Goal: Transaction & Acquisition: Purchase product/service

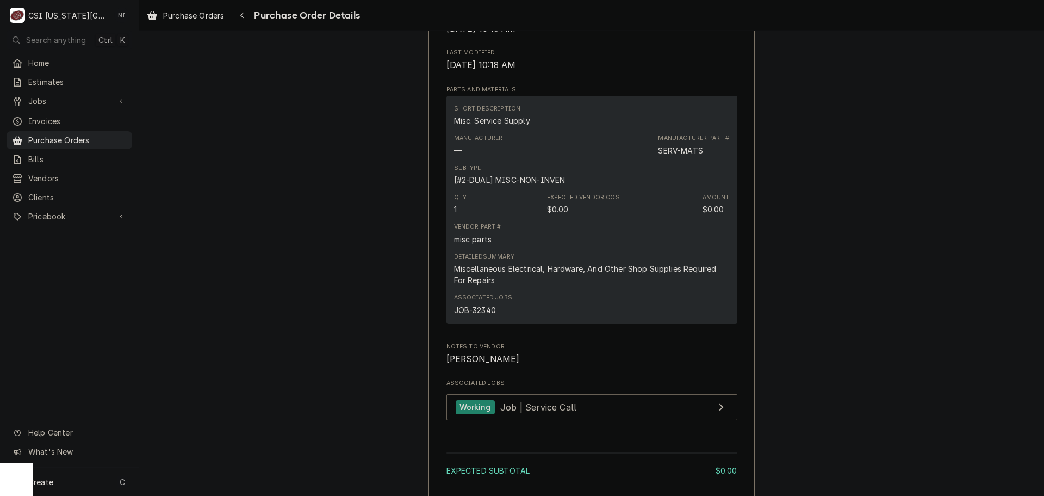
scroll to position [598, 0]
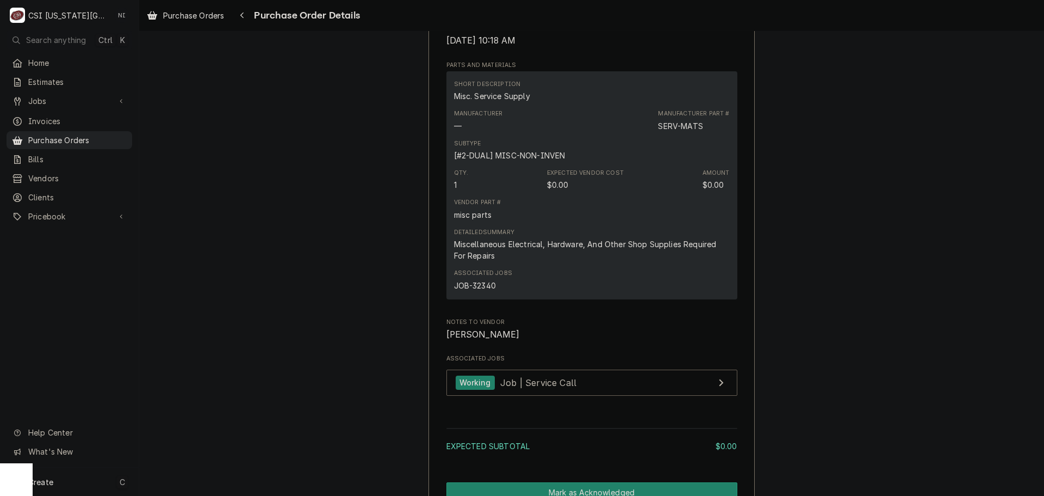
click at [108, 481] on div "Create C" at bounding box center [69, 481] width 139 height 28
click at [213, 406] on div "Purchase Order" at bounding box center [203, 406] width 73 height 11
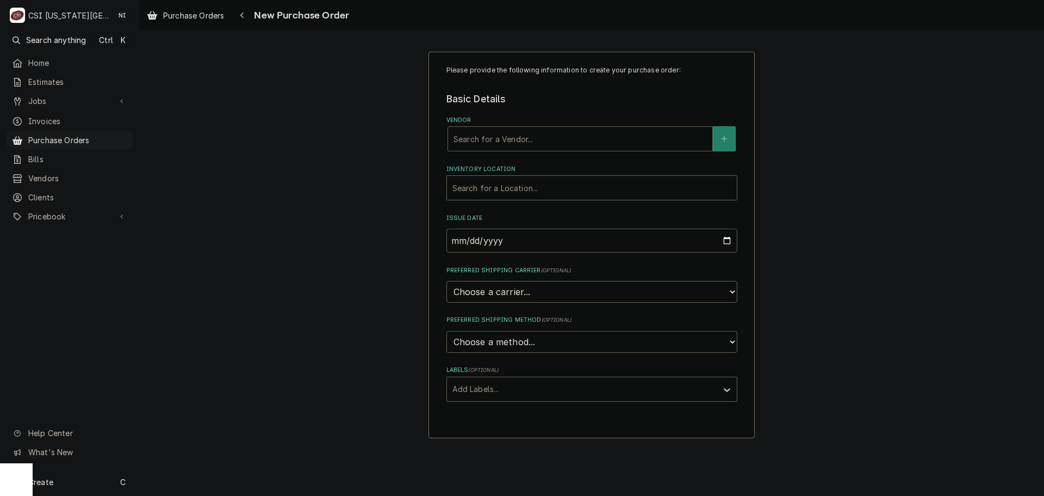
click at [584, 150] on div "Search for a Vendor..." at bounding box center [580, 139] width 264 height 24
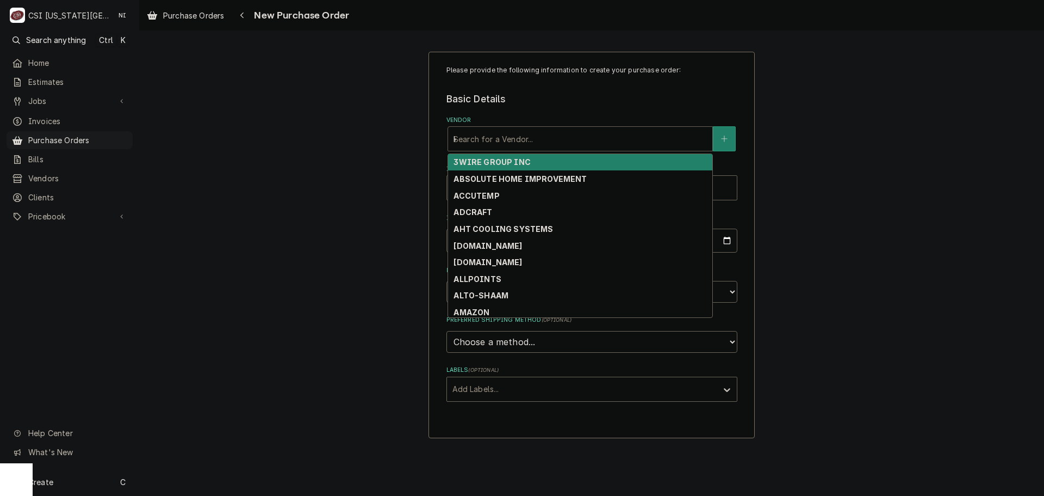
type input "key"
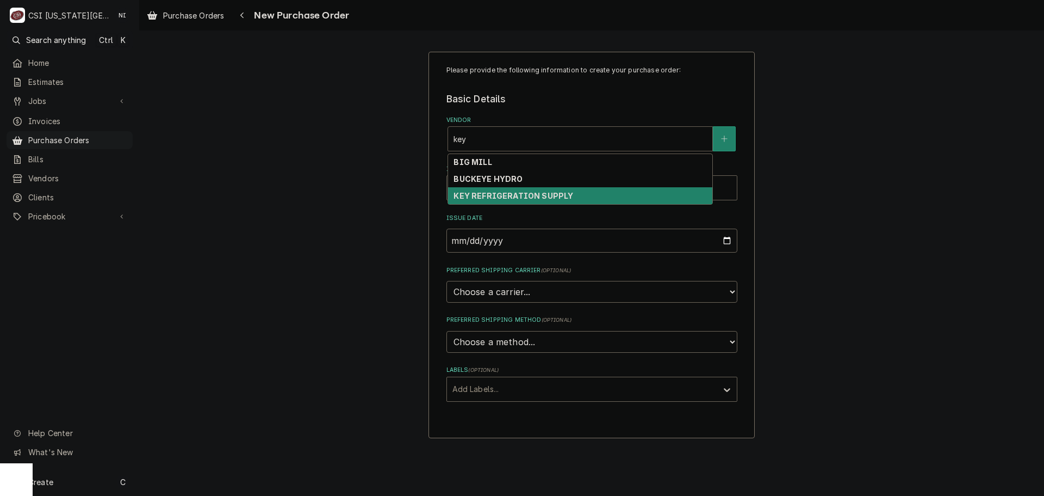
click at [556, 195] on strong "KEY REFRIGERATION SUPPLY" at bounding box center [514, 195] width 120 height 9
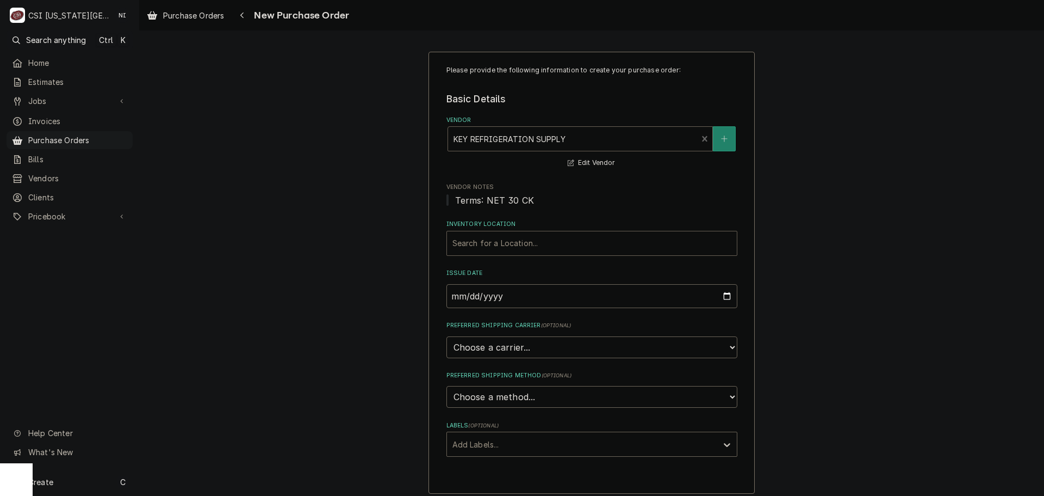
click at [548, 242] on div "Inventory Location" at bounding box center [592, 243] width 279 height 20
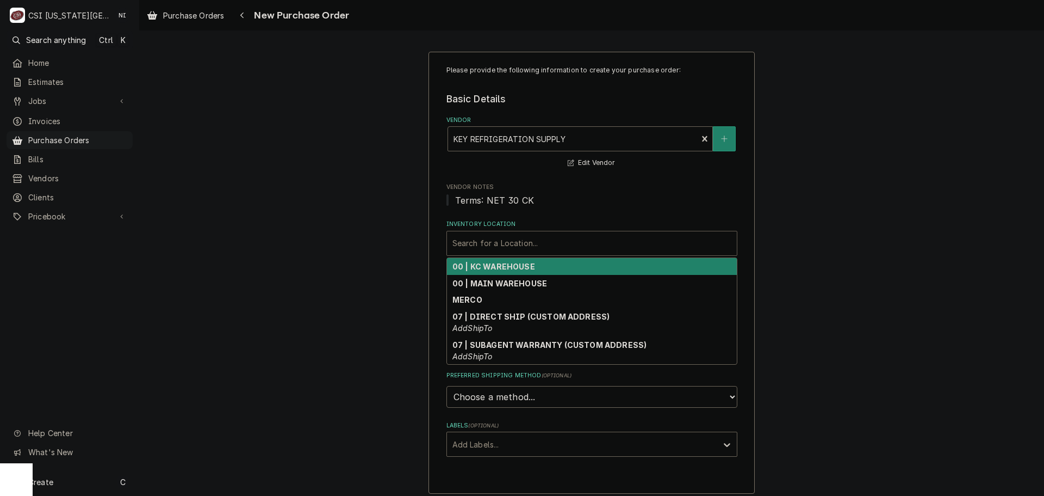
click at [522, 271] on strong "00 | KC WAREHOUSE" at bounding box center [494, 266] width 83 height 9
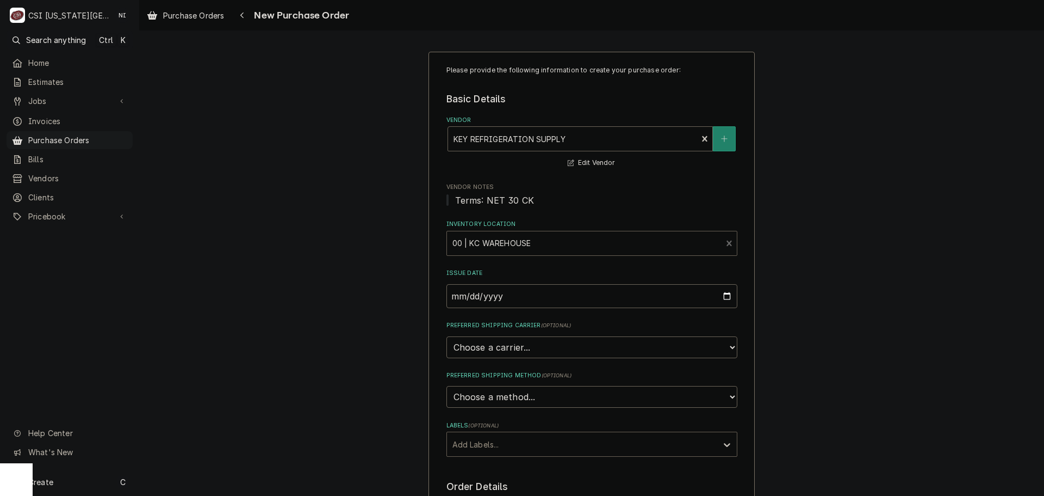
click at [524, 451] on div "Labels" at bounding box center [582, 444] width 259 height 20
drag, startPoint x: 503, startPoint y: 484, endPoint x: 516, endPoint y: 481, distance: 12.9
click at [504, 484] on div "² Local Pickup 🛍️" at bounding box center [592, 484] width 290 height 17
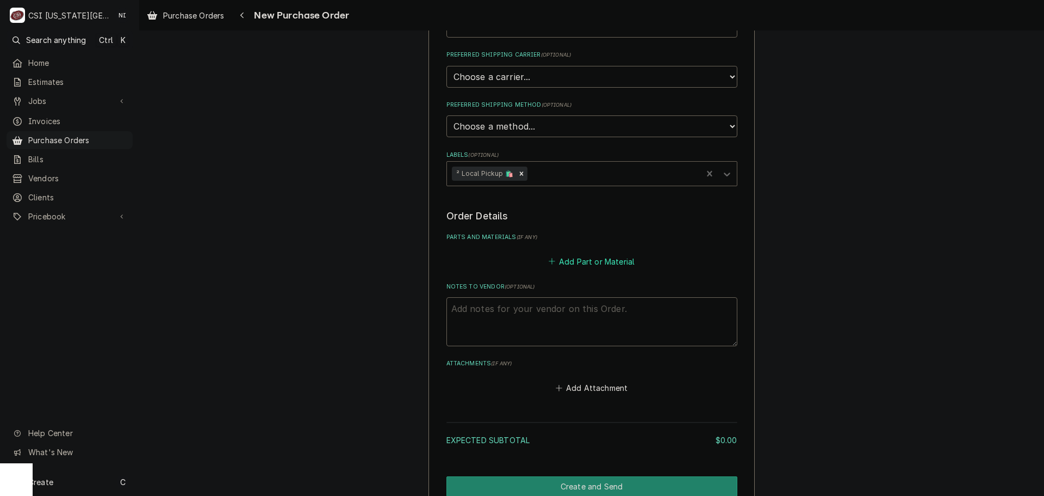
scroll to position [272, 0]
click at [542, 309] on textarea "Notes to Vendor ( optional )" at bounding box center [592, 319] width 291 height 49
type textarea "x"
type textarea "B"
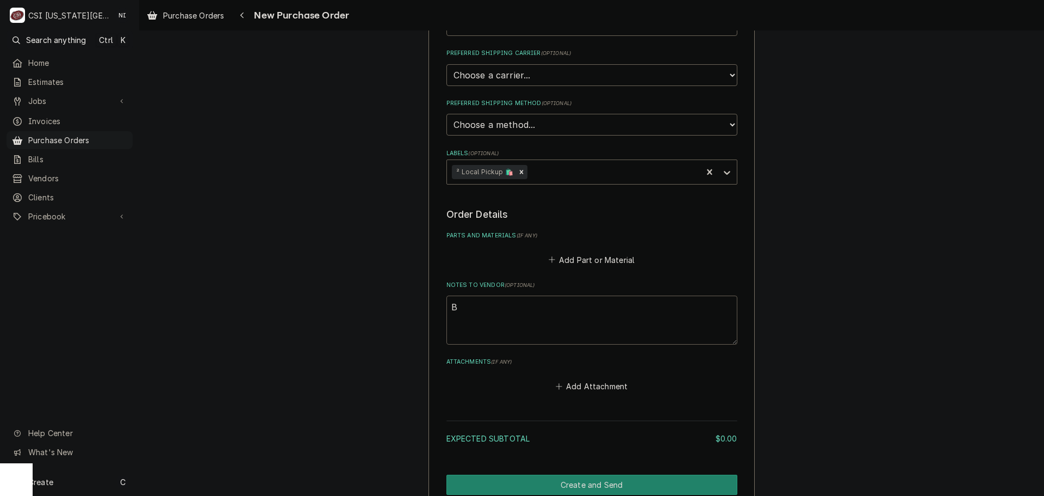
type textarea "x"
type textarea "BB"
type textarea "x"
type textarea "BB"
click at [585, 257] on button "Add Part or Material" at bounding box center [592, 259] width 90 height 15
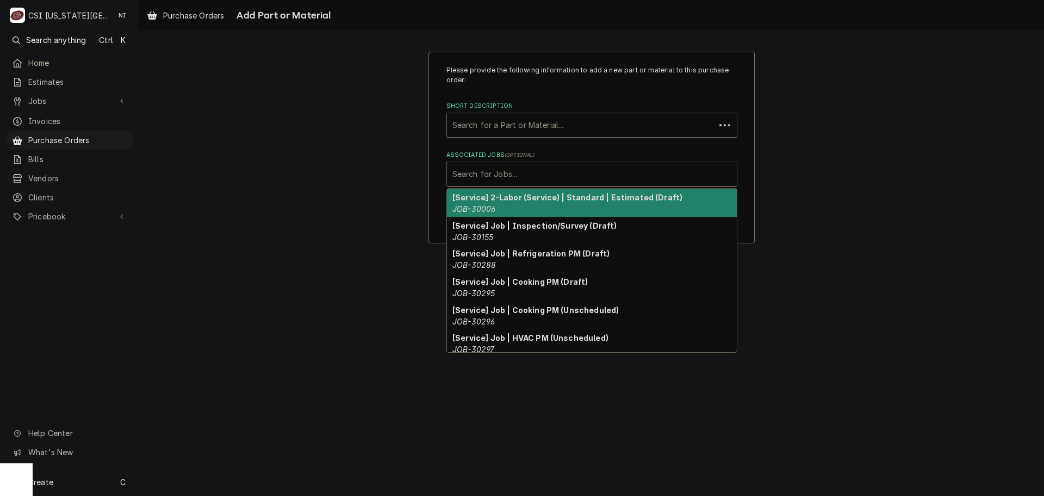
click at [542, 170] on div "Associated Jobs" at bounding box center [592, 174] width 279 height 20
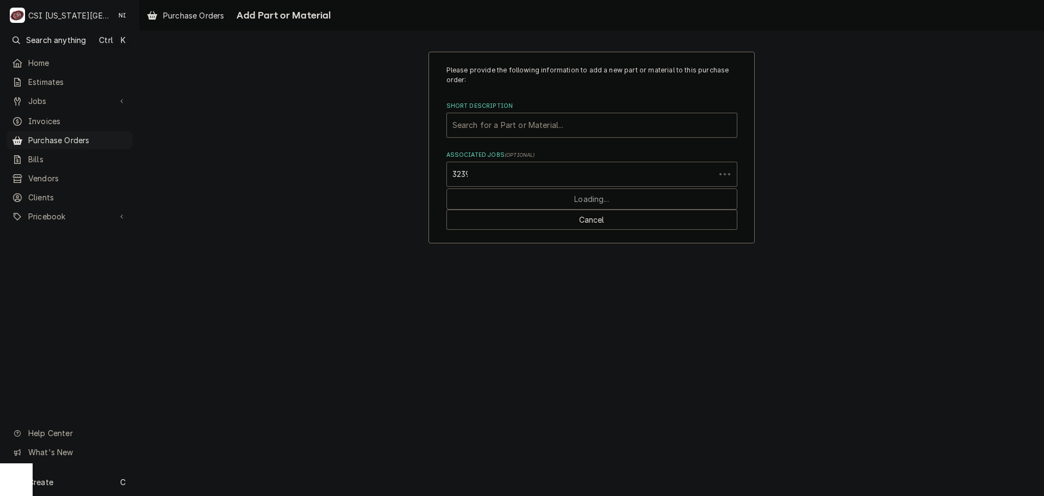
type input "32395"
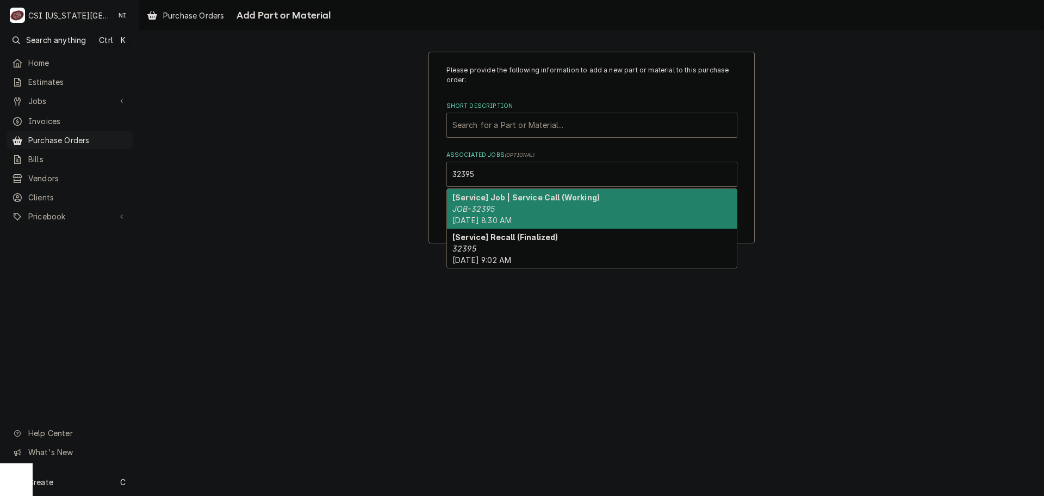
drag, startPoint x: 578, startPoint y: 201, endPoint x: 547, endPoint y: 145, distance: 64.3
click at [578, 201] on strong "[Service] Job | Service Call (Working)" at bounding box center [526, 197] width 147 height 9
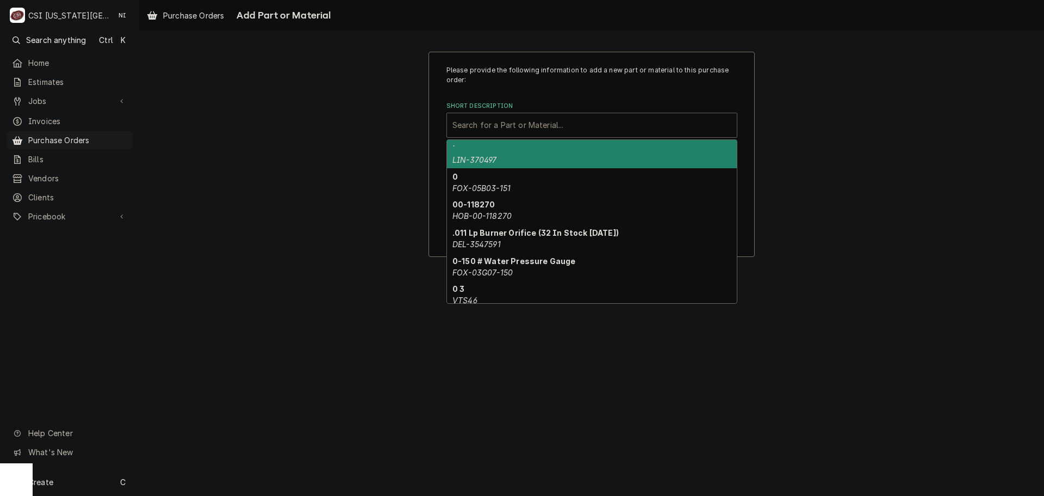
drag, startPoint x: 538, startPoint y: 127, endPoint x: 533, endPoint y: 125, distance: 5.9
click at [533, 125] on div "Short Description" at bounding box center [592, 125] width 279 height 20
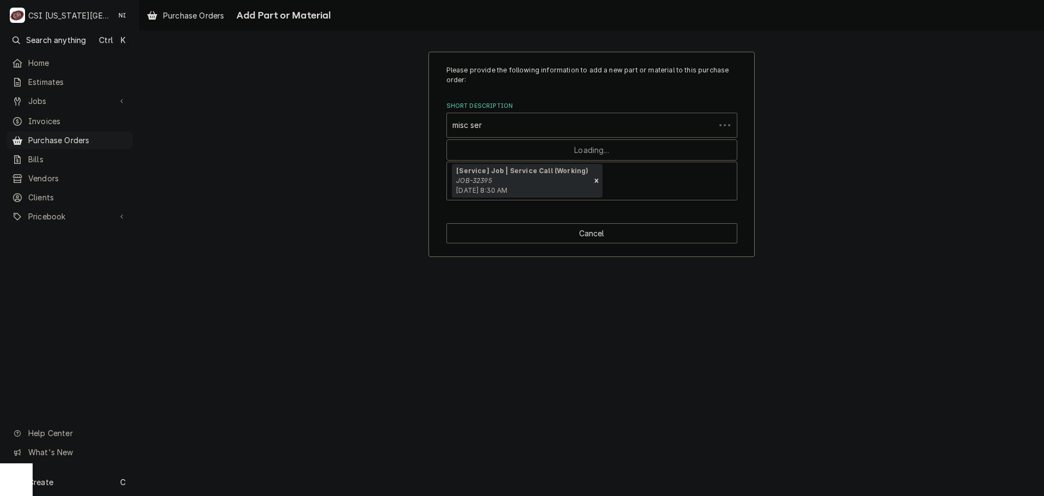
type input "misc serv"
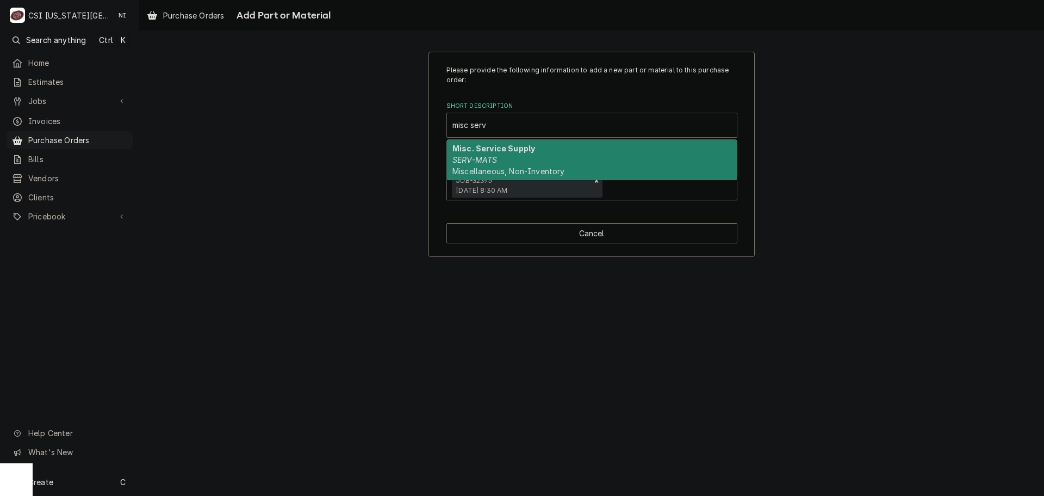
click at [544, 159] on div "Misc. Service Supply SERV-MATS Miscellaneous, Non-Inventory" at bounding box center [592, 160] width 290 height 40
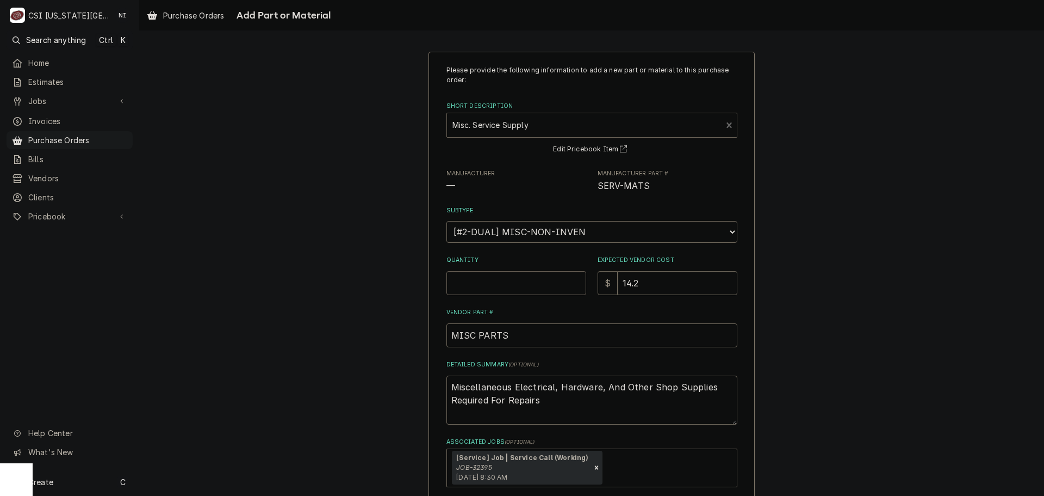
click at [530, 290] on input "Quantity" at bounding box center [517, 283] width 140 height 24
type textarea "x"
type input "1"
type textarea "x"
type input "0"
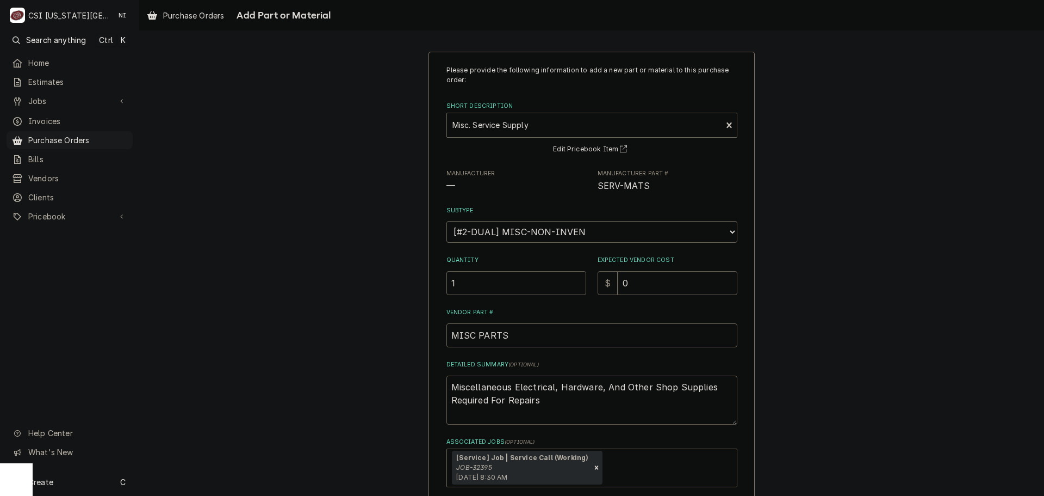
drag, startPoint x: 538, startPoint y: 405, endPoint x: 392, endPoint y: 368, distance: 150.9
click at [392, 368] on div "Please provide the following information to add a new part or material to this …" at bounding box center [591, 297] width 905 height 511
type textarea "x"
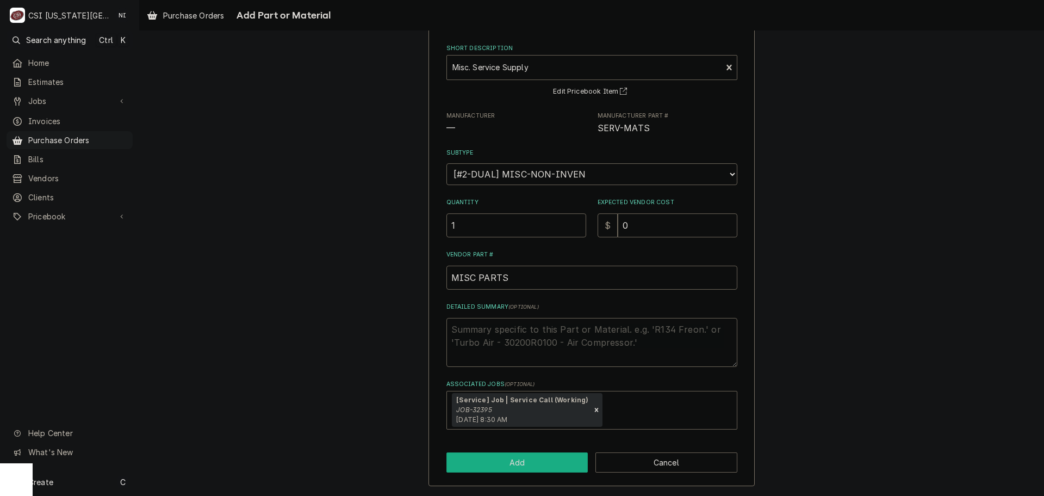
click at [554, 461] on button "Add" at bounding box center [518, 462] width 142 height 20
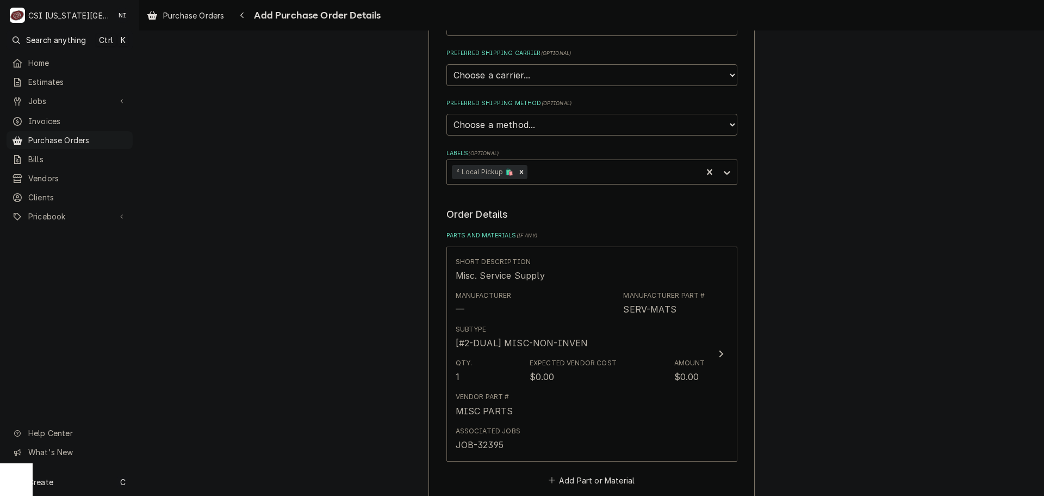
scroll to position [543, 0]
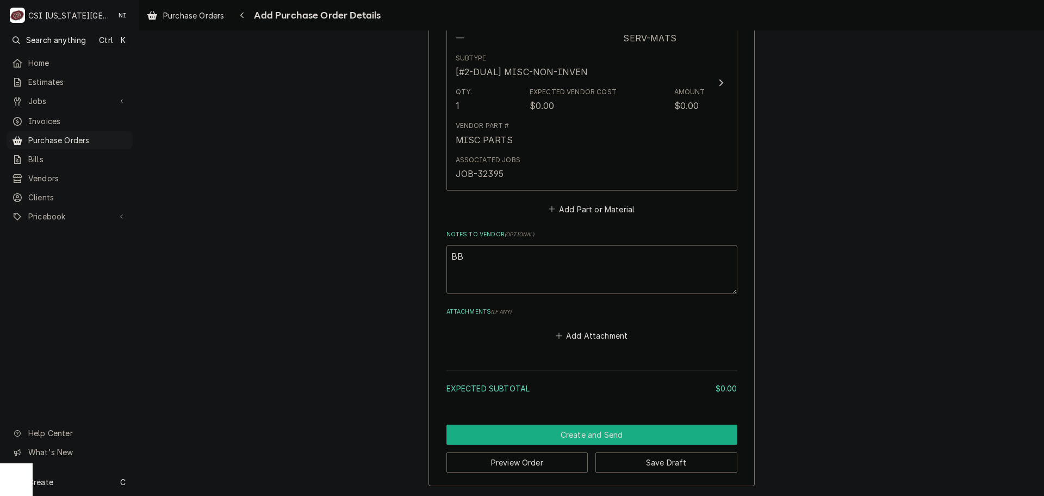
click at [607, 434] on button "Create and Send" at bounding box center [592, 434] width 291 height 20
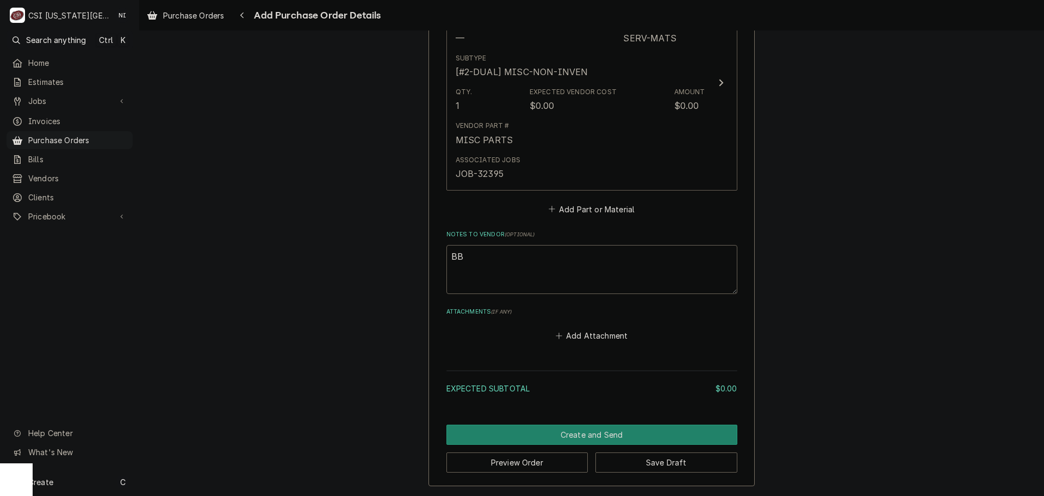
scroll to position [537, 0]
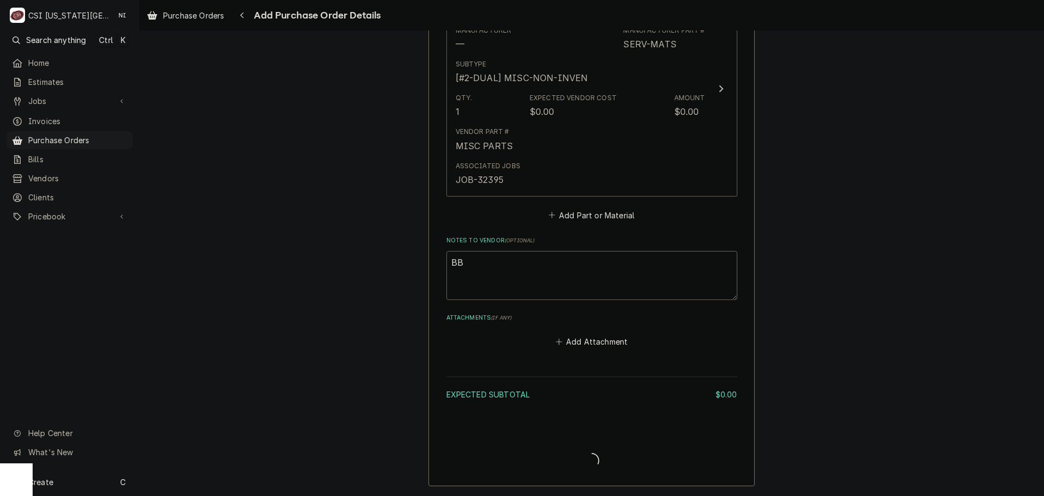
type textarea "x"
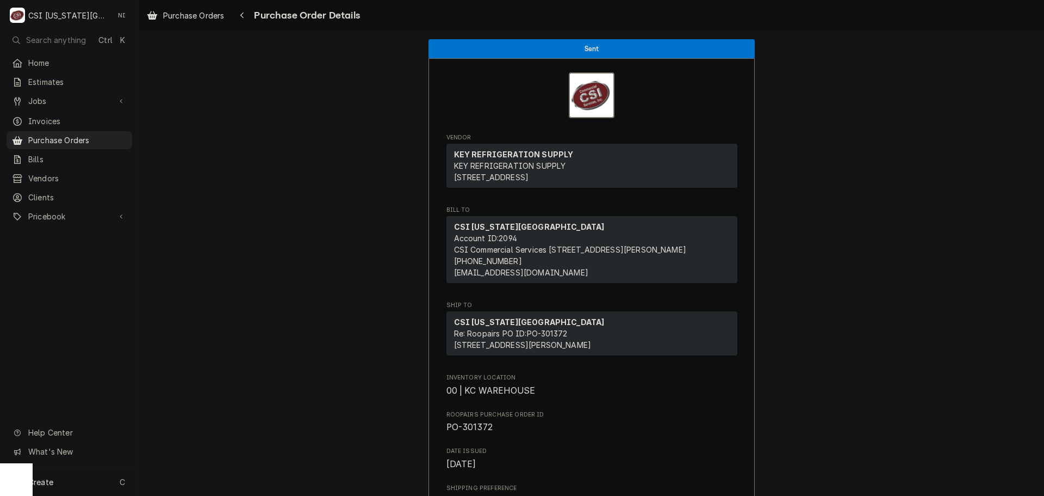
drag, startPoint x: 96, startPoint y: 143, endPoint x: 146, endPoint y: 52, distance: 104.2
click at [96, 143] on link "Purchase Orders" at bounding box center [70, 140] width 126 height 18
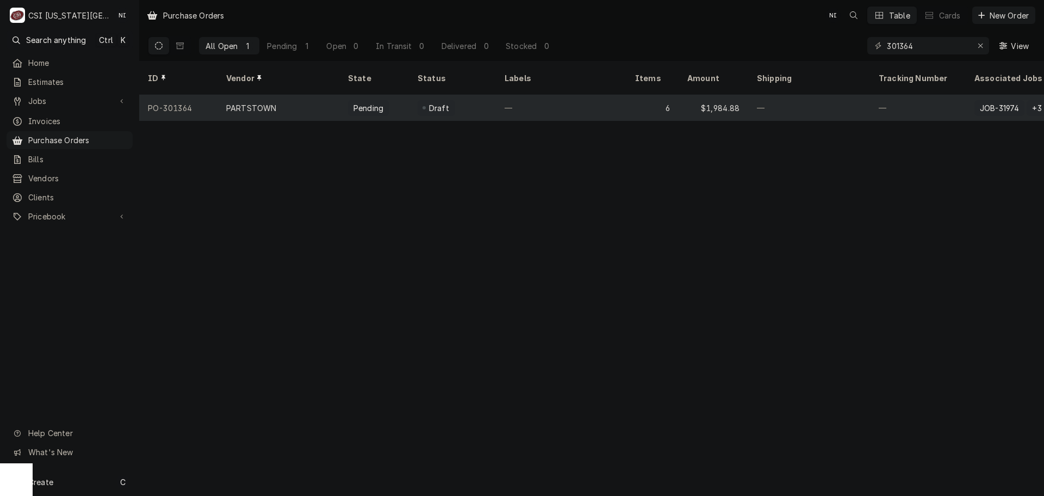
click at [633, 95] on div "6" at bounding box center [653, 108] width 52 height 26
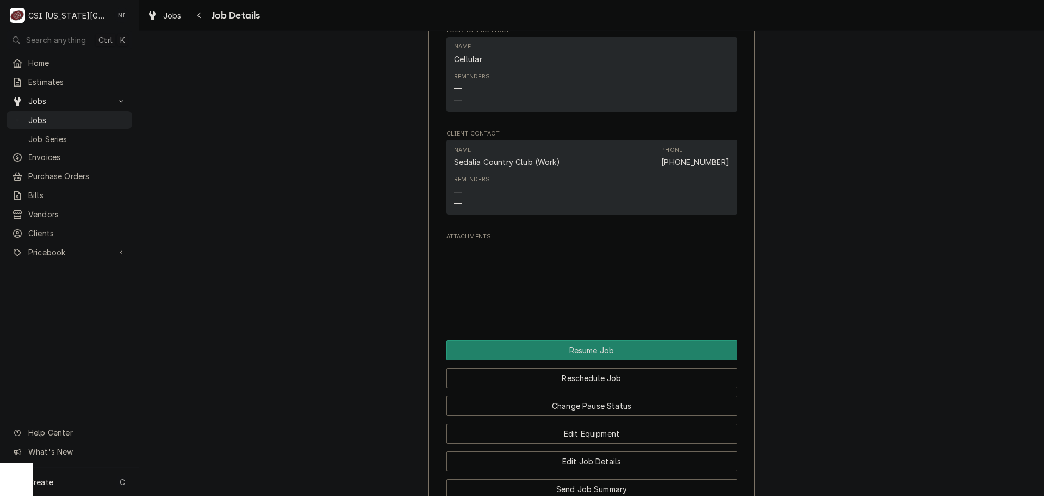
scroll to position [1305, 0]
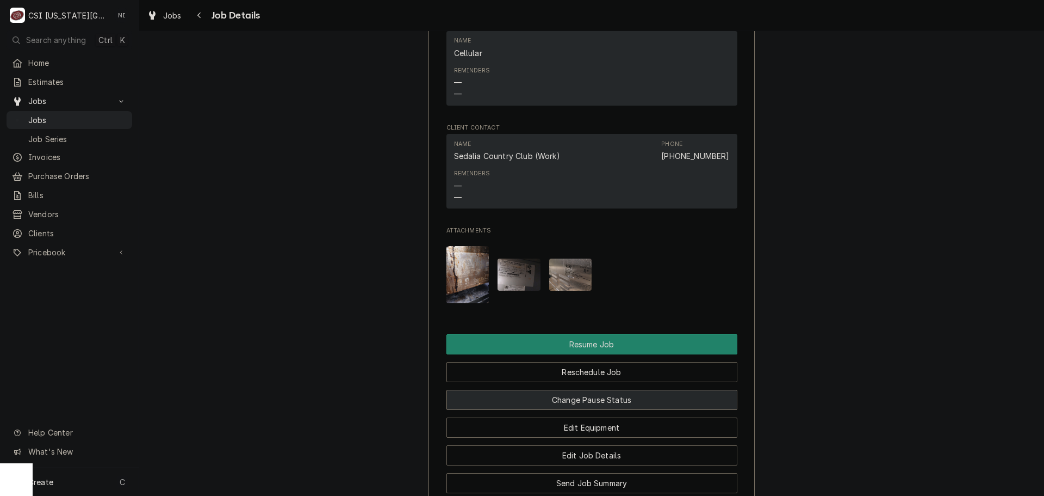
click at [590, 389] on button "Change Pause Status" at bounding box center [592, 399] width 291 height 20
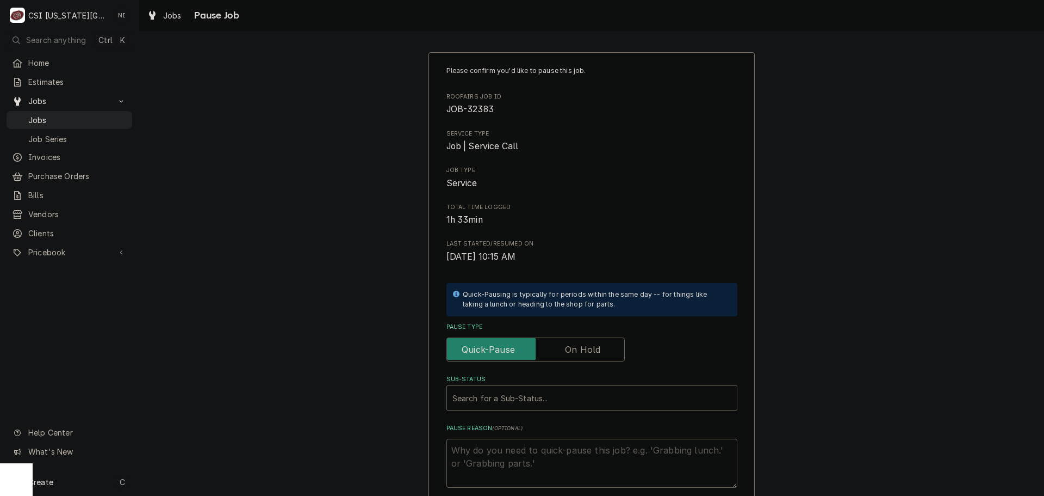
click at [592, 348] on label "Pause Type" at bounding box center [536, 349] width 178 height 24
click at [592, 348] on input "Pause Type" at bounding box center [535, 349] width 169 height 24
checkbox input "true"
click at [575, 391] on div "Sub-Status" at bounding box center [581, 398] width 257 height 20
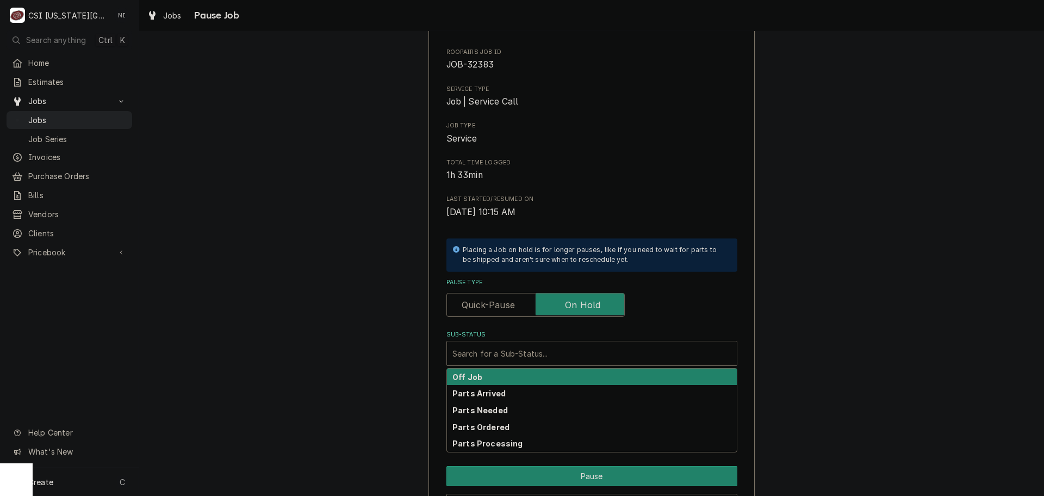
scroll to position [114, 0]
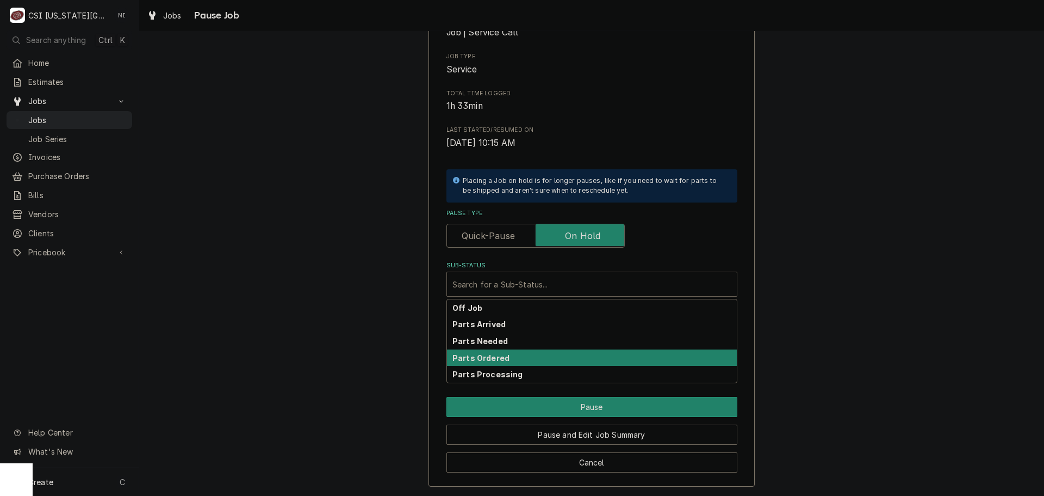
click at [474, 356] on strong "Parts Ordered" at bounding box center [481, 357] width 57 height 9
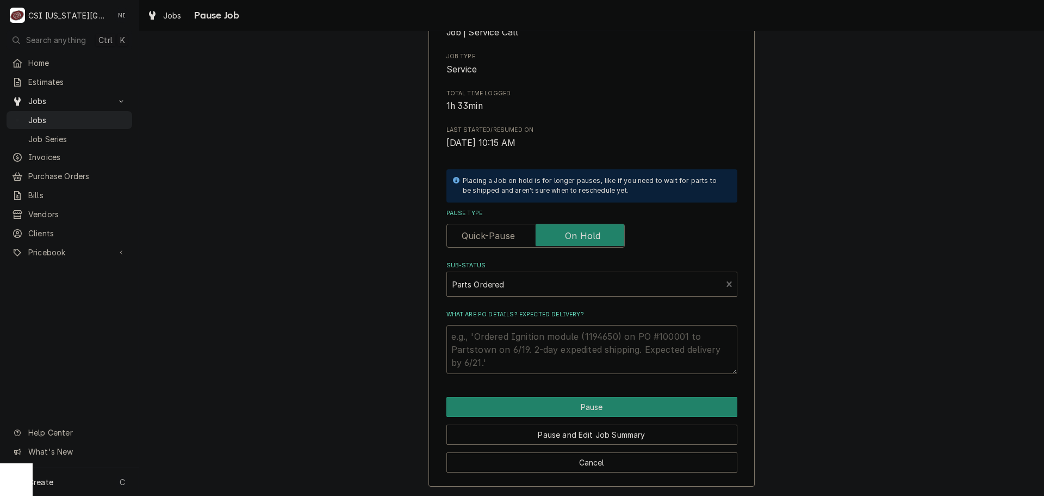
click at [473, 335] on textarea "What are PO details? Expected delivery?" at bounding box center [592, 349] width 291 height 49
type textarea "x"
type textarea "P"
type textarea "x"
type textarea "Pa"
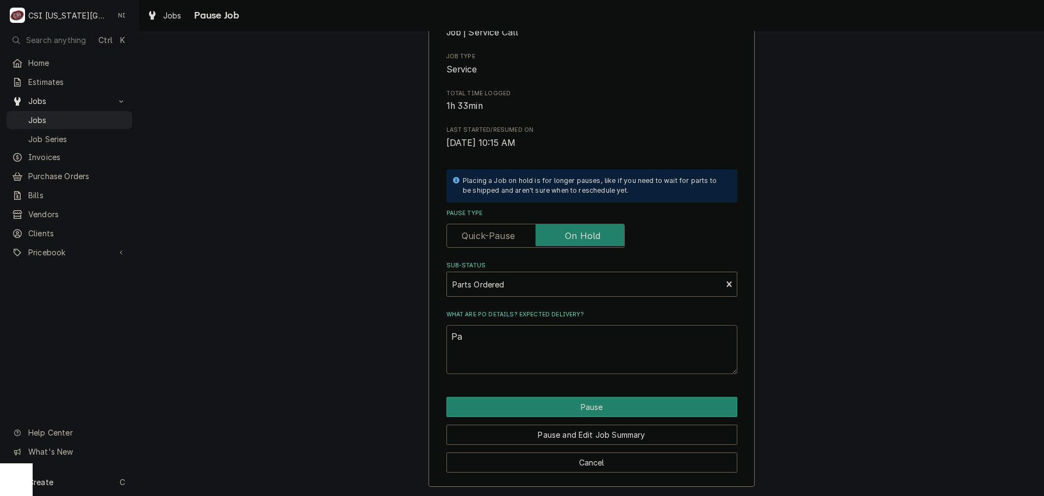
type textarea "x"
type textarea "Par"
type textarea "x"
type textarea "Parsr"
type textarea "x"
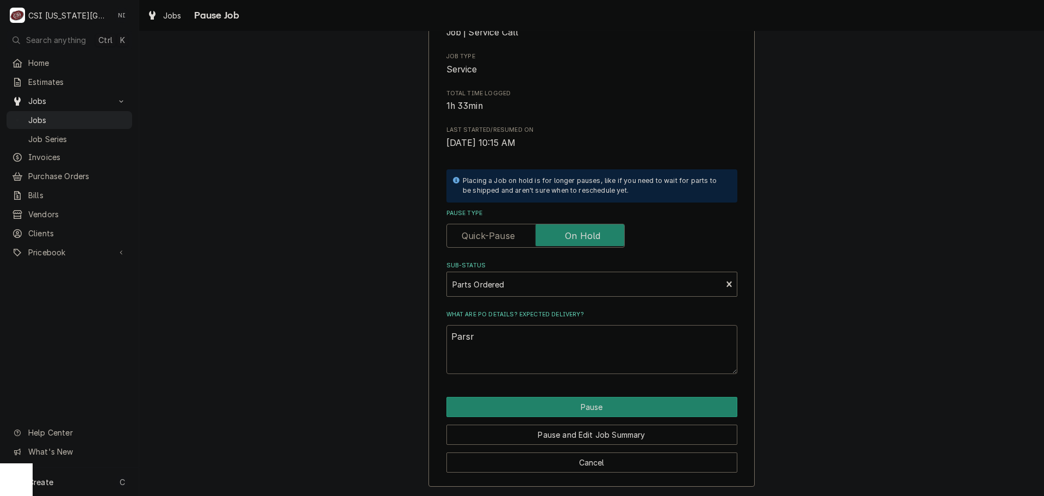
type textarea "Parsrt"
type textarea "x"
type textarea "Parsr"
type textarea "x"
type textarea "Pars"
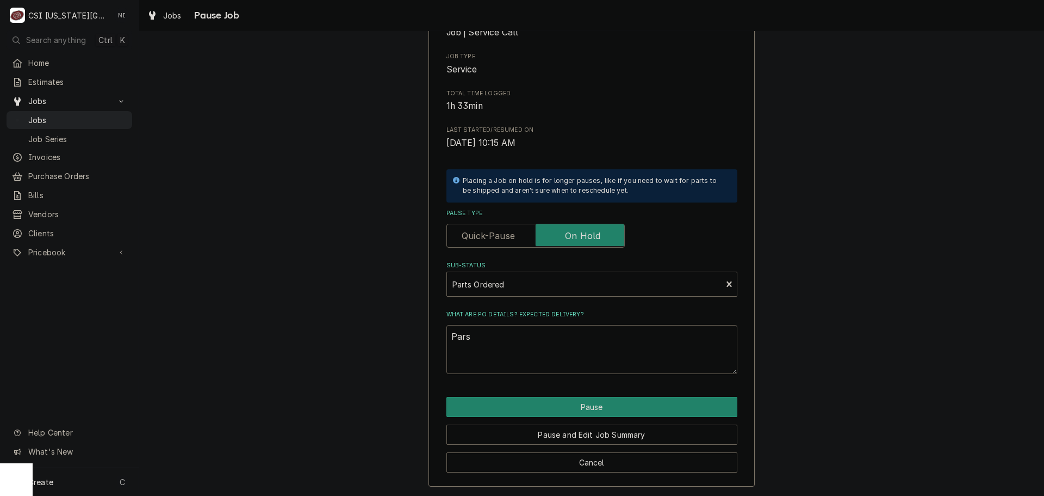
type textarea "x"
type textarea "Par"
type textarea "x"
type textarea "Pa"
type textarea "x"
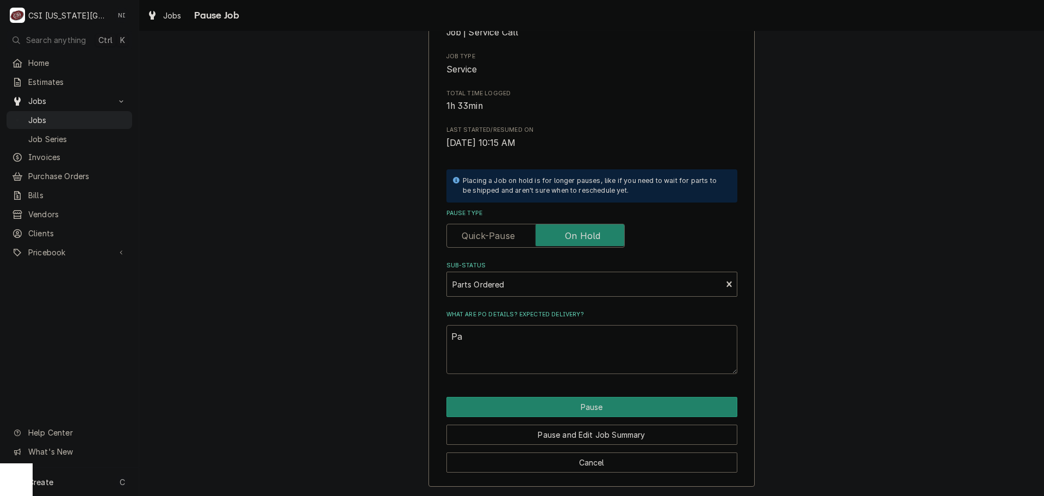
type textarea "P"
type textarea "x"
type textarea "V"
type textarea "x"
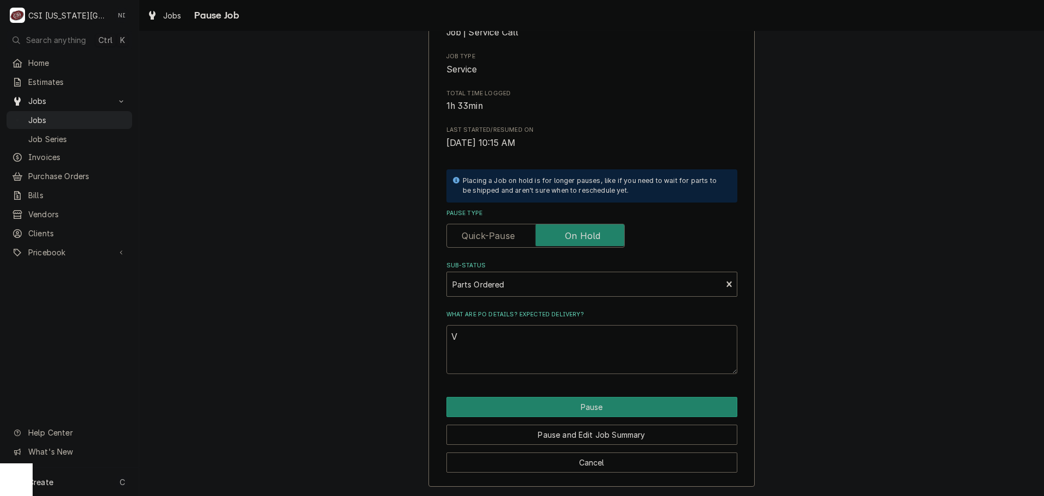
type textarea "Ve"
type textarea "x"
type textarea "V"
type textarea "x"
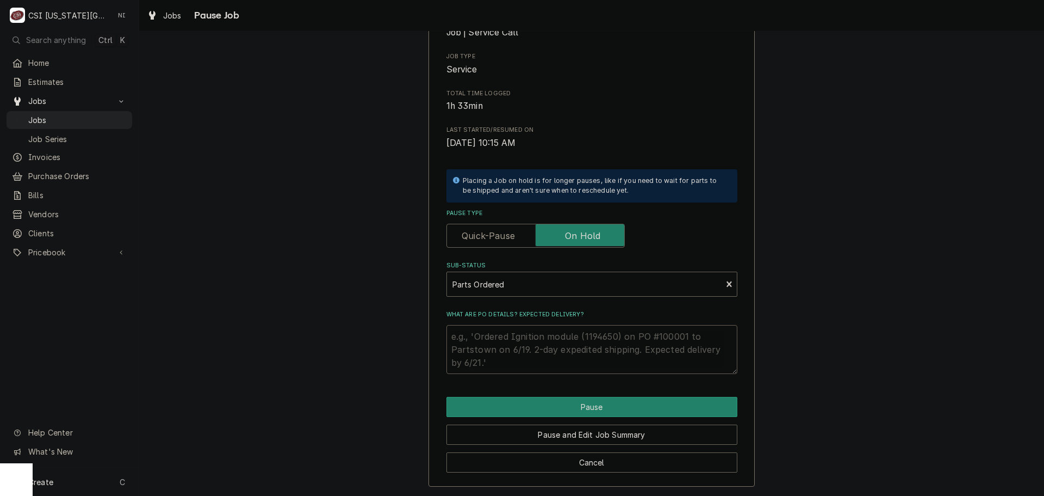
type textarea "B"
type textarea "x"
type textarea "Be"
type textarea "x"
type textarea "Bev"
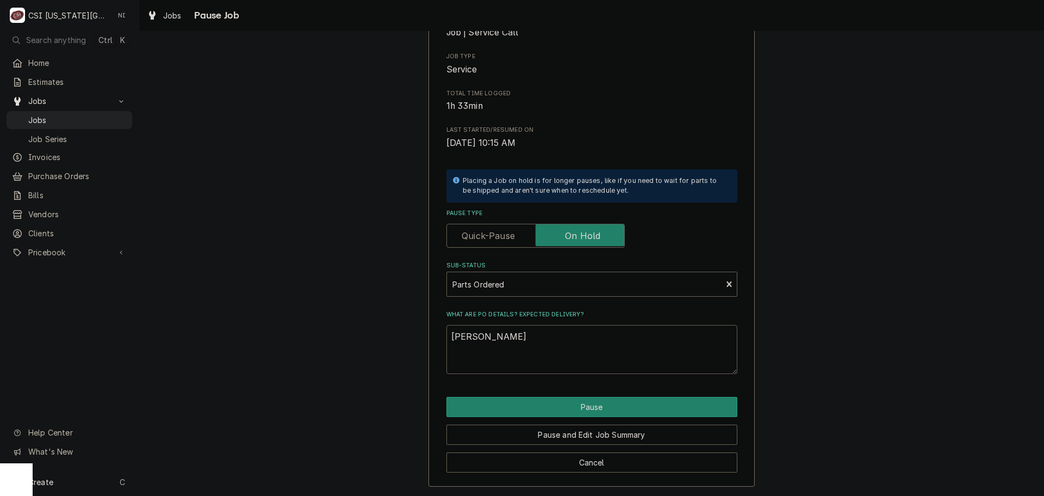
type textarea "x"
type textarea "Bev"
type textarea "x"
type textarea "Bev a"
type textarea "x"
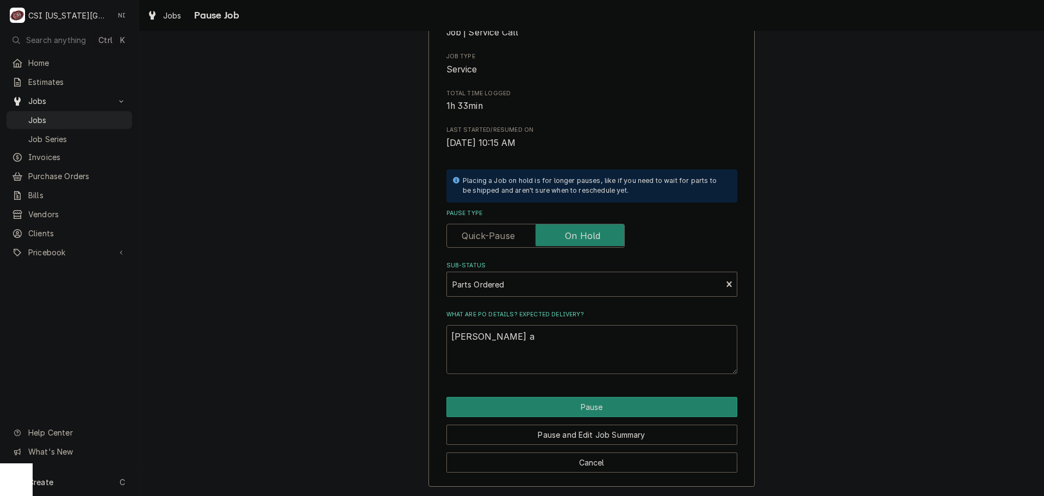
type textarea "Bev ai"
type textarea "x"
type textarea "Bev air"
type textarea "x"
type textarea "Bev air"
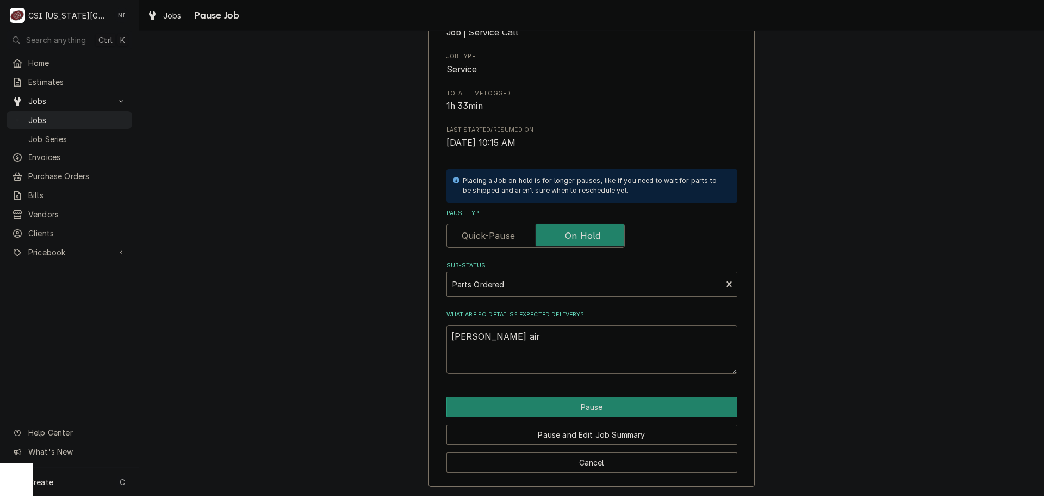
type textarea "x"
type textarea "Bev air p"
type textarea "x"
type textarea "Bev air pa"
type textarea "x"
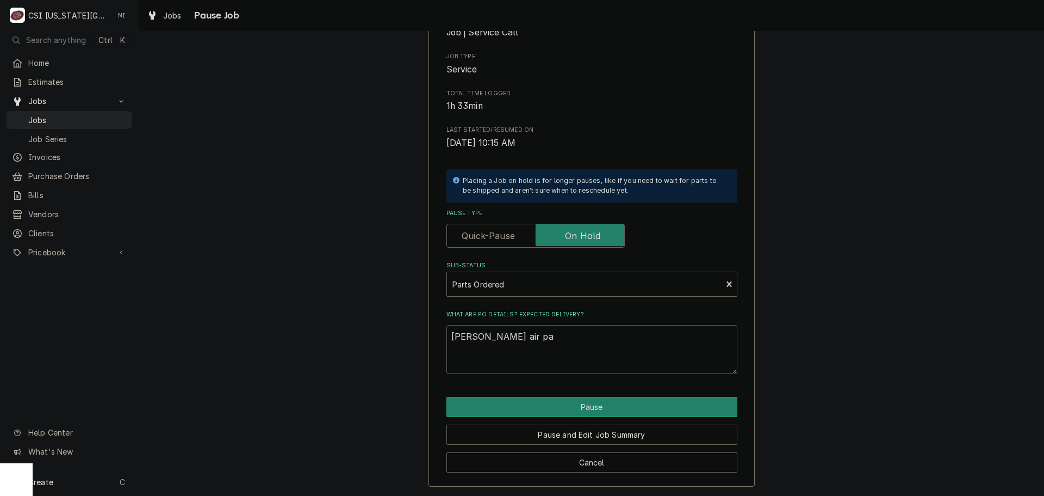
type textarea "Bev air par"
type textarea "x"
type textarea "Bev air part"
type textarea "x"
type textarea "Bev air parts"
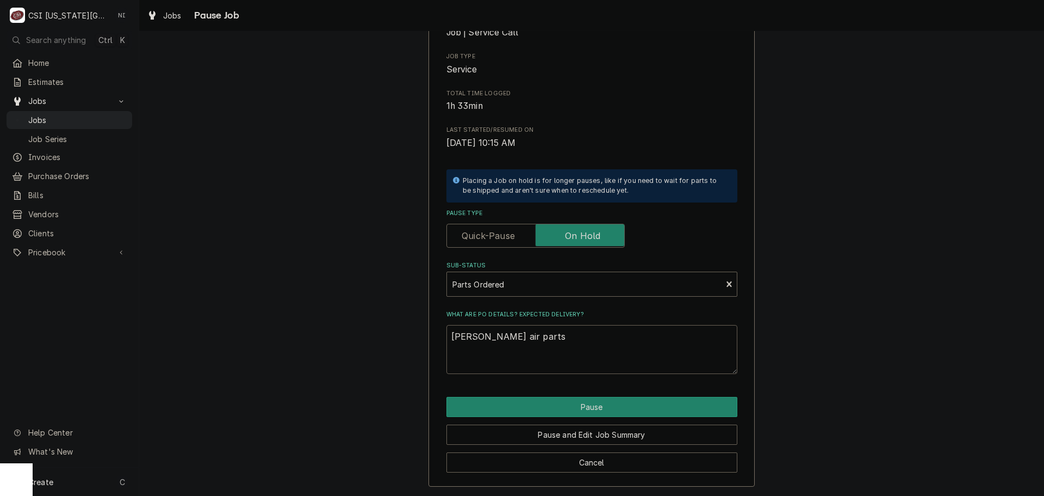
type textarea "x"
type textarea "Bev air parts"
type textarea "x"
type textarea "Bev air parts o"
type textarea "x"
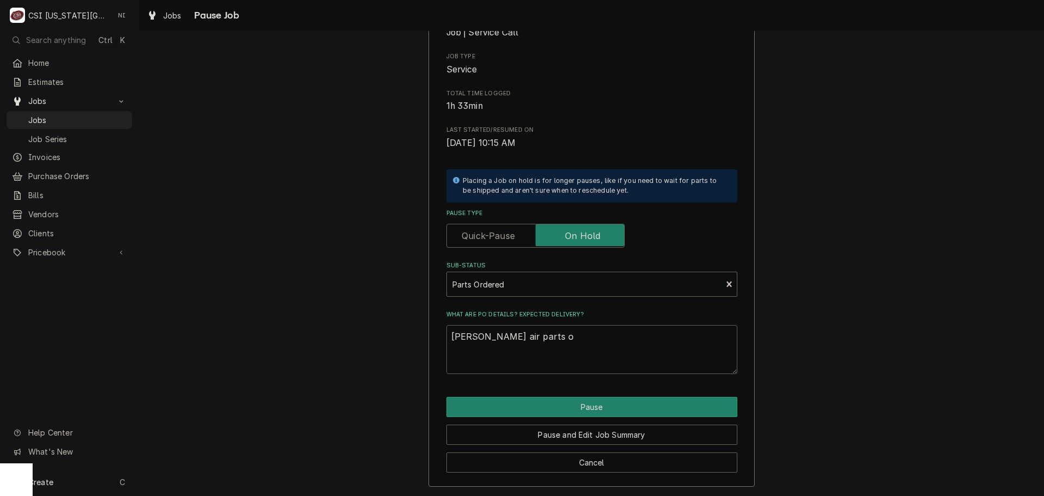
type textarea "Bev air parts or"
type textarea "x"
type textarea "Bev air parts ore"
type textarea "x"
type textarea "Bev air parts orer"
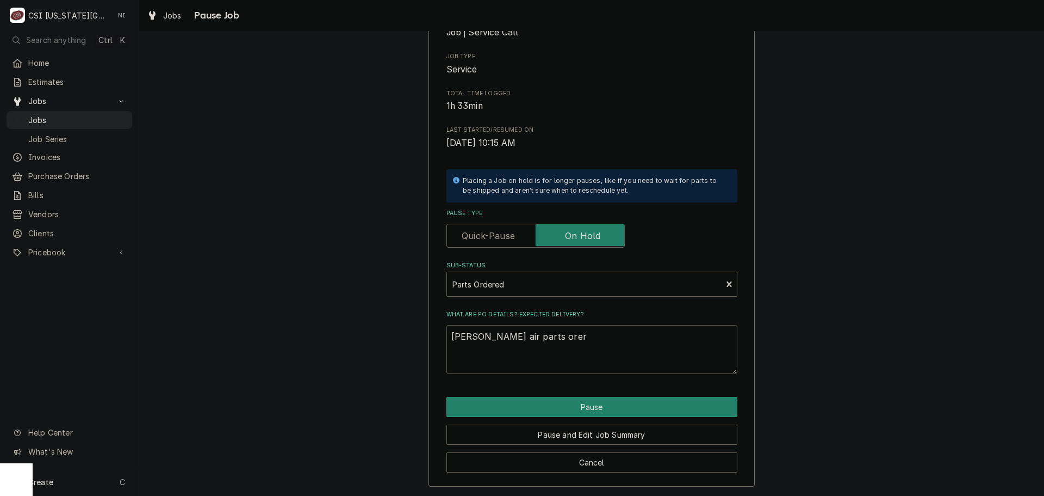
type textarea "x"
type textarea "Bev air parts ore"
type textarea "x"
type textarea "Bev air parts or"
type textarea "x"
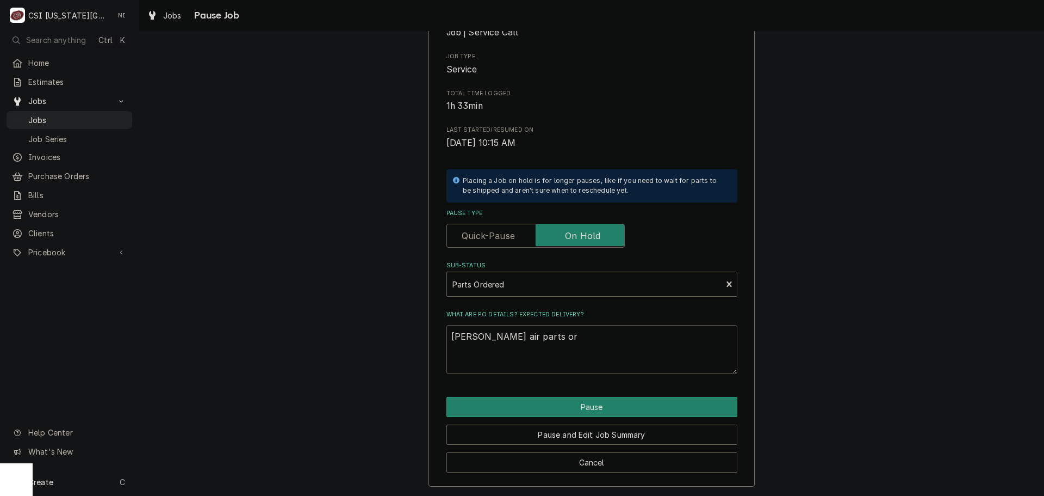
type textarea "Bev air parts ord"
type textarea "x"
type textarea "Bev air parts orde"
type textarea "x"
type textarea "Bev air parts order"
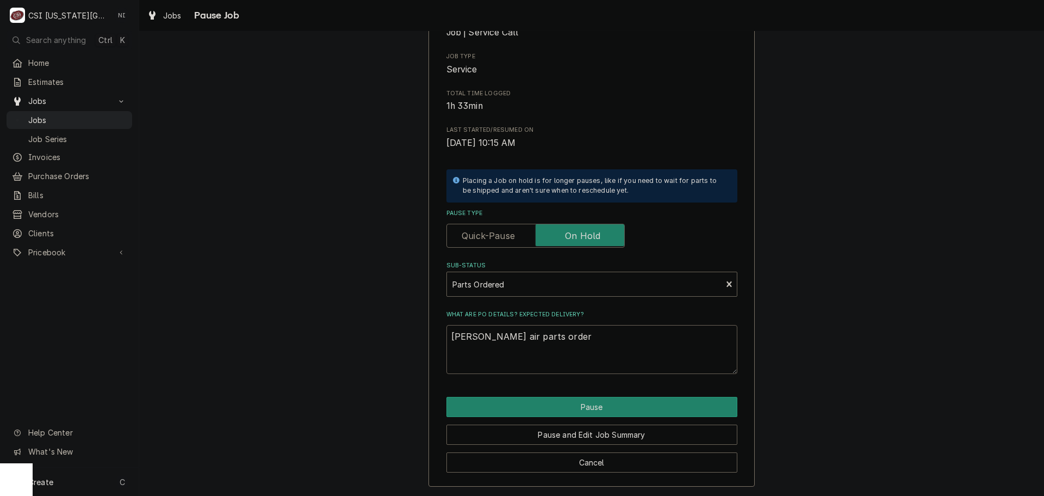
type textarea "x"
type textarea "Bev air parts ordere"
type textarea "x"
type textarea "Bev air parts ordered"
type textarea "x"
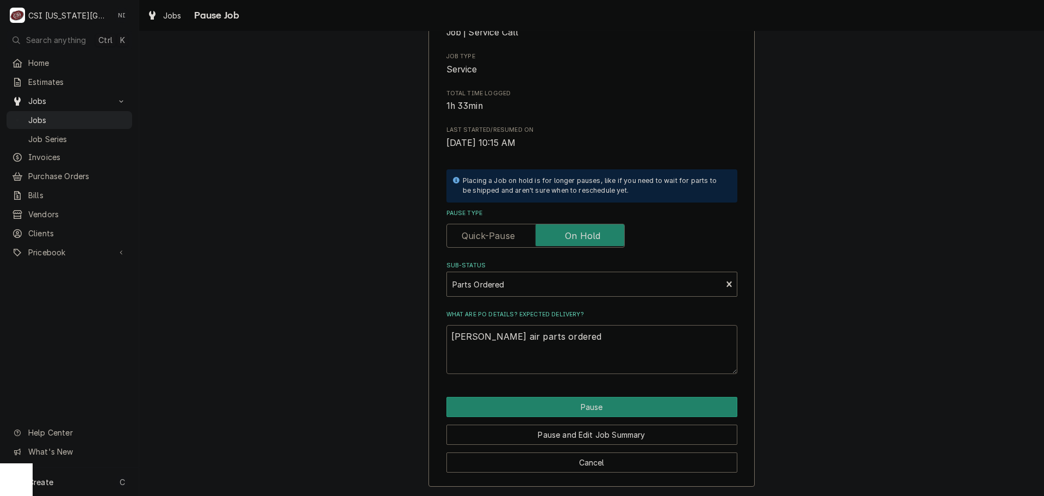
type textarea "Bev air parts ordered"
type textarea "x"
type textarea "Bev air parts ordered o"
type textarea "x"
type textarea "Bev air parts ordered on"
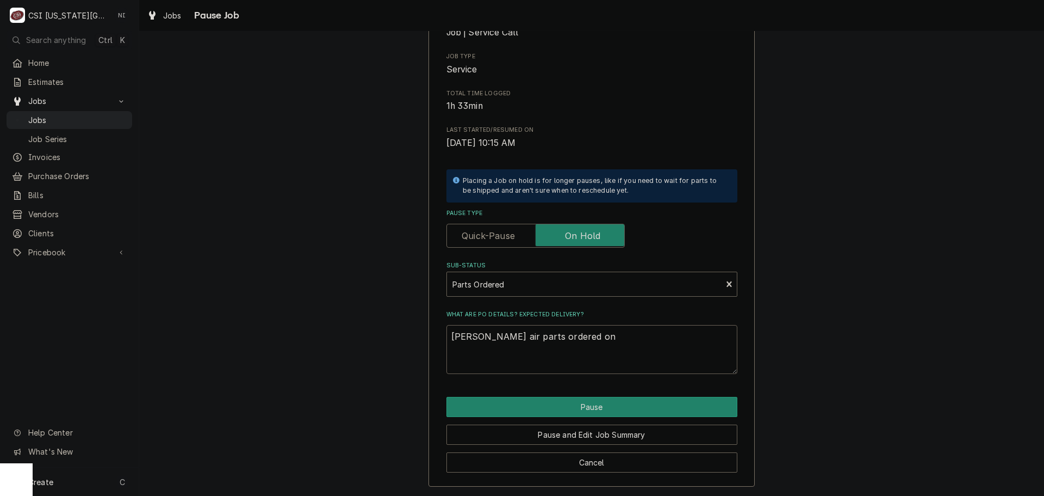
type textarea "x"
type textarea "Bev air parts ordered on"
type textarea "x"
type textarea "Bev air parts ordered on P"
type textarea "x"
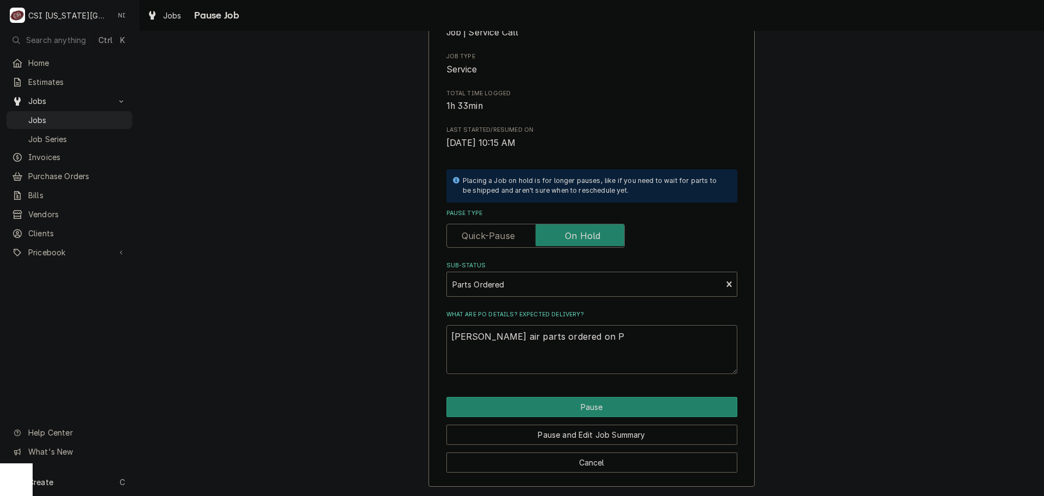
type textarea "Bev air parts ordered on PO"
type textarea "x"
type textarea "Bev air parts ordered on PO"
type textarea "x"
type textarea "Bev air parts ordered on PO 3"
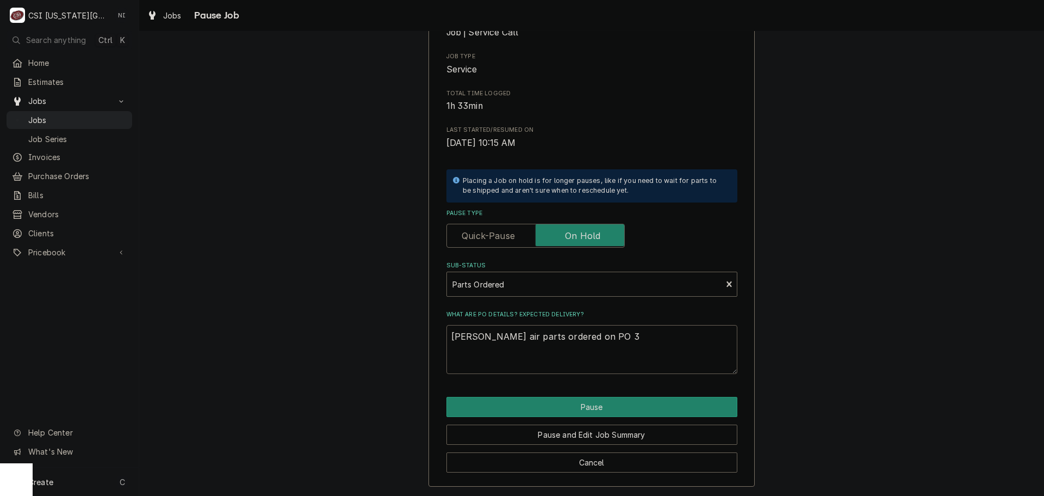
type textarea "x"
type textarea "Bev air parts ordered on PO 30"
type textarea "x"
type textarea "Bev air parts ordered on PO 301"
type textarea "x"
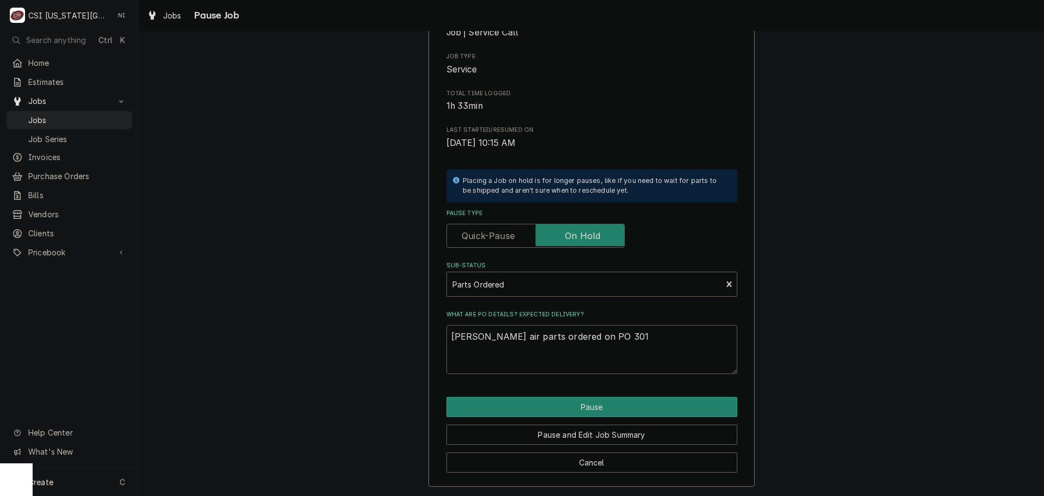
type textarea "Bev air parts ordered on PO 3013"
type textarea "x"
type textarea "Bev air parts ordered on PO 30136"
type textarea "x"
type textarea "Bev air parts ordered on PO 301364"
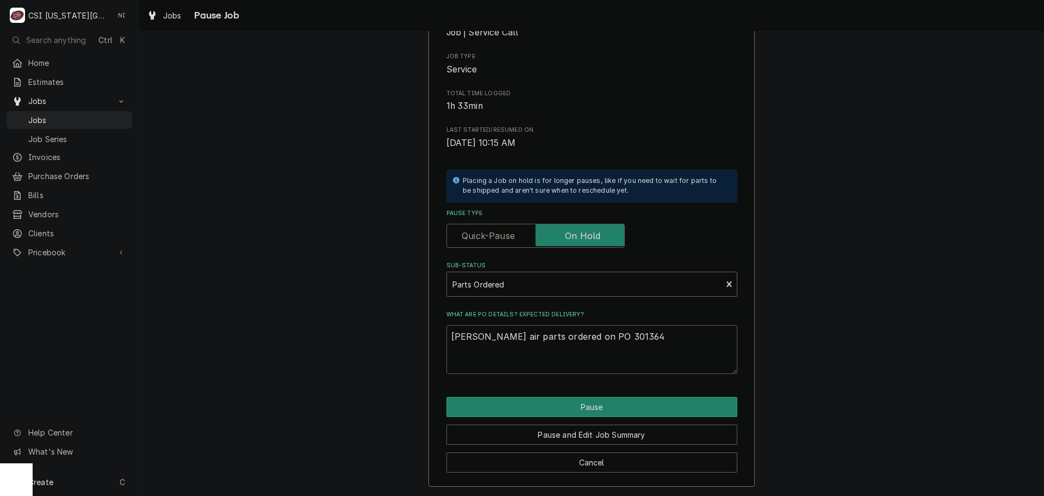
type textarea "x"
type textarea "Bev air parts ordered on PO 301364,"
type textarea "x"
type textarea "Bev air parts ordered on PO 301364,"
type textarea "x"
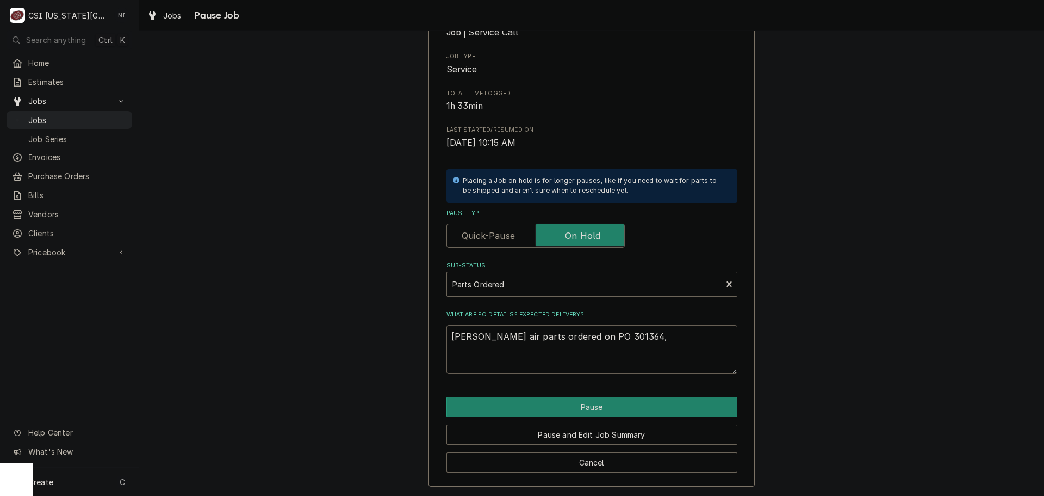
type textarea "Bev air parts ordered on PO 301364, a"
type textarea "x"
type textarea "Bev air parts ordered on PO 301364, al"
type textarea "x"
type textarea "Bev air parts ordered on PO 301364, all"
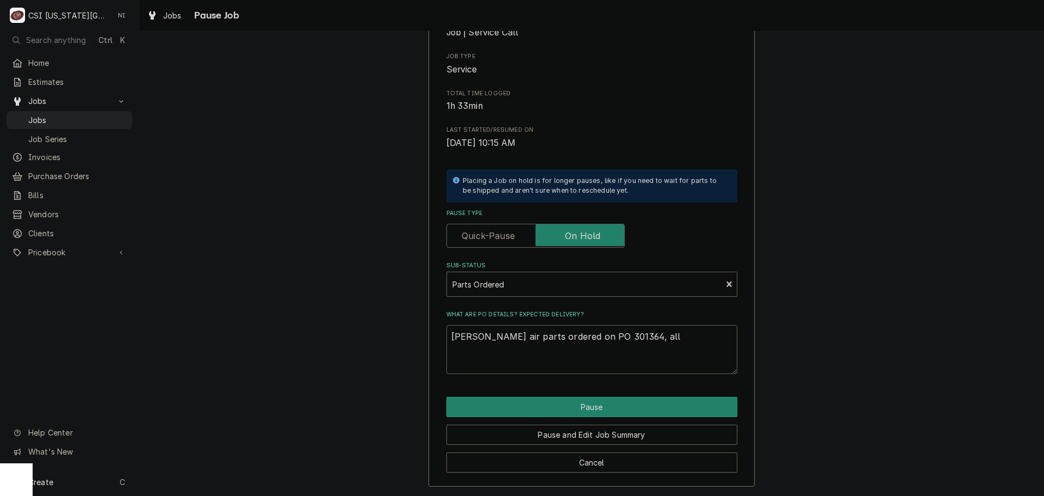
type textarea "x"
type textarea "Bev air parts ordered on PO 301364, allp"
type textarea "x"
type textarea "Bev air parts ordered on PO 301364, all"
type textarea "x"
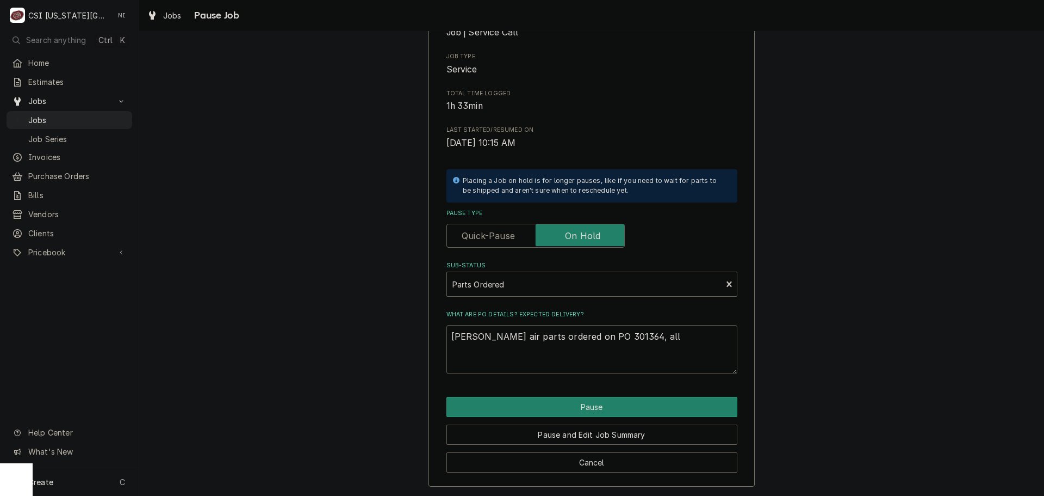
type textarea "Bev air parts ordered on PO 301364, all"
type textarea "x"
type textarea "Bev air parts ordered on PO 301364, all p"
type textarea "x"
type textarea "Bev air parts ordered on PO 301364, all pio"
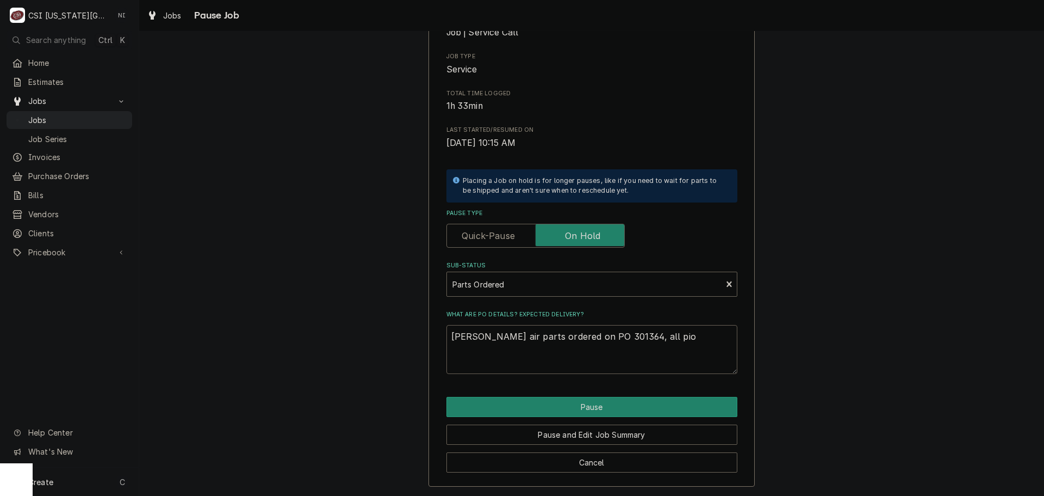
type textarea "x"
type textarea "Bev air parts ordered on PO 301364, all pi"
type textarea "x"
type textarea "Bev air parts ordered on PO 301364, all p"
type textarea "x"
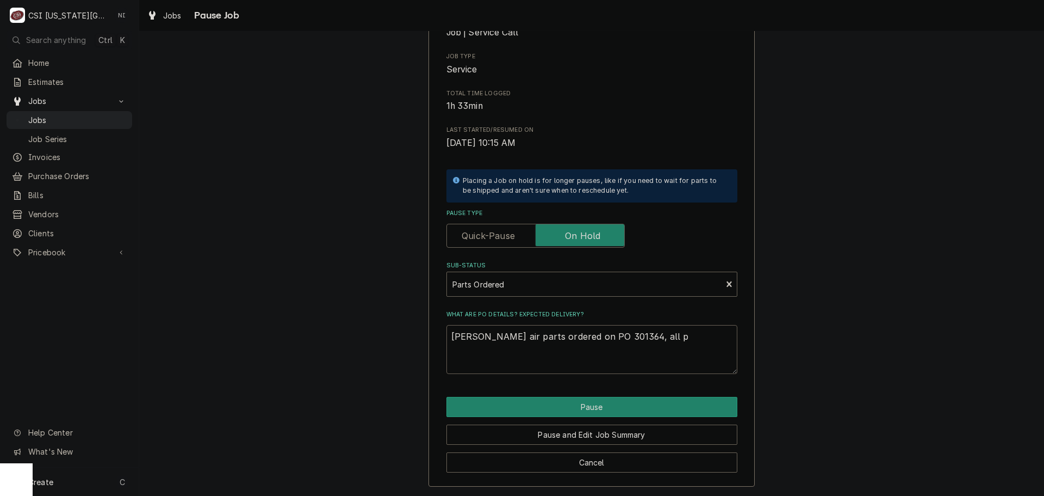
type textarea "Bev air parts ordered on PO 301364, all po"
type textarea "x"
type textarea "Bev air parts ordered on PO 301364, all poi"
type textarea "x"
type textarea "Bev air parts ordered on PO 301364, all poin"
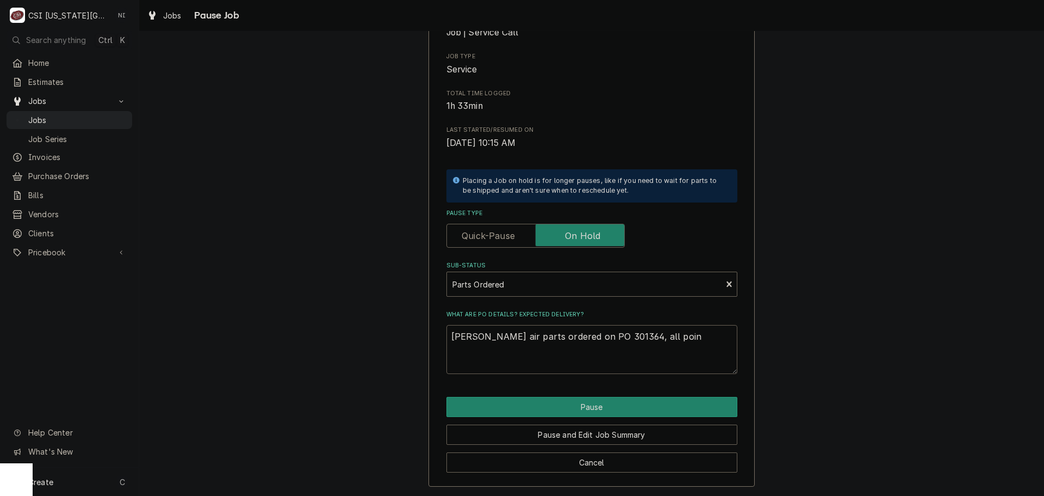
type textarea "x"
type textarea "Bev air parts ordered on PO 301364, all point"
type textarea "x"
type textarea "Bev air parts ordered on PO 301364, all points"
type textarea "x"
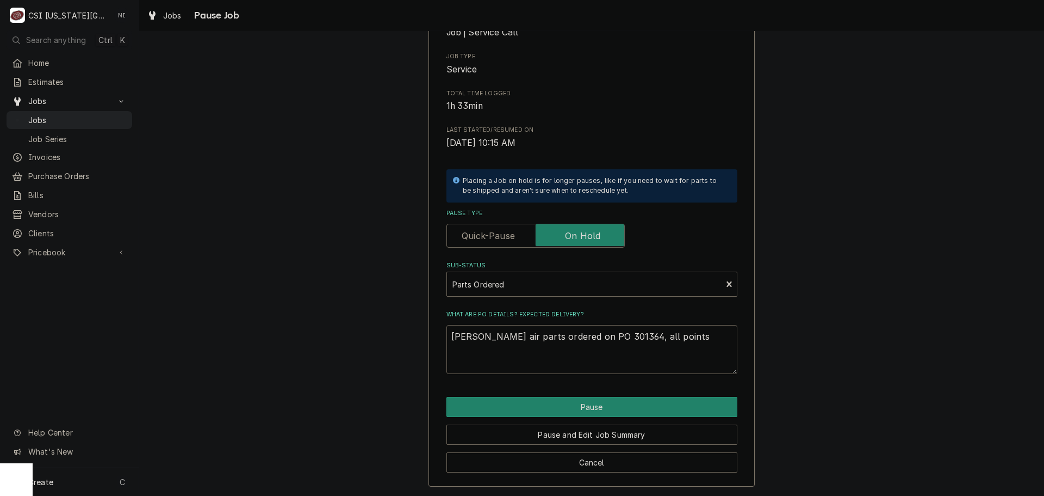
type textarea "Bev air parts ordered on PO 301364, all points"
type textarea "x"
type textarea "Bev air parts ordered on PO 301364, all points p"
type textarea "x"
type textarea "Bev air parts ordered on PO 301364, all points pu"
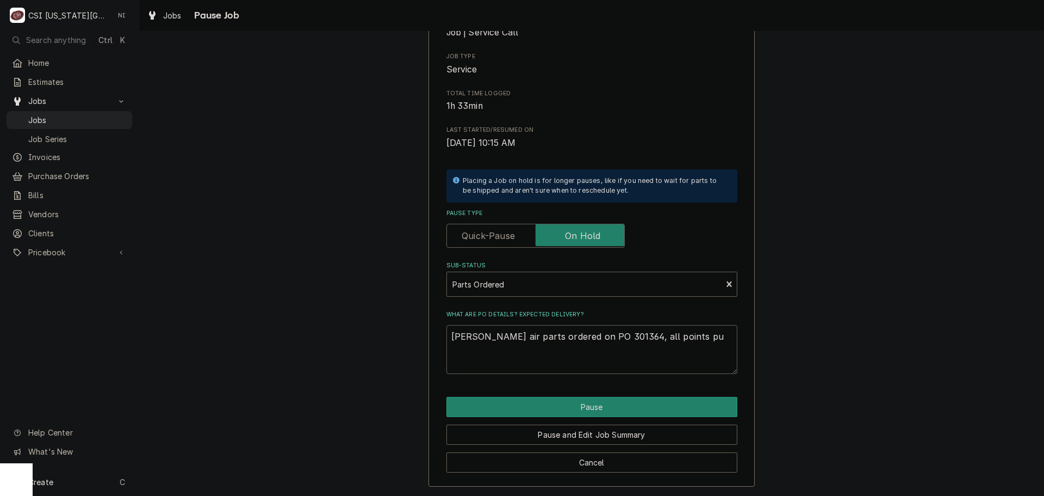
type textarea "x"
type textarea "Bev air parts ordered on PO 301364, all points puu"
type textarea "x"
type textarea "Bev air parts ordered on PO 301364, all points pu"
type textarea "x"
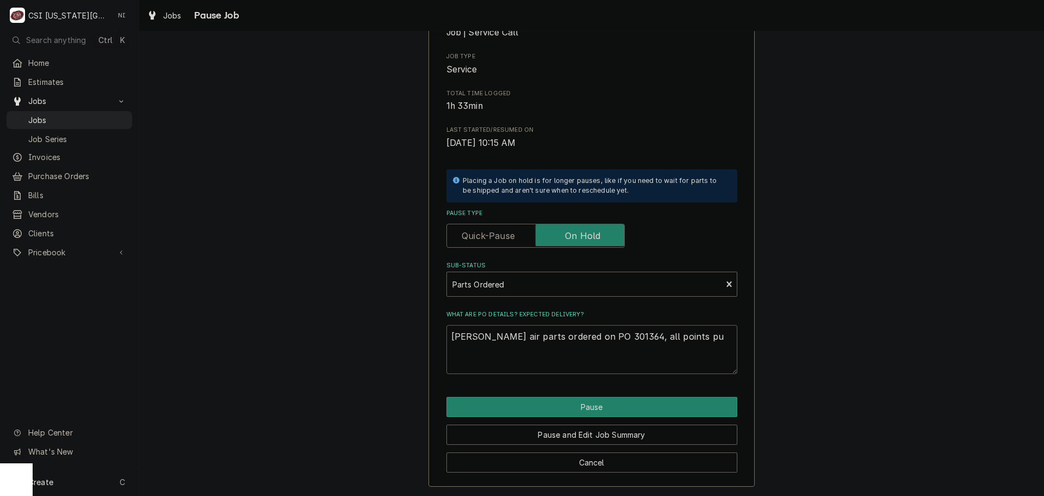
type textarea "Bev air parts ordered on PO 301364, all points pul"
type textarea "x"
type textarea "Bev air parts ordered on PO 301364, all points pull"
type textarea "x"
type textarea "Bev air parts ordered on PO 301364, all points pulle"
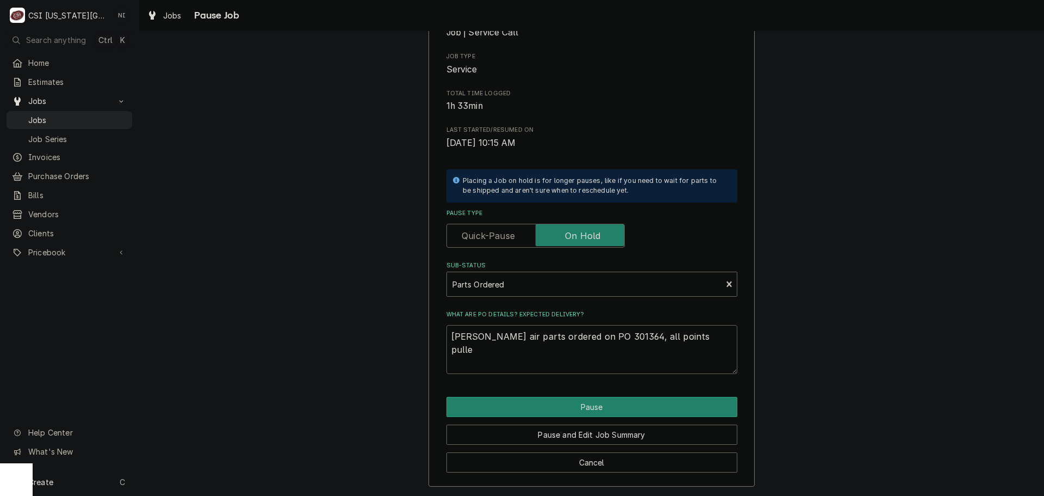
type textarea "x"
type textarea "Bev air parts ordered on PO 301364, all points pullee"
type textarea "x"
type textarea "Bev air parts ordered on PO 301364, all points pulle"
type textarea "x"
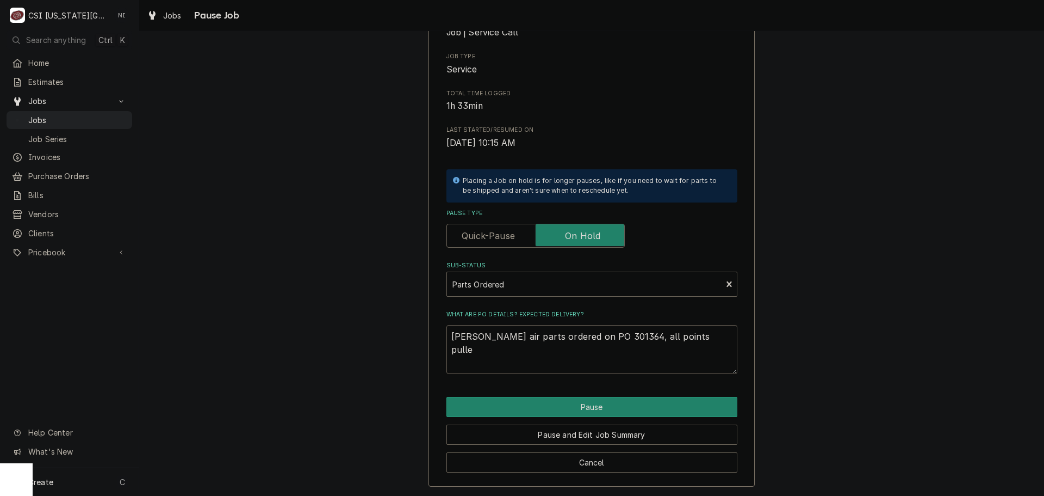
type textarea "Bev air parts ordered on PO 301364, all points pulled"
type textarea "x"
type textarea "Bev air parts ordered on PO 301364, all points pulled"
type textarea "x"
type textarea "Bev air parts ordered on PO 301364, all points pulled f"
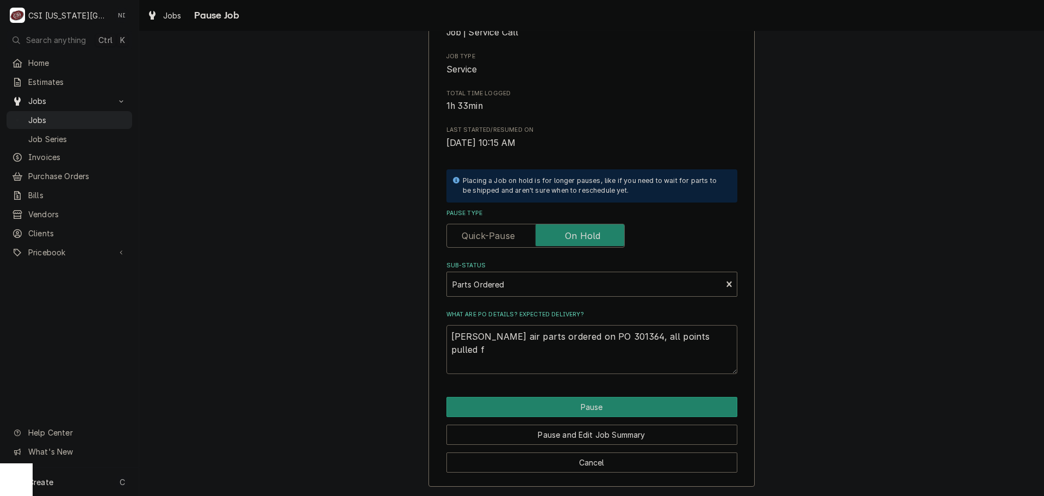
type textarea "x"
type textarea "Bev air parts ordered on PO 301364, all points pulled fr"
type textarea "x"
type textarea "Bev air parts ordered on PO 301364, all points pulled fro"
type textarea "x"
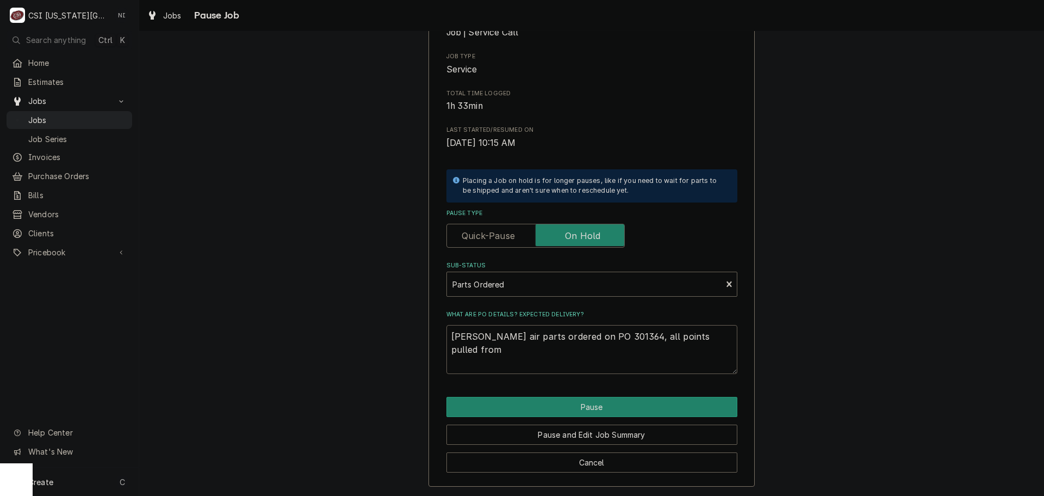
type textarea "Bev air parts ordered on PO 301364, all points pulled from"
type textarea "x"
type textarea "Bev air parts ordered on PO 301364, all points pulled from s"
type textarea "x"
type textarea "Bev air parts ordered on PO 301364, all points pulled from sto"
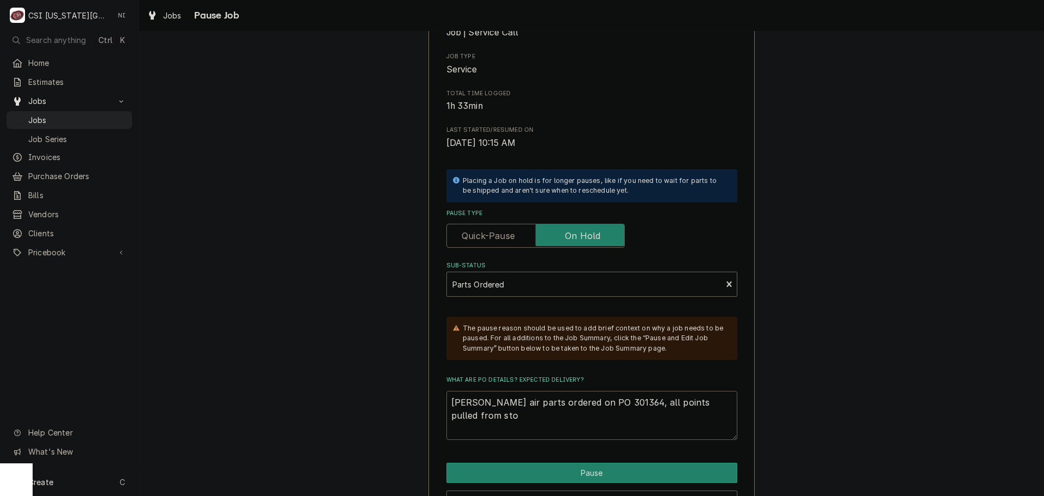
type textarea "x"
type textarea "Bev air parts ordered on PO 301364, all points pulled from stoc"
type textarea "x"
type textarea "Bev air parts ordered on PO 301364, all points pulled from stock"
type textarea "x"
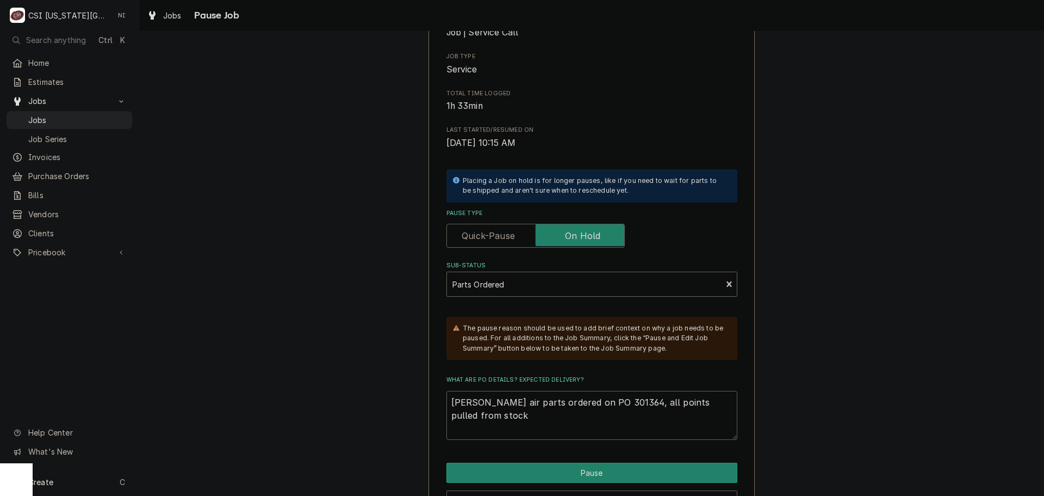
type textarea "Bev air parts ordered on PO 301364, all points pulled from stock."
type textarea "x"
type textarea "Bev air parts ordered on PO 301364, all points pulled from stock."
type textarea "x"
type textarea "Bev air parts ordered on PO 301364, all points pulled from stock. S"
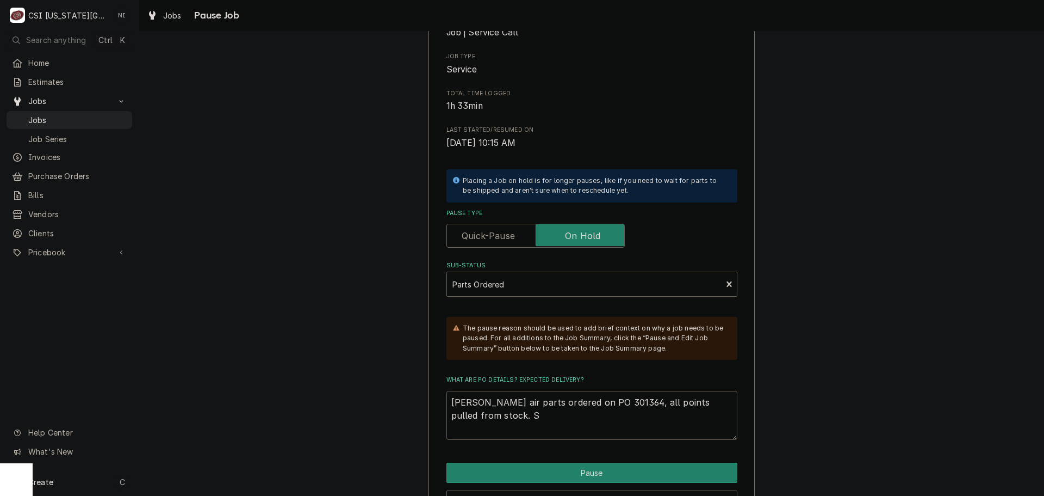
type textarea "x"
type textarea "Bev air parts ordered on PO 301364, all points pulled from stock. Se"
type textarea "x"
type textarea "Bev air parts ordered on PO 301364, all points pulled from stock. Sei"
type textarea "x"
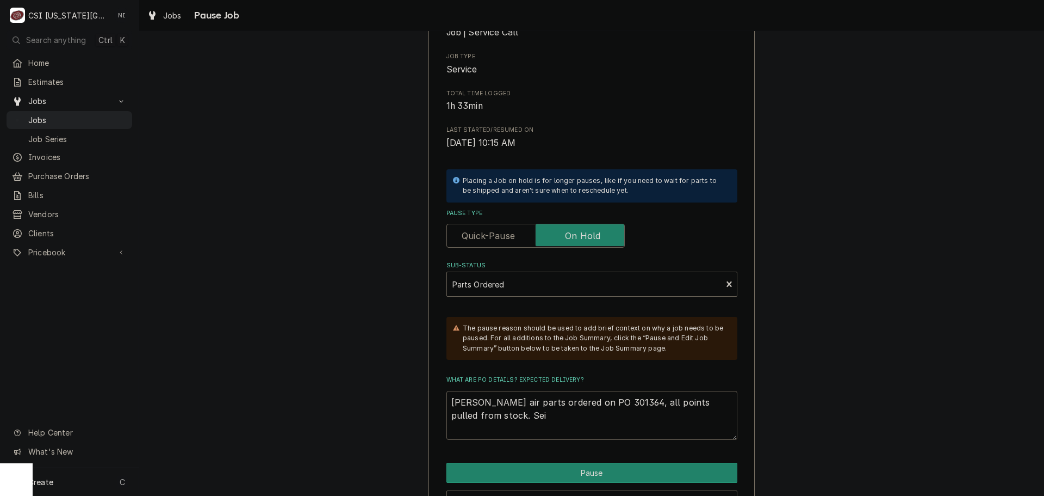
type textarea "Bev air parts ordered on PO 301364, all points pulled from stock. Se"
type textarea "x"
type textarea "Bev air parts ordered on PO 301364, all points pulled from stock. S"
type textarea "x"
type textarea "Bev air parts ordered on PO 301364, all points pulled from stock. Sw"
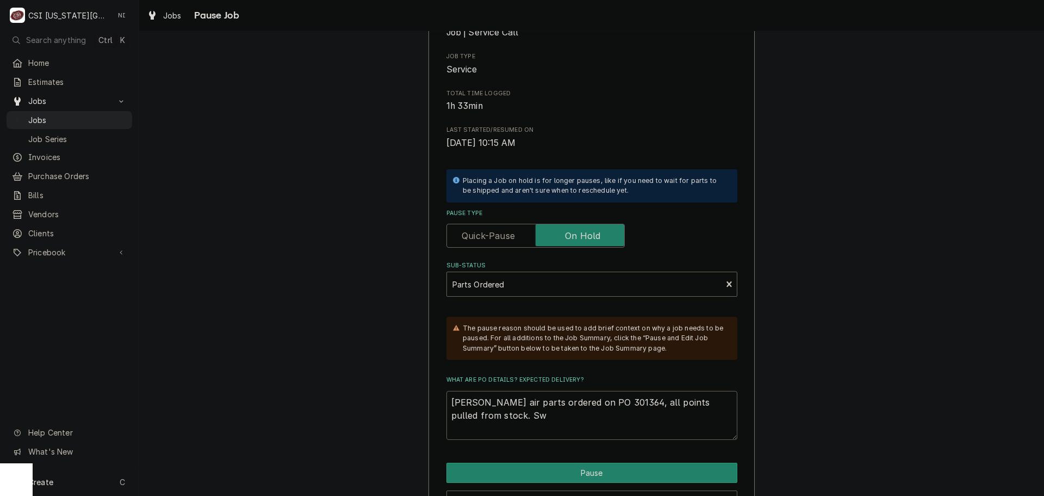
type textarea "x"
type textarea "Bev air parts ordered on PO 301364, all points pulled from stock. Swi"
type textarea "x"
click at [587, 469] on button "Pause" at bounding box center [592, 472] width 291 height 20
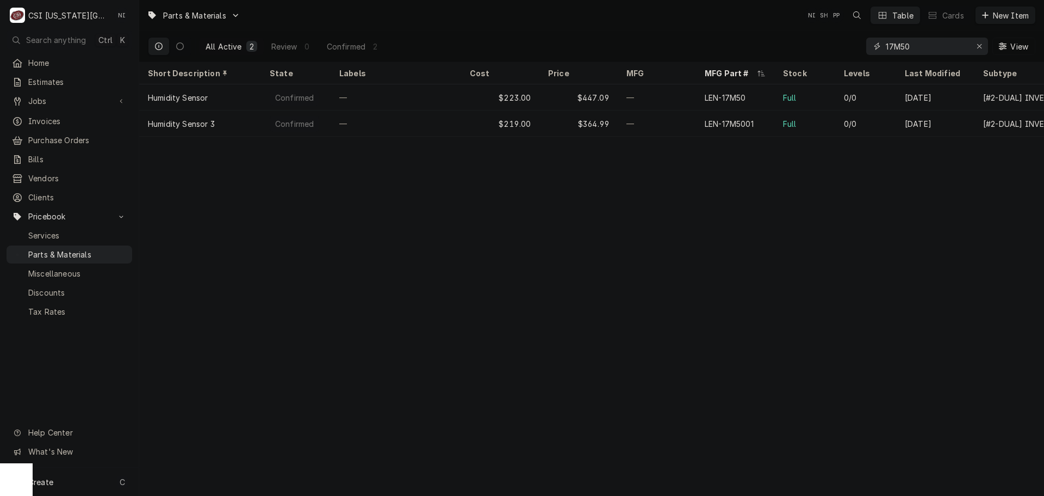
drag, startPoint x: 915, startPoint y: 46, endPoint x: 824, endPoint y: 46, distance: 91.4
click at [824, 46] on div "All Active 2 Review 0 Confirmed 2 17M50 View" at bounding box center [592, 46] width 888 height 30
paste input "00C30-123D-03"
drag, startPoint x: 896, startPoint y: 47, endPoint x: 847, endPoint y: 47, distance: 48.4
click at [847, 47] on div "All Active 1 Review 0 Confirmed 1 00C30-123D-03 View" at bounding box center [592, 46] width 888 height 30
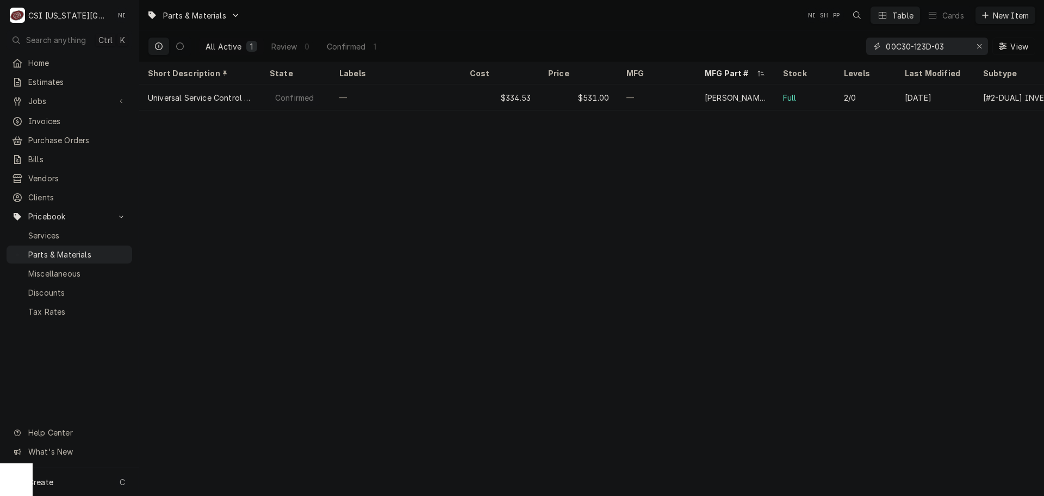
paste input "CK11000301072"
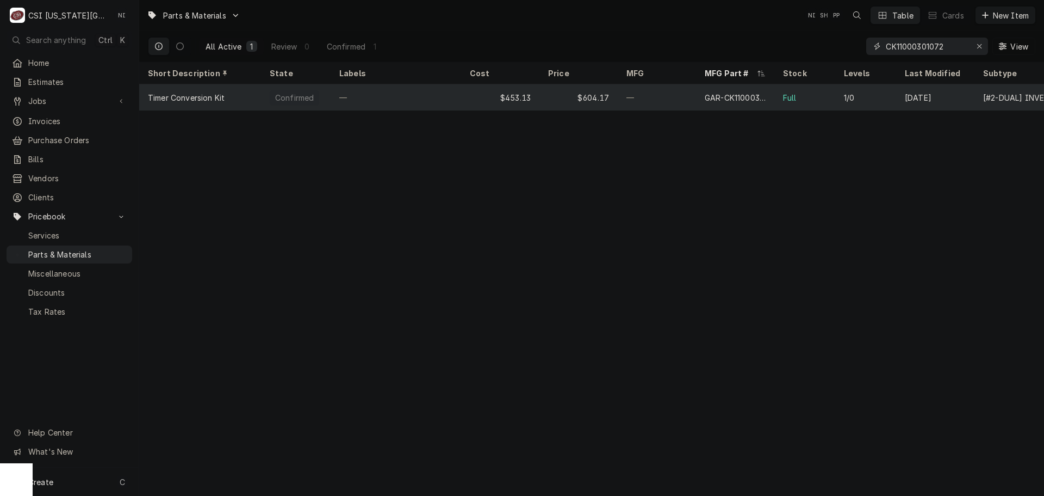
type input "CK11000301072"
click at [660, 101] on div "—" at bounding box center [657, 97] width 78 height 26
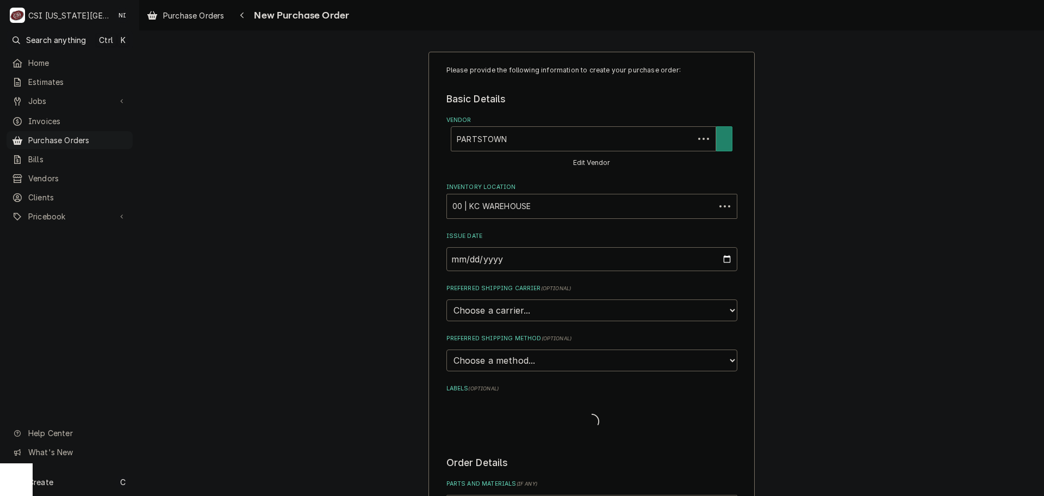
type textarea "x"
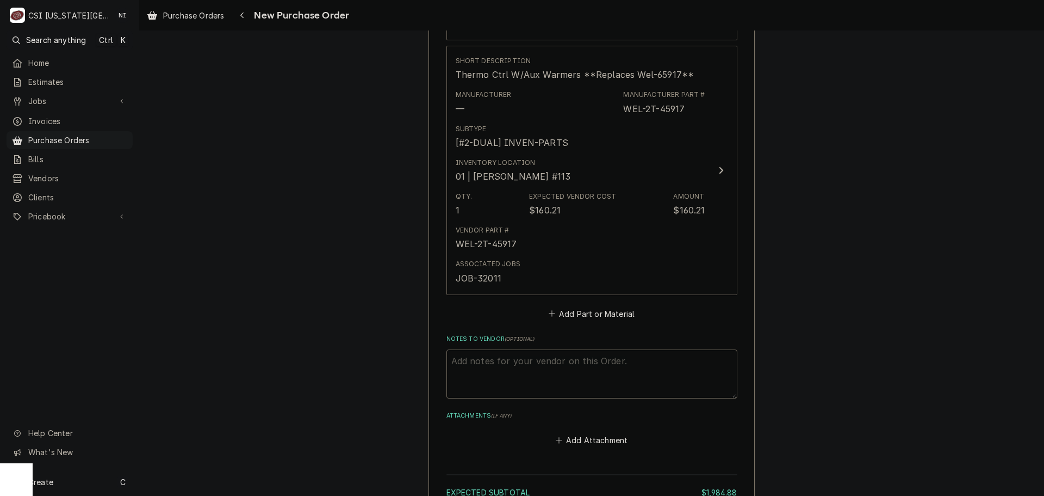
scroll to position [1704, 0]
click at [608, 315] on button "Add Part or Material" at bounding box center [592, 315] width 90 height 15
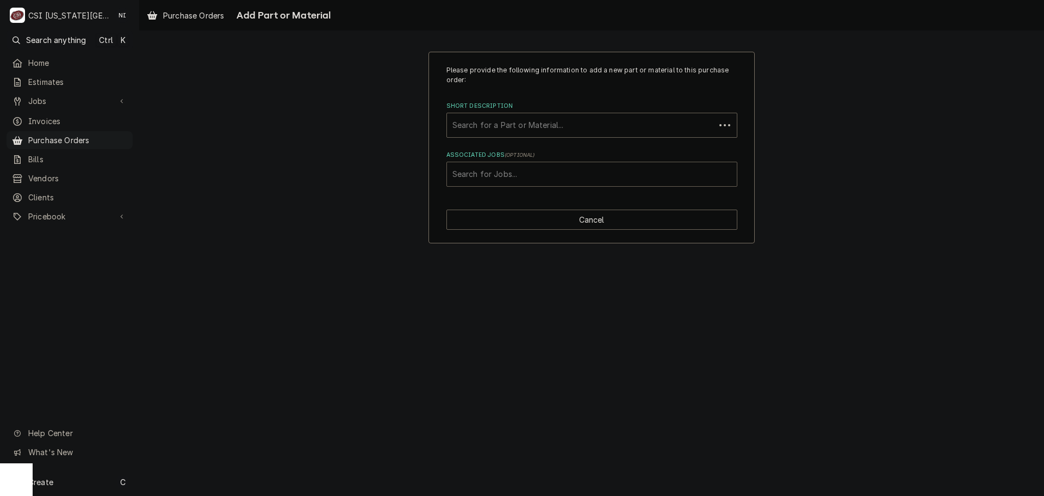
click at [565, 179] on div "Associated Jobs" at bounding box center [592, 174] width 279 height 20
type input "32383"
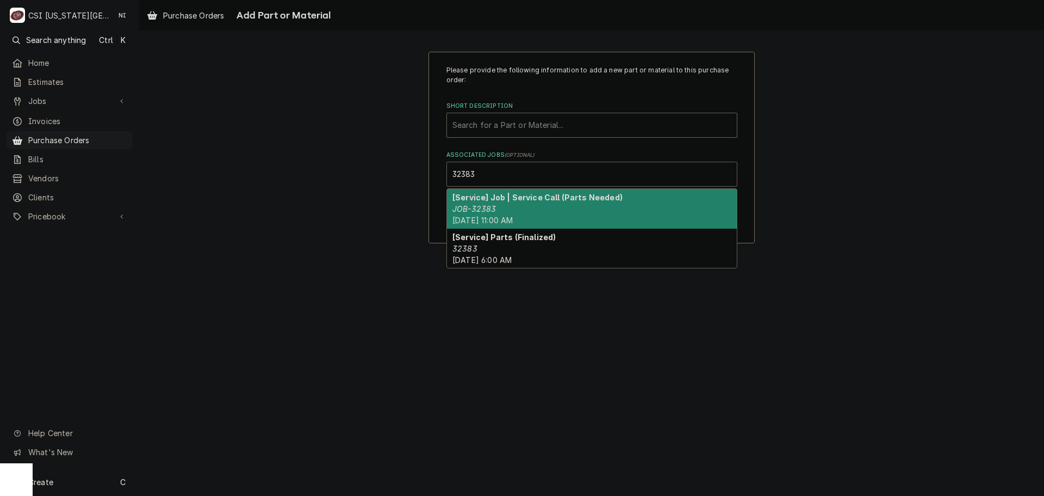
click at [547, 203] on div "[Service] Job | Service Call (Parts Needed) JOB-32383 [DATE] 11:00 AM" at bounding box center [592, 209] width 290 height 40
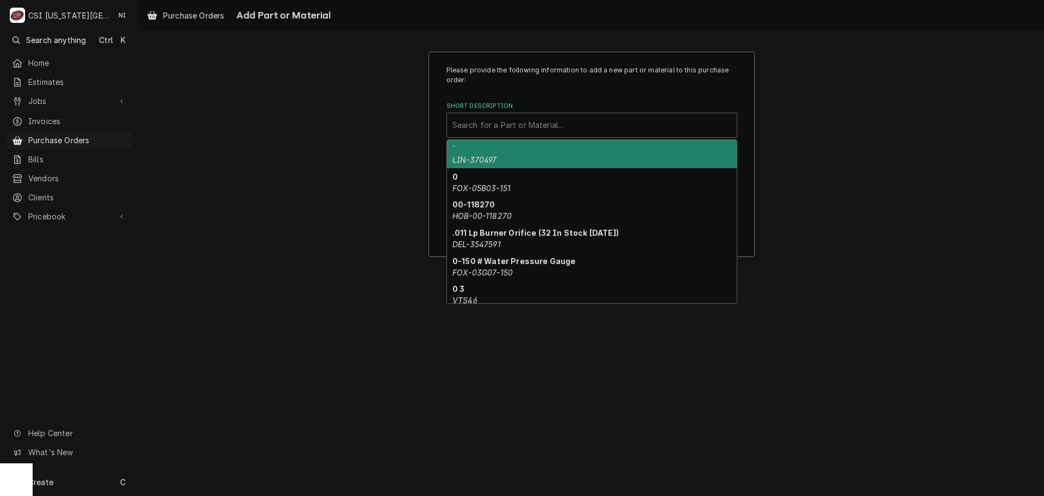
paste input "00C30-123D-03"
type input "00C30-123D-03"
click at [523, 133] on div "00C30-123D-03" at bounding box center [592, 125] width 279 height 20
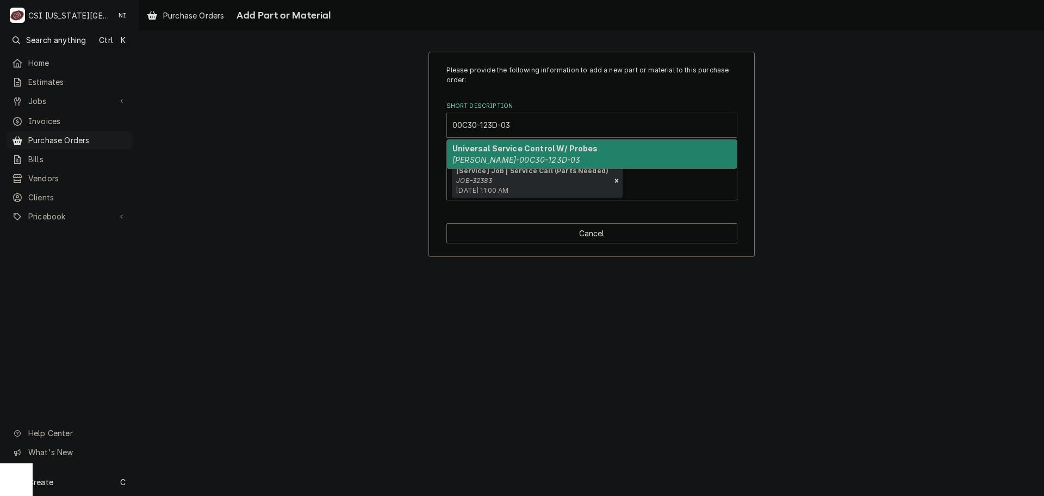
drag, startPoint x: 498, startPoint y: 146, endPoint x: 498, endPoint y: 152, distance: 6.5
click at [498, 147] on strong "Universal Service Control W/ Probes" at bounding box center [526, 148] width 146 height 9
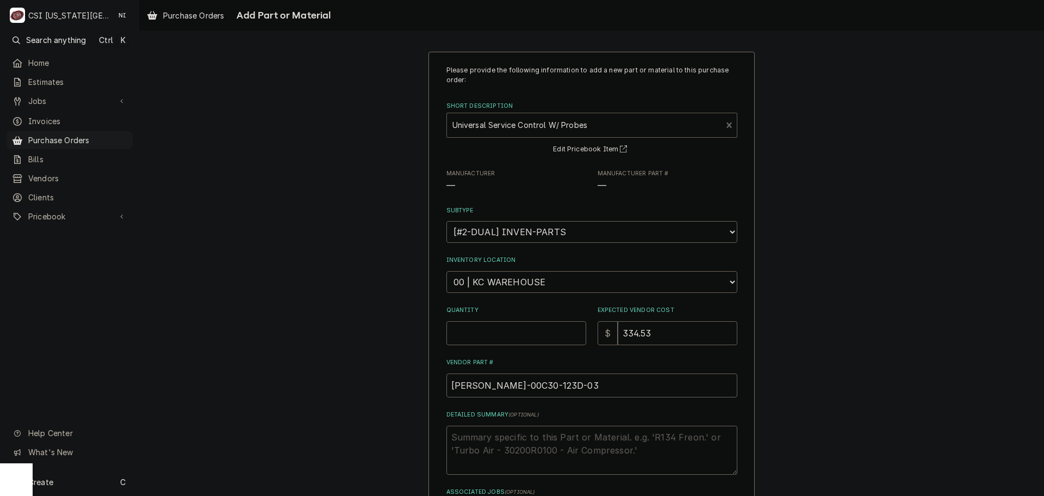
type textarea "x"
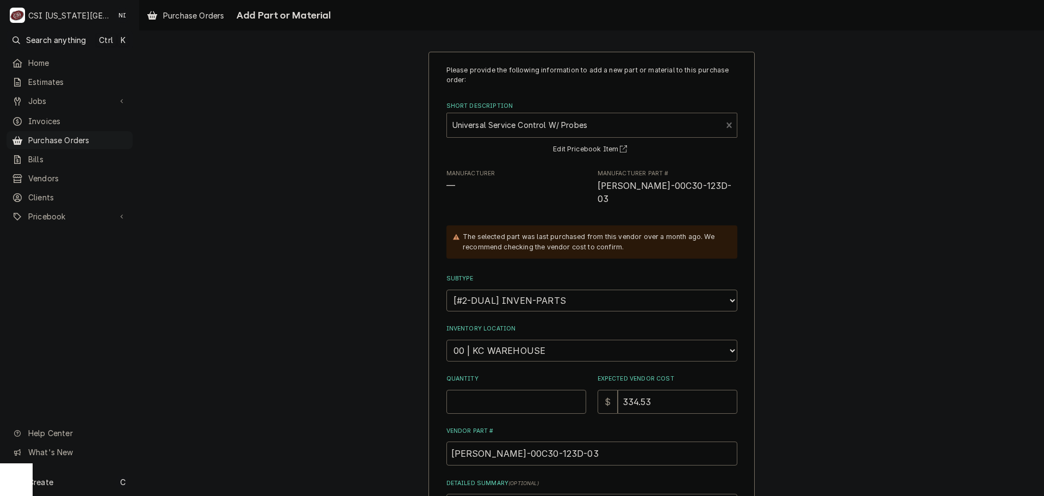
click at [520, 339] on select "Choose a location... 00 | KC WAREHOUSE 00 | MAIN WAREHOUSE 01 | BRIAN BREAZIER …" at bounding box center [592, 350] width 291 height 22
select select "2760"
click at [447, 339] on select "Choose a location... 00 | KC WAREHOUSE 00 | MAIN WAREHOUSE 01 | BRIAN BREAZIER …" at bounding box center [592, 350] width 291 height 22
click at [509, 389] on input "Quantity" at bounding box center [517, 401] width 140 height 24
type textarea "x"
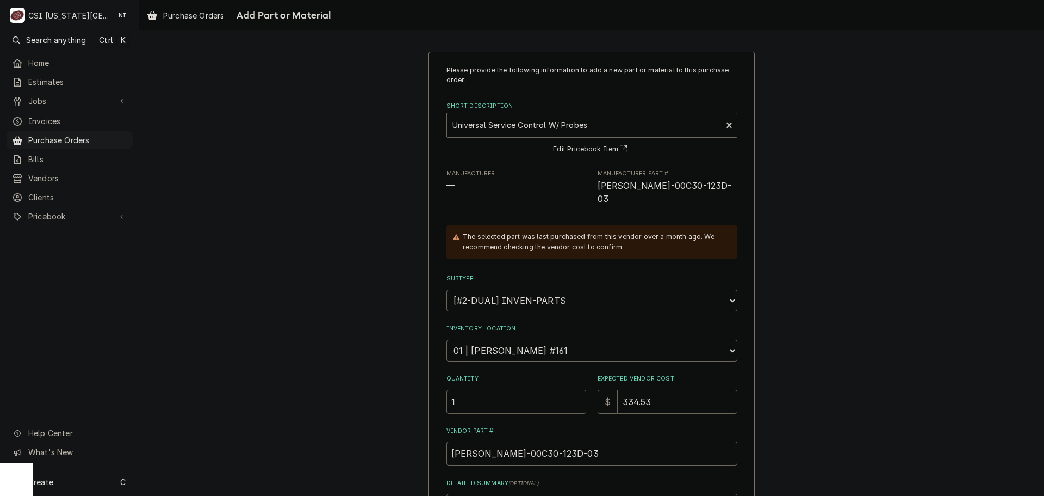
type input "1"
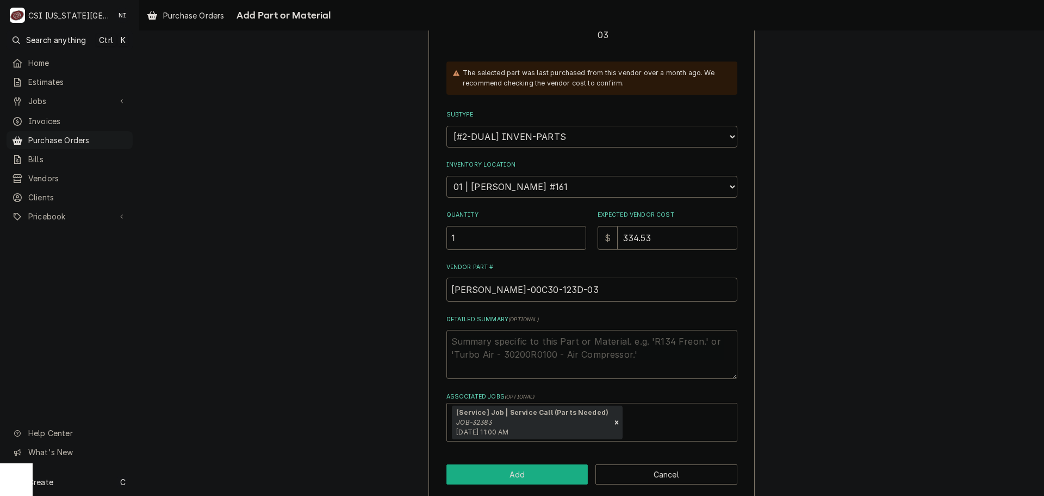
click at [516, 465] on button "Add" at bounding box center [518, 474] width 142 height 20
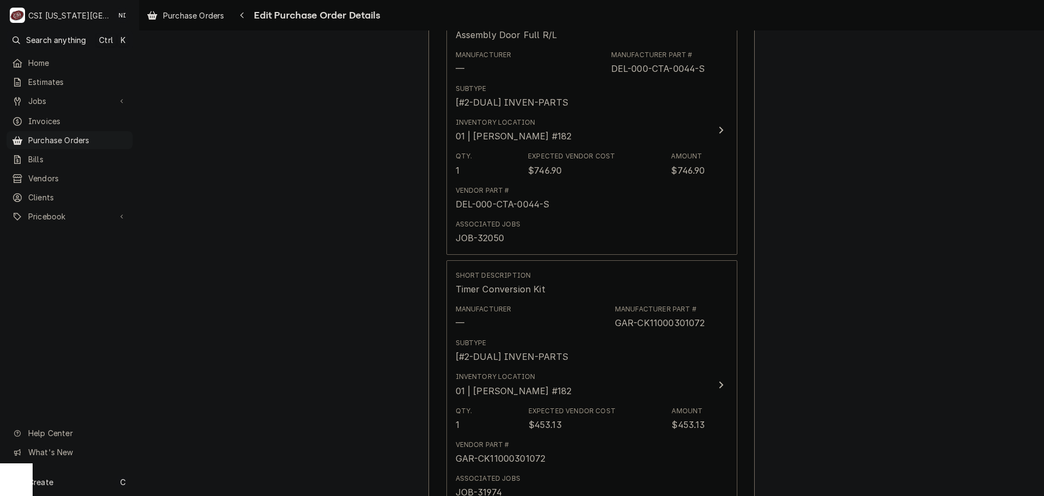
scroll to position [1242, 0]
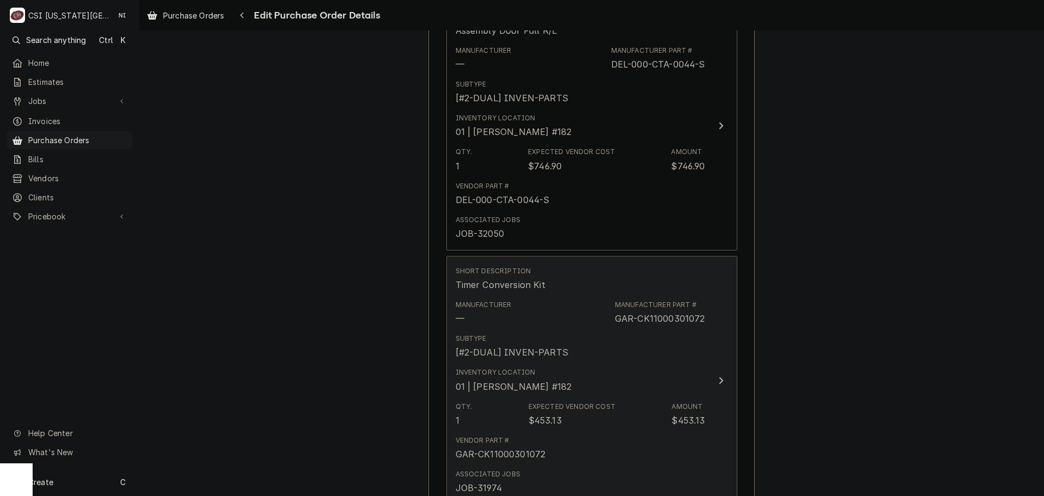
click at [615, 377] on div "Inventory Location 01 | BRIAN BREAZIER #182" at bounding box center [581, 380] width 250 height 34
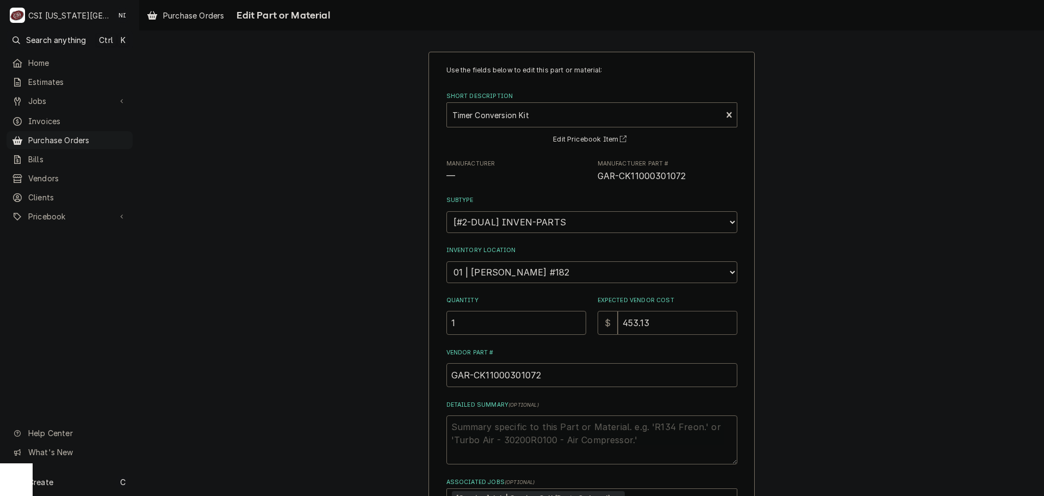
drag, startPoint x: 655, startPoint y: 323, endPoint x: 472, endPoint y: 305, distance: 183.6
click at [478, 305] on div "Quantity 1 Expected Vendor Cost $ 453.13" at bounding box center [592, 315] width 291 height 39
type textarea "x"
type input "2"
type textarea "x"
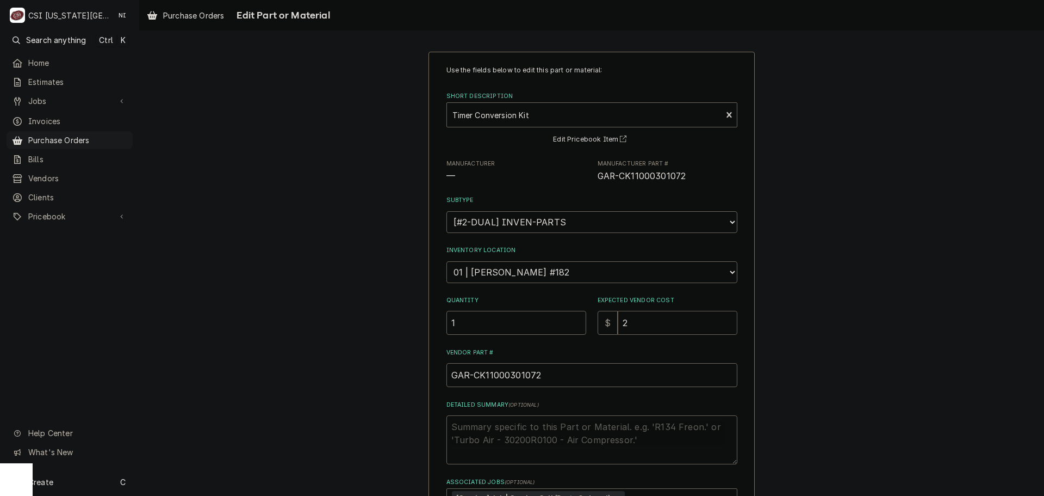
type input "24"
type textarea "x"
type input "249"
type textarea "x"
type input "2493"
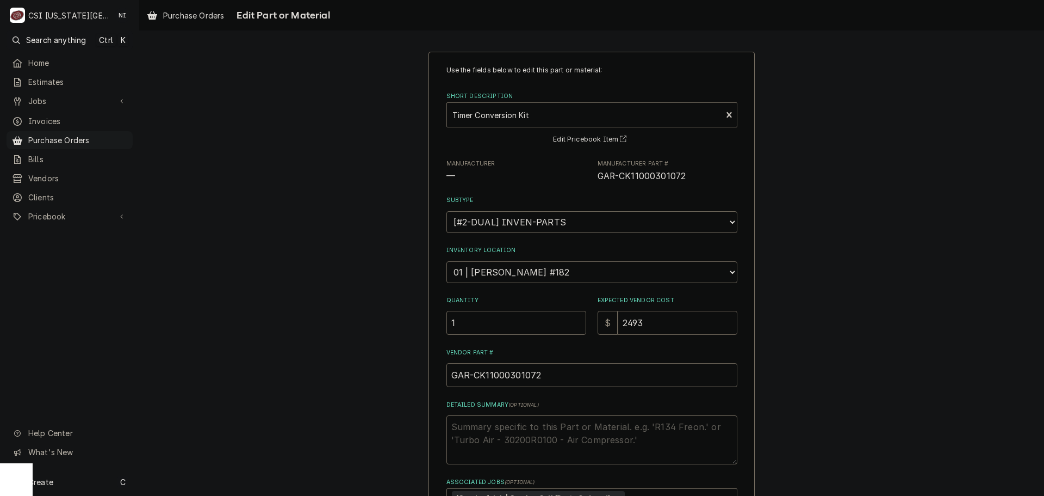
type textarea "x"
type input "249"
type textarea "x"
type input "249.2"
type textarea "x"
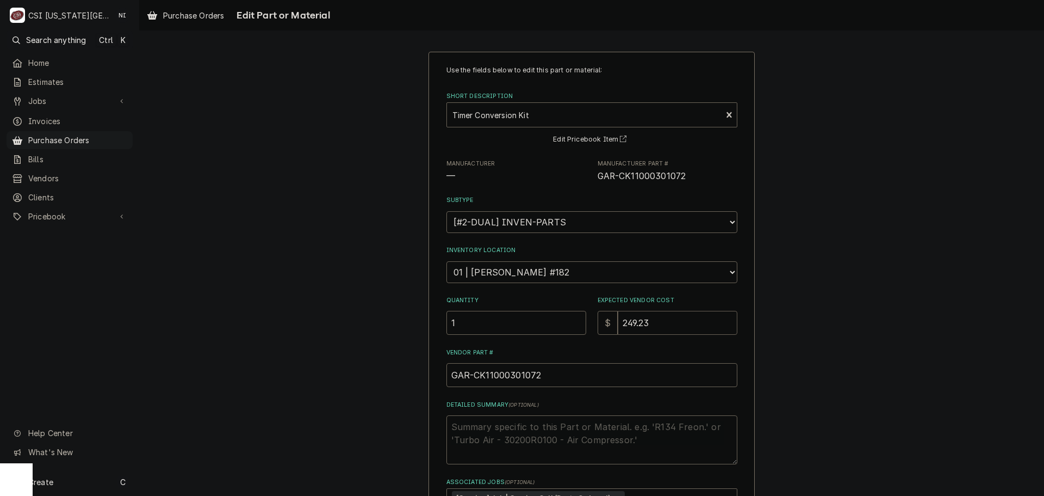
type input "249.23"
click at [670, 175] on span "GAR-CK11000301072" at bounding box center [642, 176] width 89 height 10
copy span "CK11000301072"
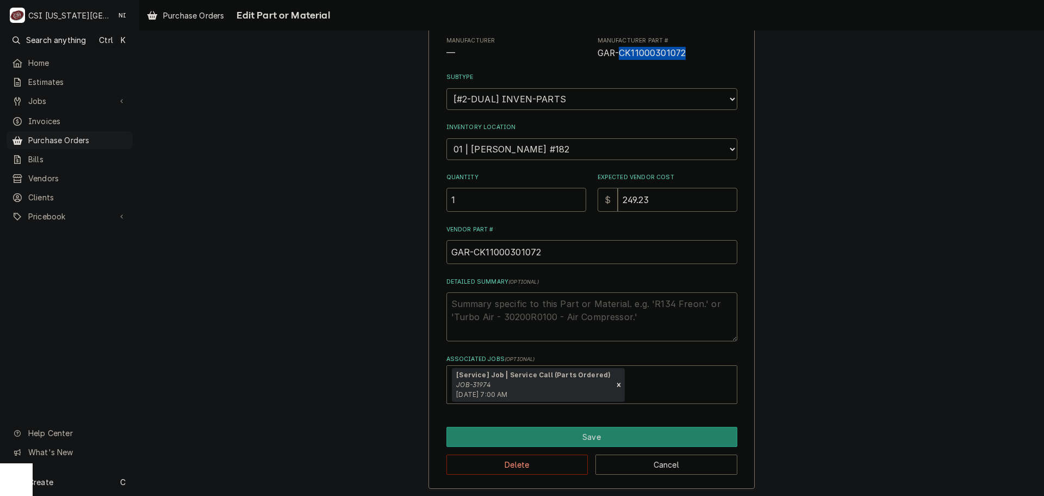
scroll to position [126, 0]
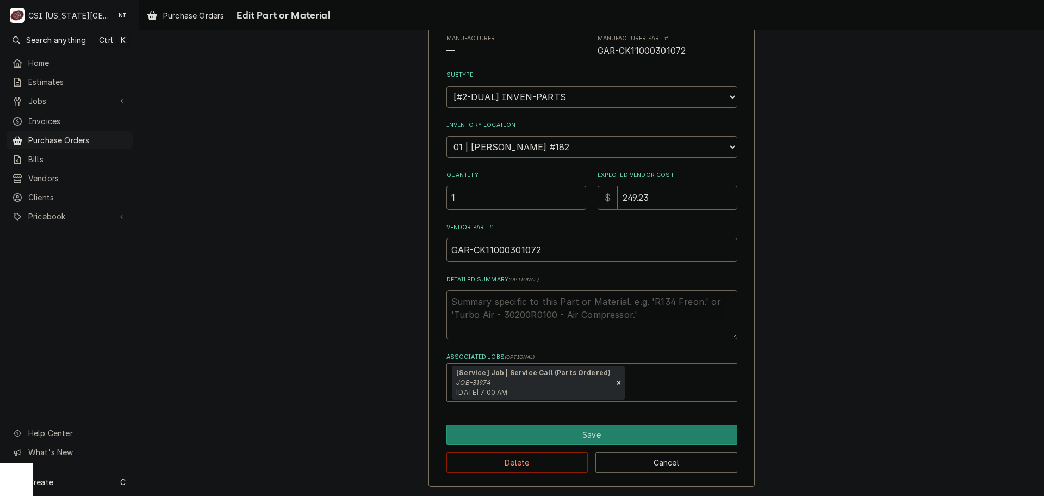
drag, startPoint x: 606, startPoint y: 445, endPoint x: 606, endPoint y: 431, distance: 14.1
click at [606, 444] on div "Delete Cancel" at bounding box center [592, 458] width 291 height 28
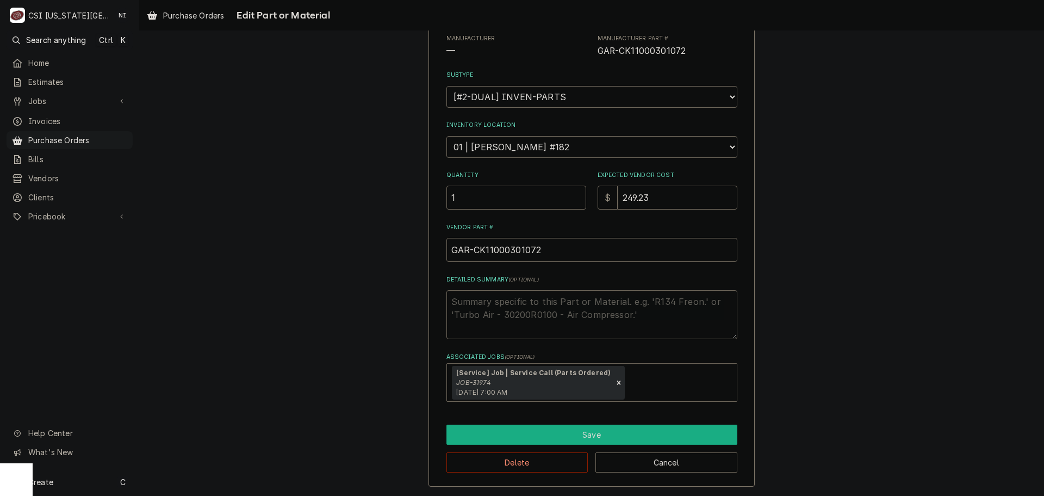
click at [605, 430] on button "Save" at bounding box center [592, 434] width 291 height 20
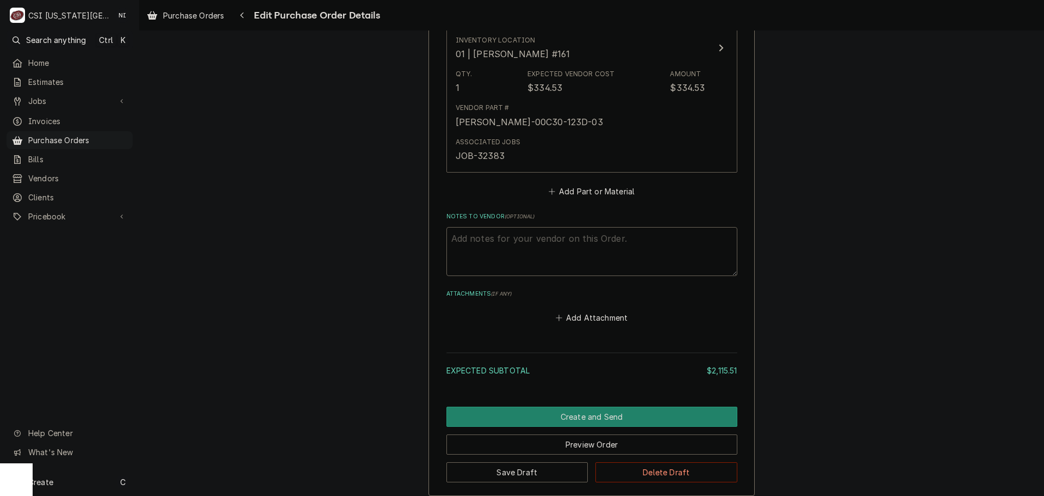
scroll to position [2144, 0]
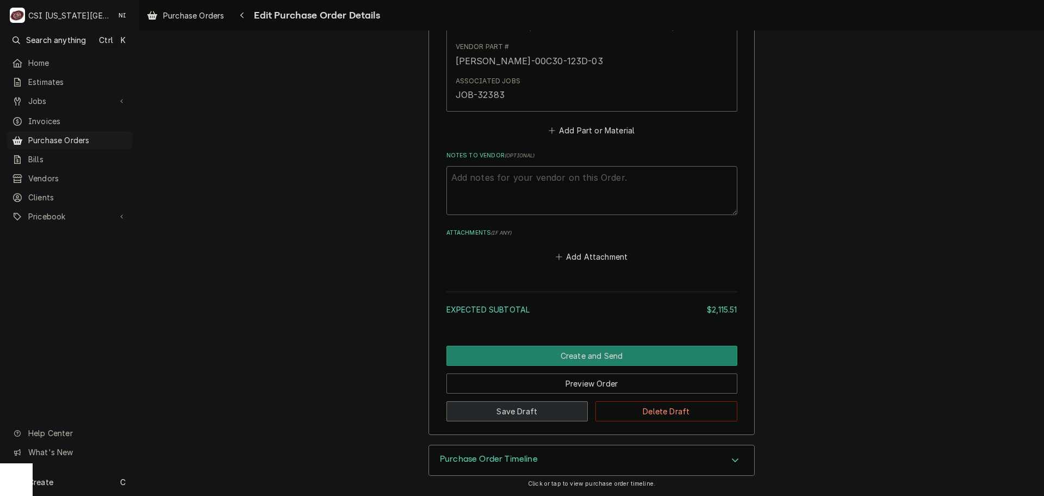
click at [528, 411] on button "Save Draft" at bounding box center [518, 411] width 142 height 20
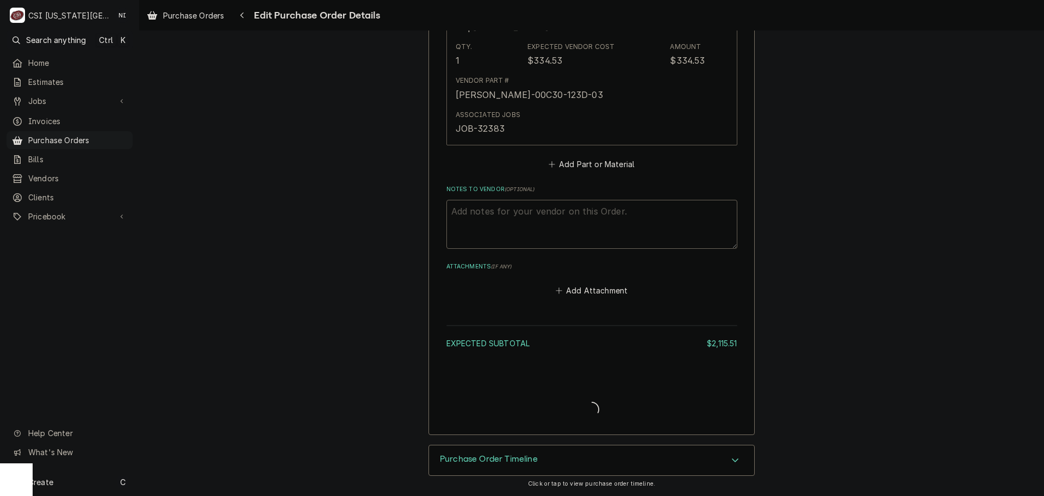
scroll to position [2110, 0]
type textarea "x"
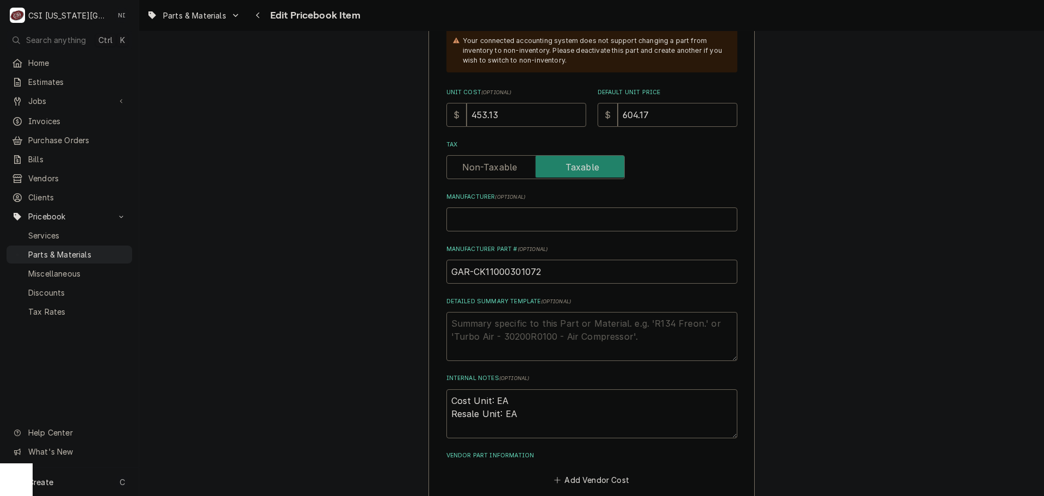
scroll to position [376, 0]
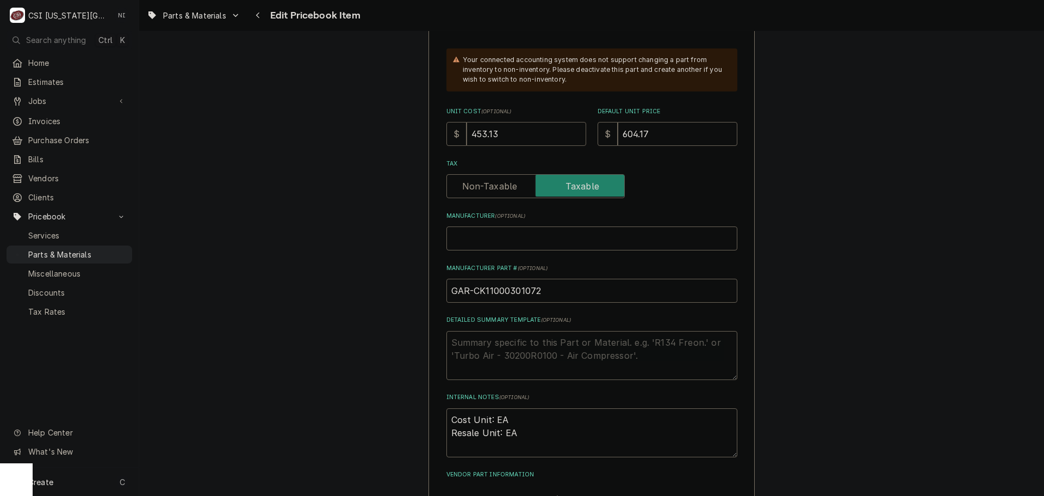
drag, startPoint x: 517, startPoint y: 135, endPoint x: 353, endPoint y: 132, distance: 163.8
type textarea "x"
type input "2"
type textarea "x"
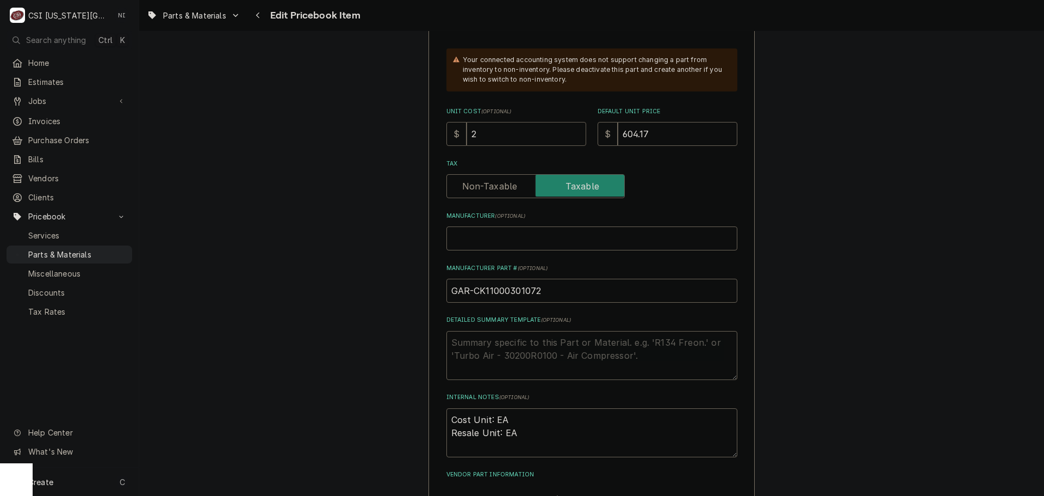
type input "24"
type textarea "x"
type input "249"
type textarea "x"
type input "249.3"
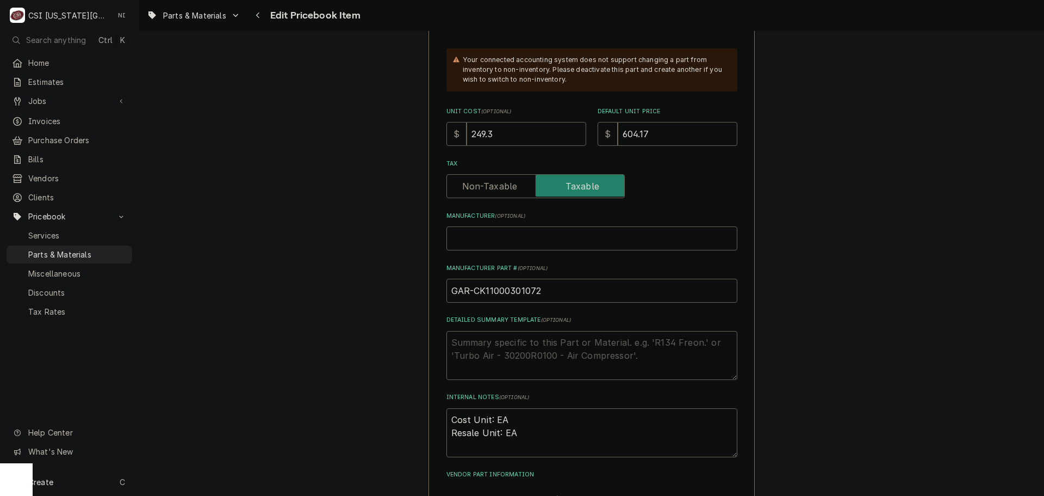
type textarea "x"
type input "249.323"
type textarea "x"
type input "249.32"
type textarea "x"
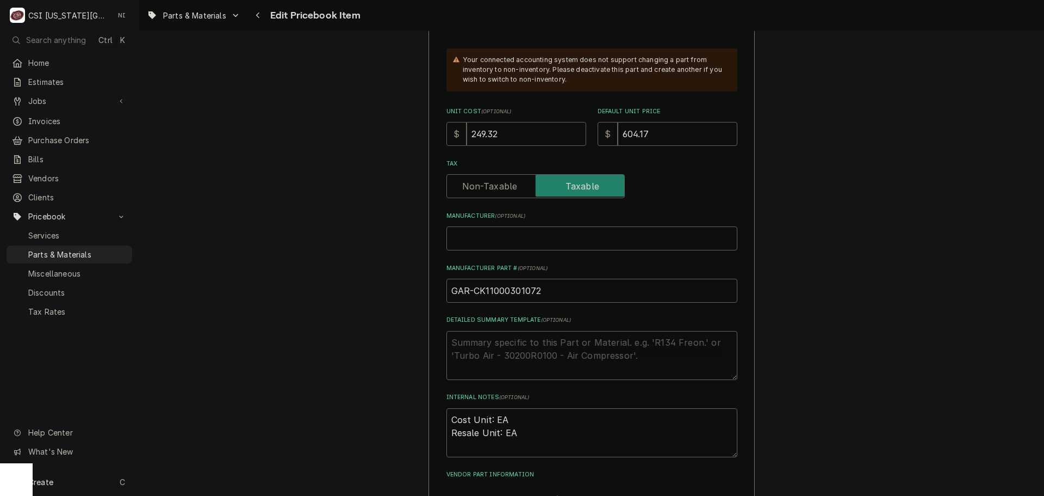
type input "249.3"
type textarea "x"
type input "249"
type textarea "x"
type input "249.2"
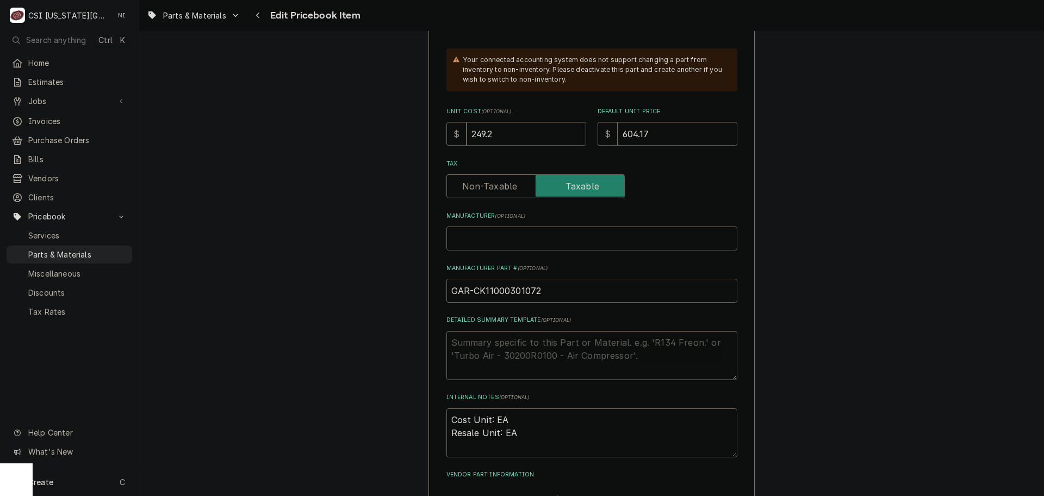
type textarea "x"
type input "249.23"
type textarea "x"
type input "4"
type textarea "x"
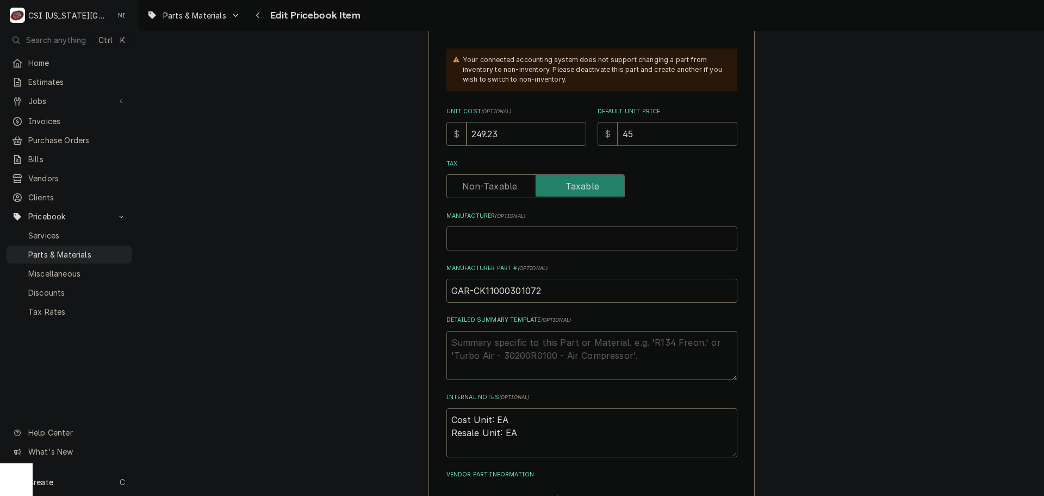
type input "453"
type textarea "x"
type input "453.1"
type textarea "x"
type input "453.13"
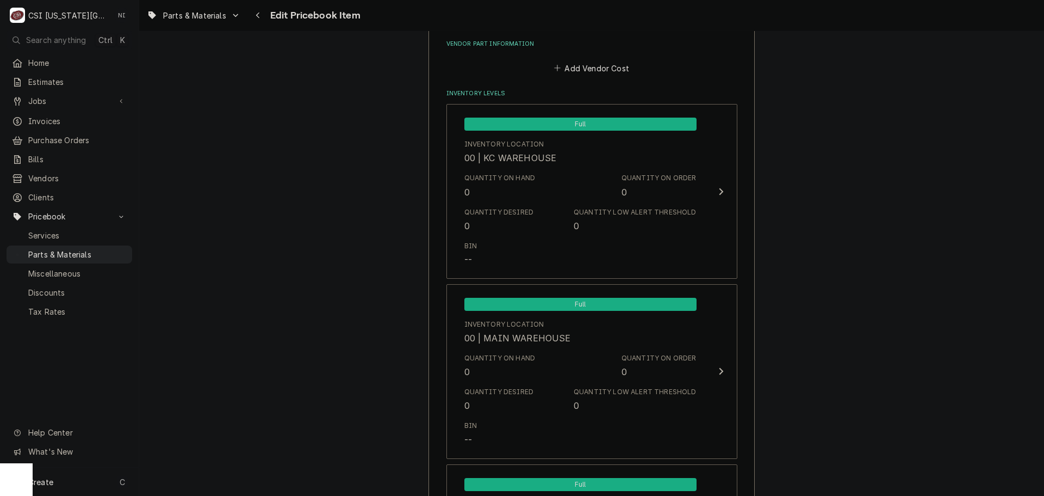
scroll to position [975, 0]
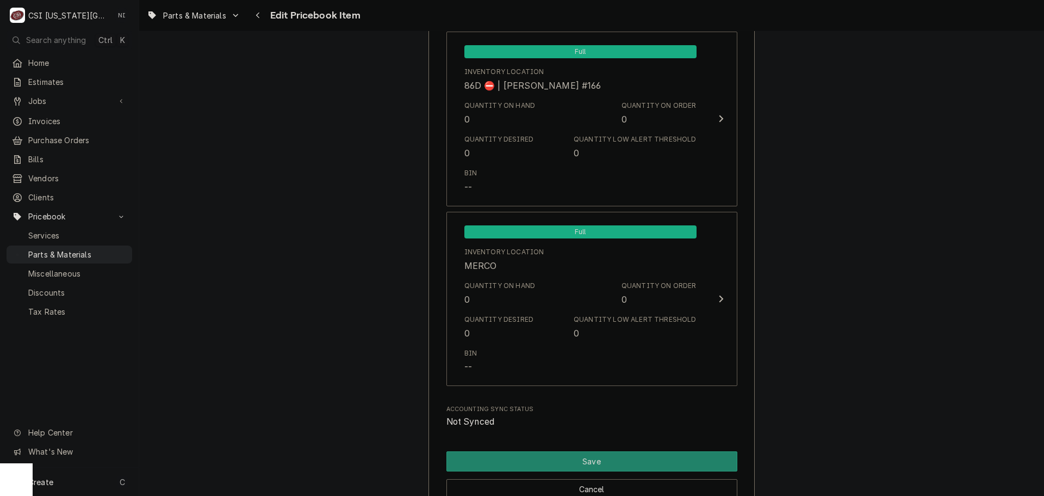
scroll to position [10543, 0]
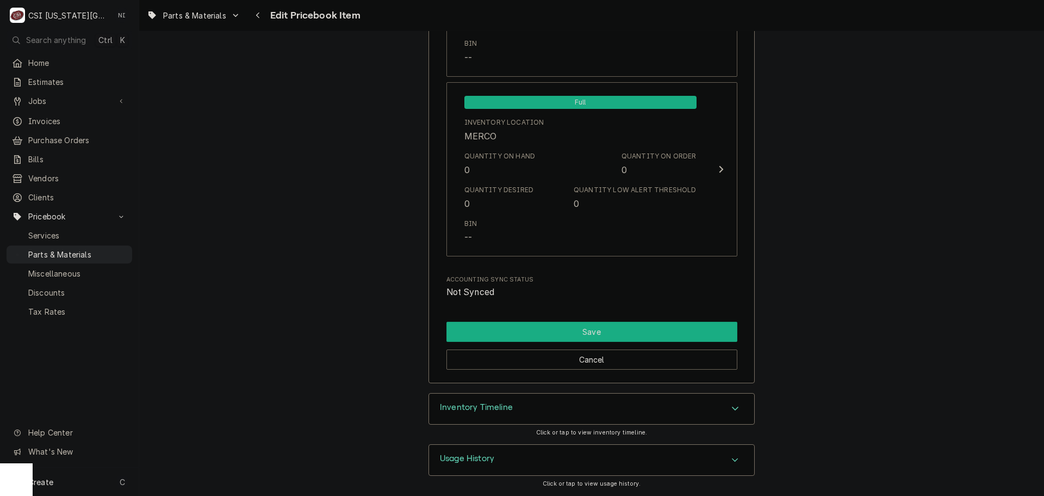
click at [599, 333] on button "Save" at bounding box center [592, 331] width 291 height 20
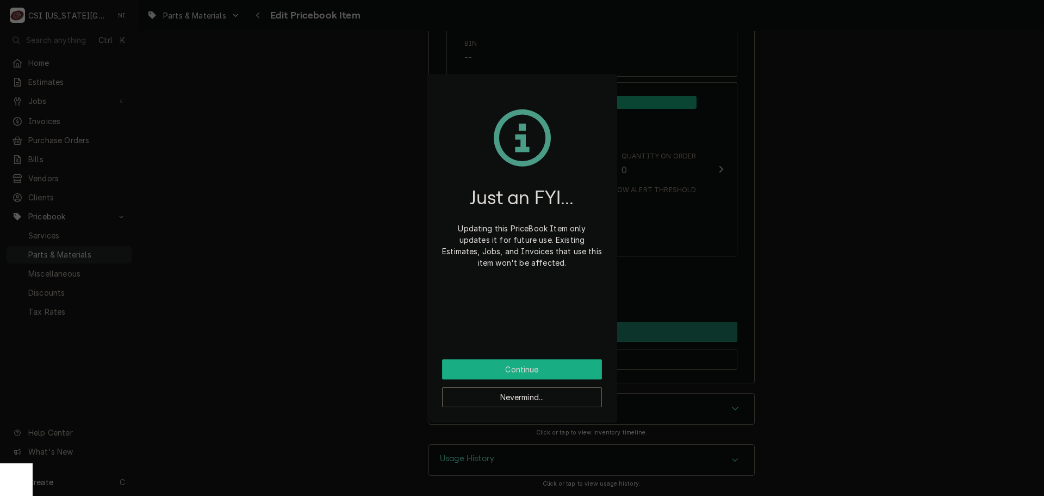
click at [535, 363] on button "Continue" at bounding box center [522, 369] width 160 height 20
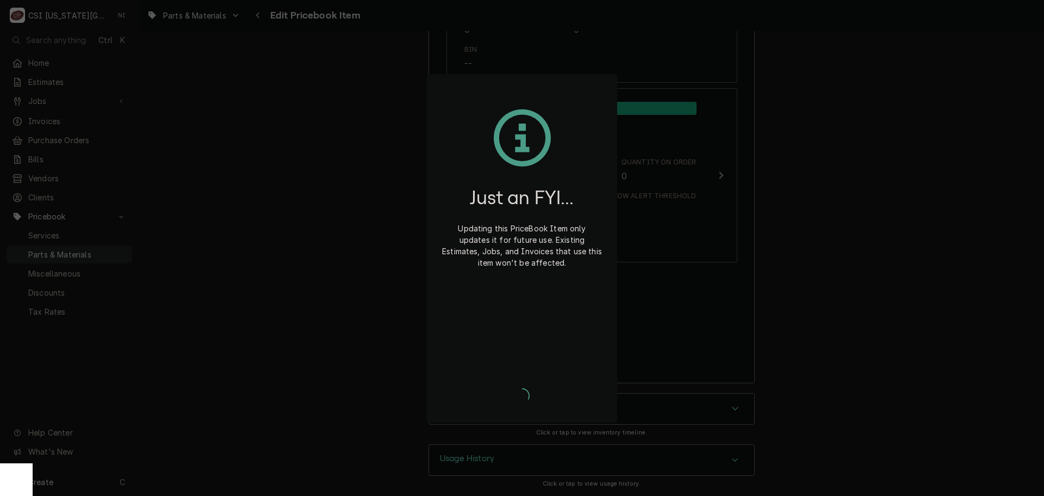
scroll to position [10537, 0]
type textarea "x"
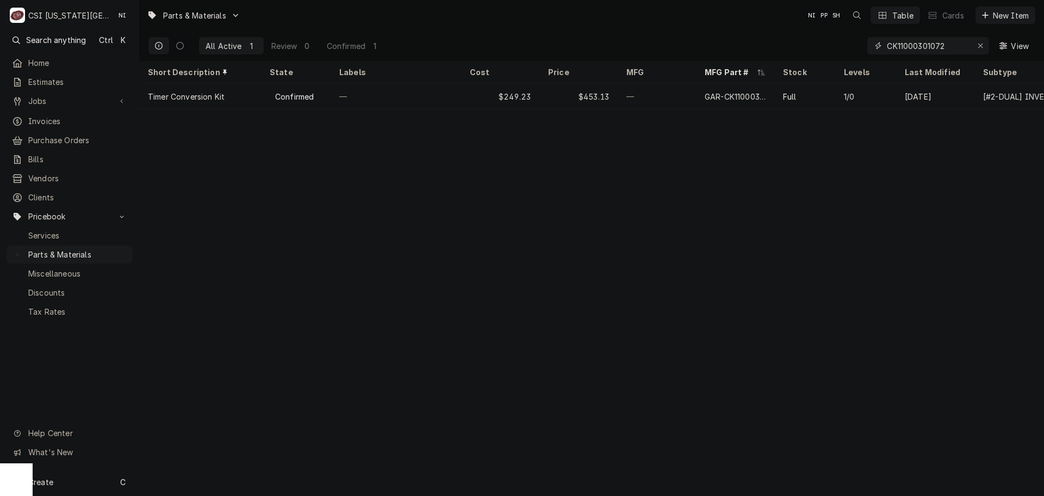
drag, startPoint x: 948, startPoint y: 44, endPoint x: 784, endPoint y: 43, distance: 163.7
click at [784, 43] on div "All Active 1 Review 0 Confirmed 1 CK11000301072 View" at bounding box center [592, 45] width 888 height 30
paste input "928PFPPSWTCH"
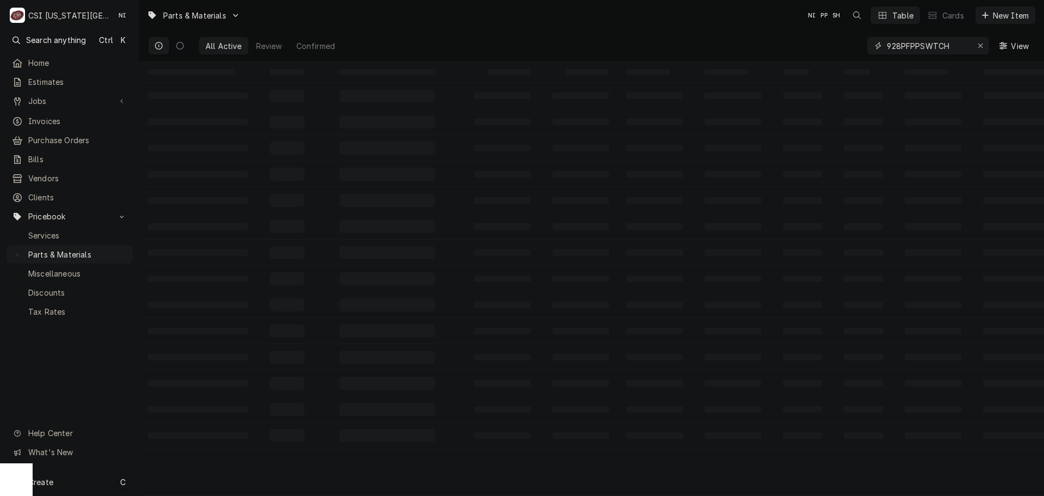
type input "928PFPPSWTCH"
click at [63, 483] on div "Create C" at bounding box center [69, 481] width 139 height 28
drag, startPoint x: 169, startPoint y: 477, endPoint x: 200, endPoint y: 472, distance: 30.9
click at [170, 477] on div "Pricebook Item" at bounding box center [198, 482] width 63 height 11
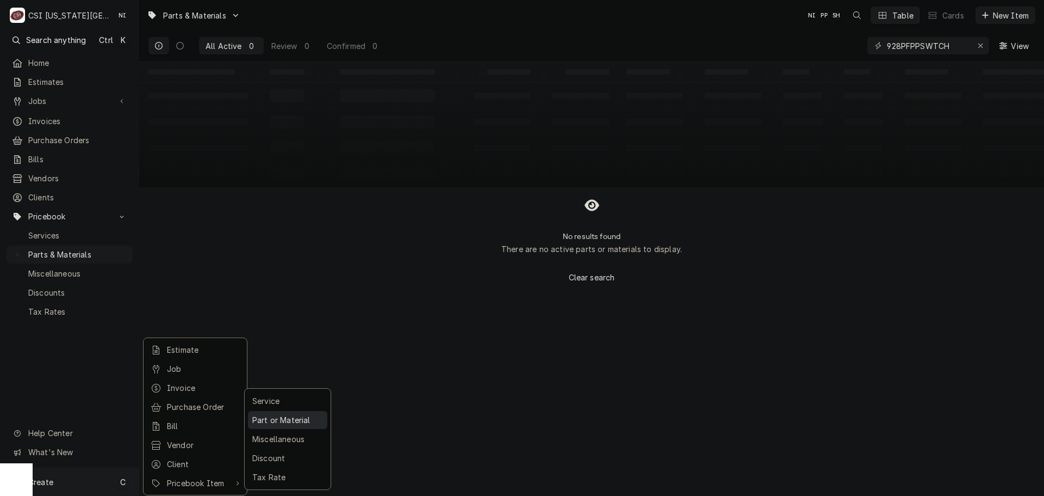
click at [282, 423] on div "Part or Material" at bounding box center [287, 420] width 75 height 14
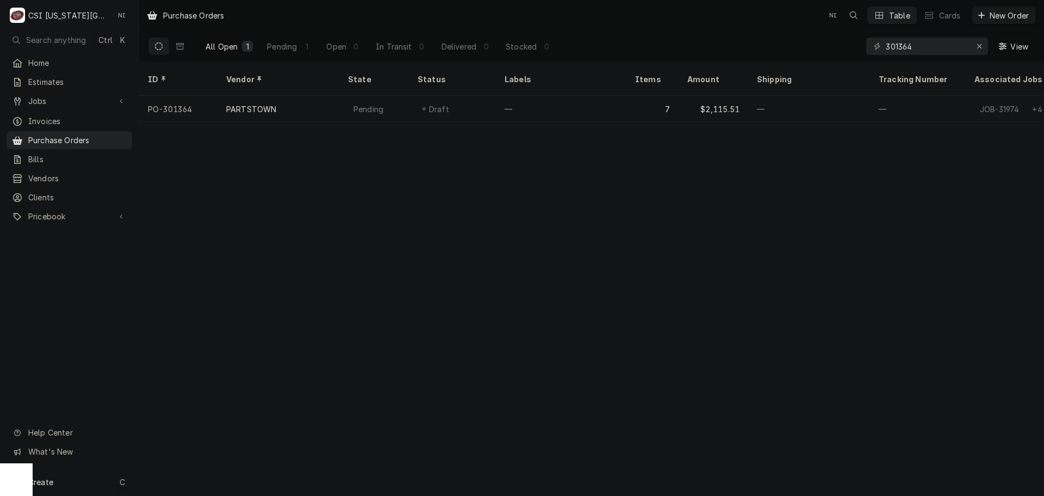
click at [108, 482] on div "Create C" at bounding box center [69, 481] width 139 height 28
click at [216, 403] on div "Purchase Order" at bounding box center [203, 406] width 73 height 11
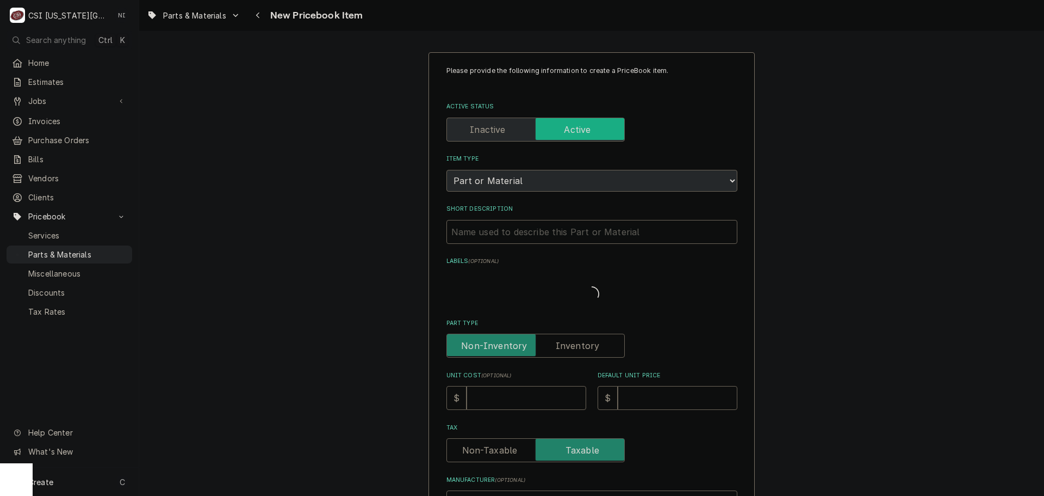
type textarea "x"
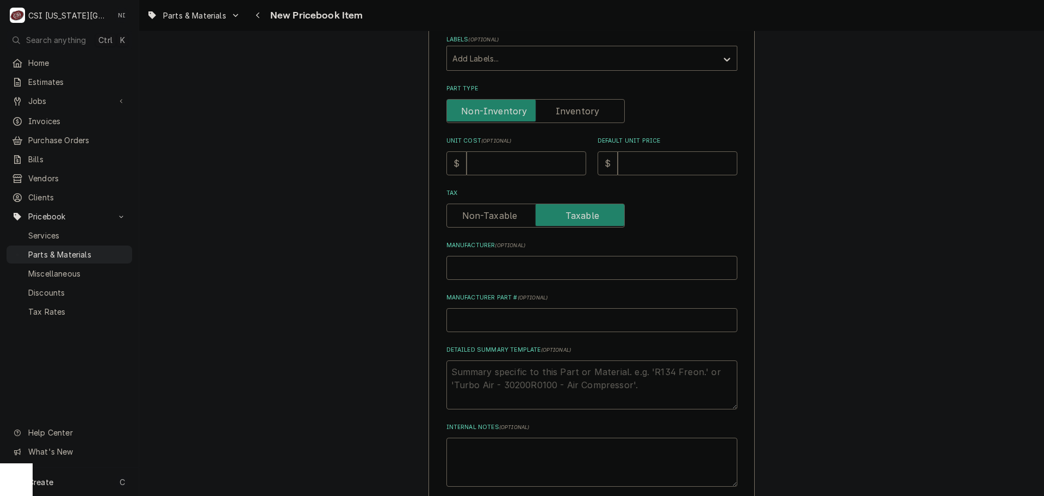
scroll to position [272, 0]
click at [505, 323] on input "Manufacturer Part # ( optional )" at bounding box center [592, 319] width 291 height 24
paste input "928PFPPSWTCH"
type input "928PFPPSWTCH"
type textarea "x"
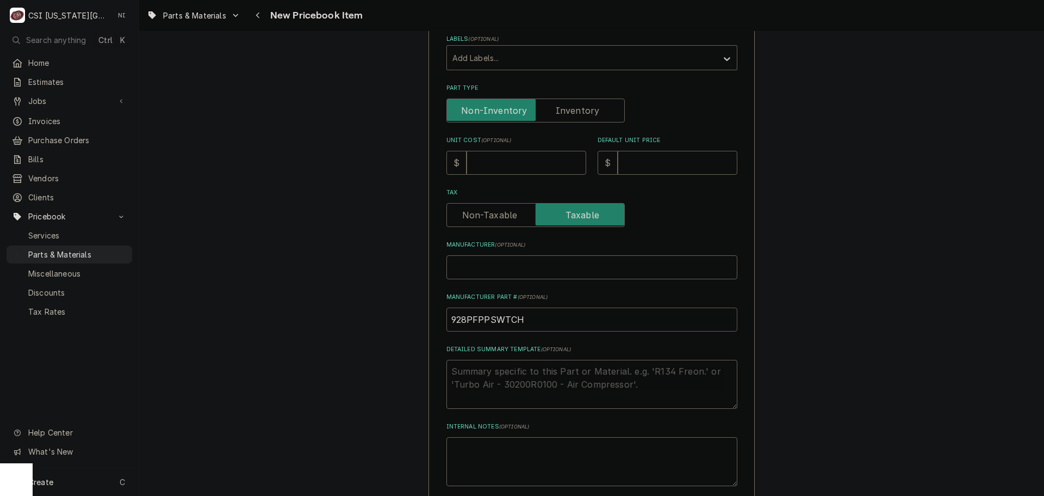
type input "928PFPPSWTCH"
click at [509, 162] on input "Unit Cost ( optional )" at bounding box center [527, 163] width 120 height 24
type input "3"
type textarea "x"
type input "32"
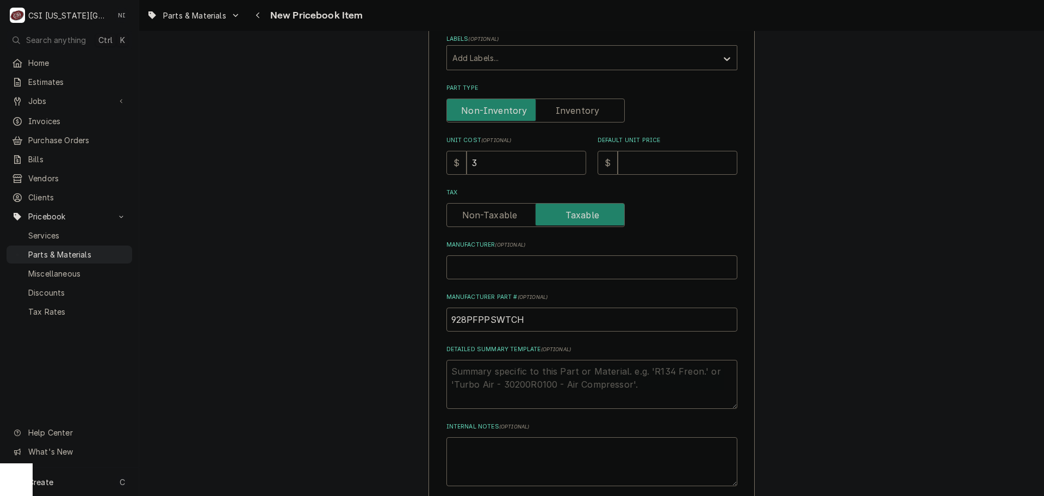
type textarea "x"
type input "32.9"
type textarea "x"
type input "32.99"
type textarea "x"
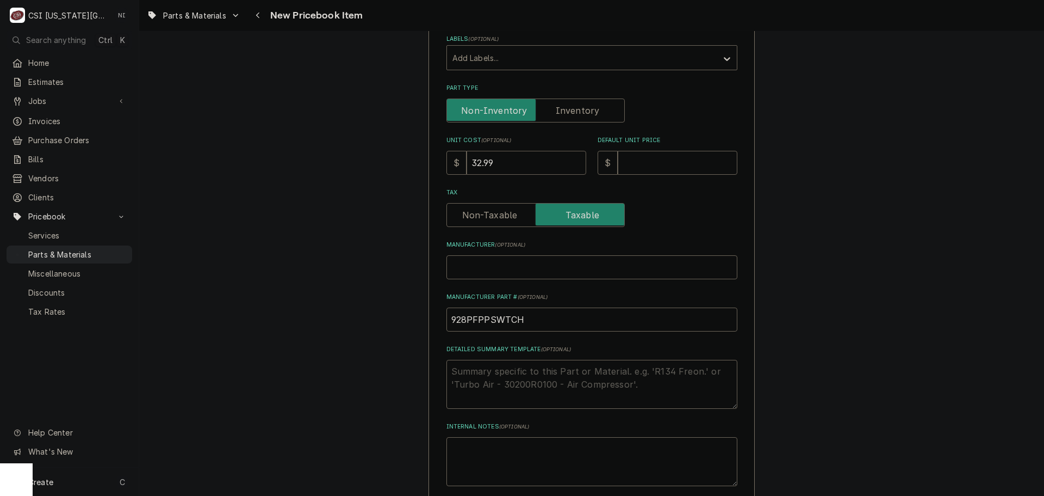
type input "32.99"
click at [642, 170] on input "Default Unit Price" at bounding box center [678, 163] width 120 height 24
type input "6"
type textarea "x"
type input "65"
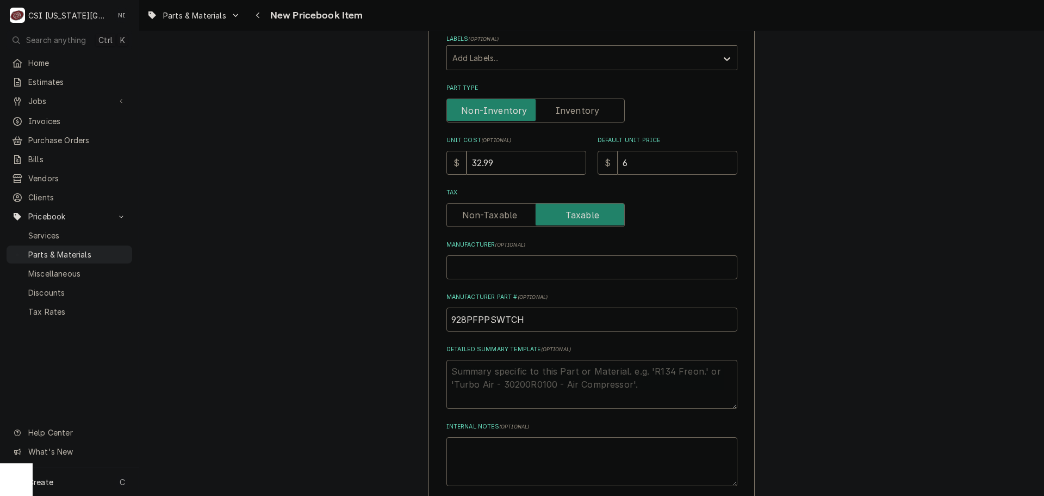
type textarea "x"
type input "65.9"
type textarea "x"
type input "65.98"
type textarea "x"
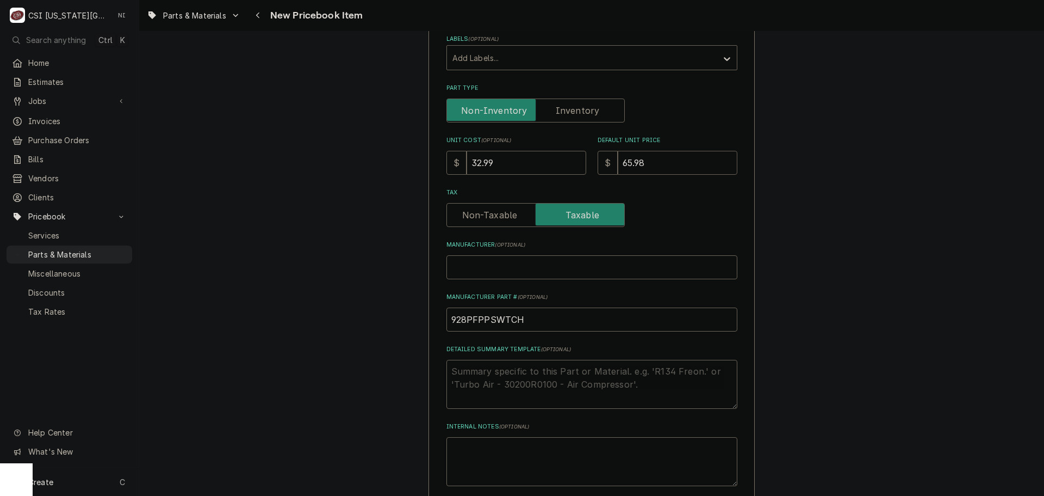
type input "65.98"
click at [543, 103] on input "Part Type" at bounding box center [535, 110] width 169 height 24
checkbox input "true"
type textarea "x"
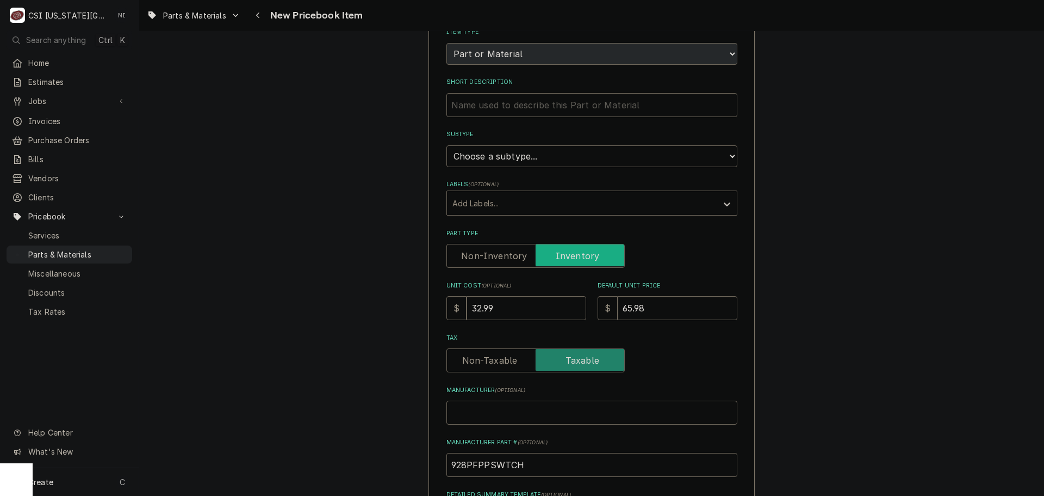
scroll to position [109, 0]
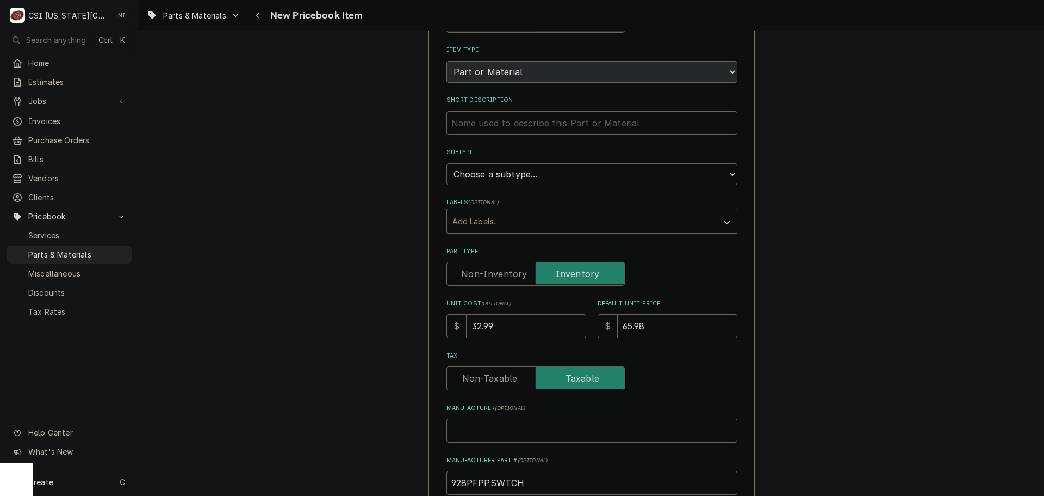
click at [564, 182] on select "Choose a subtype... [#2-DUAL] AFTERHRS-WH-CHG-2 [#2-DUAL] BEV-EQUIP [#2-DUAL] B…" at bounding box center [592, 174] width 291 height 22
select select "45"
click at [447, 163] on select "Choose a subtype... [#2-DUAL] AFTERHRS-WH-CHG-2 [#2-DUAL] BEV-EQUIP [#2-DUAL] B…" at bounding box center [592, 174] width 291 height 22
type textarea "x"
click at [490, 126] on input "Short Description" at bounding box center [592, 123] width 291 height 24
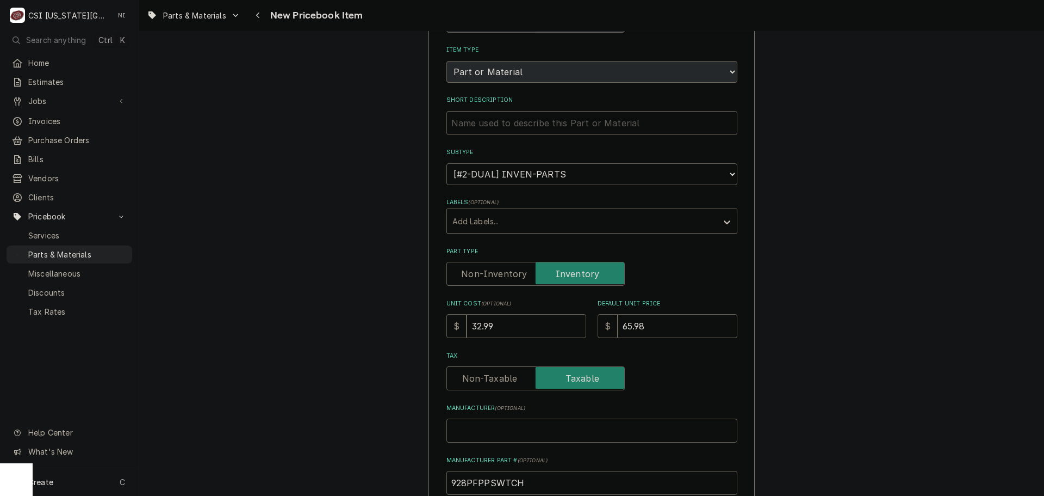
paste input "Food Processor On / Off Switch with Pulse Button"
type input "Food Processor On / Off Switch with Pulse Button"
type textarea "x"
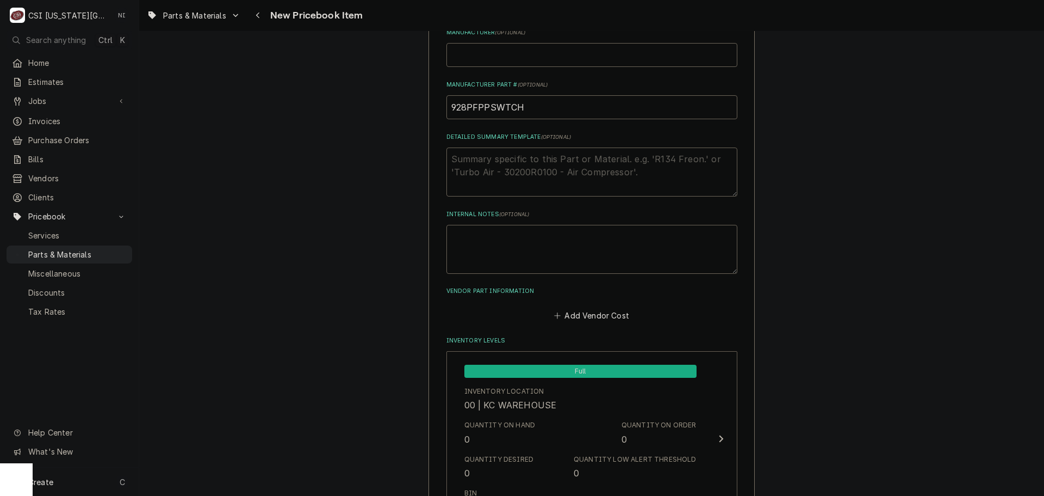
scroll to position [490, 0]
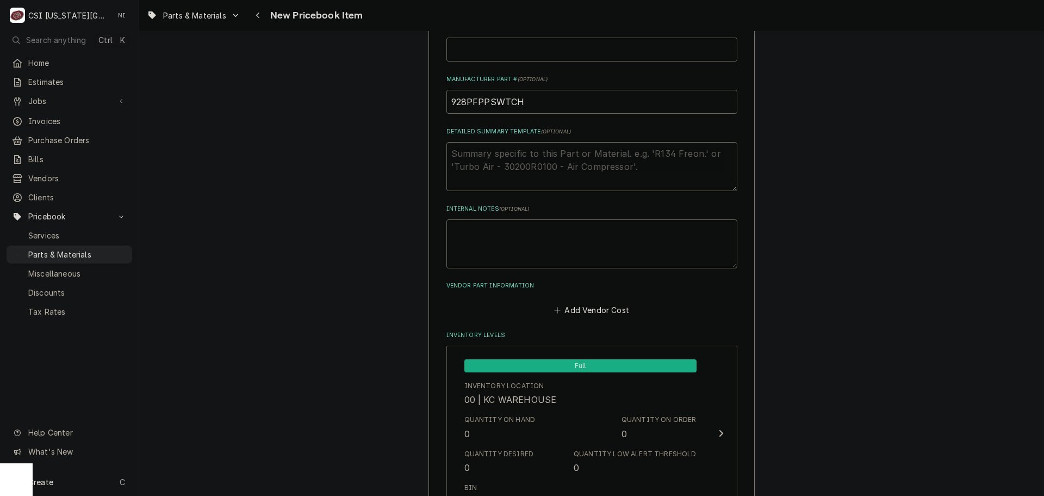
type input "Food Processor On / Off Switch with Pulse Button"
drag, startPoint x: 436, startPoint y: 109, endPoint x: 334, endPoint y: 107, distance: 101.7
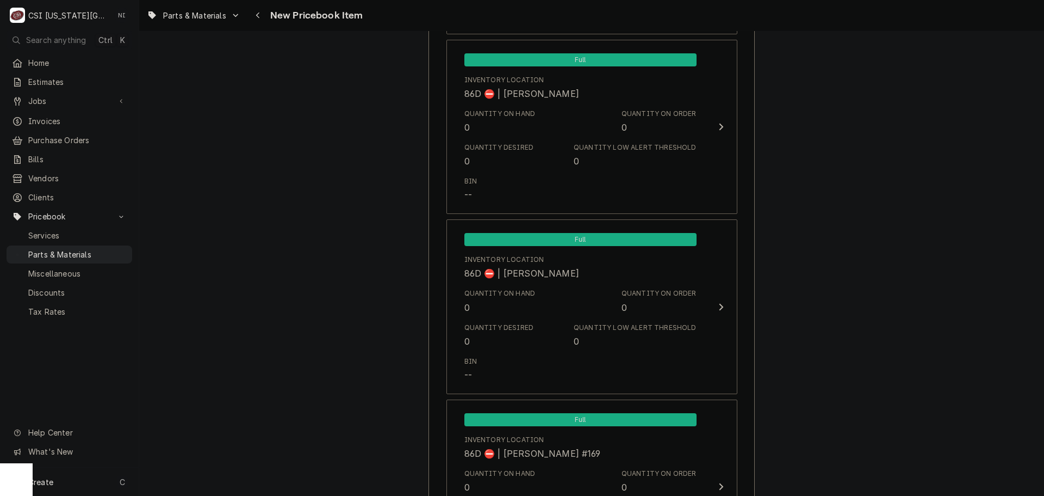
scroll to position [10301, 0]
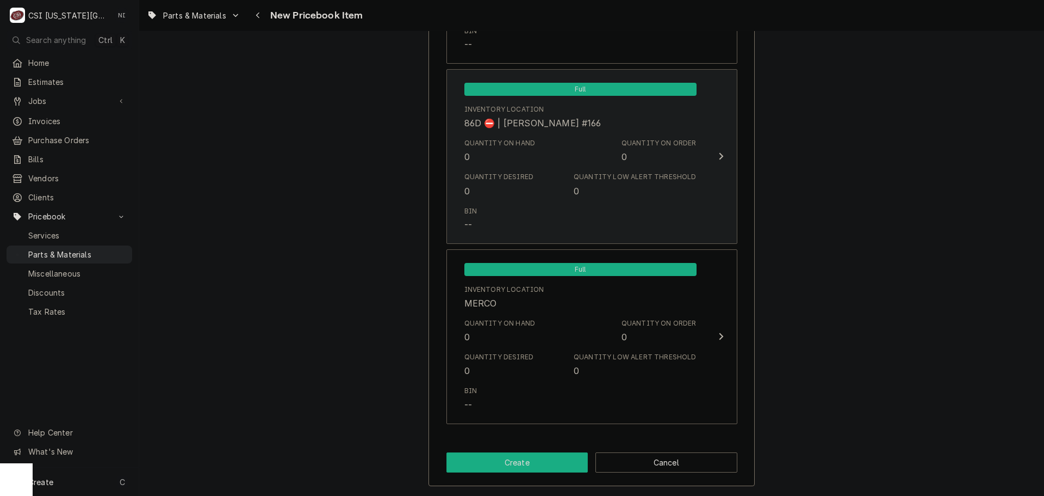
drag, startPoint x: 572, startPoint y: 465, endPoint x: 481, endPoint y: 175, distance: 304.3
click at [572, 462] on button "Create" at bounding box center [518, 462] width 142 height 20
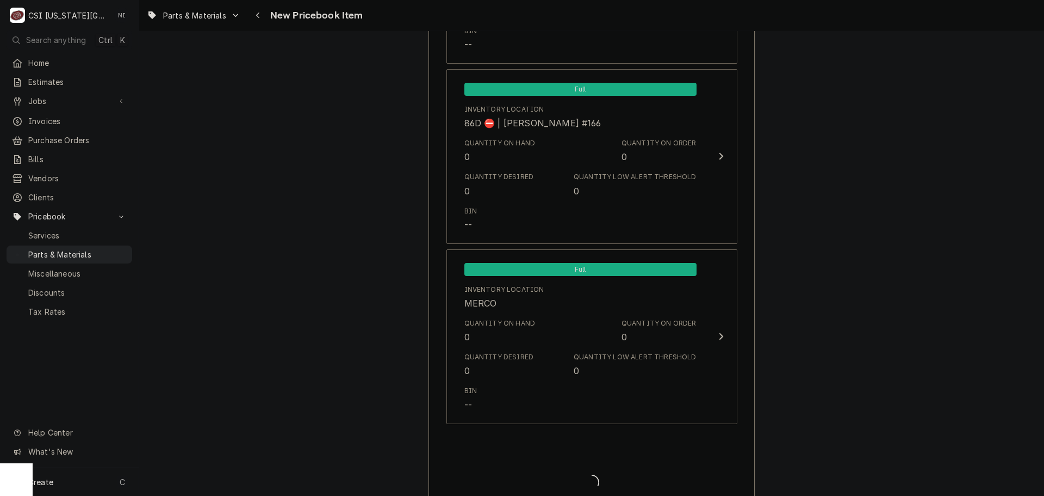
type textarea "x"
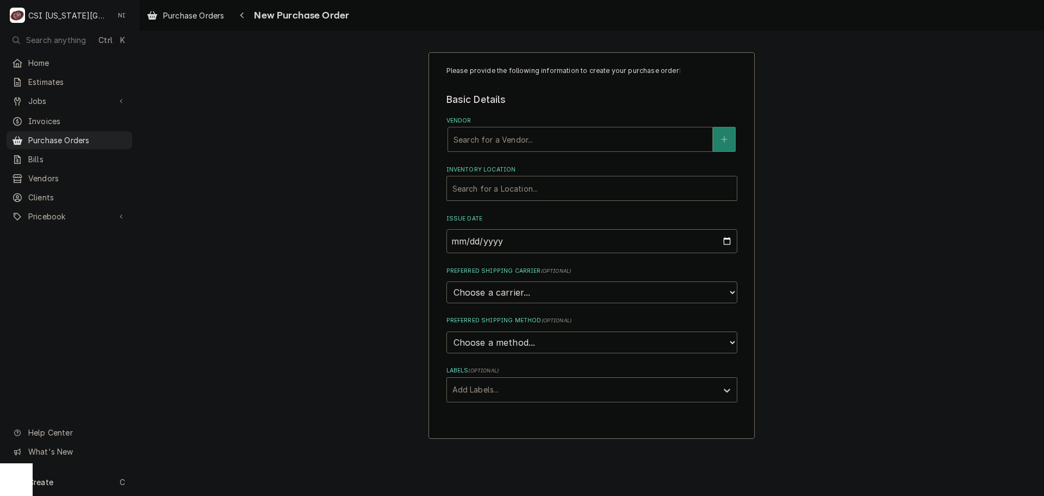
click at [531, 133] on div "Vendor" at bounding box center [580, 139] width 253 height 20
type input "WEB"
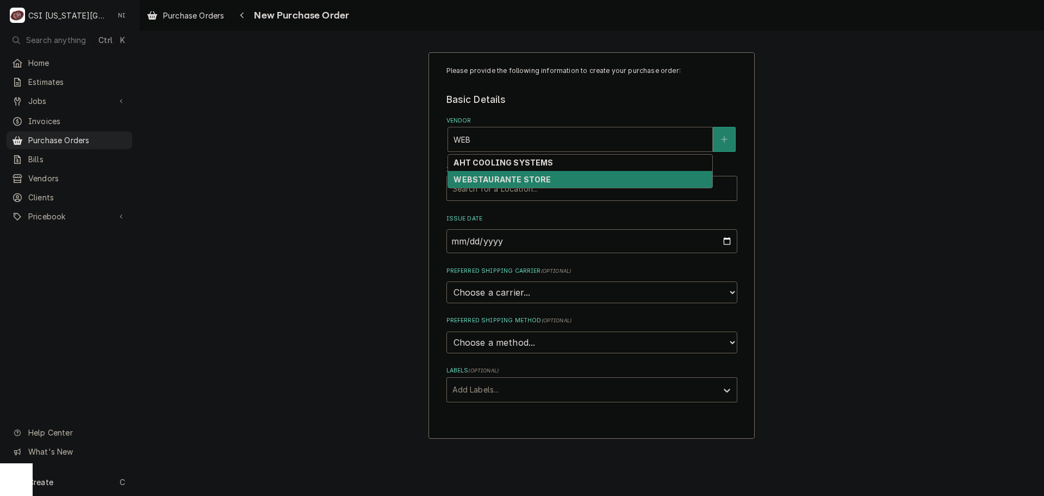
click at [511, 178] on strong "WEBSTAURANTE STORE" at bounding box center [502, 179] width 97 height 9
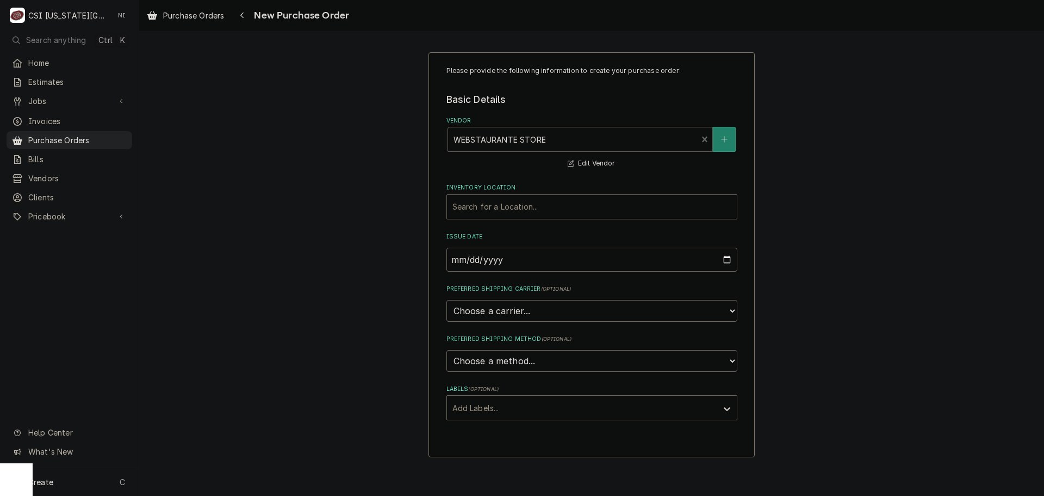
click at [505, 205] on div "Inventory Location" at bounding box center [592, 207] width 279 height 20
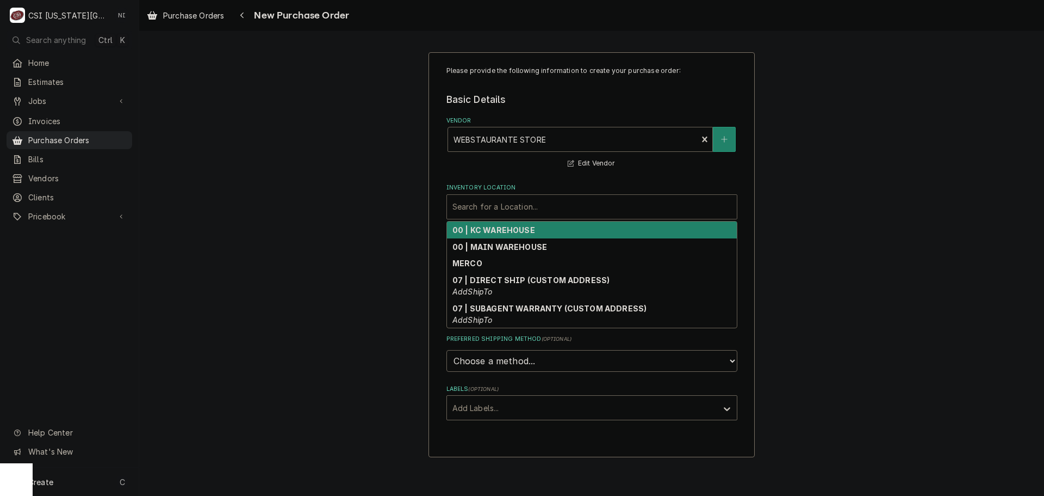
click at [489, 230] on strong "00 | KC WAREHOUSE" at bounding box center [494, 229] width 83 height 9
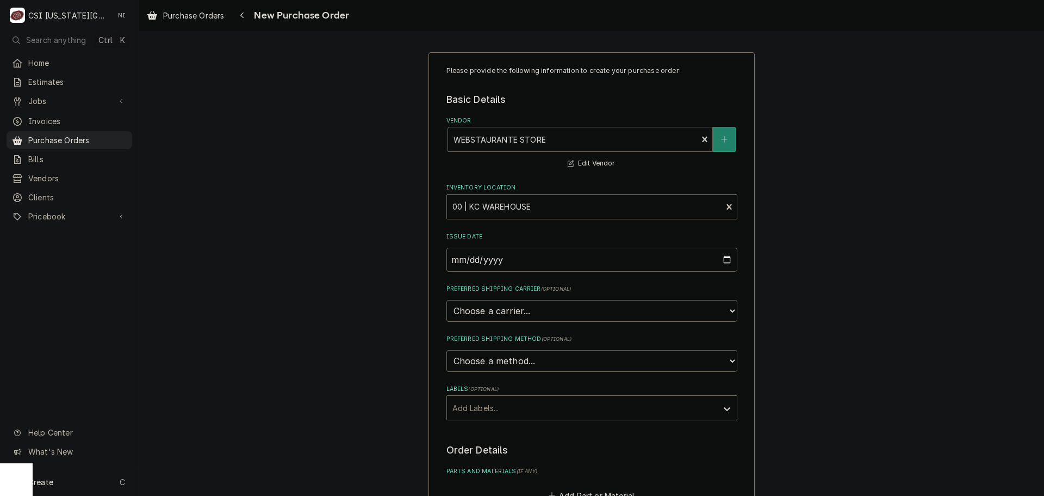
click at [473, 422] on div "Please provide the following information to create your purchase order: Basic D…" at bounding box center [592, 347] width 291 height 563
click at [840, 359] on div "Please provide the following information to create your purchase order: Basic D…" at bounding box center [591, 411] width 905 height 739
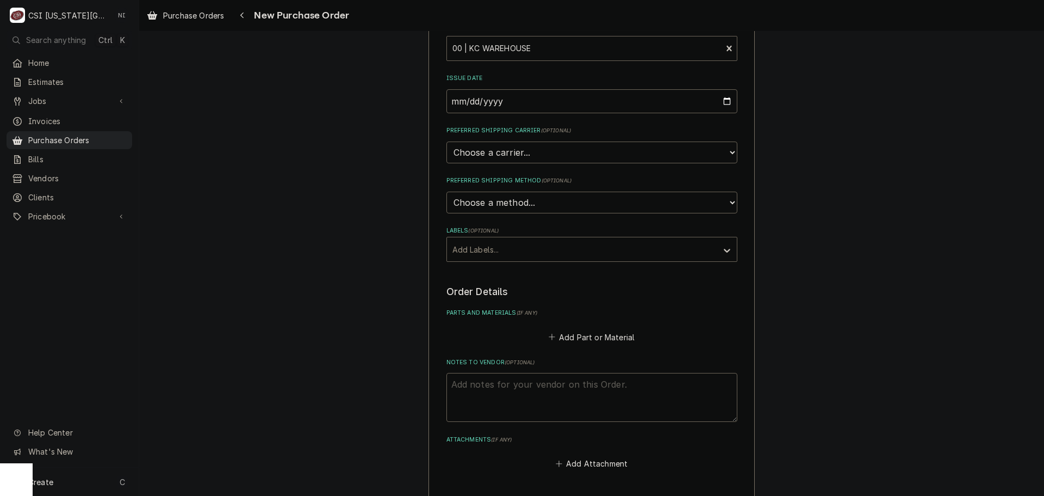
scroll to position [163, 0]
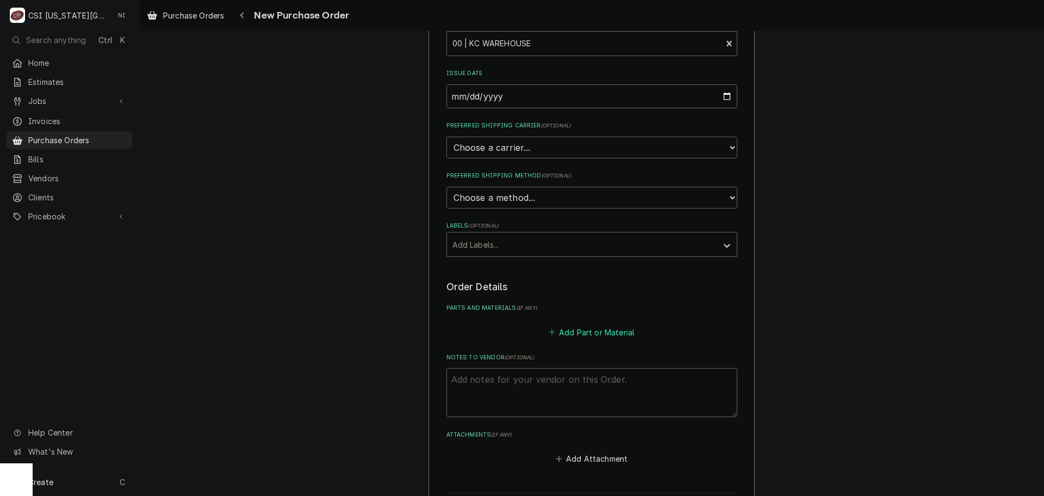
click at [584, 329] on button "Add Part or Material" at bounding box center [592, 331] width 90 height 15
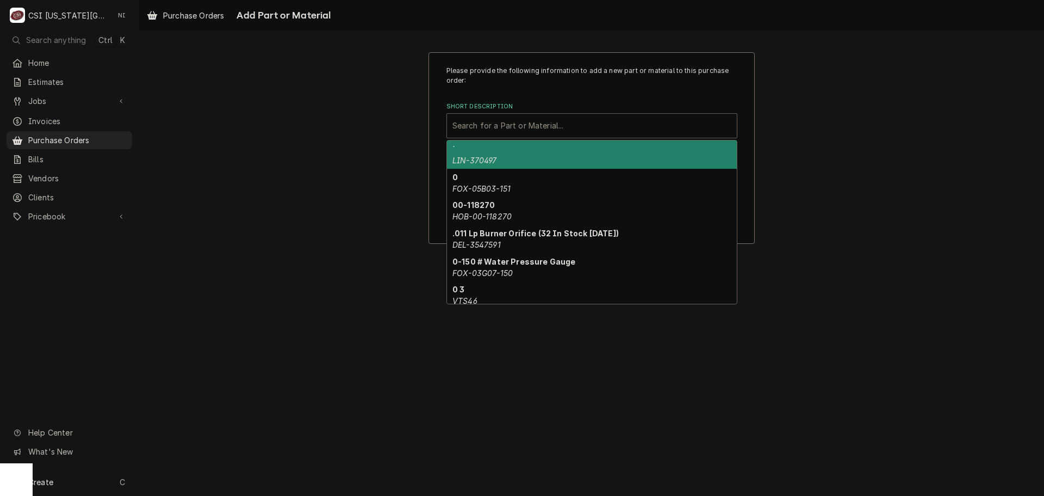
paste input "928PFPPSWTCH"
type input "928PFPPSWTCH"
drag, startPoint x: 536, startPoint y: 129, endPoint x: 542, endPoint y: 130, distance: 6.0
click at [537, 129] on div "928PFPPSWTCH" at bounding box center [592, 126] width 279 height 20
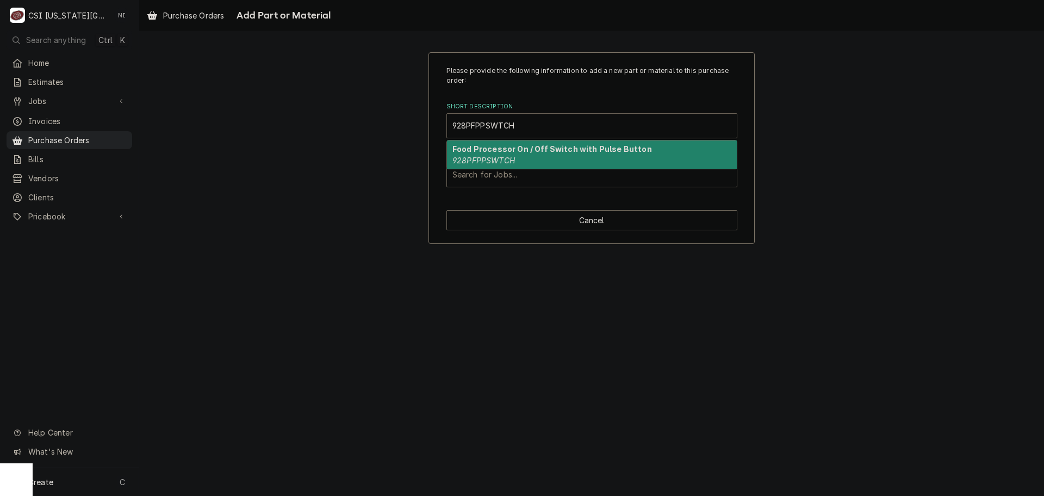
click at [499, 159] on em "928PFPPSWTCH" at bounding box center [484, 160] width 63 height 9
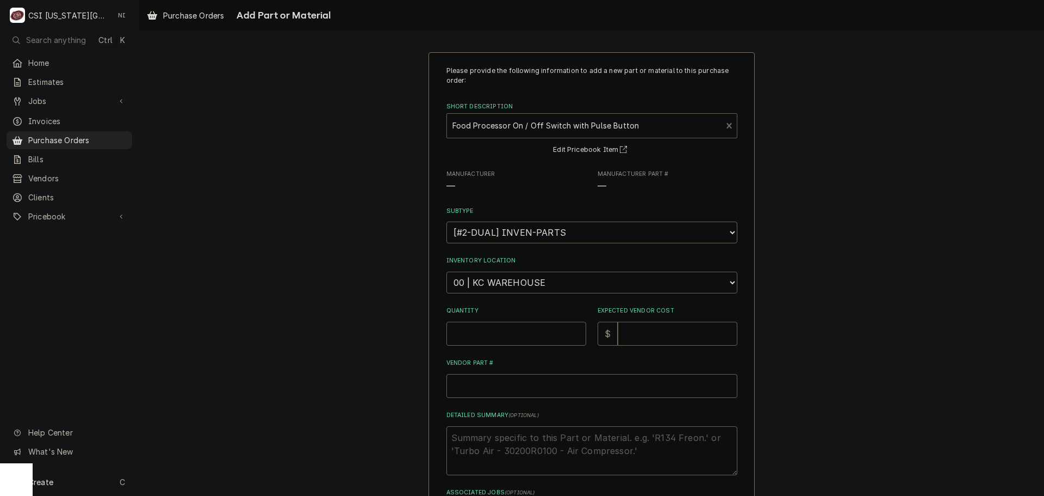
type textarea "x"
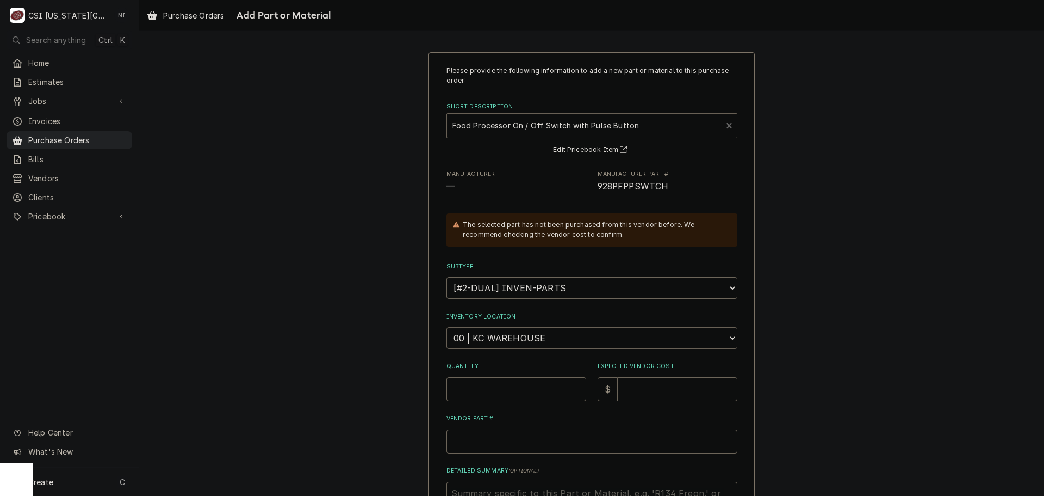
click at [515, 341] on select "Choose a location... 00 | KC WAREHOUSE 00 | MAIN WAREHOUSE 01 | BRIAN BREAZIER …" at bounding box center [592, 338] width 291 height 22
select select "2760"
click at [447, 327] on select "Choose a location... 00 | KC WAREHOUSE 00 | MAIN WAREHOUSE 01 | BRIAN BREAZIER …" at bounding box center [592, 338] width 291 height 22
click at [498, 387] on input "Quantity" at bounding box center [517, 389] width 140 height 24
type textarea "x"
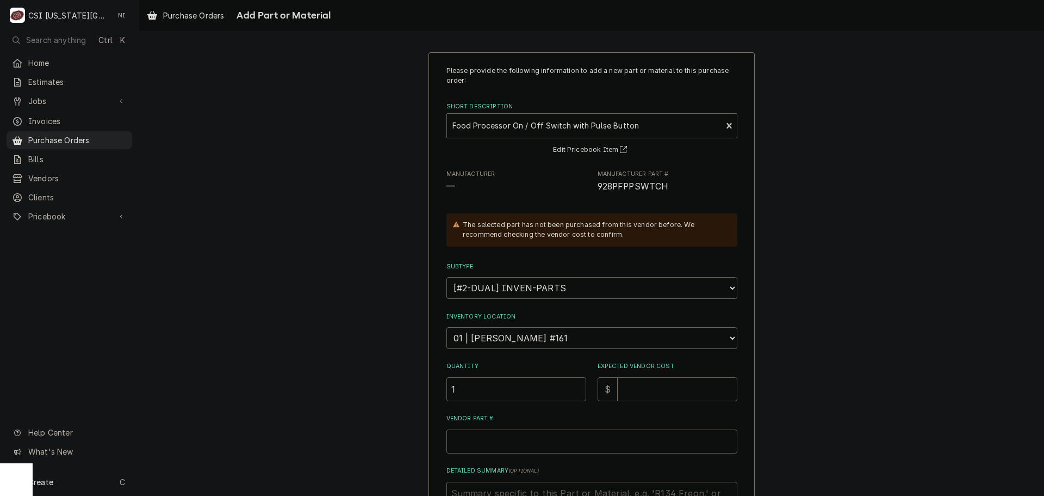
type input "1"
type textarea "x"
type input "3"
type textarea "x"
type input "32"
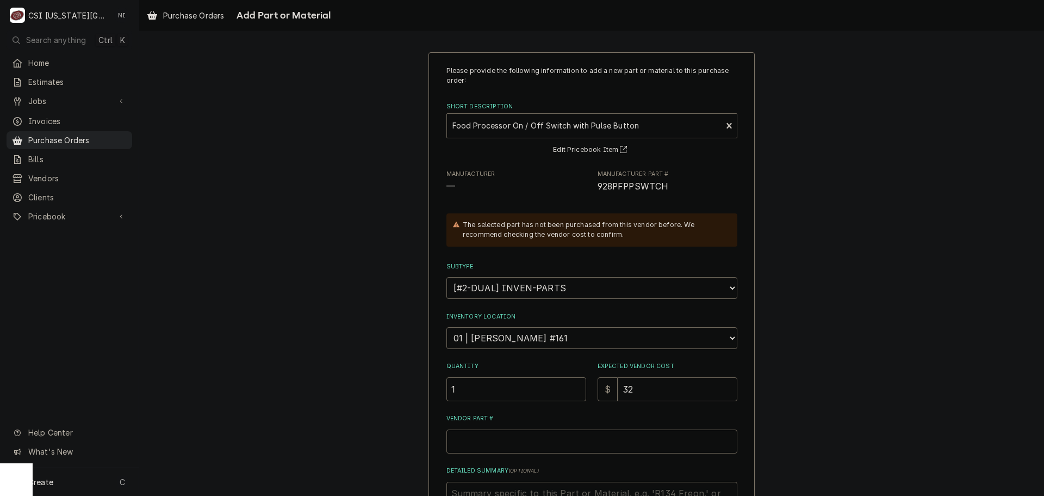
type textarea "x"
type input "32.9"
type textarea "x"
type input "32.99"
click at [498, 437] on input "Vendor Part #" at bounding box center [592, 441] width 291 height 24
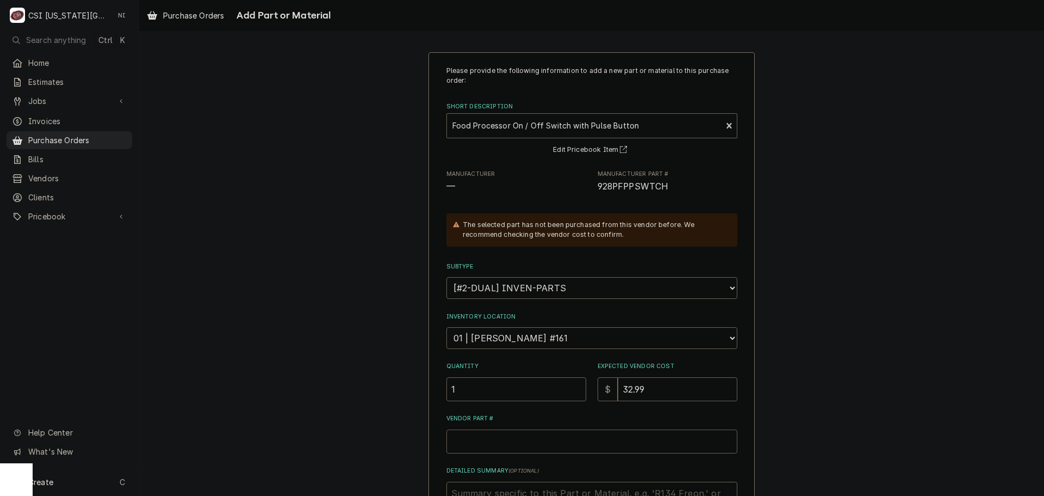
paste input "928PFPPSWTCH"
type textarea "x"
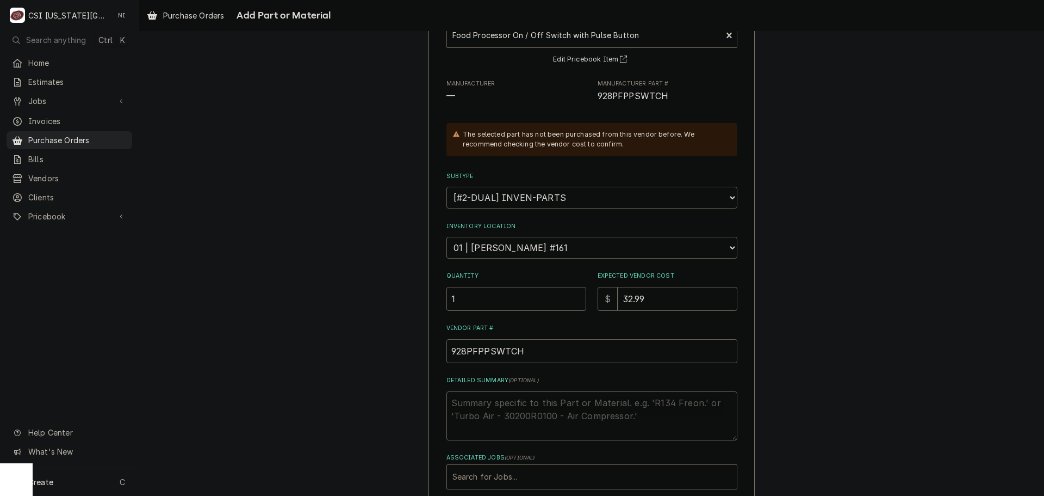
scroll to position [150, 0]
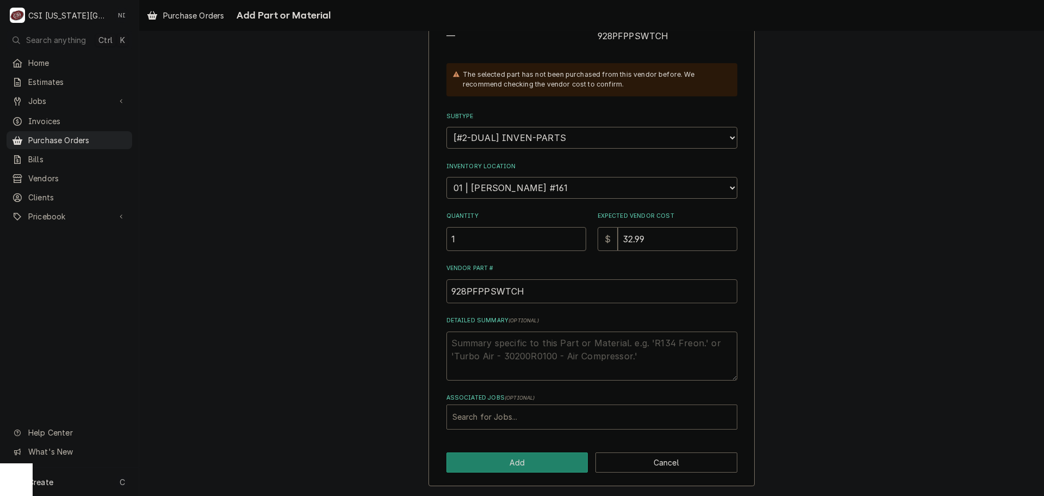
type input "928PFPPSWTCH"
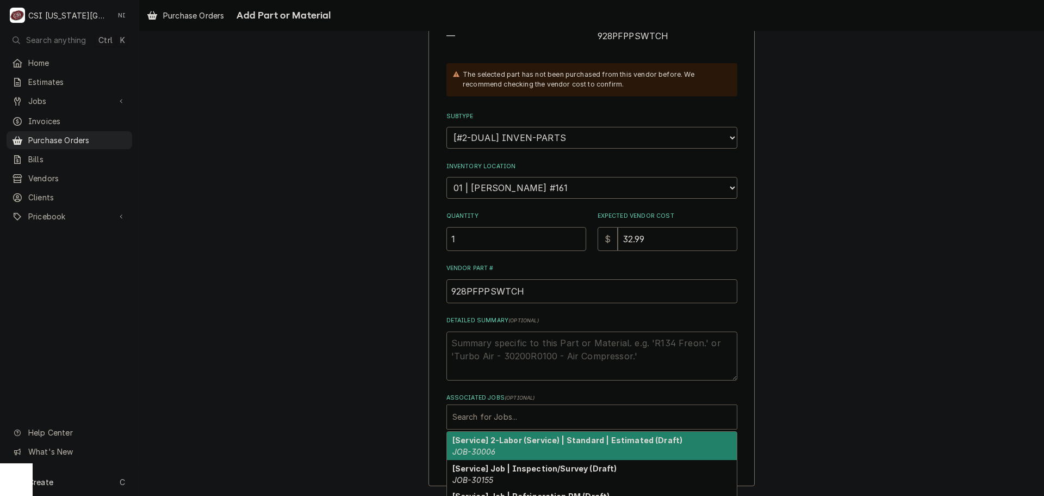
click at [530, 418] on div "Associated Jobs" at bounding box center [592, 417] width 279 height 20
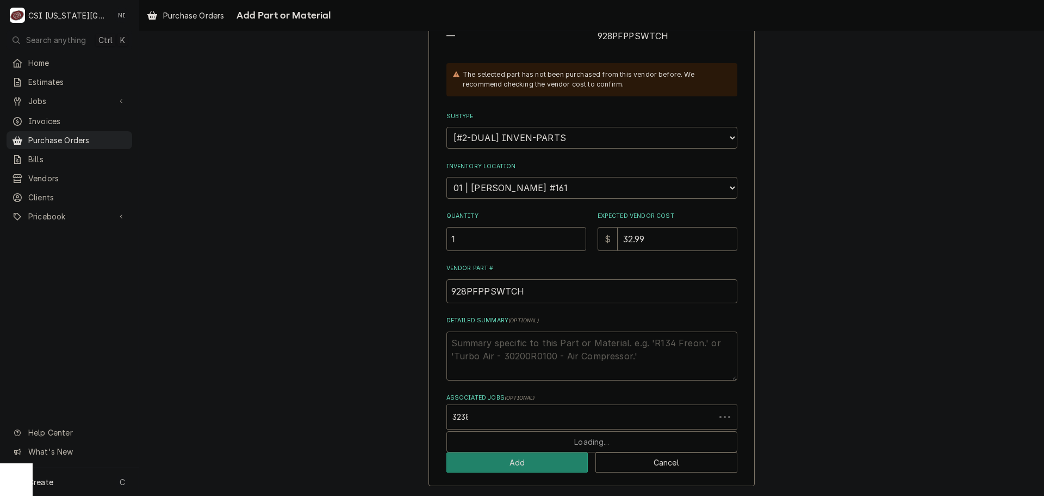
type input "32383"
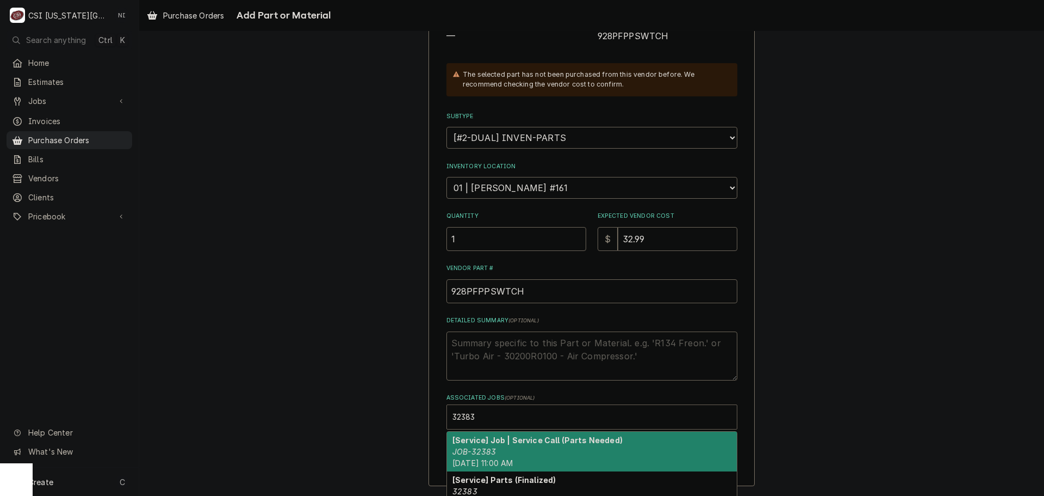
click at [499, 447] on div "[Service] Job | Service Call (Parts Needed) JOB-32383 Thu, Aug 28th, 2025 - 11:…" at bounding box center [592, 451] width 290 height 40
type textarea "x"
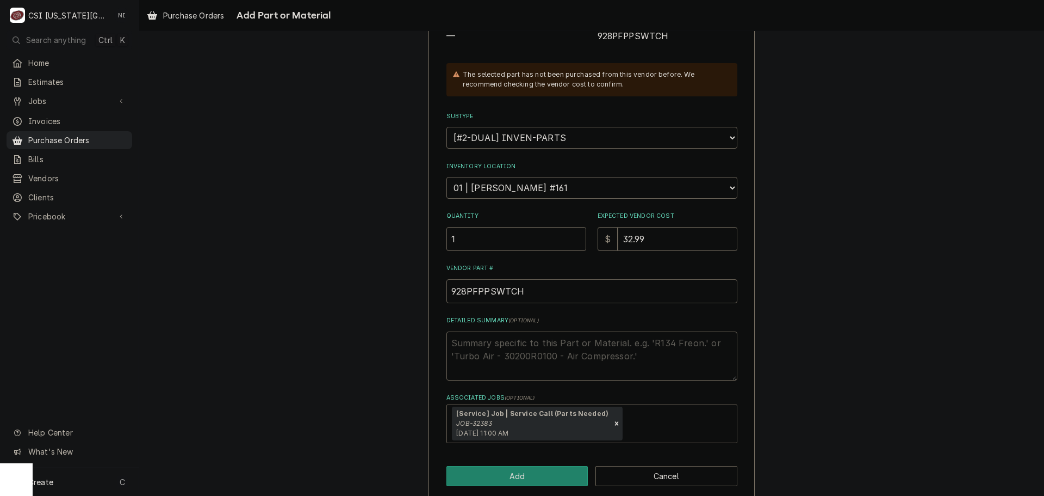
scroll to position [164, 0]
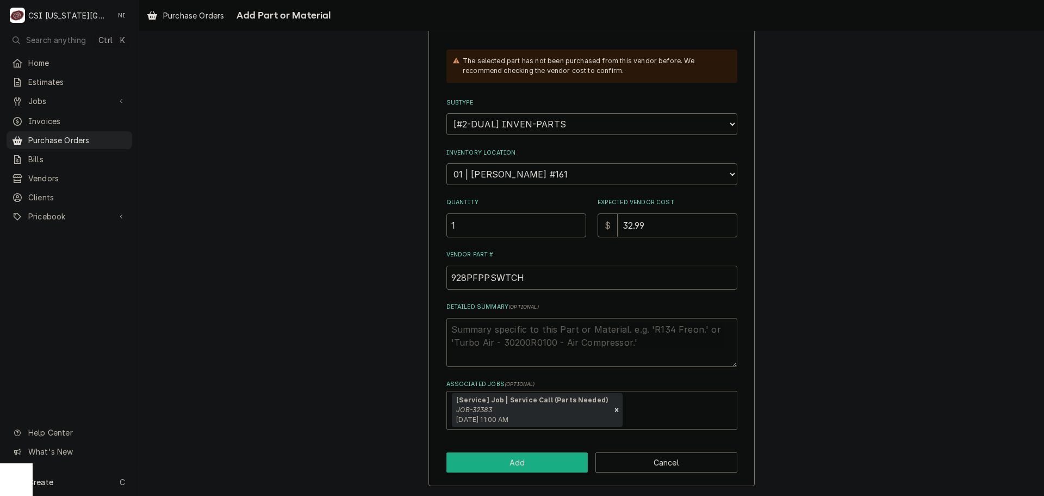
click at [536, 465] on button "Add" at bounding box center [518, 462] width 142 height 20
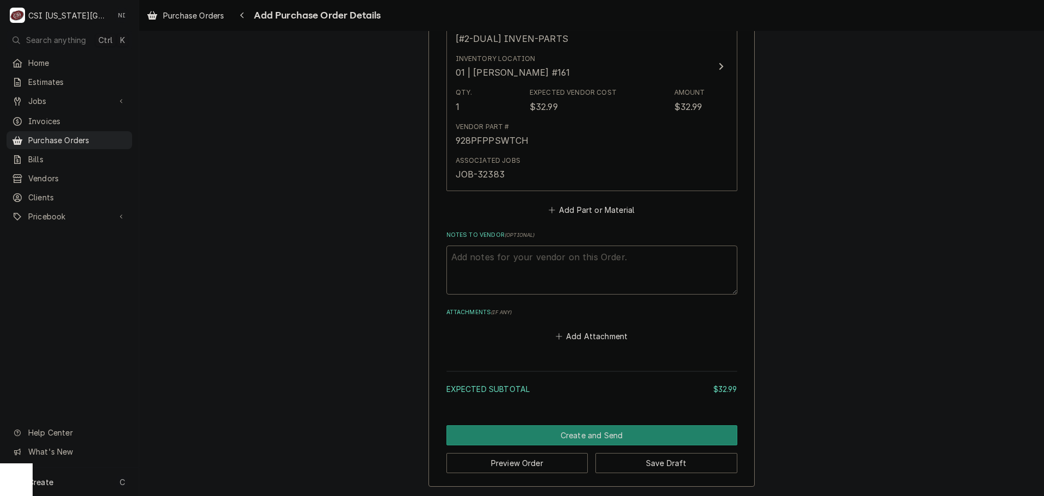
scroll to position [540, 0]
click at [657, 463] on button "Save Draft" at bounding box center [667, 462] width 142 height 20
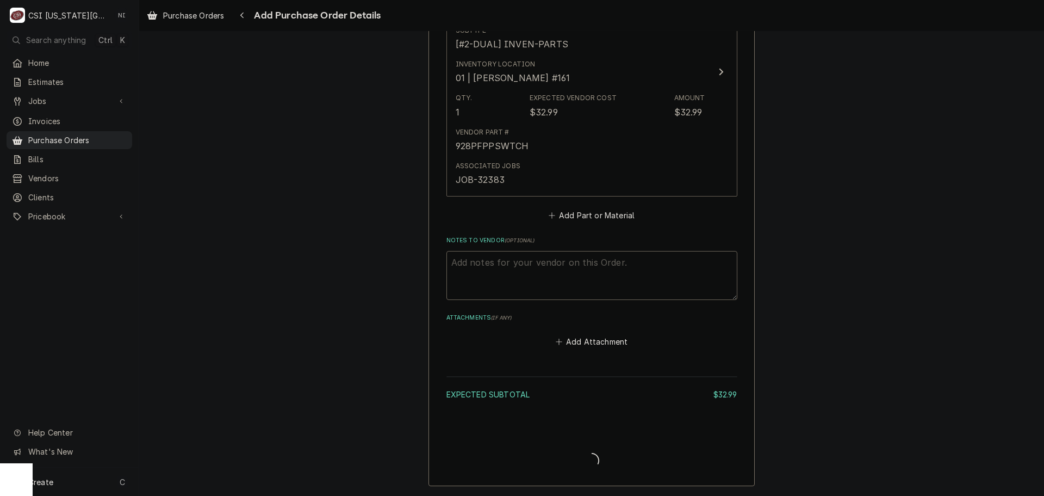
type textarea "x"
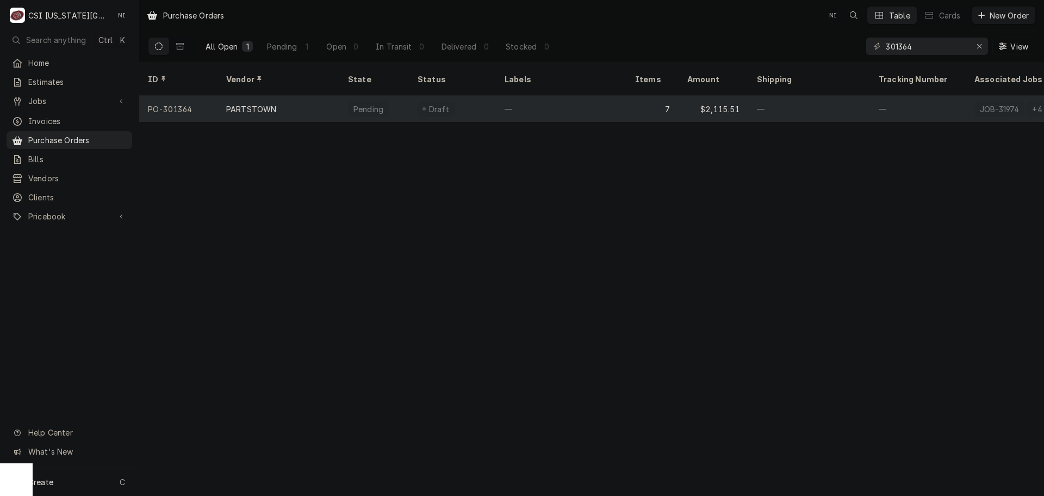
click at [590, 96] on div "—" at bounding box center [561, 109] width 131 height 26
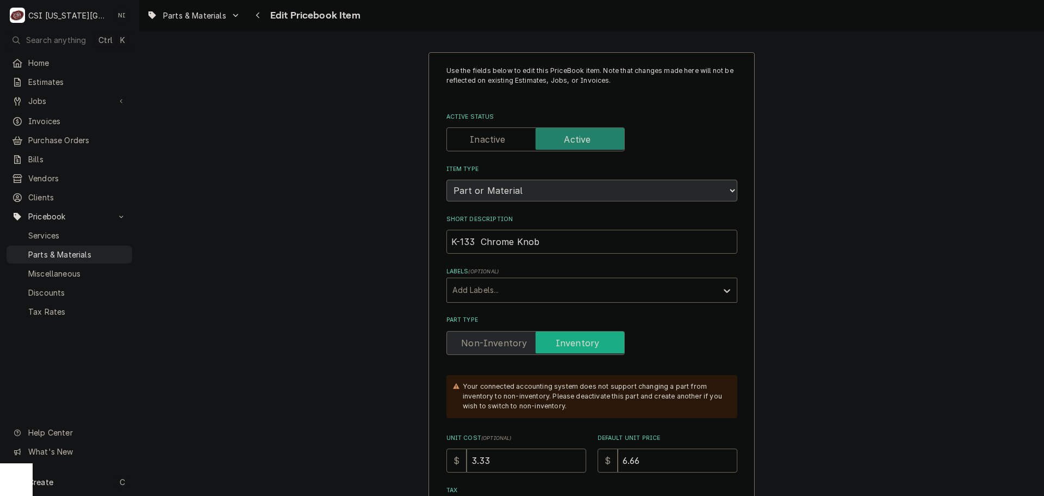
type textarea "x"
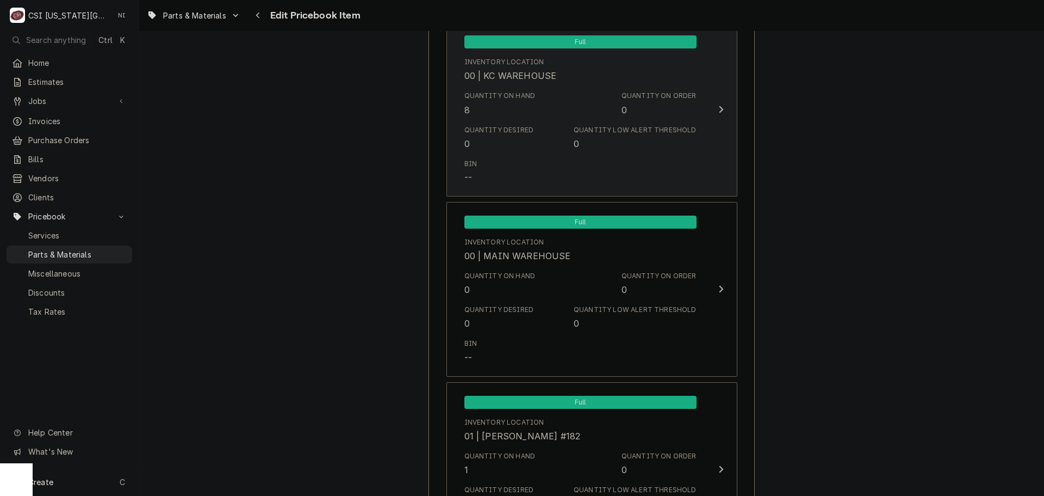
click at [658, 158] on div "Bin --" at bounding box center [581, 171] width 232 height 34
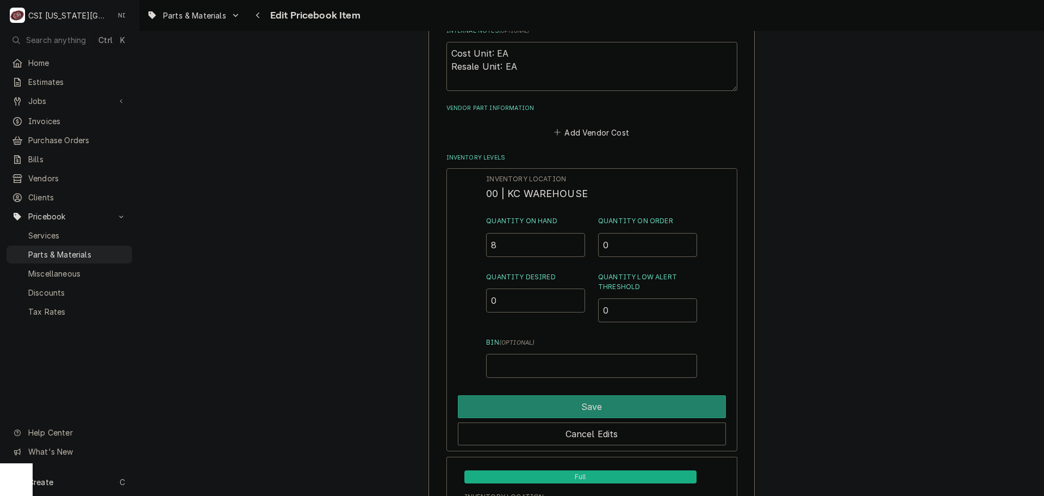
scroll to position [616, 0]
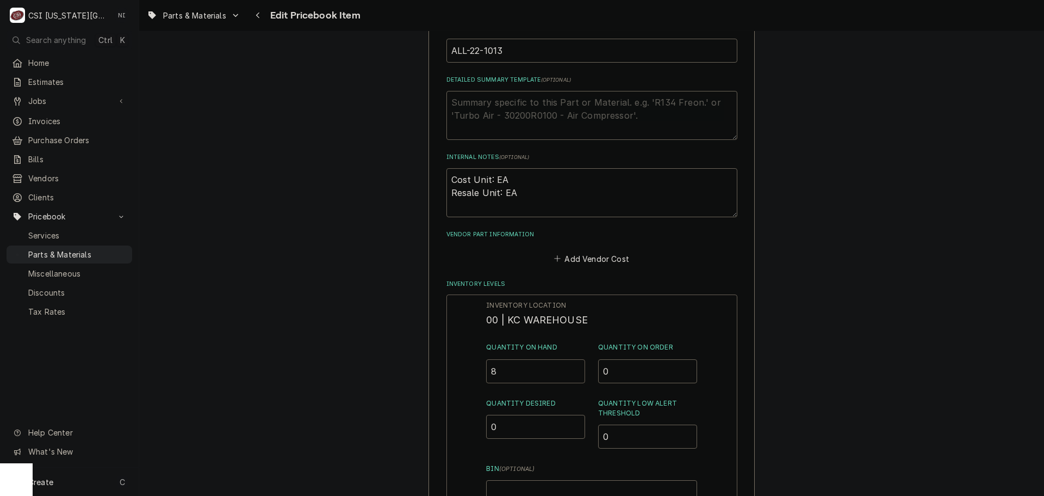
drag, startPoint x: 501, startPoint y: 376, endPoint x: 466, endPoint y: 374, distance: 35.4
click at [466, 377] on div "Inventory Location 00 | KC WAREHOUSE Quantity on Hand 8 Quantity on Order 0 Qua…" at bounding box center [592, 435] width 291 height 283
type input "7"
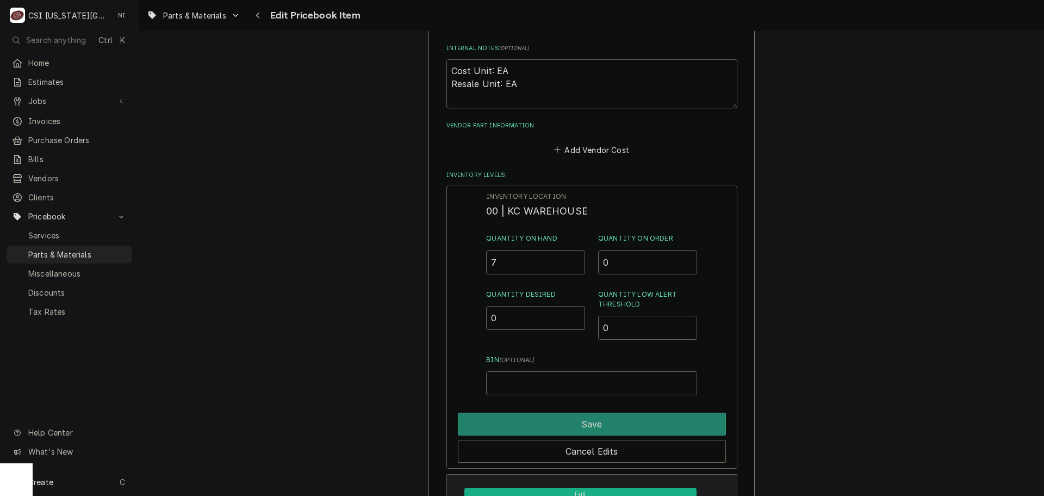
scroll to position [834, 0]
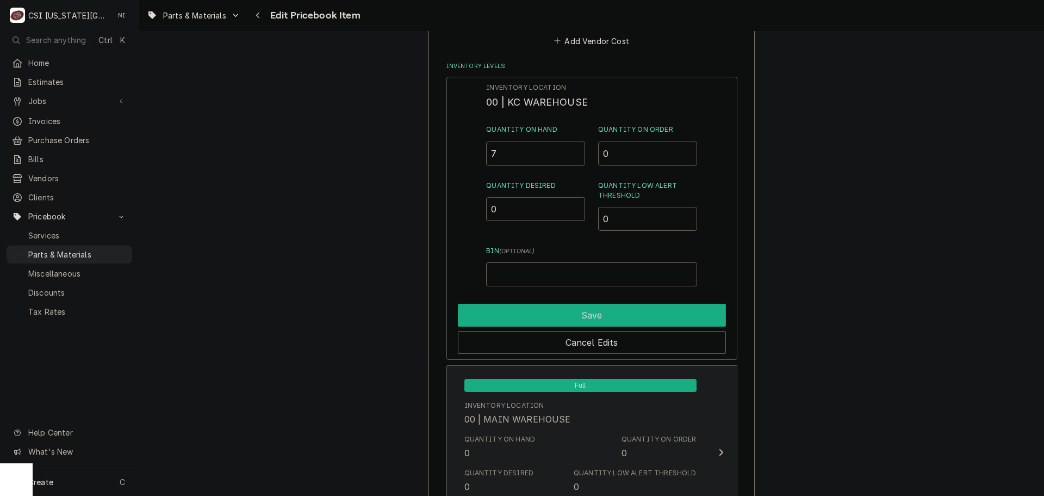
click at [567, 312] on button "Save" at bounding box center [592, 315] width 268 height 23
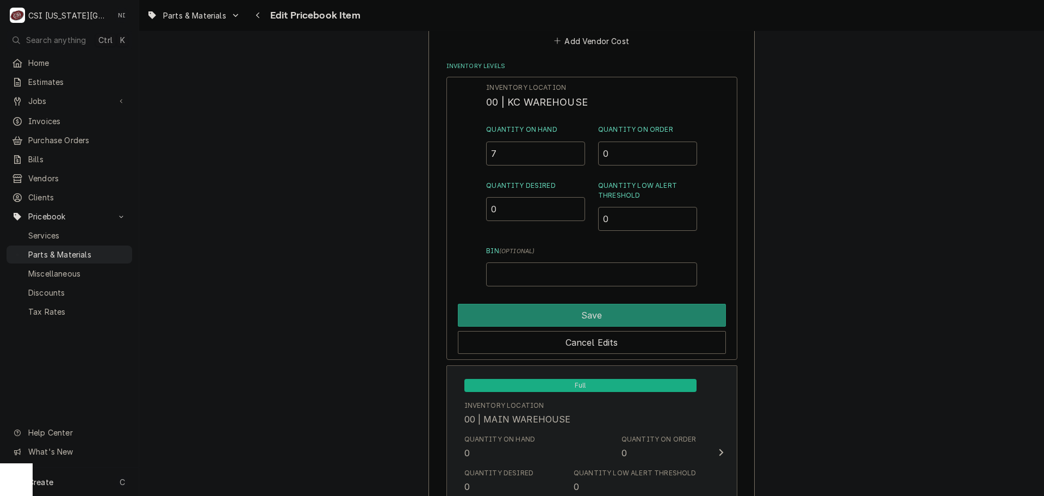
type textarea "x"
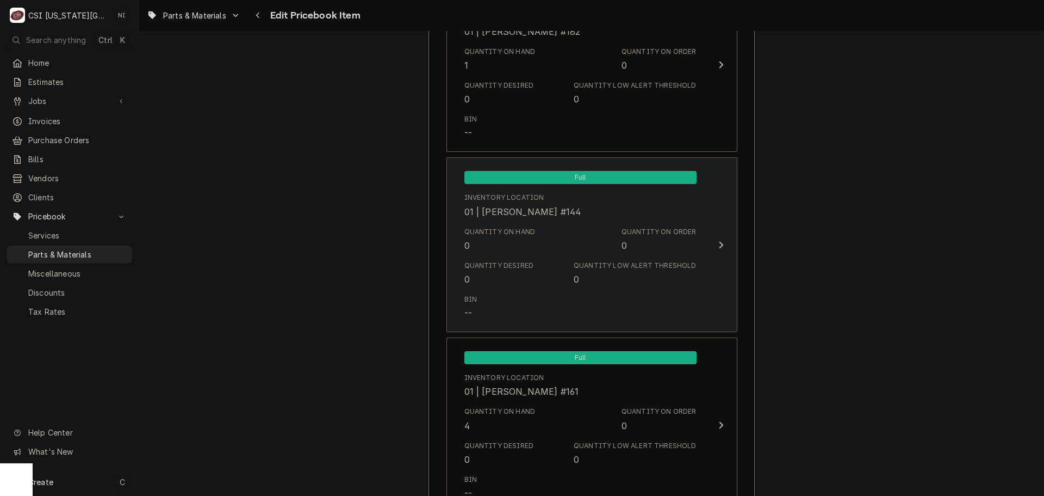
scroll to position [1323, 0]
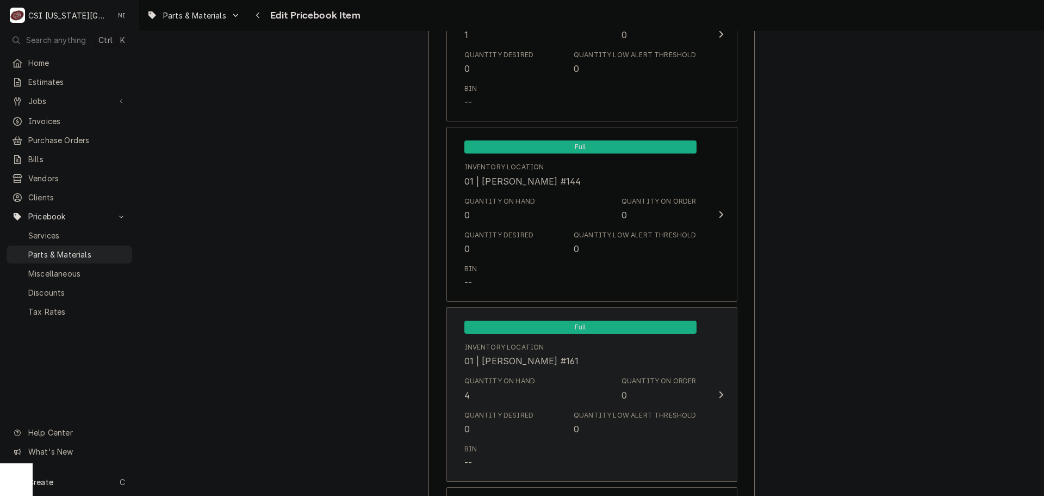
click at [590, 387] on div "Quantity on Hand 4 Quantity on Order 0" at bounding box center [581, 388] width 232 height 34
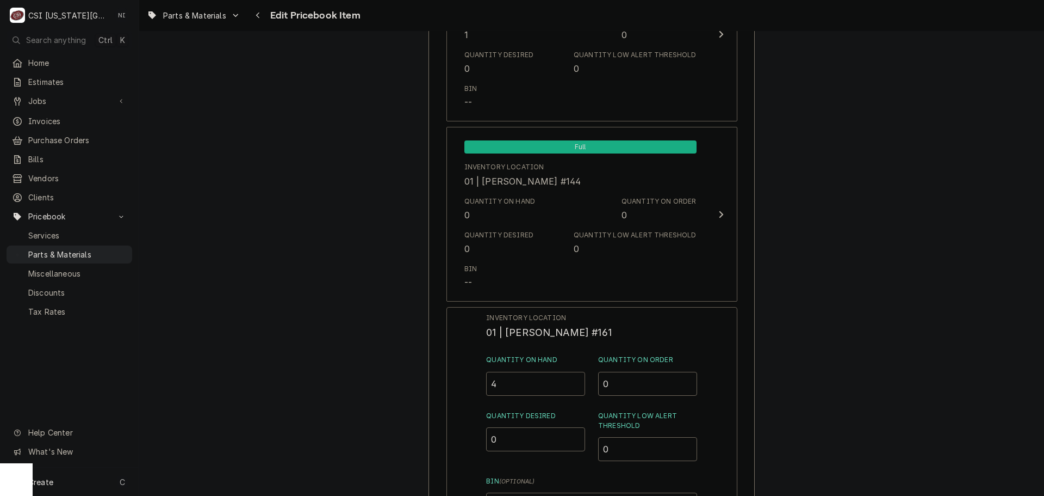
drag, startPoint x: 499, startPoint y: 393, endPoint x: 467, endPoint y: 389, distance: 32.3
click at [467, 389] on div "Inventory Location 01 | [PERSON_NAME] #161 Quantity on Hand 4 Quantity on Order…" at bounding box center [592, 448] width 291 height 283
type input "5"
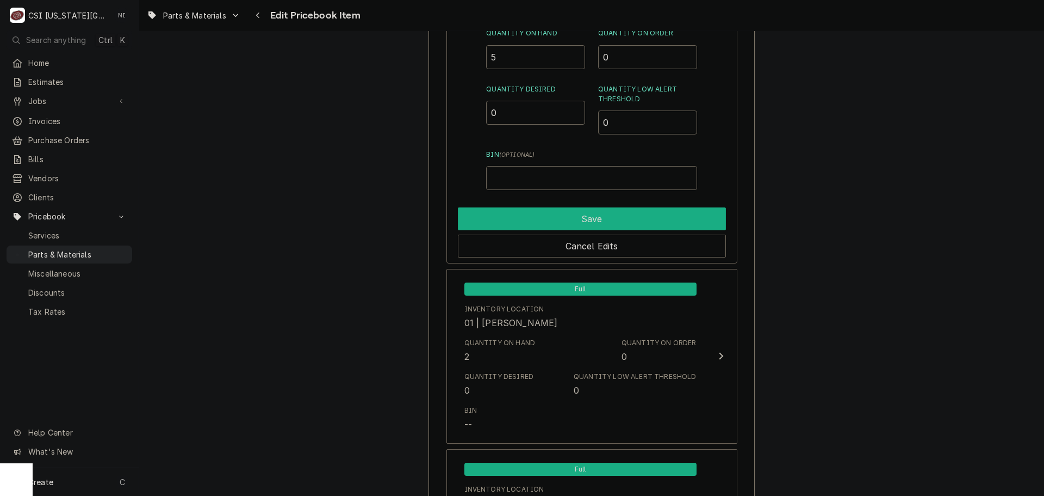
click at [589, 213] on button "Save" at bounding box center [592, 218] width 268 height 23
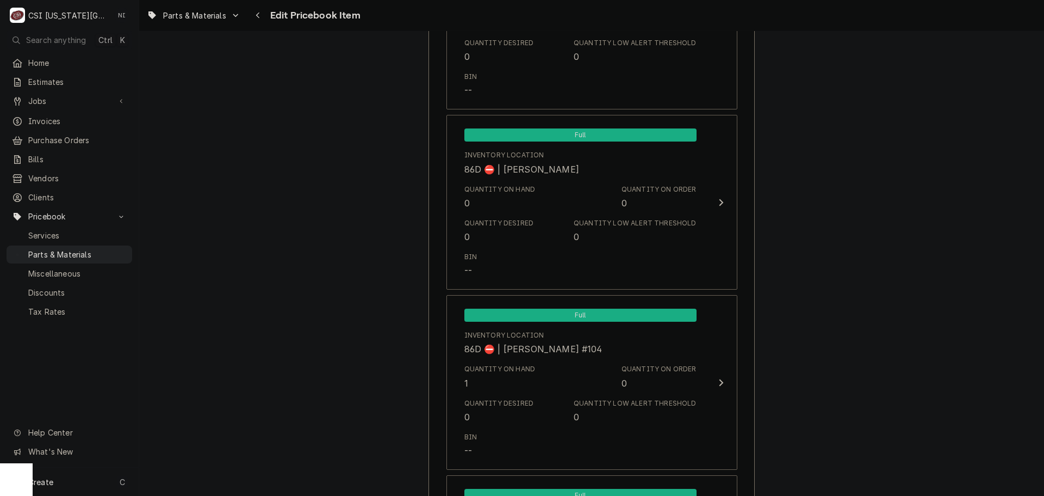
scroll to position [10543, 0]
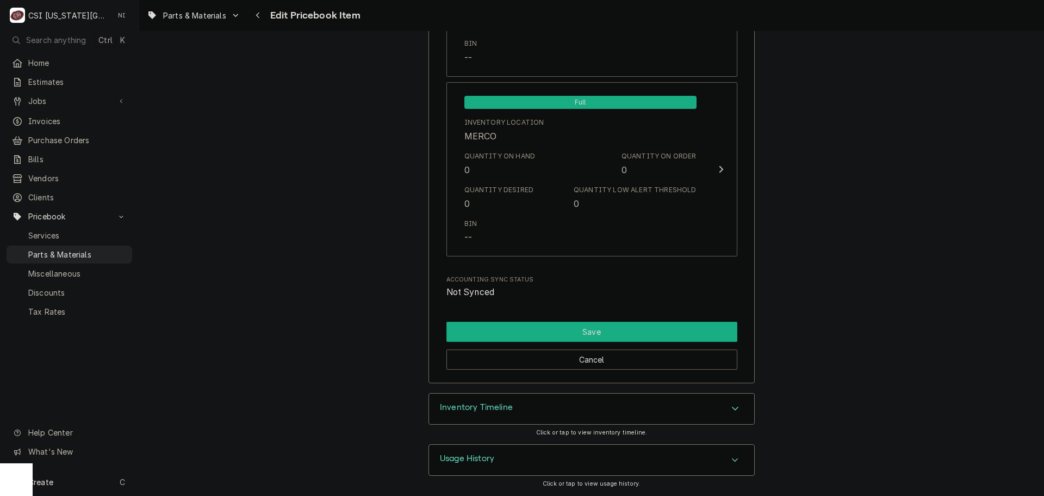
click at [660, 326] on button "Save" at bounding box center [592, 331] width 291 height 20
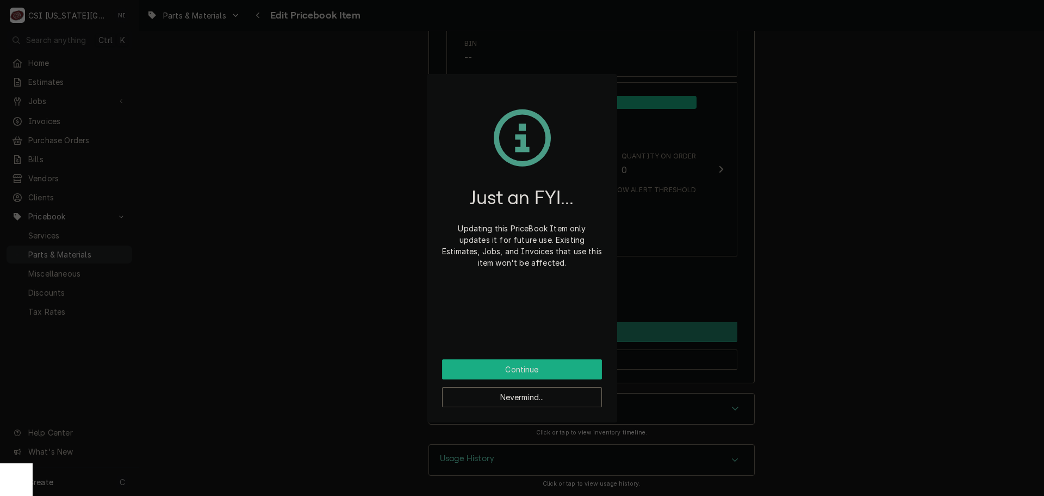
click at [525, 368] on button "Continue" at bounding box center [522, 369] width 160 height 20
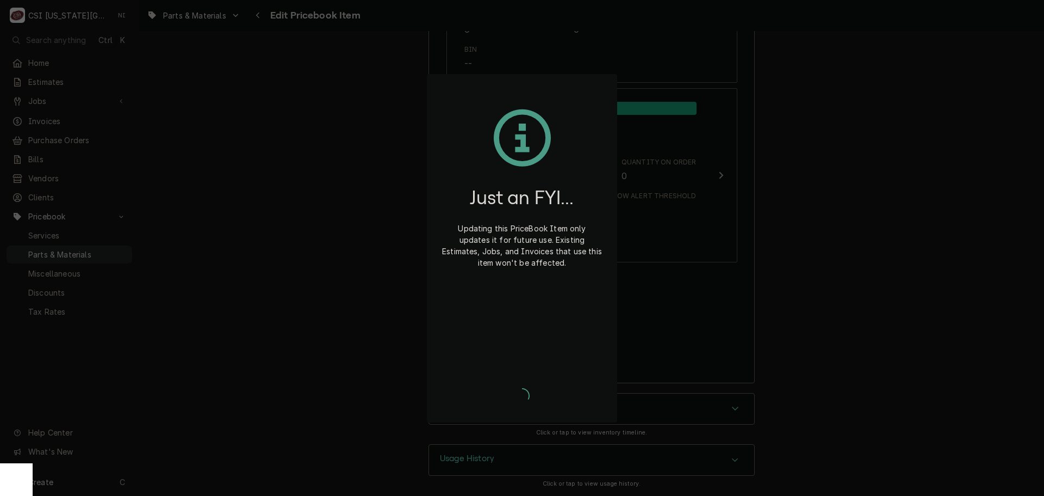
type textarea "x"
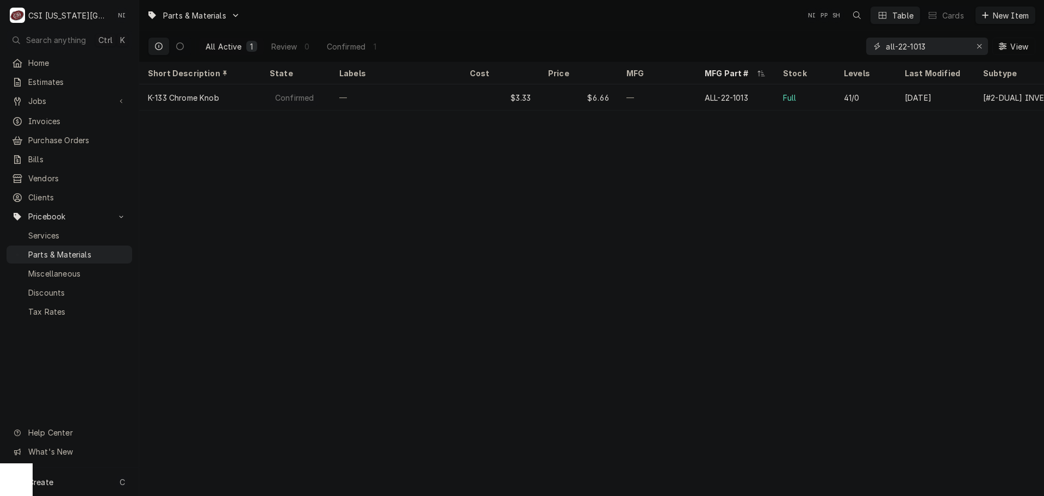
drag, startPoint x: 943, startPoint y: 44, endPoint x: 840, endPoint y: 50, distance: 103.5
click at [841, 50] on div "All Active 1 Review 0 Confirmed 1 all-22-1013 View" at bounding box center [592, 46] width 888 height 30
paste input "W1103436"
drag, startPoint x: 882, startPoint y: 43, endPoint x: 845, endPoint y: 45, distance: 37.6
click at [845, 45] on div "All Active 1 Review 0 Confirmed 1 W11034363 View" at bounding box center [592, 46] width 888 height 30
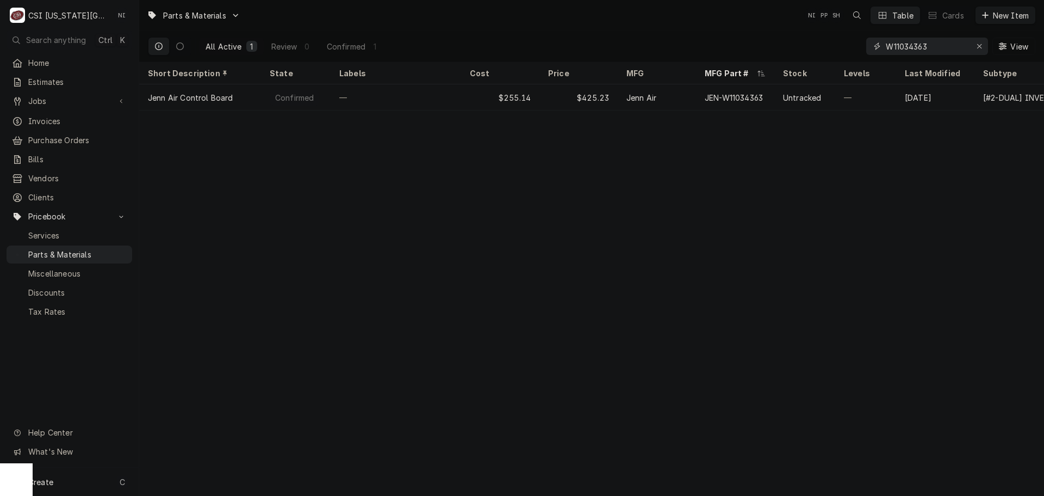
paste input "542867"
drag, startPoint x: 928, startPoint y: 49, endPoint x: 770, endPoint y: 48, distance: 158.3
click at [775, 49] on div "All Active 1 Review 0 Confirmed 1 W11542867 View" at bounding box center [592, 46] width 888 height 30
paste input "034363"
type input "W11034363"
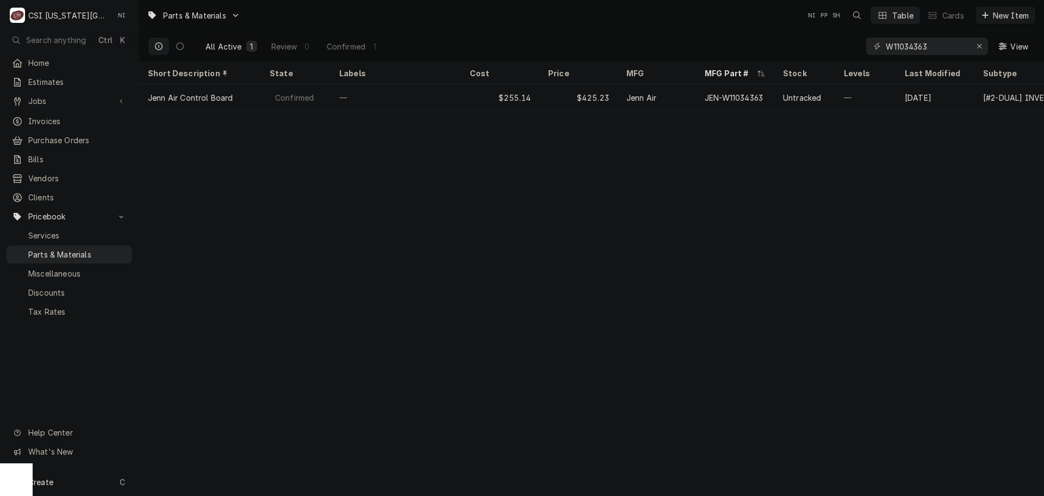
click at [699, 101] on div "JEN-W11034363" at bounding box center [735, 97] width 78 height 26
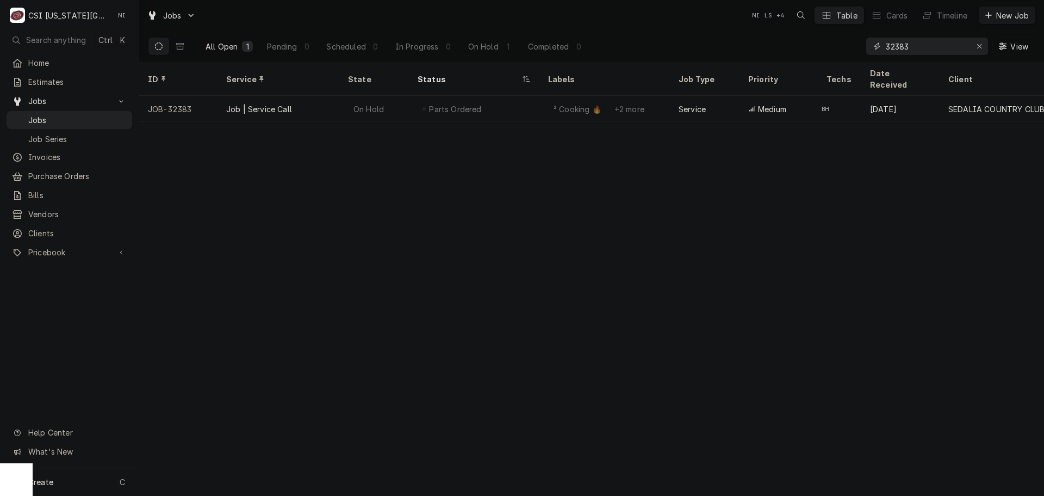
drag, startPoint x: 927, startPoint y: 49, endPoint x: 845, endPoint y: 48, distance: 82.1
click at [847, 49] on div "All Open 1 Pending 0 Scheduled 0 In Progress 0 On Hold 1 Completed 0 32383 View" at bounding box center [592, 46] width 888 height 30
drag, startPoint x: 979, startPoint y: 46, endPoint x: 957, endPoint y: 39, distance: 22.4
click at [979, 46] on icon "Erase input" at bounding box center [980, 46] width 6 height 8
click at [956, 39] on input "Dynamic Content Wrapper" at bounding box center [937, 46] width 102 height 17
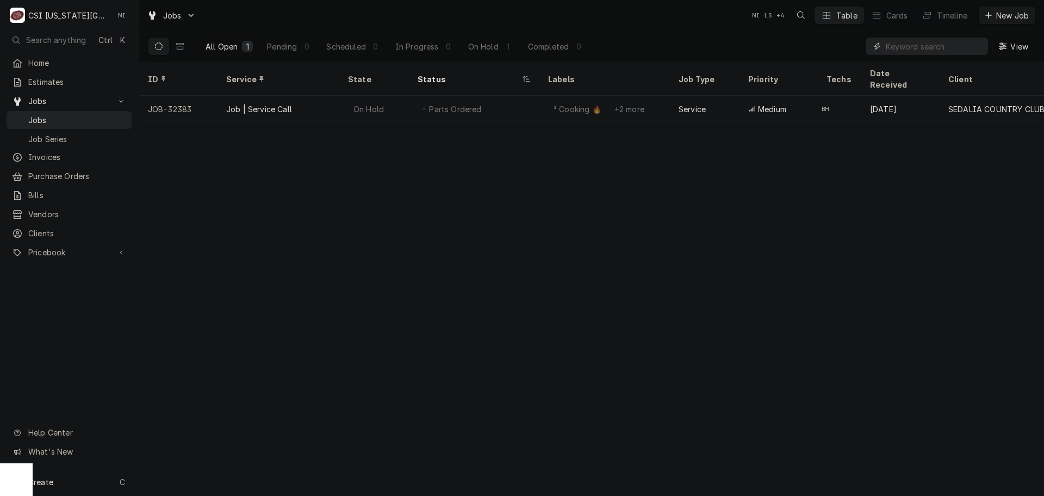
type input "c"
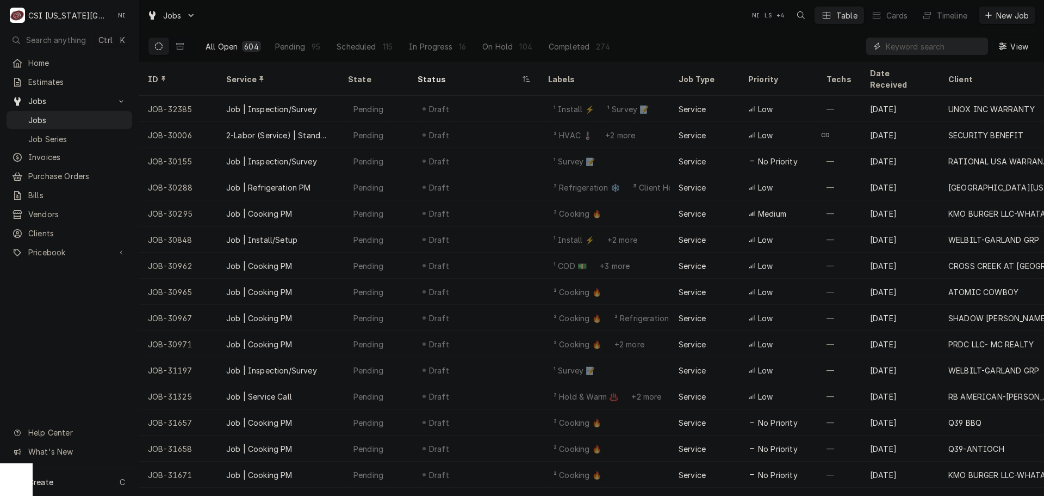
click at [914, 45] on input "Dynamic Content Wrapper" at bounding box center [934, 46] width 97 height 17
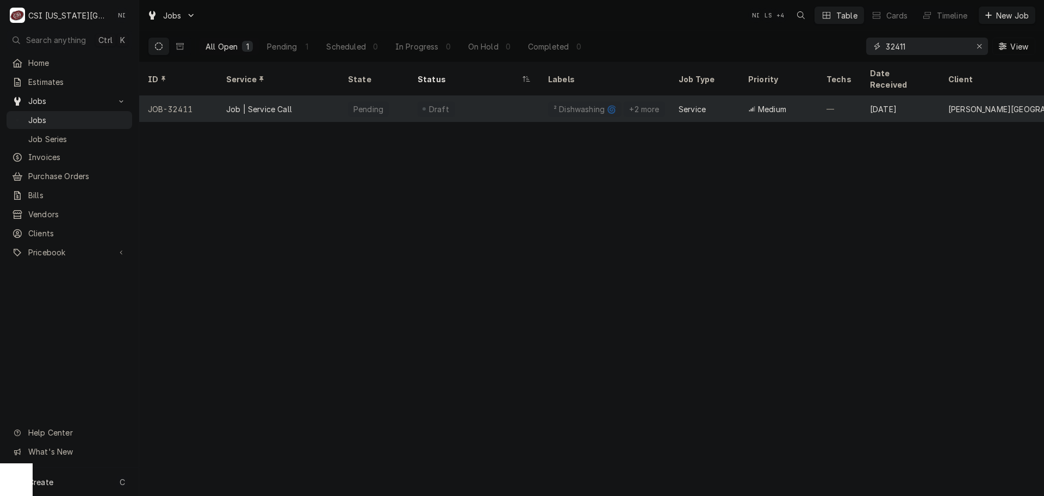
type input "32411"
click at [521, 102] on div "Draft" at bounding box center [474, 109] width 131 height 26
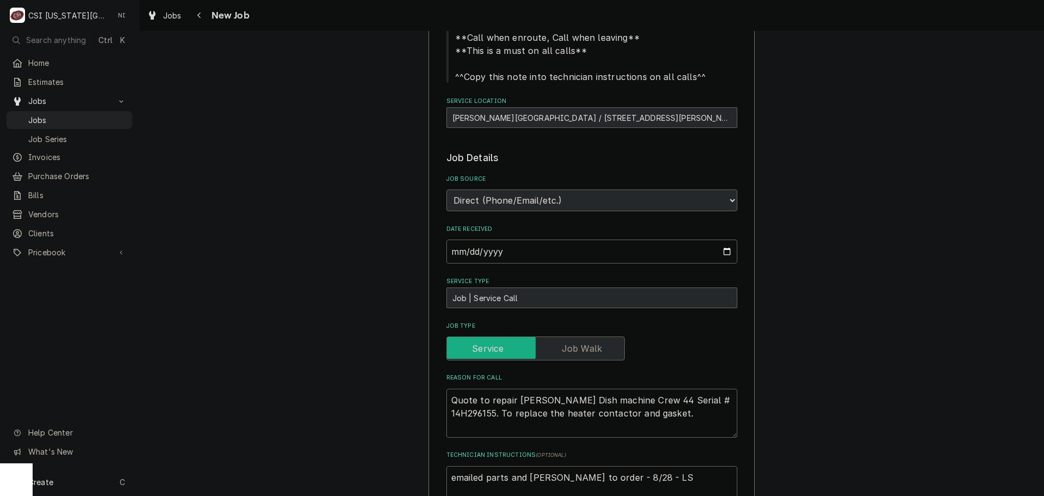
scroll to position [435, 0]
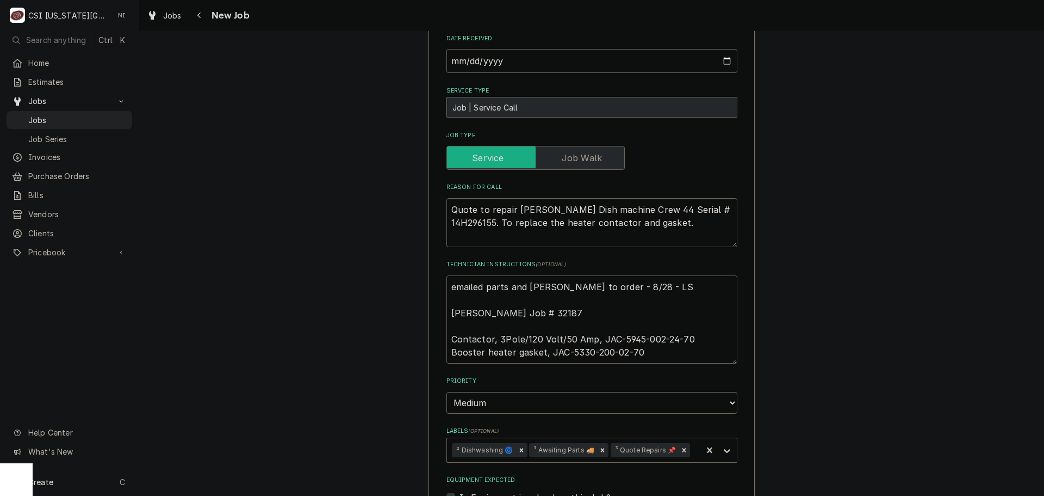
drag, startPoint x: 684, startPoint y: 338, endPoint x: 617, endPoint y: 339, distance: 66.9
click at [617, 339] on textarea "emailed parts and [PERSON_NAME] to order - 8/28 - LS [PERSON_NAME] Job # 32187 …" at bounding box center [592, 319] width 291 height 88
drag, startPoint x: 637, startPoint y: 351, endPoint x: 567, endPoint y: 351, distance: 70.7
click at [567, 351] on textarea "emailed parts and lindy to order - 8/28 - LS Brian H Job # 32187 Contactor, 3Po…" at bounding box center [592, 319] width 291 height 88
click at [816, 138] on div "Use the fields below to edit this job: Client Details Client HICKMAN MILLS SCHO…" at bounding box center [591, 266] width 905 height 1318
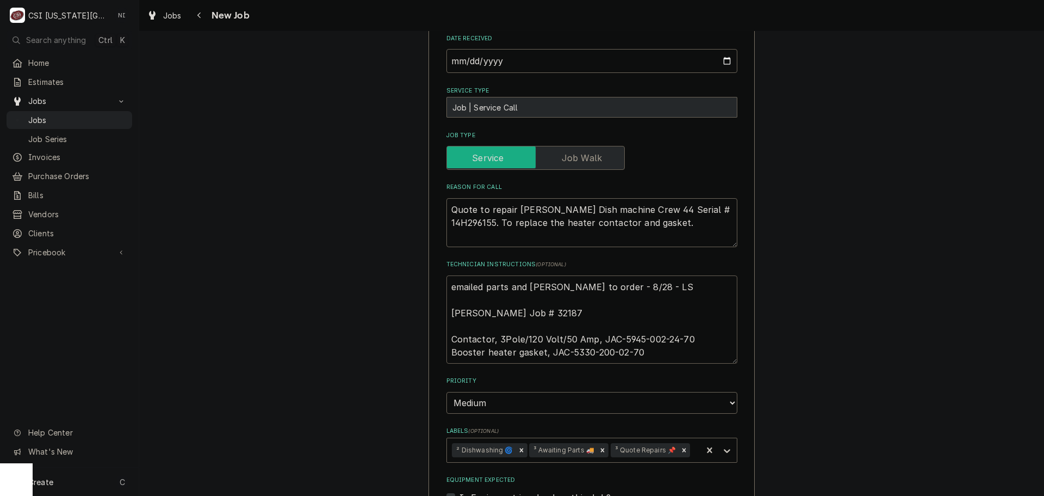
click at [447, 288] on textarea "emailed parts and lindy to order - 8/28 - LS Brian H Job # 32187 Contactor, 3Po…" at bounding box center [592, 319] width 291 height 88
type textarea "x"
type textarea "emailed parts and lindy to order - 8/28 - LS Brian H Job # 32187 Contactor, 3Po…"
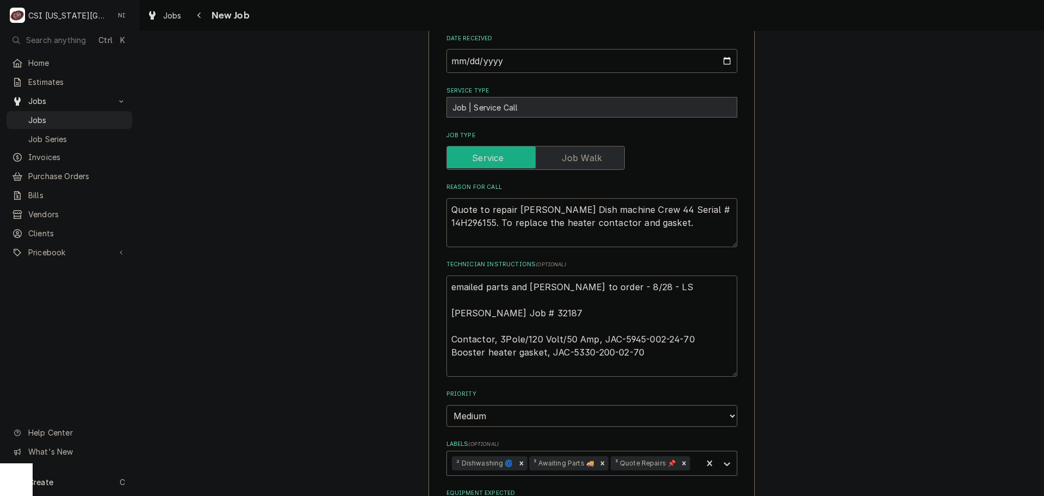
type textarea "x"
type textarea "emailed parts and lindy to order - 8/28 - LS Brian H Job # 32187 Contactor, 3Po…"
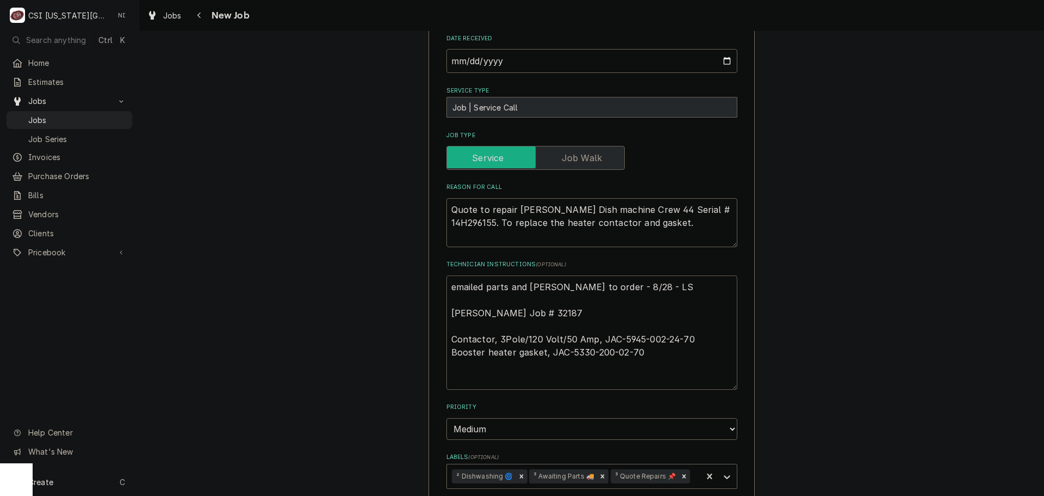
type textarea "x"
type textarea "p emailed parts and lindy to order - 8/28 - LS Brian H Job # 32187 Contactor, 3…"
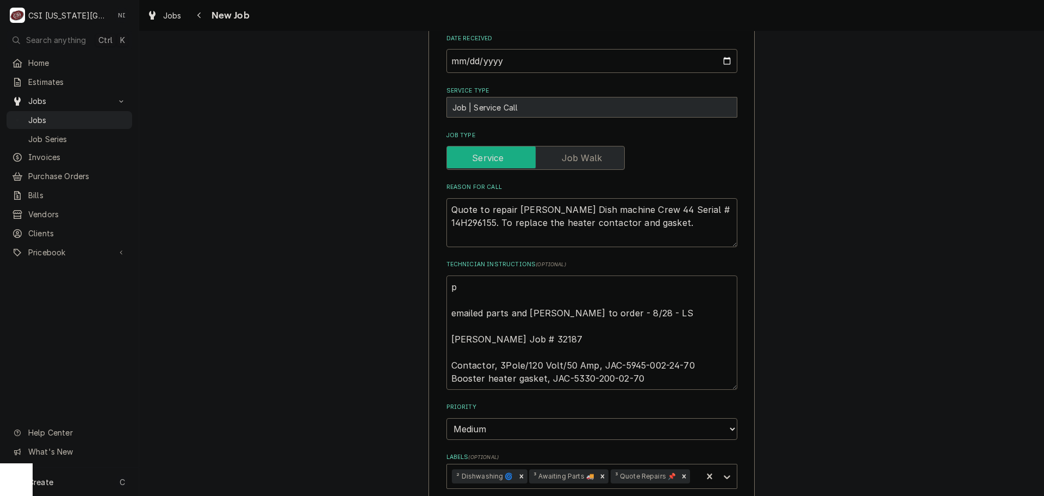
type textarea "x"
type textarea "pA emailed parts and lindy to order - 8/28 - LS Brian H Job # 32187 Contactor, …"
type textarea "x"
type textarea "pAR emailed parts and lindy to order - 8/28 - LS Brian H Job # 32187 Contactor,…"
type textarea "x"
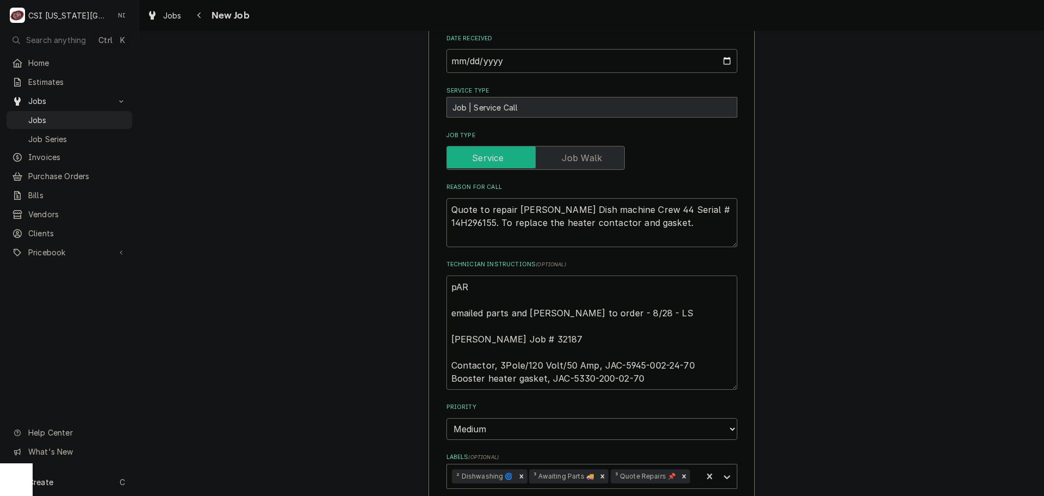
type textarea "pART emailed parts and lindy to order - 8/28 - LS Brian H Job # 32187 Contactor…"
type textarea "x"
type textarea "pARTS emailed parts and lindy to order - 8/28 - LS Brian H Job # 32187 Contacto…"
type textarea "x"
type textarea "pART emailed parts and lindy to order - 8/28 - LS Brian H Job # 32187 Contactor…"
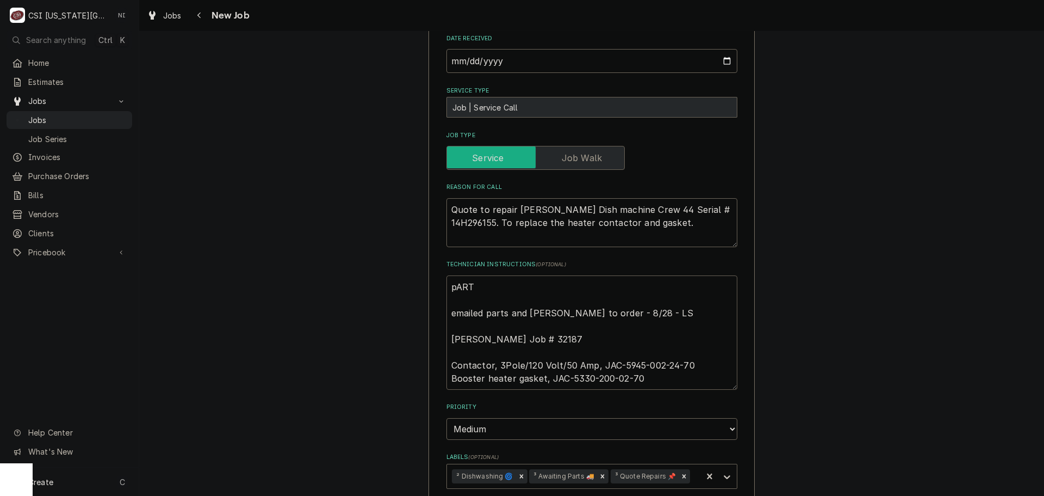
type textarea "x"
type textarea "pAR emailed parts and lindy to order - 8/28 - LS Brian H Job # 32187 Contactor,…"
type textarea "x"
type textarea "pA emailed parts and lindy to order - 8/28 - LS Brian H Job # 32187 Contactor, …"
type textarea "x"
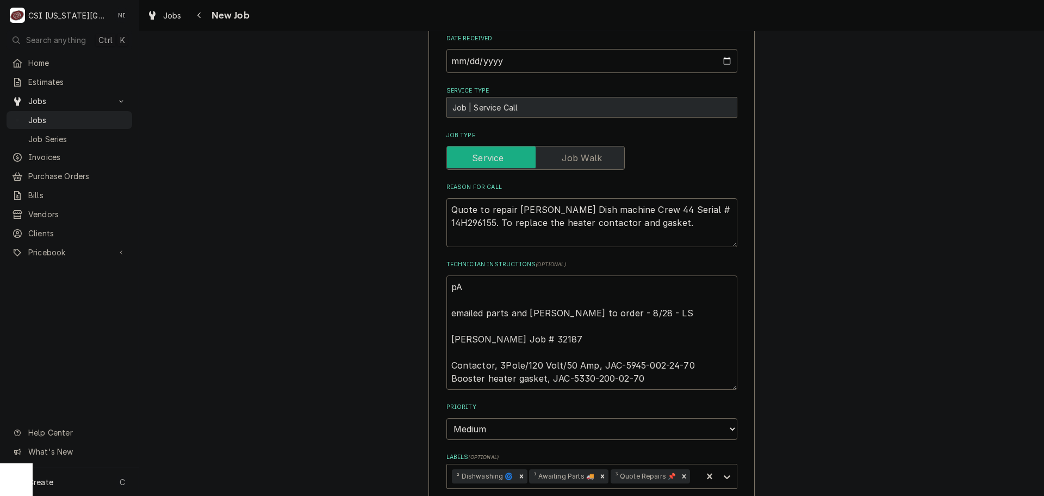
type textarea "p emailed parts and lindy to order - 8/28 - LS Brian H Job # 32187 Contactor, 3…"
type textarea "x"
type textarea "emailed parts and lindy to order - 8/28 - LS Brian H Job # 32187 Contactor, 3Po…"
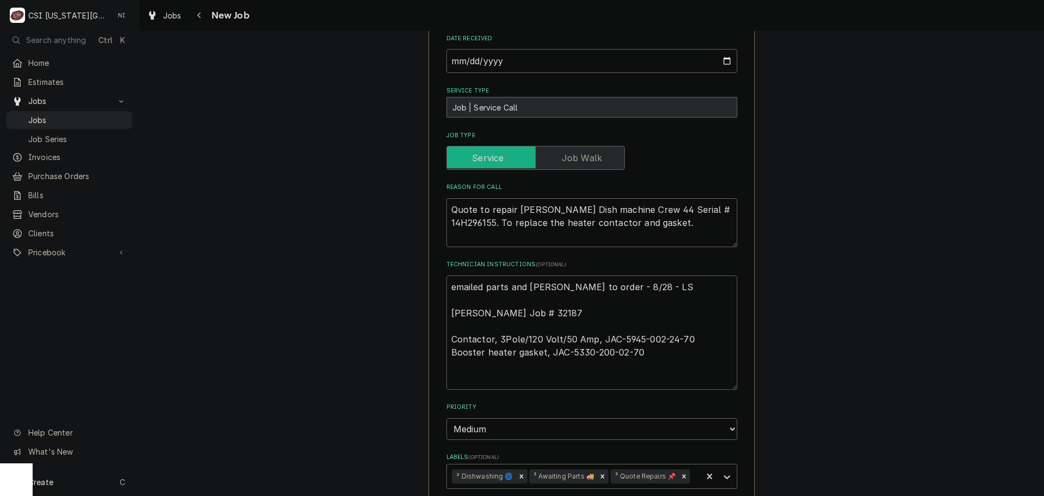
type textarea "x"
type textarea "p emailed parts and lindy to order - 8/28 - LS Brian H Job # 32187 Contactor, 3…"
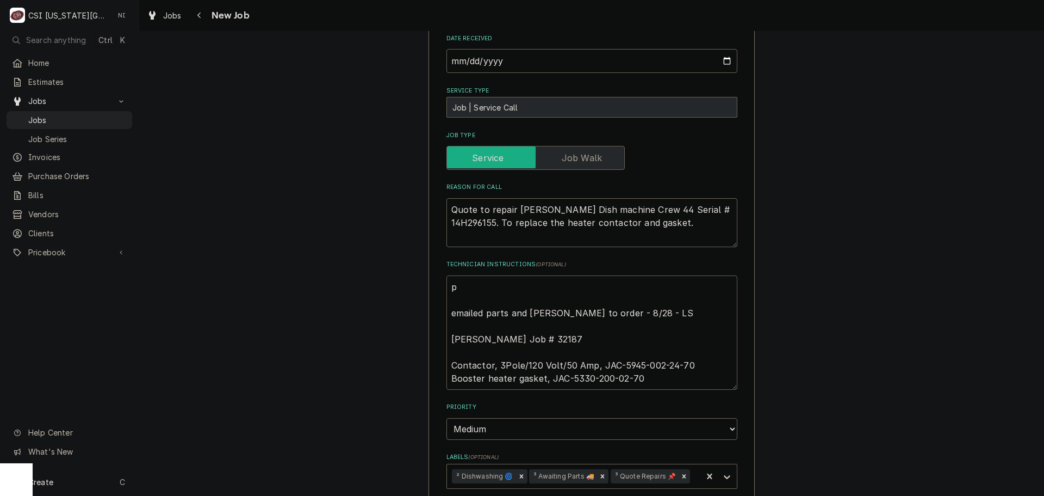
type textarea "x"
type textarea "pa emailed parts and lindy to order - 8/28 - LS Brian H Job # 32187 Contactor, …"
type textarea "x"
type textarea "par emailed parts and lindy to order - 8/28 - LS Brian H Job # 32187 Contactor,…"
type textarea "x"
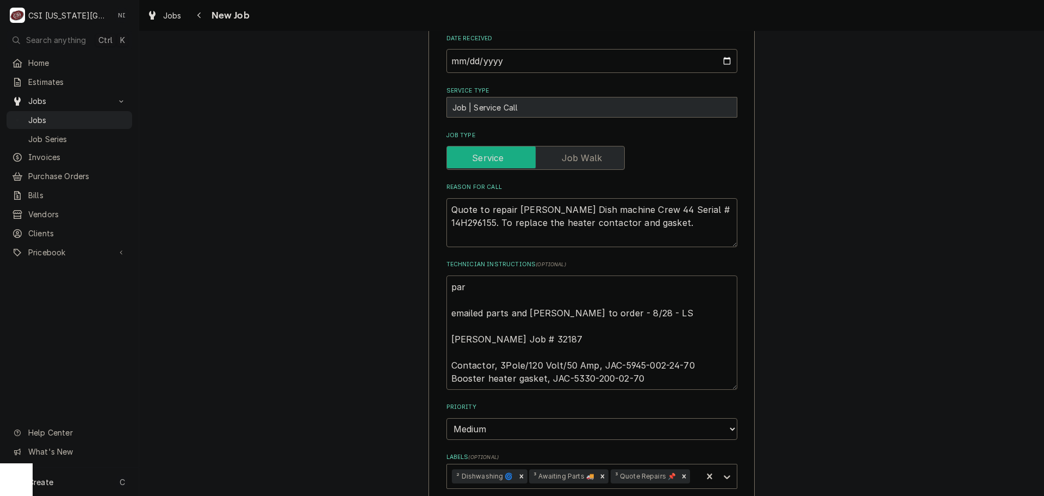
type textarea "pa emailed parts and lindy to order - 8/28 - LS Brian H Job # 32187 Contactor, …"
type textarea "x"
type textarea "p emailed parts and lindy to order - 8/28 - LS Brian H Job # 32187 Contactor, 3…"
type textarea "x"
type textarea "emailed parts and lindy to order - 8/28 - LS Brian H Job # 32187 Contactor, 3Po…"
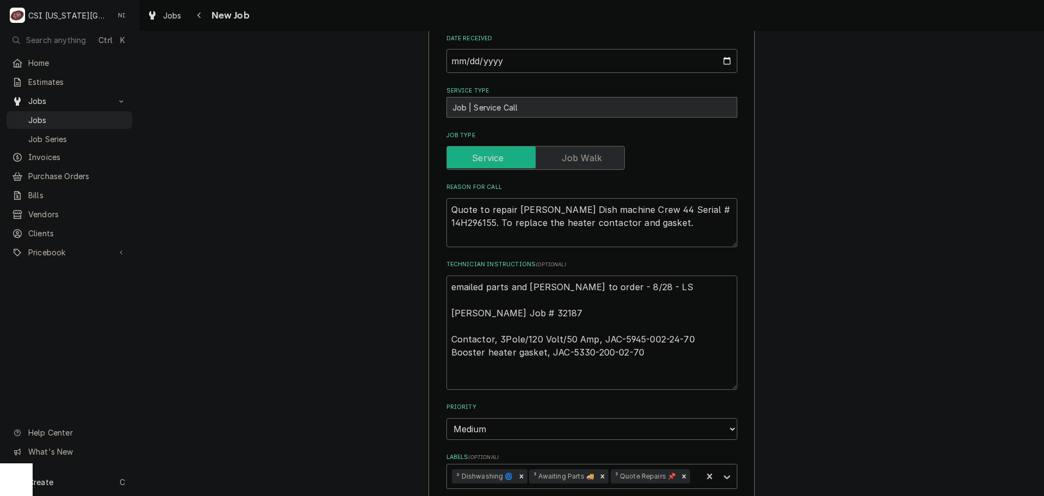
type textarea "x"
type textarea "p emailed parts and lindy to order - 8/28 - LS Brian H Job # 32187 Contactor, 3…"
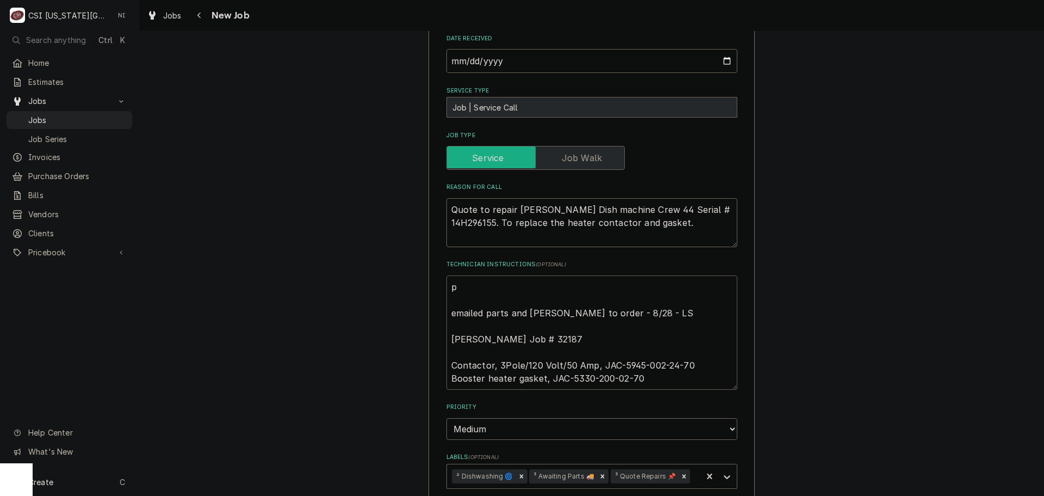
type textarea "x"
type textarea "pa emailed parts and lindy to order - 8/28 - LS Brian H Job # 32187 Contactor, …"
type textarea "x"
type textarea "par emailed parts and lindy to order - 8/28 - LS Brian H Job # 32187 Contactor,…"
type textarea "x"
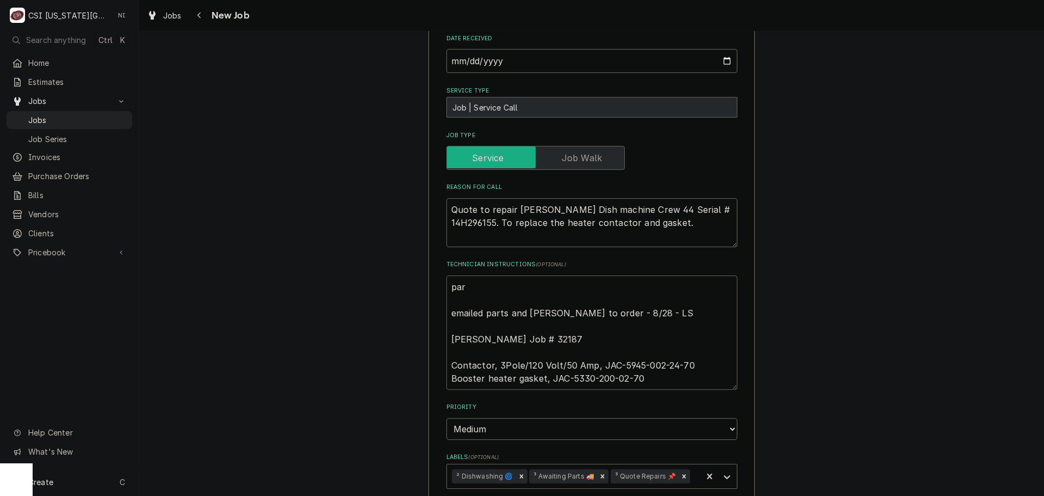
type textarea "part emailed parts and lindy to order - 8/28 - LS Brian H Job # 32187 Contactor…"
type textarea "x"
type textarea "parts emailed parts and lindy to order - 8/28 - LS Brian H Job # 32187 Contacto…"
type textarea "x"
type textarea "parts emailed parts and lindy to order - 8/28 - LS Brian H Job # 32187 Contacto…"
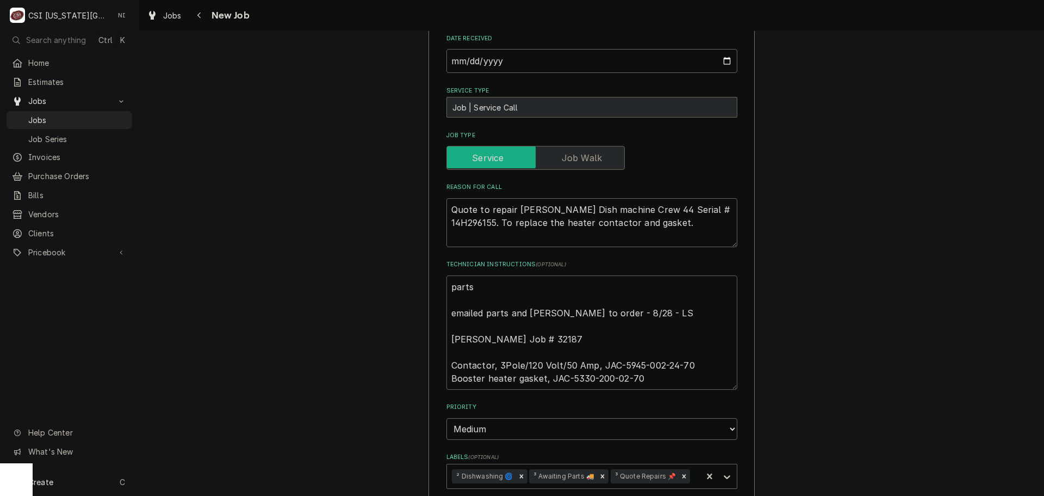
type textarea "x"
type textarea "parts or emailed parts and lindy to order - 8/28 - LS Brian H Job # 32187 Conta…"
type textarea "x"
type textarea "parts ord emailed parts and lindy to order - 8/28 - LS Brian H Job # 32187 Cont…"
type textarea "x"
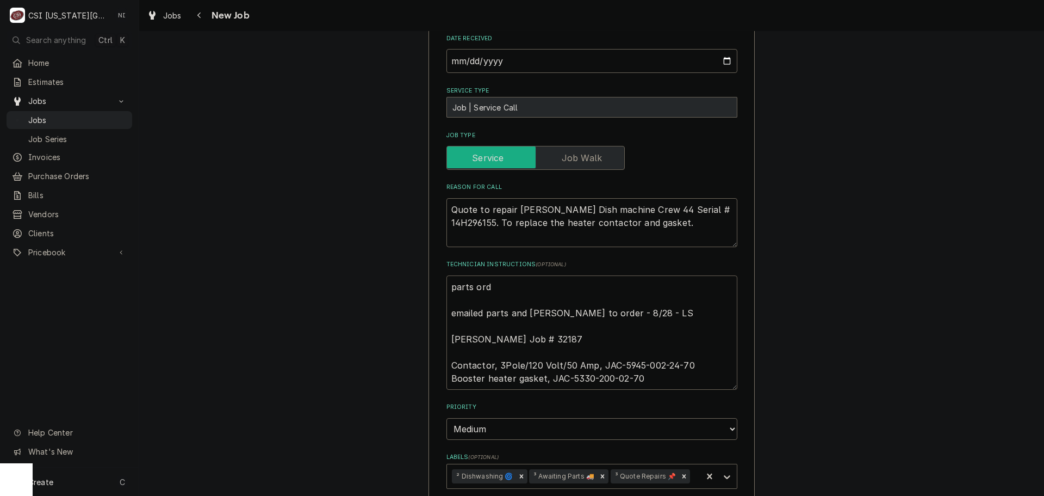
type textarea "parts orde emailed parts and lindy to order - 8/28 - LS Brian H Job # 32187 Con…"
type textarea "x"
type textarea "parts order emailed parts and lindy to order - 8/28 - LS Brian H Job # 32187 Co…"
type textarea "x"
type textarea "parts ordere emailed parts and lindy to order - 8/28 - LS Brian H Job # 32187 C…"
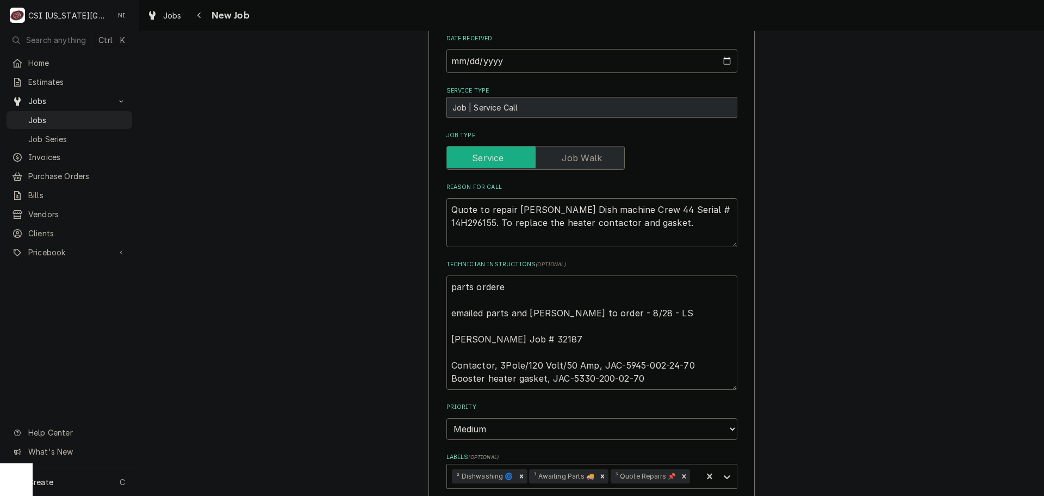
type textarea "x"
type textarea "parts ordered emailed parts and lindy to order - 8/28 - LS Brian H Job # 32187 …"
type textarea "x"
type textarea "parts ordered emailed parts and lindy to order - 8/28 - LS Brian H Job # 32187 …"
type textarea "x"
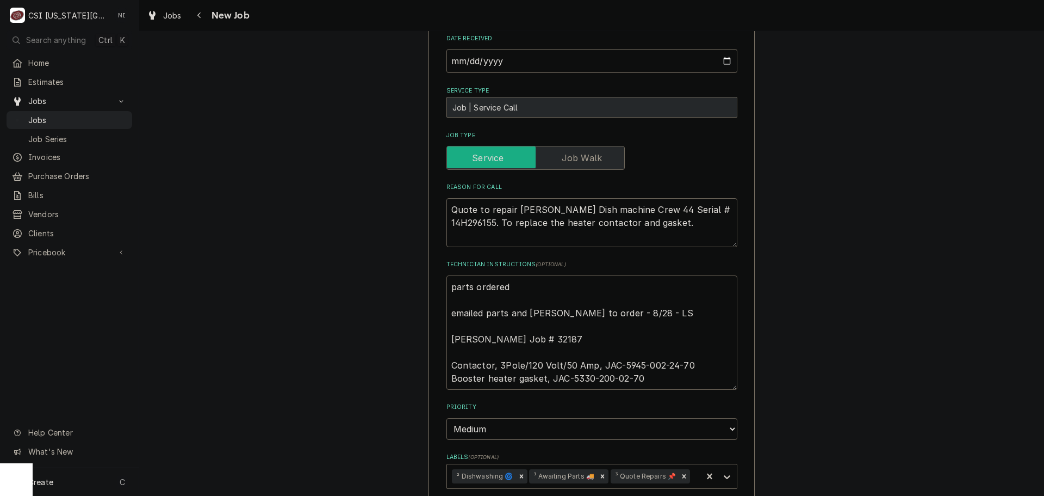
type textarea "parts ordered o emailed parts and lindy to order - 8/28 - LS Brian H Job # 3218…"
type textarea "x"
type textarea "parts ordered on emailed parts and lindy to order - 8/28 - LS Brian H Job # 321…"
type textarea "x"
type textarea "parts ordered on emailed parts and lindy to order - 8/28 - LS Brian H Job # 321…"
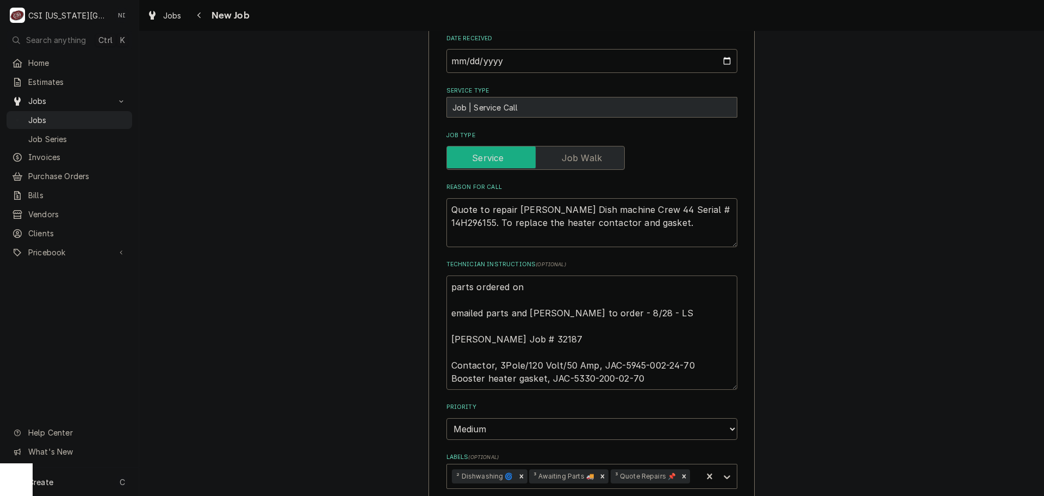
type textarea "x"
type textarea "parts ordered on P emailed parts and lindy to order - 8/28 - LS Brian H Job # 3…"
type textarea "x"
type textarea "parts ordered on PO emailed parts and lindy to order - 8/28 - LS Brian H Job # …"
type textarea "x"
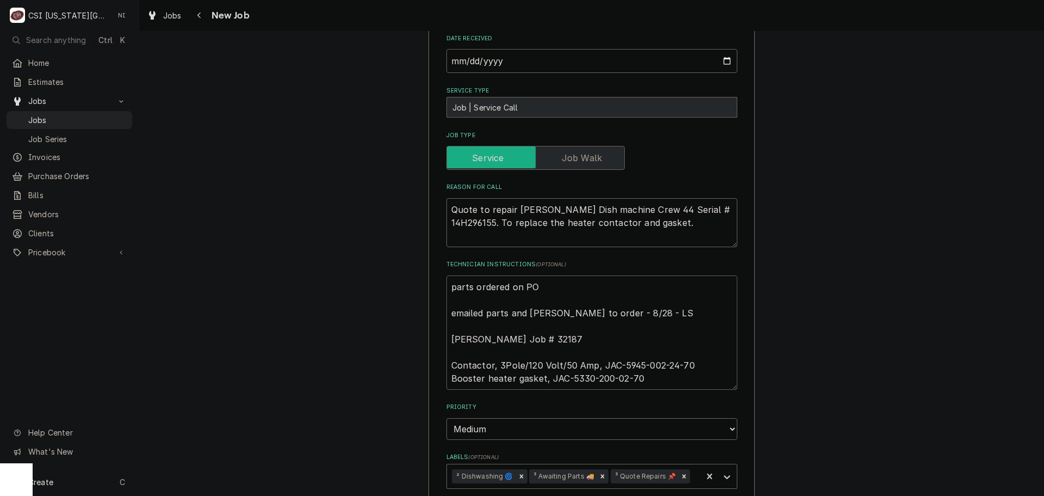
type textarea "parts ordered on PO 3 emailed parts and lindy to order - 8/28 - LS Brian H Job …"
type textarea "x"
type textarea "parts ordered on PO 30 emailed parts and lindy to order - 8/28 - LS Brian H Job…"
type textarea "x"
type textarea "parts ordered on PO 301 emailed parts and lindy to order - 8/28 - LS Brian H Jo…"
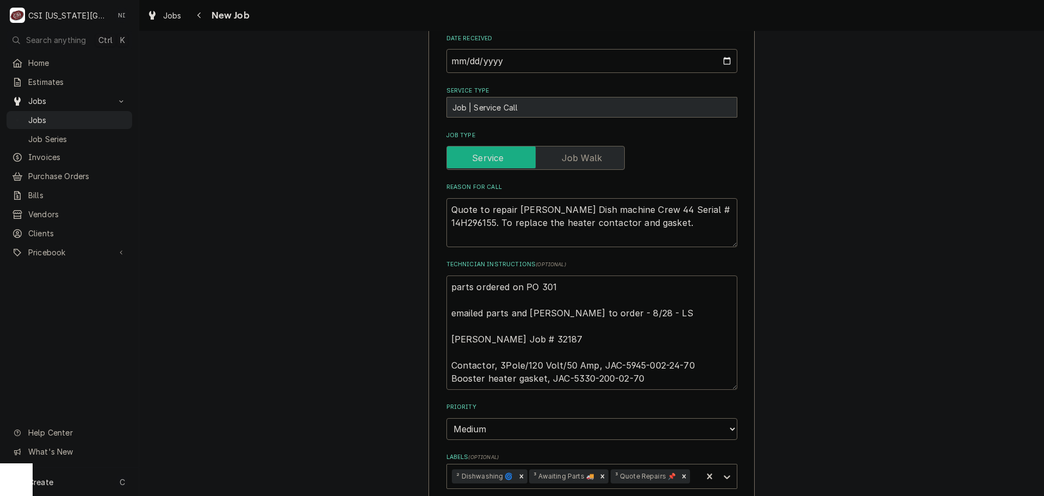
type textarea "x"
type textarea "parts ordered on PO 3013 emailed parts and lindy to order - 8/28 - LS Brian H J…"
type textarea "x"
type textarea "parts ordered on PO 30136 emailed parts and lindy to order - 8/28 - LS Brian H …"
type textarea "x"
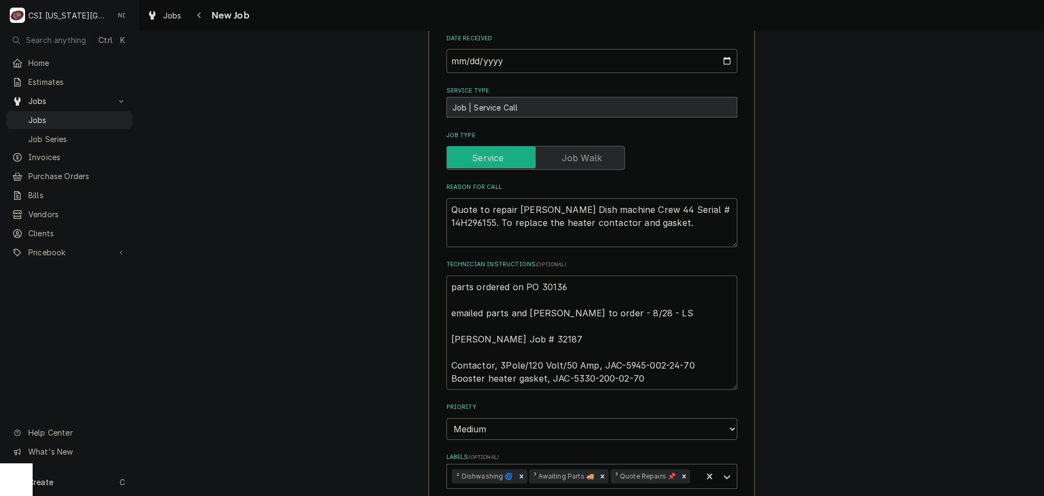
type textarea "parts ordered on PO 301364 emailed parts and lindy to order - 8/28 - LS Brian H…"
type textarea "x"
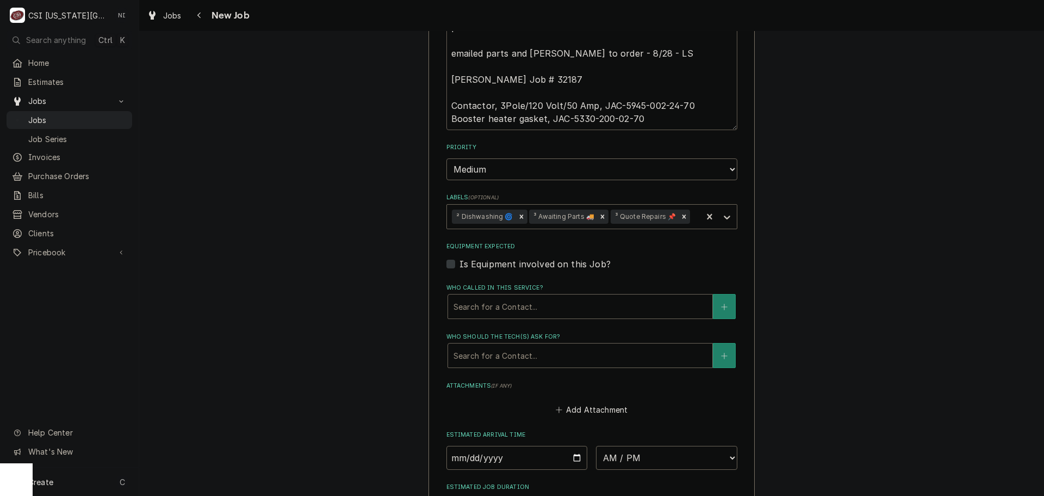
scroll to position [891, 0]
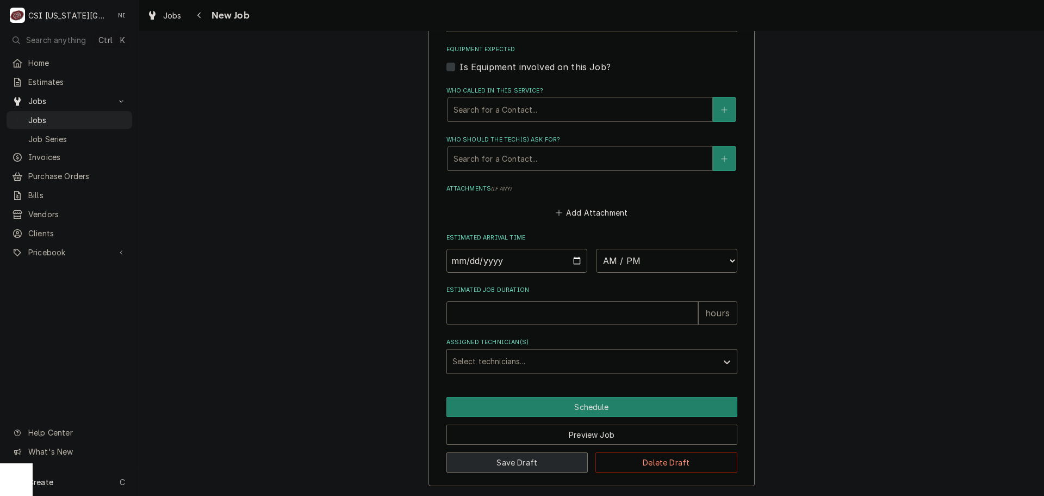
type textarea "parts ordered on PO 301364 emailed parts and lindy to order - 8/28 - LS Brian H…"
drag, startPoint x: 526, startPoint y: 457, endPoint x: 487, endPoint y: 358, distance: 106.5
click at [524, 454] on button "Save Draft" at bounding box center [518, 462] width 142 height 20
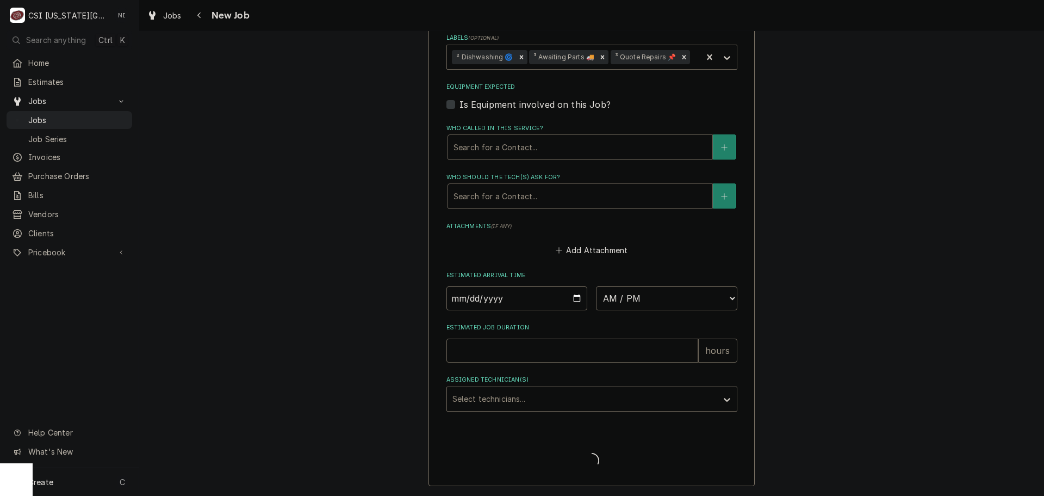
type textarea "x"
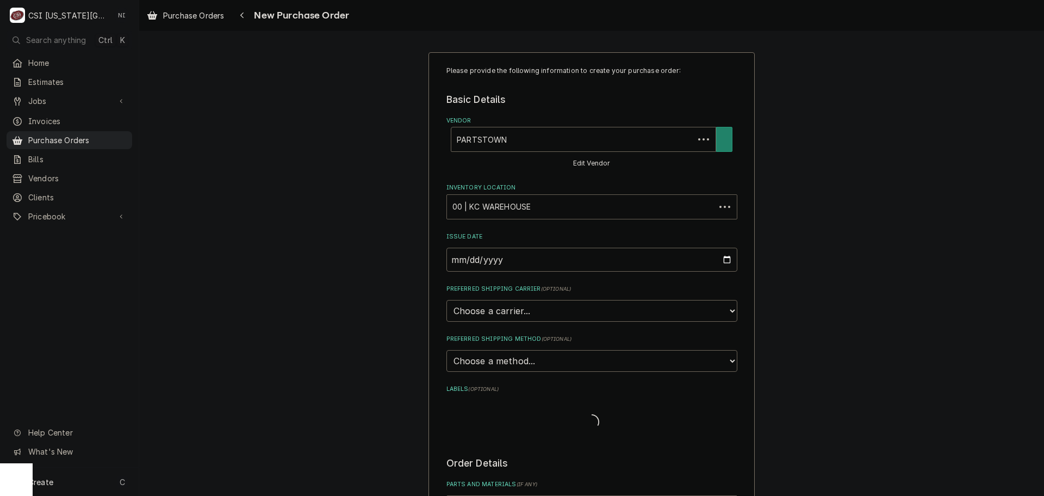
type textarea "x"
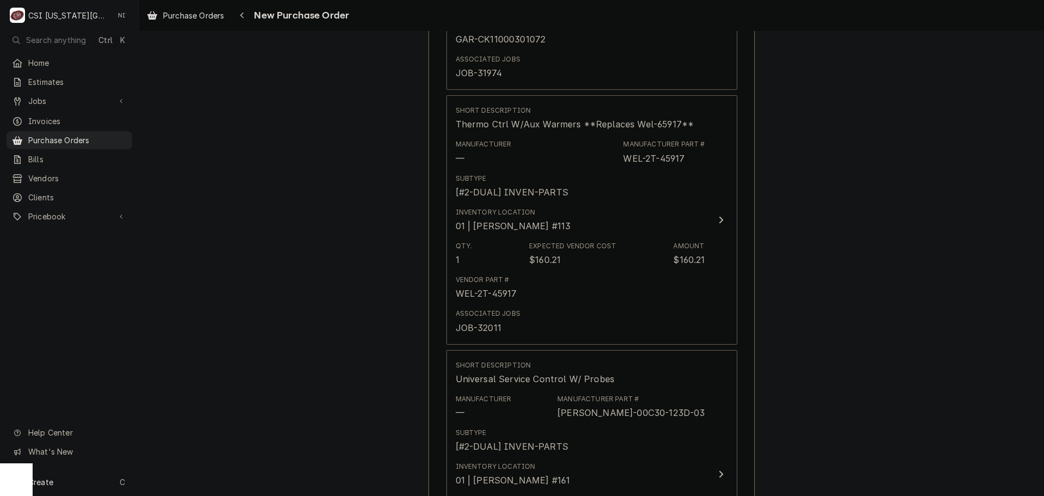
scroll to position [2144, 0]
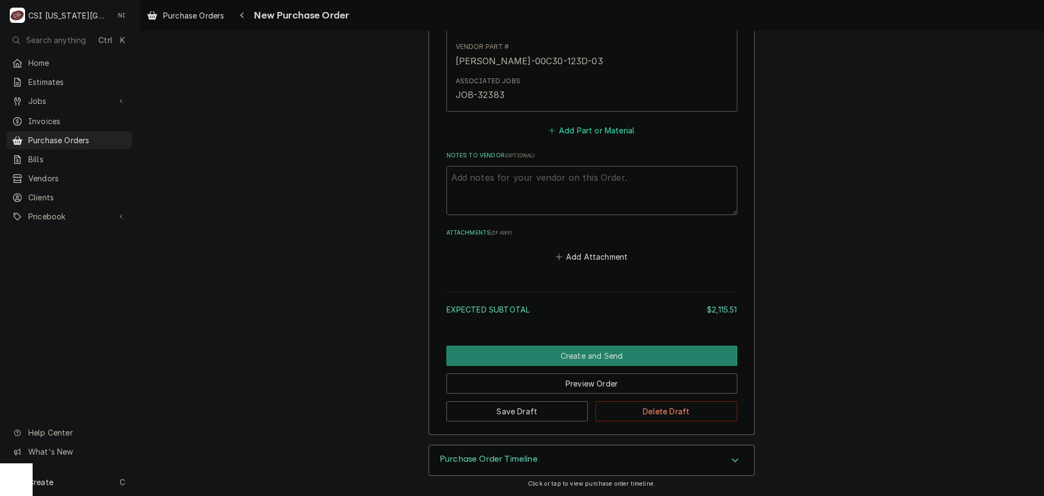
click at [581, 134] on button "Add Part or Material" at bounding box center [592, 129] width 90 height 15
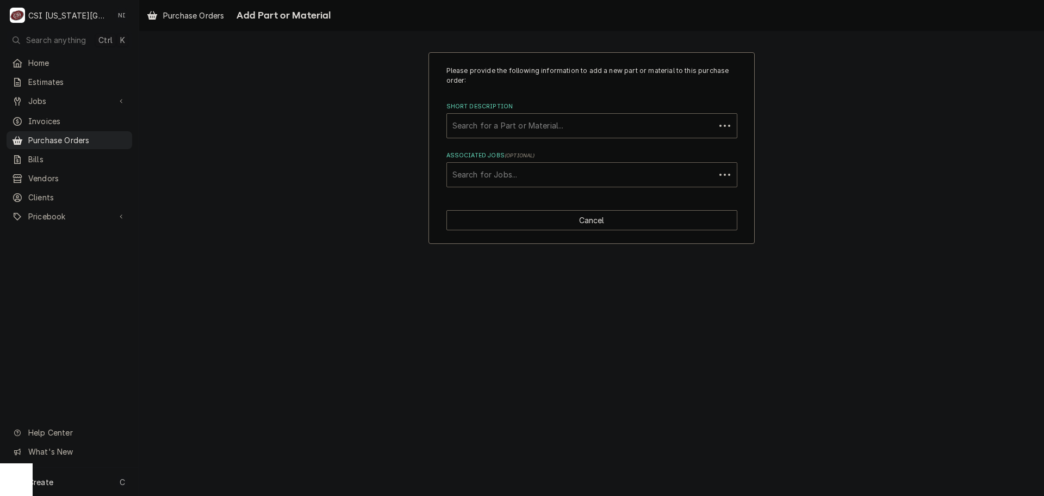
click at [515, 175] on div "Associated Jobs" at bounding box center [581, 175] width 257 height 20
type input "32411"
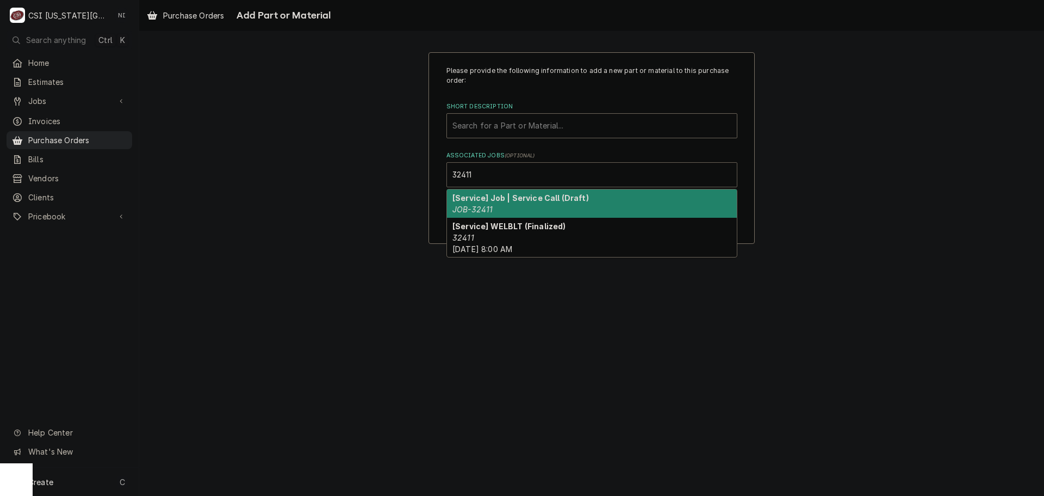
drag, startPoint x: 524, startPoint y: 201, endPoint x: 533, endPoint y: 147, distance: 54.5
click at [526, 201] on strong "[Service] Job | Service Call (Draft)" at bounding box center [521, 197] width 137 height 9
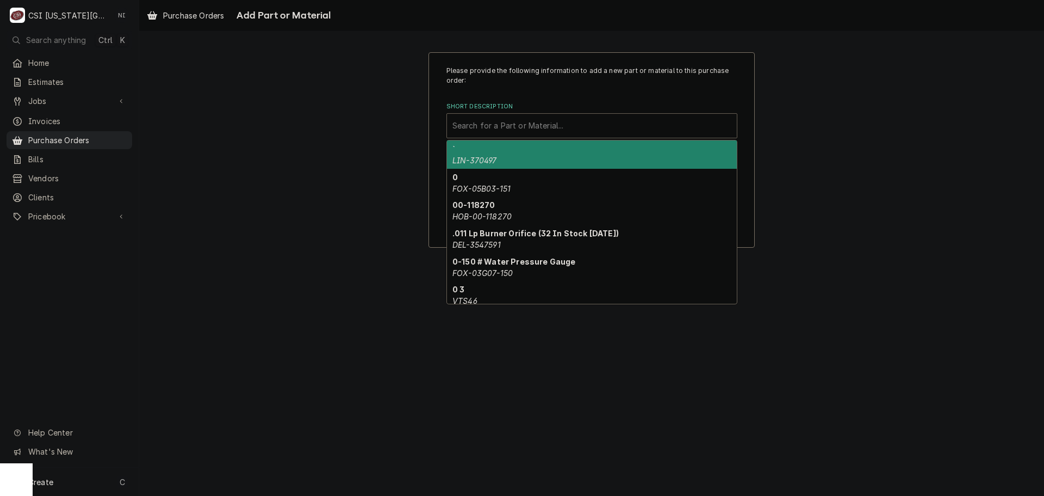
click at [527, 129] on div "Short Description" at bounding box center [592, 126] width 279 height 20
paste input "[PHONE_NUMBER]"
type input "[PHONE_NUMBER]"
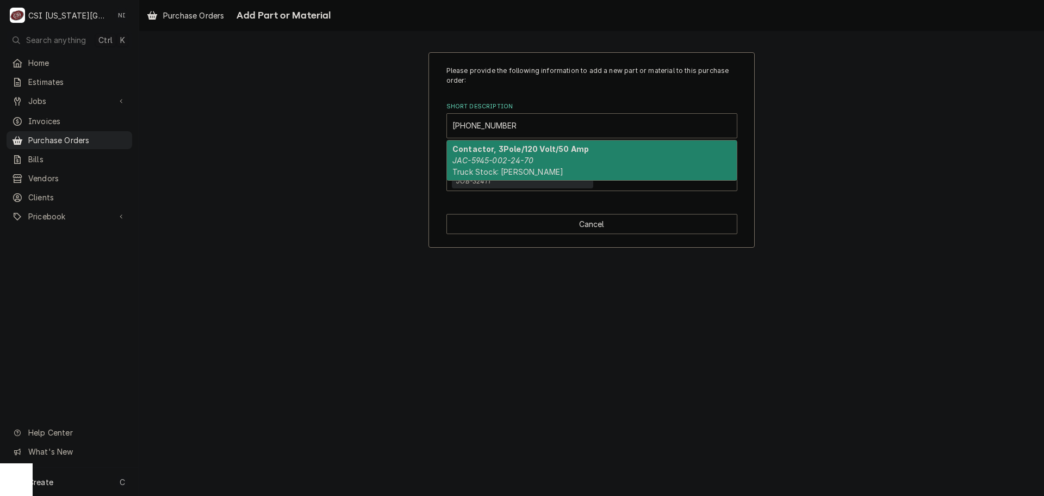
click at [511, 154] on div "Contactor, 3Pole/120 Volt/50 Amp JAC-5945-002-24-70 Truck Stock: [PERSON_NAME]" at bounding box center [592, 160] width 290 height 40
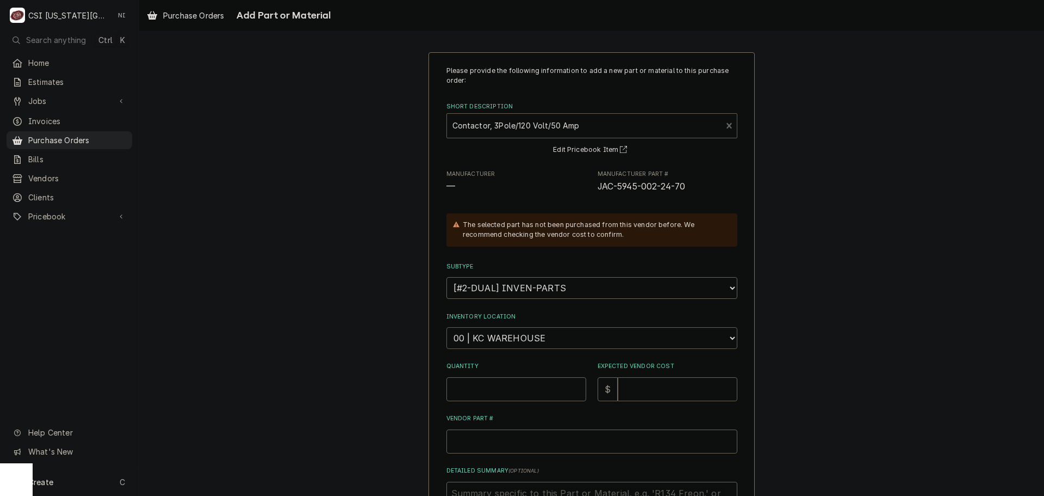
click at [511, 337] on select "Choose a location... 00 | KC WAREHOUSE 00 | MAIN WAREHOUSE 01 | [PERSON_NAME] #…" at bounding box center [592, 338] width 291 height 22
click at [388, 249] on div "Please provide the following information to add a new part or material to this …" at bounding box center [591, 345] width 905 height 607
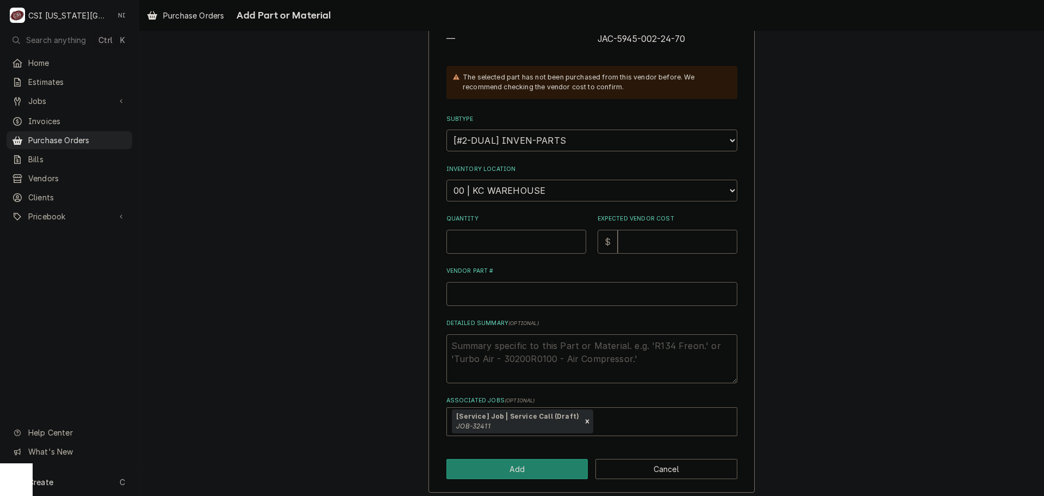
scroll to position [154, 0]
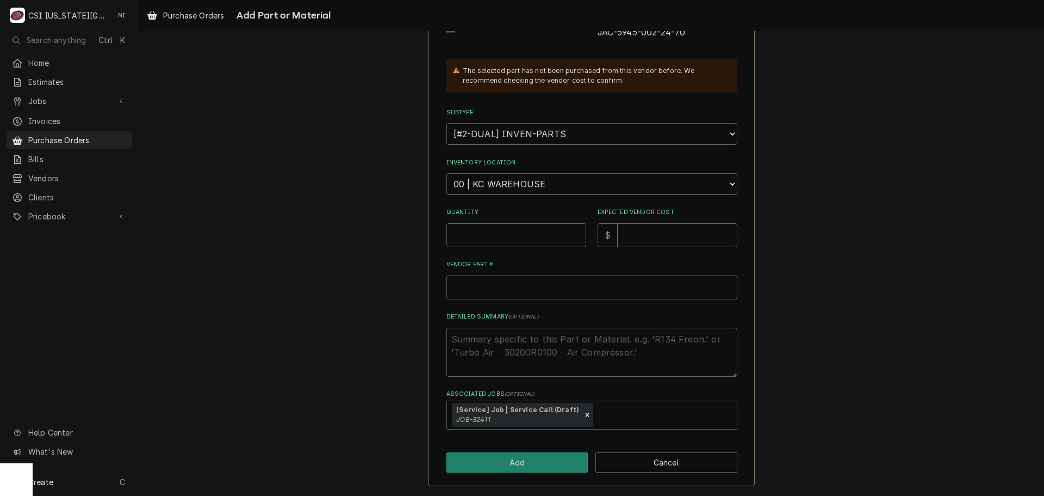
paste input "[PHONE_NUMBER]"
type textarea "x"
type input "[PHONE_NUMBER]"
click at [484, 290] on input "[PHONE_NUMBER]" at bounding box center [592, 287] width 291 height 24
click at [450, 289] on input "[PHONE_NUMBER]" at bounding box center [592, 287] width 291 height 24
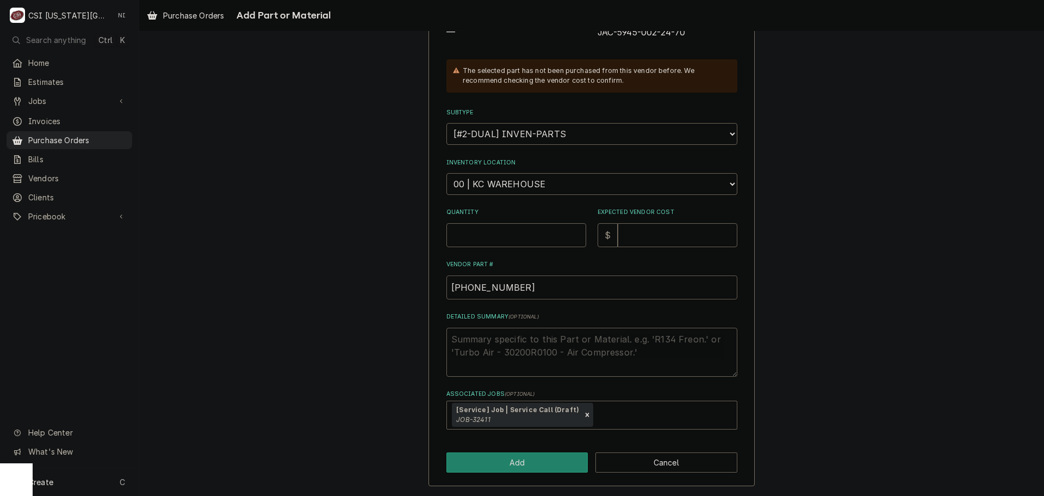
type textarea "x"
type input "5J945-002-24-70"
type textarea "x"
type input "5JA945-002-24-70"
type textarea "x"
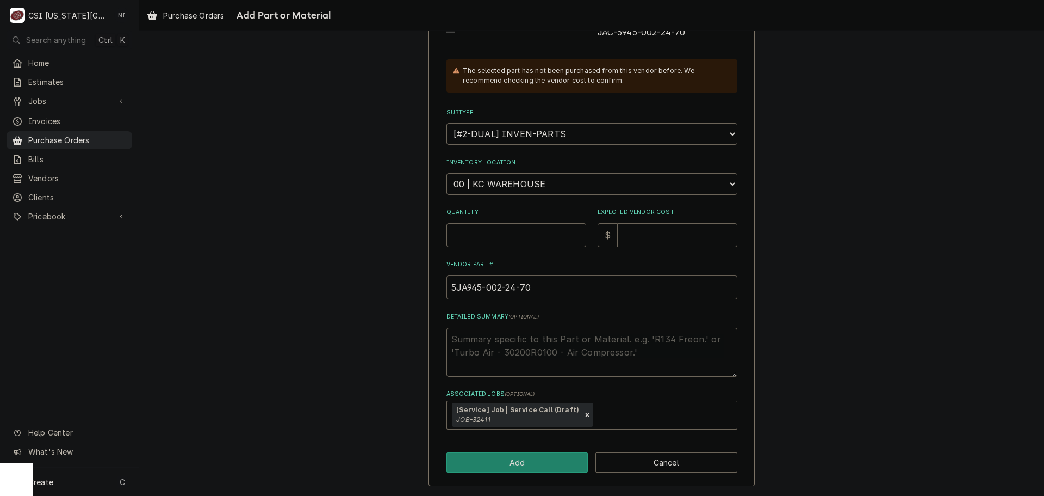
type input "5JAC945-002-24-70"
type textarea "x"
type input "5JAC-945-002-24-70"
type textarea "x"
type input "5JAC-5945-002-24-70"
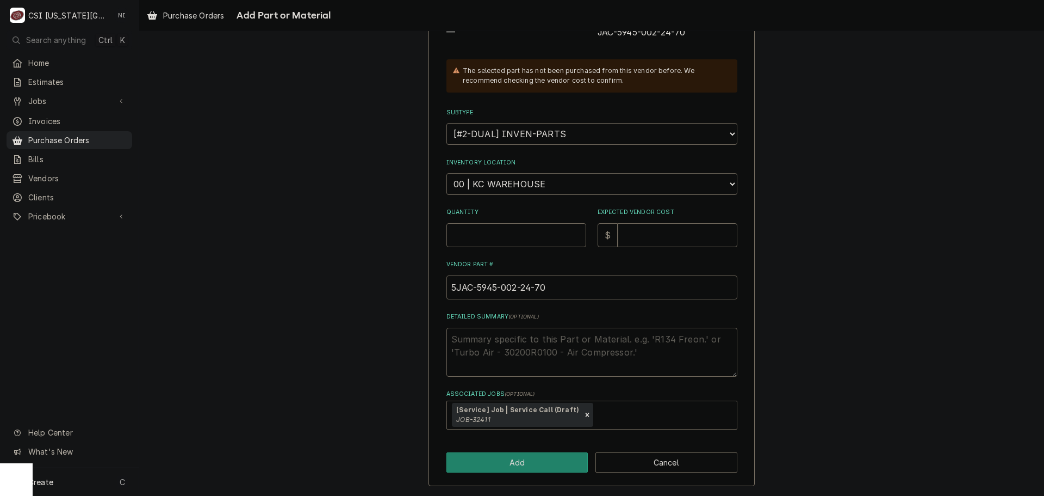
type textarea "x"
type input "JAC-5945-002-24-70"
click at [512, 235] on input "Quantity" at bounding box center [517, 235] width 140 height 24
type textarea "x"
type input "1"
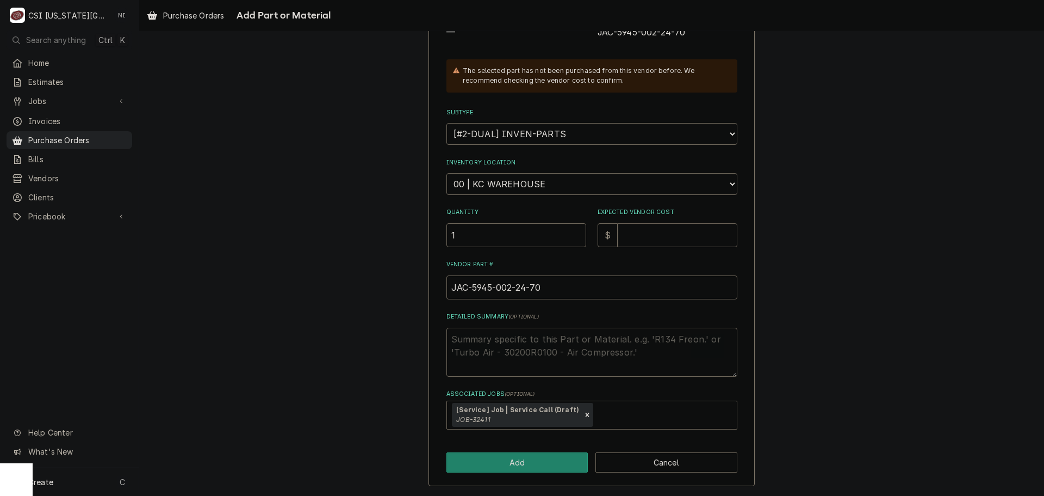
type textarea "x"
type input "2"
type textarea "x"
type input "22"
type textarea "x"
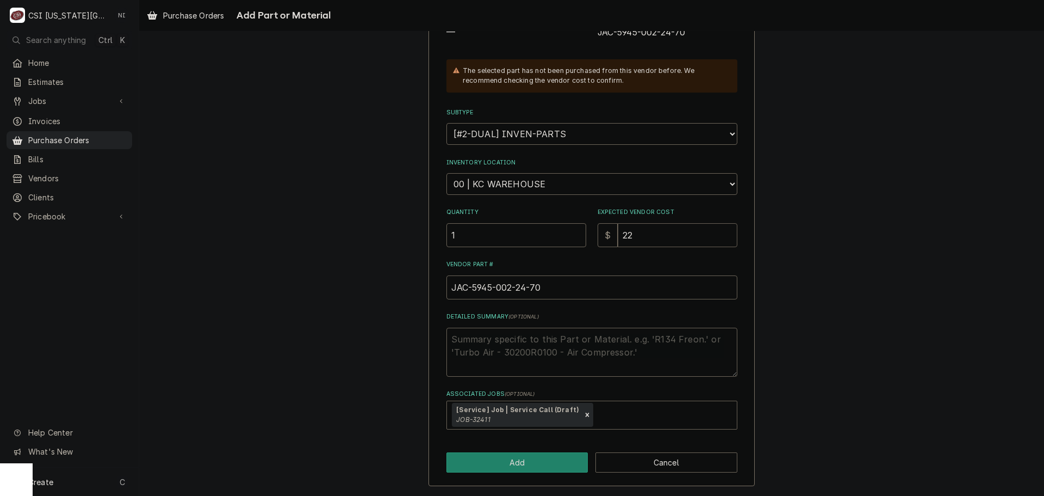
type input "229"
type textarea "x"
type input "229.6"
type textarea "x"
type input "229.61"
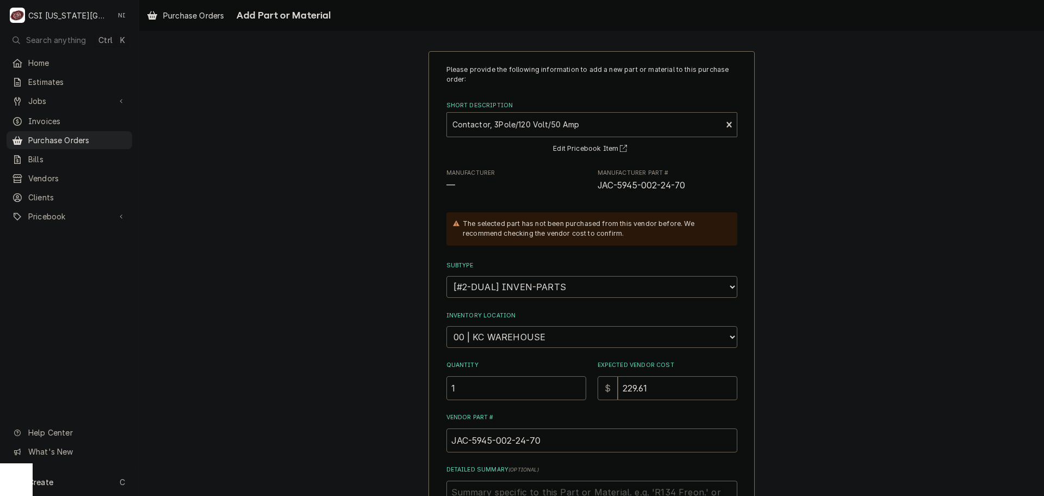
scroll to position [0, 0]
drag, startPoint x: 541, startPoint y: 333, endPoint x: 543, endPoint y: 327, distance: 6.7
click at [542, 335] on select "Choose a location... 00 | KC WAREHOUSE 00 | MAIN WAREHOUSE 01 | [PERSON_NAME] #…" at bounding box center [592, 338] width 291 height 22
select select "2760"
click at [447, 327] on select "Choose a location... 00 | KC WAREHOUSE 00 | MAIN WAREHOUSE 01 | [PERSON_NAME] #…" at bounding box center [592, 338] width 291 height 22
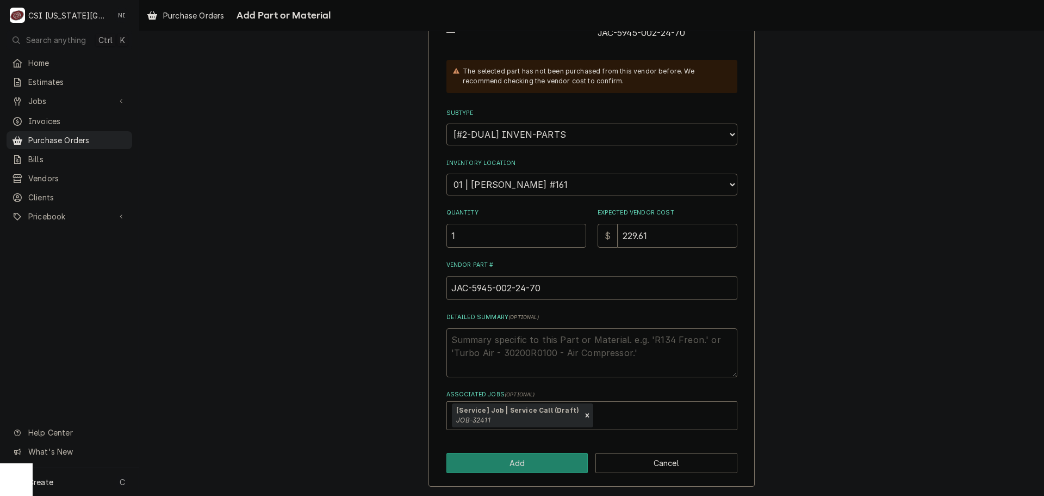
scroll to position [154, 0]
click at [540, 458] on button "Add" at bounding box center [518, 462] width 142 height 20
type textarea "x"
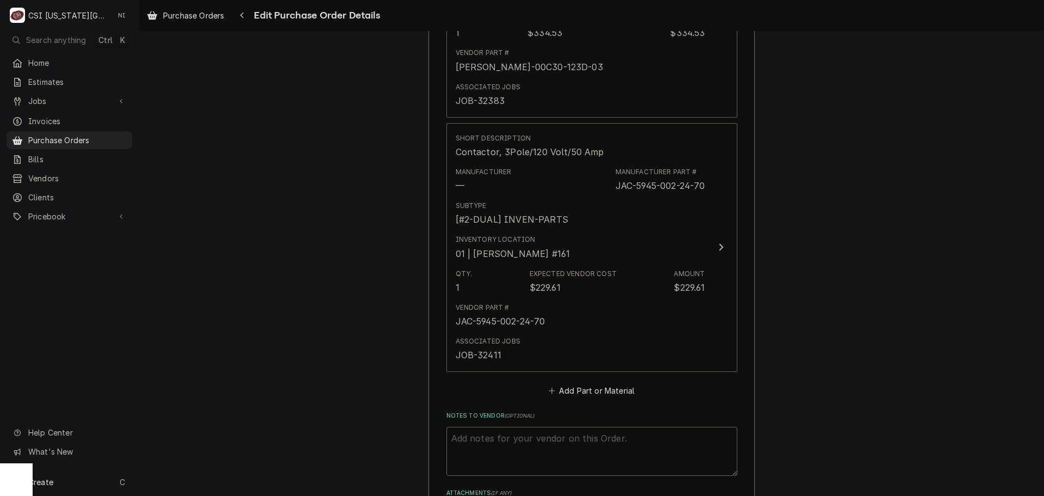
scroll to position [2396, 0]
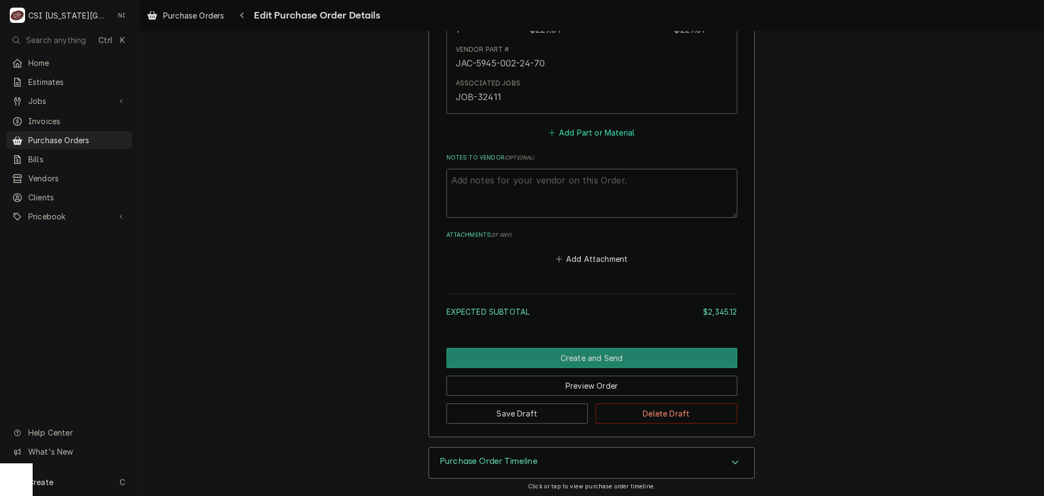
click at [601, 134] on button "Add Part or Material" at bounding box center [592, 132] width 90 height 15
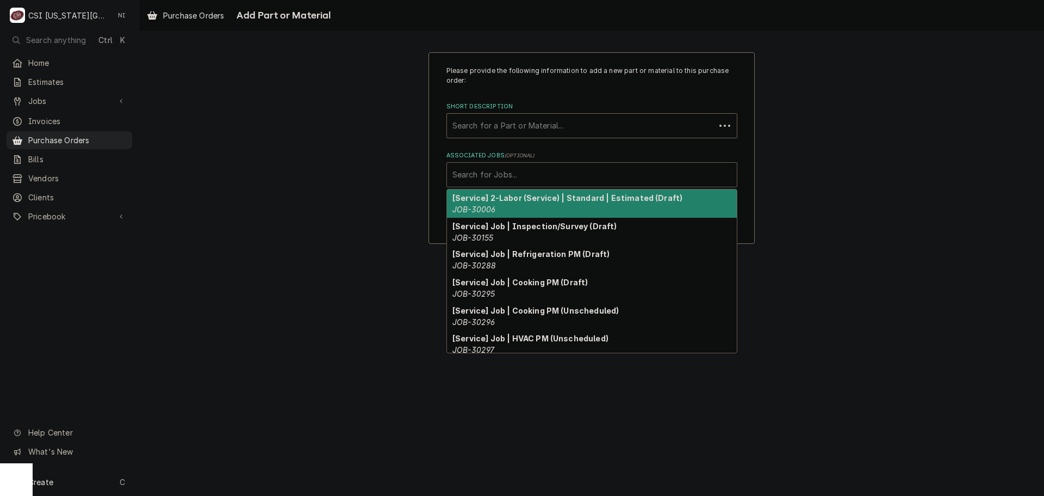
click at [524, 175] on div "Associated Jobs" at bounding box center [592, 175] width 279 height 20
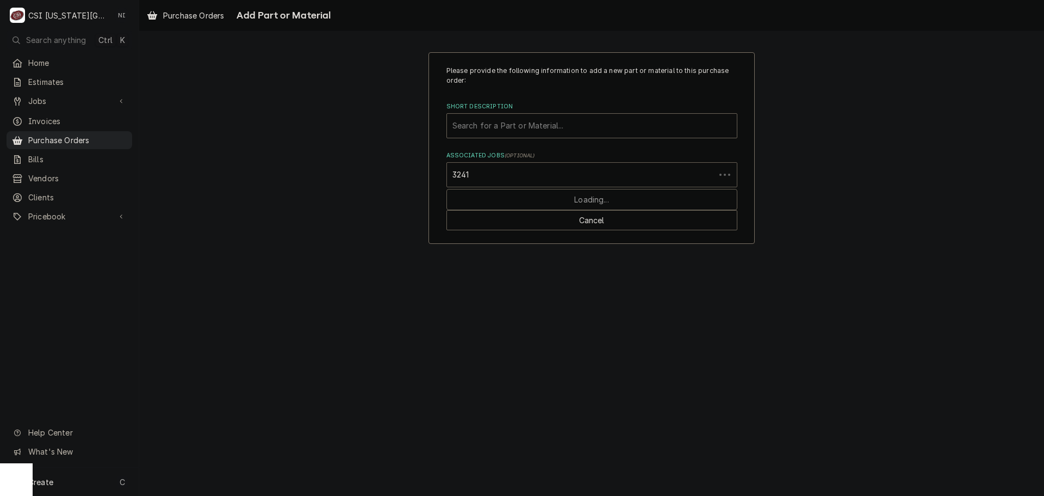
type input "32411"
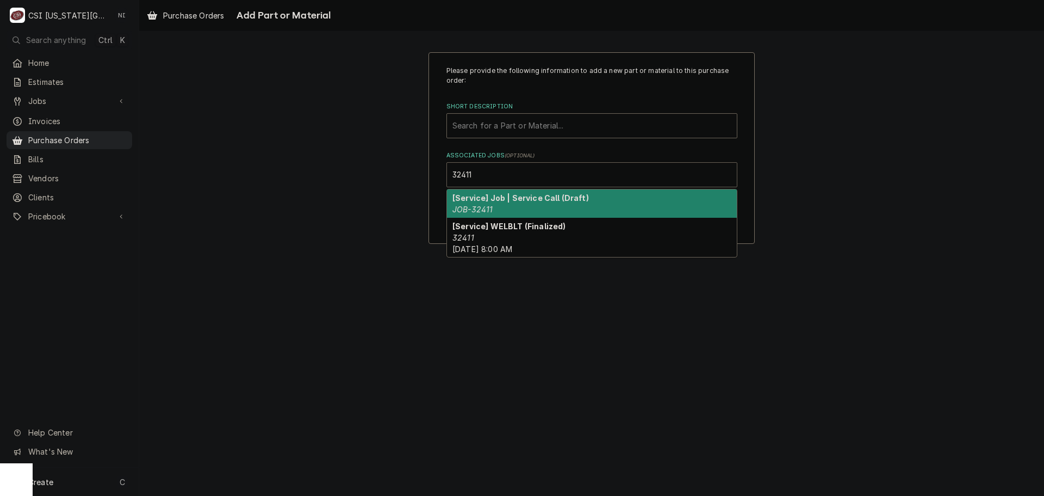
drag, startPoint x: 487, startPoint y: 201, endPoint x: 492, endPoint y: 195, distance: 7.7
click at [488, 201] on strong "[Service] Job | Service Call (Draft)" at bounding box center [521, 197] width 137 height 9
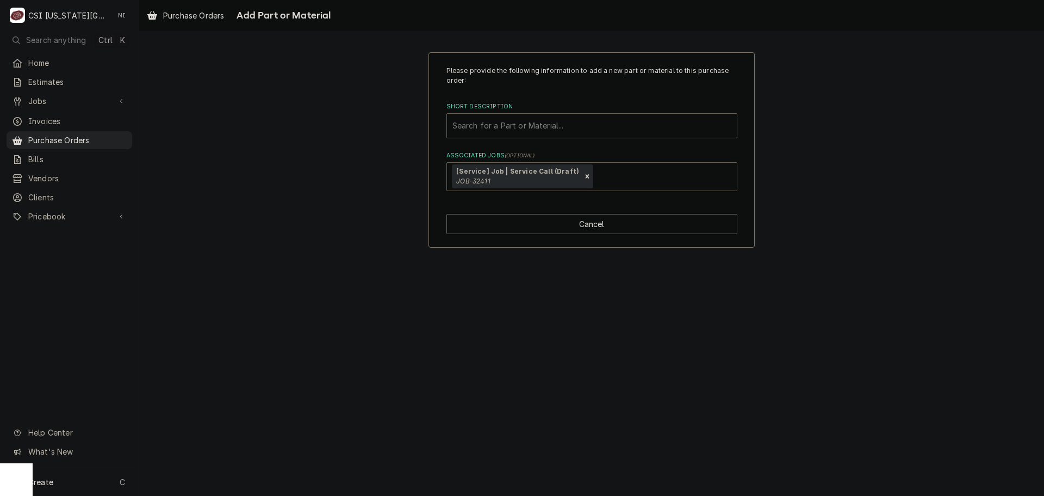
click at [505, 128] on div "Short Description" at bounding box center [592, 126] width 279 height 20
paste input "5330-200-02-70"
type input "5330-200-02-70"
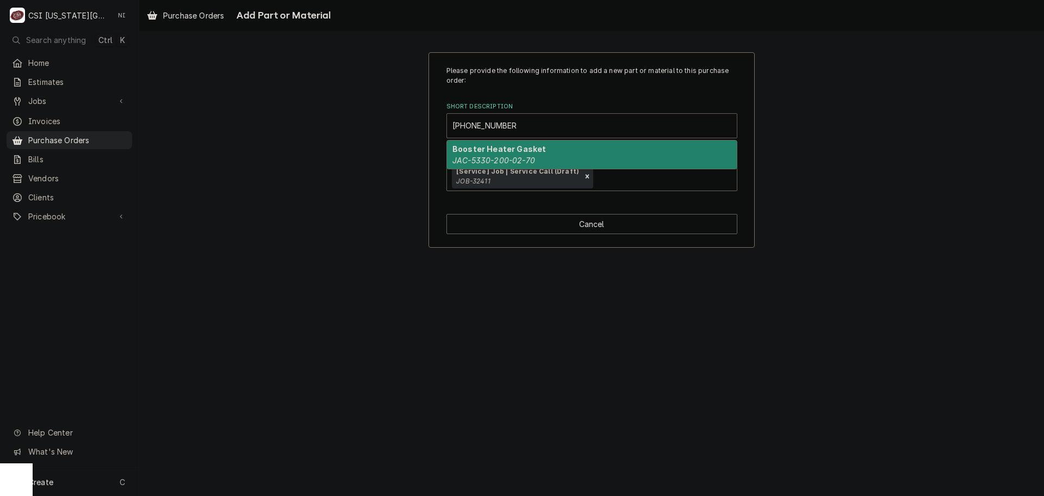
click at [538, 150] on strong "Booster Heater Gasket" at bounding box center [500, 148] width 94 height 9
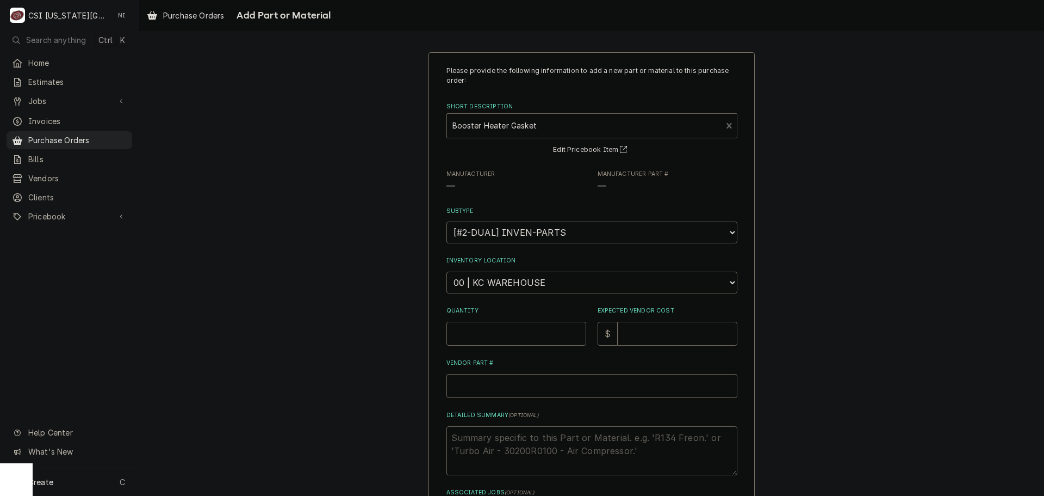
type textarea "x"
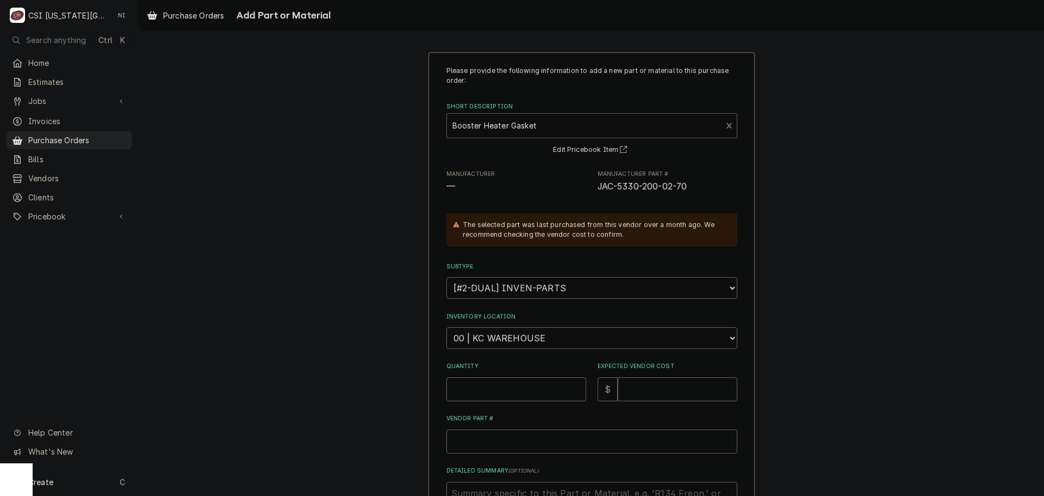
click at [520, 282] on select "Choose a subtype... [#2-DUAL] AFTERHRS-WH-CHG-2 [#2-DUAL] BEV-EQUIP [#2-DUAL] B…" at bounding box center [592, 288] width 291 height 22
click at [598, 308] on div "Please provide the following information to add a new part or material to this …" at bounding box center [592, 324] width 291 height 517
click at [538, 332] on select "Choose a location... 00 | KC WAREHOUSE 00 | MAIN WAREHOUSE 01 | BRIAN BREAZIER …" at bounding box center [592, 338] width 291 height 22
select select "2760"
click at [447, 327] on select "Choose a location... 00 | KC WAREHOUSE 00 | MAIN WAREHOUSE 01 | BRIAN BREAZIER …" at bounding box center [592, 338] width 291 height 22
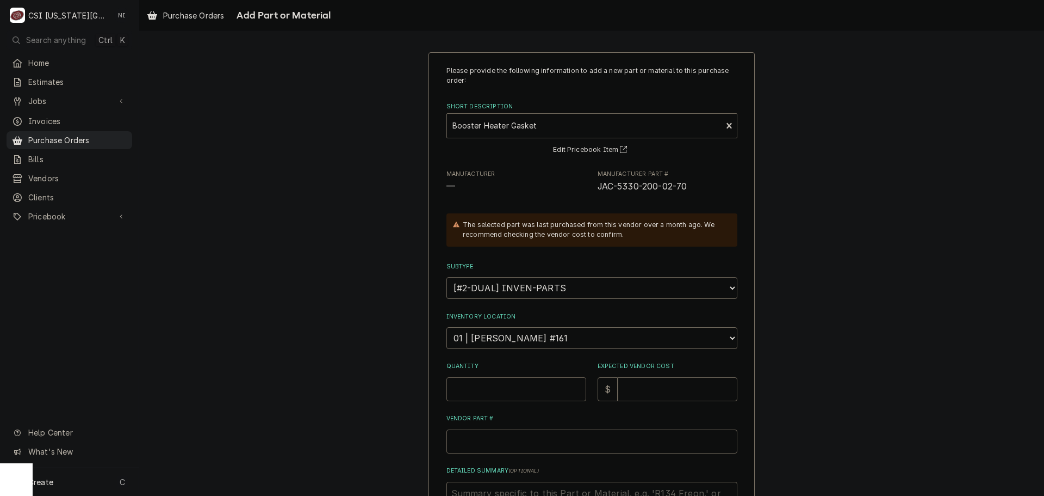
click at [504, 389] on input "Quantity" at bounding box center [517, 389] width 140 height 24
type textarea "x"
type input "1"
type textarea "x"
type input "5"
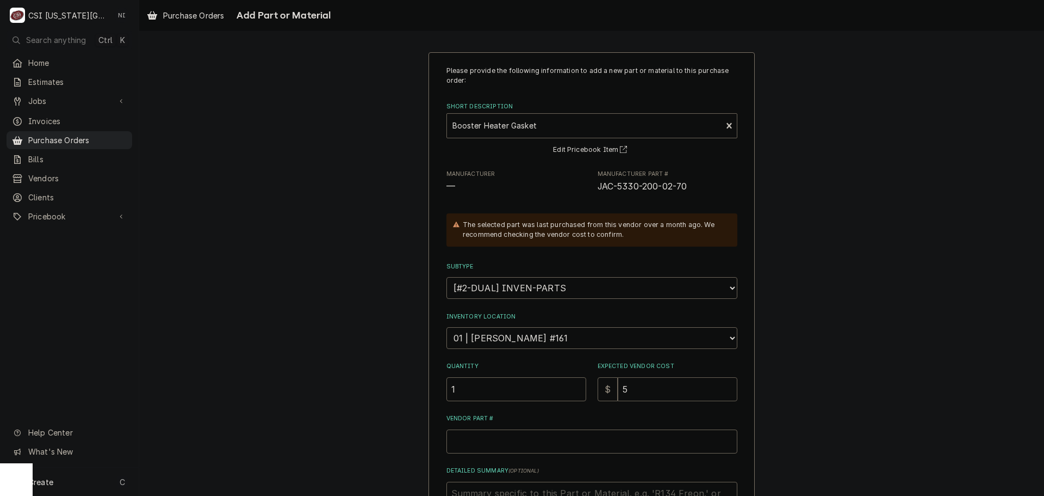
type textarea "x"
type input "5.3"
type textarea "x"
type input "5.32"
drag, startPoint x: 656, startPoint y: 189, endPoint x: 592, endPoint y: 192, distance: 63.7
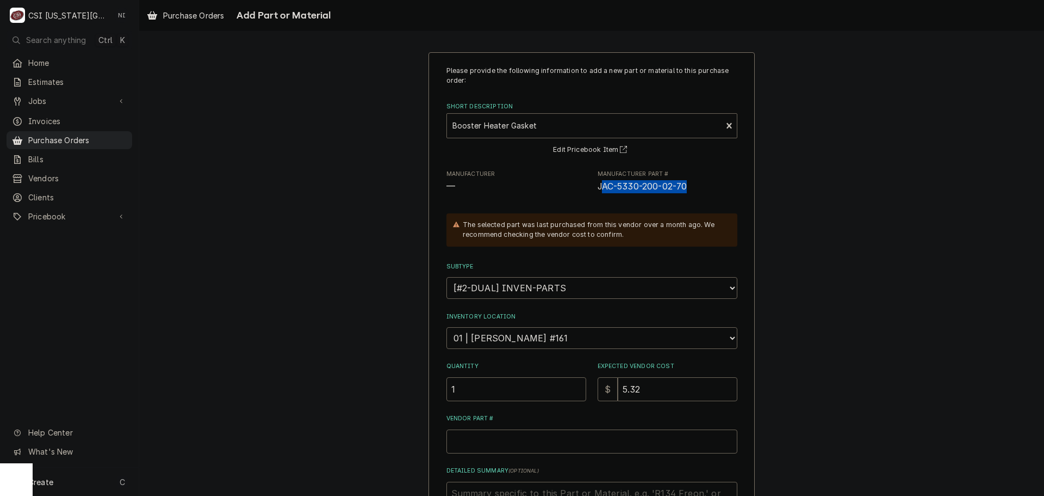
click at [593, 192] on div "Manufacturer — Manufacturer Part # JAC-5330-200-02-70" at bounding box center [592, 181] width 291 height 23
copy span "JAC-5330-200-02-70"
click at [516, 444] on input "Vendor Part #" at bounding box center [592, 441] width 291 height 24
paste input "JAC-5330-200-02-70"
type textarea "x"
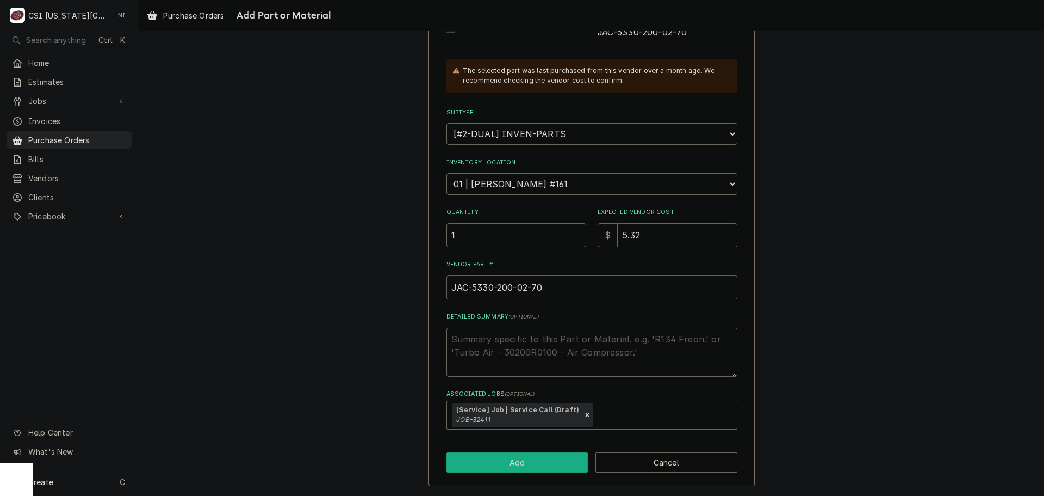
type input "JAC-5330-200-02-70"
click at [560, 459] on button "Add" at bounding box center [518, 462] width 142 height 20
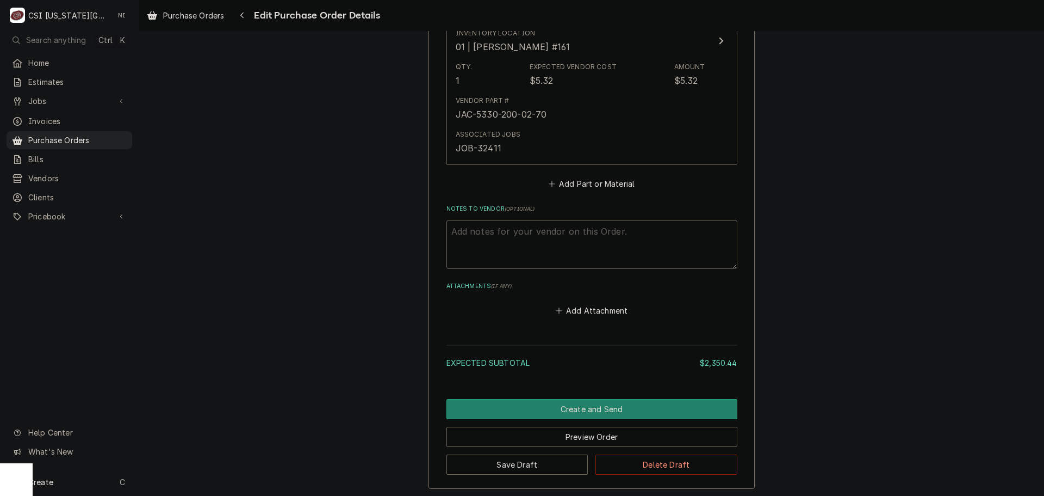
scroll to position [2598, 0]
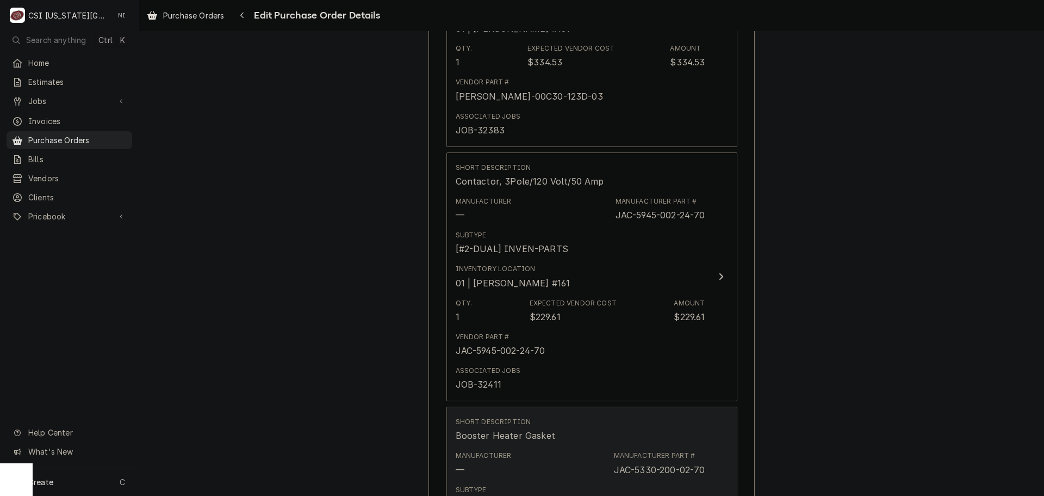
type textarea "x"
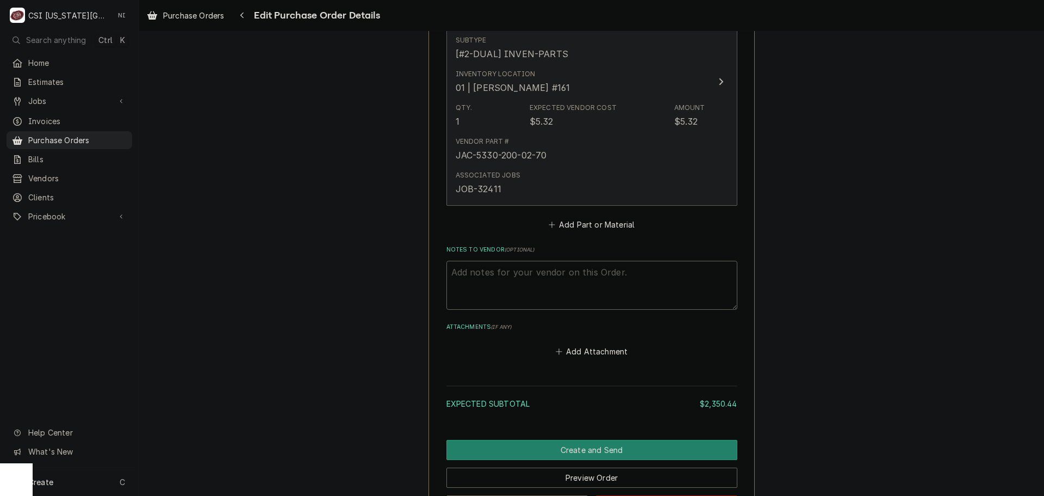
scroll to position [2544, 0]
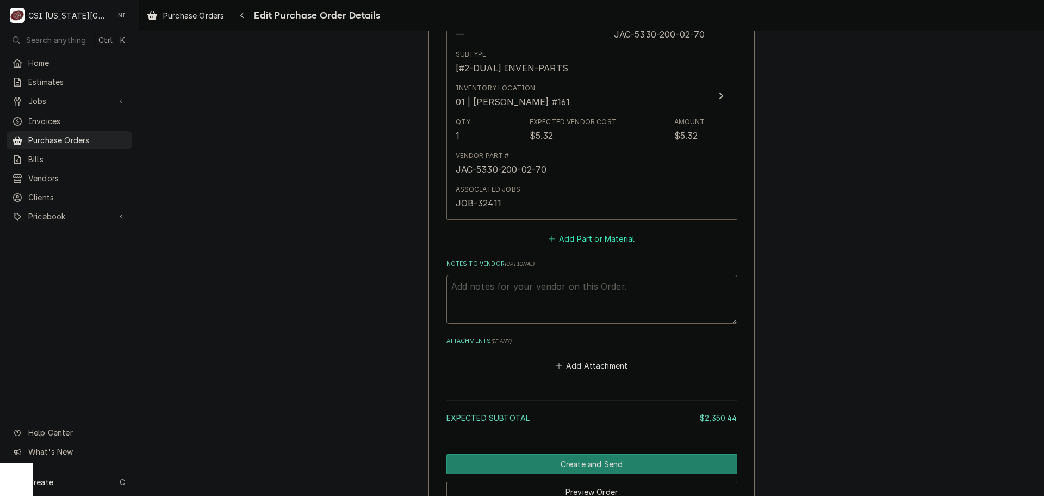
click at [606, 242] on button "Add Part or Material" at bounding box center [592, 238] width 90 height 15
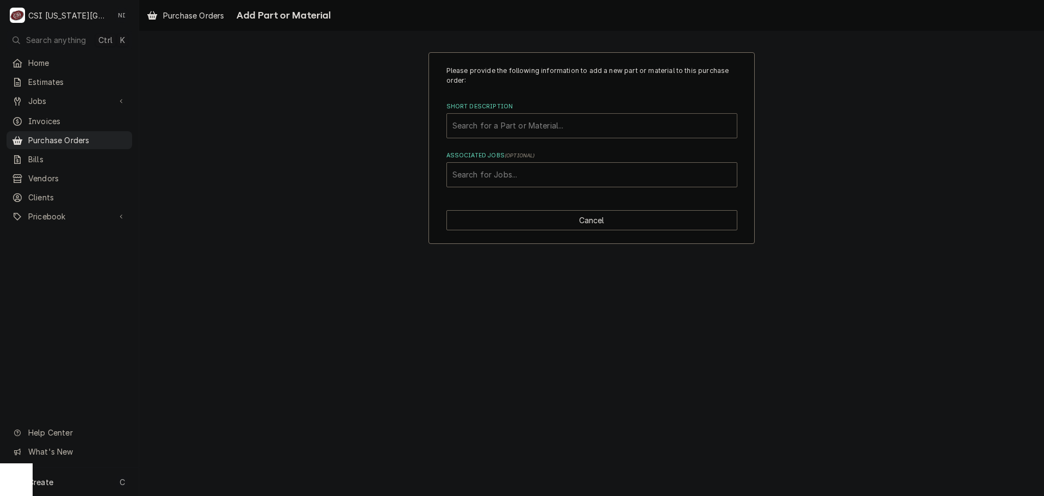
click at [539, 126] on div "Short Description" at bounding box center [592, 126] width 279 height 20
paste input "W11034363"
type input "W11034363"
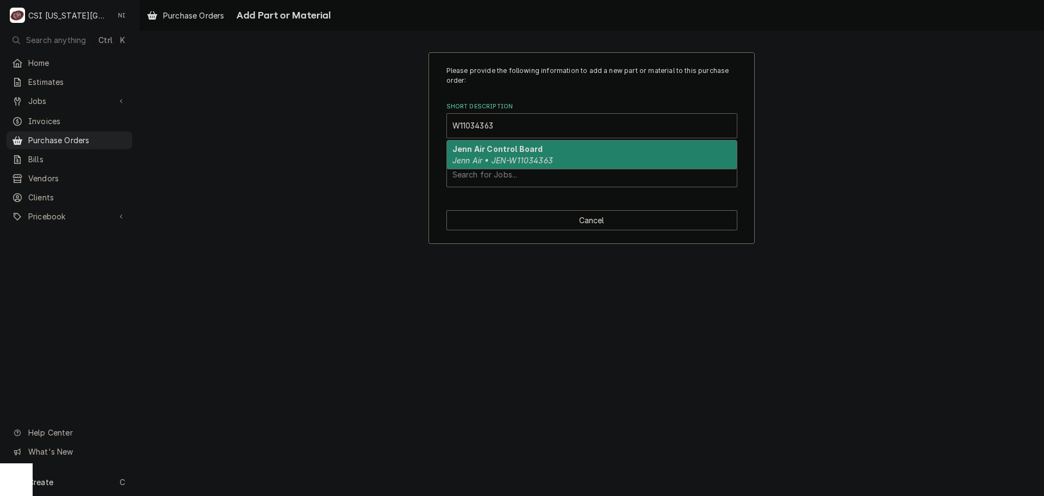
click at [509, 156] on em "Jenn Air • JEN-W11034363" at bounding box center [503, 160] width 101 height 9
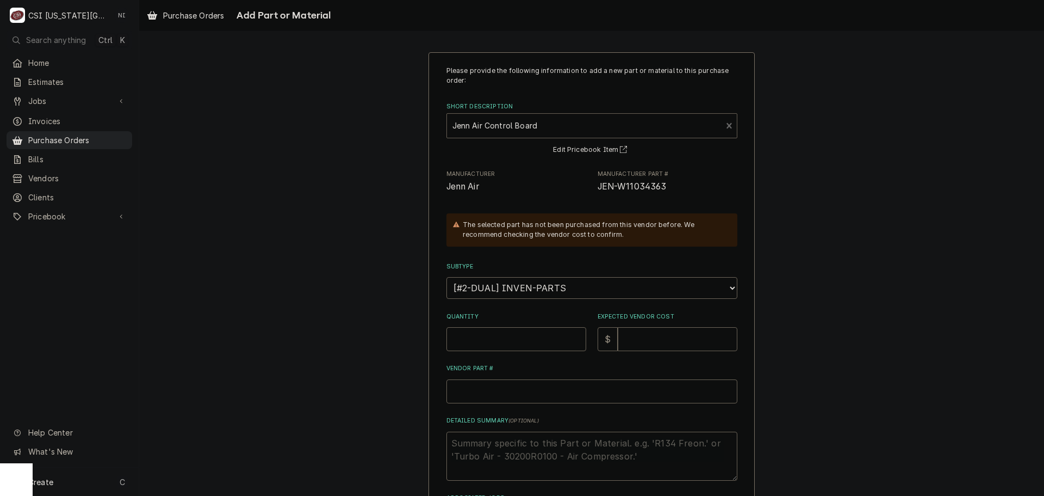
type textarea "x"
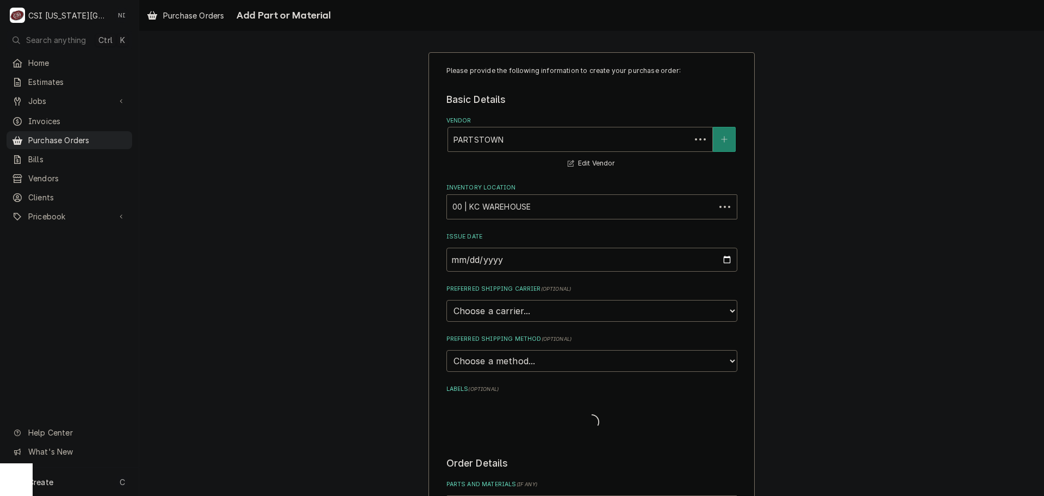
scroll to position [2358, 0]
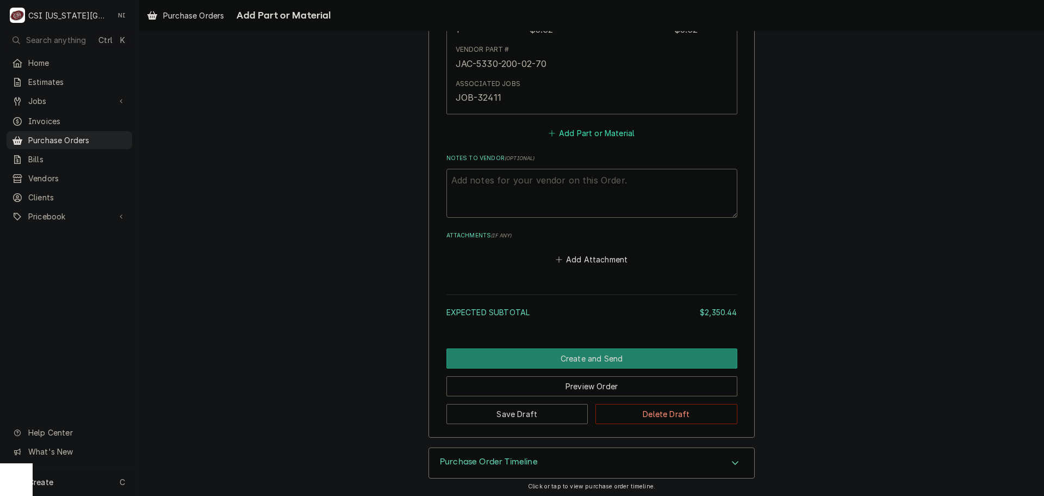
click at [579, 137] on button "Add Part or Material" at bounding box center [592, 132] width 90 height 15
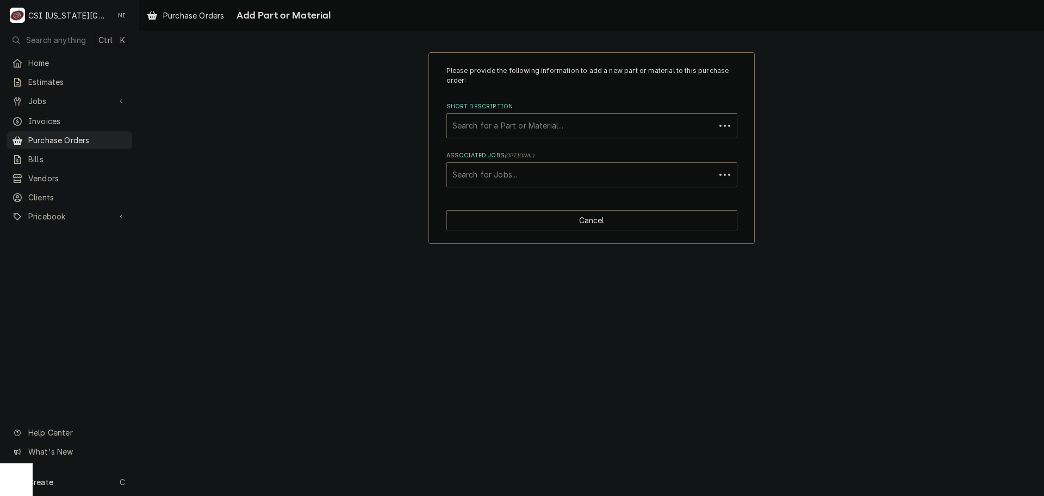
click at [533, 178] on div "Associated Jobs" at bounding box center [581, 175] width 257 height 20
type input "32414"
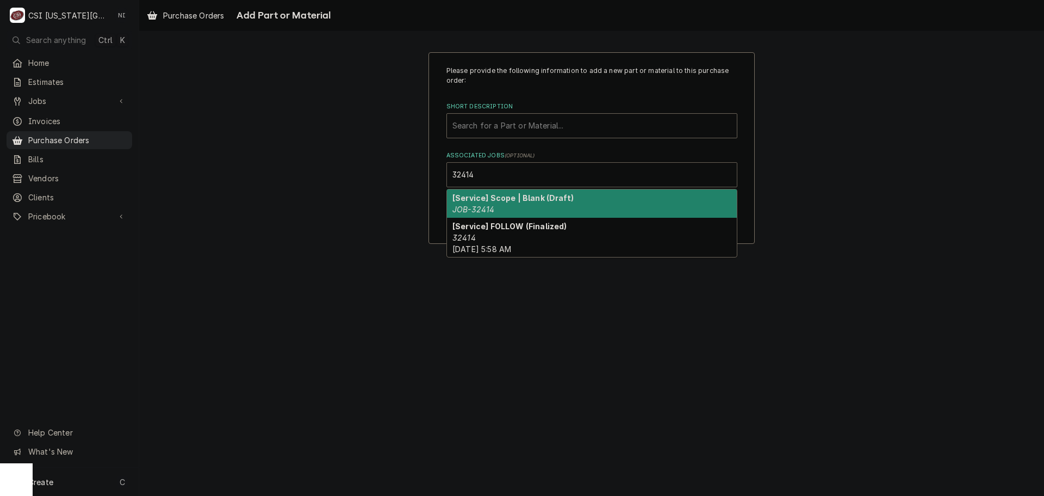
click at [478, 200] on strong "[Service] Scope | Blank (Draft)" at bounding box center [513, 197] width 121 height 9
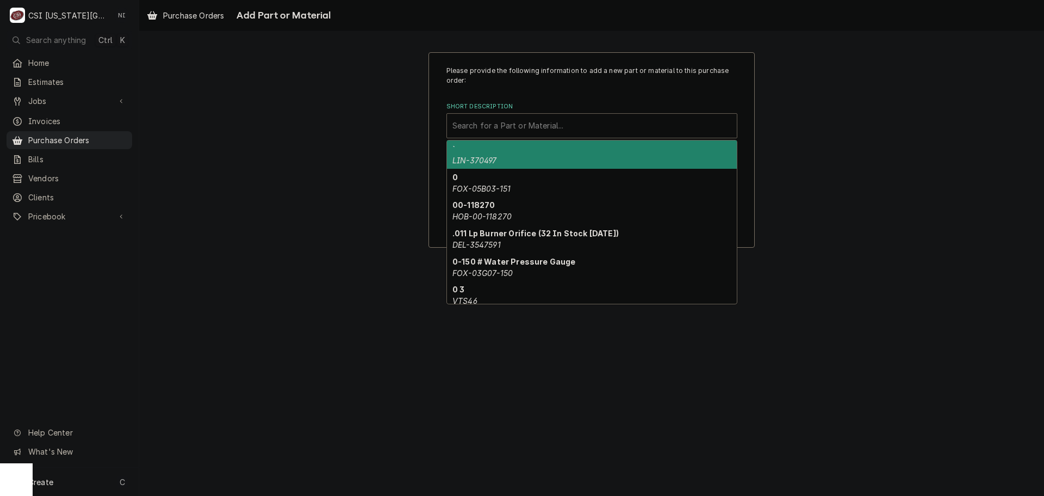
click at [503, 130] on div "Short Description" at bounding box center [592, 126] width 279 height 20
paste input "W11034363"
type input "W11034363"
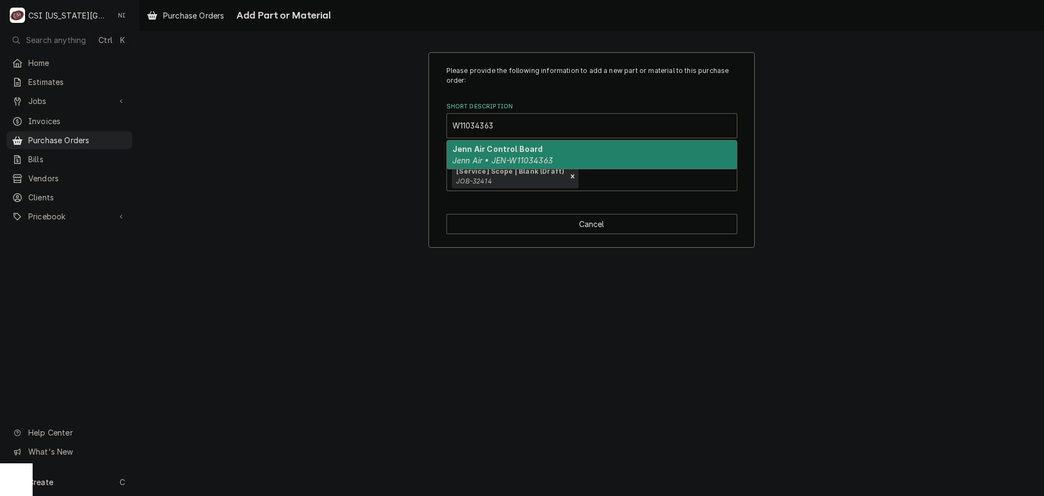
click at [537, 153] on strong "Jenn Air Control Board" at bounding box center [498, 148] width 91 height 9
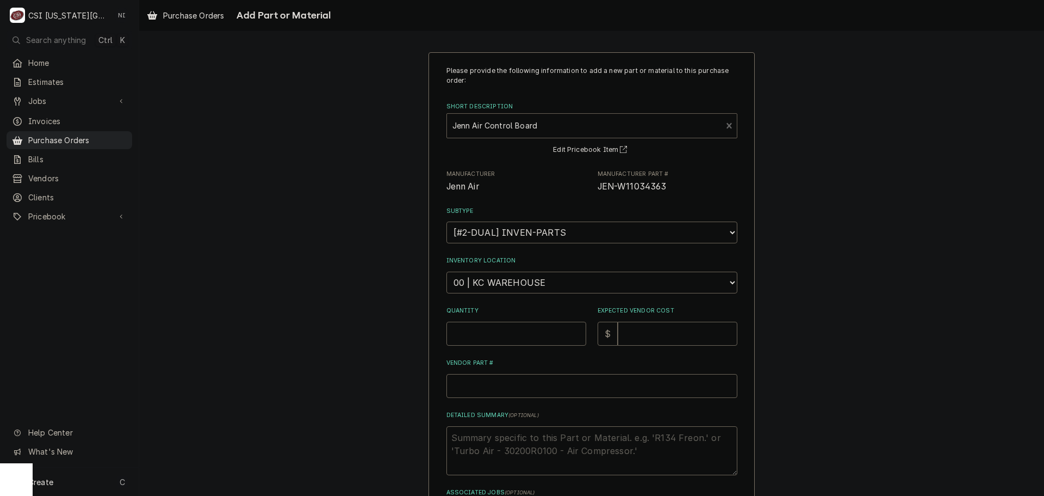
type textarea "x"
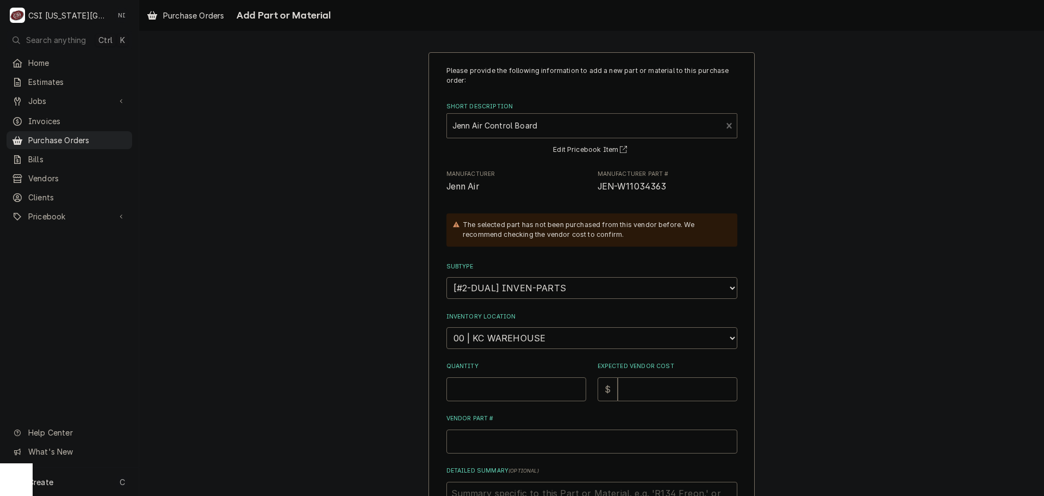
scroll to position [154, 0]
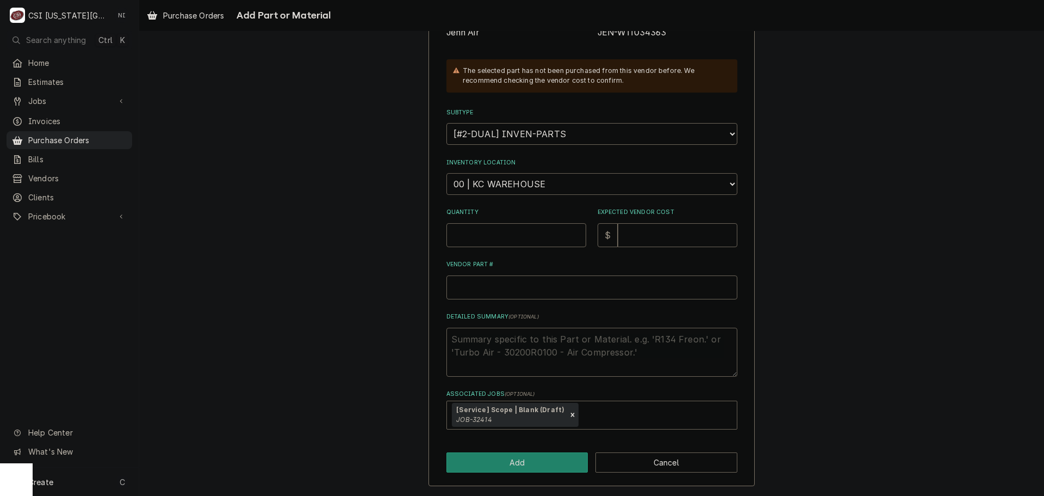
click at [549, 184] on select "Choose a location... 00 | KC WAREHOUSE 00 | MAIN WAREHOUSE 01 | BRIAN BREAZIER …" at bounding box center [592, 184] width 291 height 22
select select "2790"
click at [447, 173] on select "Choose a location... 00 | KC WAREHOUSE 00 | MAIN WAREHOUSE 01 | BRIAN BREAZIER …" at bounding box center [592, 184] width 291 height 22
click at [503, 235] on input "Quantity" at bounding box center [517, 235] width 140 height 24
type textarea "x"
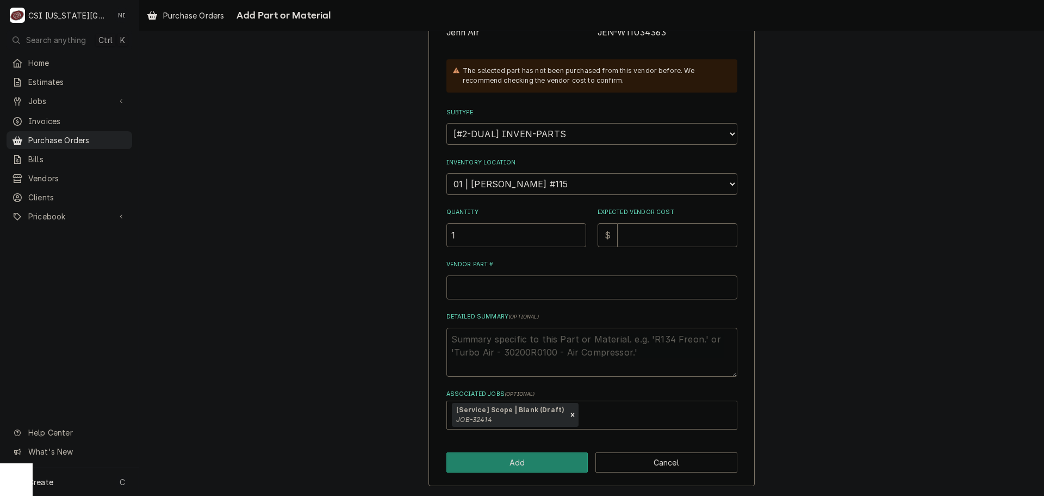
type input "1"
type textarea "x"
type input "2"
type textarea "x"
type input "25"
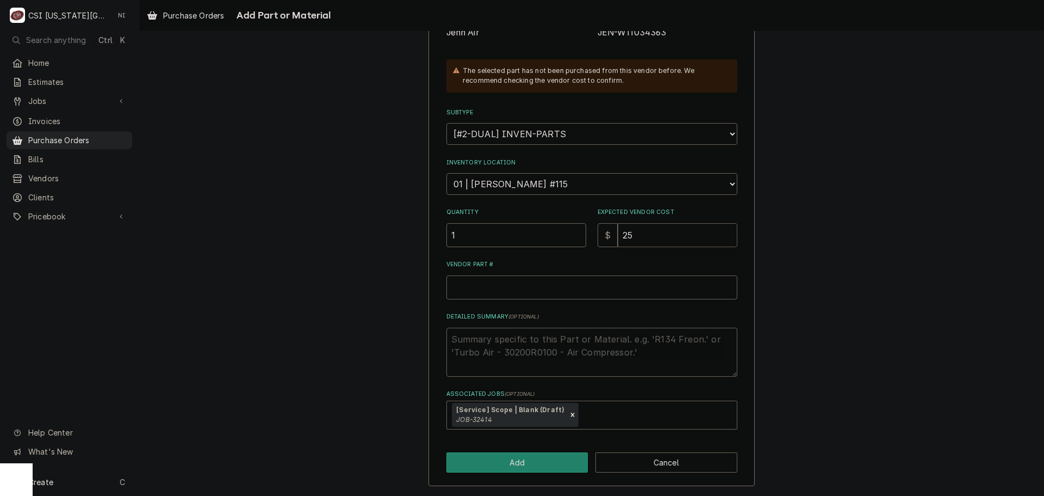
type textarea "x"
type input "252"
type textarea "x"
type input "252.9"
type textarea "x"
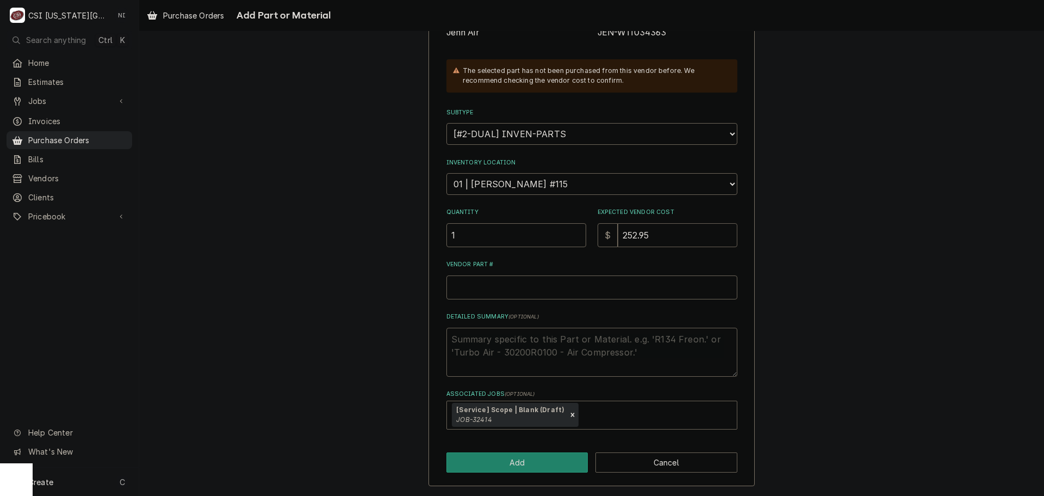
type input "252.95"
click at [479, 292] on input "Vendor Part #" at bounding box center [592, 287] width 291 height 24
paste input "W11034363"
type textarea "x"
type input "W11034363"
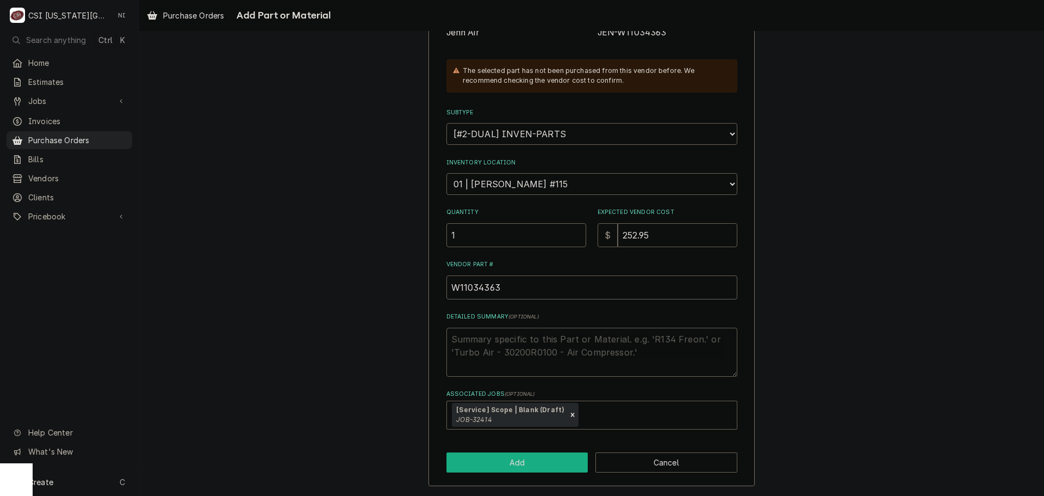
click at [536, 461] on button "Add" at bounding box center [518, 462] width 142 height 20
type textarea "x"
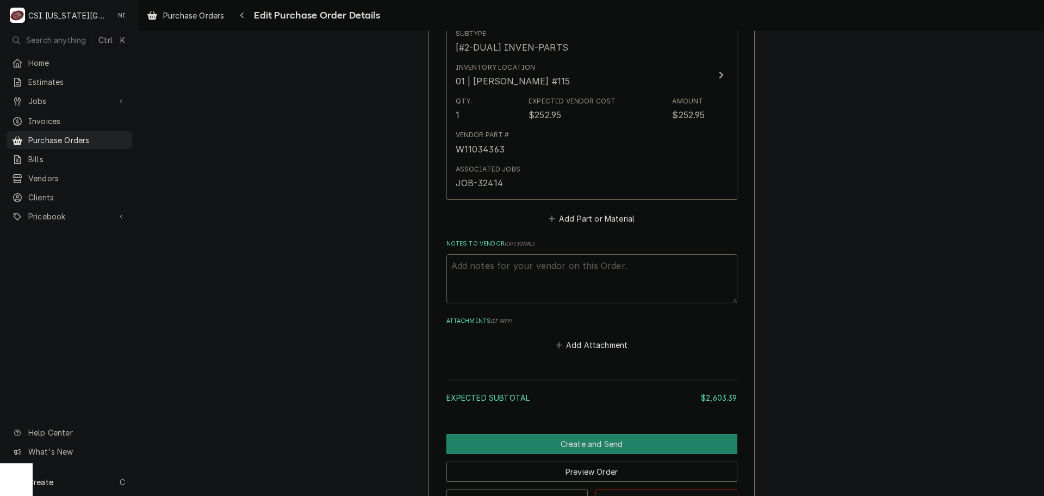
scroll to position [2907, 0]
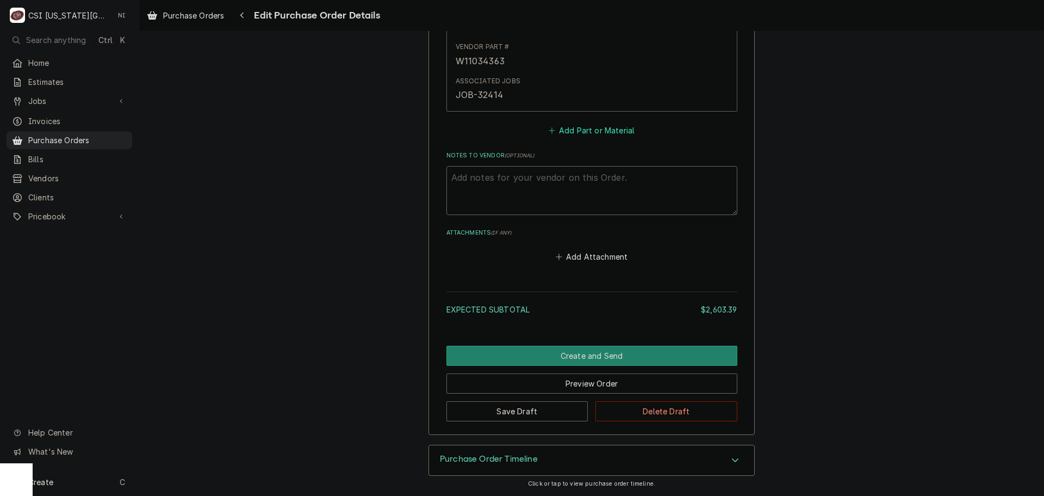
click at [586, 133] on button "Add Part or Material" at bounding box center [592, 129] width 90 height 15
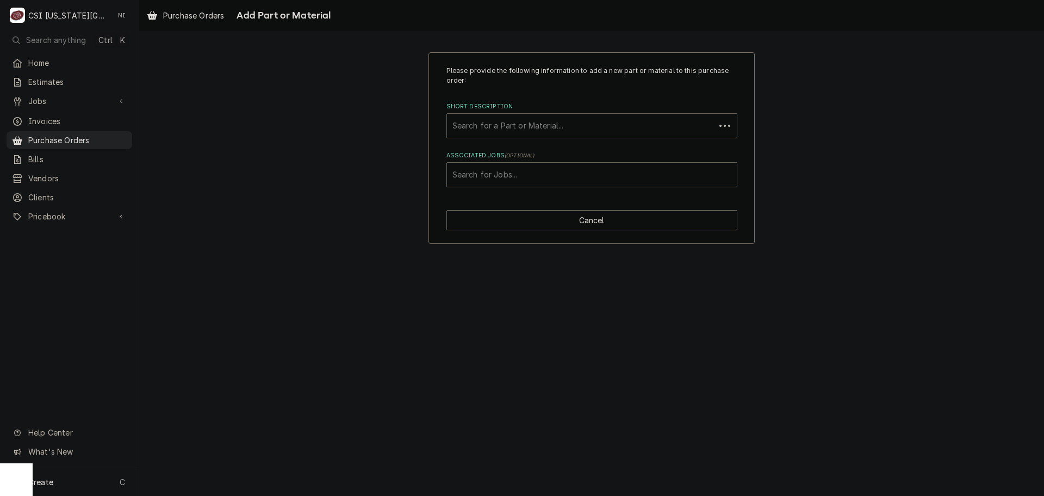
click at [526, 125] on div "Short Description" at bounding box center [581, 126] width 257 height 20
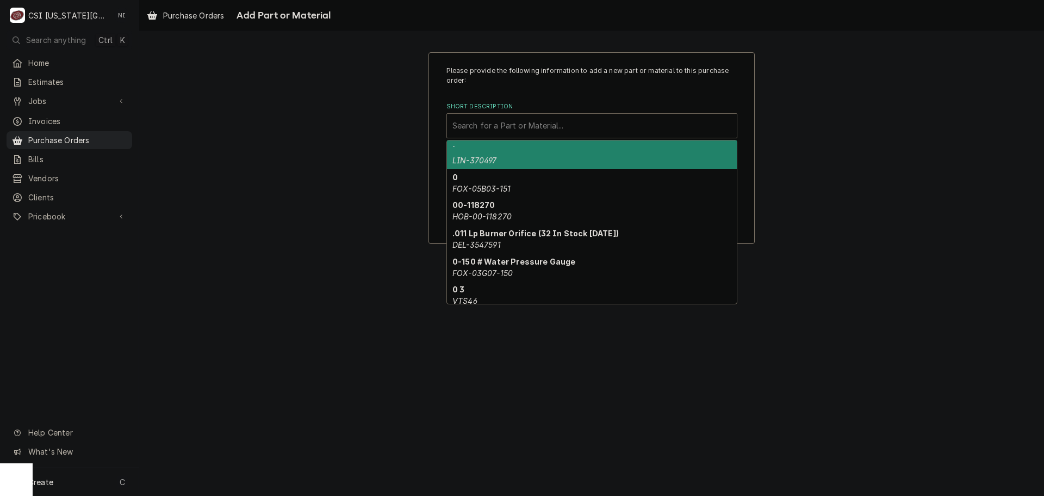
paste input "W11542867"
type input "W11542867"
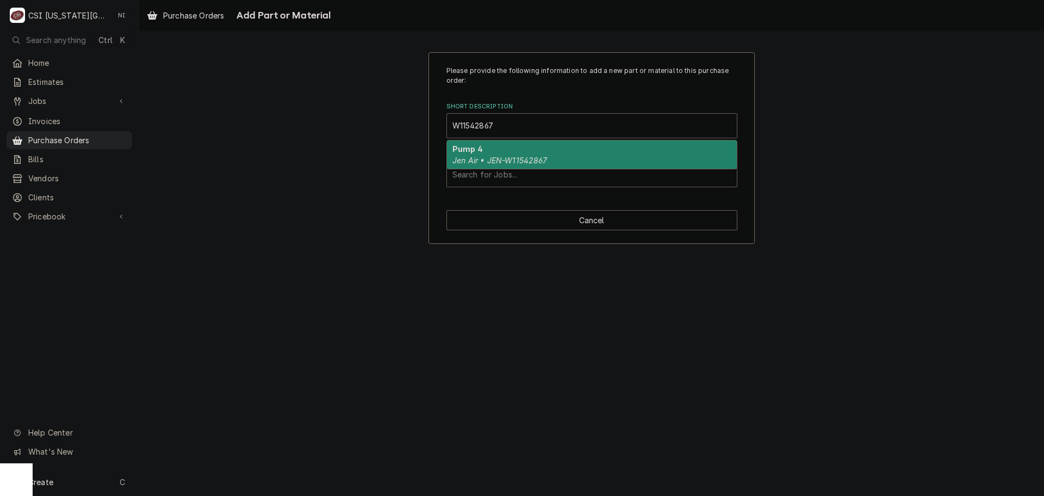
click at [481, 154] on div "Pump 4 Jen Air • JEN-W11542867" at bounding box center [592, 154] width 290 height 28
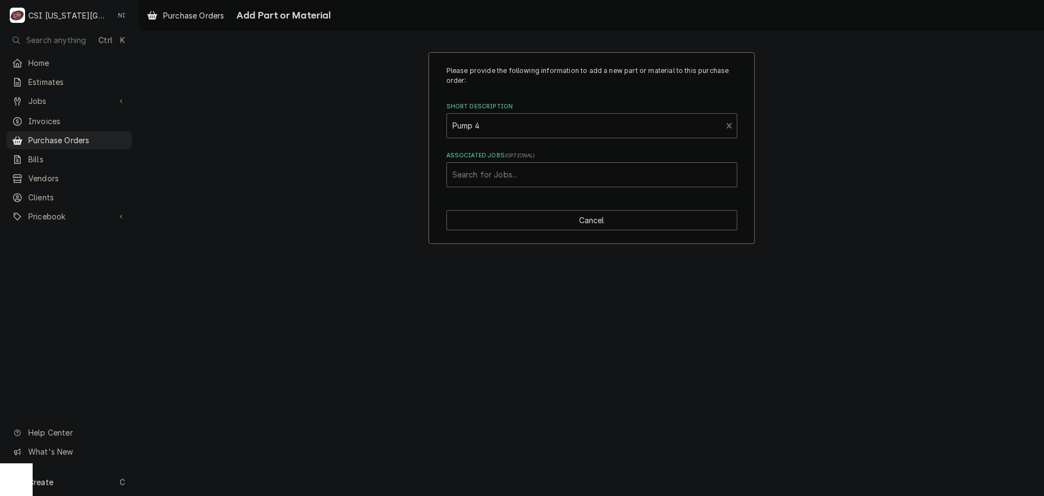
type textarea "x"
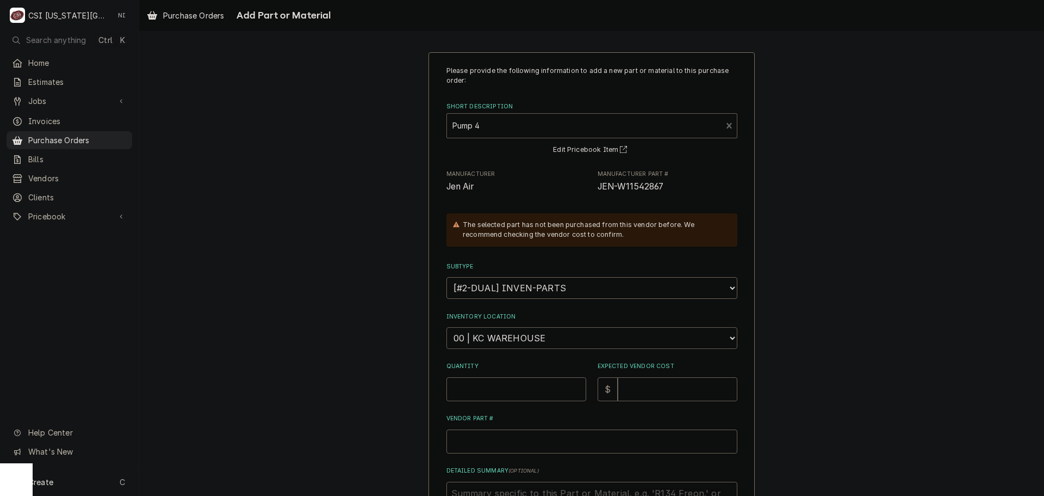
click at [501, 338] on select "Choose a location... 00 | KC WAREHOUSE 00 | MAIN WAREHOUSE 01 | BRIAN BREAZIER …" at bounding box center [592, 338] width 291 height 22
select select "2790"
click at [447, 327] on select "Choose a location... 00 | KC WAREHOUSE 00 | MAIN WAREHOUSE 01 | BRIAN BREAZIER …" at bounding box center [592, 338] width 291 height 22
click at [491, 383] on input "Quantity" at bounding box center [517, 389] width 140 height 24
type textarea "x"
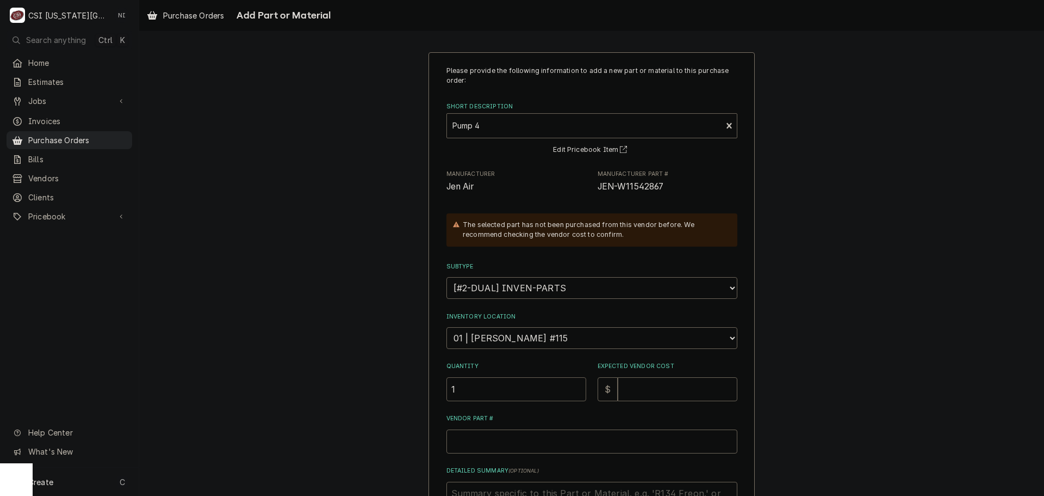
type input "1"
type textarea "x"
type input "1"
type textarea "x"
type input "13"
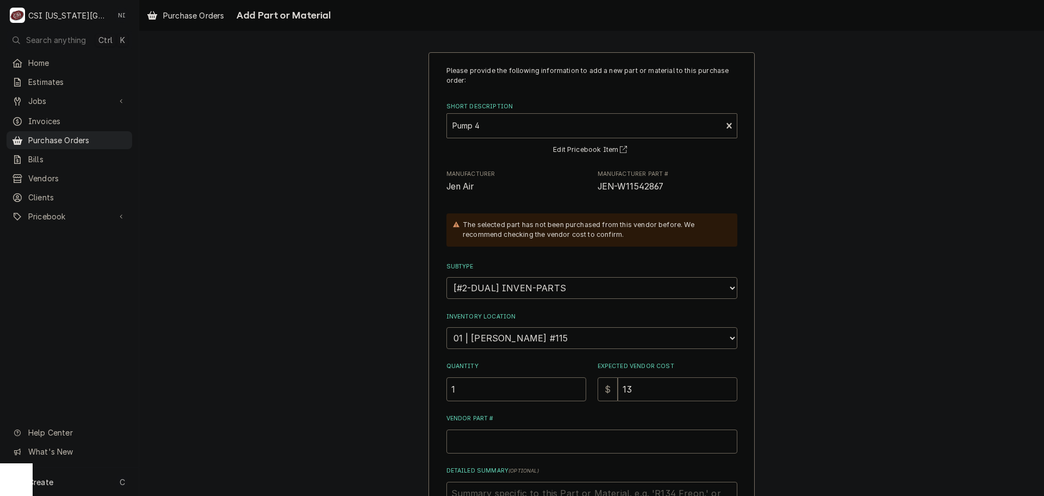
type textarea "x"
type input "136"
type textarea "x"
type input "136.9"
type textarea "x"
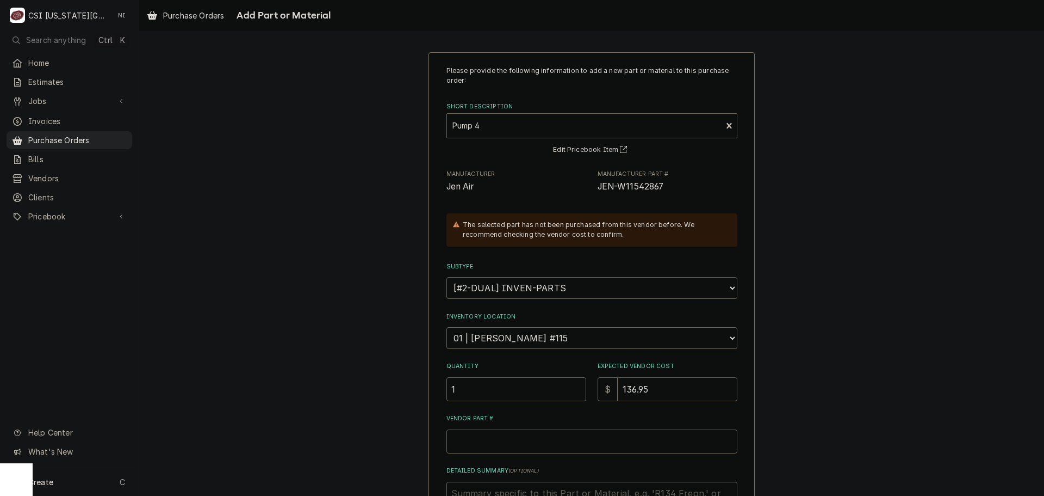
type input "136.95"
click at [501, 442] on input "Vendor Part #" at bounding box center [592, 441] width 291 height 24
paste input "W11542867"
type textarea "x"
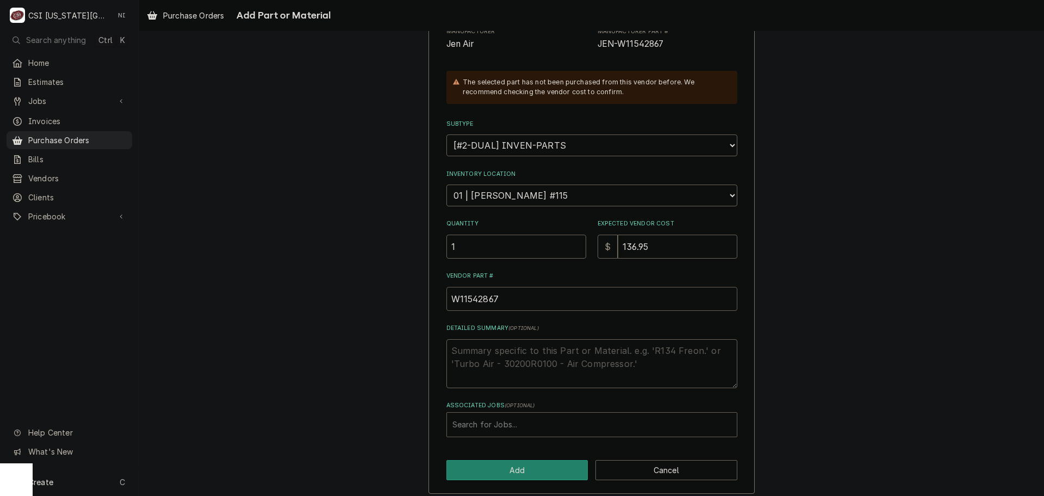
scroll to position [150, 0]
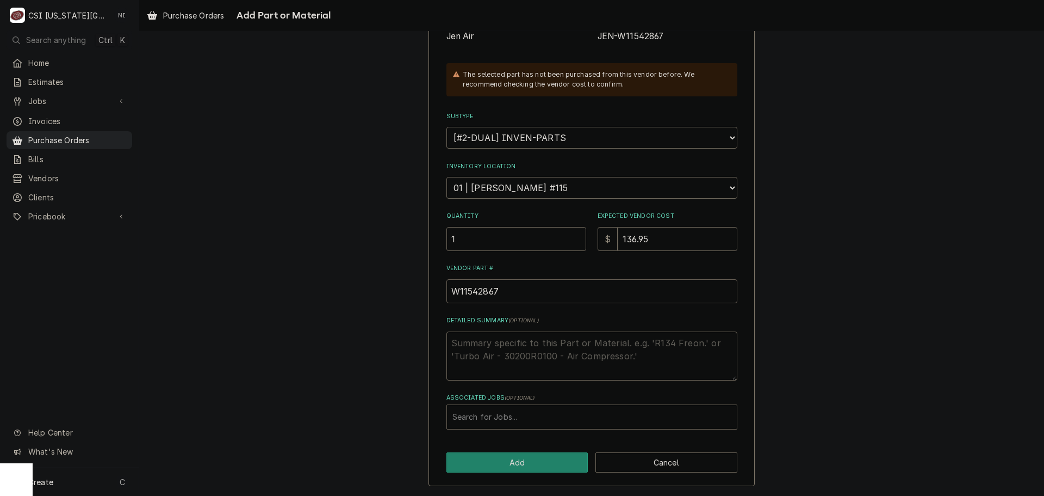
type input "W11542867"
click at [517, 414] on div "Associated Jobs" at bounding box center [592, 417] width 279 height 20
type input "32414"
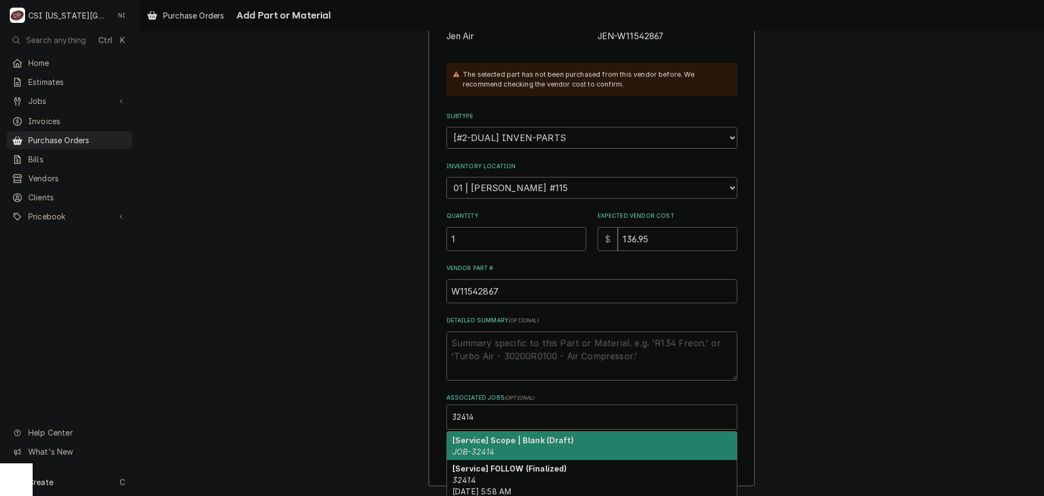
click at [506, 444] on strong "[Service] Scope | Blank (Draft)" at bounding box center [513, 439] width 121 height 9
type textarea "x"
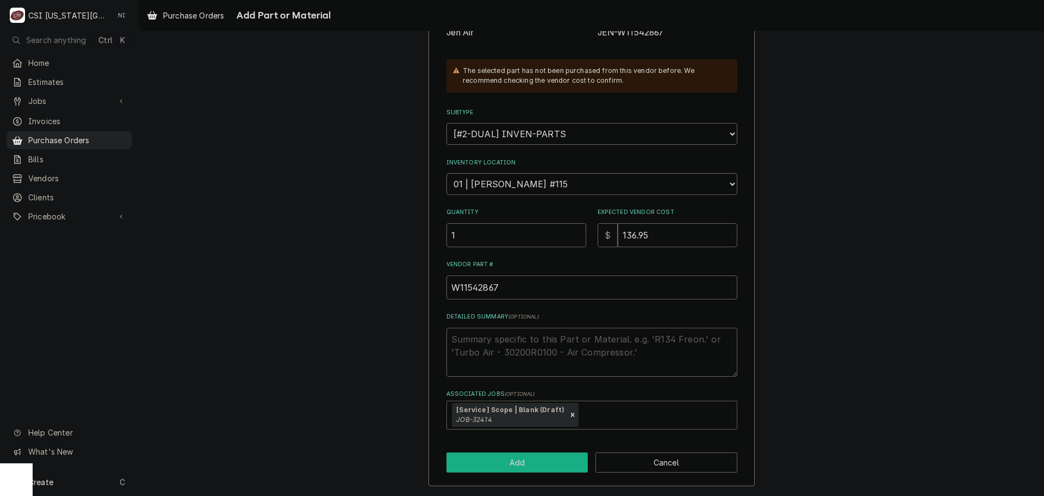
click at [540, 460] on button "Add" at bounding box center [518, 462] width 142 height 20
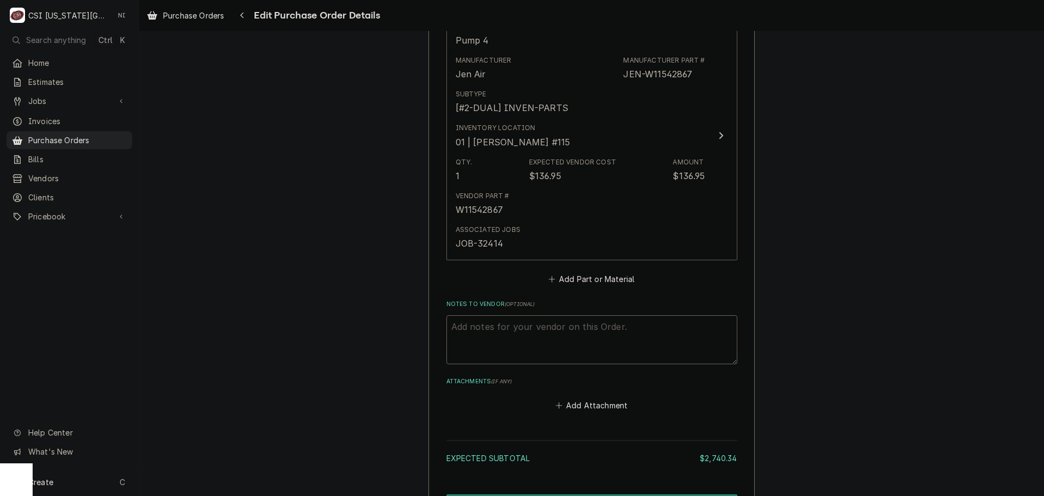
scroll to position [3106, 0]
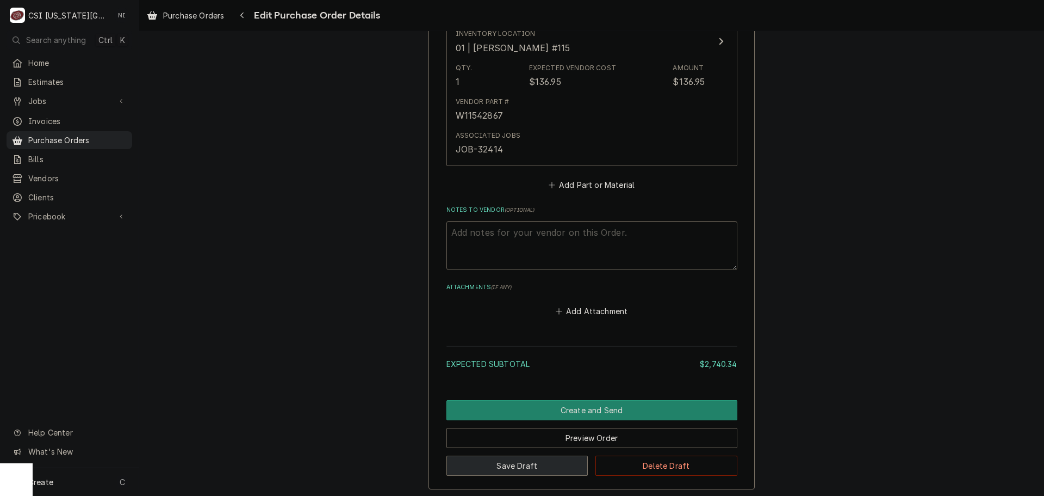
click at [524, 473] on button "Save Draft" at bounding box center [518, 465] width 142 height 20
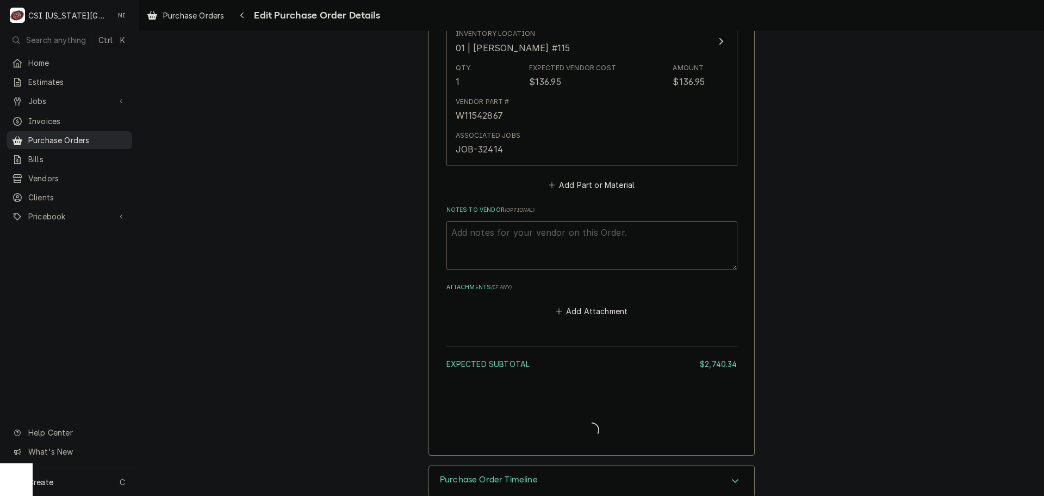
type textarea "x"
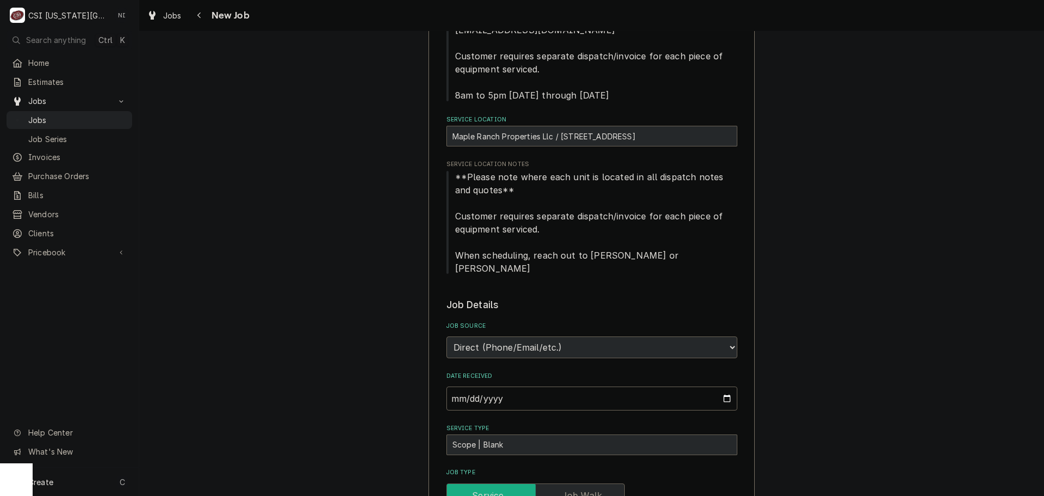
scroll to position [544, 0]
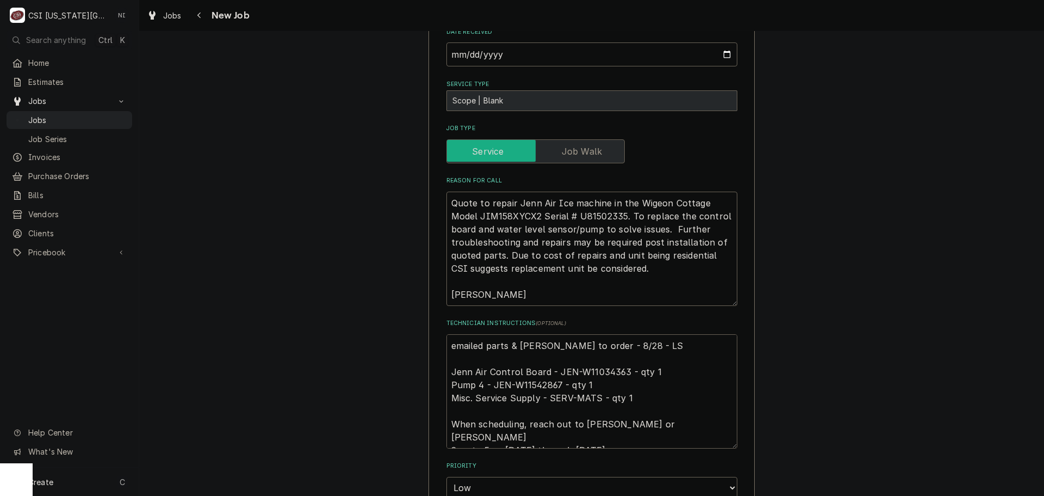
drag, startPoint x: 621, startPoint y: 359, endPoint x: 572, endPoint y: 364, distance: 49.3
click at [572, 364] on textarea "emailed parts & [PERSON_NAME] to order - 8/28 - LS Jenn Air Control Board - JEN…" at bounding box center [592, 391] width 291 height 114
drag, startPoint x: 555, startPoint y: 369, endPoint x: 512, endPoint y: 371, distance: 42.5
click at [512, 371] on textarea "emailed parts & [PERSON_NAME] to order - 8/28 - LS Jenn Air Control Board - JEN…" at bounding box center [592, 391] width 291 height 114
click at [606, 358] on textarea "emailed parts & [PERSON_NAME] to order - 8/28 - LS Jenn Air Control Board - JEN…" at bounding box center [592, 391] width 291 height 114
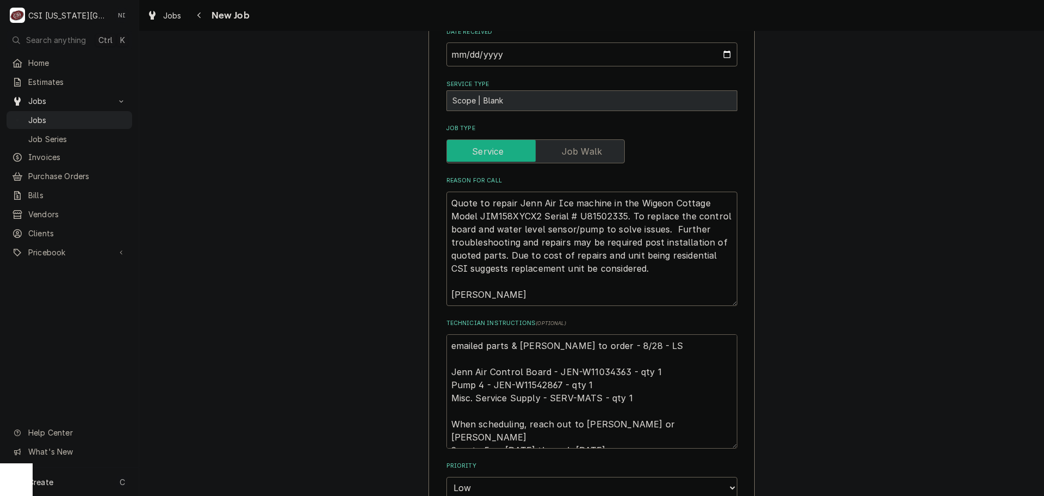
click at [606, 358] on textarea "emailed parts & [PERSON_NAME] to order - 8/28 - LS Jenn Air Control Board - JEN…" at bounding box center [592, 391] width 291 height 114
type textarea "x"
click at [536, 370] on textarea "emailed parts & [PERSON_NAME] to order - 8/28 - LS Jenn Air Control Board - JEN…" at bounding box center [592, 391] width 291 height 114
click at [450, 335] on textarea "emailed parts & [PERSON_NAME] to order - 8/28 - LS Jenn Air Control Board - JEN…" at bounding box center [592, 391] width 291 height 114
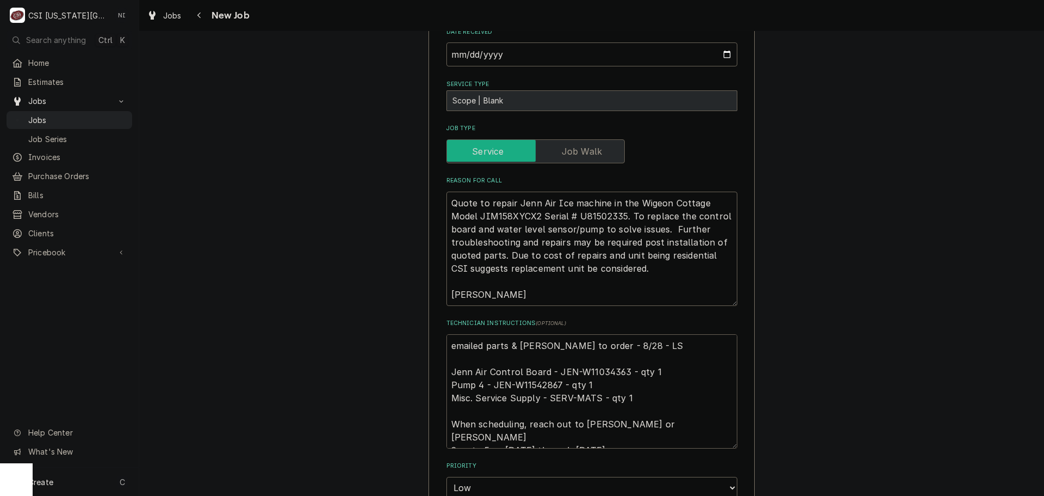
type textarea "emailed parts & [PERSON_NAME] to order - 8/28 - LS Jenn Air Control Board - JEN…"
type textarea "x"
type textarea "emailed parts & [PERSON_NAME] to order - 8/28 - LS Jenn Air Control Board - JEN…"
type textarea "x"
click at [529, 334] on textarea "emailed parts & [PERSON_NAME] to order - 8/28 - LS Jenn Air Control Board - JEN…" at bounding box center [592, 404] width 291 height 140
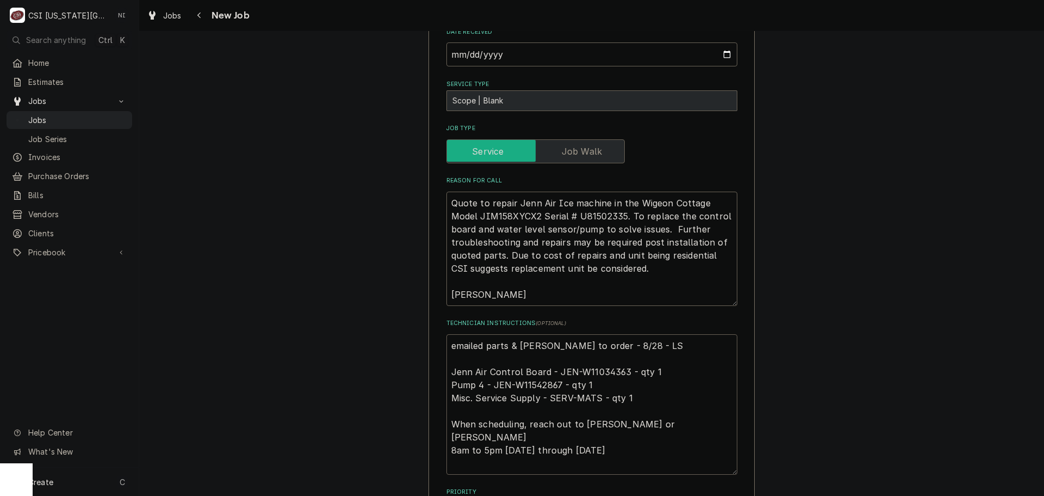
type textarea "P emailed parts & [PERSON_NAME] to order - 8/28 - LS Jenn Air Control Board - J…"
type textarea "x"
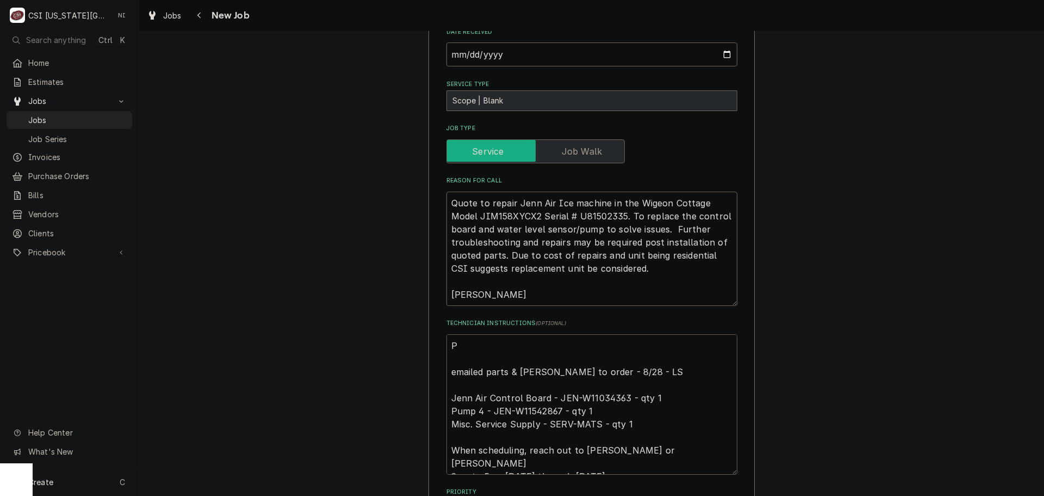
type textarea "Pa emailed parts & [PERSON_NAME] to order - 8/28 - LS Jenn Air Control Board - …"
type textarea "x"
type textarea "Par emailed parts & [PERSON_NAME] to order - 8/28 - LS Jenn Air Control Board -…"
type textarea "x"
type textarea "Pars emailed parts & [PERSON_NAME] to order - 8/28 - LS Jenn Air Control Board …"
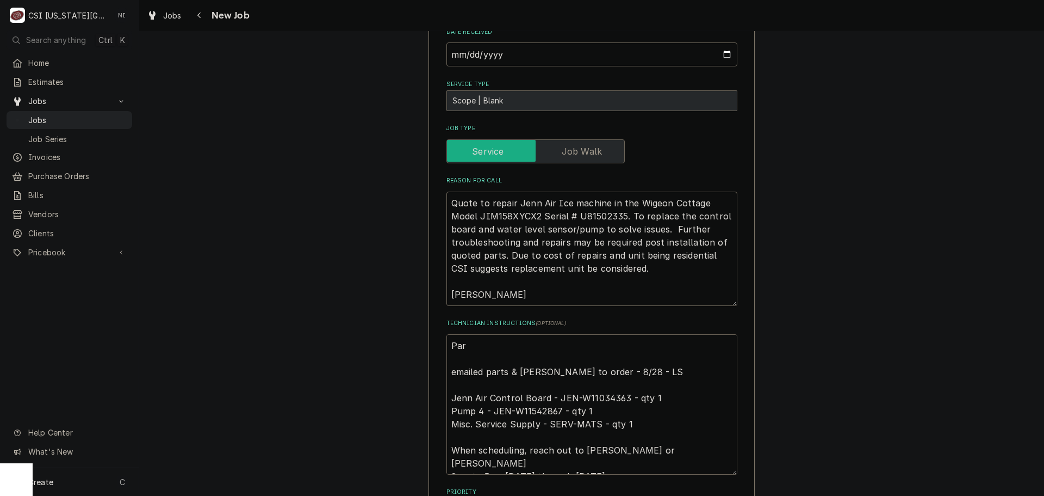
type textarea "x"
type textarea "Par emailed parts & [PERSON_NAME] to order - 8/28 - LS Jenn Air Control Board -…"
type textarea "x"
type textarea "Part emailed parts & [PERSON_NAME] to order - 8/28 - LS Jenn Air Control Board …"
type textarea "x"
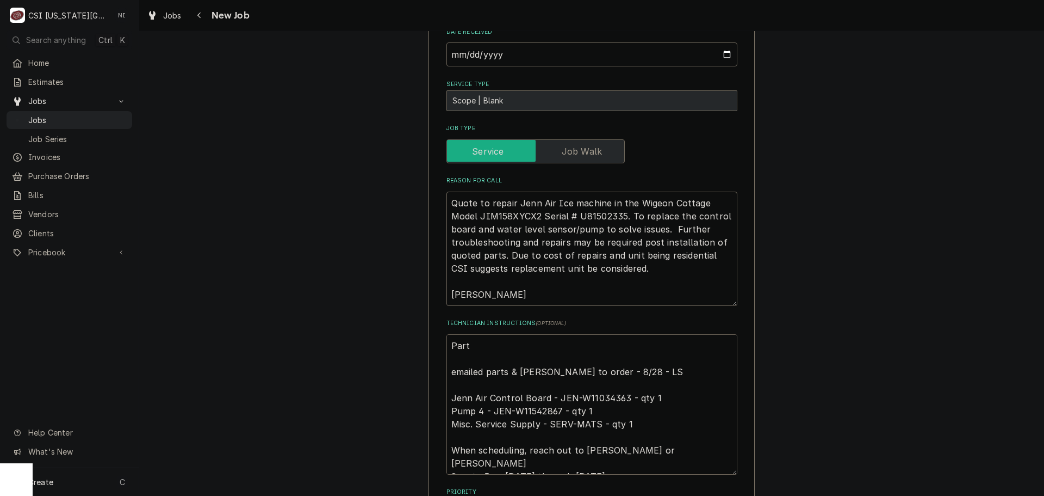
type textarea "Parts emailed parts & [PERSON_NAME] to order - 8/28 - LS Jenn Air Control Board…"
type textarea "x"
type textarea "Parts emailed parts & [PERSON_NAME] to order - 8/28 - LS Jenn Air Control Board…"
type textarea "x"
type textarea "Parts o emailed parts & [PERSON_NAME] to order - 8/28 - LS Jenn Air Control Boa…"
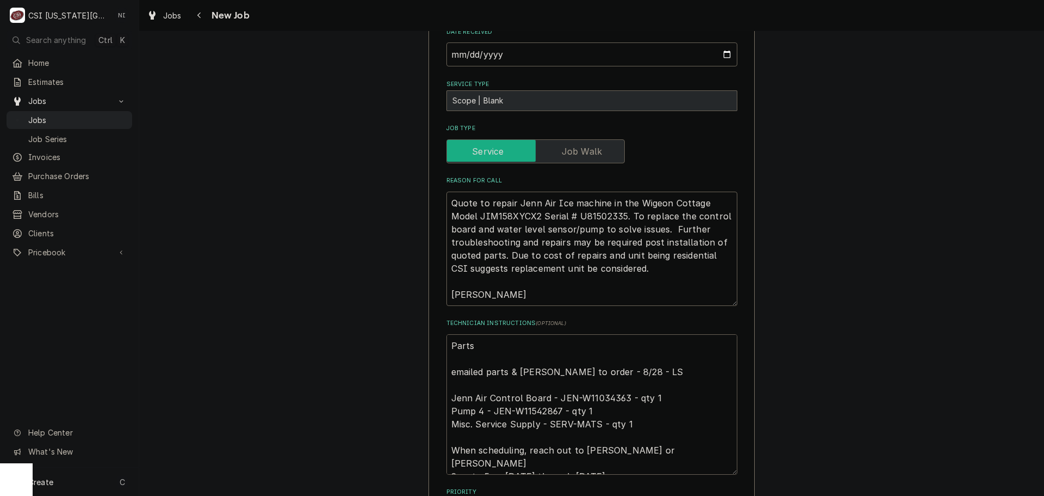
type textarea "x"
type textarea "Parts or emailed parts & [PERSON_NAME] to order - 8/28 - LS Jenn Air Control Bo…"
type textarea "x"
type textarea "Parts ord emailed parts & [PERSON_NAME] to order - 8/28 - LS Jenn Air Control B…"
type textarea "x"
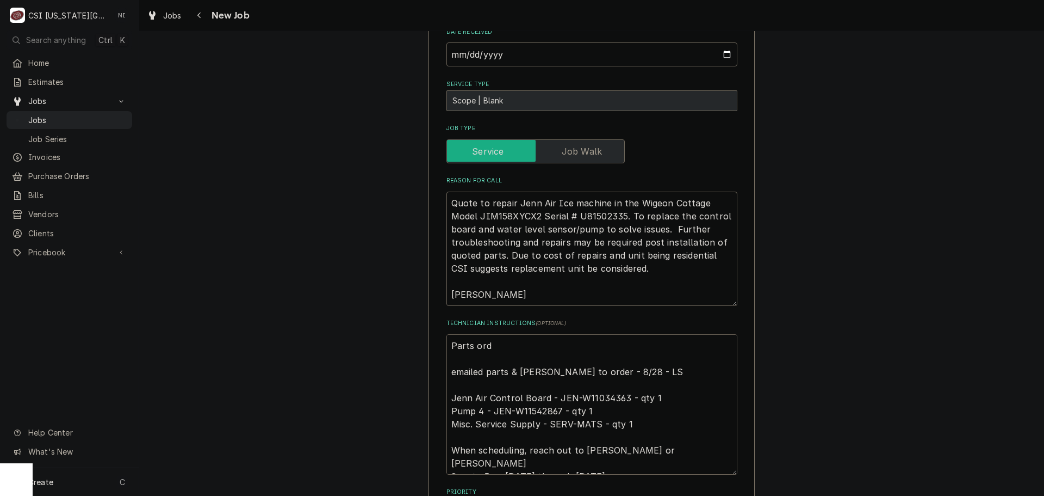
type textarea "Parts orde emailed parts & [PERSON_NAME] to order - 8/28 - LS Jenn Air Control …"
type textarea "x"
type textarea "Parts order emailed parts & [PERSON_NAME] to order - 8/28 - LS Jenn Air Control…"
type textarea "x"
type textarea "Parts ordere emailed parts & [PERSON_NAME] to order - 8/28 - LS Jenn Air Contro…"
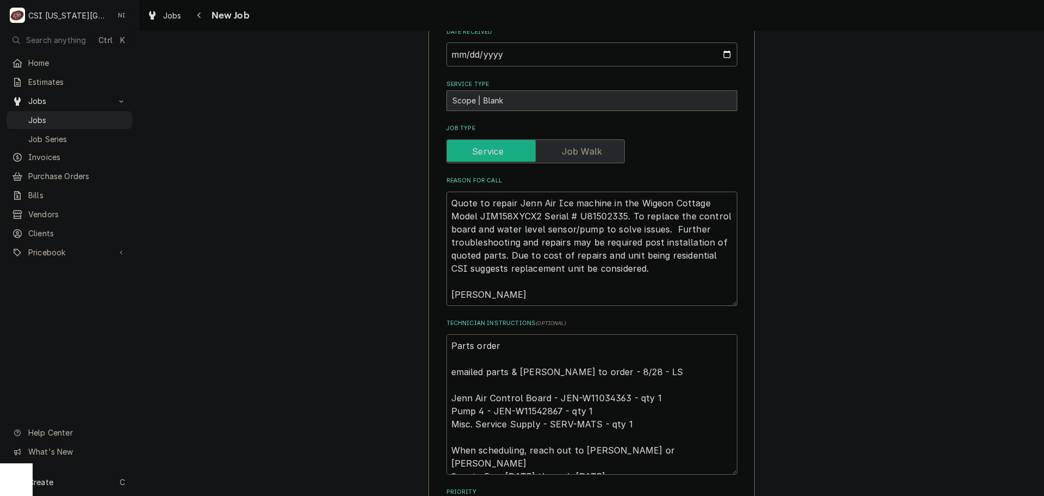
type textarea "x"
type textarea "Parts ordered emailed parts & [PERSON_NAME] to order - 8/28 - LS Jenn Air Contr…"
type textarea "x"
type textarea "Parts ordered emailed parts & [PERSON_NAME] to order - 8/28 - LS Jenn Air Contr…"
type textarea "x"
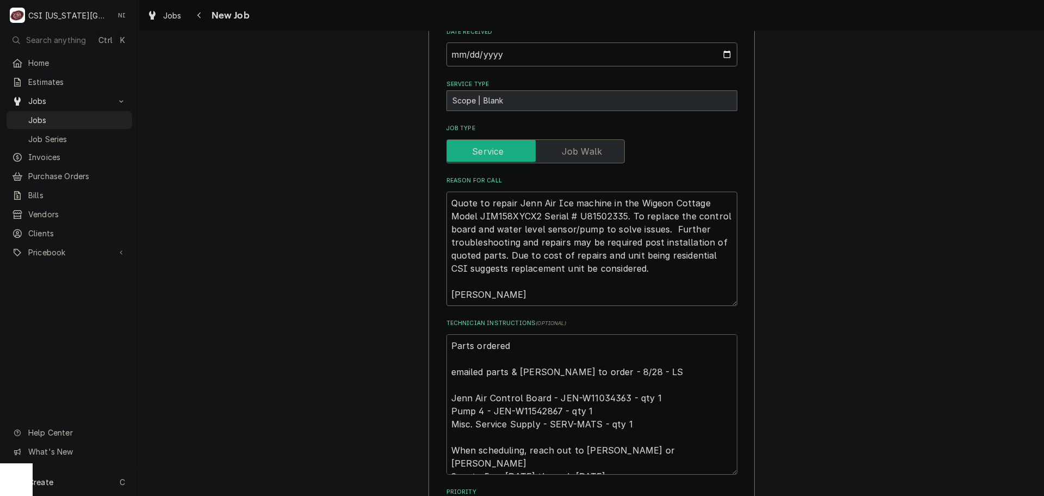
type textarea "Parts ordered o emailed parts & [PERSON_NAME] to order - 8/28 - LS Jenn Air Con…"
type textarea "x"
type textarea "Parts ordered on emailed parts & [PERSON_NAME] to order - 8/28 - LS Jenn Air Co…"
type textarea "x"
type textarea "Parts ordered on emailed parts & [PERSON_NAME] to order - 8/28 - LS Jenn Air Co…"
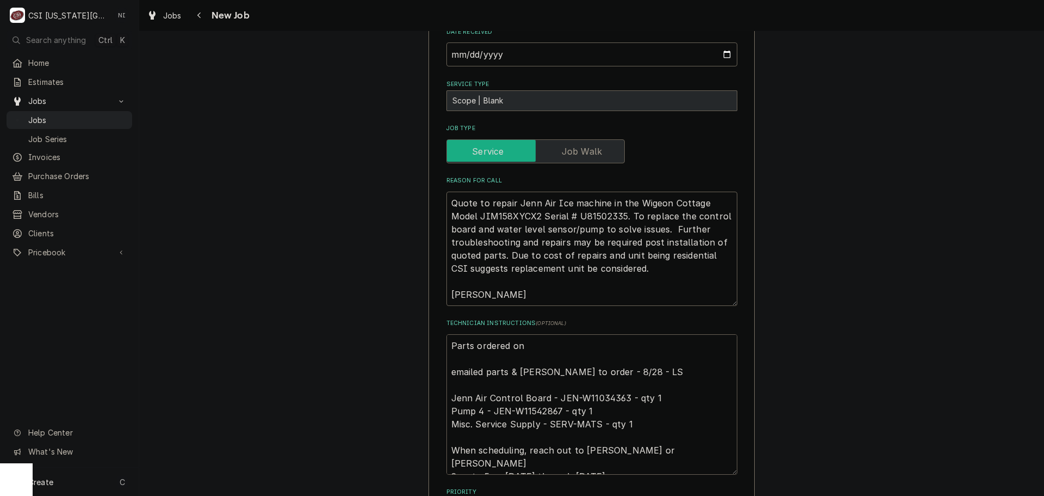
type textarea "x"
type textarea "Parts ordered on P emailed parts & [PERSON_NAME] to order - 8/28 - LS Jenn Air …"
type textarea "x"
type textarea "Parts ordered on PO emailed parts & [PERSON_NAME] to order - 8/28 - LS Jenn Air…"
type textarea "x"
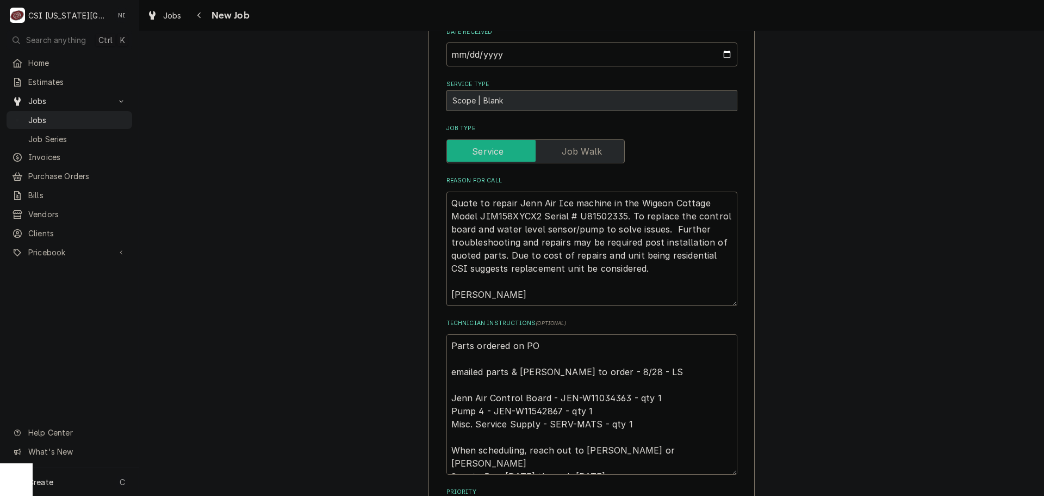
type textarea "Parts ordered on PO emailed parts & [PERSON_NAME] to order - 8/28 - LS Jenn Air…"
type textarea "x"
type textarea "Parts ordered on PO 3 emailed parts & [PERSON_NAME] to order - 8/28 - LS Jenn A…"
type textarea "x"
type textarea "Parts ordered on PO 30 emailed parts & [PERSON_NAME] to order - 8/28 - LS Jenn …"
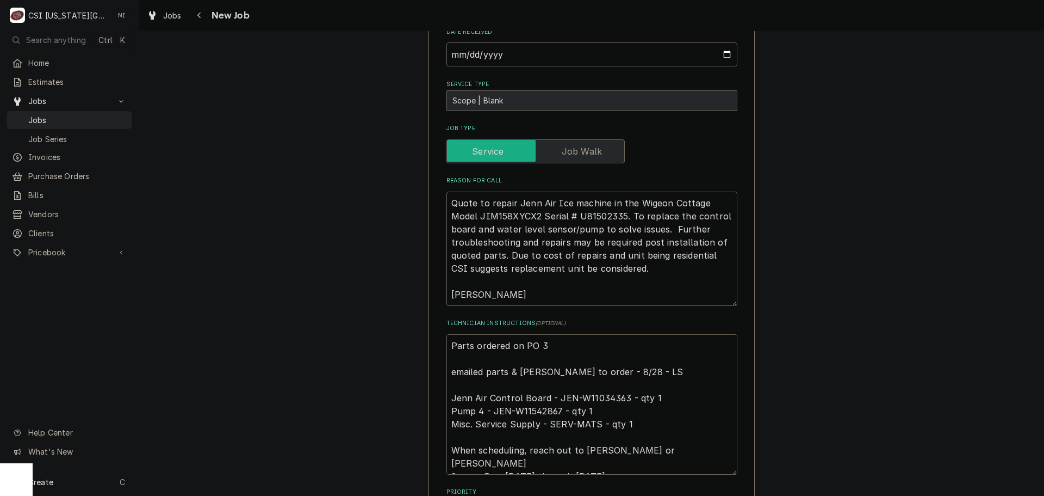
type textarea "x"
type textarea "Parts ordered on PO 301 emailed parts & [PERSON_NAME] to order - 8/28 - LS Jenn…"
type textarea "x"
type textarea "Parts ordered on PO 3013 emailed parts & [PERSON_NAME] to order - 8/28 - LS Jen…"
type textarea "x"
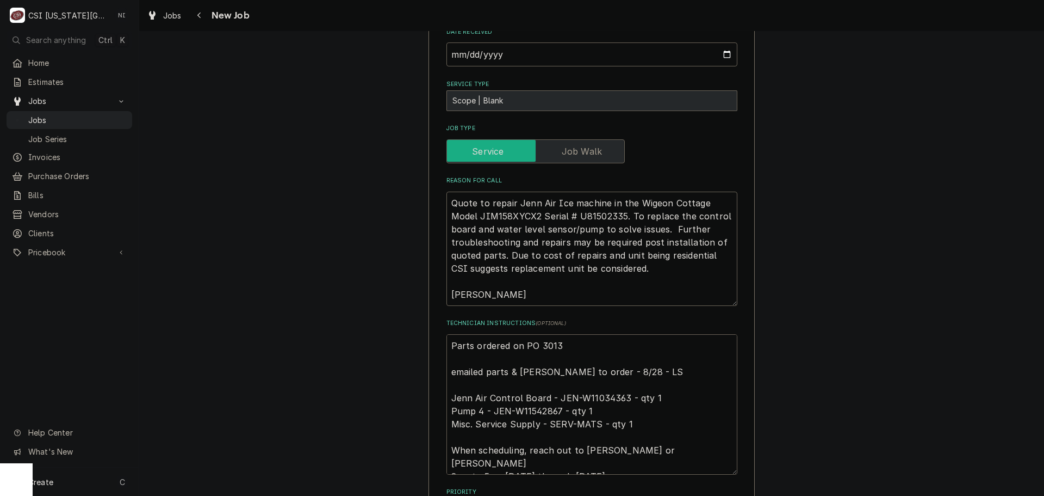
type textarea "Parts ordered on PO 30136 emailed parts & [PERSON_NAME] to order - 8/28 - LS Je…"
type textarea "x"
type textarea "Parts ordered on PO 301364 emailed parts & [PERSON_NAME] to order - 8/28 - LS J…"
type textarea "x"
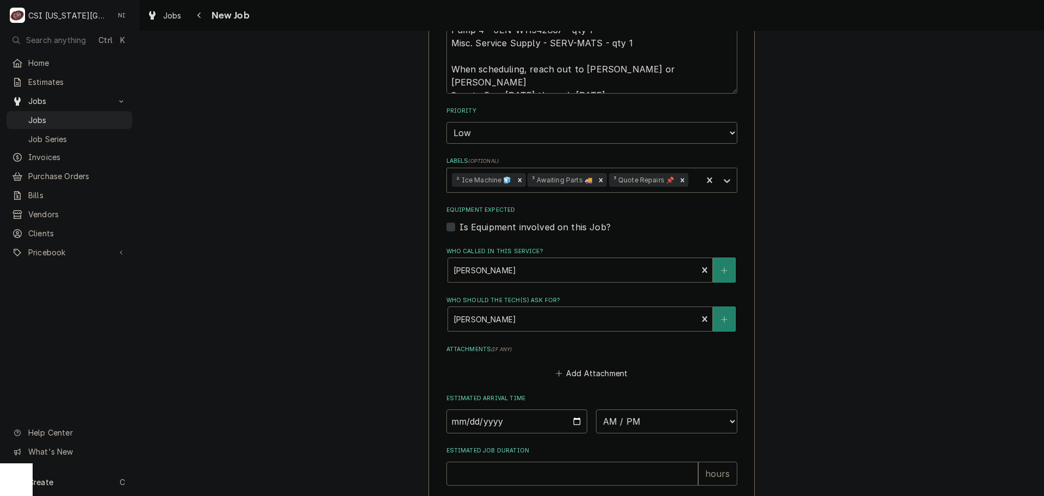
scroll to position [1072, 0]
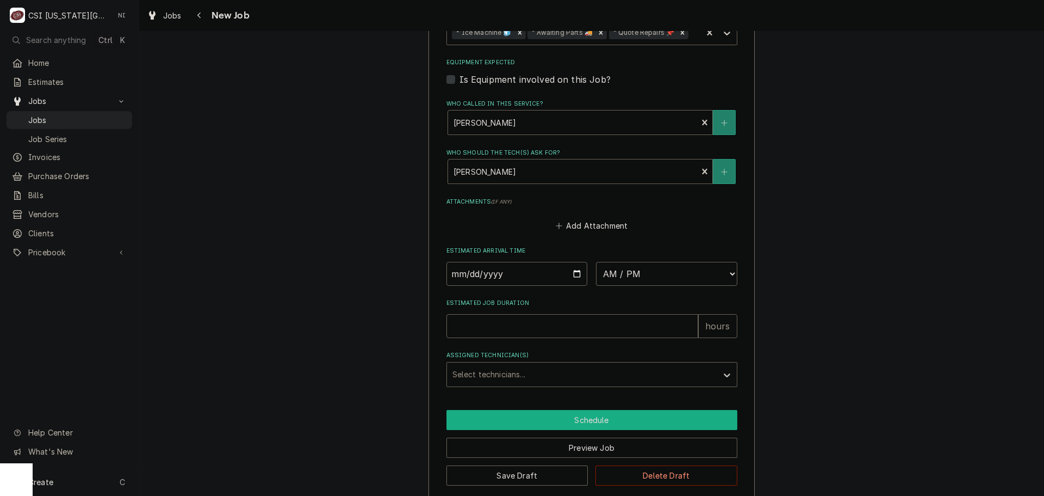
type textarea "Parts ordered on PO 301364 emailed parts & [PERSON_NAME] to order - 8/28 - LS J…"
click at [609, 412] on button "Schedule" at bounding box center [592, 420] width 291 height 20
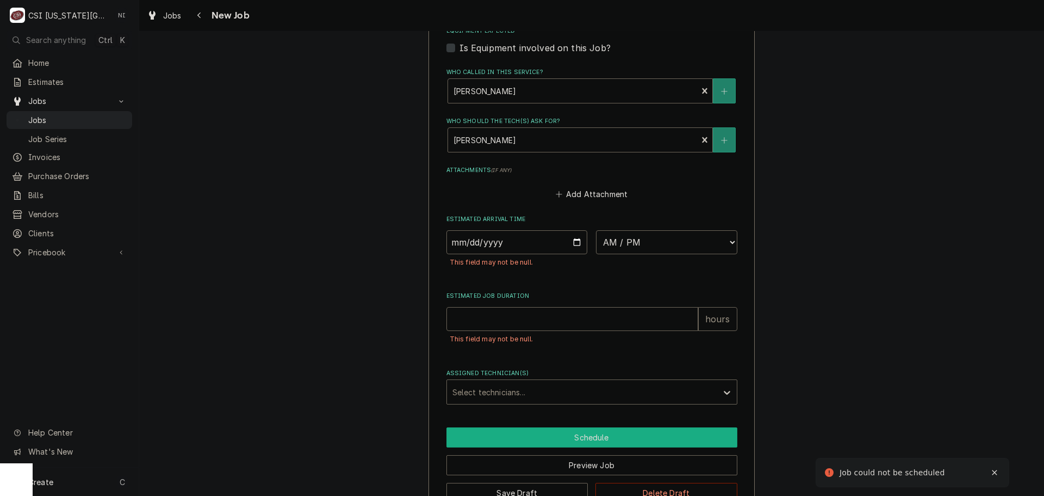
scroll to position [1121, 0]
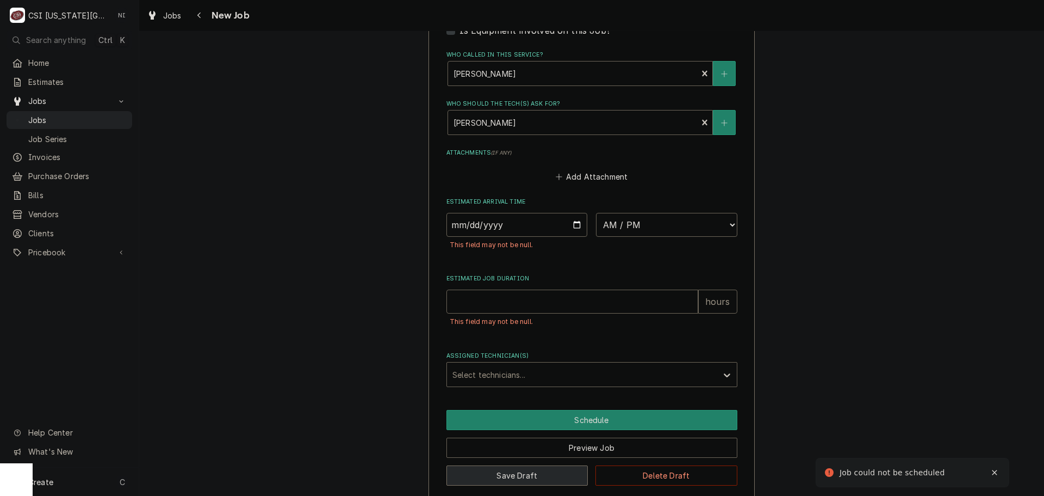
click at [536, 465] on button "Save Draft" at bounding box center [518, 475] width 142 height 20
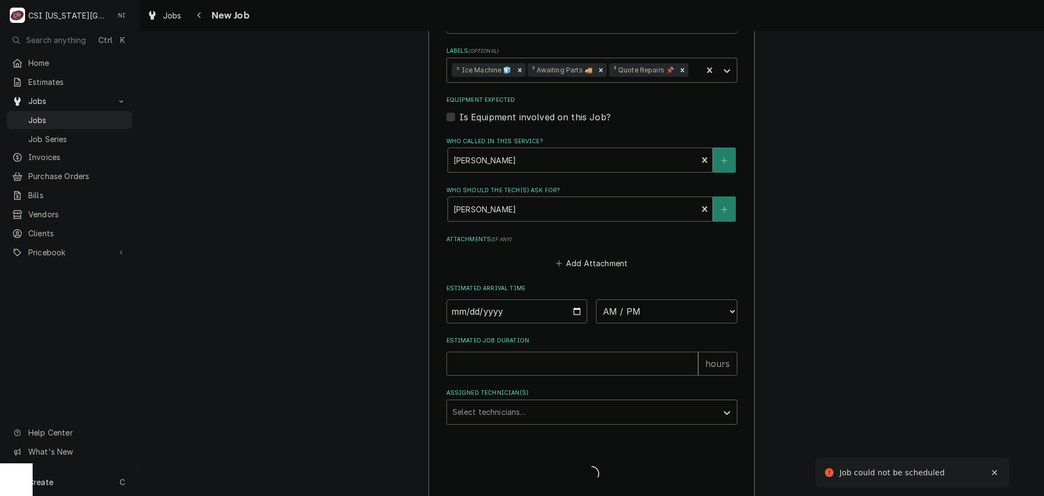
type textarea "x"
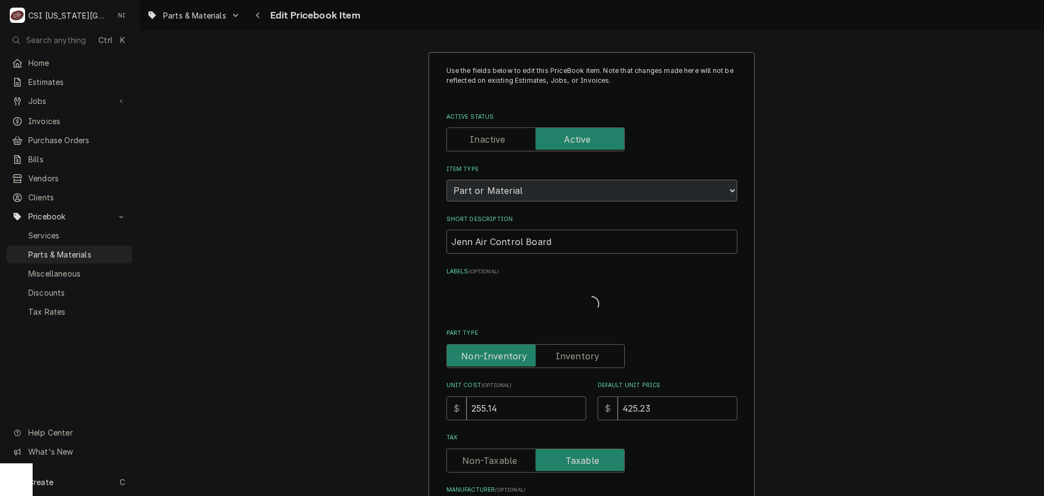
type textarea "x"
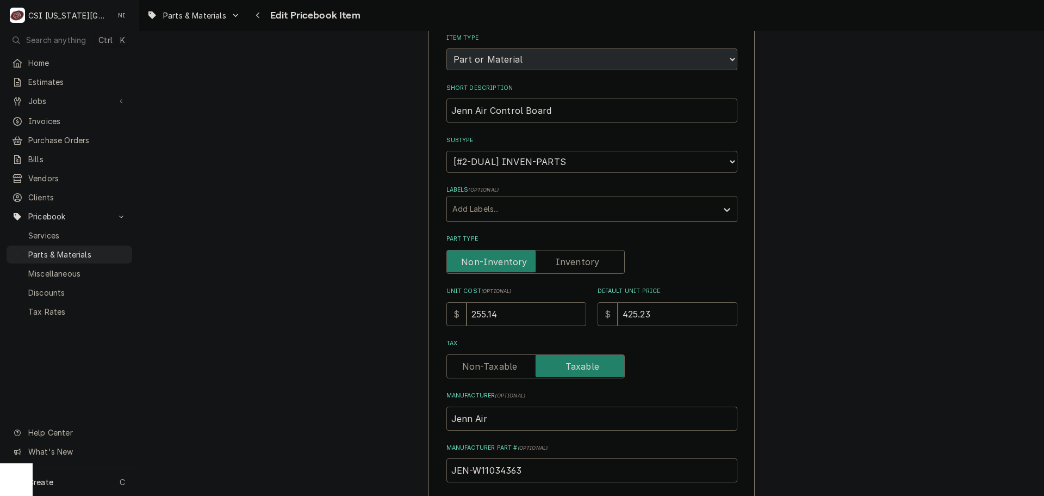
scroll to position [218, 0]
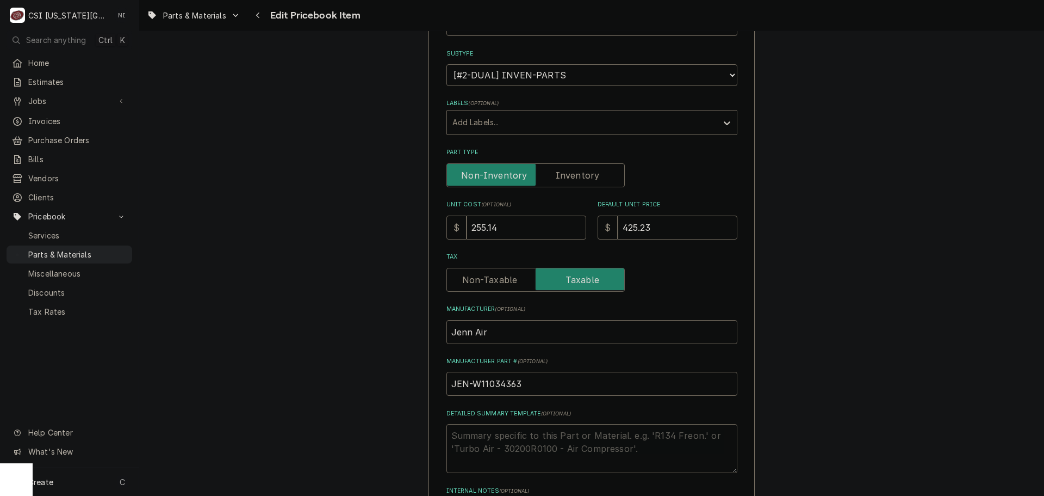
click at [583, 177] on label "Part Type" at bounding box center [536, 175] width 178 height 24
click at [583, 177] on input "Part Type" at bounding box center [535, 175] width 169 height 24
checkbox input "true"
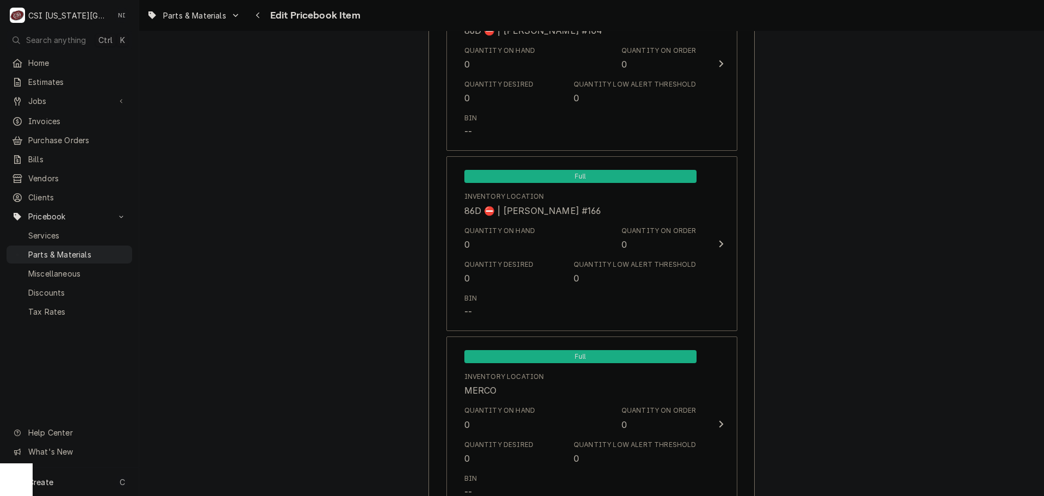
scroll to position [10478, 0]
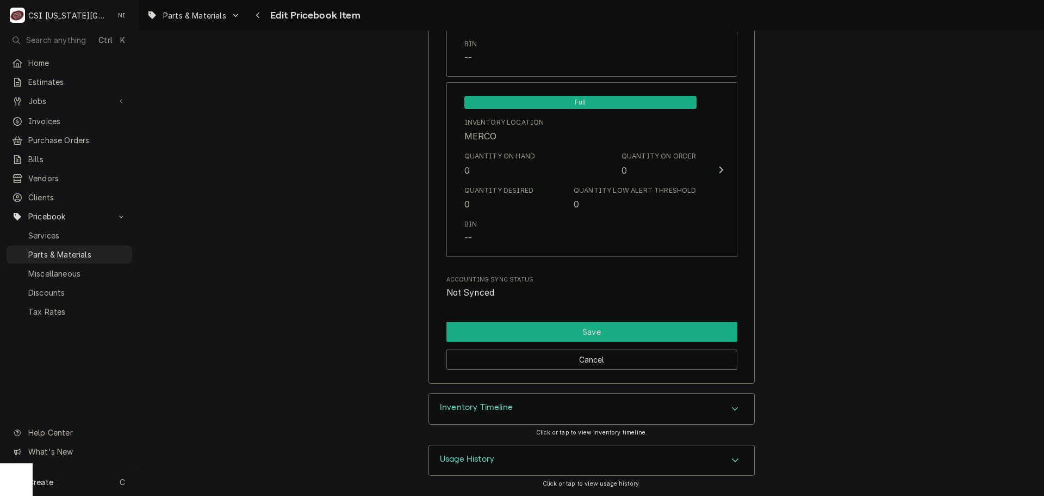
drag, startPoint x: 597, startPoint y: 329, endPoint x: 604, endPoint y: 328, distance: 7.1
click at [598, 329] on button "Save" at bounding box center [592, 331] width 291 height 20
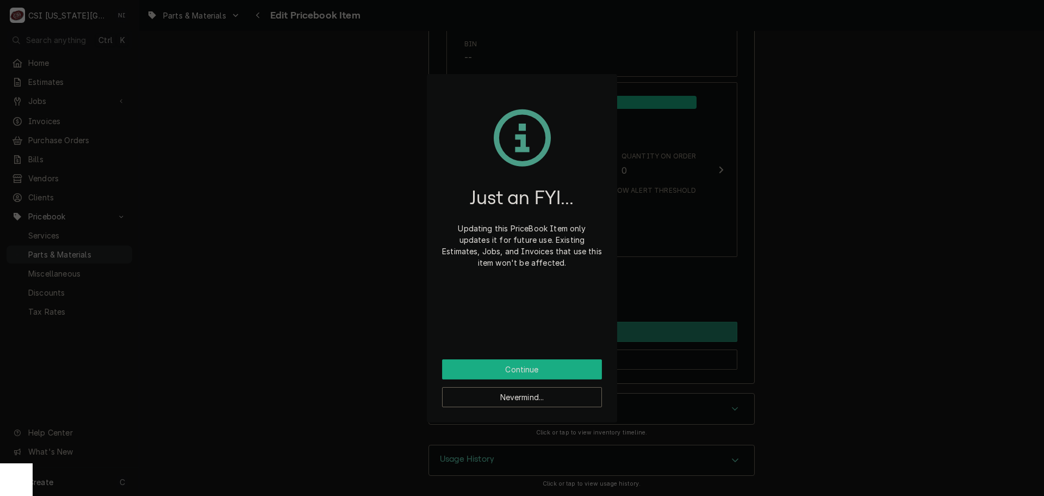
click at [565, 371] on button "Continue" at bounding box center [522, 369] width 160 height 20
type textarea "x"
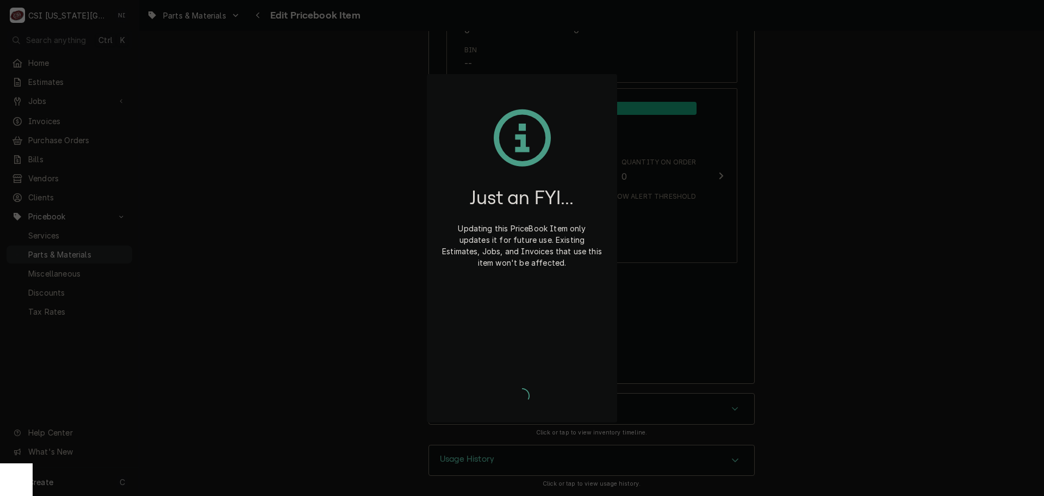
scroll to position [10472, 0]
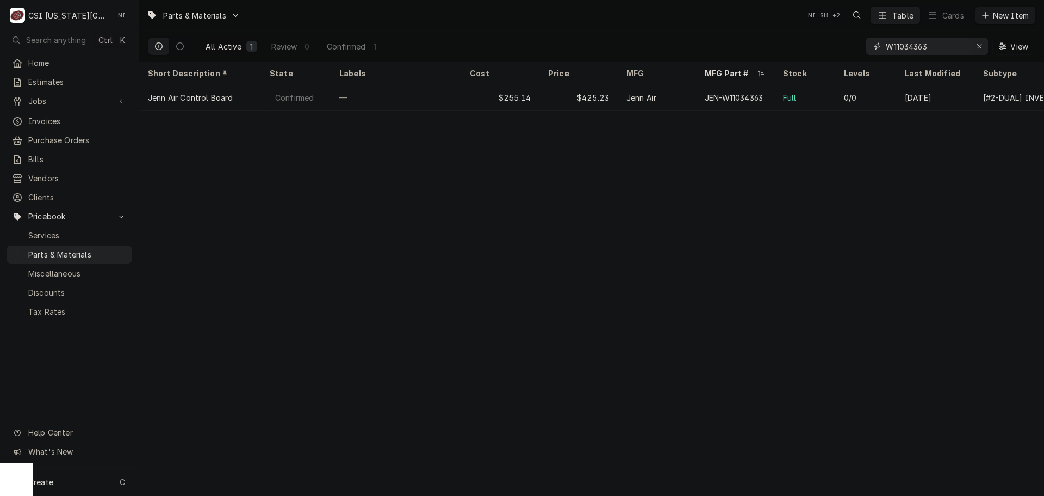
click at [979, 47] on icon "Erase input" at bounding box center [980, 46] width 6 height 8
click at [960, 47] on input "Dynamic Content Wrapper" at bounding box center [937, 46] width 102 height 17
paste input "W11542867"
type input "W11542867"
click at [558, 103] on div "$223.33" at bounding box center [579, 97] width 78 height 26
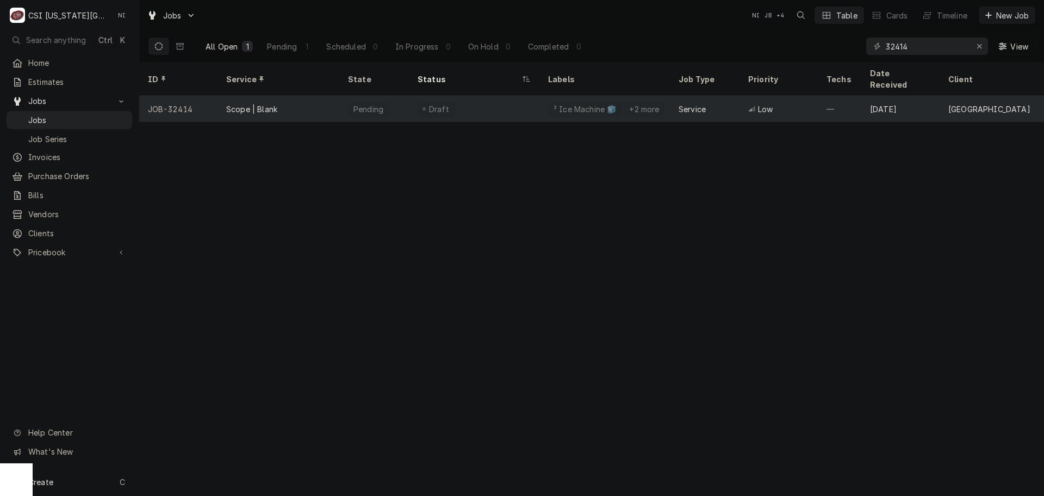
click at [489, 100] on div "Draft" at bounding box center [474, 109] width 131 height 26
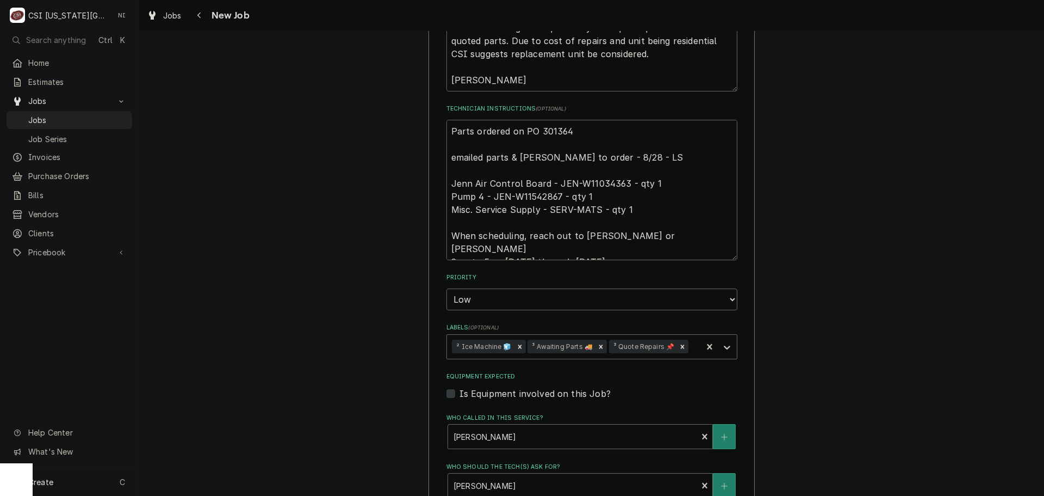
scroll to position [761, 0]
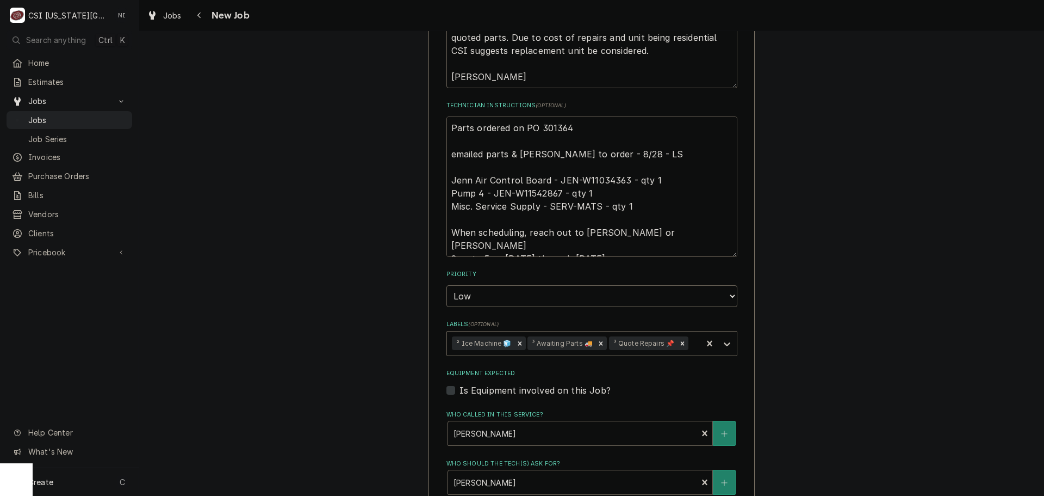
click at [586, 165] on textarea "Parts ordered on PO 301364 emailed parts & [PERSON_NAME] to order - 8/28 - LS J…" at bounding box center [592, 186] width 291 height 140
type textarea "x"
click at [68, 115] on span "Jobs" at bounding box center [77, 119] width 98 height 11
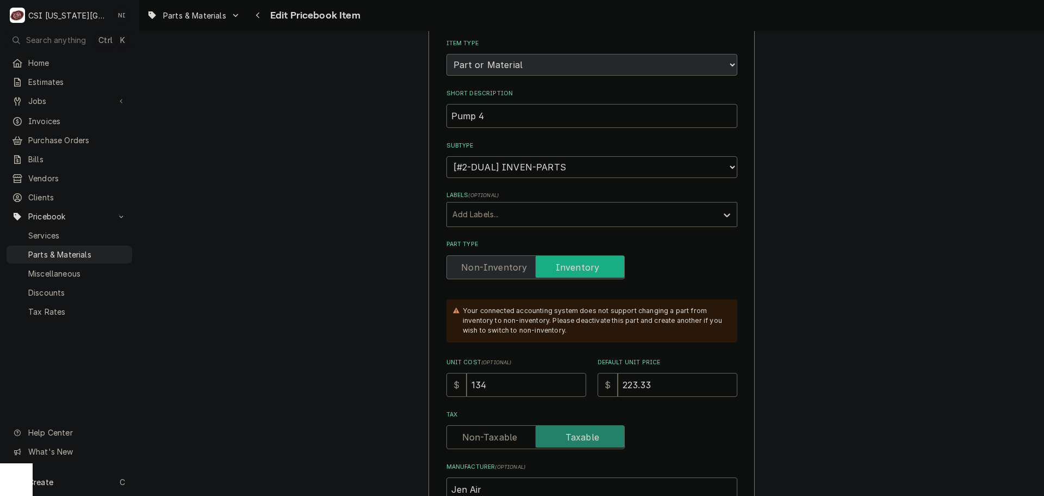
scroll to position [272, 0]
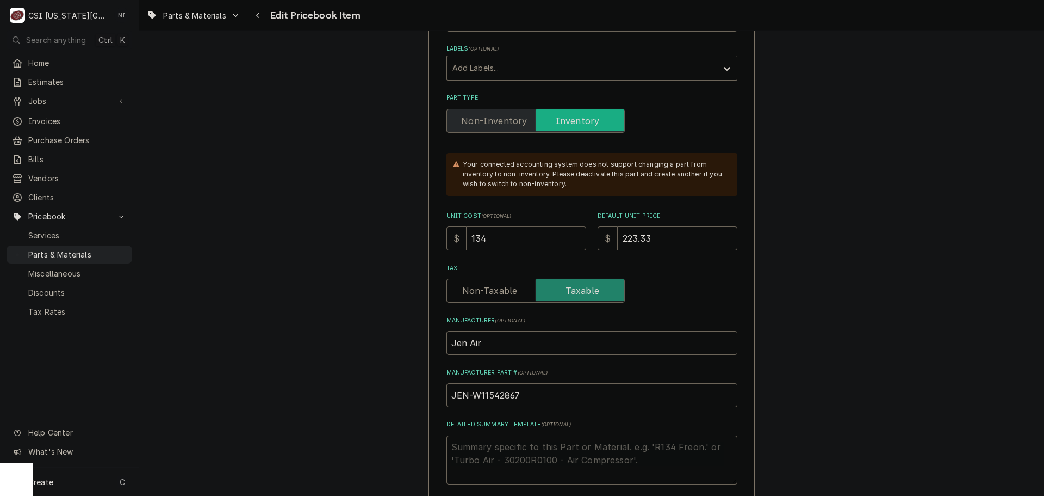
drag, startPoint x: 481, startPoint y: 237, endPoint x: 323, endPoint y: 218, distance: 159.9
type textarea "x"
type input "1"
type textarea "x"
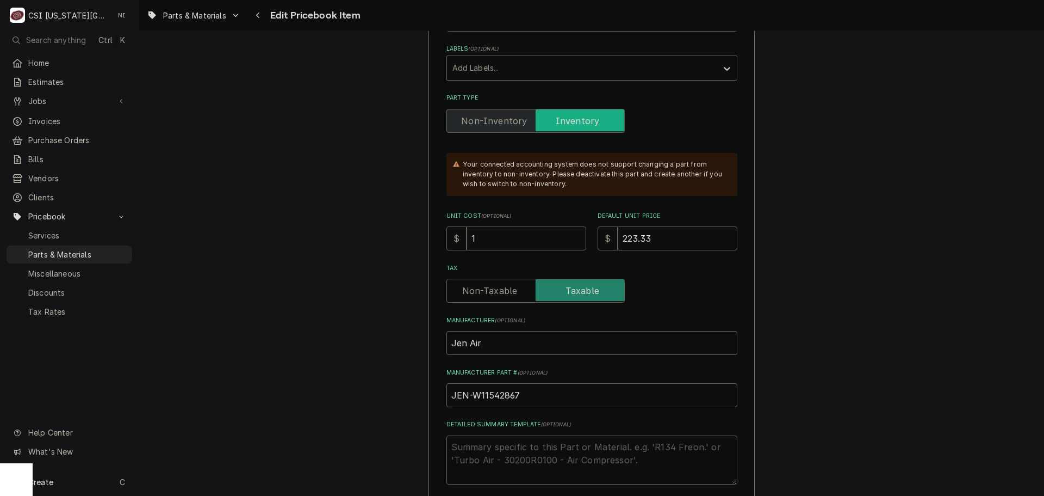
type input "13"
type textarea "x"
type input "136"
type textarea "x"
type input "136.9"
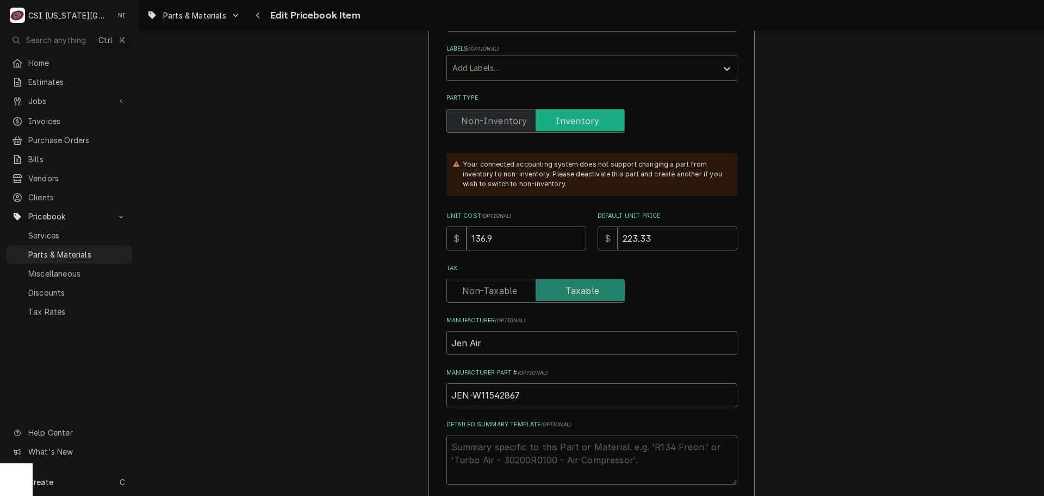
type textarea "x"
type input "136.96"
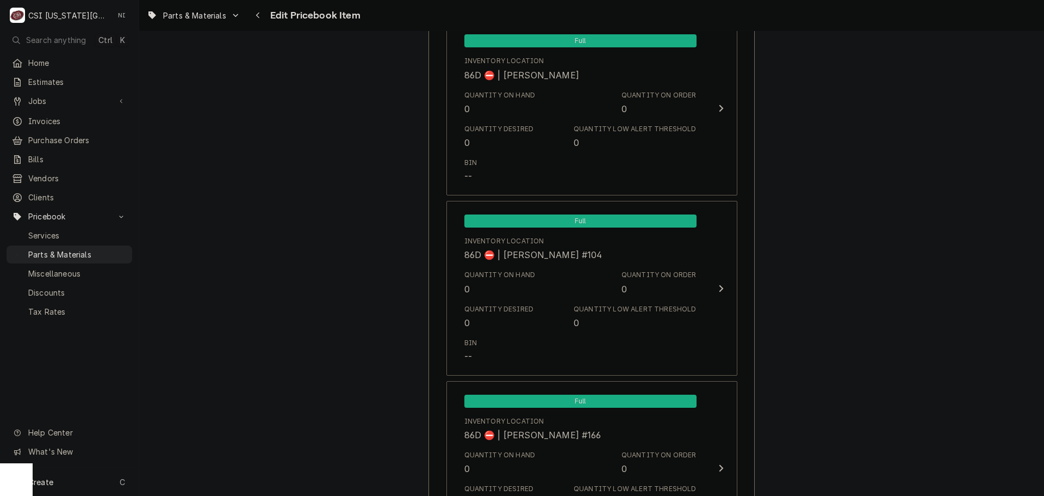
scroll to position [10543, 0]
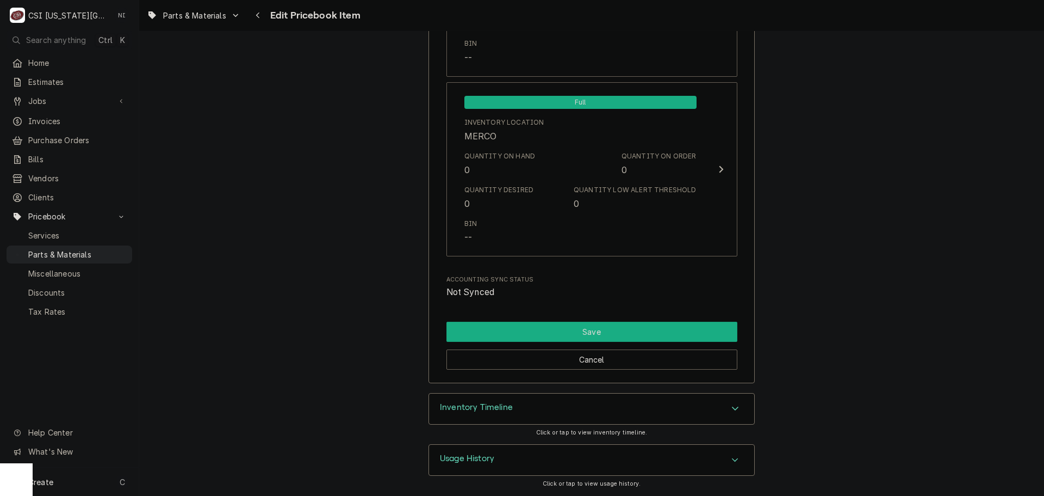
click at [621, 331] on button "Save" at bounding box center [592, 331] width 291 height 20
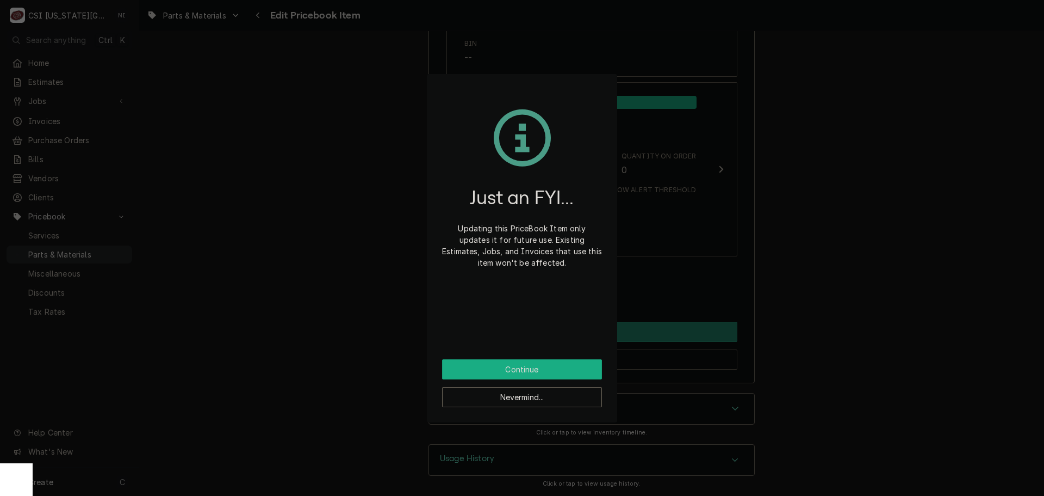
click at [573, 370] on button "Continue" at bounding box center [522, 369] width 160 height 20
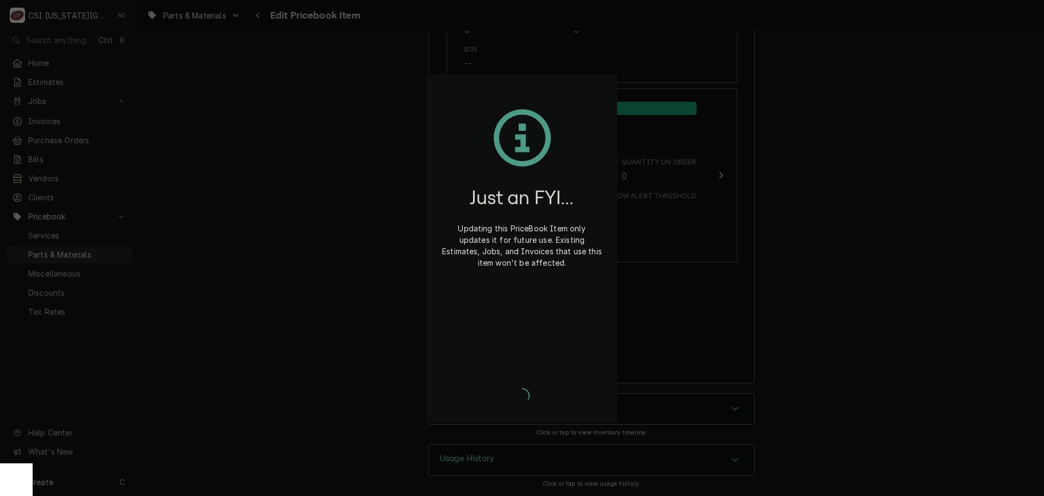
type textarea "x"
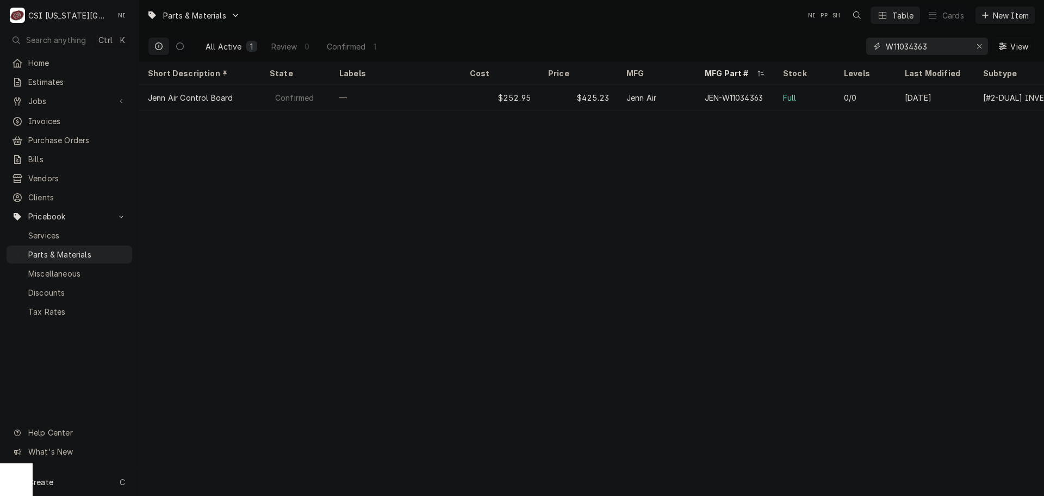
drag, startPoint x: 876, startPoint y: 44, endPoint x: 761, endPoint y: 52, distance: 115.6
click at [765, 50] on div "All Active 1 Review 0 Confirmed 1 W11034363 View" at bounding box center [592, 46] width 888 height 30
paste input "XVP00068"
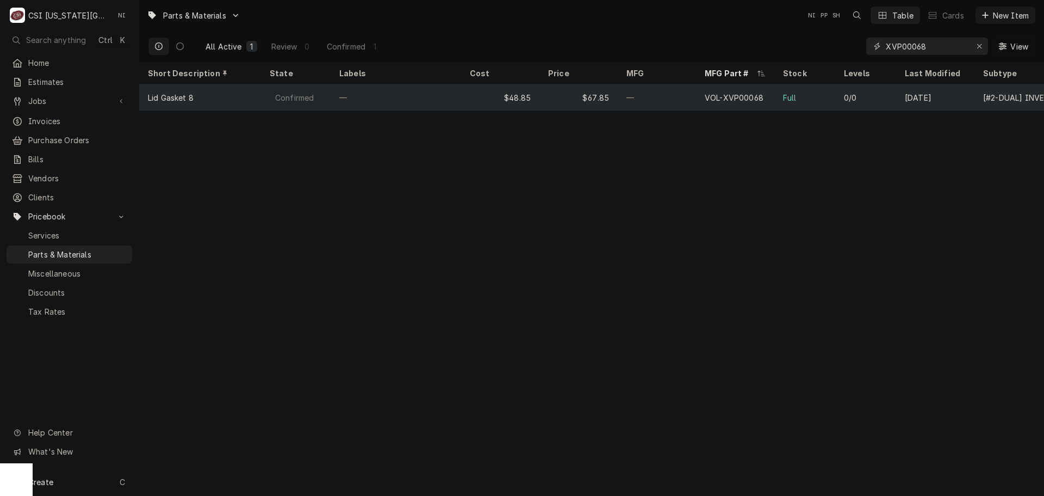
type input "XVP00068"
click at [439, 103] on div "—" at bounding box center [396, 97] width 131 height 26
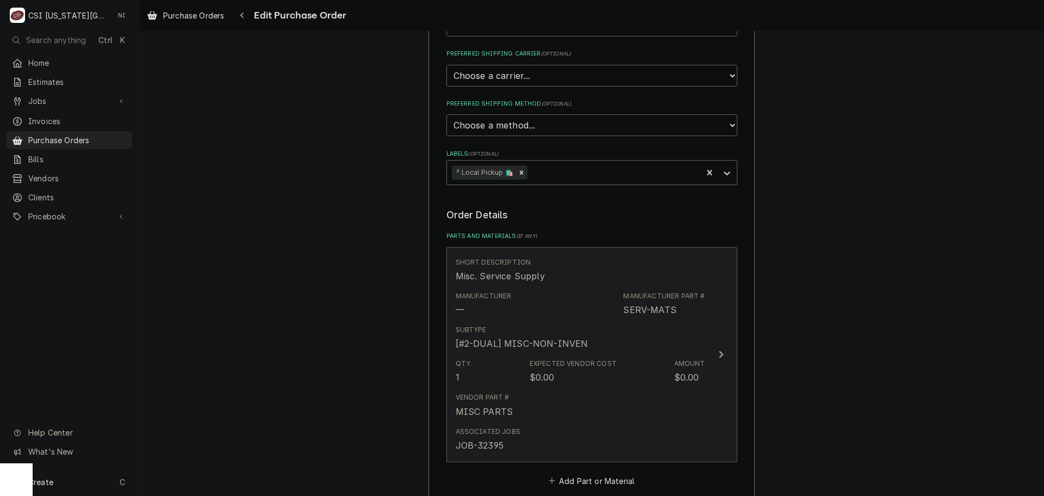
scroll to position [567, 0]
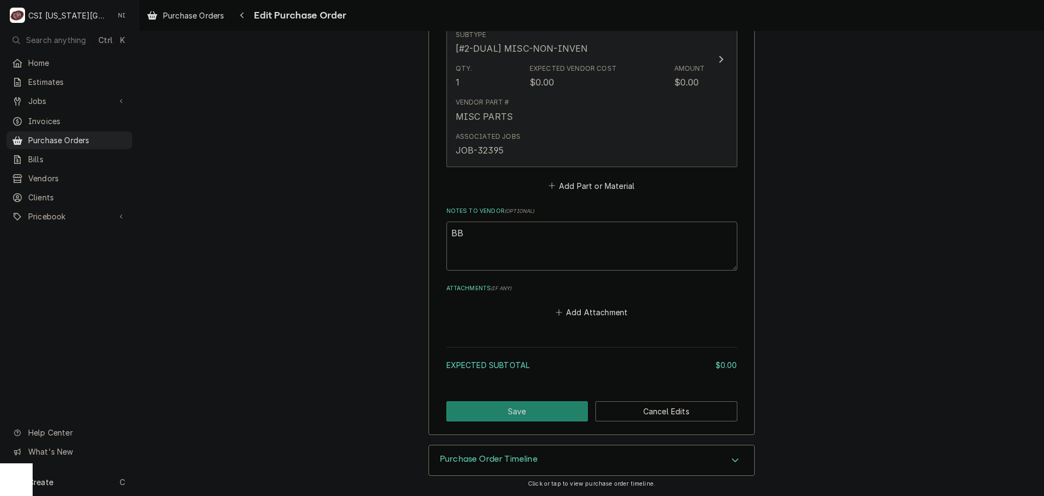
click at [605, 126] on div "Vendor Part # MISC PARTS" at bounding box center [581, 110] width 250 height 34
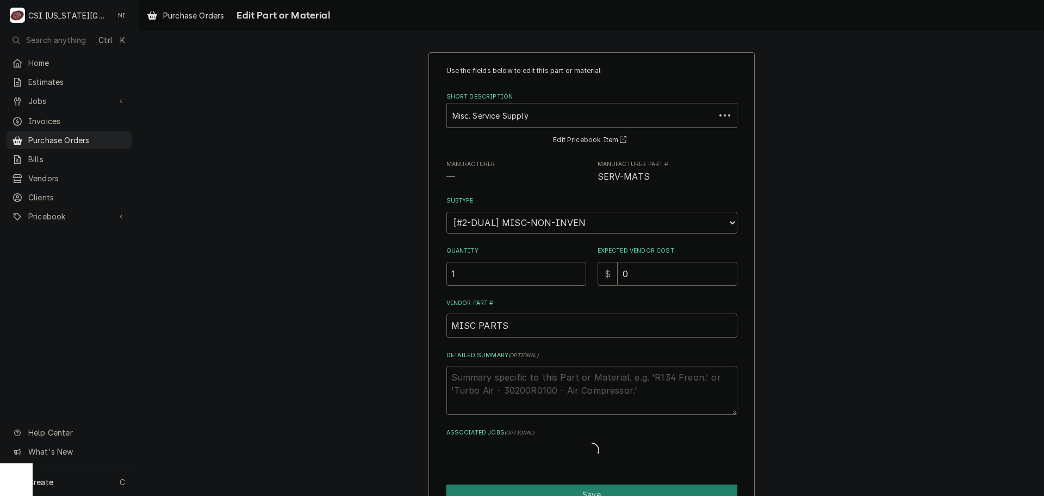
type textarea "x"
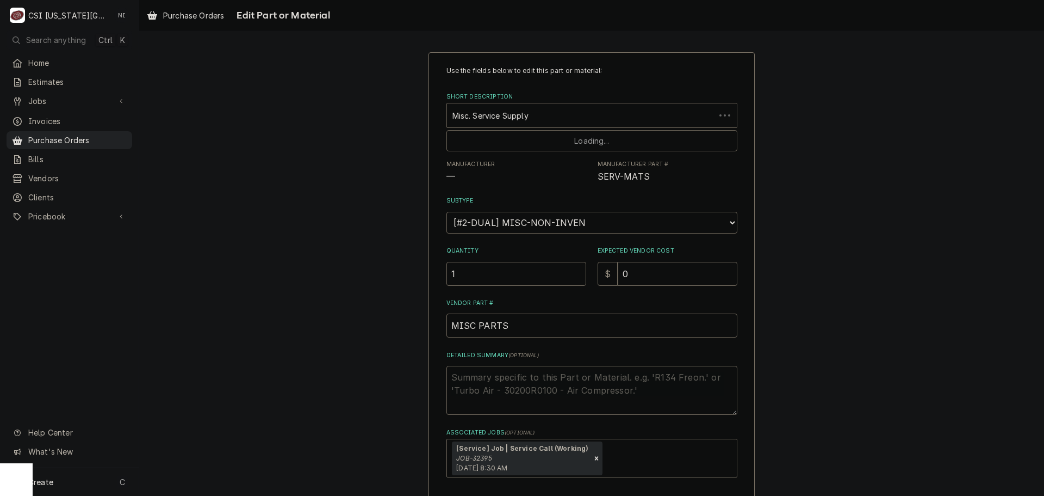
click at [523, 118] on div "Short Description" at bounding box center [581, 116] width 257 height 20
type input "ec5414"
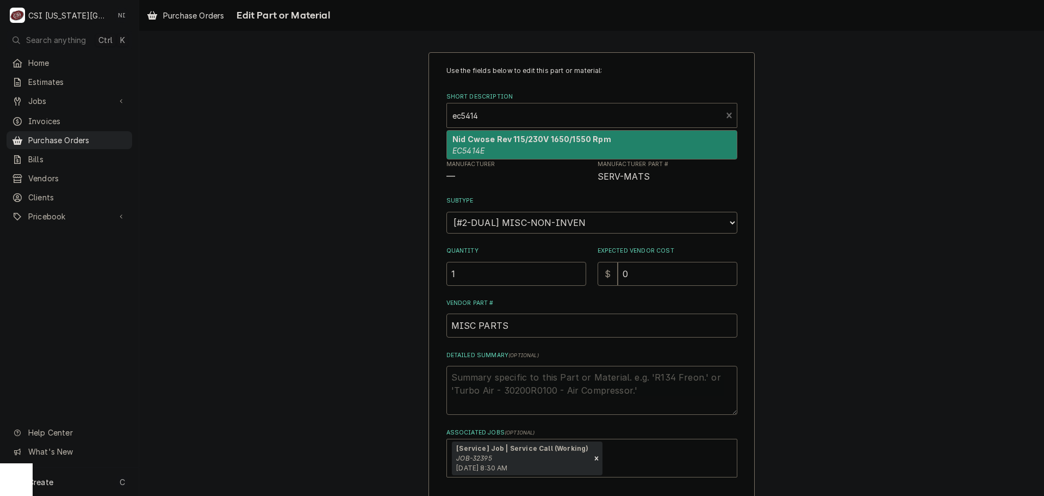
drag, startPoint x: 561, startPoint y: 135, endPoint x: 560, endPoint y: 143, distance: 7.2
click at [561, 136] on strong "Nid Cwose Rev 115/230V 1650/1550 Rpm" at bounding box center [532, 138] width 159 height 9
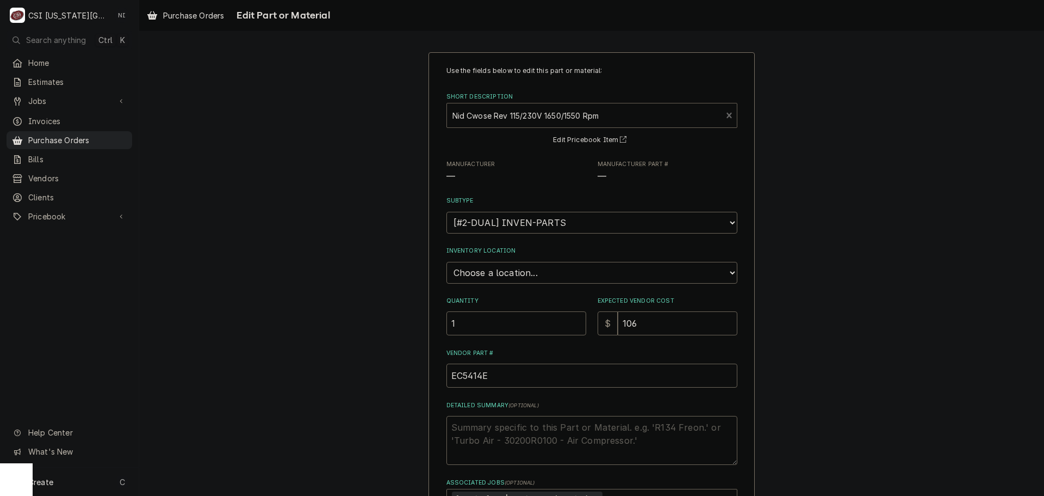
type textarea "x"
click at [533, 277] on select "Choose a location... 00 | KC WAREHOUSE 00 | MAIN WAREHOUSE 01 | BRIAN BREAZIER …" at bounding box center [592, 273] width 291 height 22
select select "2800"
click at [447, 262] on select "Choose a location... 00 | KC WAREHOUSE 00 | MAIN WAREHOUSE 01 | BRIAN BREAZIER …" at bounding box center [592, 273] width 291 height 22
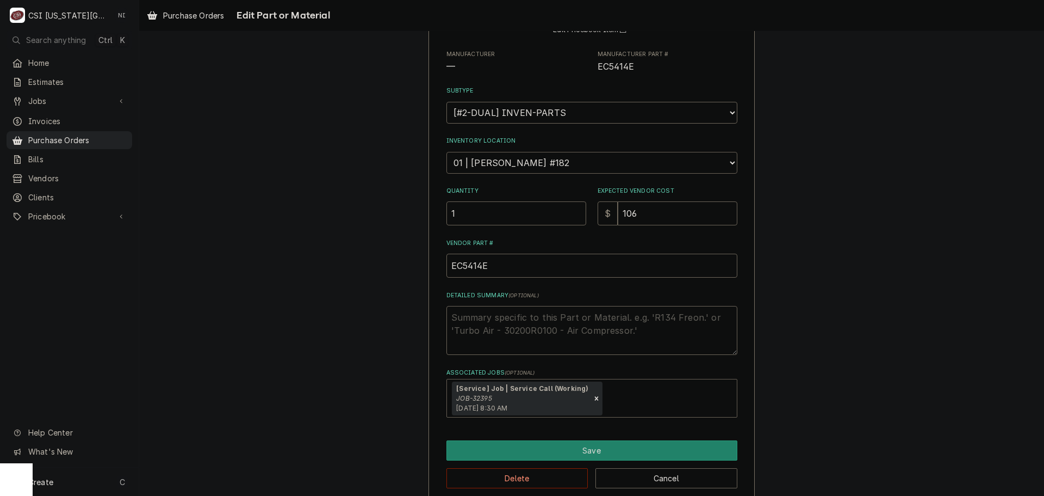
scroll to position [126, 0]
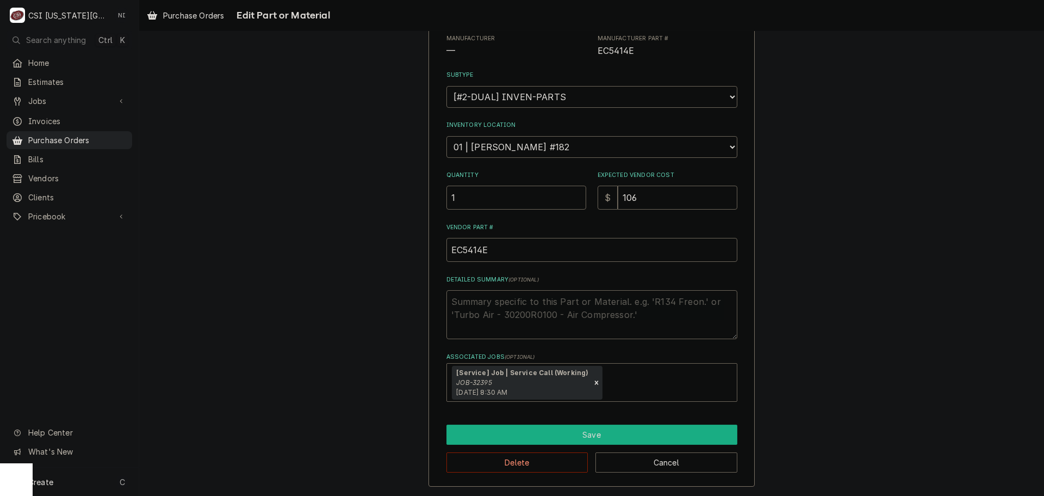
click at [630, 429] on button "Save" at bounding box center [592, 434] width 291 height 20
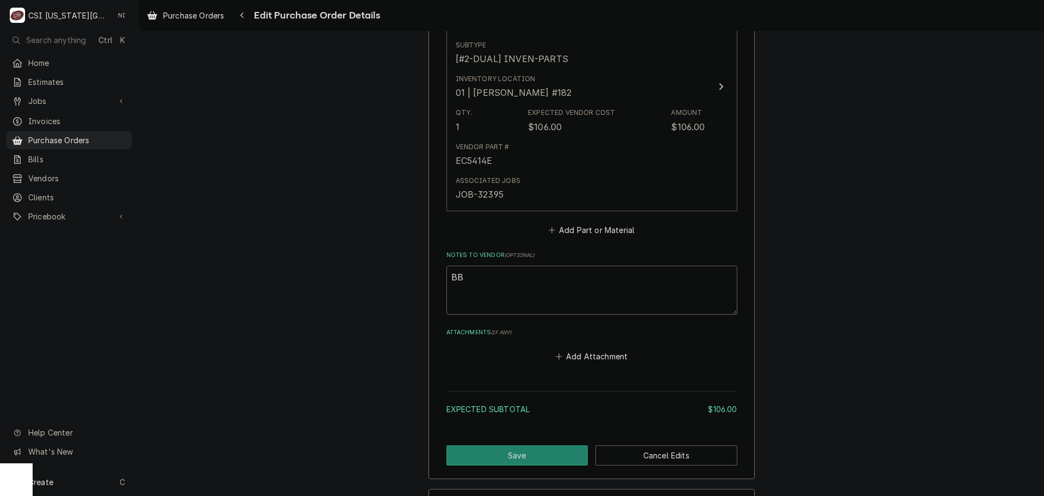
scroll to position [600, 0]
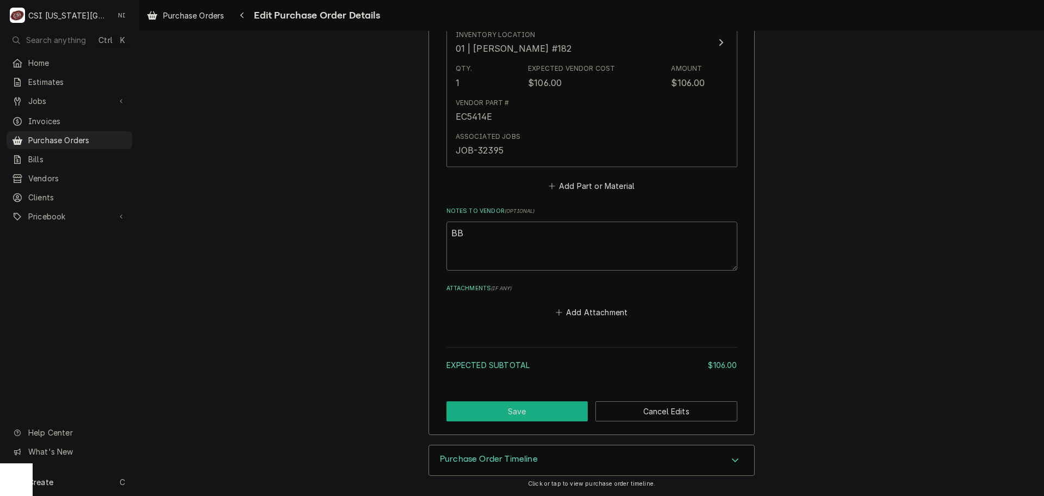
click at [548, 416] on button "Save" at bounding box center [518, 411] width 142 height 20
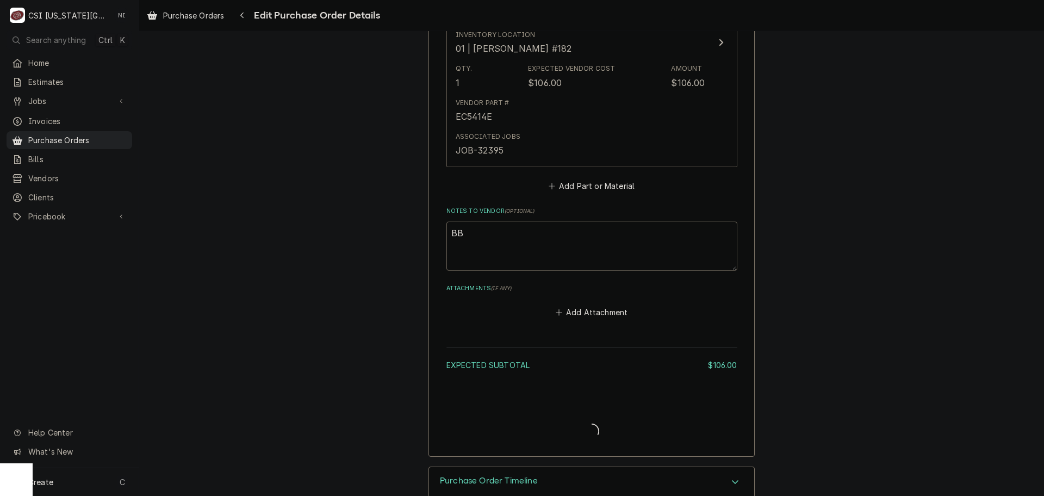
type textarea "x"
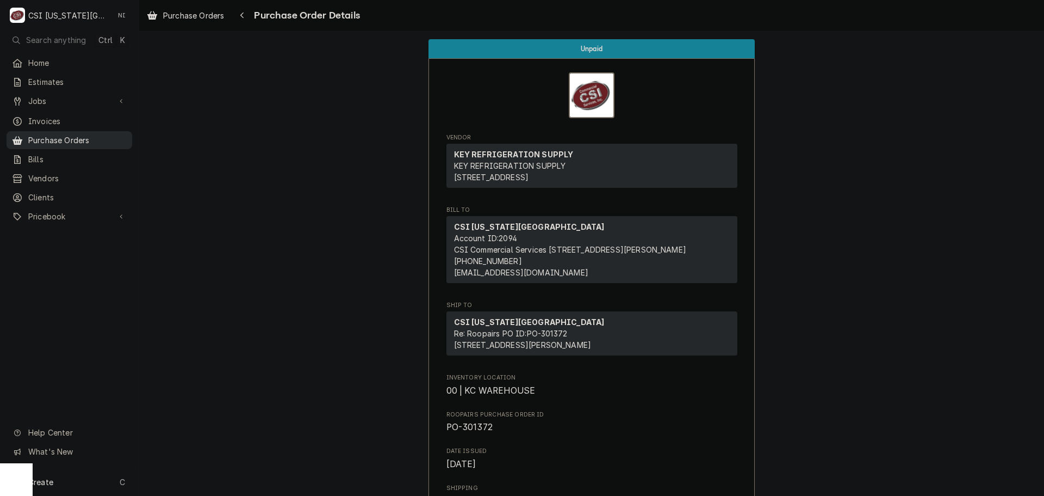
click at [110, 137] on span "Purchase Orders" at bounding box center [77, 139] width 98 height 11
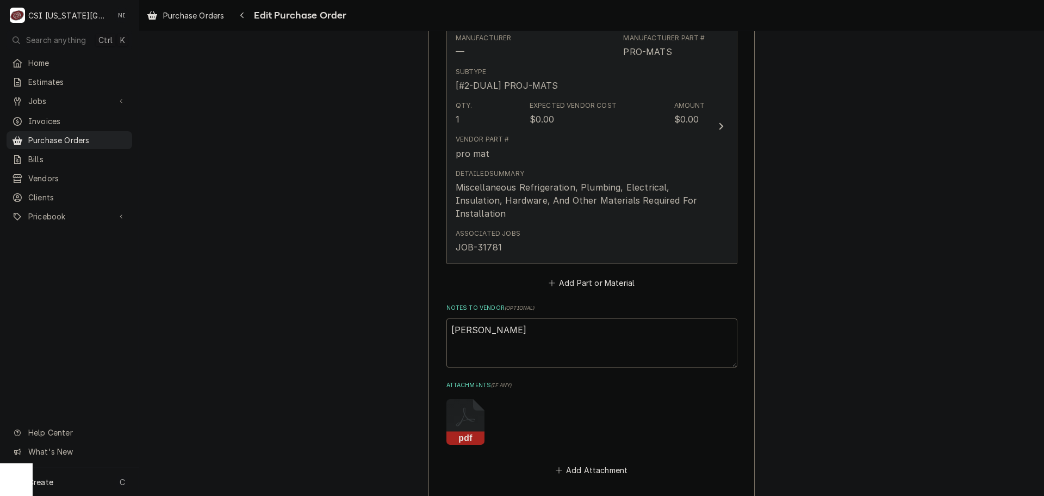
scroll to position [598, 0]
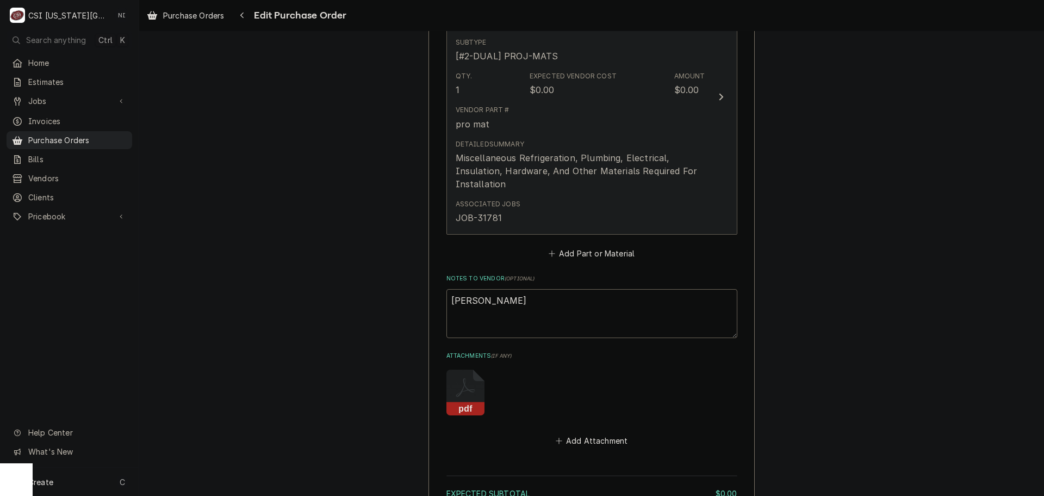
click at [646, 177] on div "Miscellaneous Refrigeration, Plumbing, Electrical, Insulation, Hardware, And Ot…" at bounding box center [581, 170] width 250 height 39
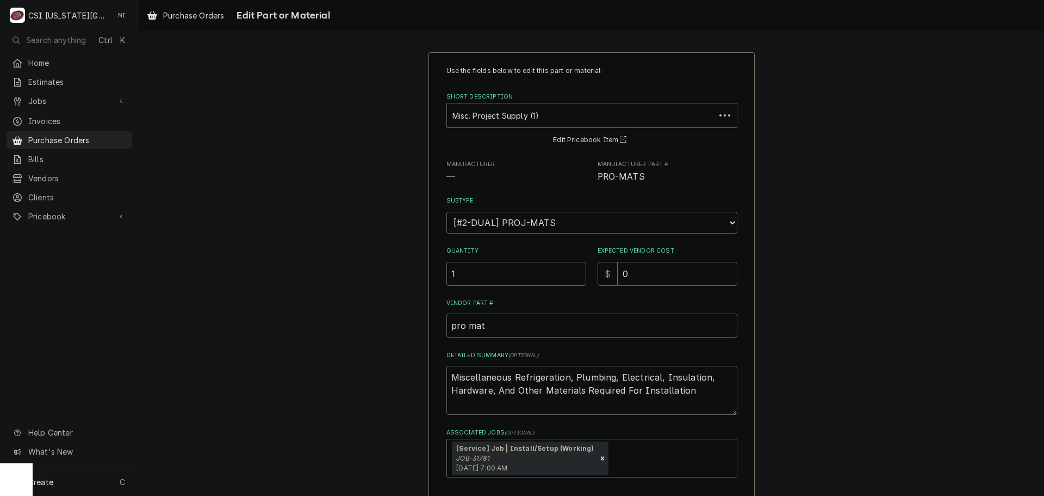
drag, startPoint x: 624, startPoint y: 271, endPoint x: 493, endPoint y: 275, distance: 131.2
click at [552, 275] on div "Quantity 1 Expected Vendor Cost $ 0" at bounding box center [592, 265] width 291 height 39
type textarea "x"
type input "5"
type textarea "x"
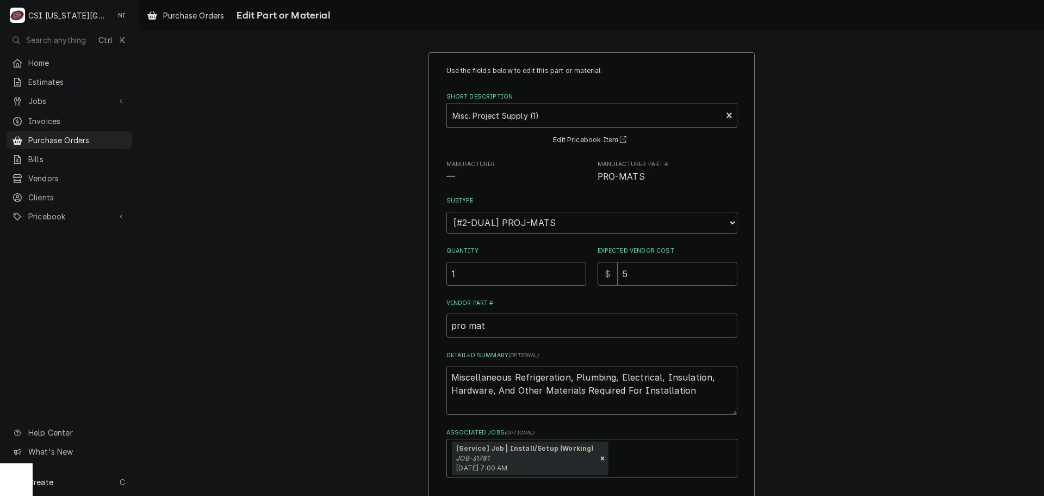
type input "57"
type textarea "x"
type input "572"
type textarea "x"
type input "572.5"
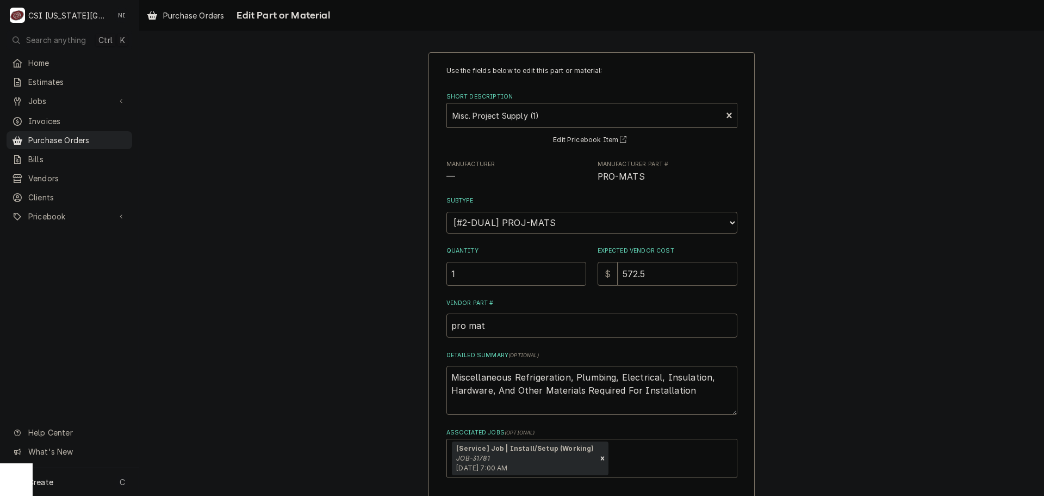
type textarea "x"
type input "572.51"
drag, startPoint x: 694, startPoint y: 397, endPoint x: 327, endPoint y: 326, distance: 374.0
click at [330, 327] on div "Use the fields below to edit this part or material: Short Description Misc. Pro…" at bounding box center [591, 306] width 905 height 529
type textarea "x"
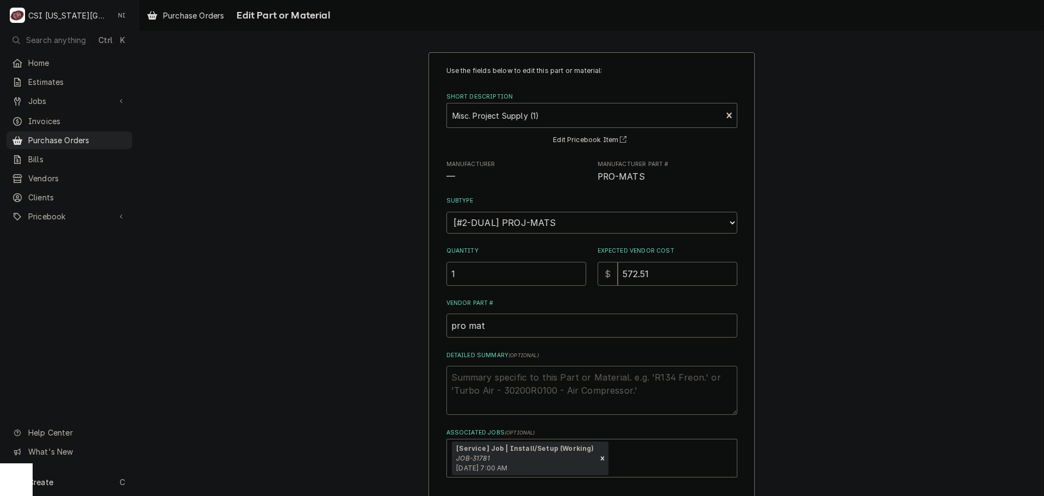
type textarea "x"
type textarea "co"
type textarea "x"
type textarea "cop"
type textarea "x"
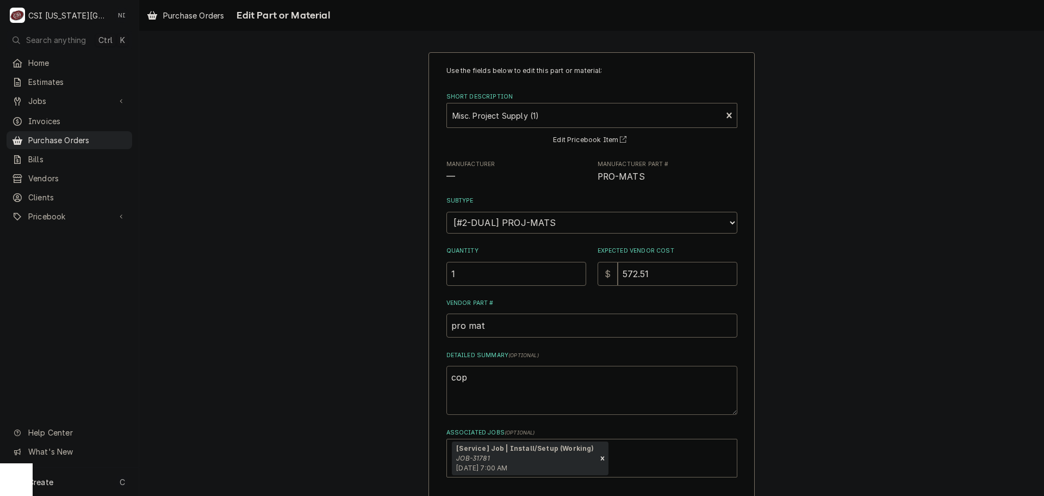
type textarea "cop"
type textarea "x"
type textarea "cop"
type textarea "x"
type textarea "copp"
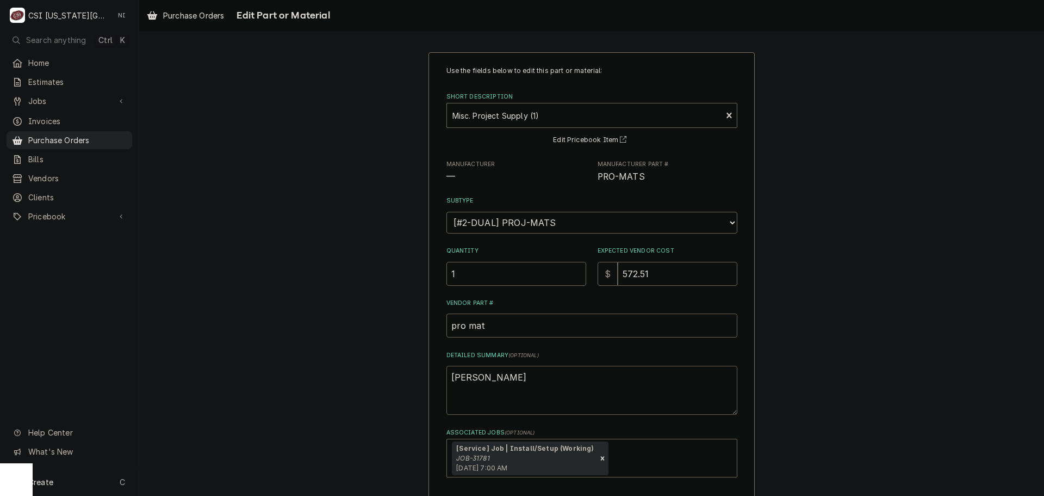
type textarea "x"
type textarea "coppe"
type textarea "x"
type textarea "copper"
type textarea "x"
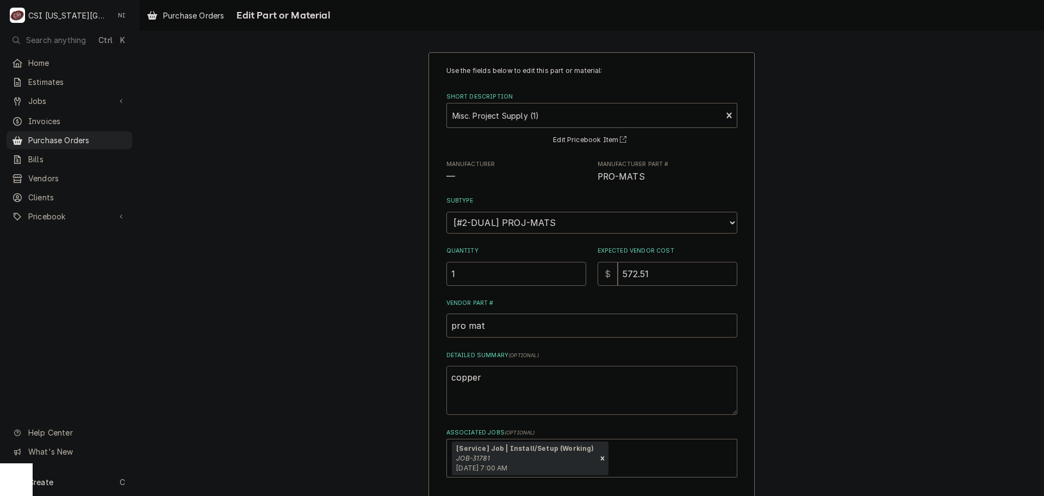
type textarea "copper"
type textarea "x"
type textarea "copper f"
type textarea "x"
type textarea "copper fi"
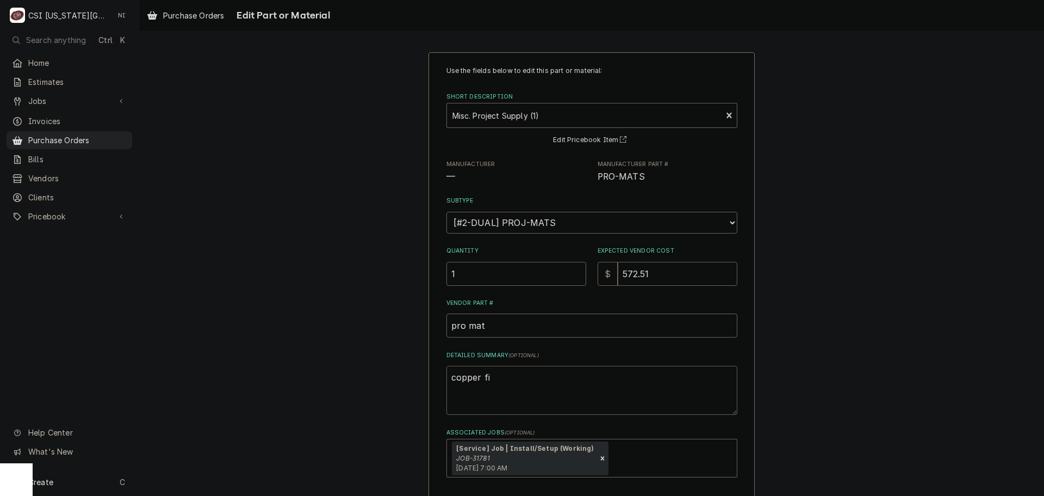
type textarea "x"
type textarea "copper fit"
type textarea "x"
type textarea "copper fitt"
type textarea "x"
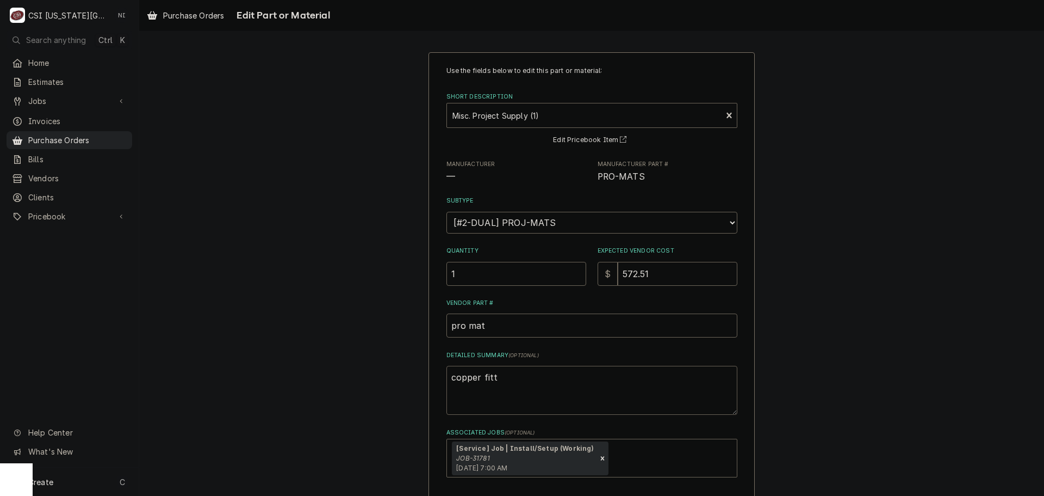
type textarea "copper fitti"
type textarea "x"
type textarea "copper fittin"
type textarea "x"
type textarea "copper fitting"
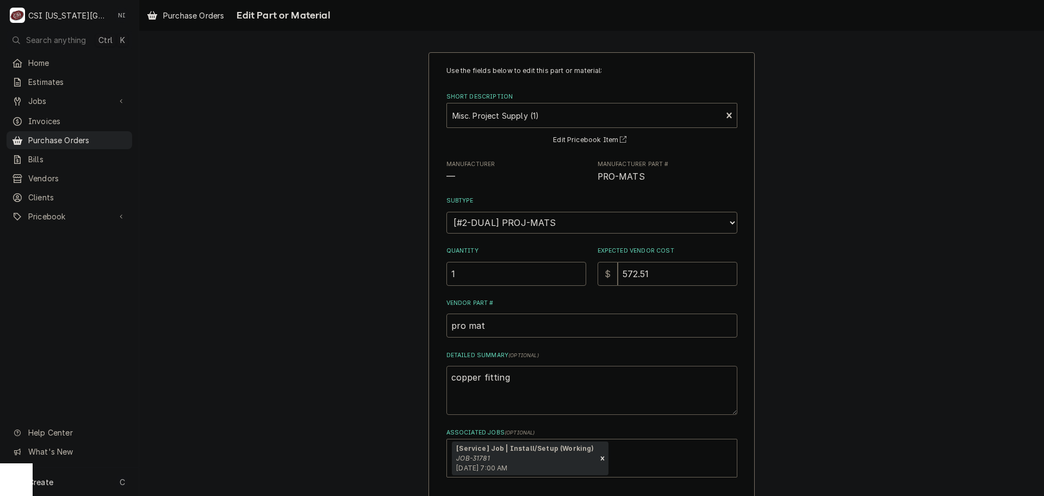
type textarea "x"
type textarea "copper fittings"
type textarea "x"
type textarea "copper fittings,"
type textarea "x"
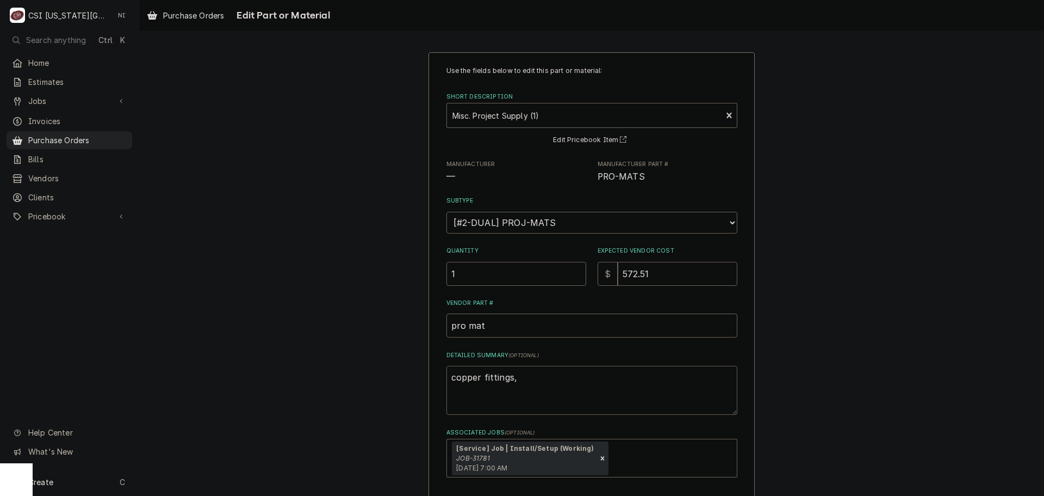
type textarea "copper fittings,"
type textarea "x"
type textarea "copper fittings,"
type textarea "x"
type textarea "copper fittings"
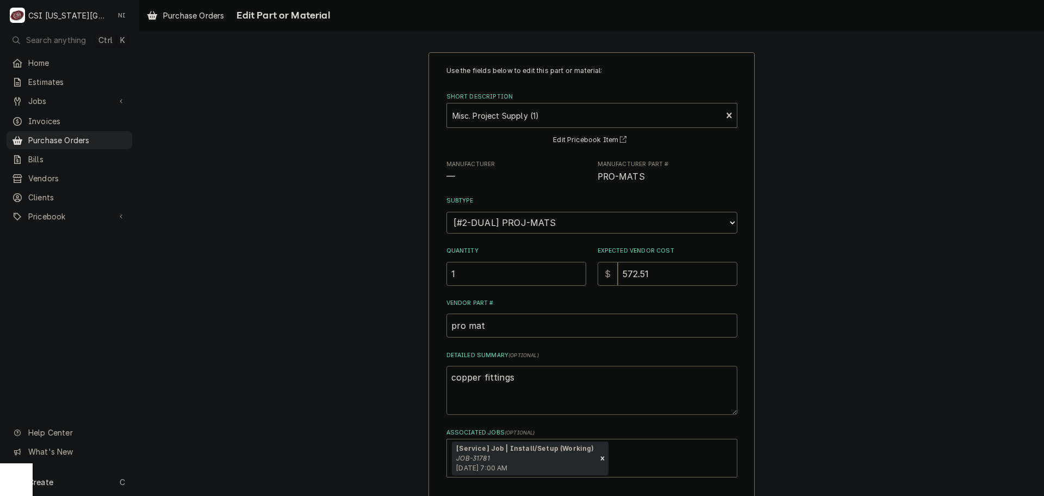
type textarea "x"
type textarea "copper fittings/"
type textarea "x"
type textarea "copper fittings/"
type textarea "x"
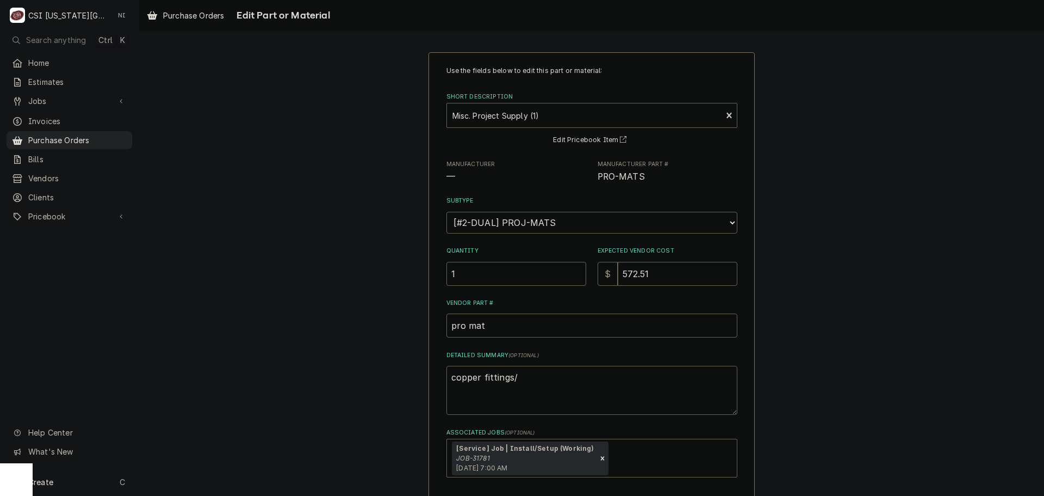
type textarea "copper fittings/ t"
type textarea "x"
type textarea "copper fittings/ t"
type textarea "x"
type textarea "copper fittings/ t u"
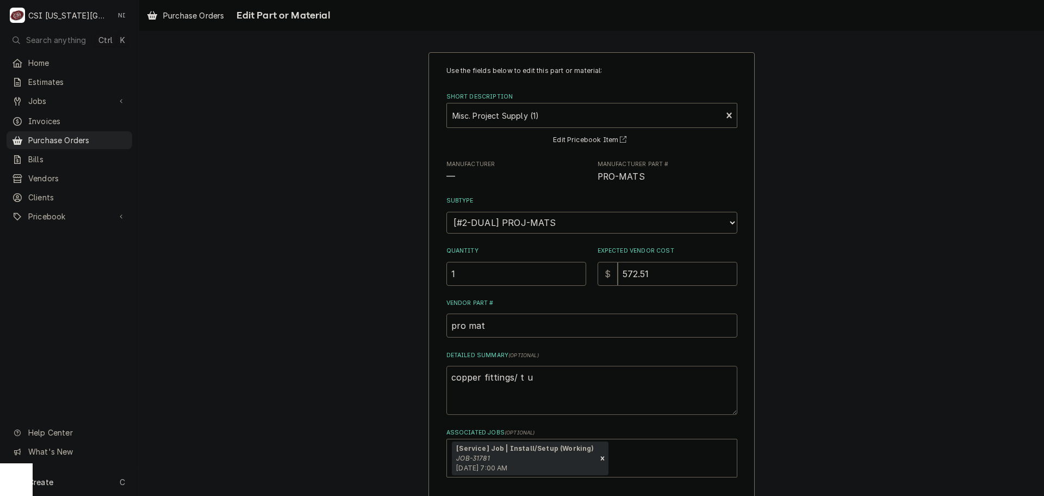
type textarea "x"
type textarea "copper fittings/ t ub"
type textarea "x"
type textarea "copper fittings/ t u"
type textarea "x"
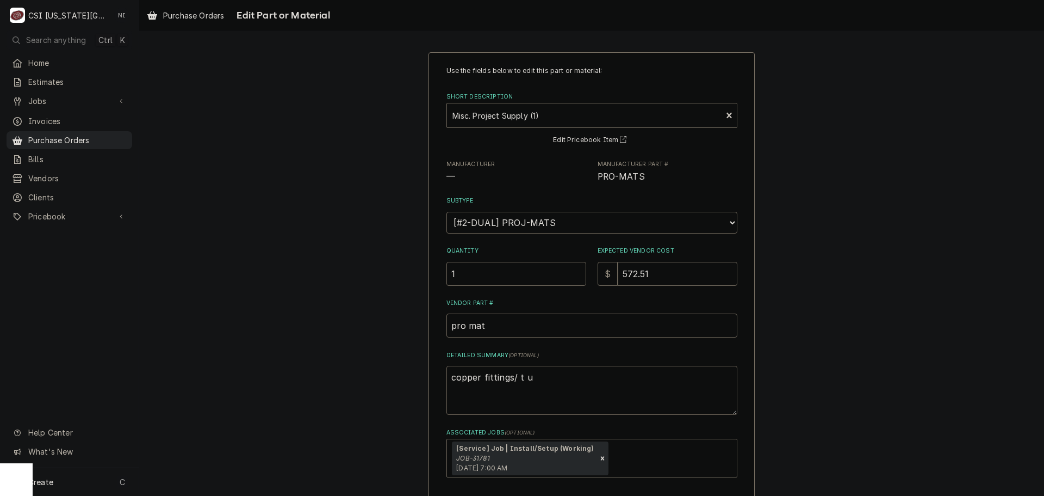
type textarea "copper fittings/ t"
type textarea "x"
type textarea "copper fittings/ t"
type textarea "x"
type textarea "copper fittings/ tu"
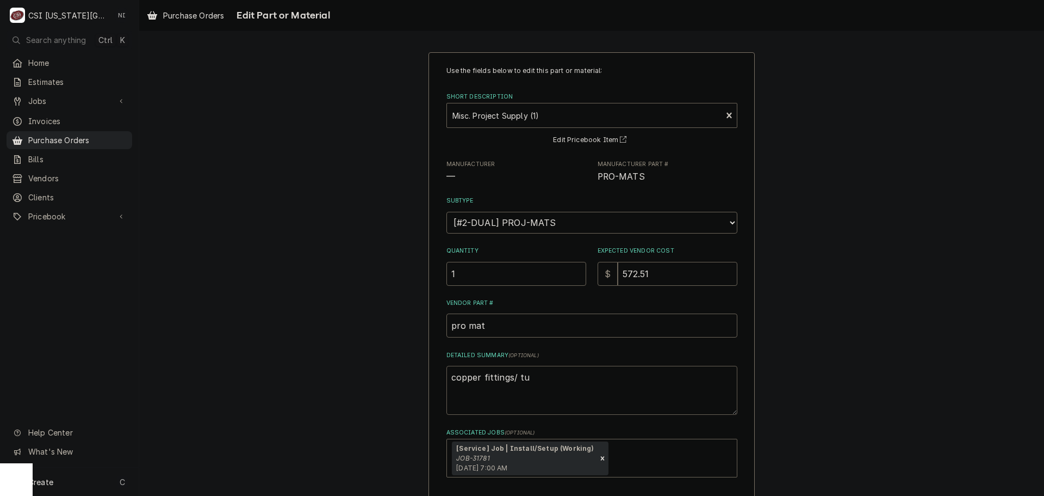
type textarea "x"
type textarea "copper fittings/ tub"
type textarea "x"
type textarea "copper fittings/ tube"
type textarea "x"
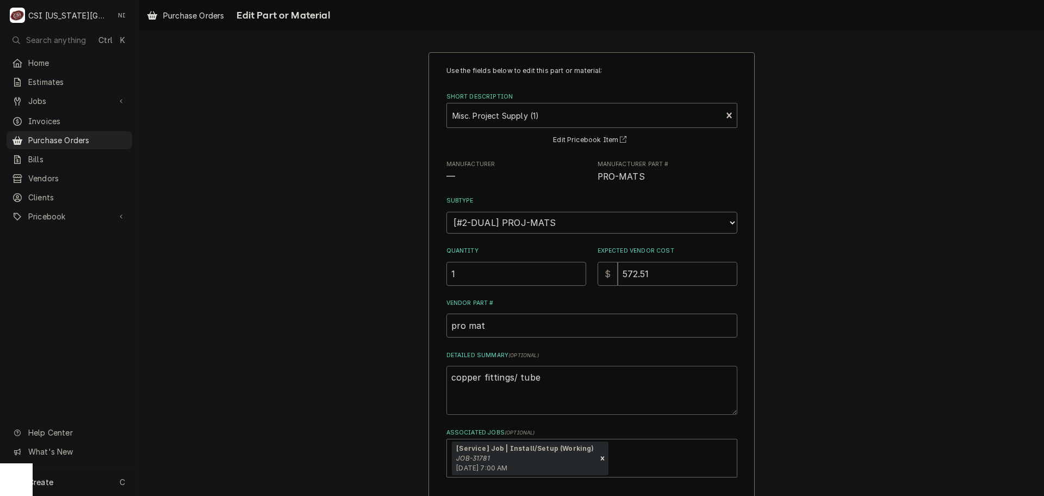
type textarea "copper fittings/ tube,"
type textarea "x"
type textarea "copper fittings/ tube,"
type textarea "x"
type textarea "copper fittings/ tube, h"
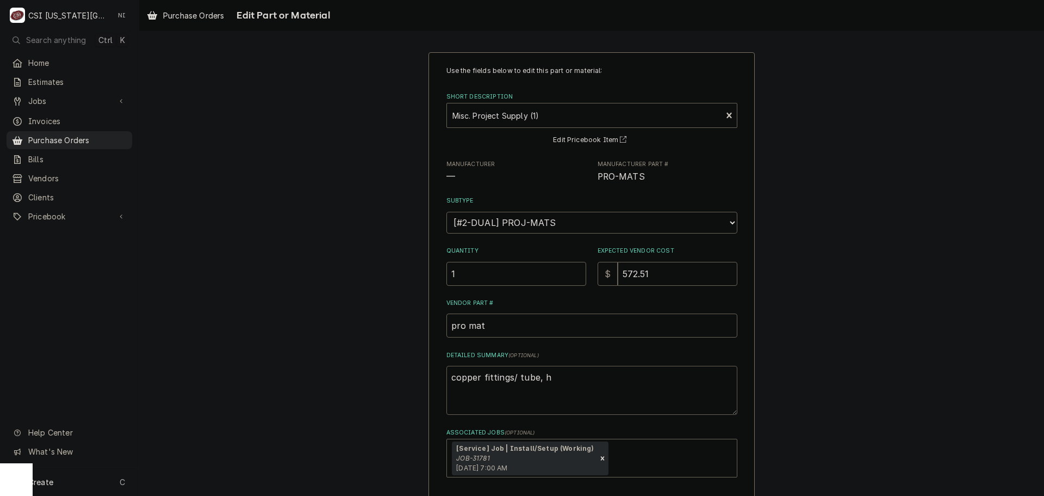
type textarea "x"
type textarea "copper fittings/ tube, ha"
type textarea "x"
type textarea "copper fittings/ tube, han"
type textarea "x"
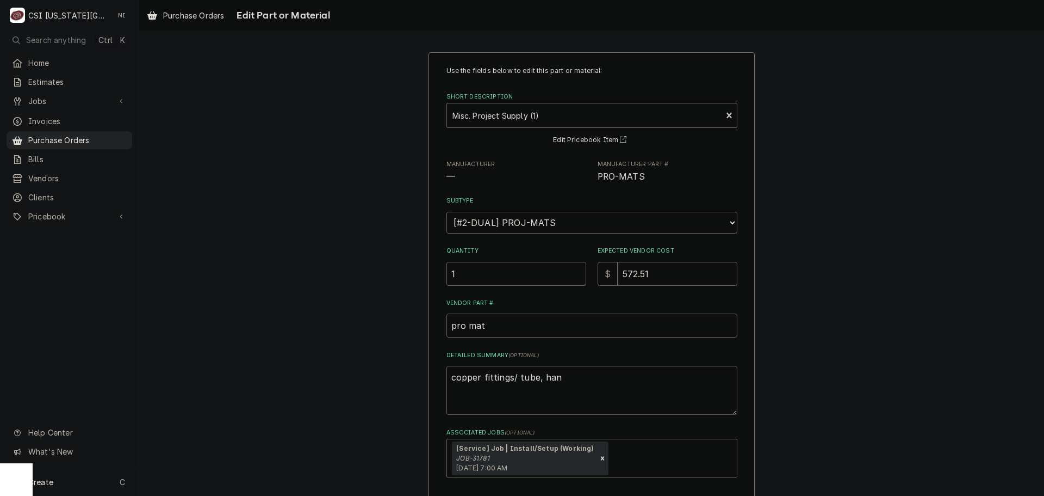
type textarea "copper fittings/ tube, hang"
type textarea "x"
type textarea "copper fittings/ tube, hange"
type textarea "x"
type textarea "copper fittings/ tube, hanger"
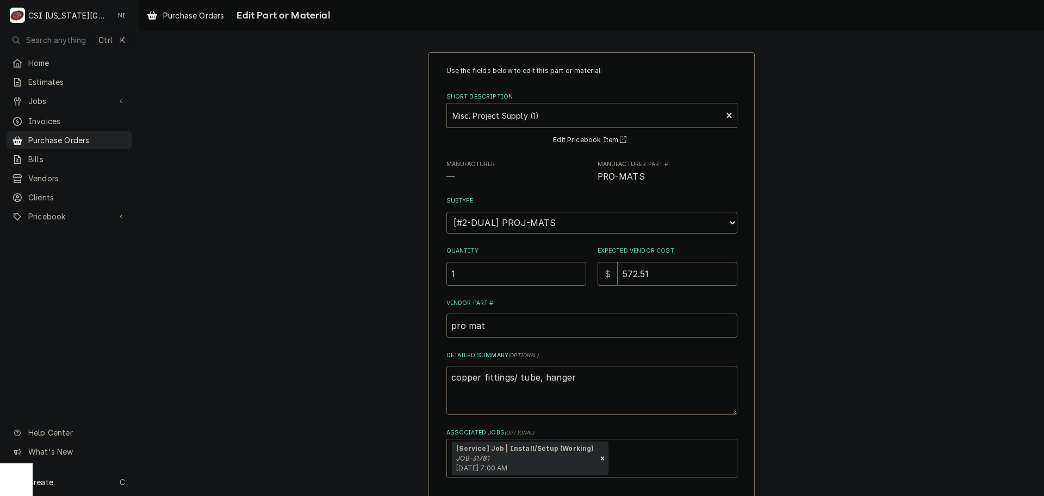
type textarea "x"
type textarea "copper fittings/ tube, hangers"
type textarea "x"
type textarea "copper fittings/ tube, hangers,"
type textarea "x"
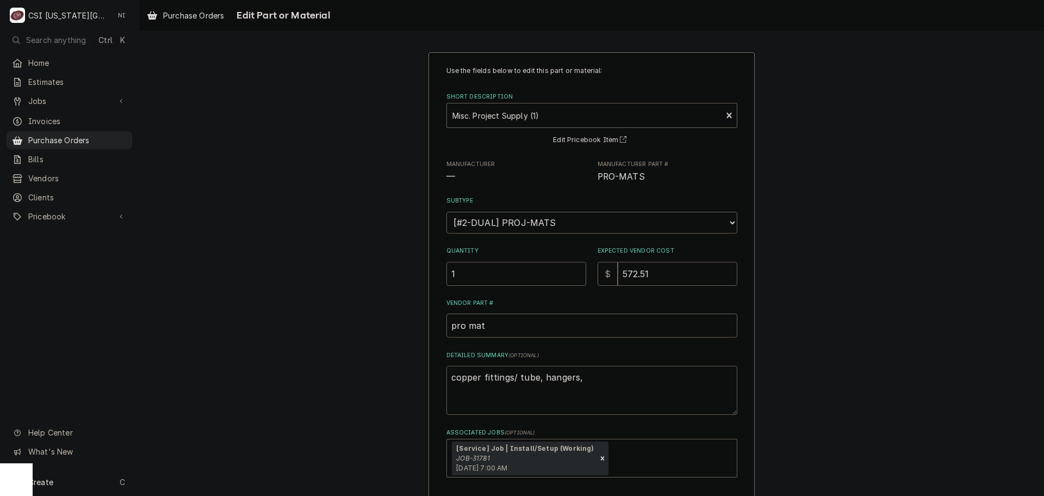
type textarea "copper fittings/ tube, hangers,"
type textarea "x"
type textarea "copper fittings/ tube, hangers, b"
type textarea "x"
type textarea "copper fittings/ tube, hangers, br"
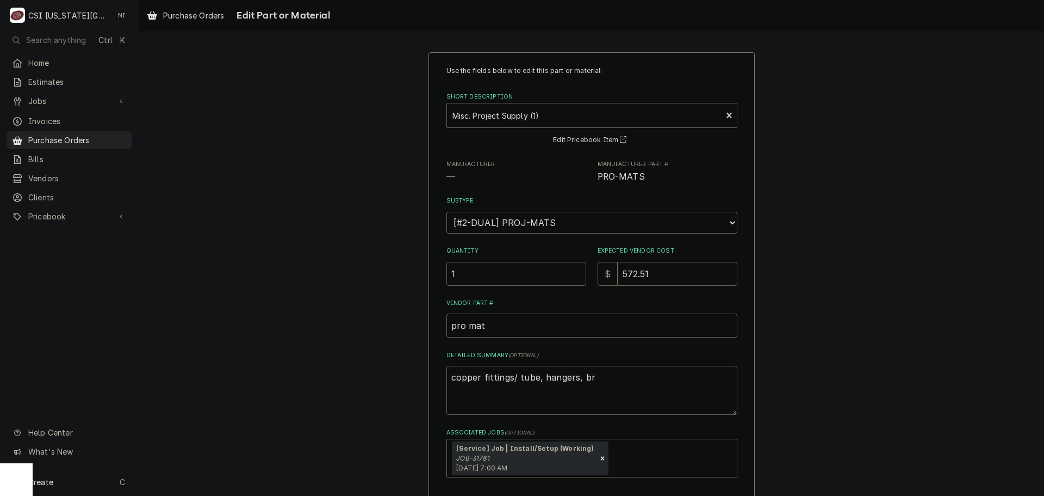
type textarea "x"
type textarea "copper fittings/ tube, hangers, bra"
type textarea "x"
type textarea "copper fittings/ tube, hangers, bras"
type textarea "x"
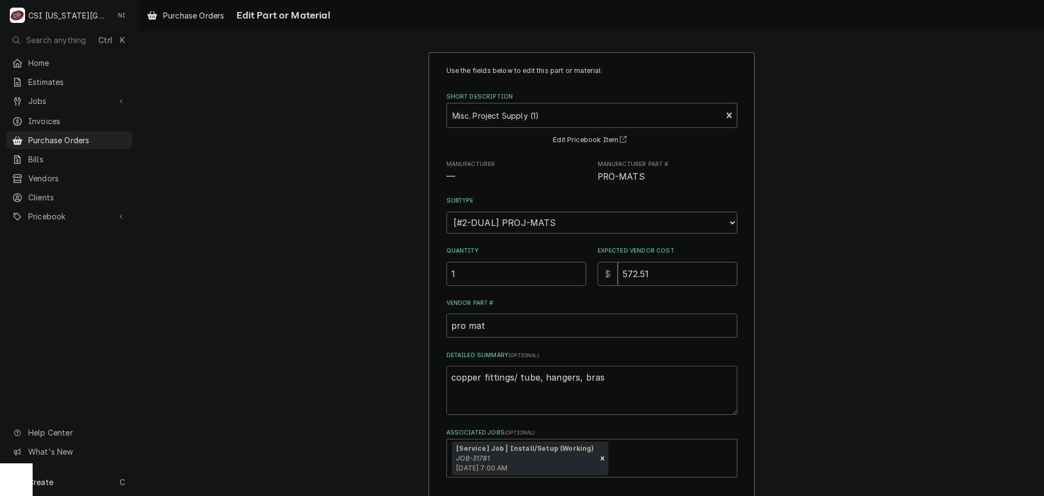
type textarea "copper fittings/ tube, hangers, brass"
type textarea "x"
type textarea "copper fittings/ tube, hangers, brass"
type textarea "x"
type textarea "copper fittings/ tube, hangers, brass f"
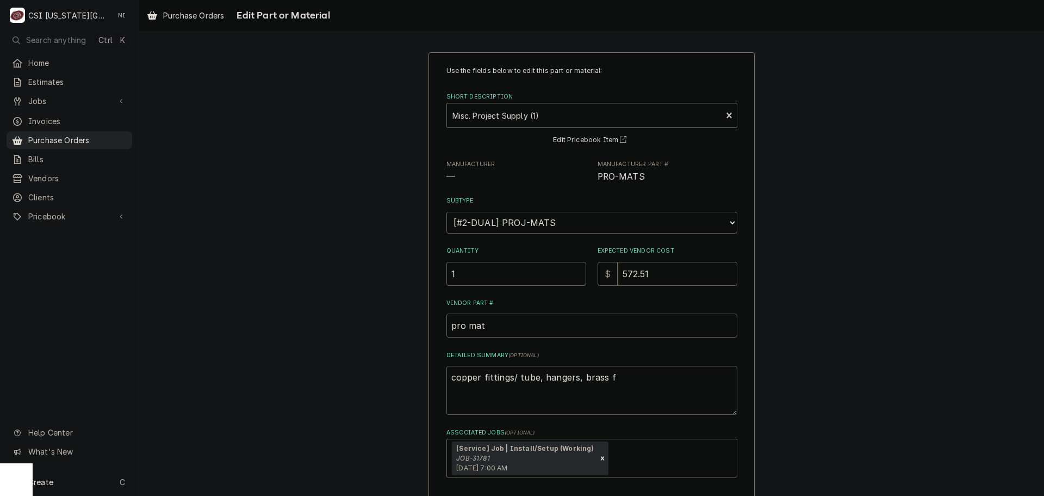
type textarea "x"
type textarea "copper fittings/ tube, hangers, brass fi"
type textarea "x"
type textarea "copper fittings/ tube, hangers, brass fit"
type textarea "x"
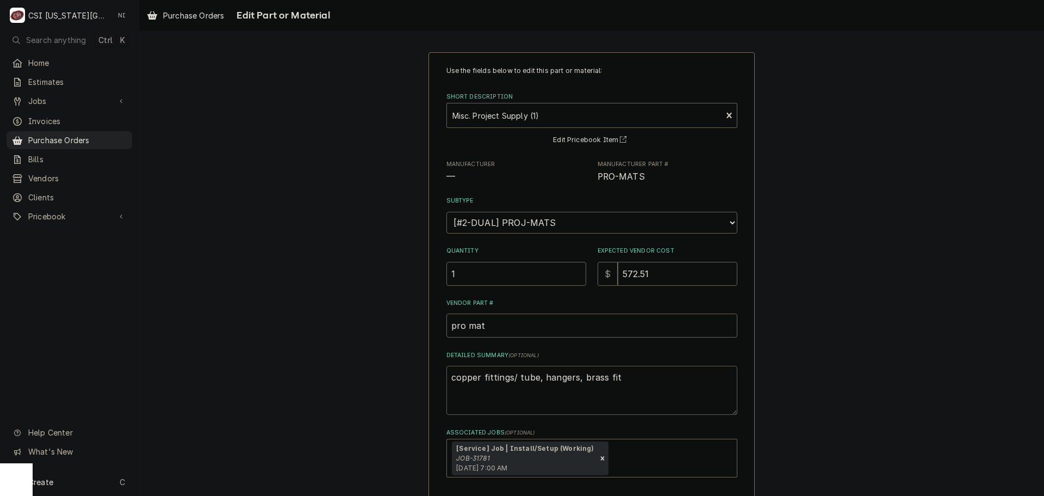
type textarea "copper fittings/ tube, hangers, brass fitt"
type textarea "x"
type textarea "copper fittings/ tube, hangers, brass fitti"
type textarea "x"
type textarea "copper fittings/ tube, hangers, brass fittin"
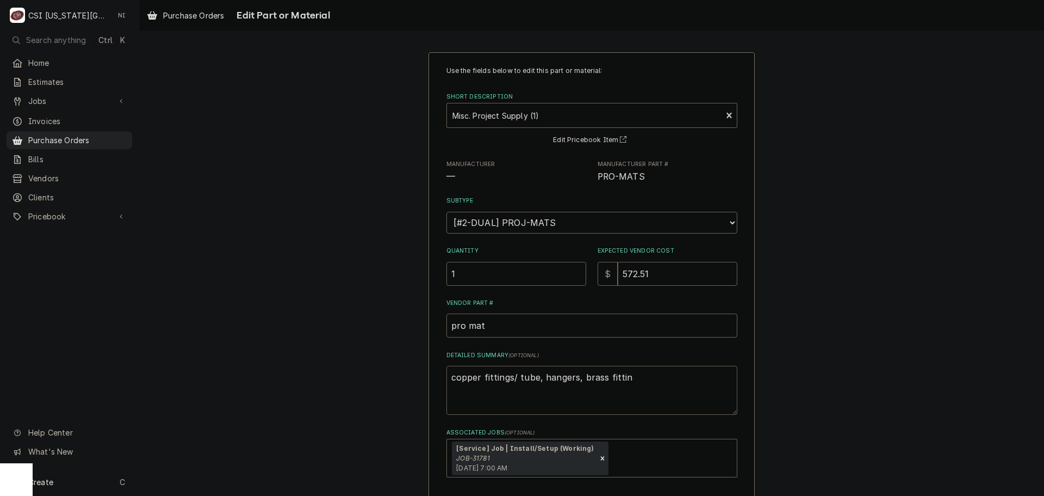
type textarea "x"
type textarea "copper fittings/ tube, hangers, brass fitting"
type textarea "x"
type textarea "copper fittings/ tube, hangers, brass fittings"
type textarea "x"
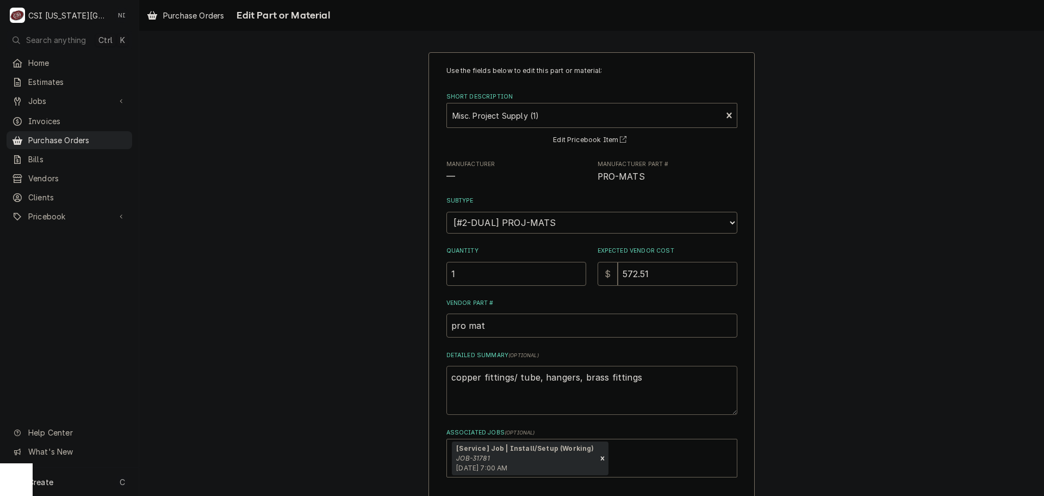
type textarea "copper fittings/ tube, hangers, brass fittings,"
type textarea "x"
type textarea "copper fittings/ tube, hangers, brass fittings,"
type textarea "x"
type textarea "copper fittings/ tube, hangers, brass fittings, c"
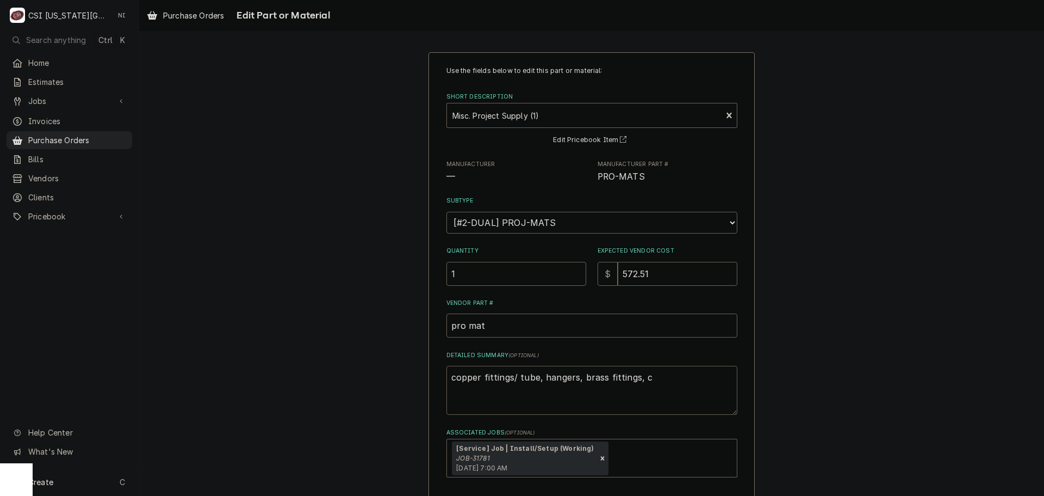
type textarea "x"
type textarea "copper fittings/ tube, hangers, brass fittings, co"
type textarea "x"
type textarea "copper fittings/ tube, hangers, brass fittings, con"
type textarea "x"
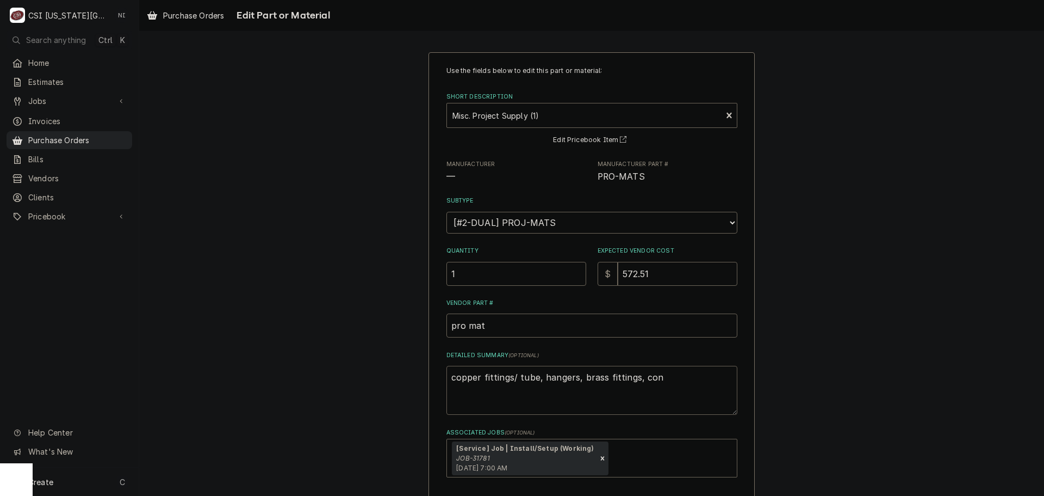
type textarea "copper fittings/ tube, hangers, brass fittings, cond"
type textarea "x"
type textarea "copper fittings/ tube, hangers, brass fittings, condu"
type textarea "x"
type textarea "copper fittings/ tube, hangers, brass fittings, condui"
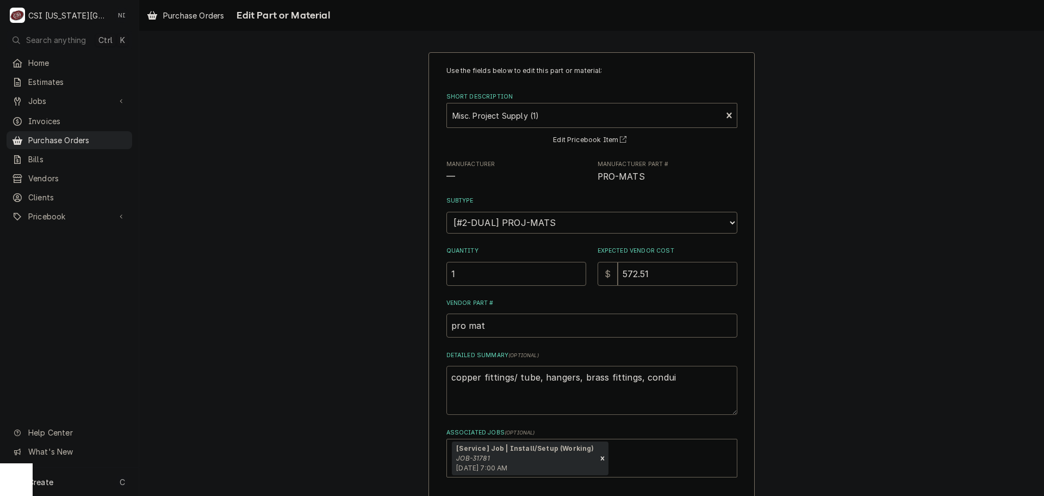
type textarea "x"
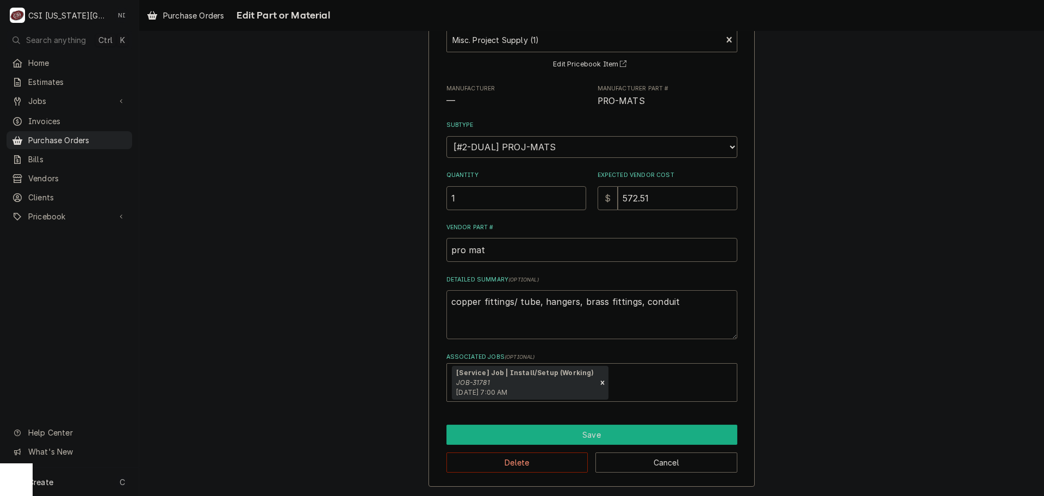
type textarea "copper fittings/ tube, hangers, brass fittings, conduit"
click at [580, 426] on button "Save" at bounding box center [592, 434] width 291 height 20
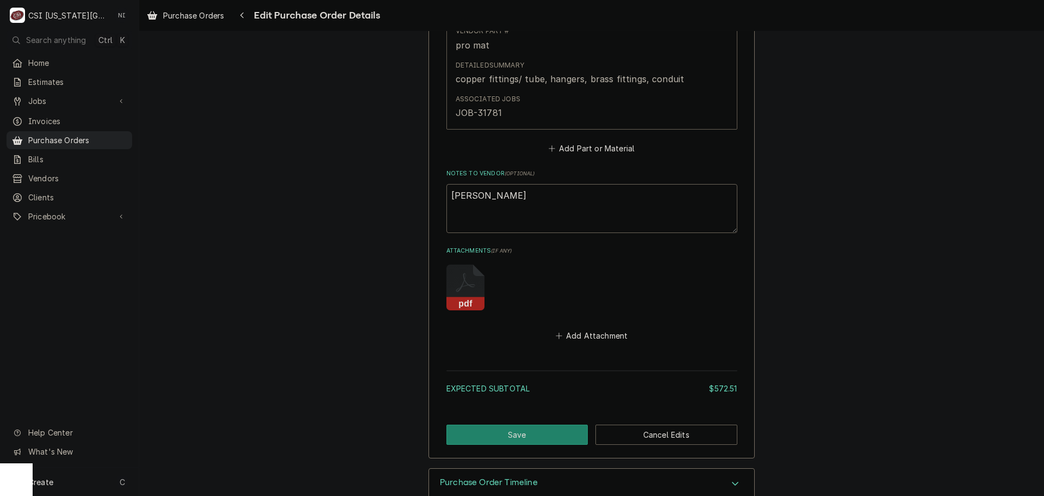
scroll to position [701, 0]
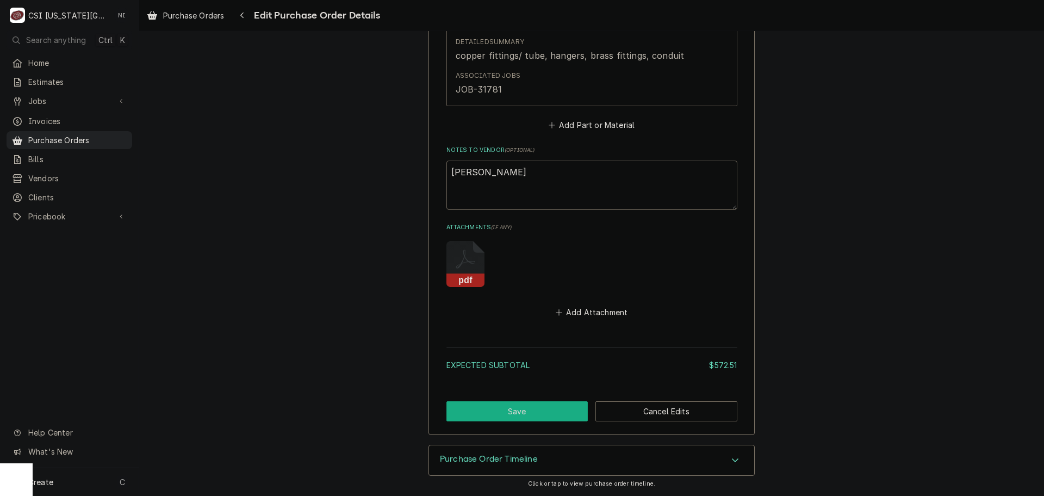
drag, startPoint x: 540, startPoint y: 409, endPoint x: 737, endPoint y: 311, distance: 220.1
click at [540, 410] on button "Save" at bounding box center [518, 411] width 142 height 20
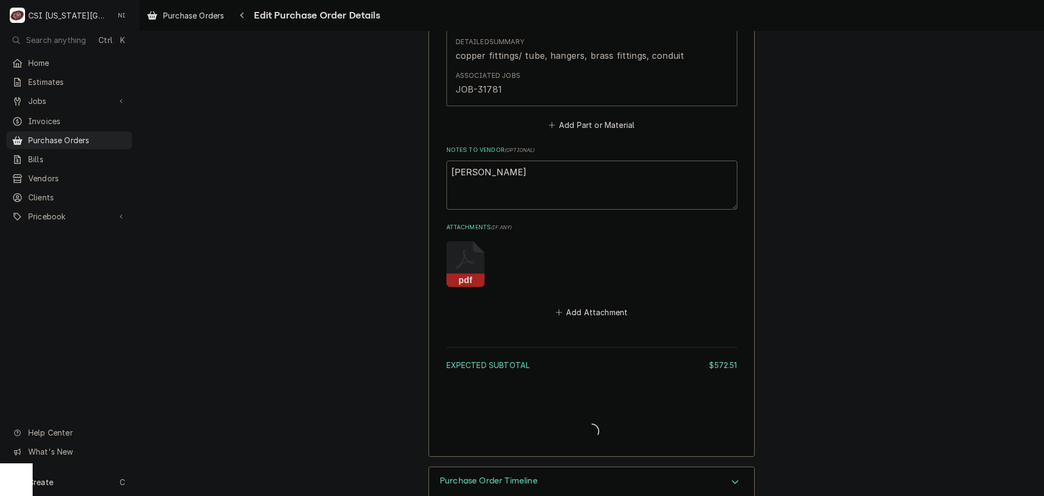
type textarea "x"
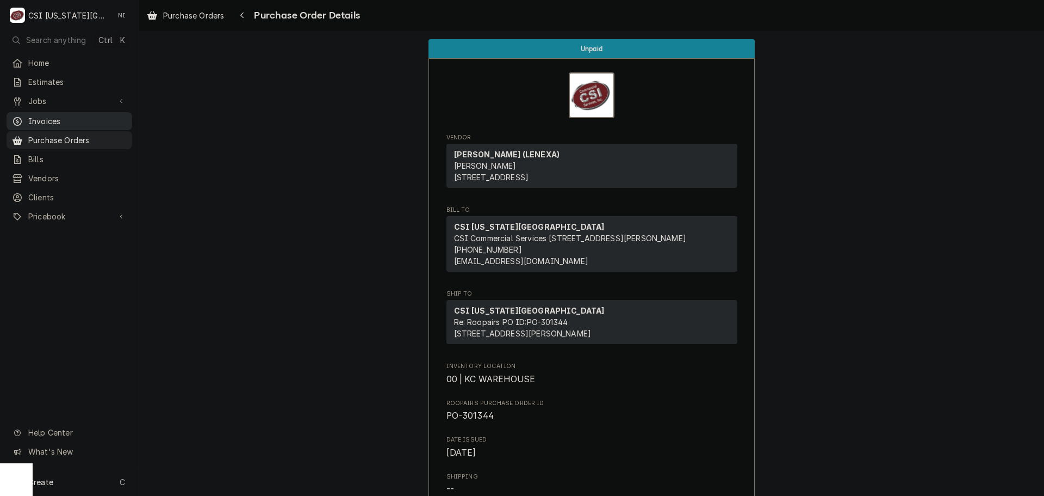
drag, startPoint x: 87, startPoint y: 140, endPoint x: 107, endPoint y: 110, distance: 35.6
click at [87, 140] on span "Purchase Orders" at bounding box center [77, 139] width 98 height 11
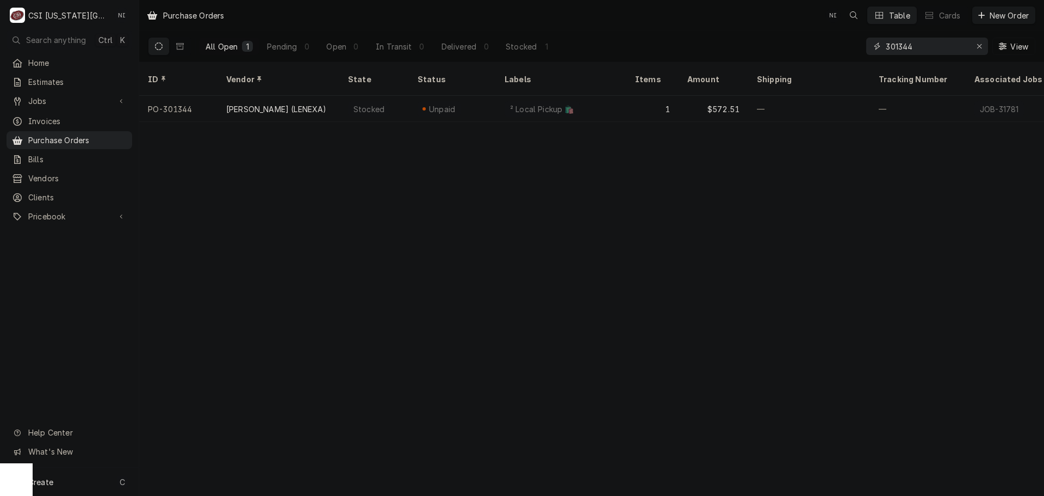
drag, startPoint x: 921, startPoint y: 47, endPoint x: 769, endPoint y: 48, distance: 151.8
click at [769, 48] on div "All Open 1 Pending 0 Open 0 In Transit 0 Delivered 0 Stocked 1 301344 View" at bounding box center [592, 46] width 888 height 30
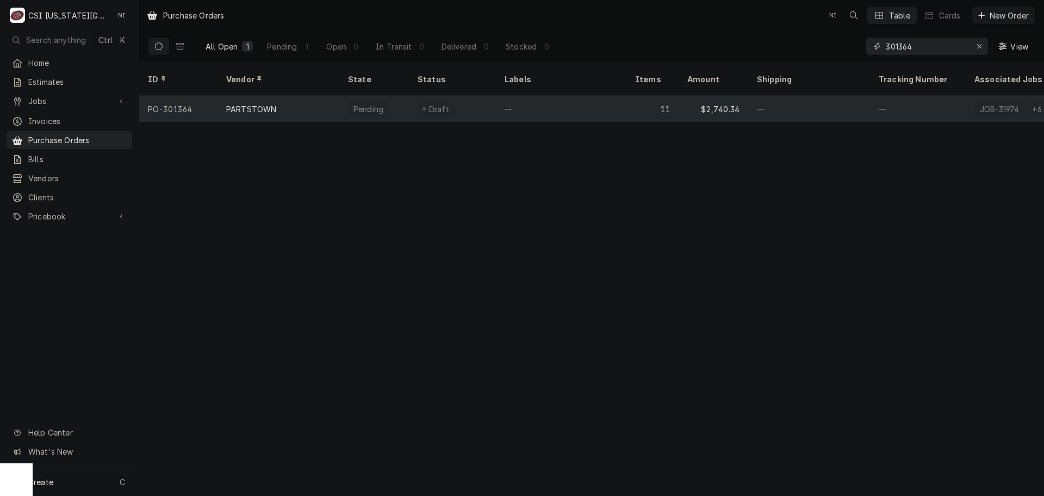
type input "301364"
click at [593, 96] on div "—" at bounding box center [561, 109] width 131 height 26
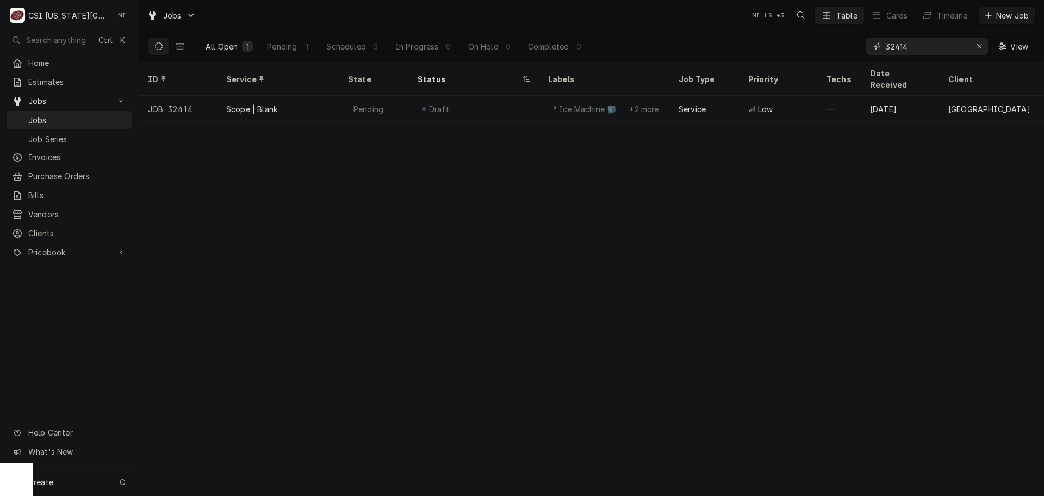
drag, startPoint x: 907, startPoint y: 45, endPoint x: 840, endPoint y: 45, distance: 66.4
click at [840, 45] on div "All Open 1 Pending 1 Scheduled 0 In Progress 0 On Hold 0 Completed 0 32414 View" at bounding box center [592, 46] width 888 height 30
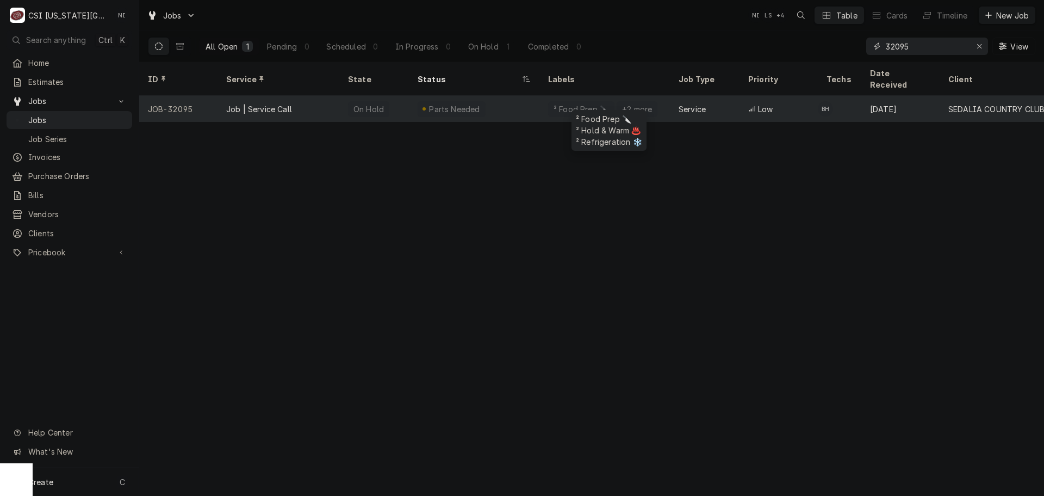
type input "32095"
click at [547, 100] on div "² Food Prep 🔪 +2 more" at bounding box center [605, 109] width 131 height 26
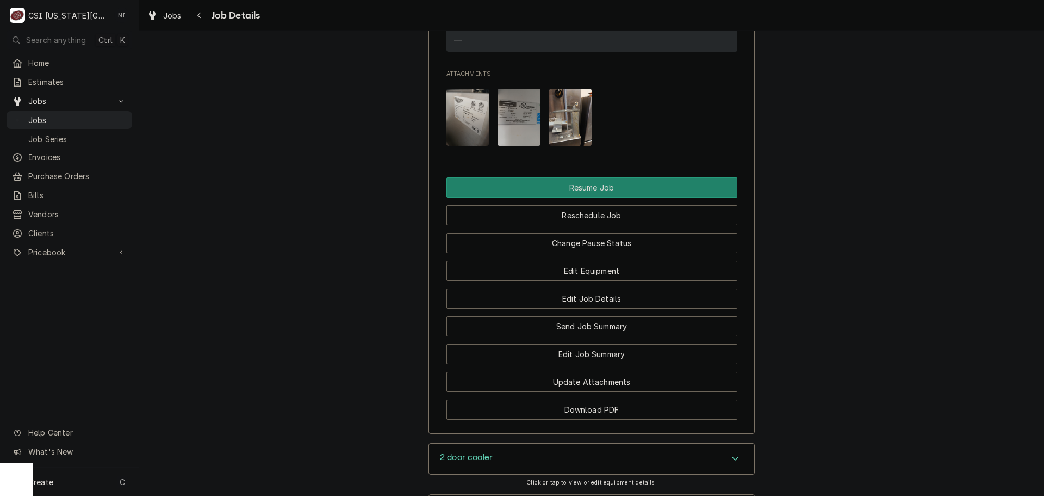
scroll to position [1524, 0]
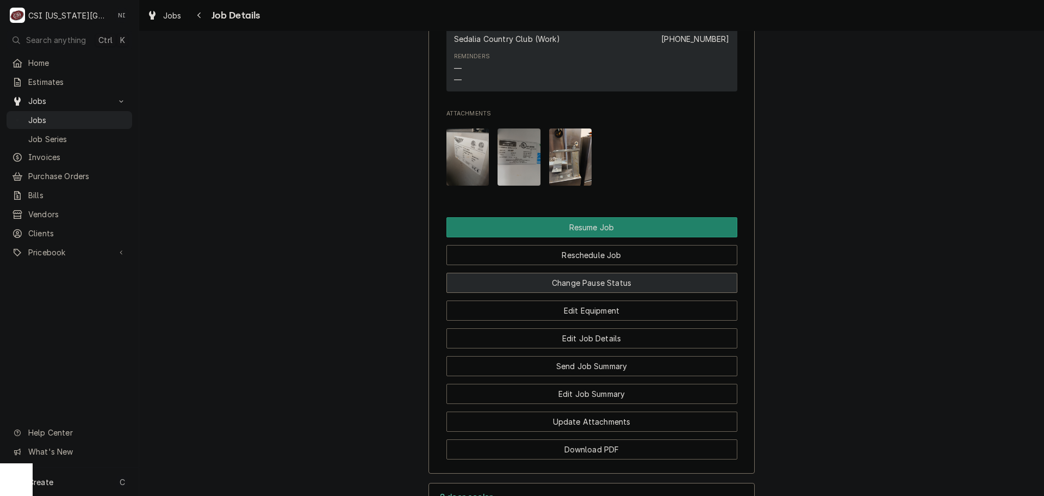
click at [616, 273] on button "Change Pause Status" at bounding box center [592, 283] width 291 height 20
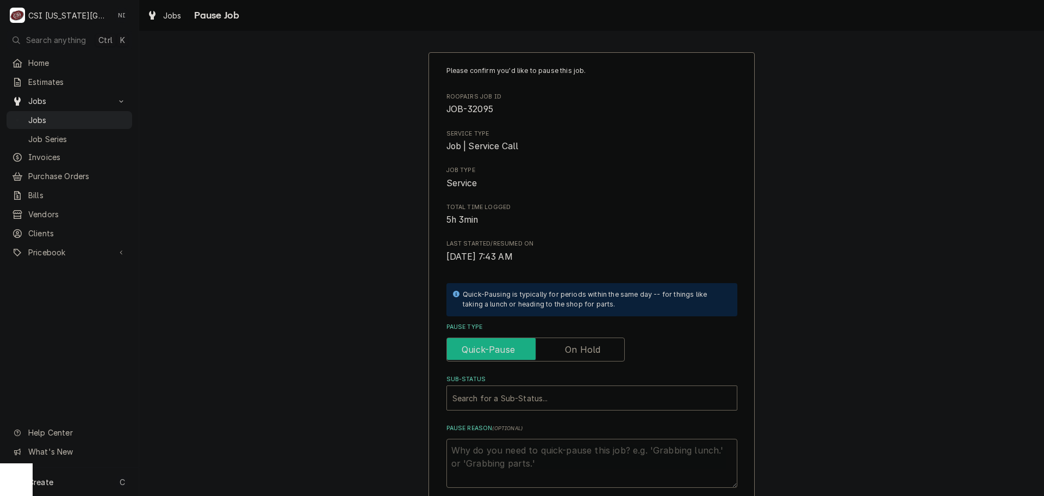
click at [558, 350] on input "Pause Type" at bounding box center [535, 349] width 169 height 24
checkbox input "true"
click at [531, 403] on div "Sub-Status" at bounding box center [592, 398] width 279 height 20
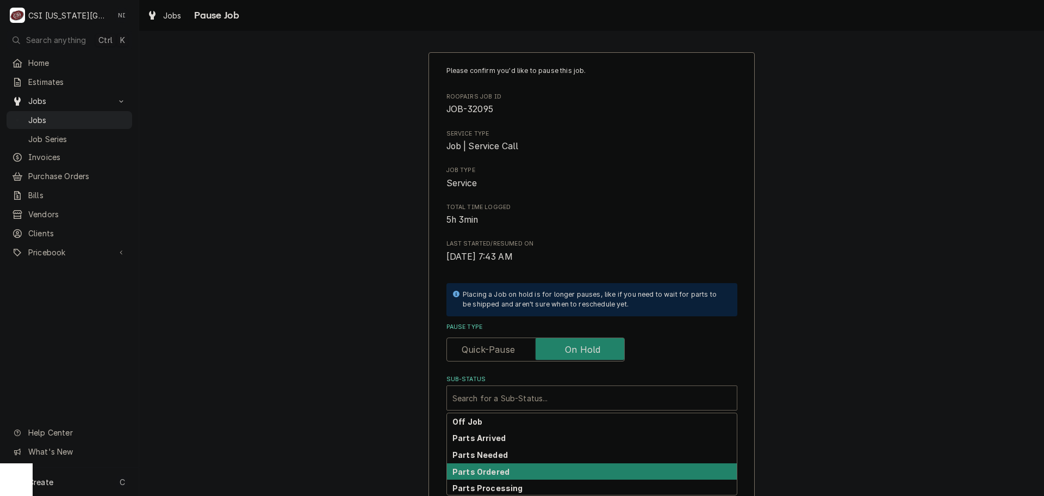
click at [499, 468] on strong "Parts Ordered" at bounding box center [481, 471] width 57 height 9
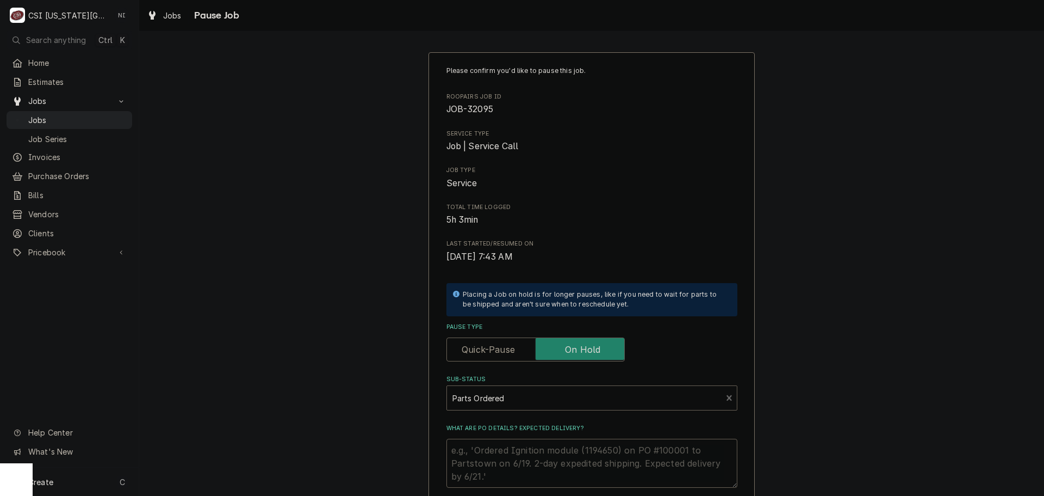
click at [507, 454] on textarea "What are PO details? Expected delivery?" at bounding box center [592, 462] width 291 height 49
type textarea "x"
type textarea "p"
type textarea "x"
type textarea "pA"
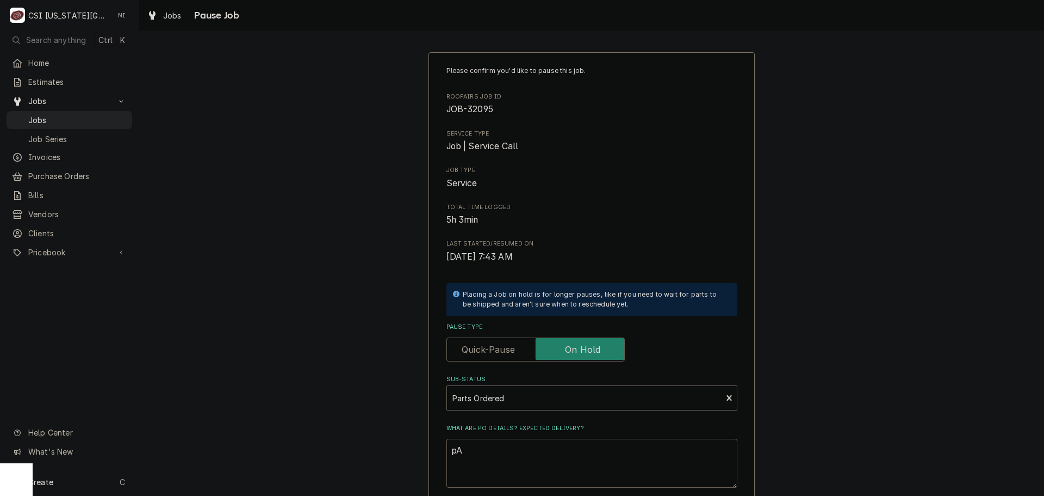
type textarea "x"
type textarea "pAR"
type textarea "x"
type textarea "pART"
type textarea "x"
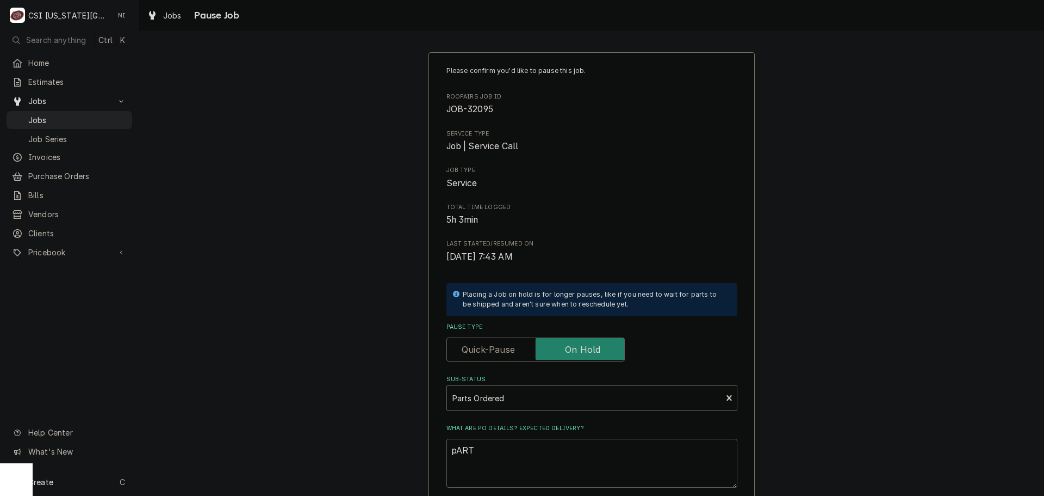
type textarea "pARTS"
type textarea "x"
type textarea "pART"
type textarea "x"
type textarea "pAR"
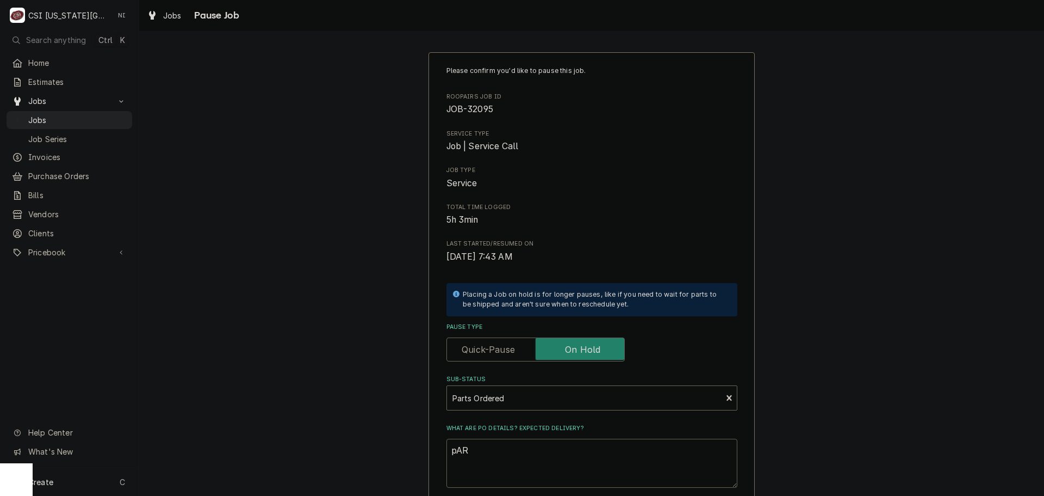
type textarea "x"
type textarea "pA"
type textarea "x"
type textarea "p"
type textarea "x"
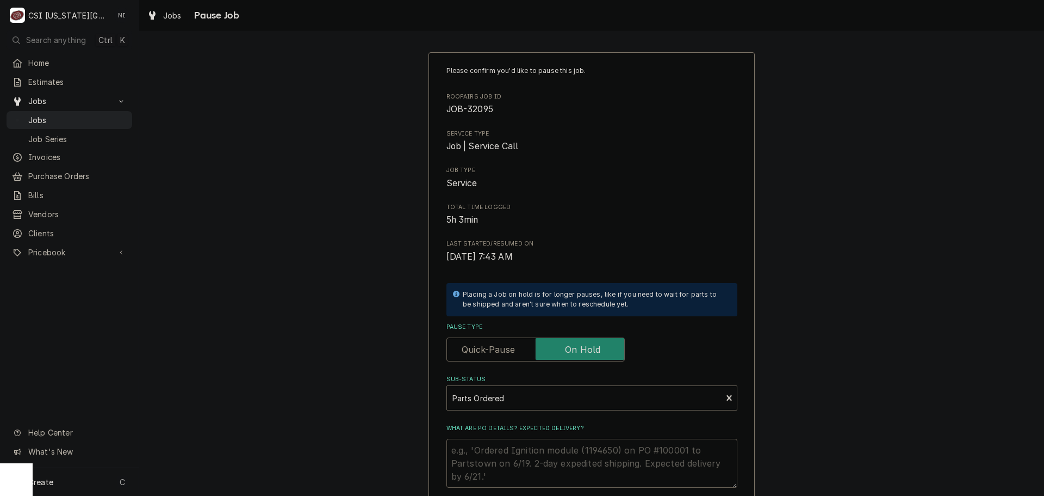
type textarea "x"
type textarea "P"
type textarea "x"
type textarea "PA"
type textarea "x"
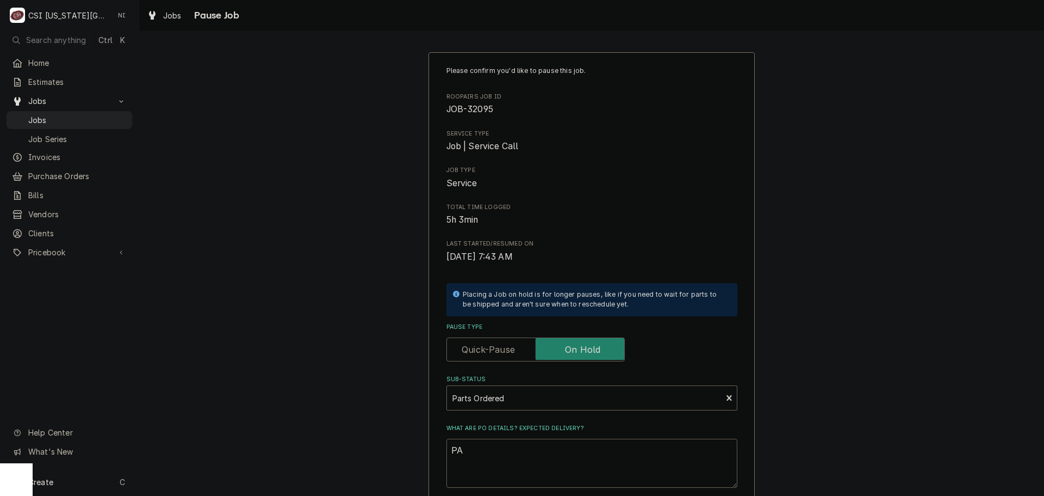
type textarea "P"
type textarea "x"
type textarea "PA"
type textarea "x"
type textarea "PAR"
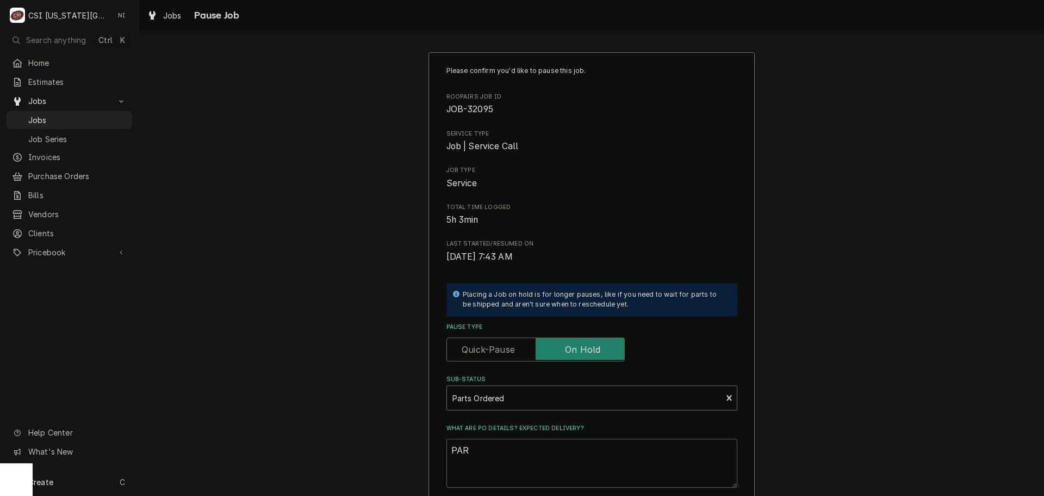
type textarea "x"
type textarea "PART"
type textarea "x"
type textarea "PARTS"
type textarea "x"
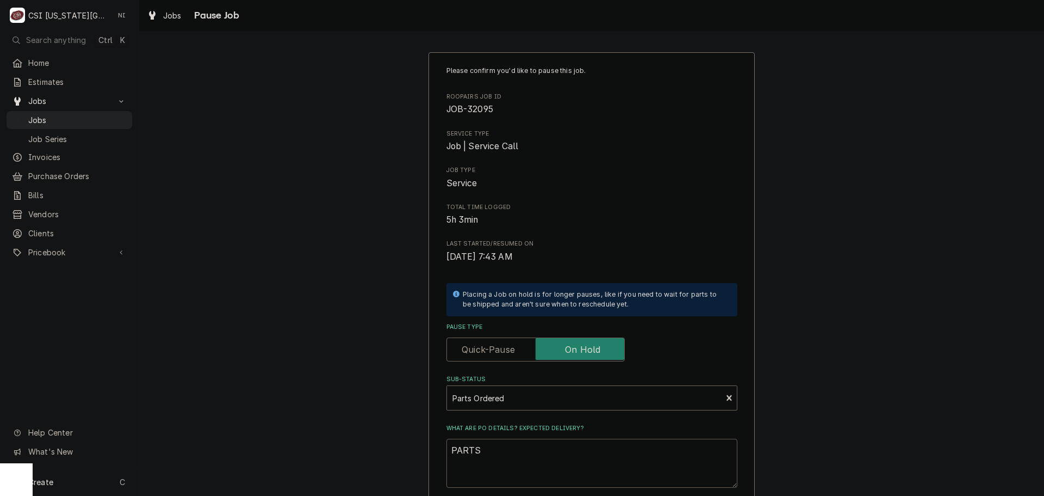
type textarea "PARTS"
type textarea "x"
type textarea "PARTS"
type textarea "x"
type textarea "PART"
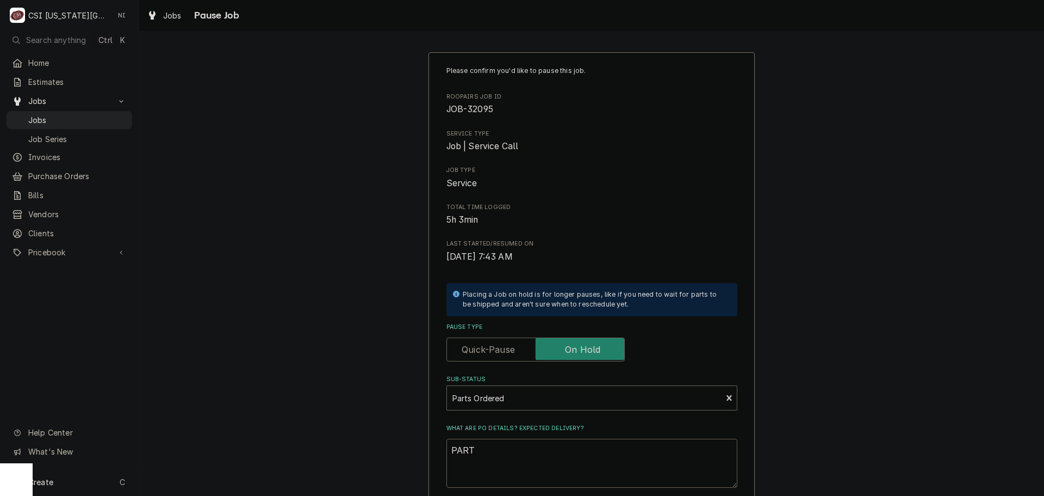
type textarea "x"
type textarea "PAR"
type textarea "x"
type textarea "PA"
type textarea "x"
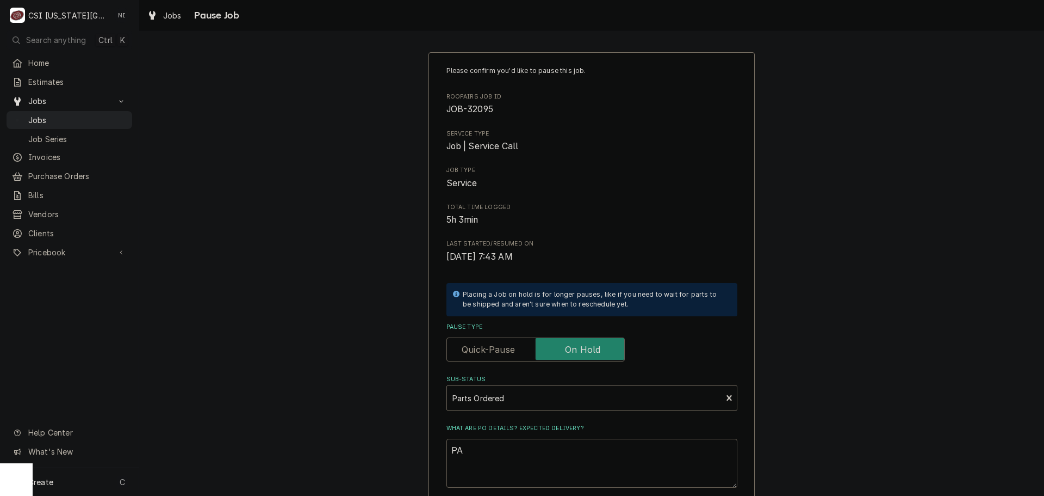
type textarea "P"
type textarea "x"
type textarea "Pa"
type textarea "x"
type textarea "Par"
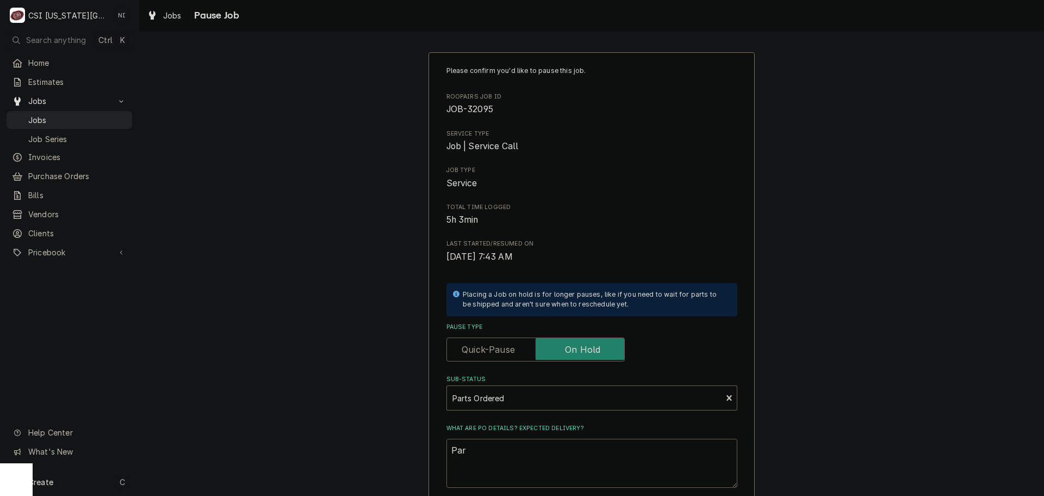
type textarea "x"
type textarea "Part"
type textarea "x"
type textarea "Parts"
type textarea "x"
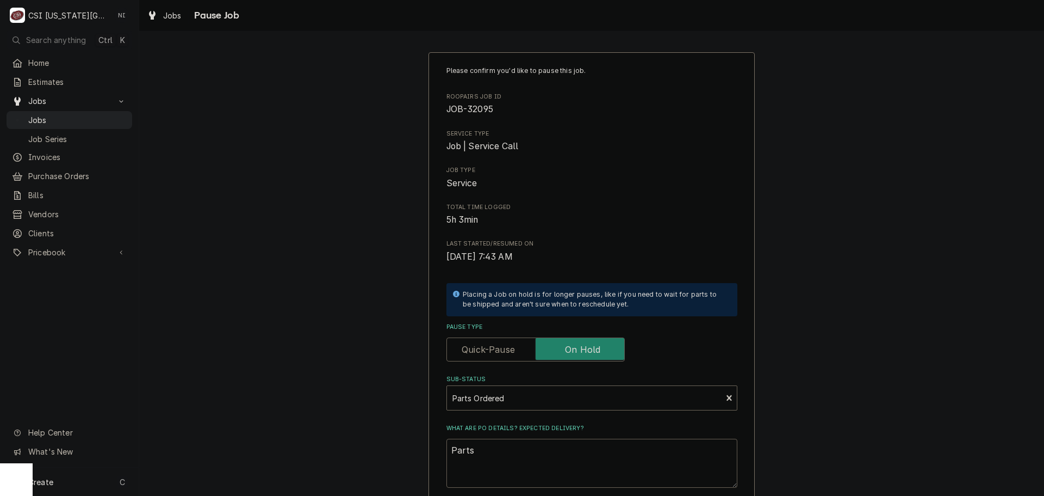
type textarea "Parts"
type textarea "x"
type textarea "Parts o"
type textarea "x"
type textarea "Parts or"
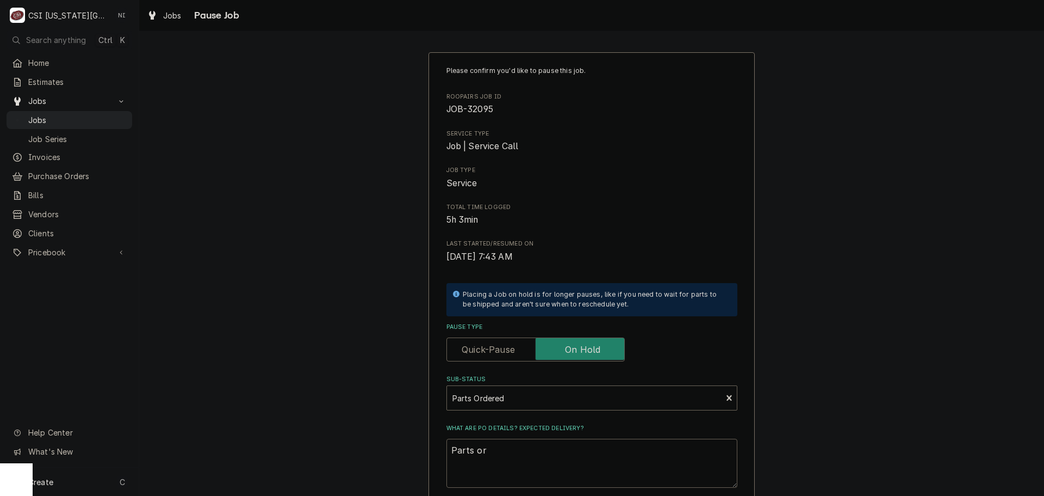
type textarea "x"
type textarea "Parts ord"
type textarea "x"
type textarea "Parts orde"
type textarea "x"
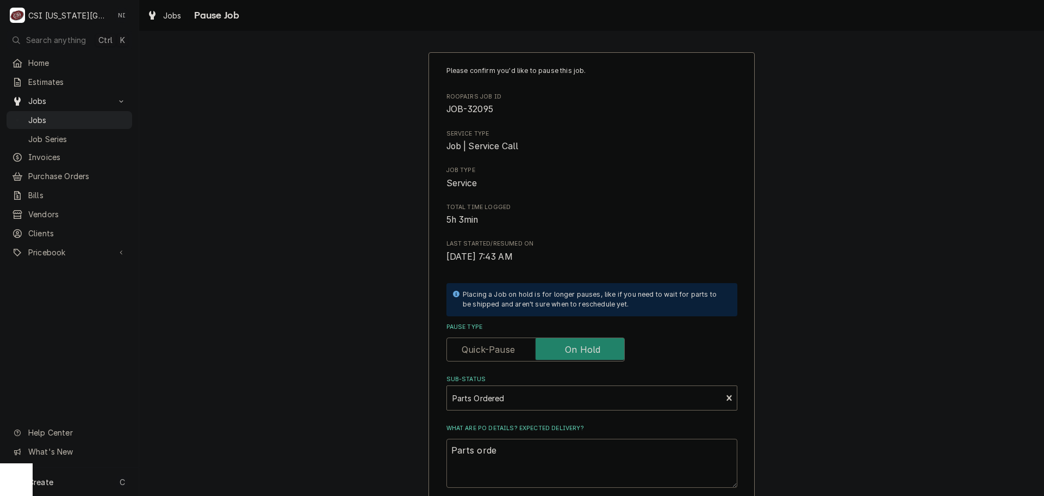
type textarea "Parts order"
type textarea "x"
type textarea "Parts ordere"
type textarea "x"
type textarea "Parts ordered"
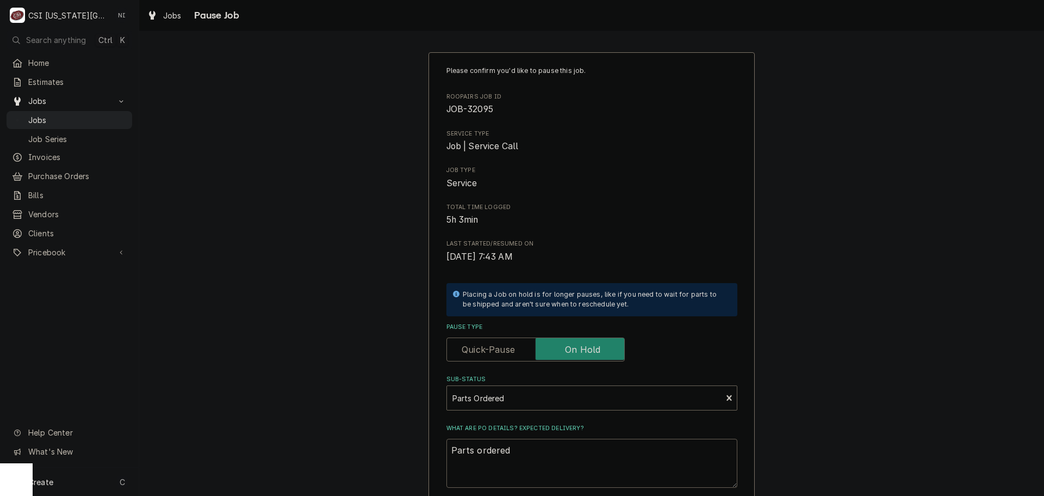
type textarea "x"
type textarea "Parts ordered"
type textarea "x"
type textarea "Parts ordered o"
type textarea "x"
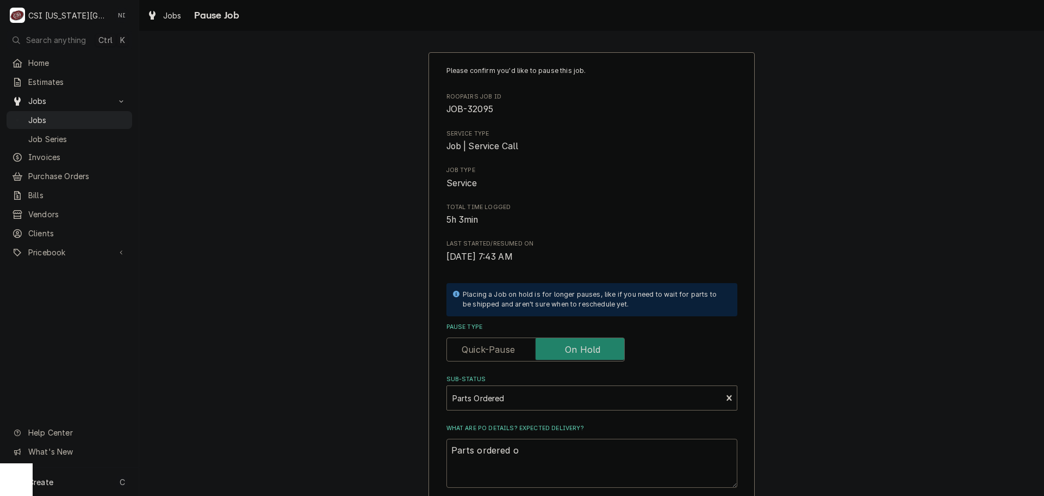
type textarea "Parts ordered on"
type textarea "x"
type textarea "Parts ordered on"
type textarea "x"
type textarea "Parts ordered on P"
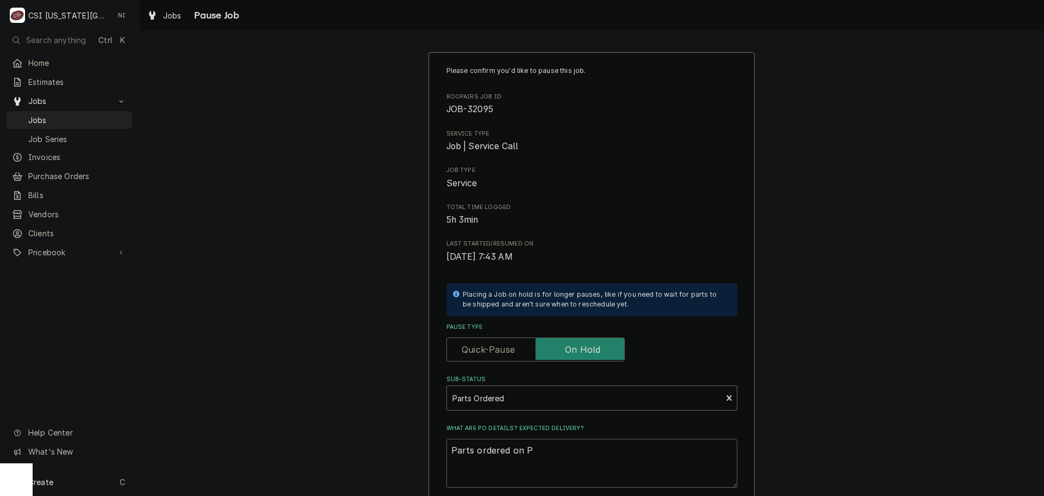
type textarea "x"
type textarea "Parts ordered on PO"
type textarea "x"
type textarea "Parts ordered on PO"
type textarea "x"
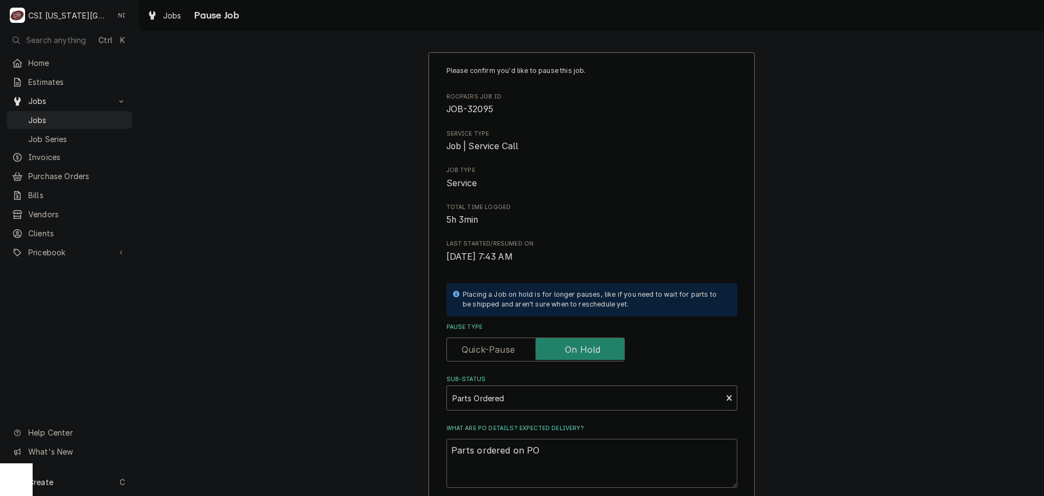
type textarea "Parts ordered on PO 3"
type textarea "x"
type textarea "Parts ordered on PO 30"
type textarea "x"
type textarea "Parts ordered on PO 301"
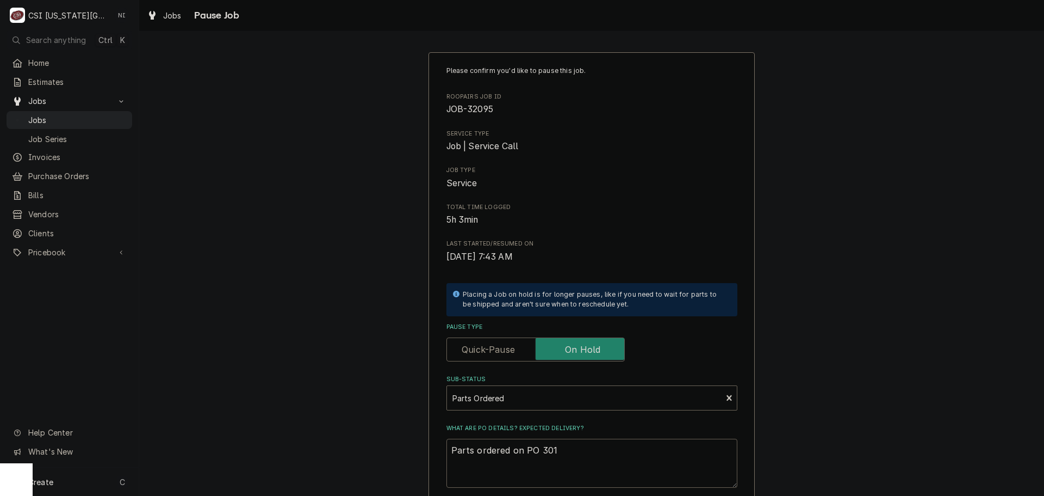
type textarea "x"
type textarea "Parts ordered on PO 3013"
type textarea "x"
type textarea "Parts ordered on PO 30136"
type textarea "x"
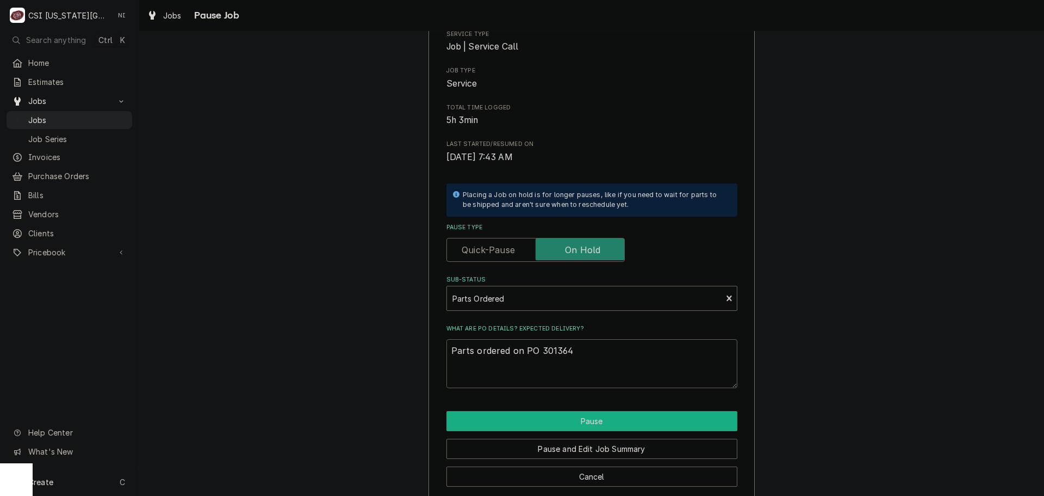
scroll to position [114, 0]
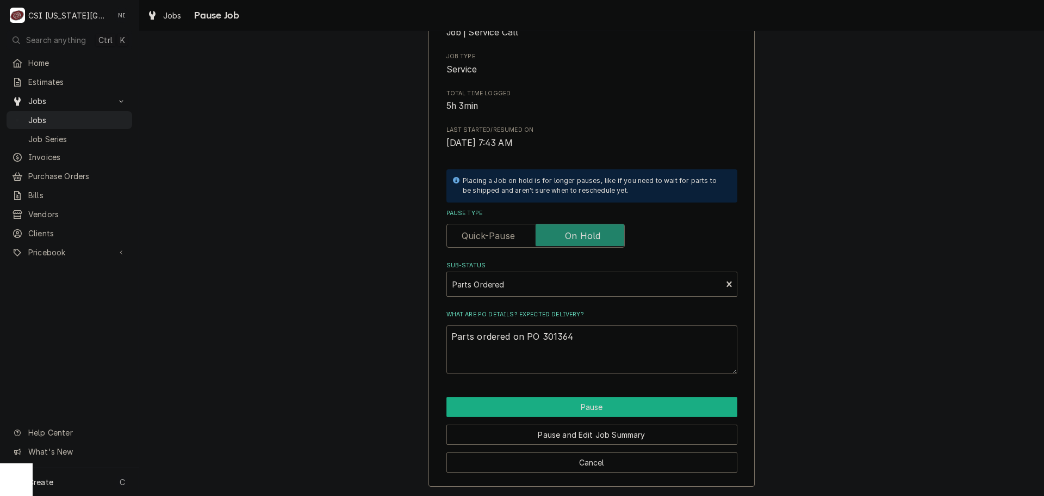
type textarea "Parts ordered on PO 301364"
click at [595, 406] on button "Pause" at bounding box center [592, 407] width 291 height 20
type textarea "x"
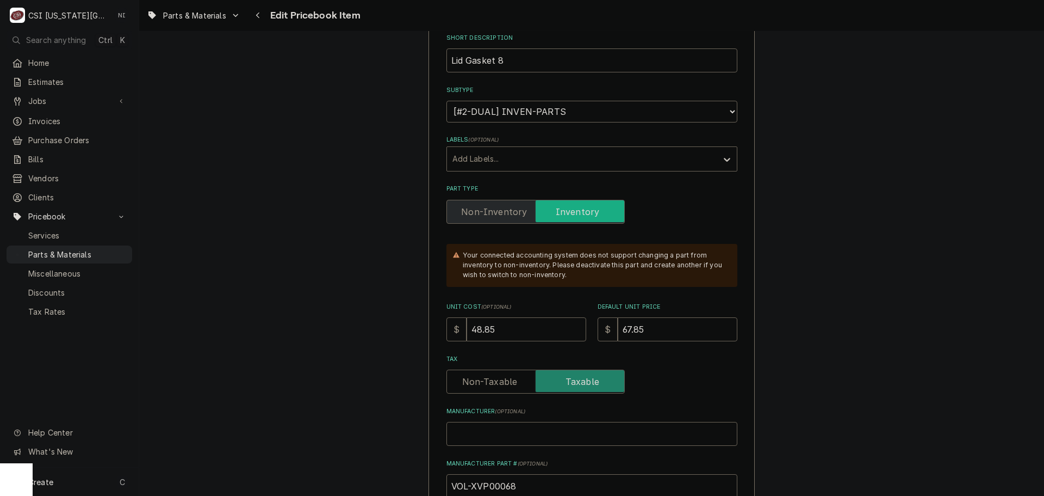
scroll to position [218, 0]
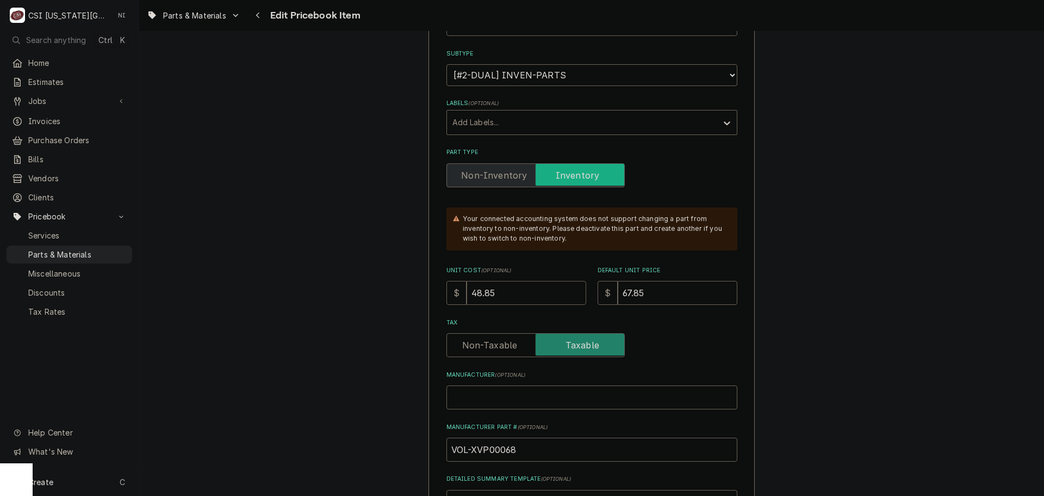
drag, startPoint x: 498, startPoint y: 290, endPoint x: 338, endPoint y: 285, distance: 160.5
type textarea "x"
type input "5"
type textarea "x"
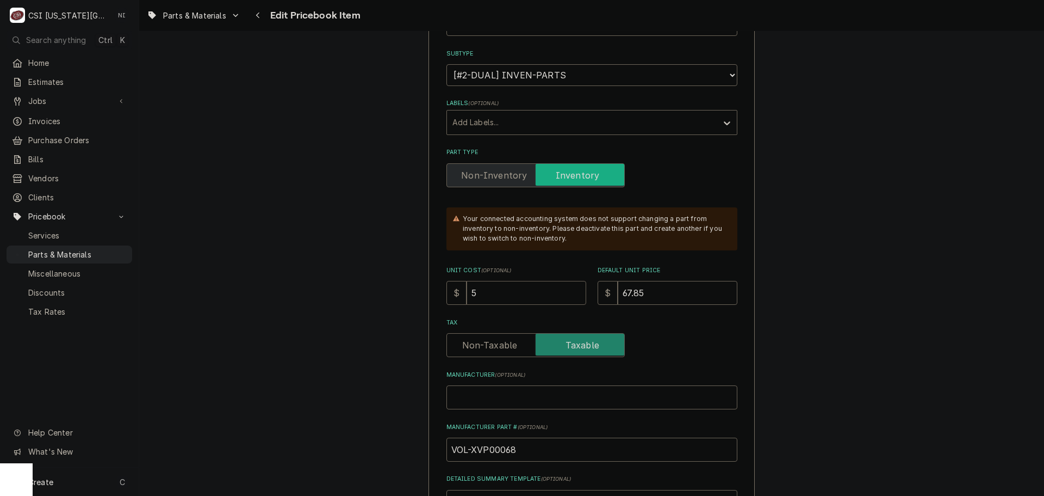
type input "55"
type textarea "x"
type input "55.2"
type textarea "x"
type input "55.24"
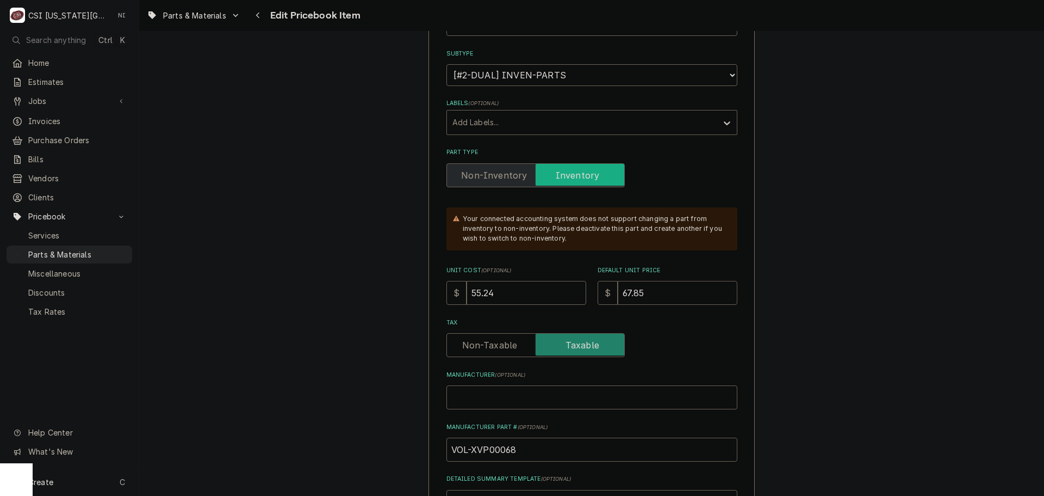
type textarea "x"
type input "7"
type textarea "x"
type input "77.7"
type textarea "x"
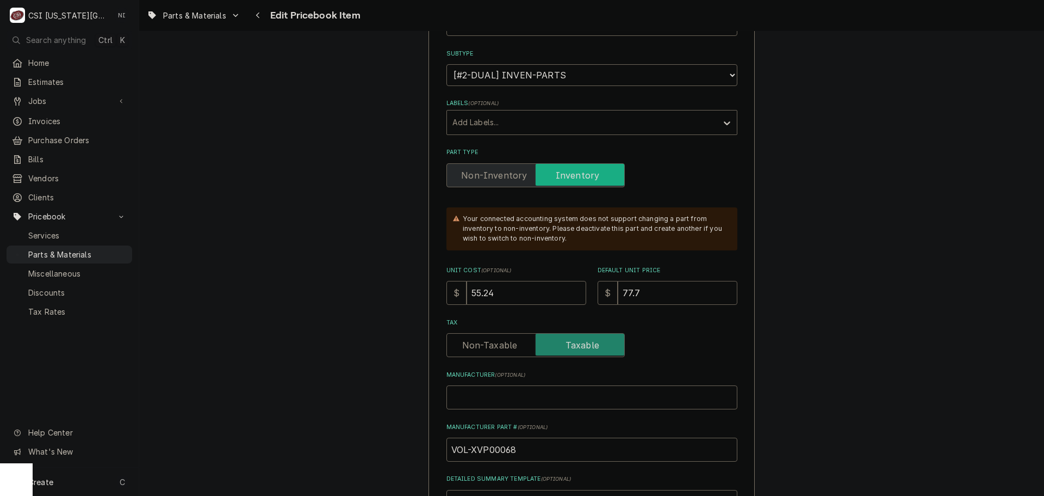
type input "77.78"
type textarea "x"
type input "77.780"
type textarea "x"
type input "77.78"
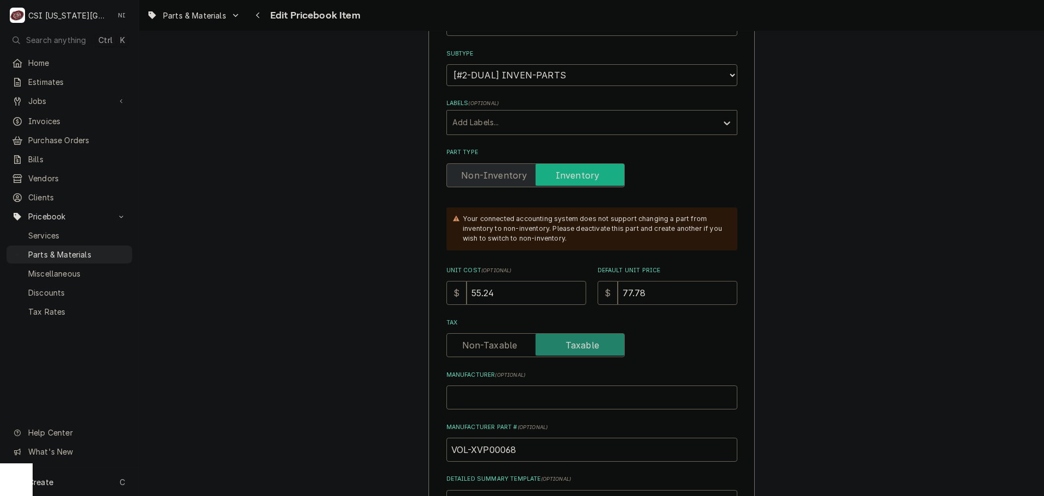
type textarea "x"
type input "77.7"
type textarea "x"
type input "77"
type textarea "x"
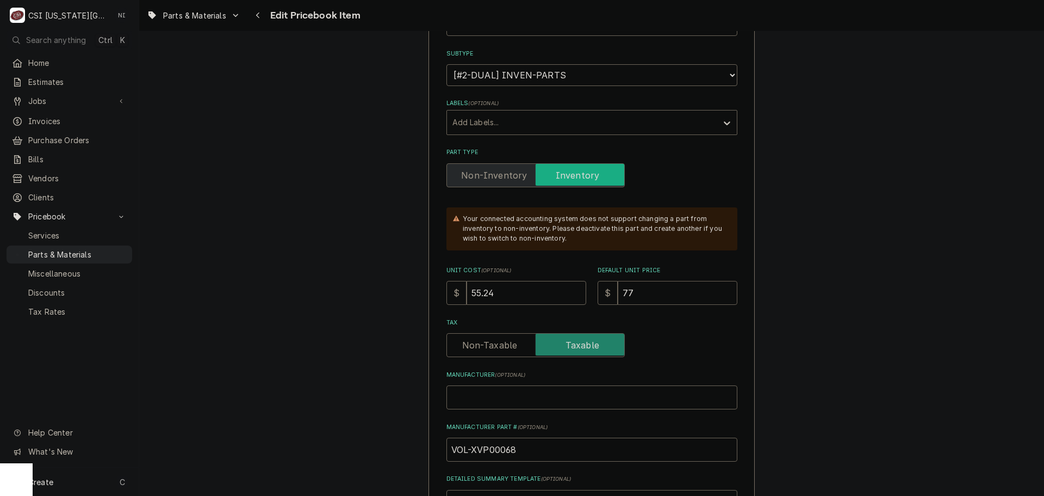
type input "77.8"
type textarea "x"
type input "77.80"
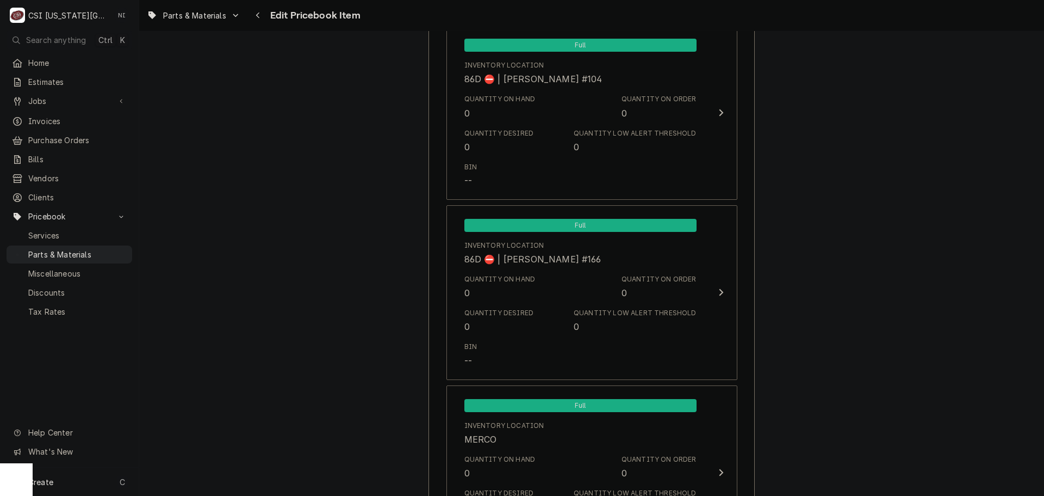
scroll to position [10543, 0]
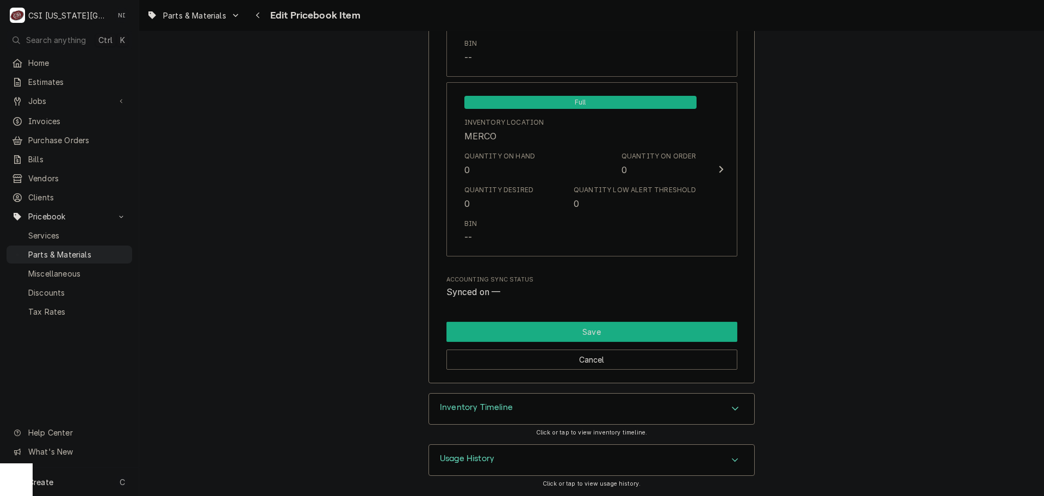
click at [626, 326] on button "Save" at bounding box center [592, 331] width 291 height 20
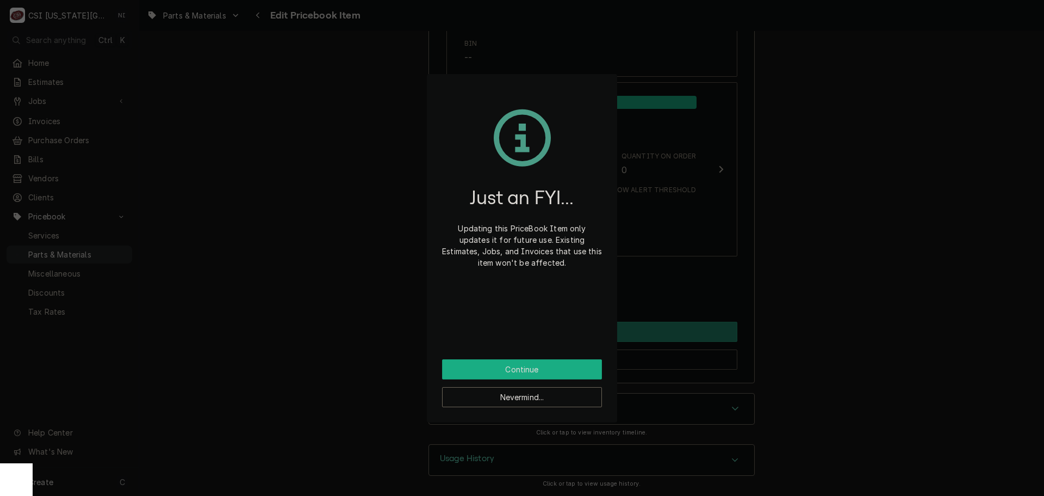
drag, startPoint x: 571, startPoint y: 363, endPoint x: 574, endPoint y: 355, distance: 8.6
click at [571, 364] on button "Continue" at bounding box center [522, 369] width 160 height 20
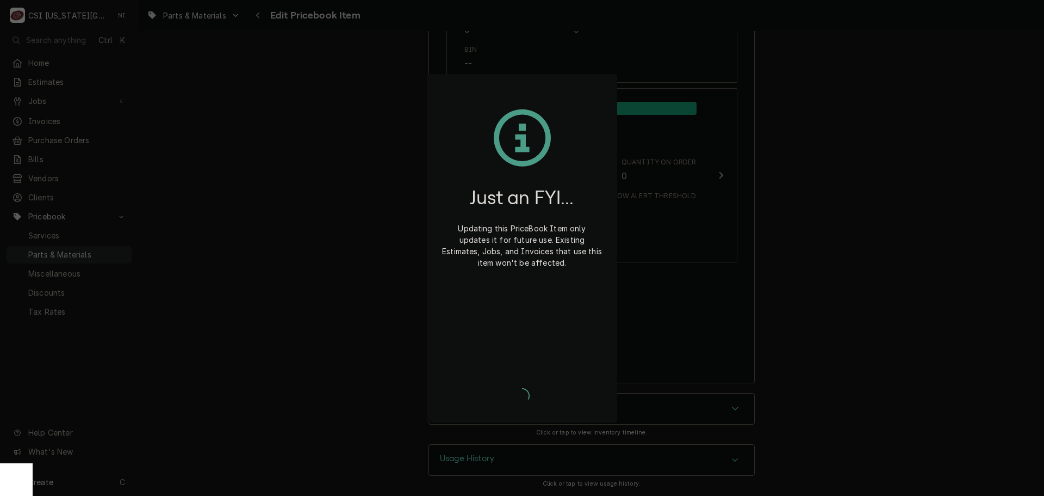
scroll to position [10537, 0]
type textarea "x"
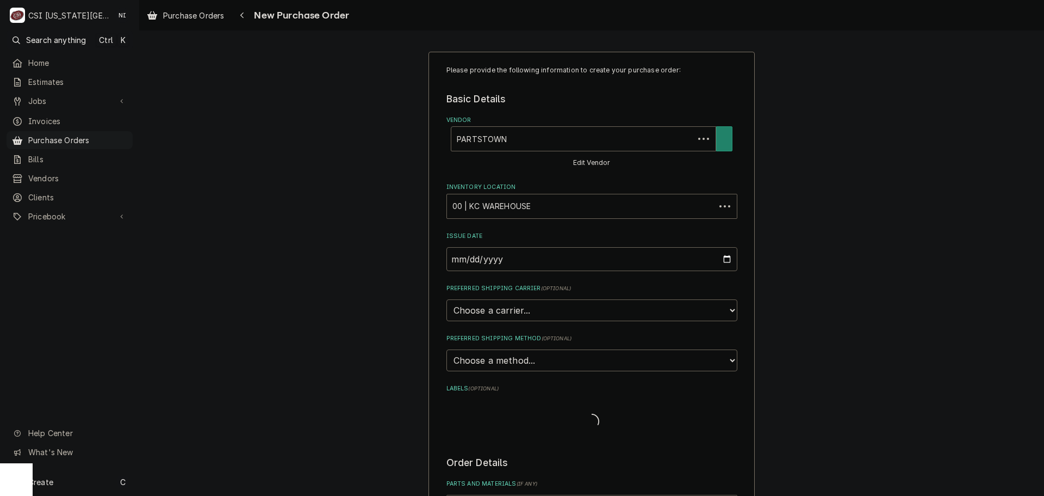
type textarea "x"
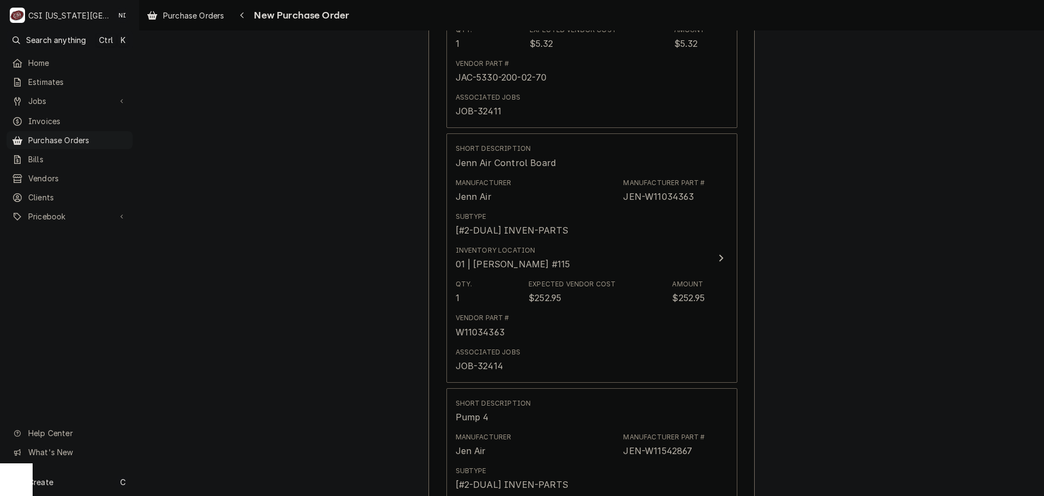
scroll to position [3161, 0]
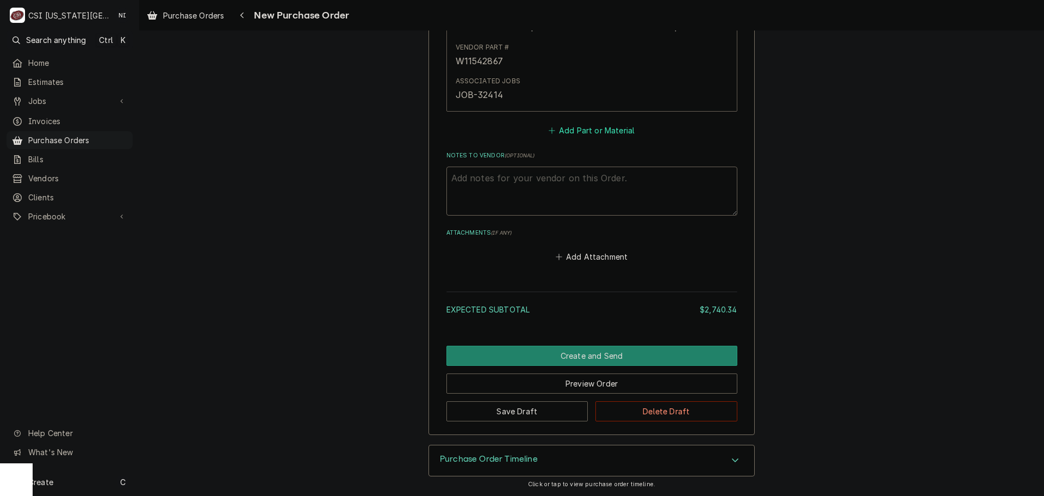
click at [599, 131] on button "Add Part or Material" at bounding box center [592, 130] width 90 height 15
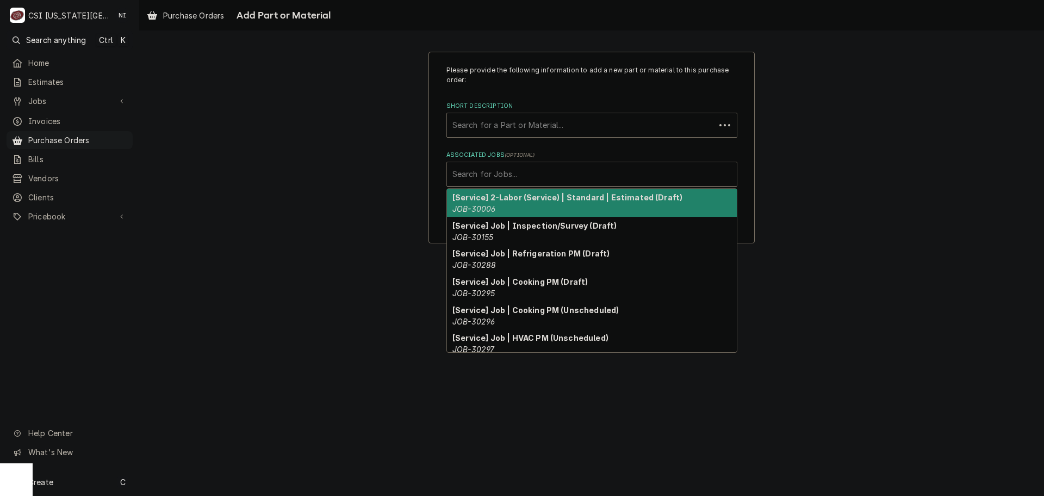
click at [547, 176] on div "Associated Jobs" at bounding box center [592, 174] width 279 height 20
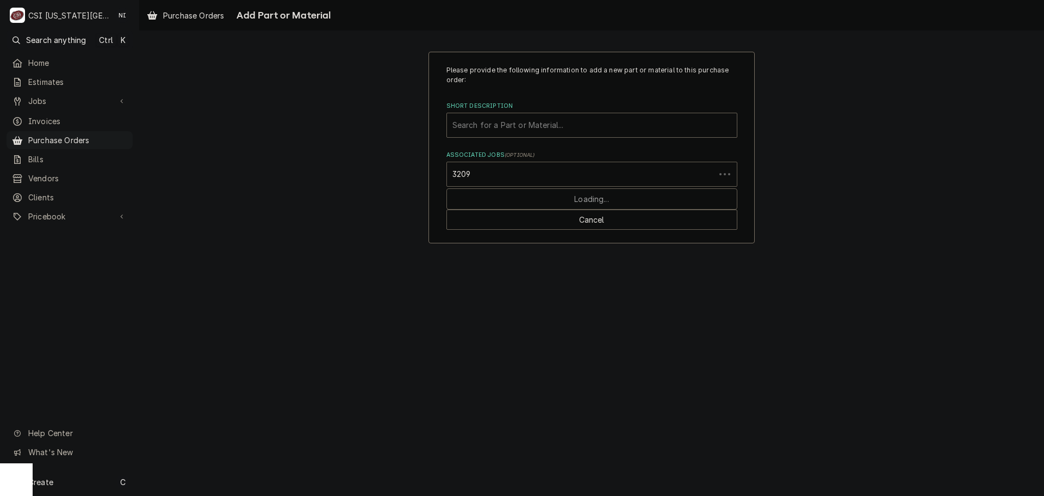
type input "32095"
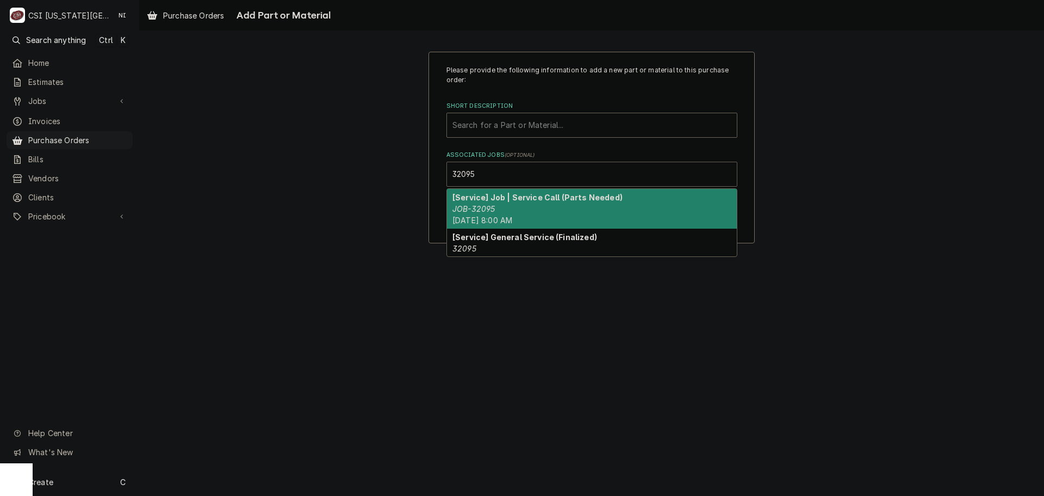
click at [547, 197] on strong "[Service] Job | Service Call (Parts Needed)" at bounding box center [538, 197] width 170 height 9
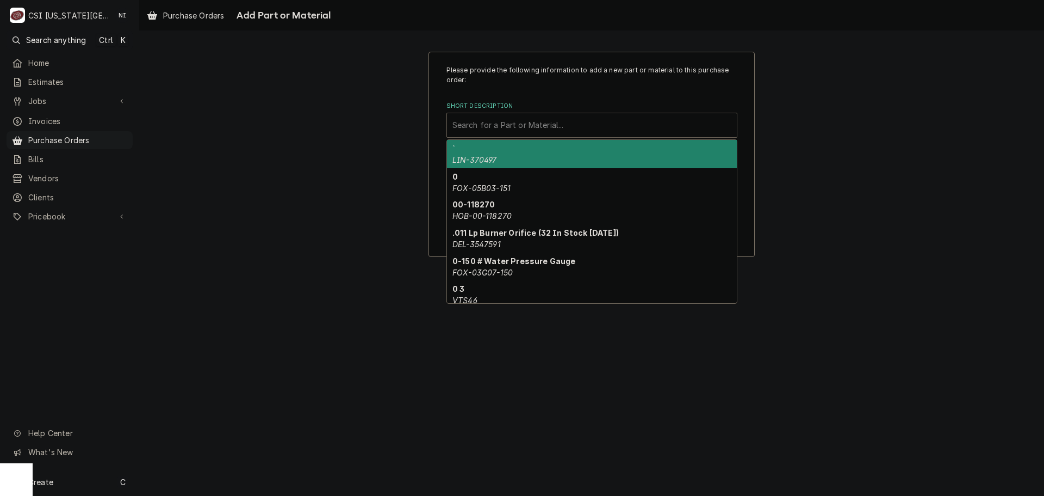
click at [552, 127] on div "Short Description" at bounding box center [592, 125] width 279 height 20
paste input "XVP00068"
type input "XVP00068"
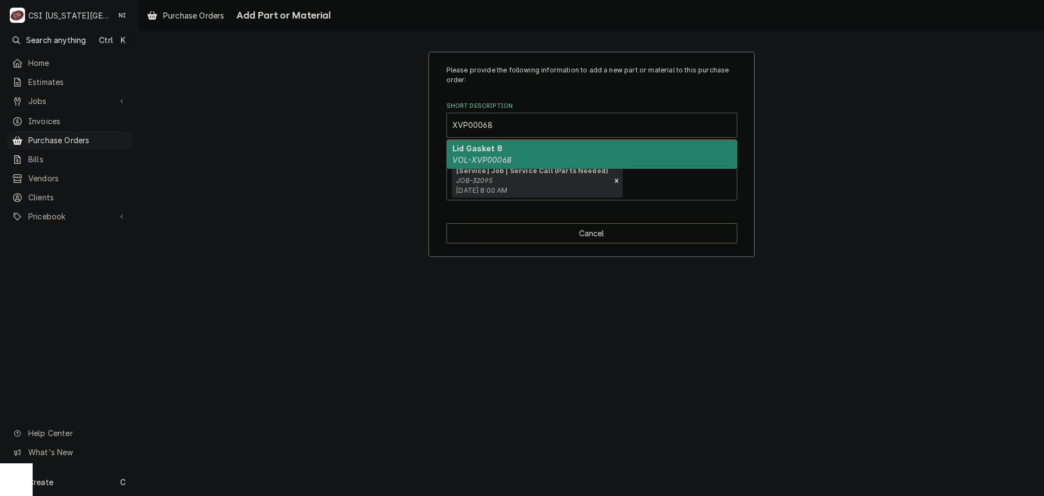
click at [529, 159] on div "Lid Gasket 8 VOL-XVP00068" at bounding box center [592, 154] width 290 height 28
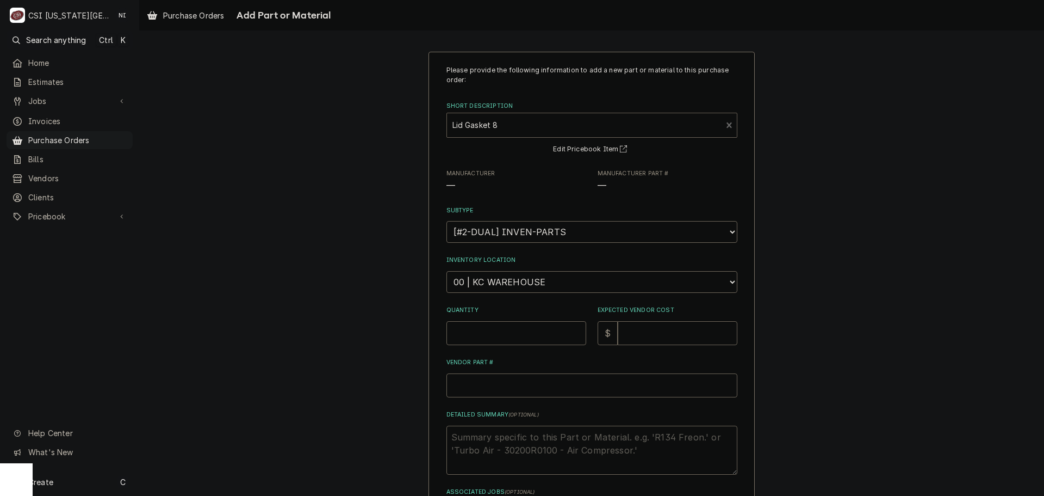
type textarea "x"
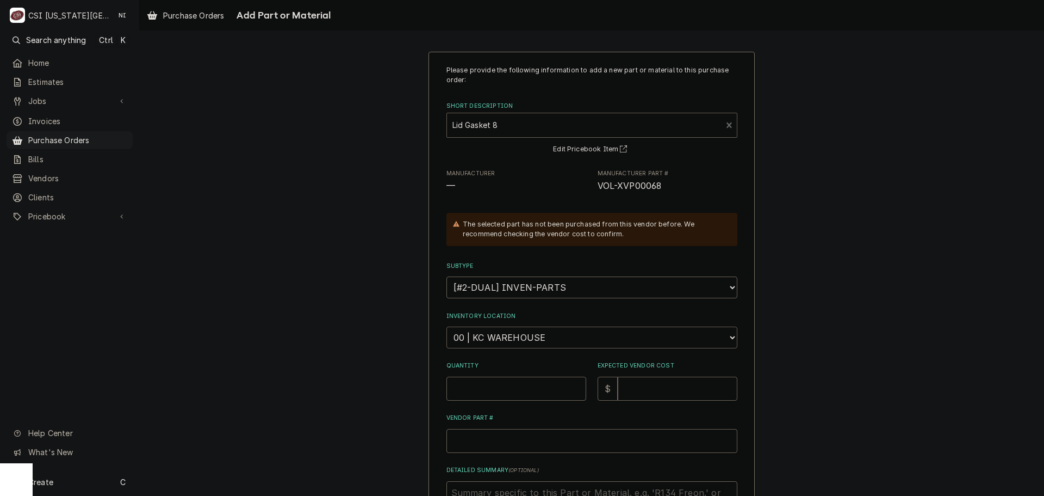
click at [561, 339] on select "Choose a location... 00 | KC WAREHOUSE 00 | MAIN WAREHOUSE 01 | BRIAN BREAZIER …" at bounding box center [592, 337] width 291 height 22
select select "2760"
click at [447, 326] on select "Choose a location... 00 | KC WAREHOUSE 00 | MAIN WAREHOUSE 01 | BRIAN BREAZIER …" at bounding box center [592, 337] width 291 height 22
click at [499, 391] on input "Quantity" at bounding box center [517, 388] width 140 height 24
type textarea "x"
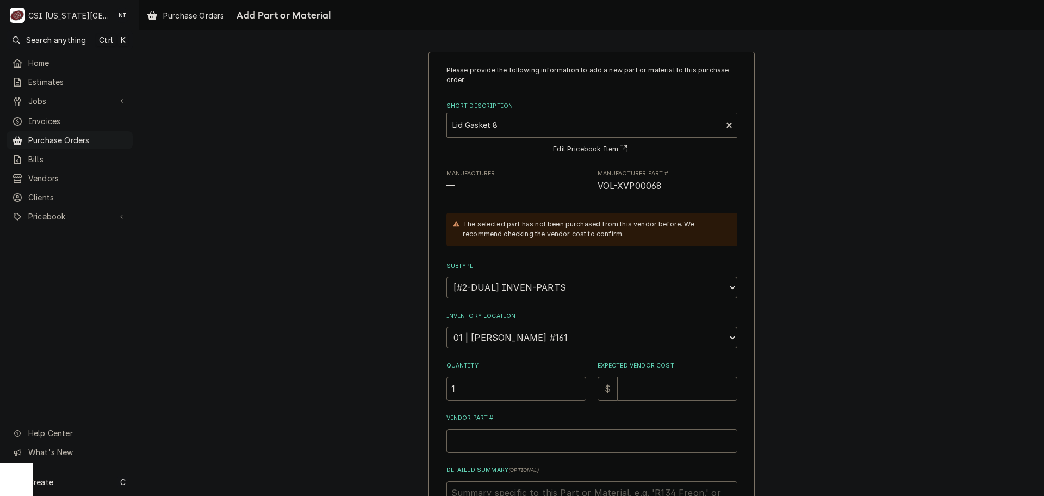
type input "1"
type textarea "x"
type input "5"
type textarea "x"
type input "55"
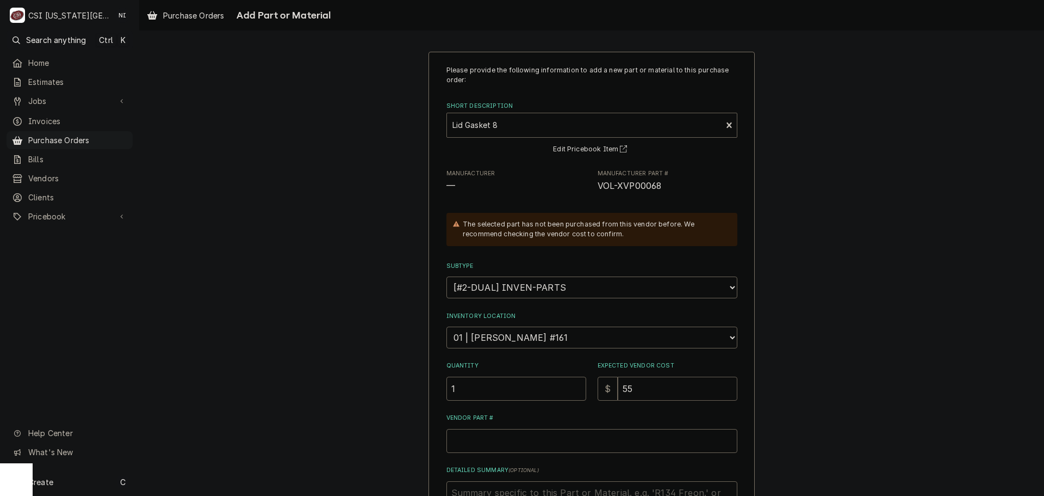
type textarea "x"
type input "55.2"
type textarea "x"
type input "55.24"
drag, startPoint x: 663, startPoint y: 187, endPoint x: 592, endPoint y: 189, distance: 70.7
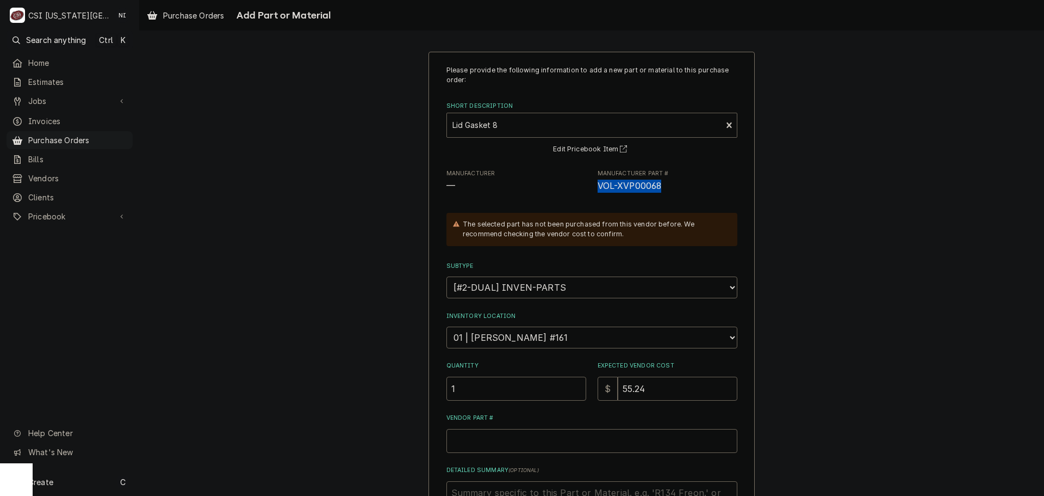
click at [592, 189] on div "Manufacturer — Manufacturer Part # VOL-XVP00068" at bounding box center [592, 180] width 291 height 23
copy span "VOL-XVP00068"
click at [563, 439] on input "Vendor Part #" at bounding box center [592, 441] width 291 height 24
paste input "VOL-XVP00068"
type textarea "x"
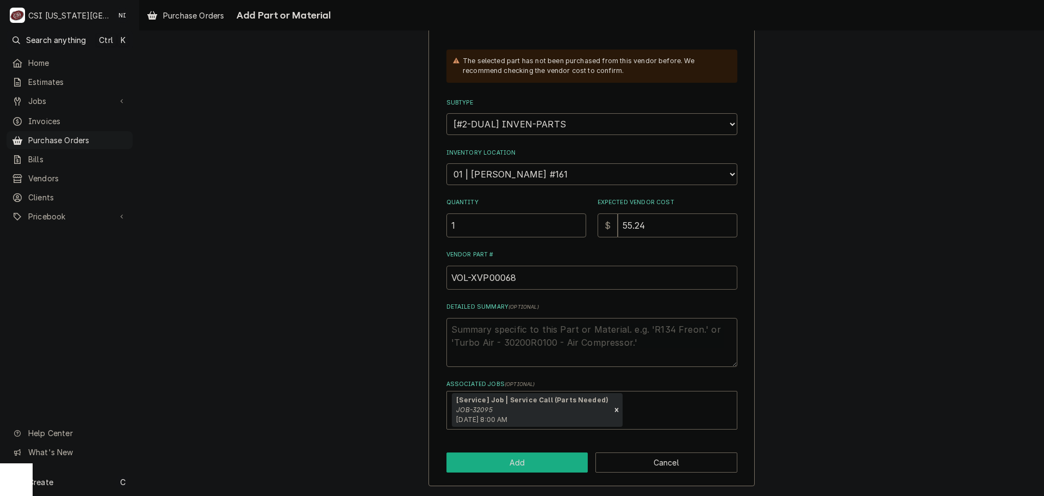
type input "VOL-XVP00068"
click at [541, 455] on button "Add" at bounding box center [518, 462] width 142 height 20
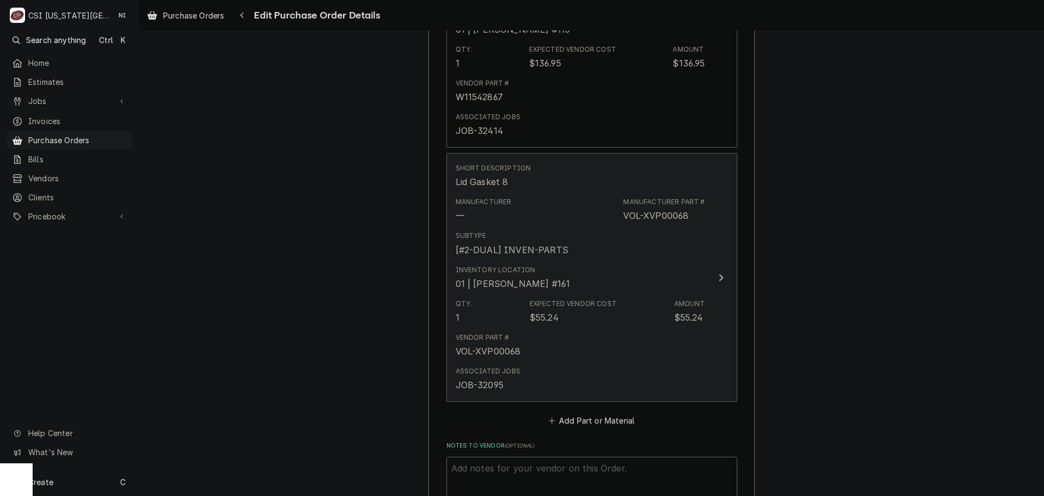
scroll to position [3143, 0]
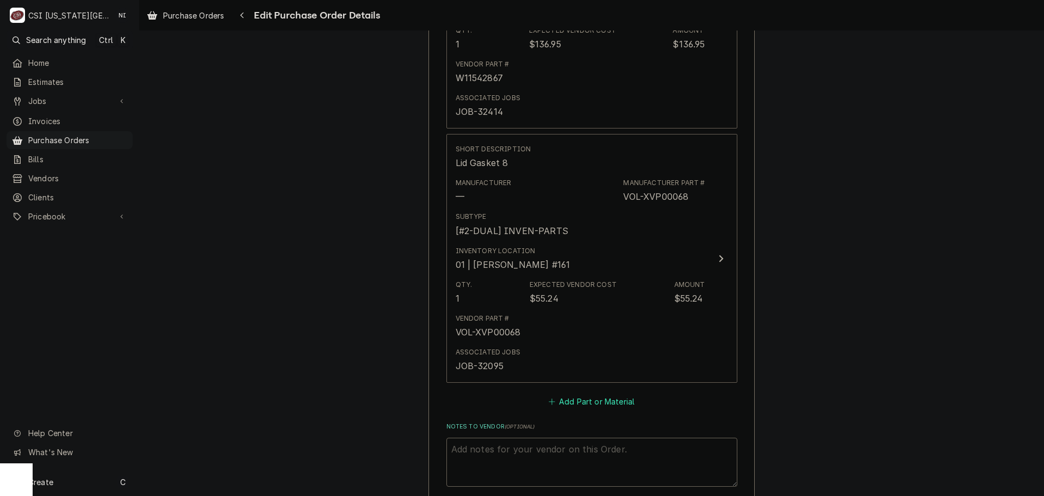
type textarea "x"
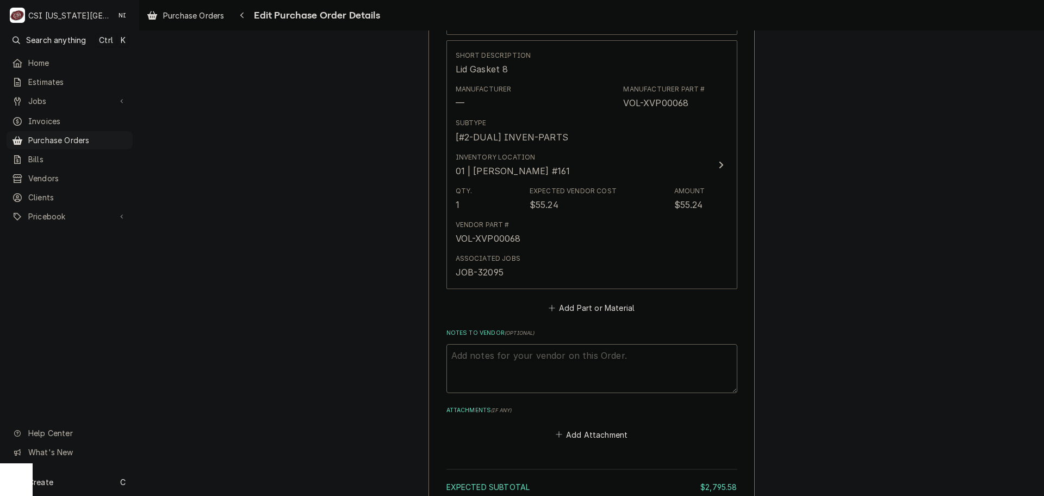
scroll to position [3252, 0]
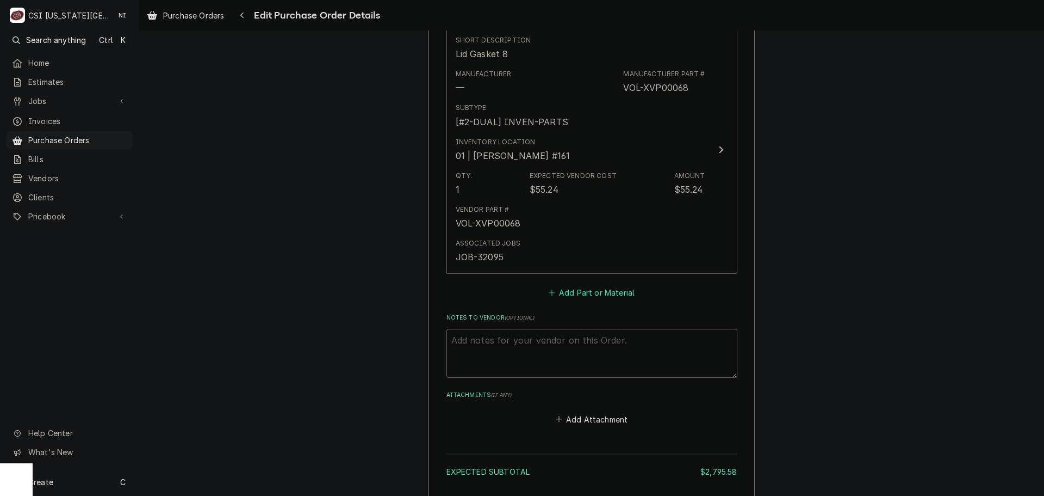
click at [595, 292] on button "Add Part or Material" at bounding box center [592, 292] width 90 height 15
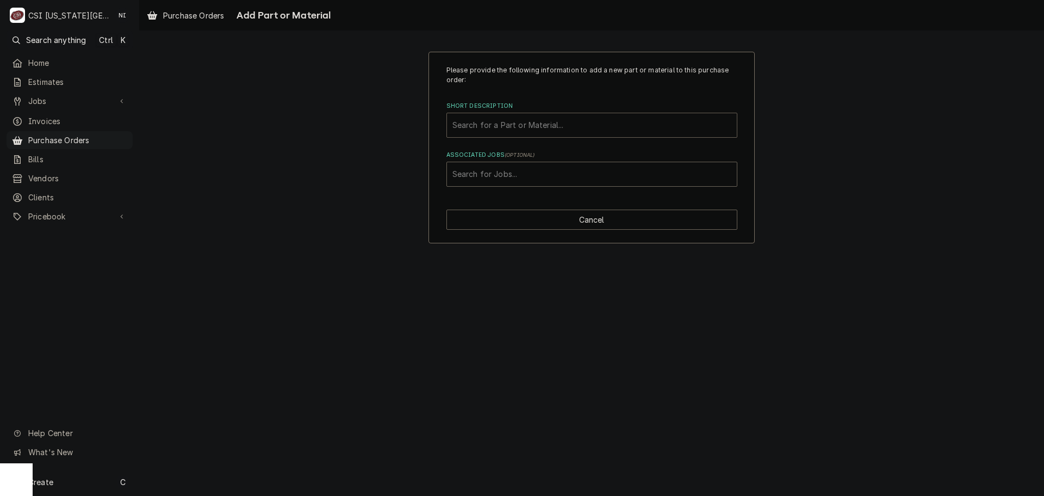
click at [530, 128] on div "Short Description" at bounding box center [592, 125] width 279 height 20
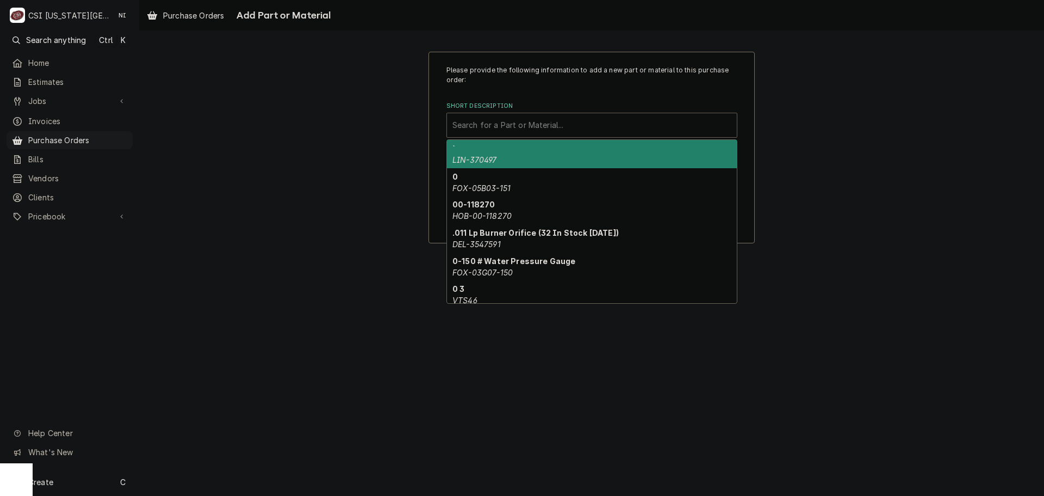
paste input "Door Hinge, Conceled Spring, Non-Rise"
type input "Door Hinge, Conceled Spring, Non-Rise"
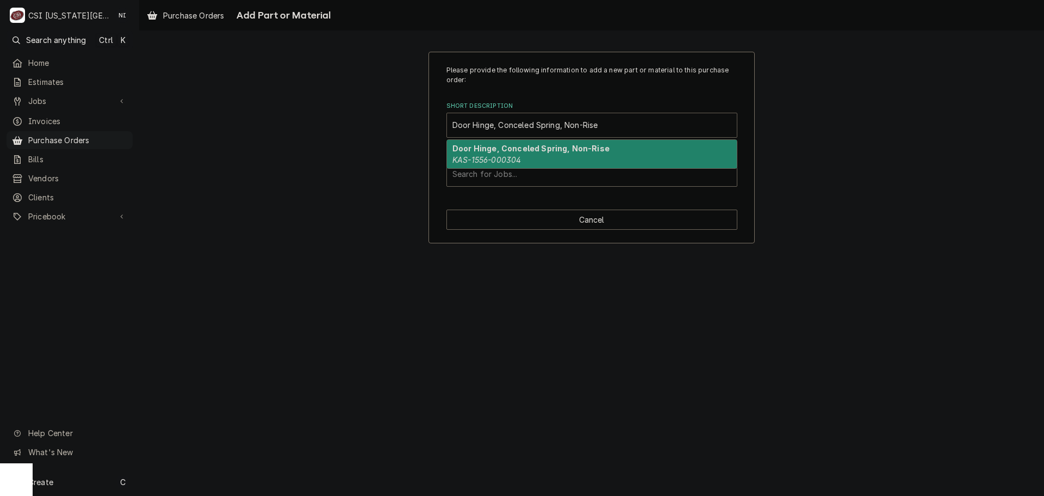
click at [529, 150] on strong "Door Hinge, Conceled Spring, Non-Rise" at bounding box center [531, 148] width 157 height 9
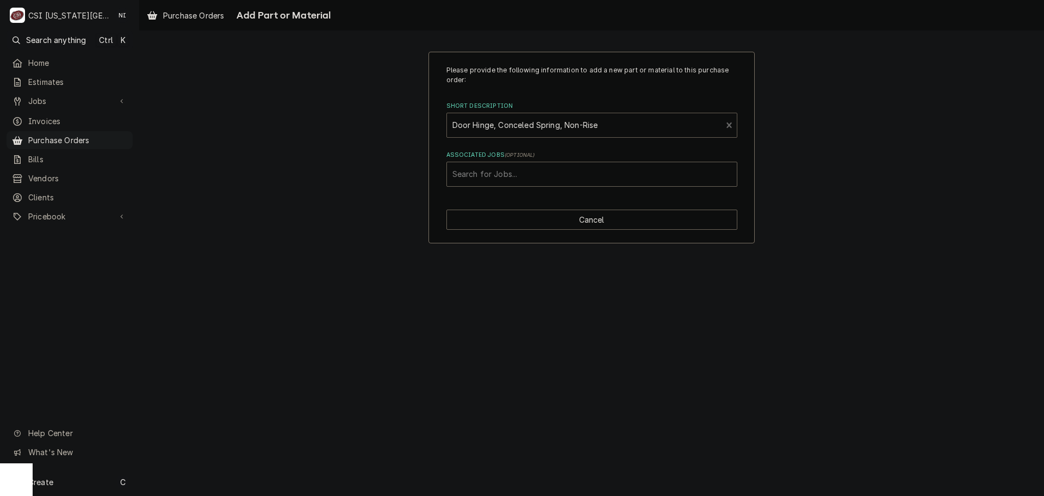
type textarea "x"
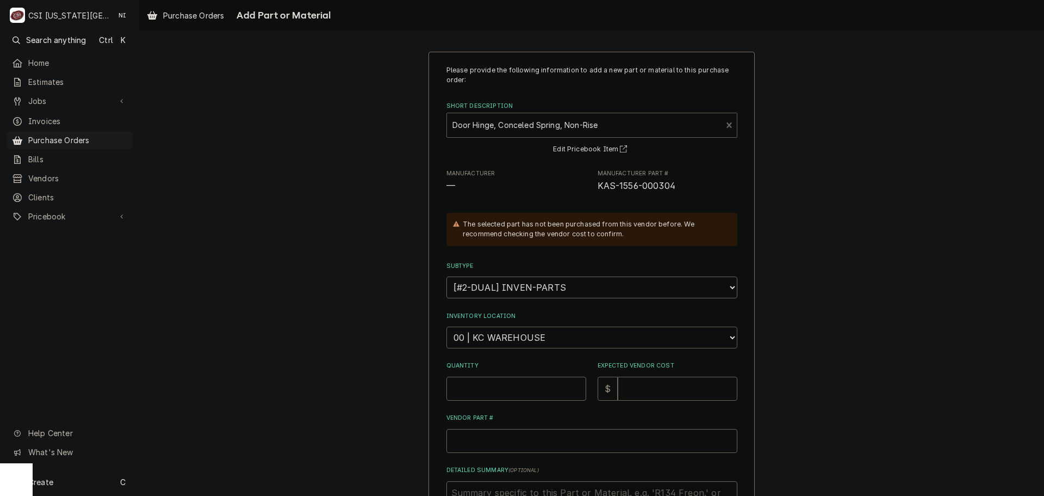
click at [516, 332] on select "Choose a location... 00 | KC WAREHOUSE 00 | MAIN WAREHOUSE 01 | BRIAN BREAZIER …" at bounding box center [592, 337] width 291 height 22
select select "2760"
click at [447, 326] on select "Choose a location... 00 | KC WAREHOUSE 00 | MAIN WAREHOUSE 01 | BRIAN BREAZIER …" at bounding box center [592, 337] width 291 height 22
click at [521, 382] on input "Quantity" at bounding box center [517, 388] width 140 height 24
type textarea "x"
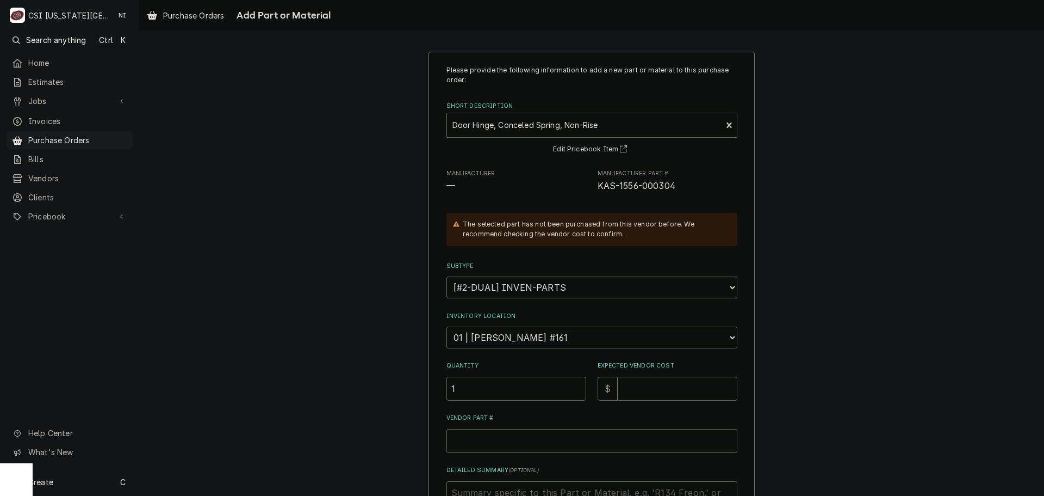
type input "1"
type textarea "x"
type input "2"
type textarea "x"
type input "25"
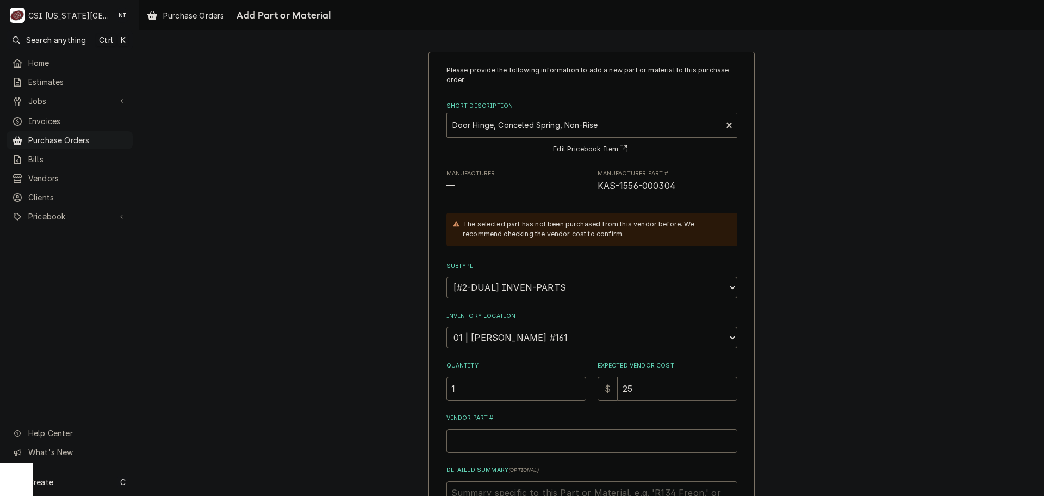
type textarea "x"
type input "25.2"
type textarea "x"
type input "25.24"
drag, startPoint x: 466, startPoint y: 388, endPoint x: 352, endPoint y: 389, distance: 114.2
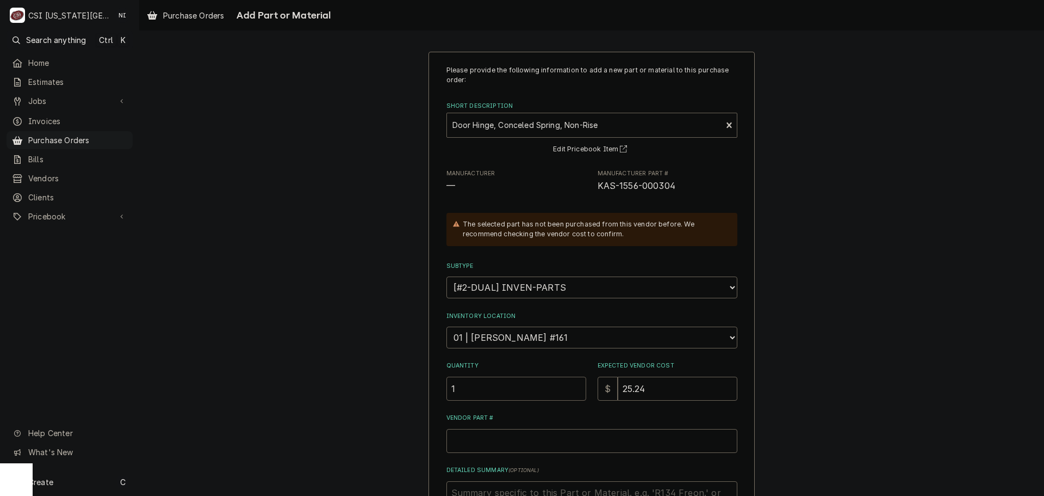
click at [352, 389] on div "Please provide the following information to add a new part or material to this …" at bounding box center [591, 343] width 905 height 603
type textarea "x"
type input "4"
drag, startPoint x: 652, startPoint y: 187, endPoint x: 591, endPoint y: 193, distance: 61.8
click at [591, 193] on div "Manufacturer — Manufacturer Part # KAS-1556-000304" at bounding box center [592, 180] width 291 height 23
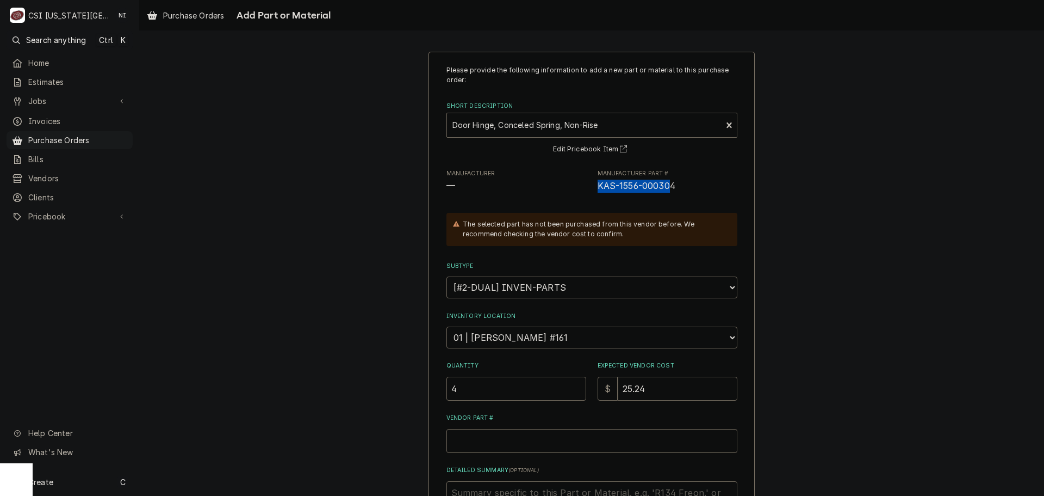
click at [664, 183] on span "KAS-1556-000304" at bounding box center [637, 186] width 78 height 10
drag, startPoint x: 679, startPoint y: 186, endPoint x: 593, endPoint y: 181, distance: 85.6
click at [591, 181] on div "Manufacturer — Manufacturer Part # KAS-1556-000304" at bounding box center [592, 180] width 291 height 23
copy span "KAS-1556-000304"
drag, startPoint x: 579, startPoint y: 431, endPoint x: 579, endPoint y: 439, distance: 8.2
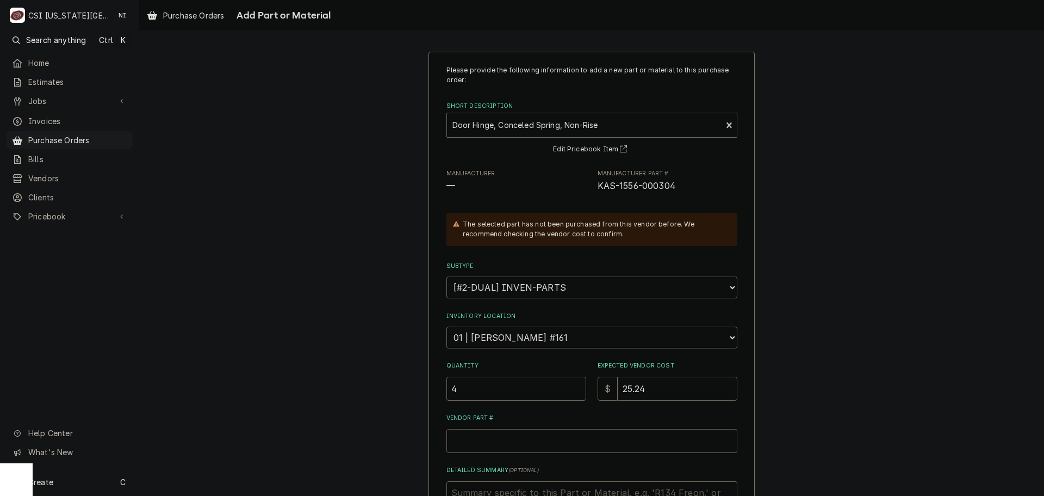
click at [579, 434] on input "Vendor Part #" at bounding box center [592, 441] width 291 height 24
paste input "KAS-1556-000304"
type textarea "x"
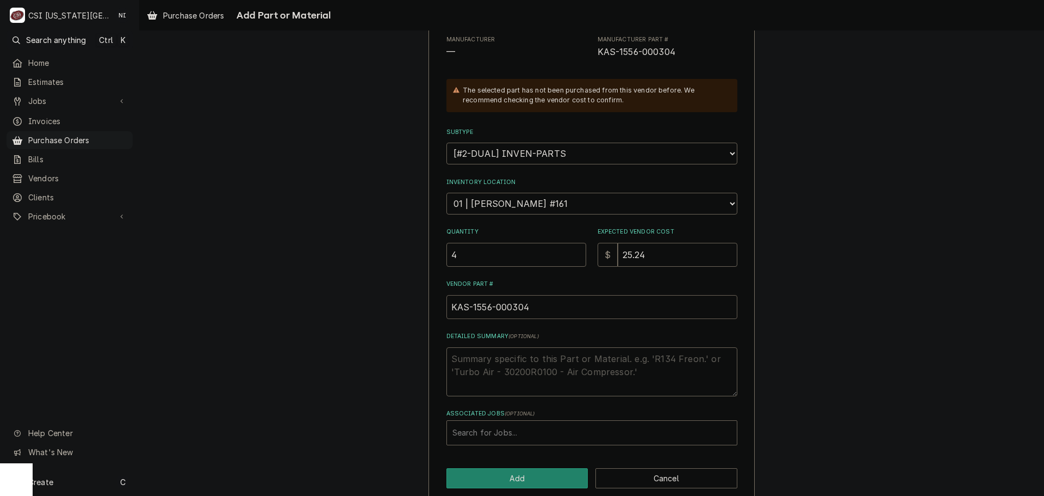
scroll to position [150, 0]
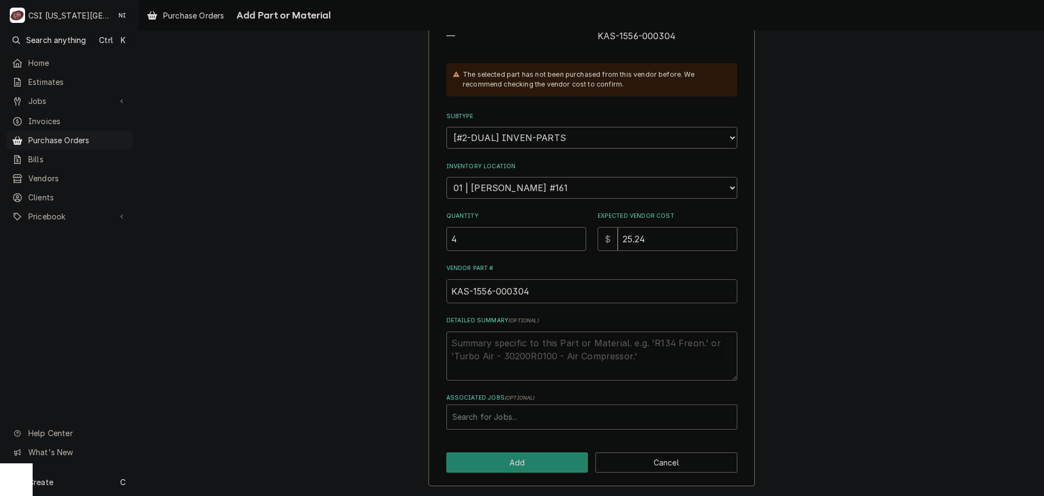
type input "KAS-1556-000304"
click at [510, 412] on div "Associated Jobs" at bounding box center [592, 417] width 279 height 20
type input "32095"
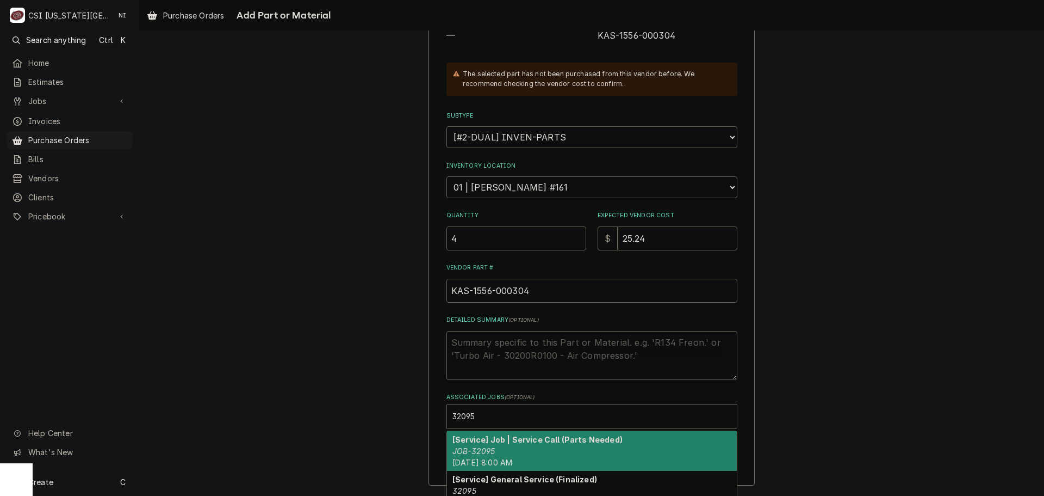
click at [531, 434] on div "[Service] Job | Service Call (Parts Needed) JOB-32095 Thu, Aug 28th, 2025 - 8:0…" at bounding box center [592, 451] width 290 height 40
type textarea "x"
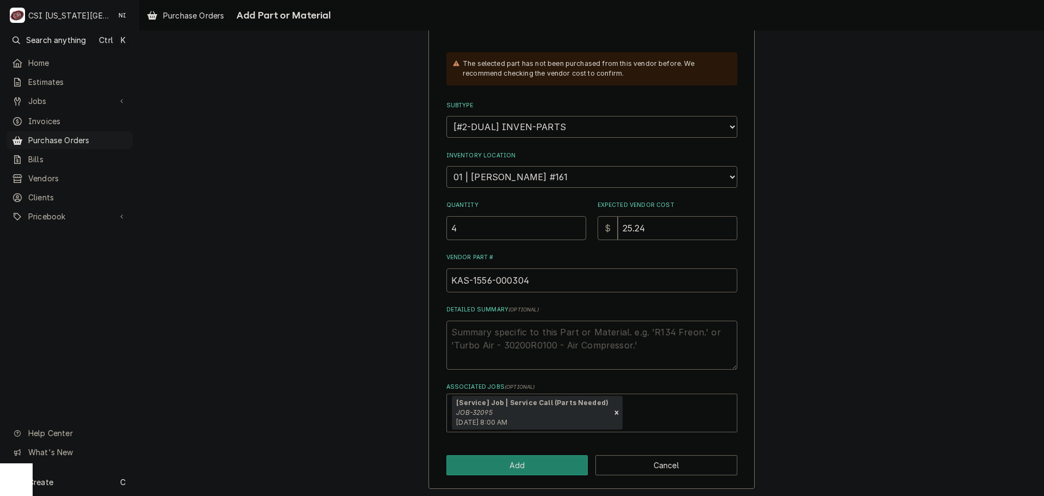
scroll to position [164, 0]
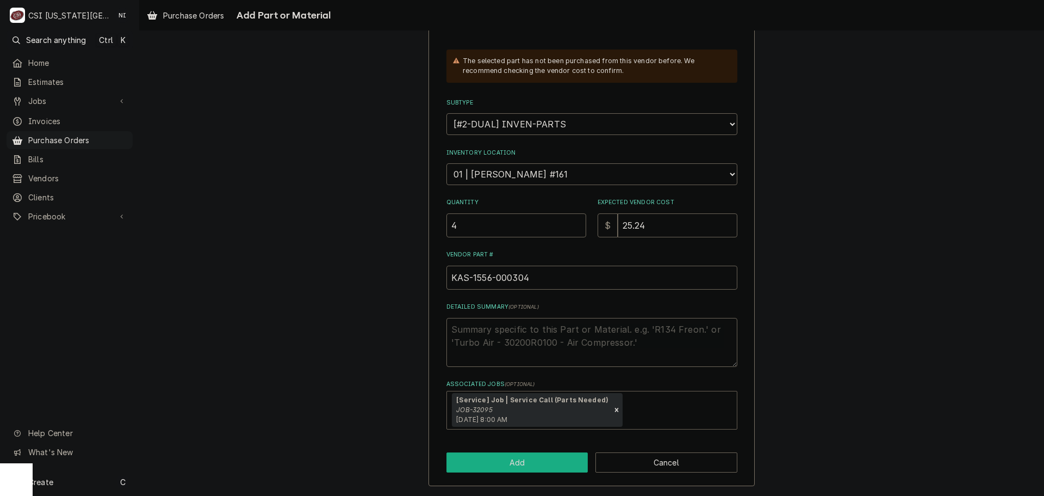
click at [519, 467] on button "Add" at bounding box center [518, 462] width 142 height 20
type textarea "x"
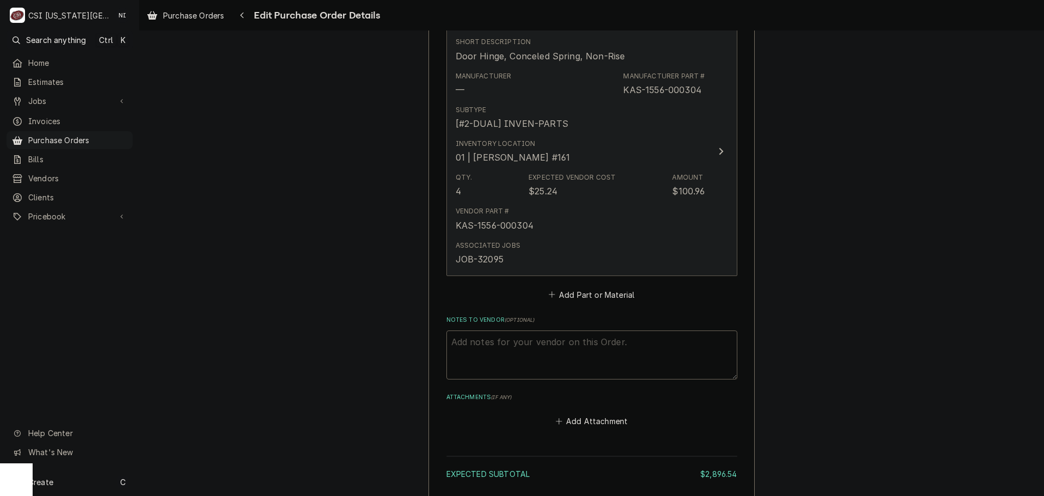
scroll to position [3506, 0]
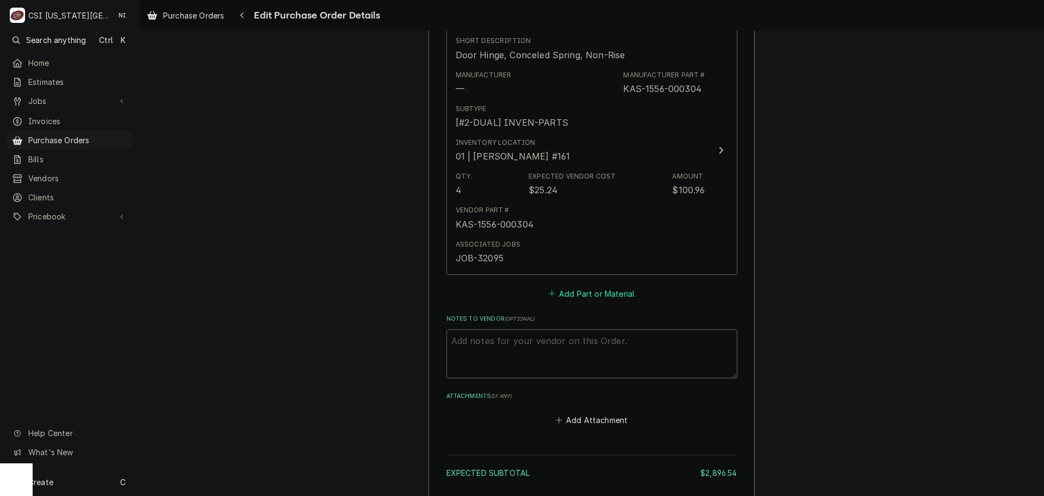
click at [597, 293] on button "Add Part or Material" at bounding box center [592, 293] width 90 height 15
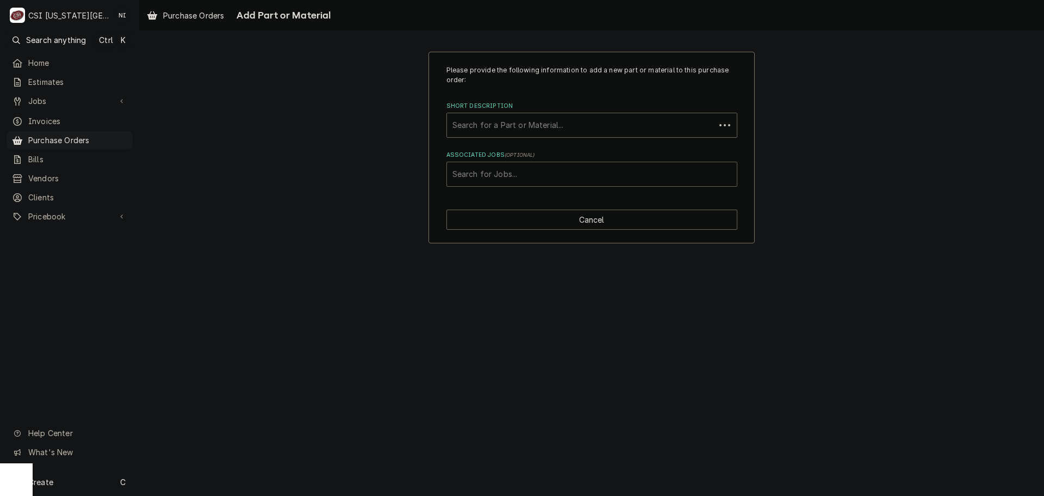
click at [556, 178] on div "Associated Jobs" at bounding box center [592, 174] width 279 height 20
type input "32095"
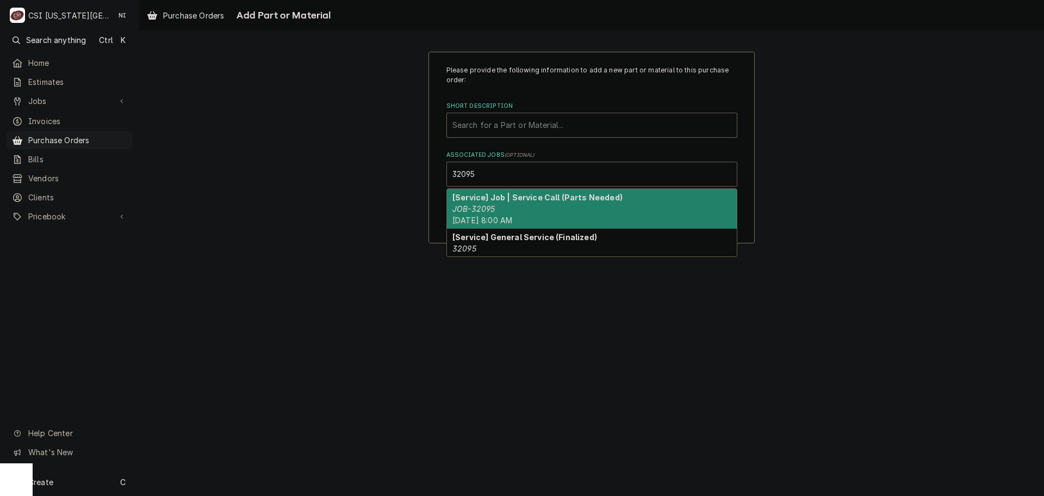
click at [504, 212] on div "[Service] Job | Service Call (Parts Needed) JOB-32095 Thu, Aug 28th, 2025 - 8:0…" at bounding box center [592, 209] width 290 height 40
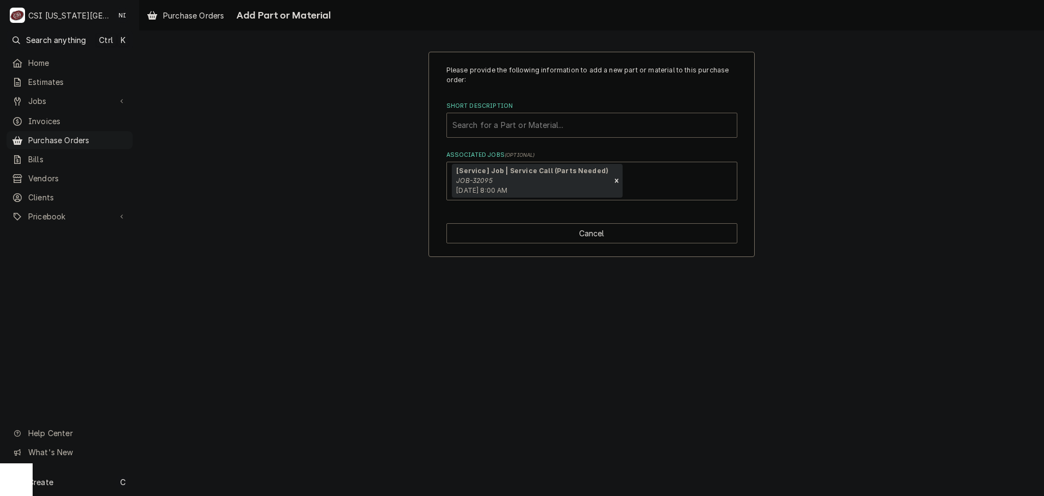
click at [612, 130] on div "Short Description" at bounding box center [592, 125] width 279 height 20
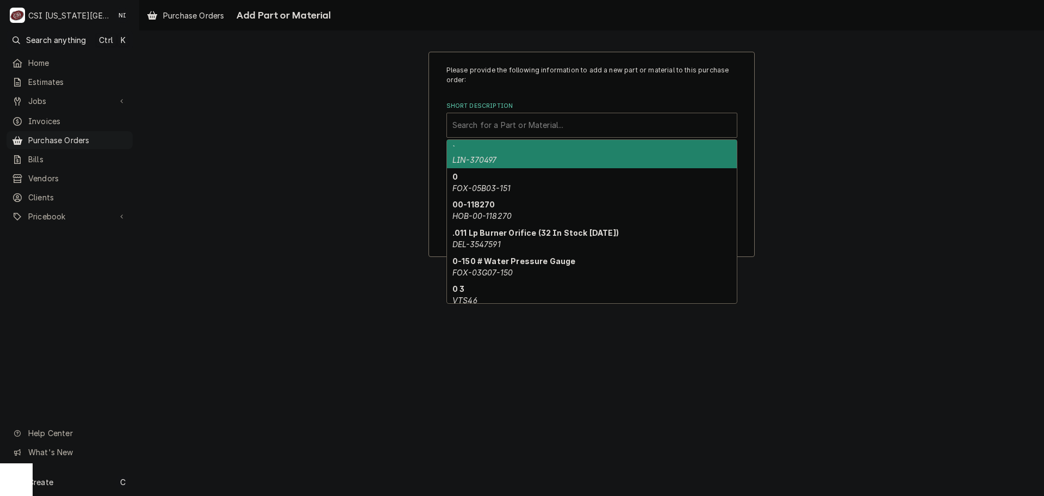
paste input "177PHCD016"
type input "177PHCD016"
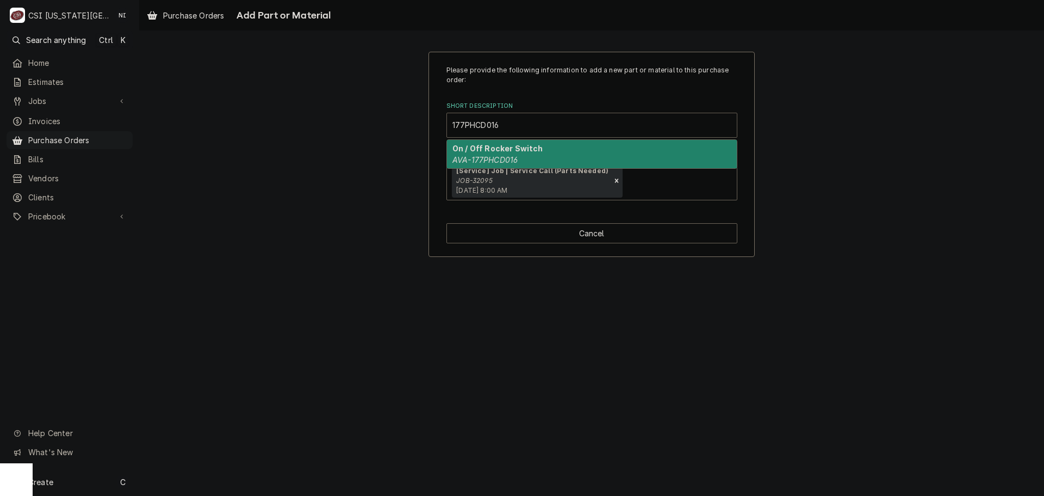
click at [544, 152] on div "On / Off Rocker Switch AVA-177PHCD016" at bounding box center [592, 154] width 290 height 28
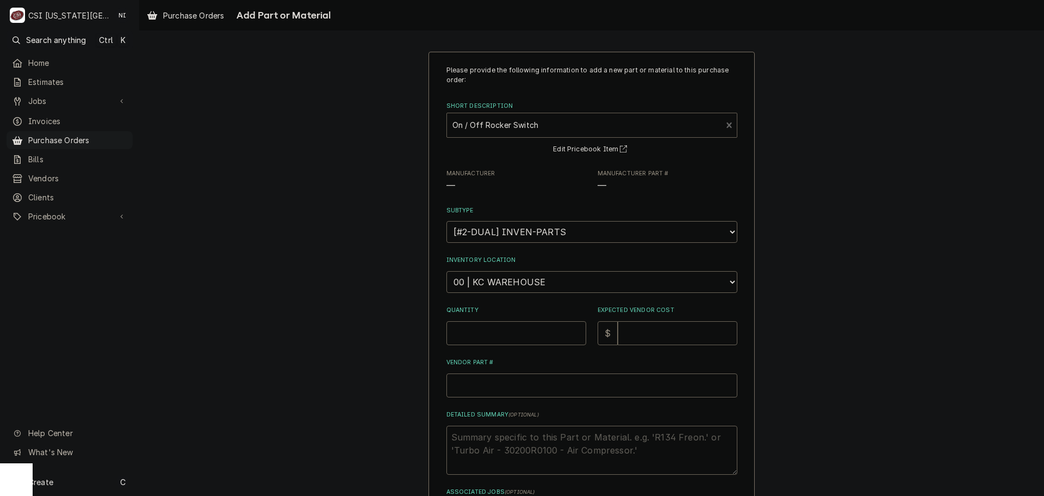
type textarea "x"
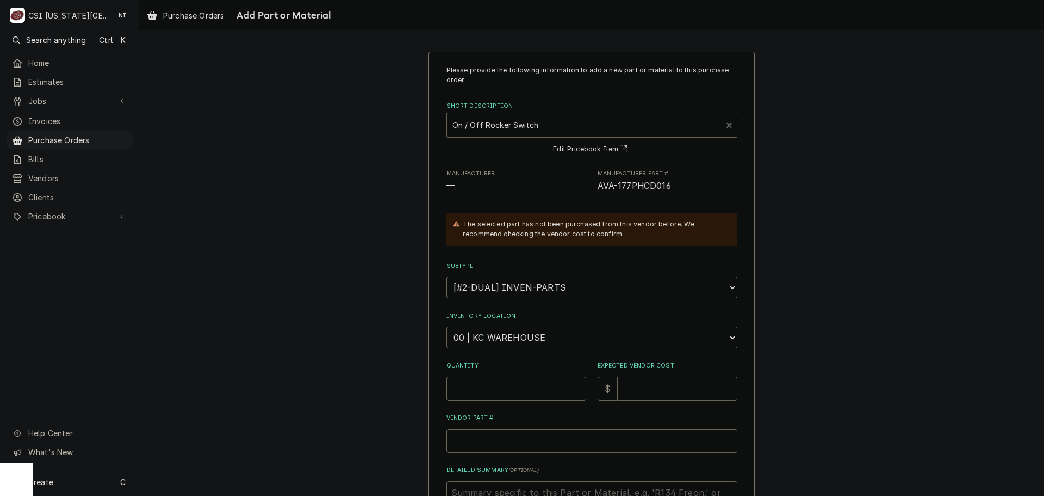
click at [509, 345] on select "Choose a location... 00 | KC WAREHOUSE 00 | MAIN WAREHOUSE 01 | BRIAN BREAZIER …" at bounding box center [592, 337] width 291 height 22
select select "2760"
click at [447, 326] on select "Choose a location... 00 | KC WAREHOUSE 00 | MAIN WAREHOUSE 01 | BRIAN BREAZIER …" at bounding box center [592, 337] width 291 height 22
click at [504, 383] on input "Quantity" at bounding box center [517, 388] width 140 height 24
type textarea "x"
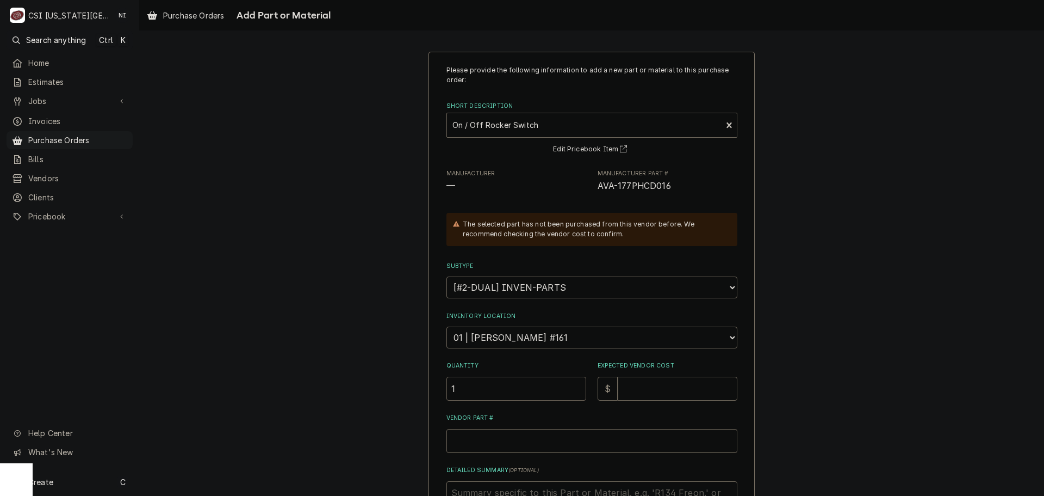
type input "1"
type textarea "x"
type input "1"
type textarea "x"
type input "13"
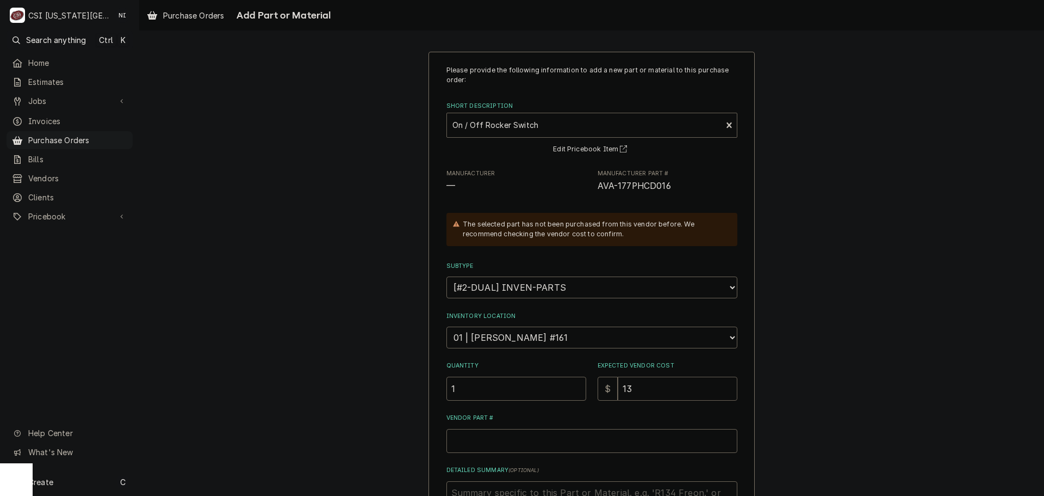
type textarea "x"
type input "13.8"
type textarea "x"
type input "13.86"
drag, startPoint x: 652, startPoint y: 180, endPoint x: 591, endPoint y: 193, distance: 62.3
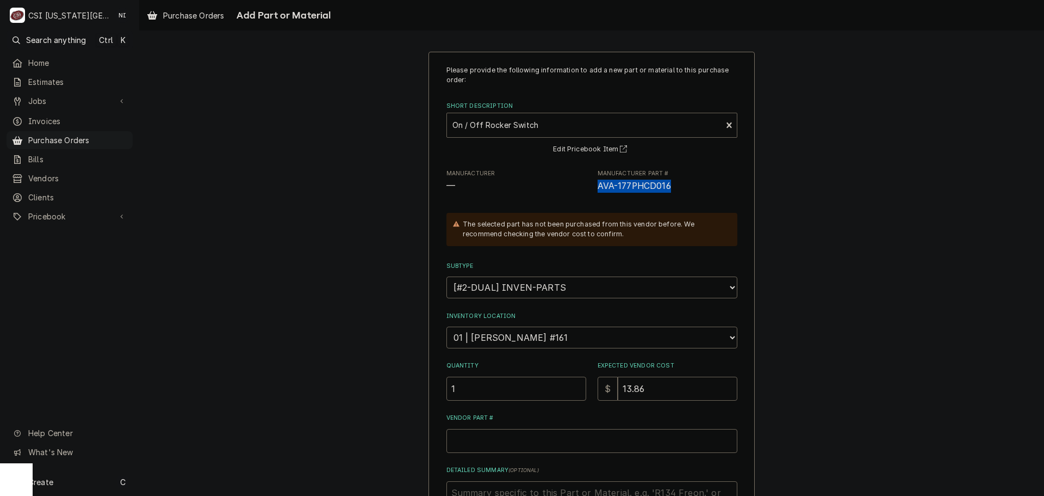
click at [591, 193] on div "Manufacturer — Manufacturer Part # AVA-177PHCD016" at bounding box center [592, 180] width 291 height 23
copy span "AVA-177PHCD016"
click at [530, 444] on input "Vendor Part #" at bounding box center [592, 441] width 291 height 24
type textarea "x"
type input "V"
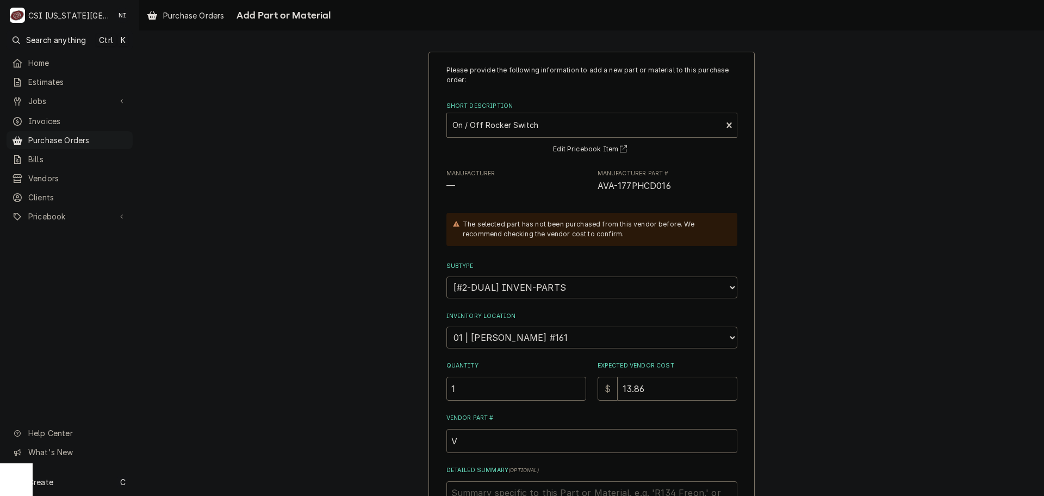
type textarea "x"
paste input "AVA-177PHCD016"
type textarea "x"
type input "AVA-177PHCD016"
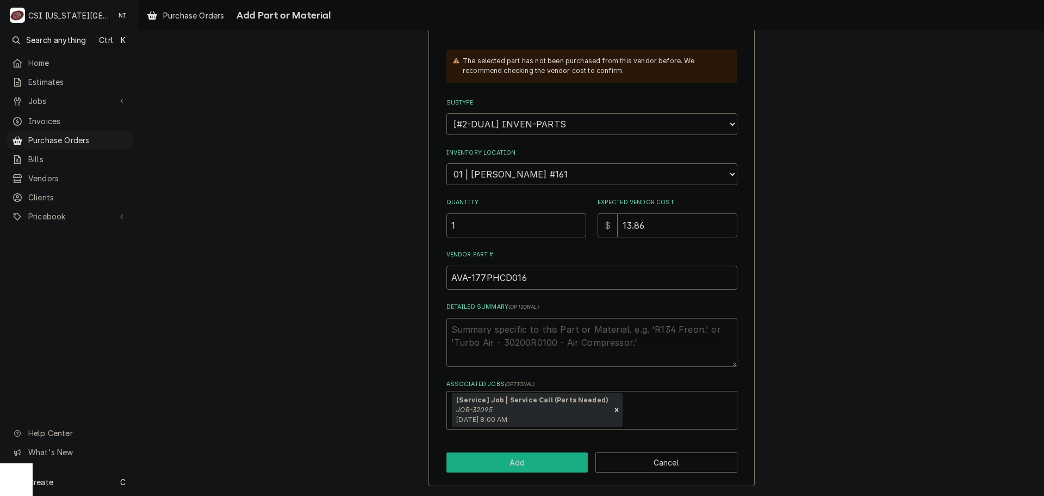
click at [535, 458] on button "Add" at bounding box center [518, 462] width 142 height 20
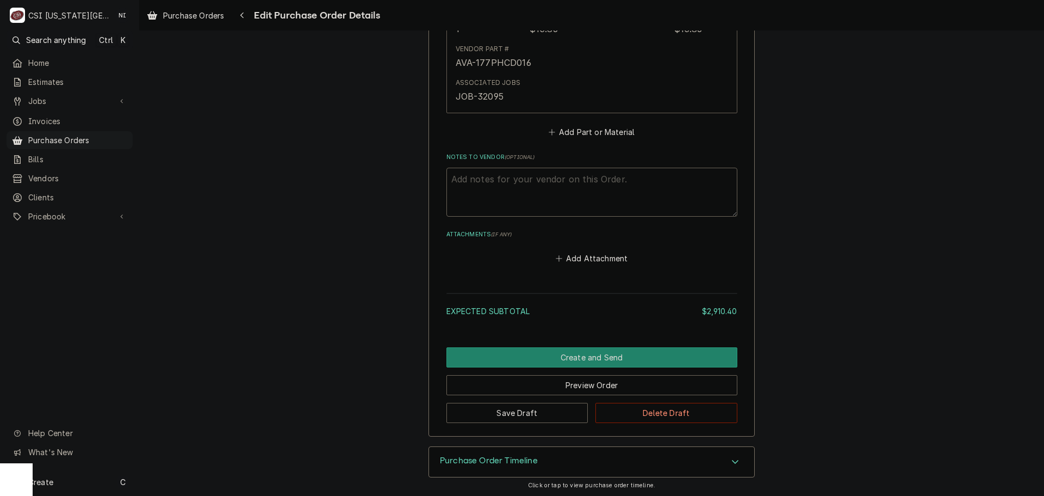
scroll to position [3923, 0]
type textarea "x"
click at [606, 125] on button "Add Part or Material" at bounding box center [592, 130] width 90 height 15
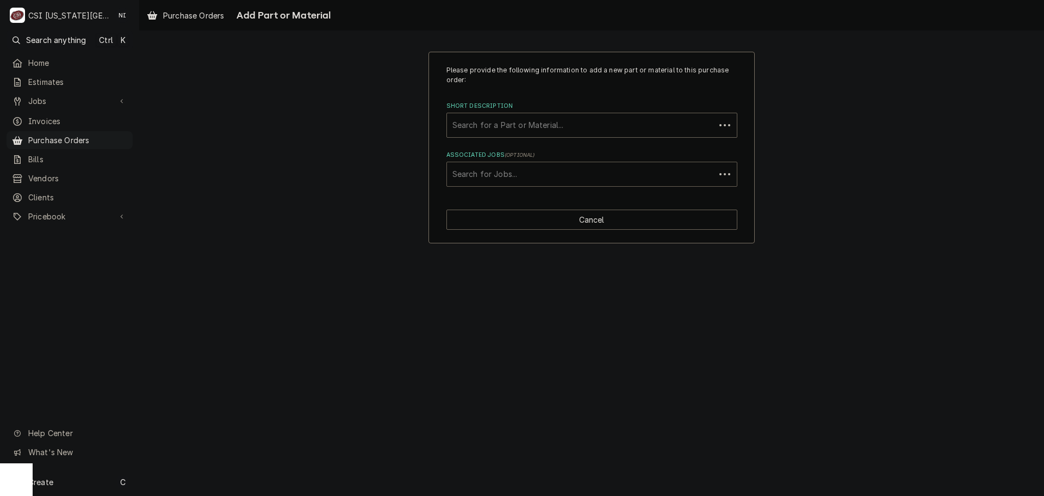
click at [521, 175] on div "Associated Jobs" at bounding box center [581, 174] width 257 height 20
type input "32240"
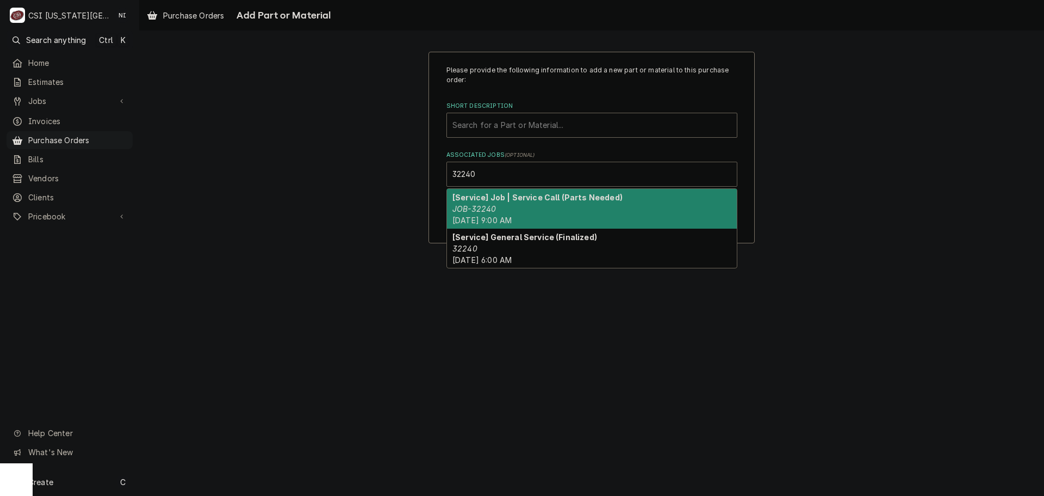
click at [498, 202] on strong "[Service] Job | Service Call (Parts Needed)" at bounding box center [538, 197] width 170 height 9
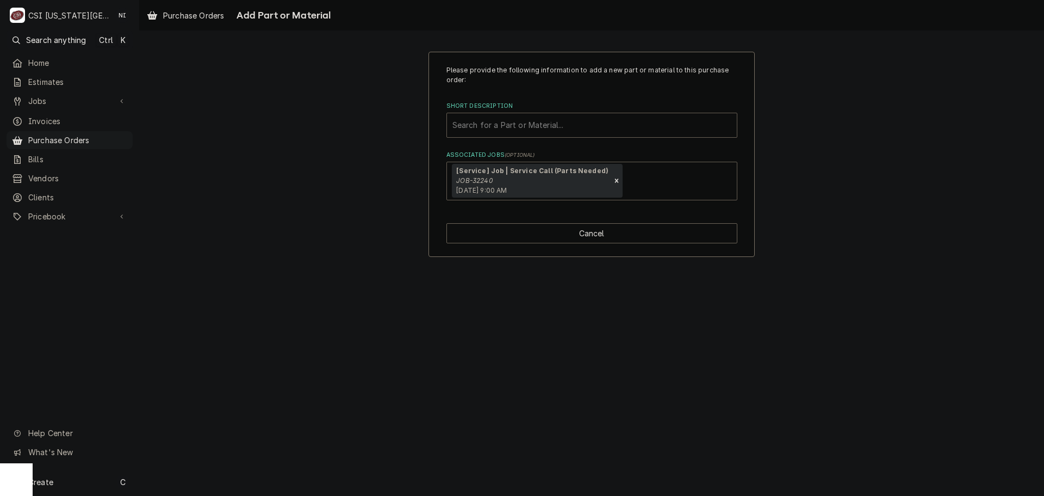
click at [498, 127] on div "Short Description" at bounding box center [592, 125] width 279 height 20
type input "00-122674"
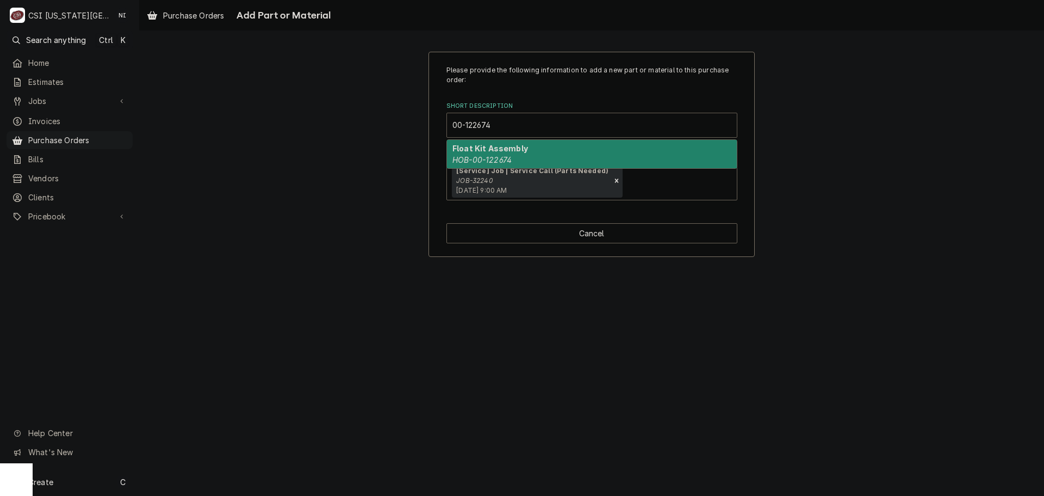
click at [495, 160] on em "HOB-00-122674" at bounding box center [482, 159] width 59 height 9
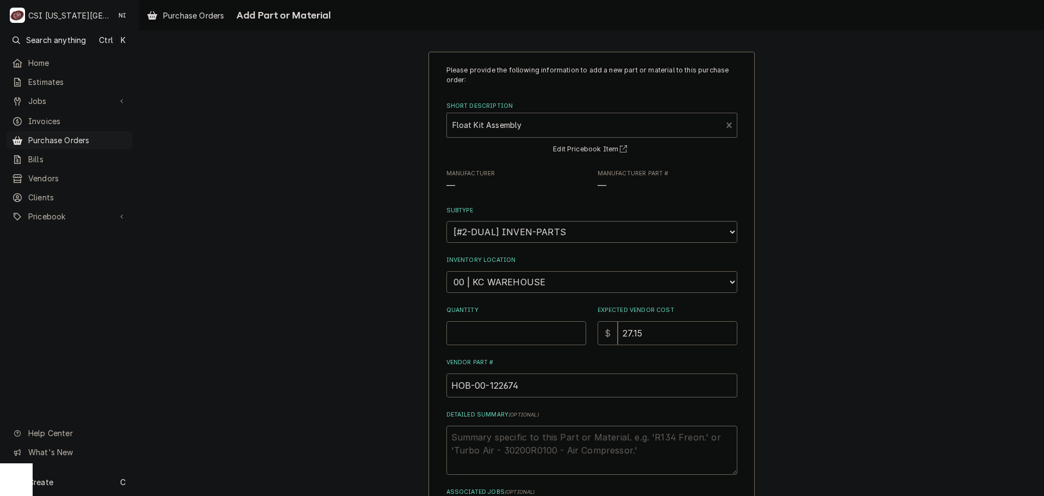
type textarea "x"
drag, startPoint x: 496, startPoint y: 281, endPoint x: 498, endPoint y: 273, distance: 8.4
click at [496, 281] on select "Choose a location... 00 | KC WAREHOUSE 00 | MAIN WAREHOUSE 01 | BRIAN BREAZIER …" at bounding box center [592, 282] width 291 height 22
select select "2782"
click at [447, 271] on select "Choose a location... 00 | KC WAREHOUSE 00 | MAIN WAREHOUSE 01 | BRIAN BREAZIER …" at bounding box center [592, 282] width 291 height 22
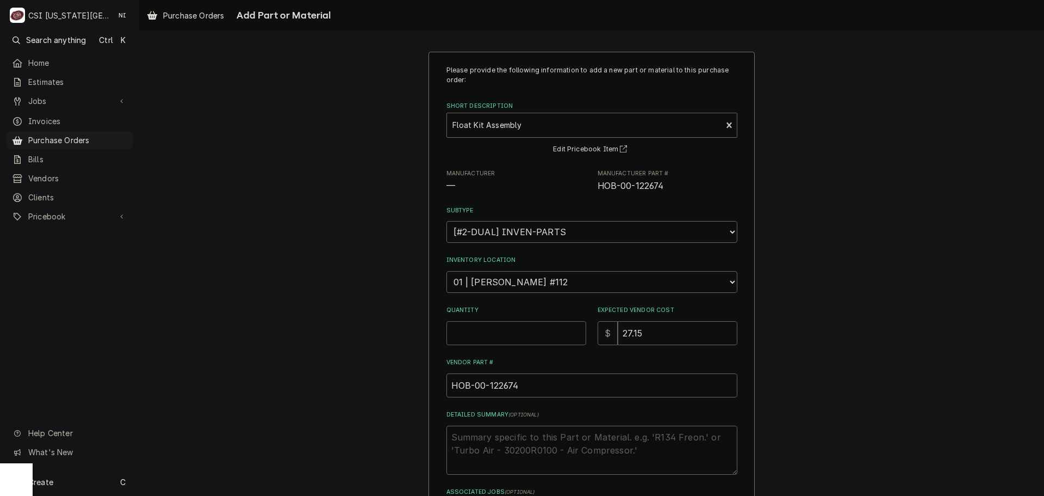
click at [511, 336] on input "Quantity" at bounding box center [517, 333] width 140 height 24
type textarea "x"
type input "3"
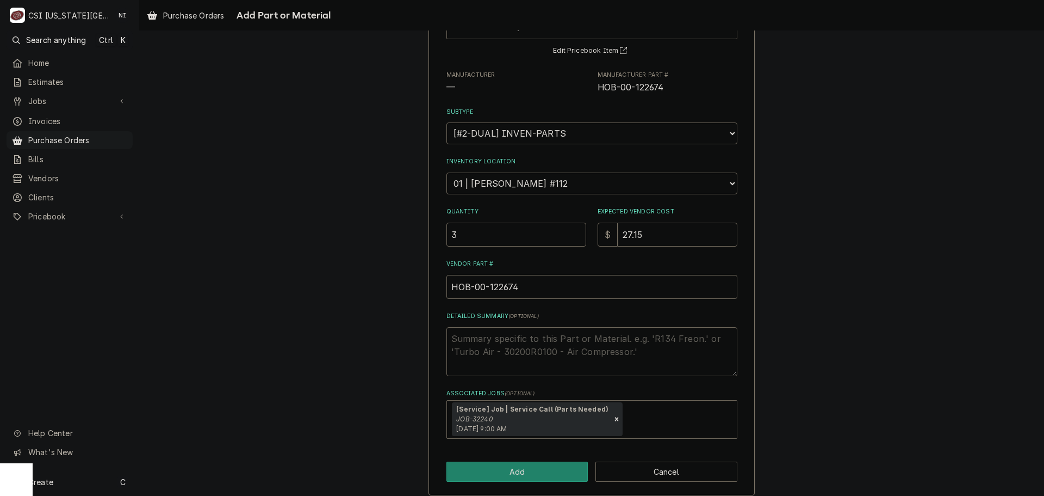
scroll to position [108, 0]
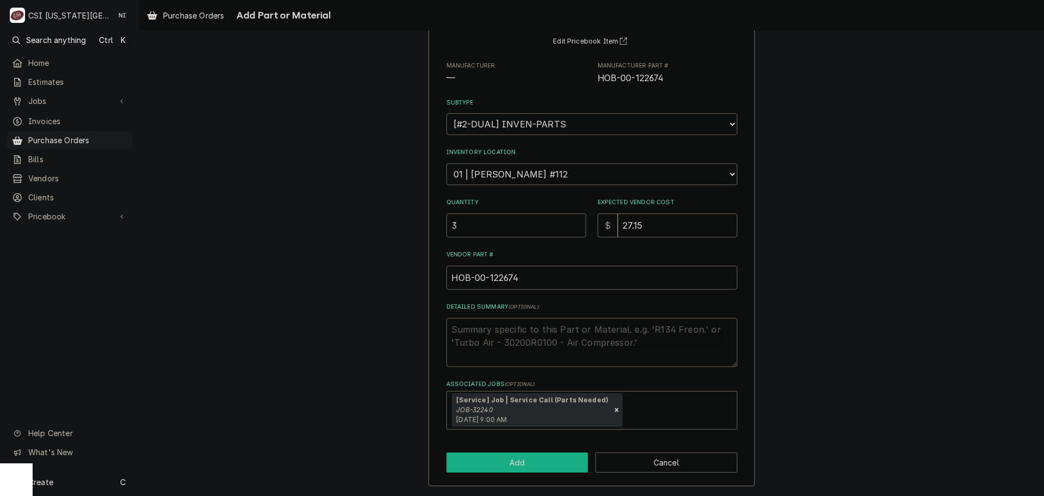
drag, startPoint x: 545, startPoint y: 474, endPoint x: 546, endPoint y: 469, distance: 5.5
click at [545, 474] on div "Please provide the following information to add a new part or material to this …" at bounding box center [592, 215] width 326 height 542
click at [546, 466] on button "Add" at bounding box center [518, 462] width 142 height 20
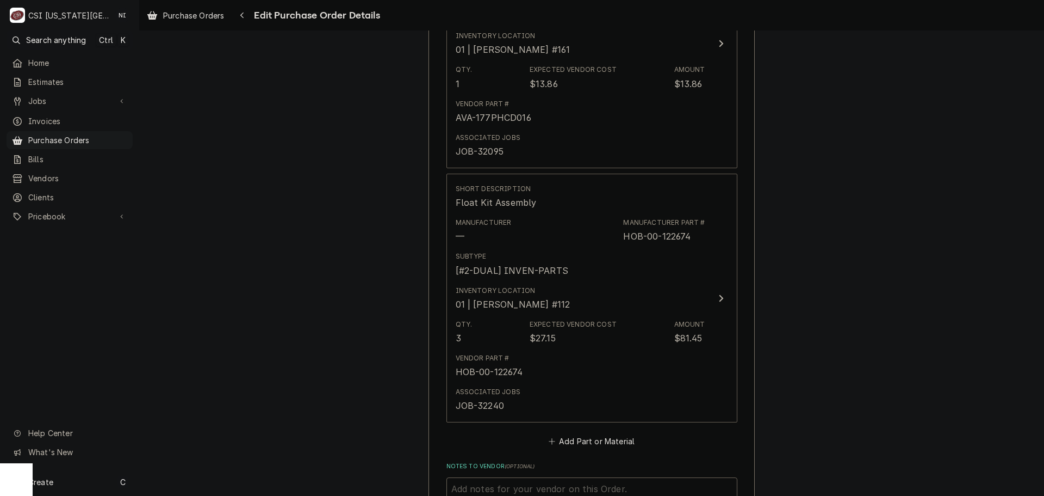
scroll to position [4178, 0]
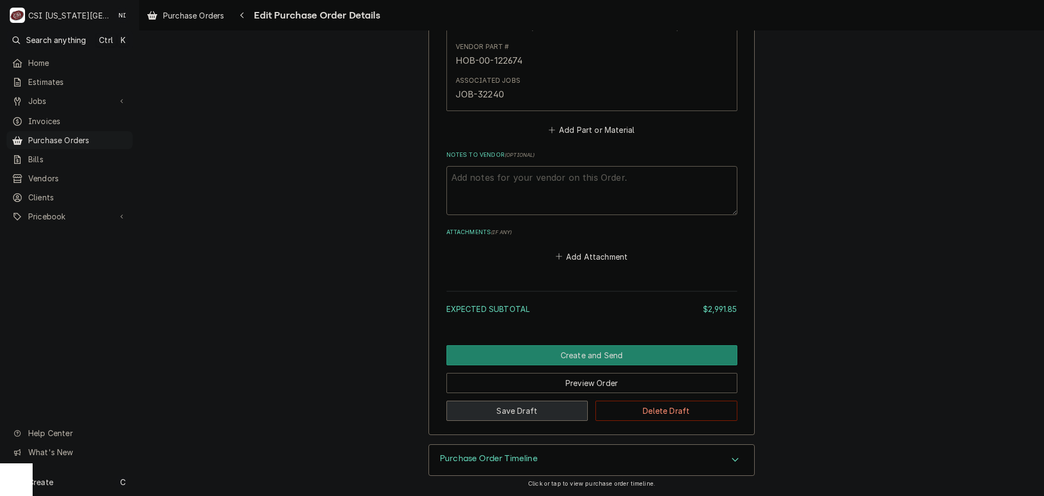
click at [525, 410] on button "Save Draft" at bounding box center [518, 410] width 142 height 20
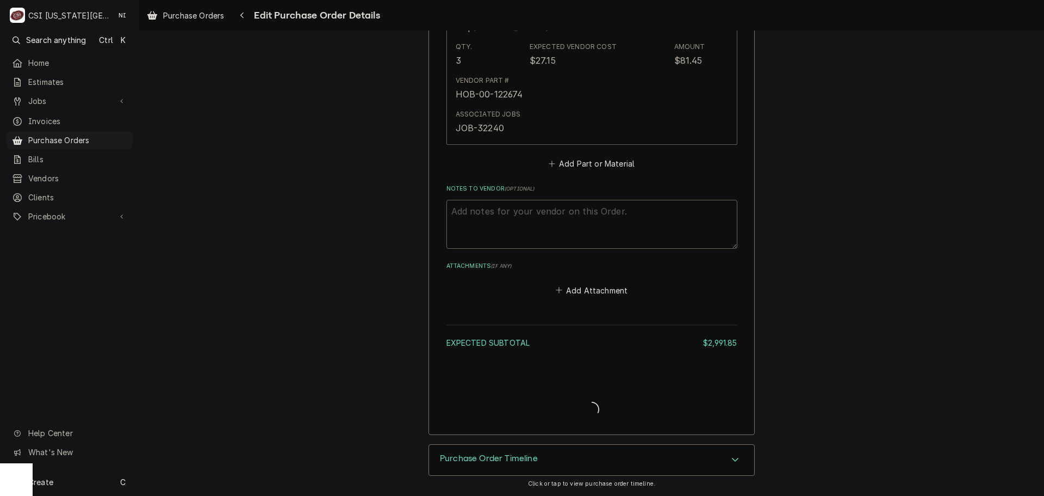
scroll to position [4144, 0]
type textarea "x"
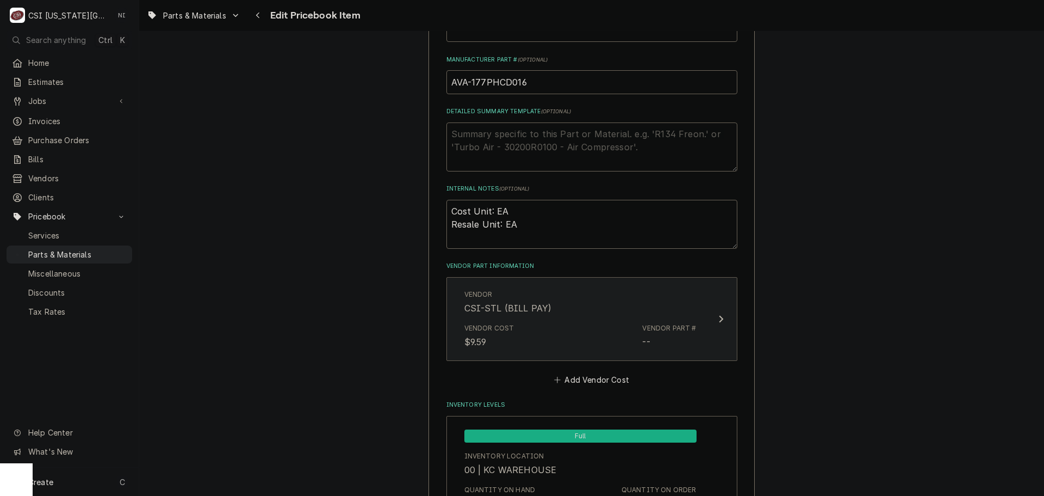
scroll to position [598, 0]
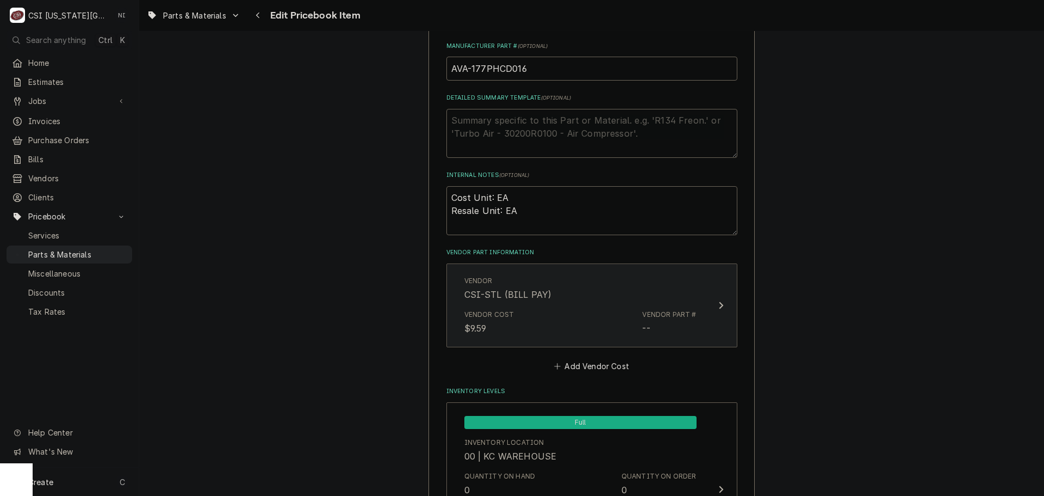
click at [595, 307] on div "Vendor Cost $9.59 Vendor Part # --" at bounding box center [581, 322] width 232 height 34
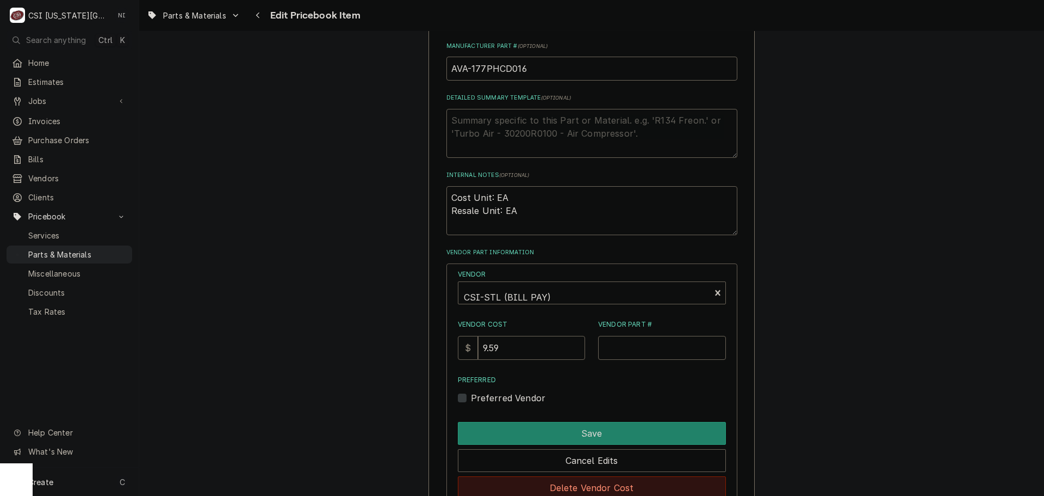
click at [598, 484] on button "Delete Vendor Cost" at bounding box center [592, 487] width 268 height 23
type textarea "x"
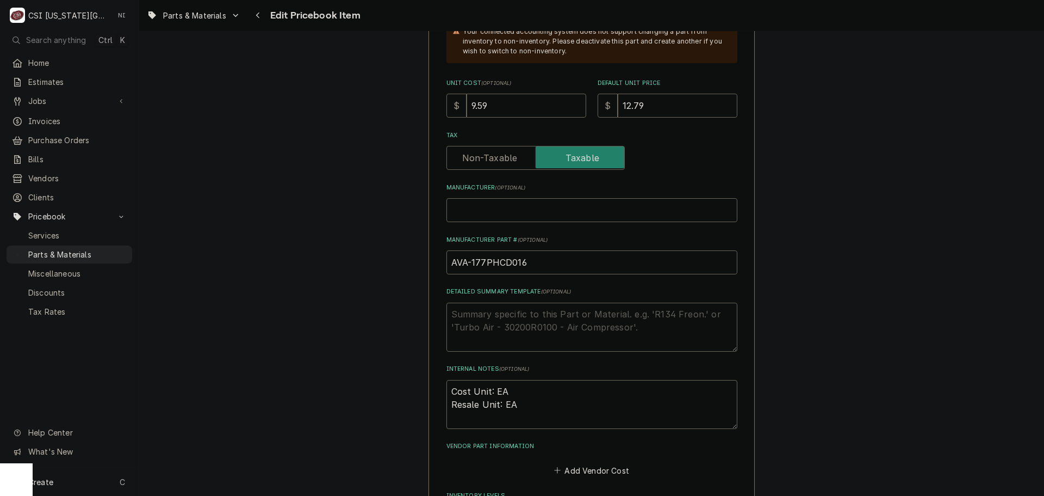
scroll to position [381, 0]
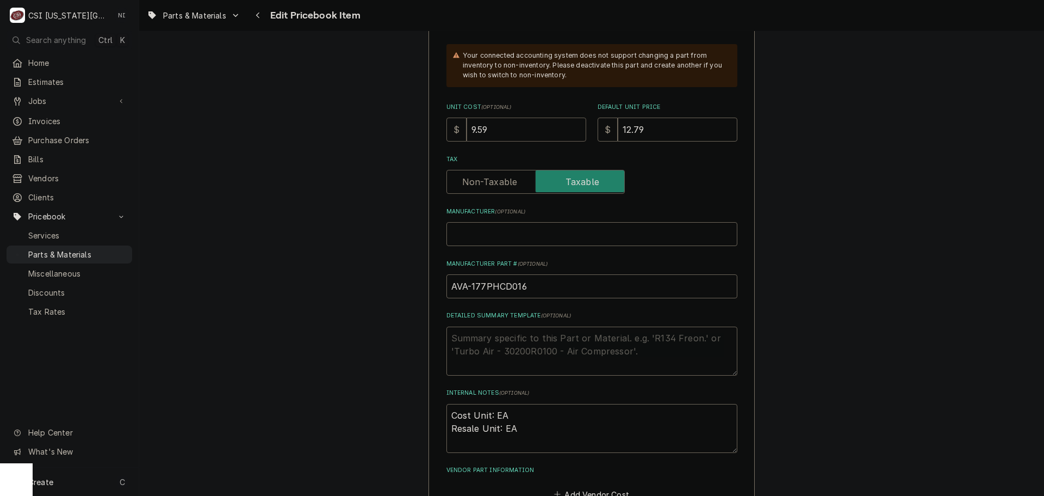
drag, startPoint x: 494, startPoint y: 138, endPoint x: 369, endPoint y: 106, distance: 129.2
type input "1"
type textarea "x"
type input "13"
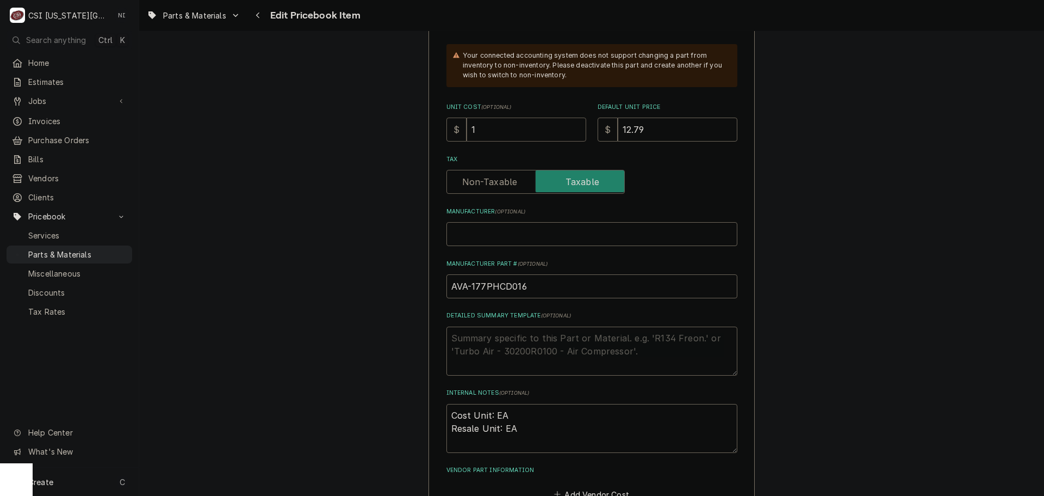
type textarea "x"
type input "13.8"
type textarea "x"
type input "13.86"
type textarea "x"
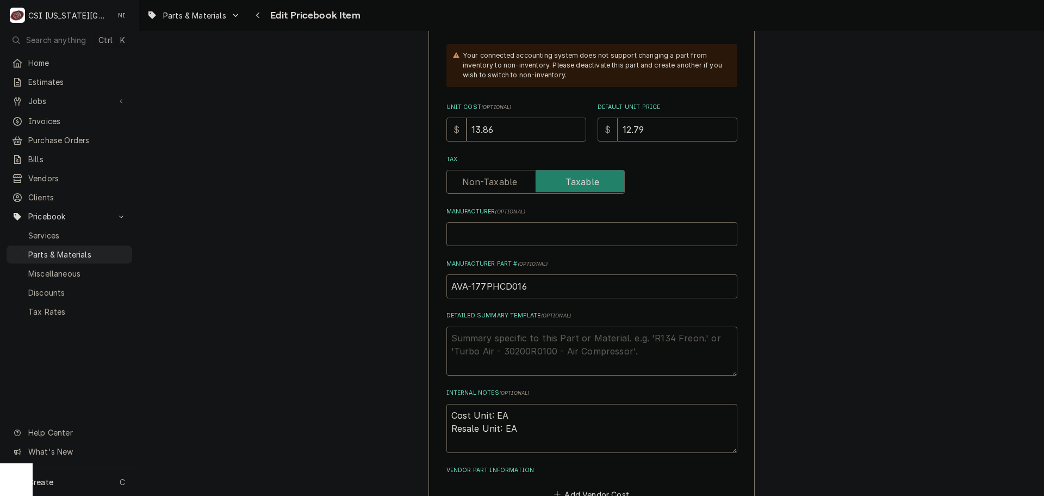
type input "13.86"
type input "2"
type textarea "x"
type input "21"
type textarea "x"
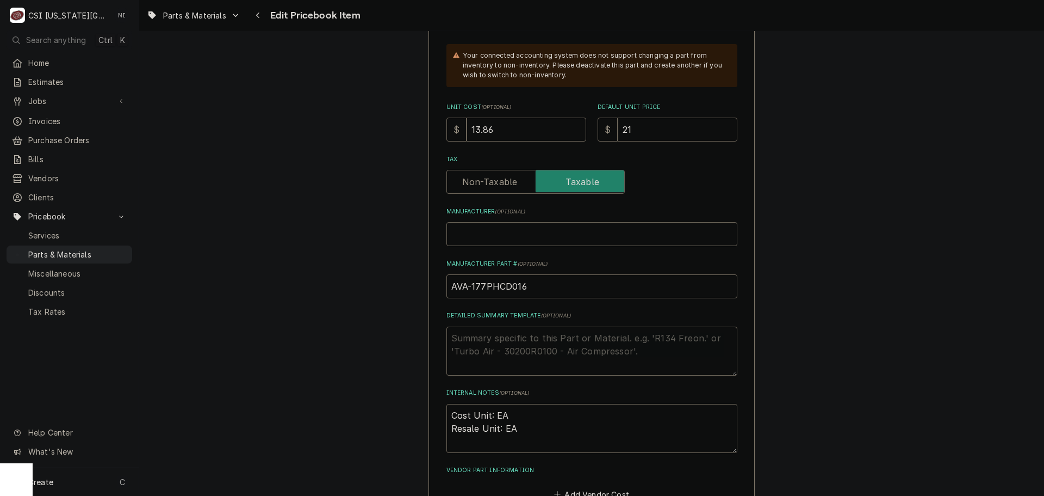
type input "21.3"
type textarea "x"
type input "21.31"
type textarea "x"
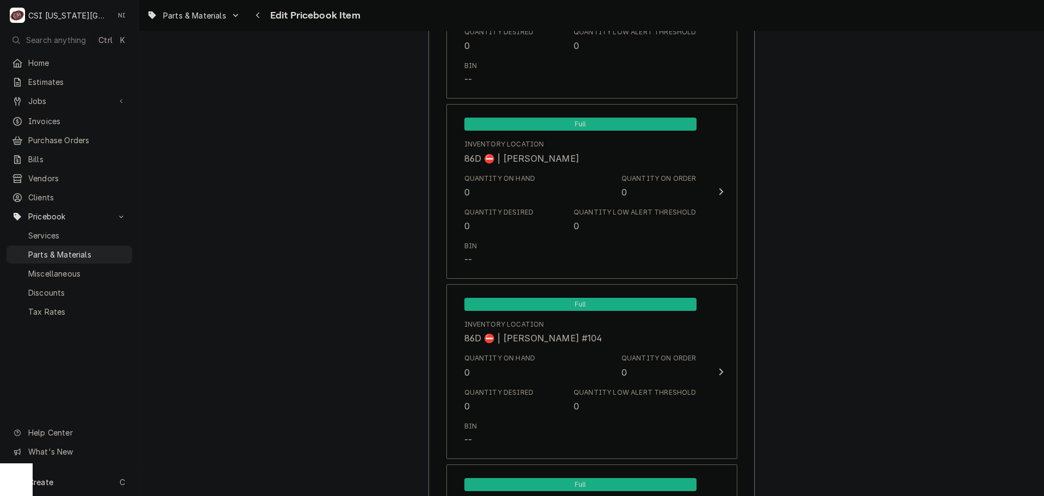
scroll to position [10543, 0]
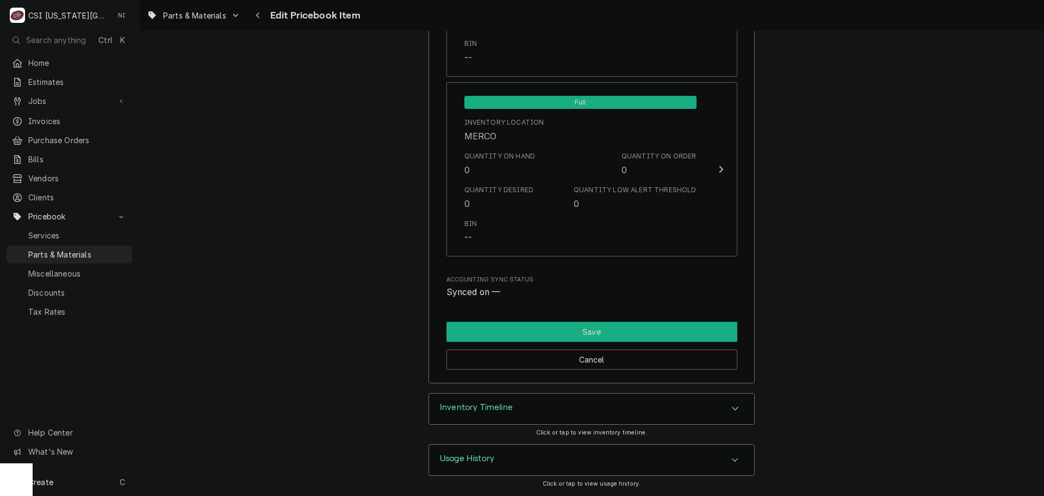
type input "21.31"
click at [642, 333] on button "Save" at bounding box center [592, 331] width 291 height 20
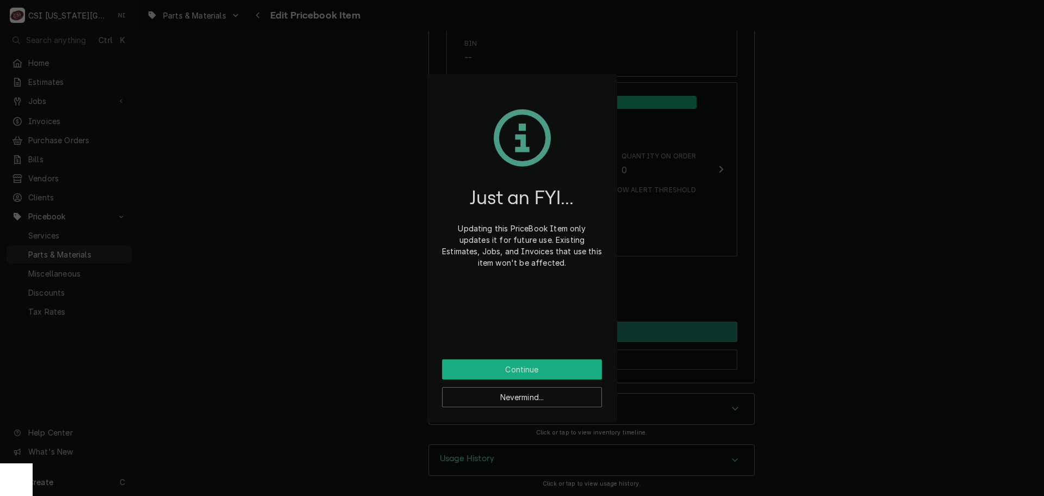
click at [572, 367] on button "Continue" at bounding box center [522, 369] width 160 height 20
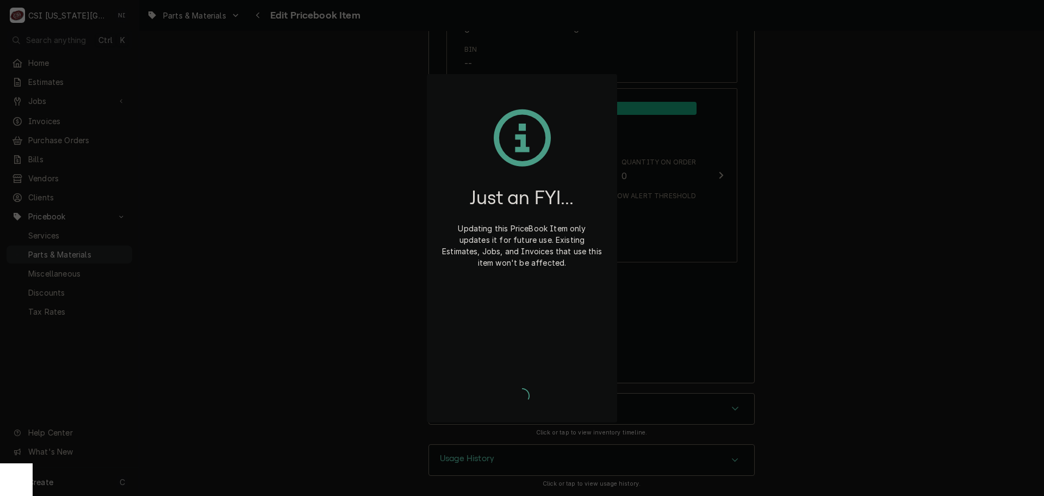
scroll to position [10537, 0]
type textarea "x"
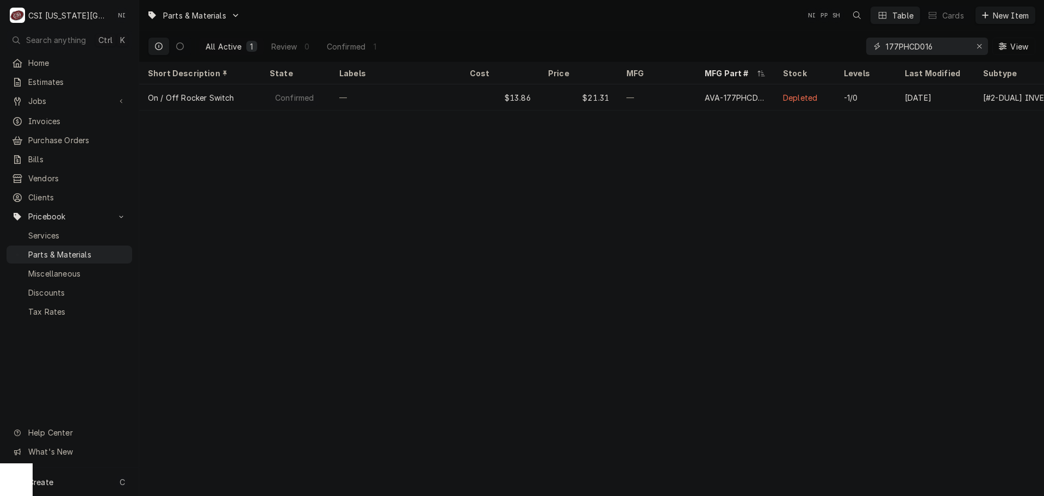
drag, startPoint x: 864, startPoint y: 45, endPoint x: 847, endPoint y: 45, distance: 16.9
click at [848, 45] on div "All Active 1 Review 0 Confirmed 1 177PHCD016 View" at bounding box center [592, 46] width 888 height 30
paste input "556-000304"
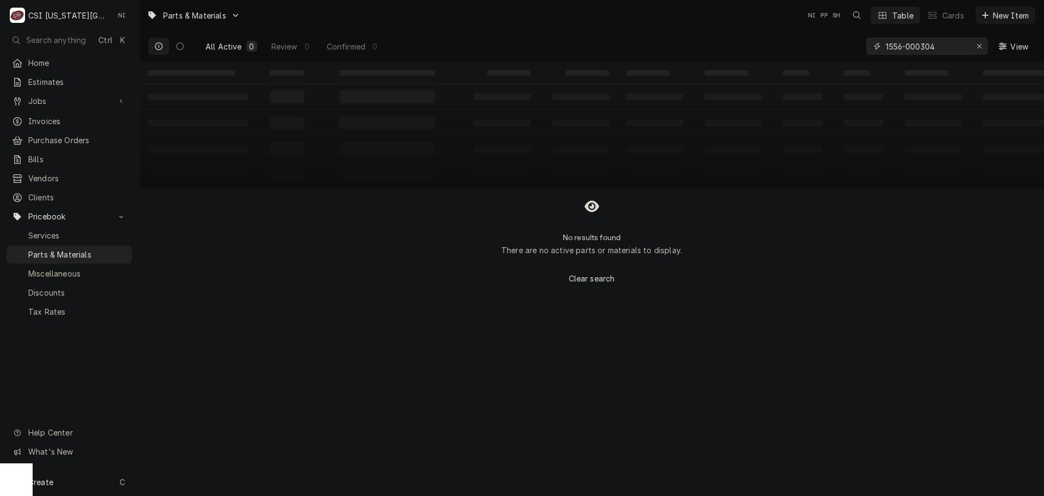
type input "1556-000304"
click at [83, 481] on div "Create C" at bounding box center [69, 481] width 139 height 28
click at [280, 424] on div "Part or Material" at bounding box center [287, 420] width 75 height 14
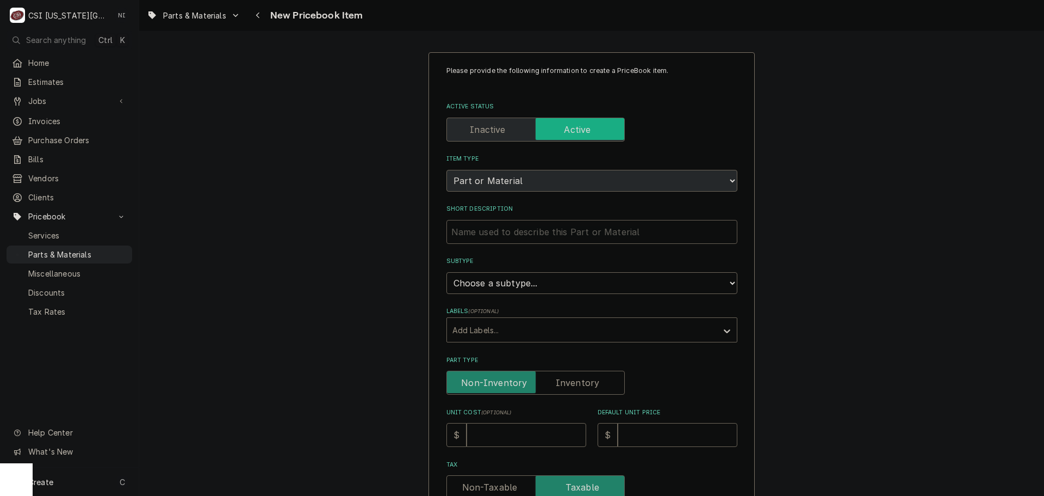
click at [565, 231] on input "Short Description" at bounding box center [592, 232] width 291 height 24
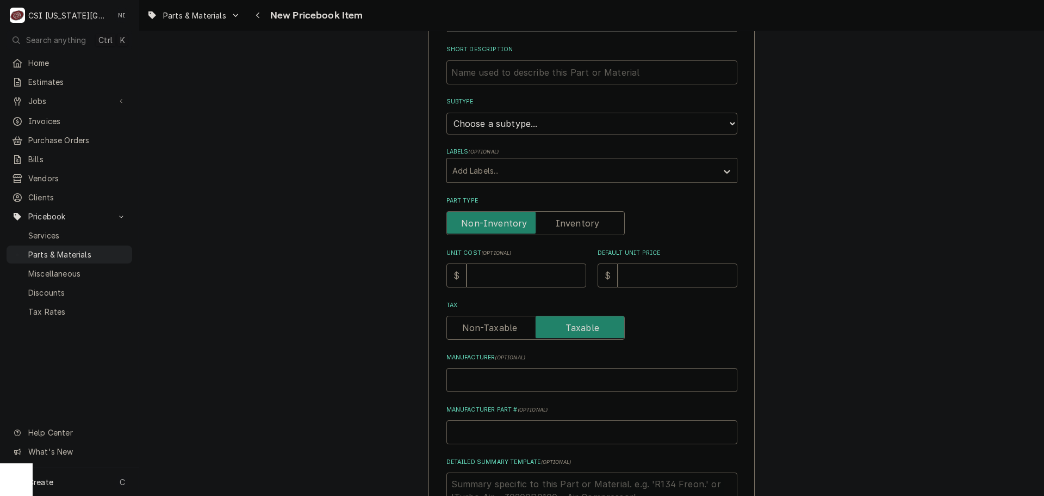
scroll to position [163, 0]
click at [492, 426] on input "Manufacturer Part # ( optional )" at bounding box center [592, 428] width 291 height 24
type textarea "x"
type input "k"
type textarea "x"
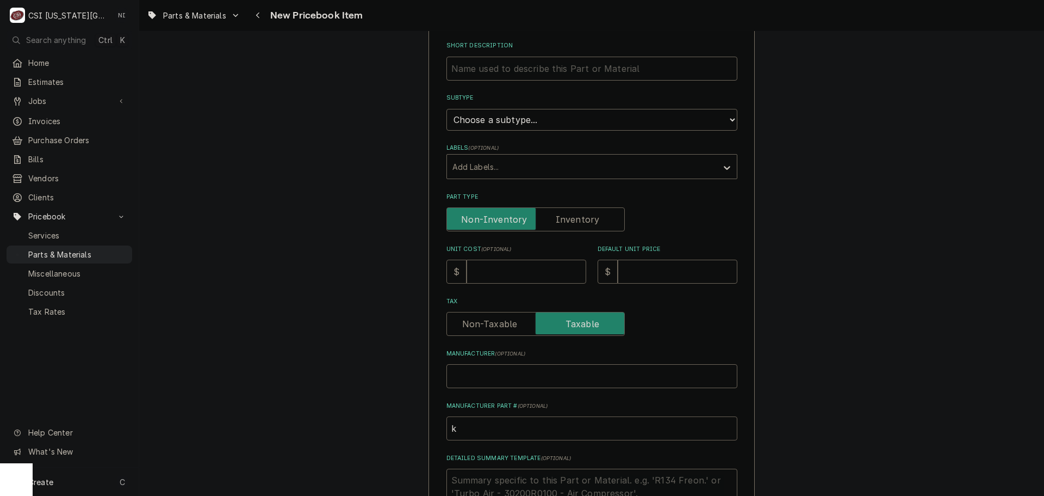
type input "ka"
type textarea "x"
type input "kas"
type textarea "x"
type input "ka"
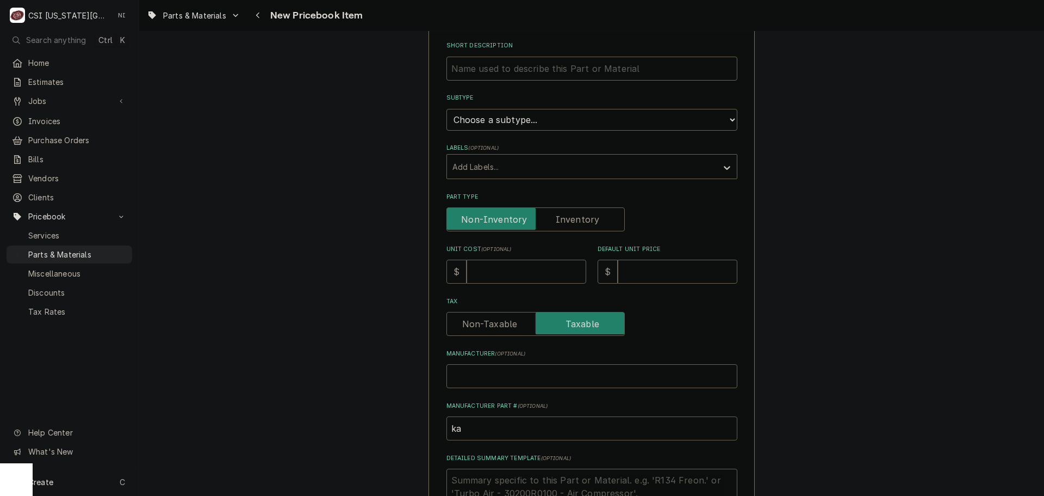
type textarea "x"
type input "k"
type textarea "x"
type input "K"
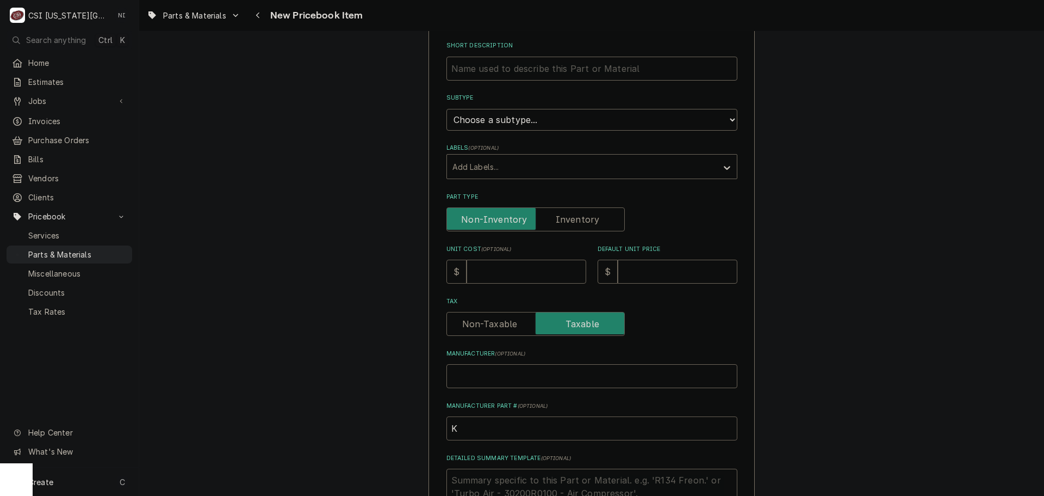
type textarea "x"
type input "KA"
type textarea "x"
type input "KAD"
type textarea "x"
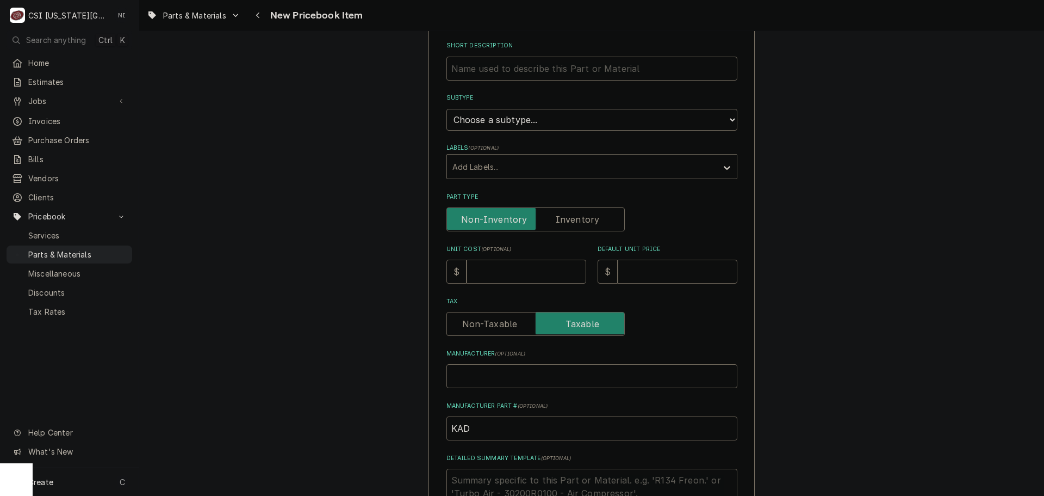
type input "KA"
type textarea "x"
type input "KAS"
type textarea "x"
type input "KAS-"
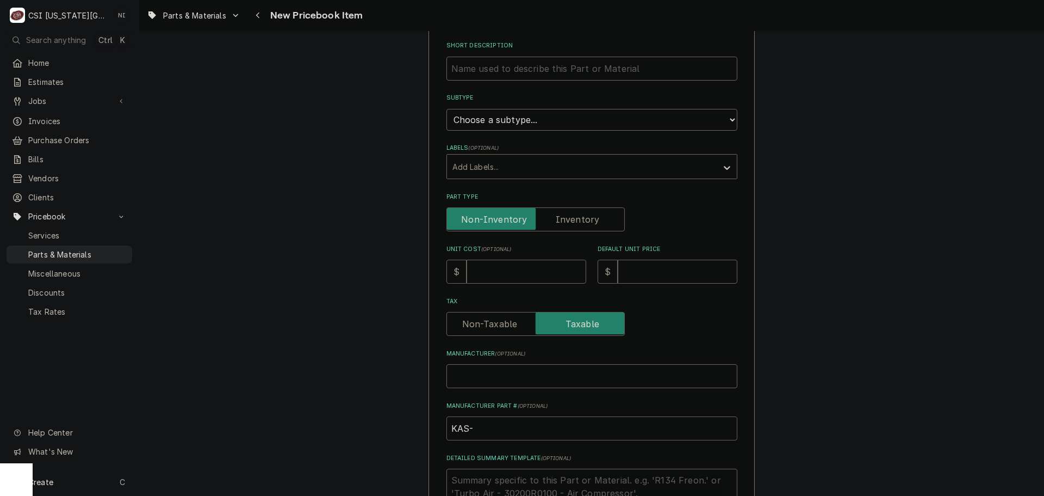
paste input "1556-000304"
type textarea "x"
type input "KAS-1556-000304"
click at [519, 269] on input "Unit Cost ( optional )" at bounding box center [527, 271] width 120 height 24
type textarea "x"
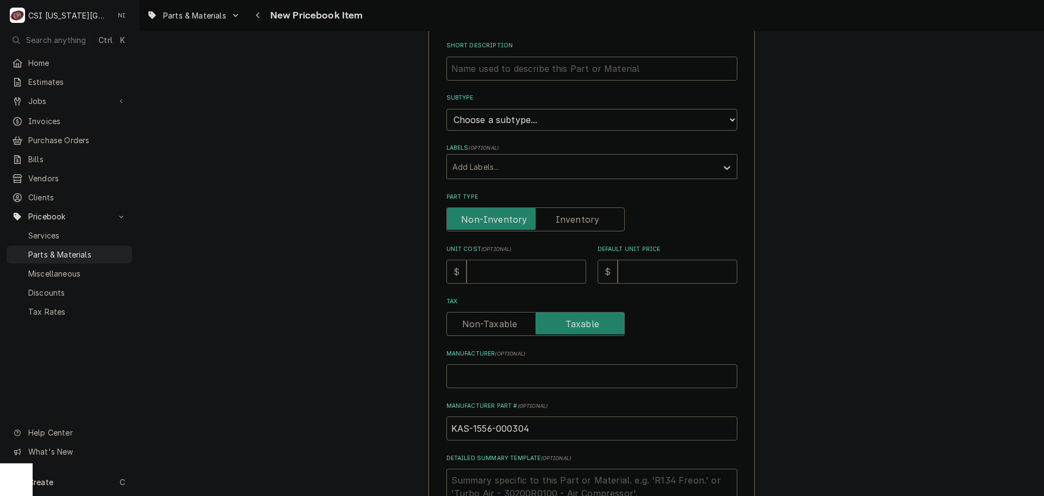
type input "2"
type textarea "x"
type input "25"
type textarea "x"
type input "25.2"
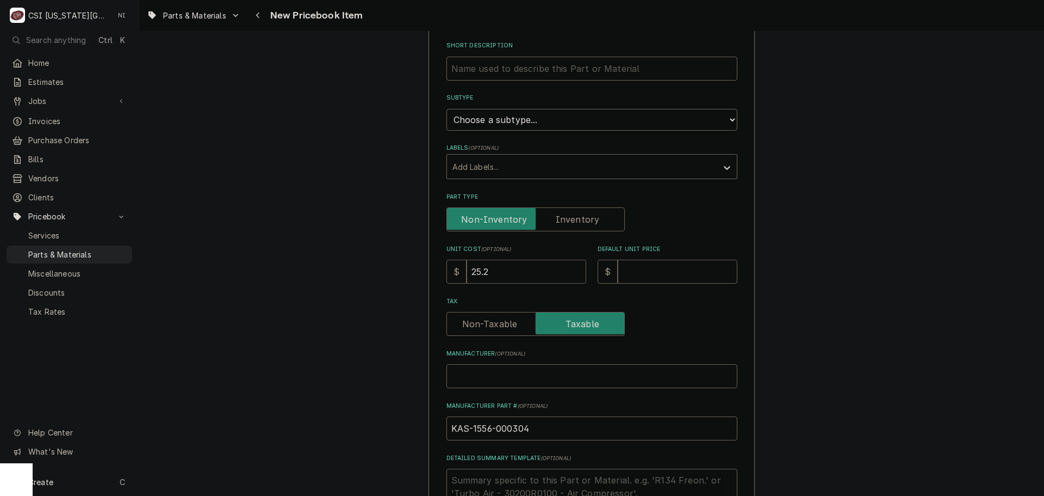
type textarea "x"
type input "25.24"
type textarea "x"
type input "4"
type textarea "x"
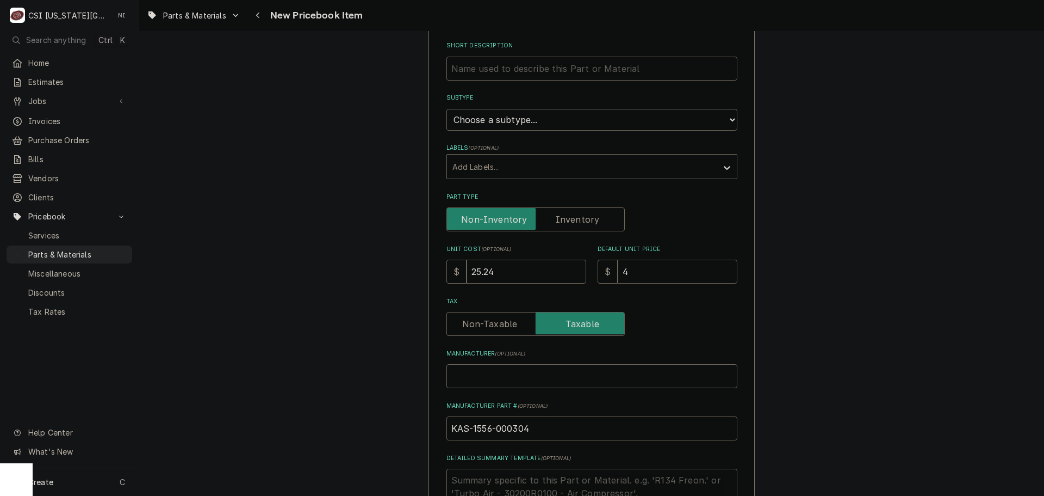
type input "42"
type textarea "x"
type input "42.0"
type textarea "x"
type input "42.06"
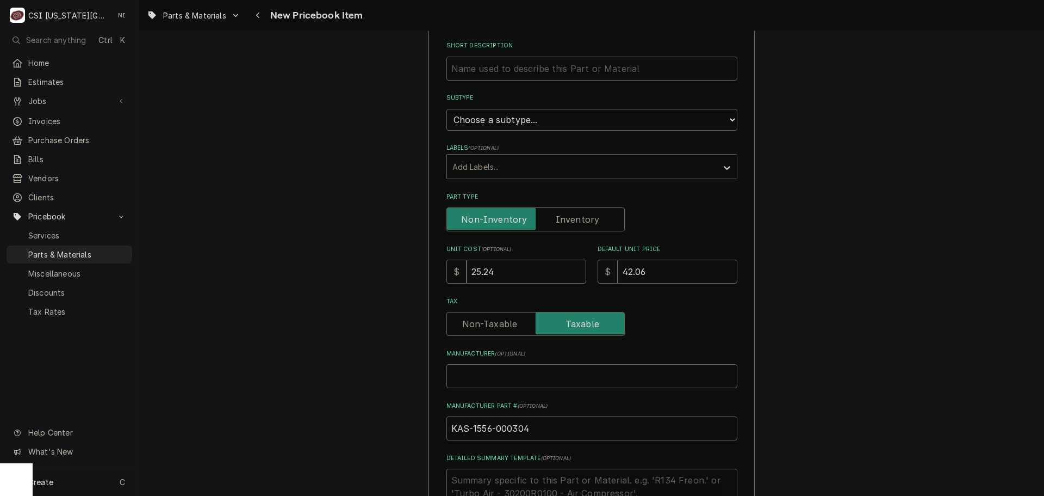
click at [582, 221] on label "Part Type" at bounding box center [536, 219] width 178 height 24
click at [582, 221] on input "Part Type" at bounding box center [535, 219] width 169 height 24
checkbox input "true"
type textarea "x"
click at [532, 115] on select "Choose a subtype... [#2-DUAL] AFTERHRS-WH-CHG-2 [#2-DUAL] BEV-EQUIP [#2-DUAL] B…" at bounding box center [592, 120] width 291 height 22
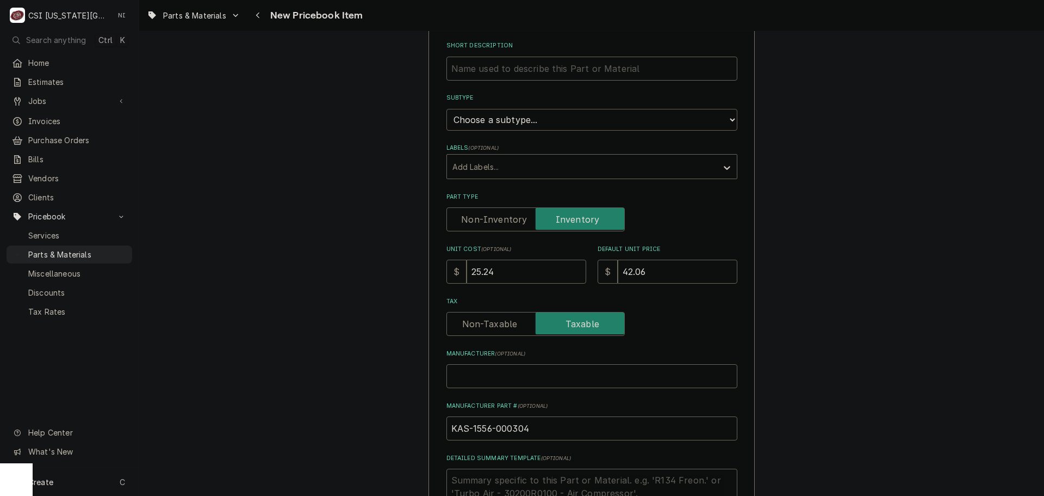
select select "45"
click at [447, 109] on select "Choose a subtype... [#2-DUAL] AFTERHRS-WH-CHG-2 [#2-DUAL] BEV-EQUIP [#2-DUAL] B…" at bounding box center [592, 120] width 291 height 22
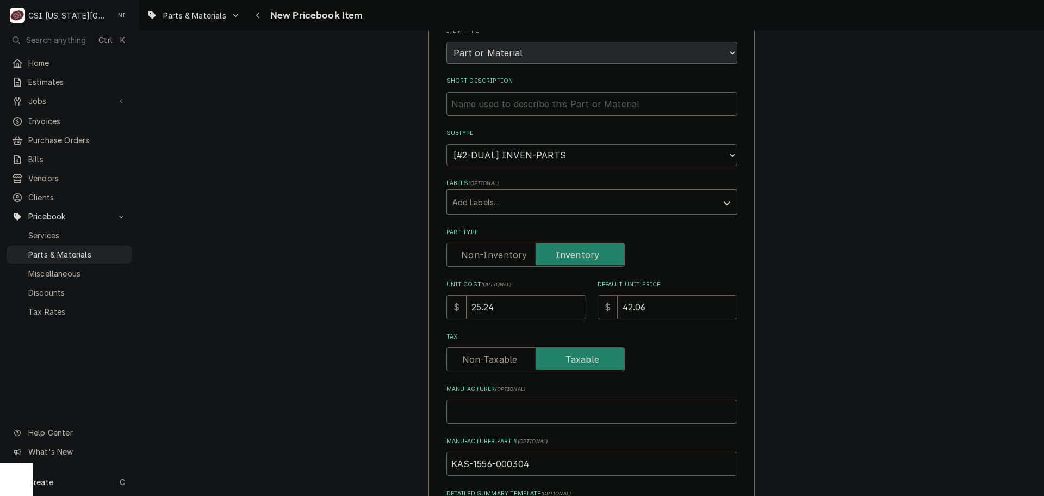
scroll to position [109, 0]
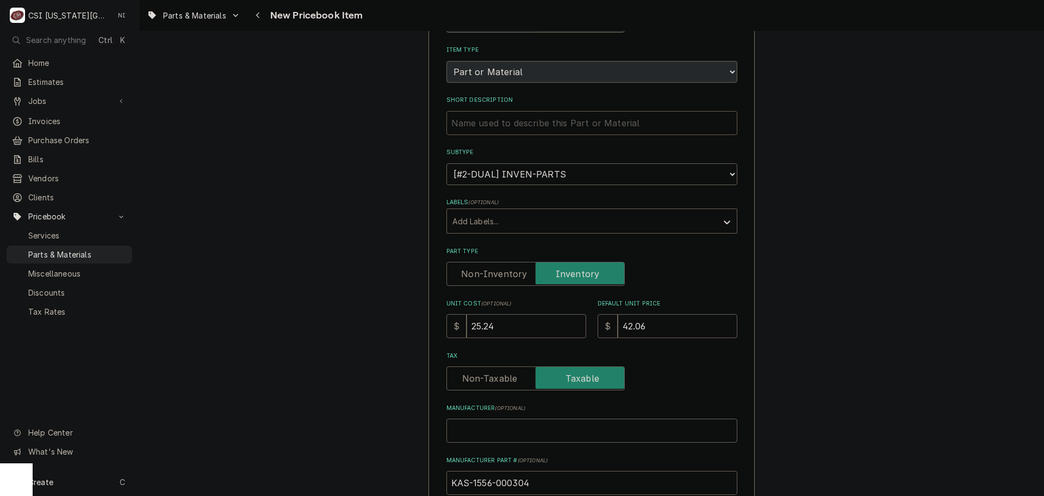
click at [540, 127] on input "Short Description" at bounding box center [592, 123] width 291 height 24
paste input "Door Hinge, Conceled Spring, Non-Rise"
type textarea "x"
type input "Door Hinge, Conceled Spring, Non-Rise"
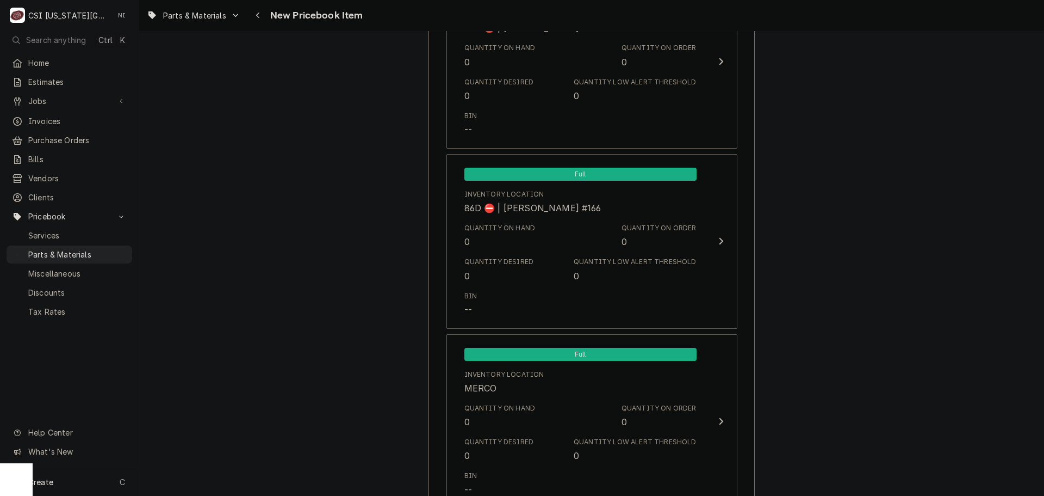
scroll to position [10301, 0]
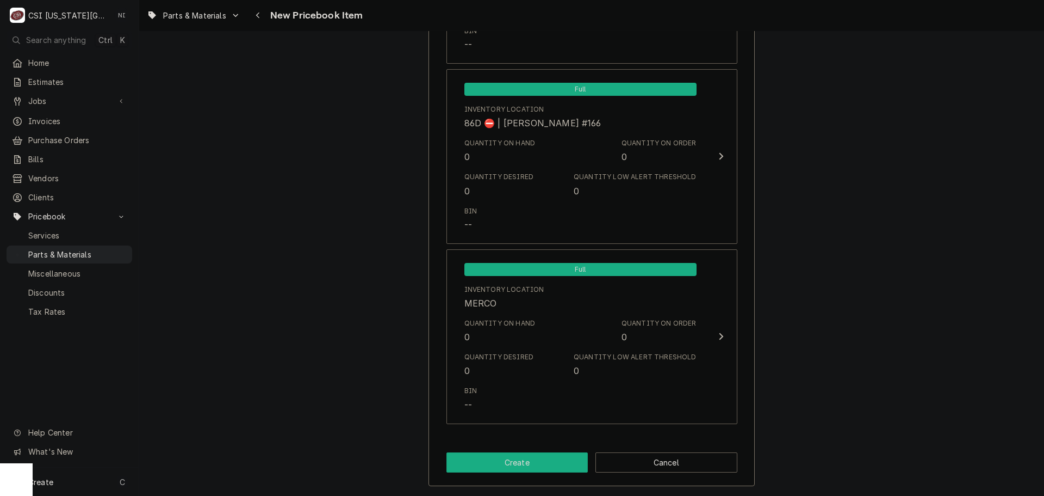
click at [548, 459] on button "Create" at bounding box center [518, 462] width 142 height 20
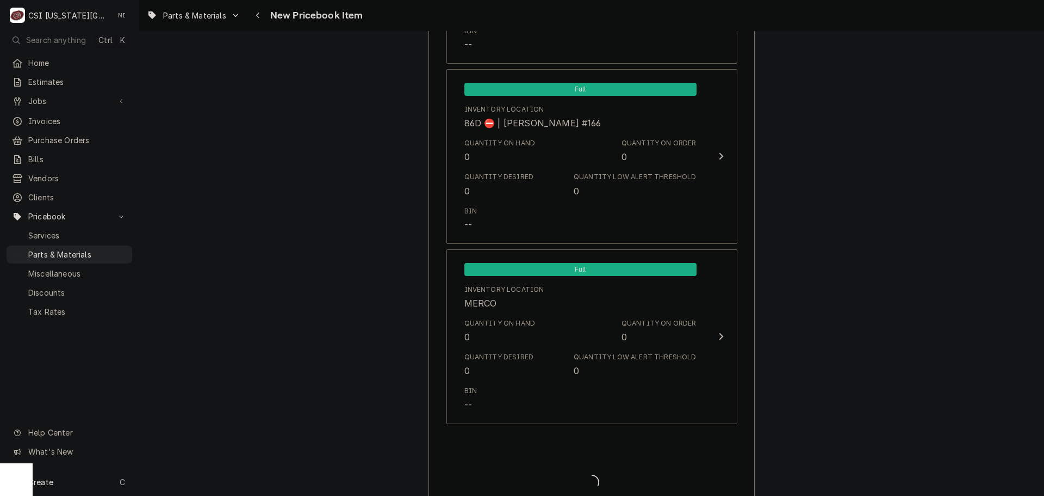
type textarea "x"
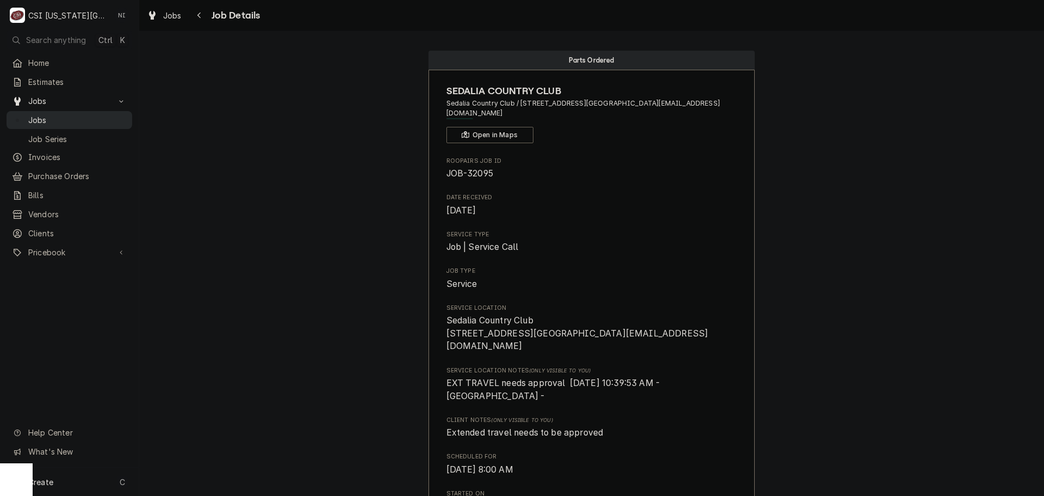
click at [82, 114] on span "Jobs" at bounding box center [77, 119] width 98 height 11
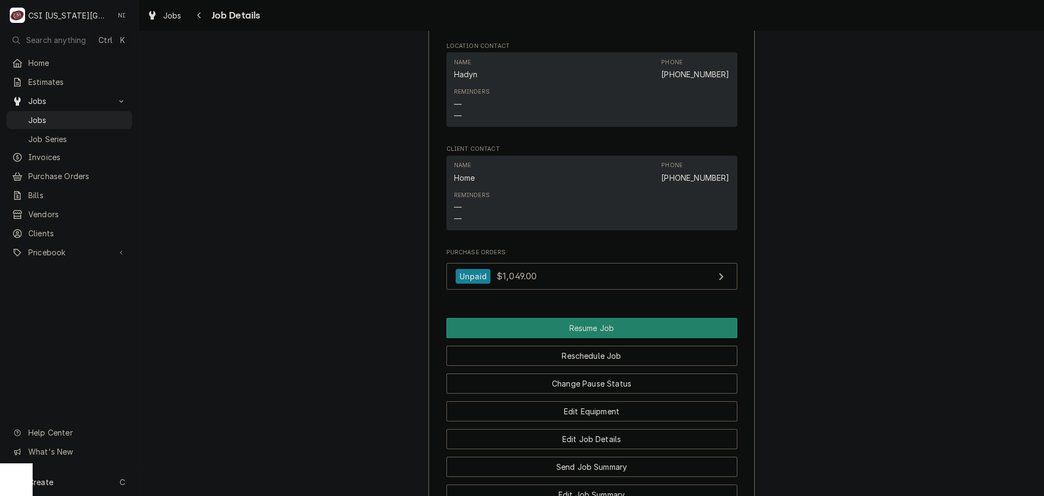
scroll to position [1463, 0]
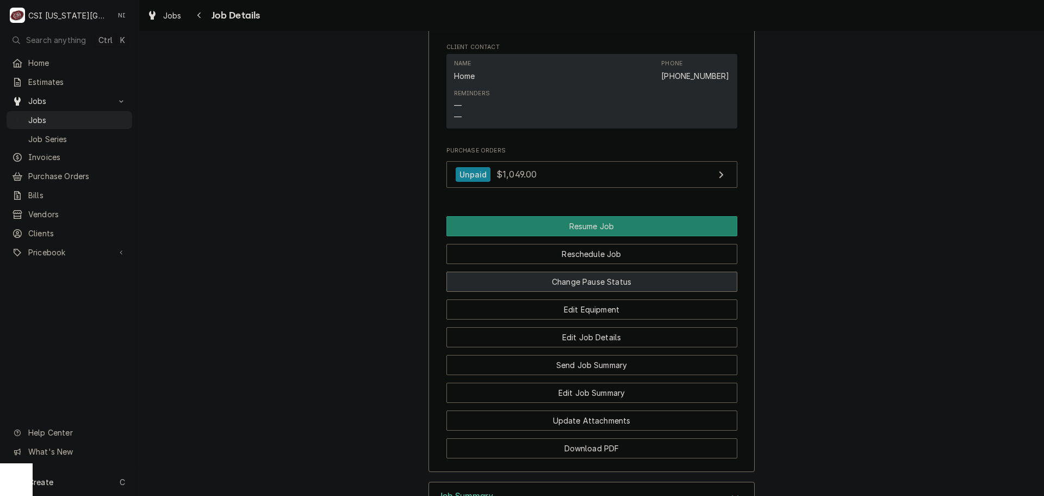
click at [534, 289] on button "Change Pause Status" at bounding box center [592, 281] width 291 height 20
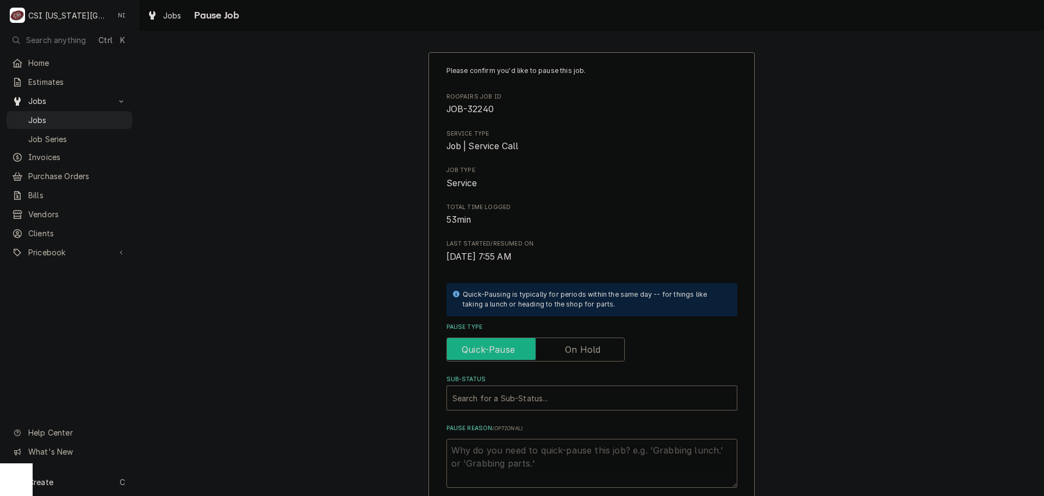
drag, startPoint x: 549, startPoint y: 342, endPoint x: 540, endPoint y: 383, distance: 42.2
click at [549, 343] on input "Pause Type" at bounding box center [535, 349] width 169 height 24
checkbox input "true"
click at [533, 404] on div "Sub-Status" at bounding box center [592, 398] width 279 height 20
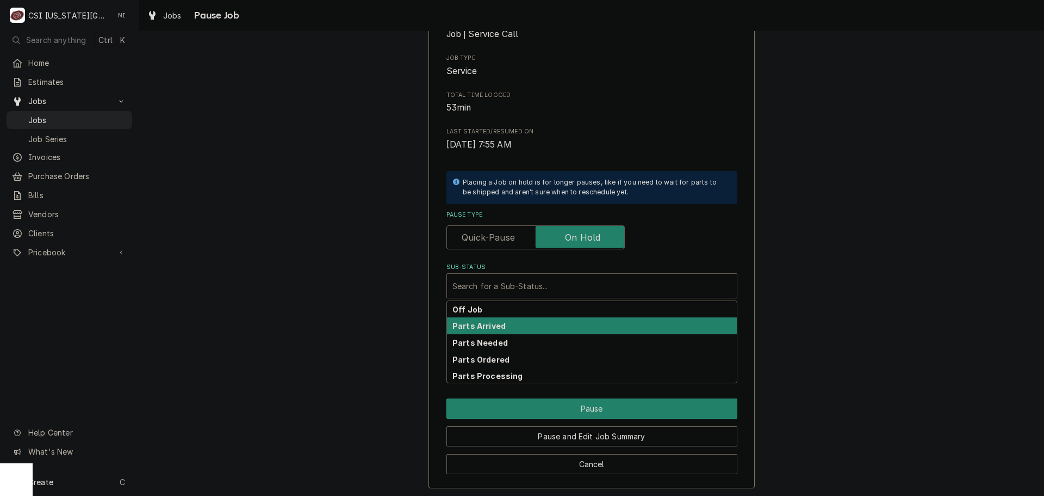
scroll to position [114, 0]
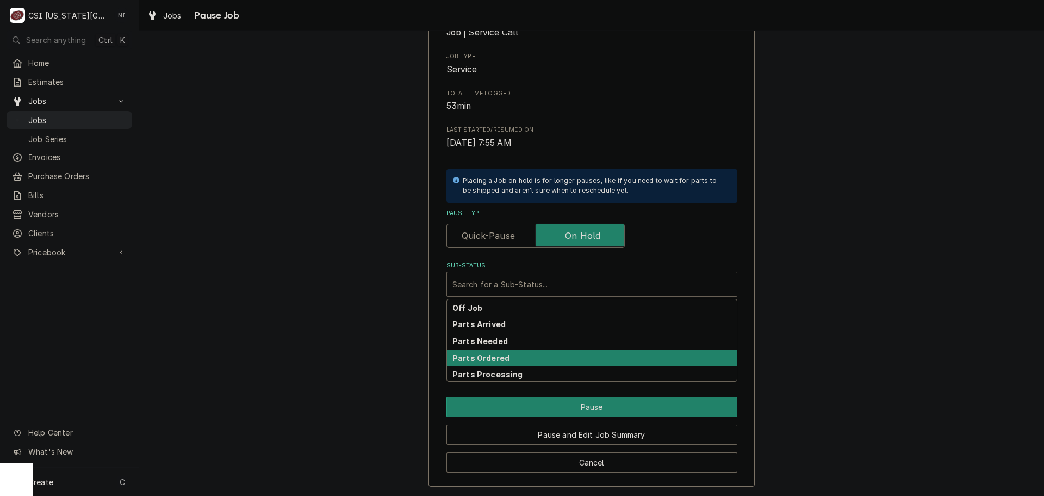
click at [497, 356] on strong "Parts Ordered" at bounding box center [481, 357] width 57 height 9
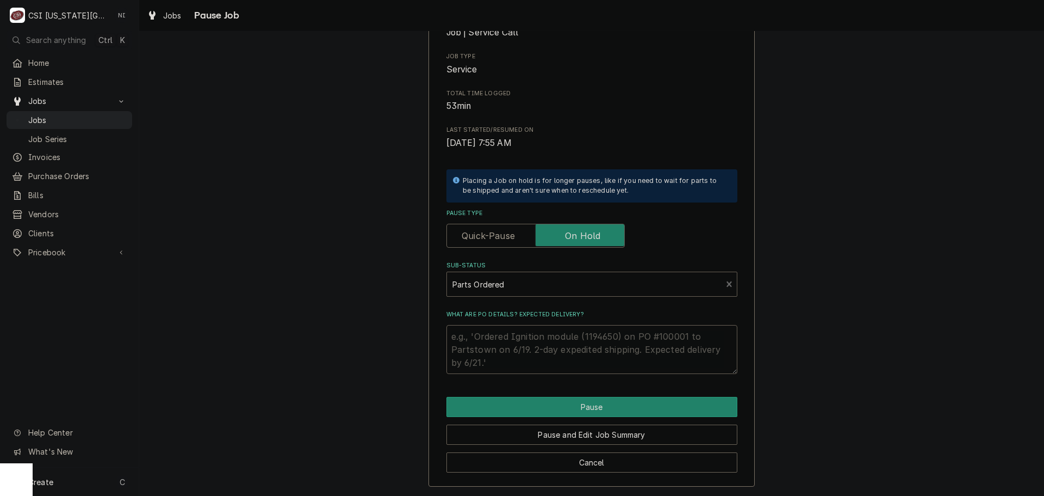
click at [506, 339] on textarea "What are PO details? Expected delivery?" at bounding box center [592, 349] width 291 height 49
type textarea "x"
type textarea "R"
type textarea "x"
type textarea "Re"
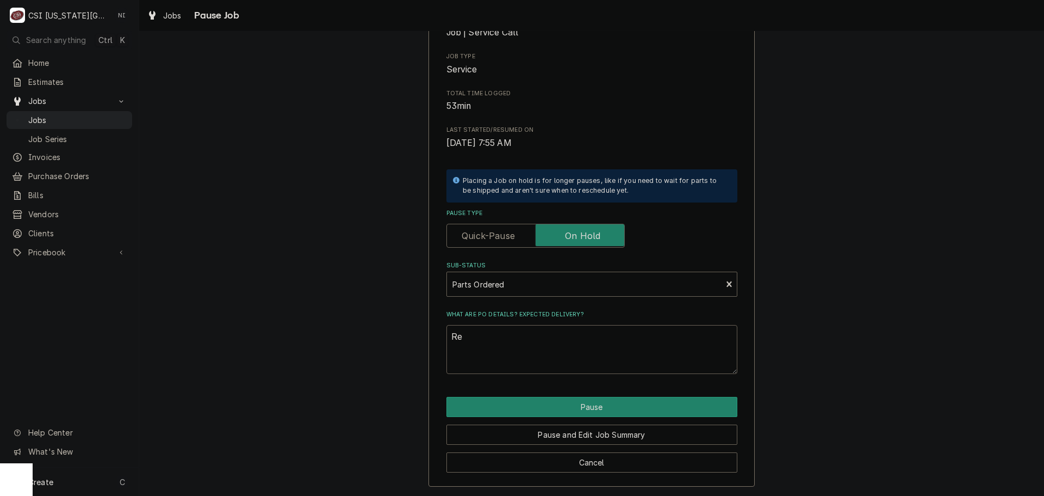
type textarea "x"
type textarea "Rem"
type textarea "x"
type textarea "Rema"
type textarea "x"
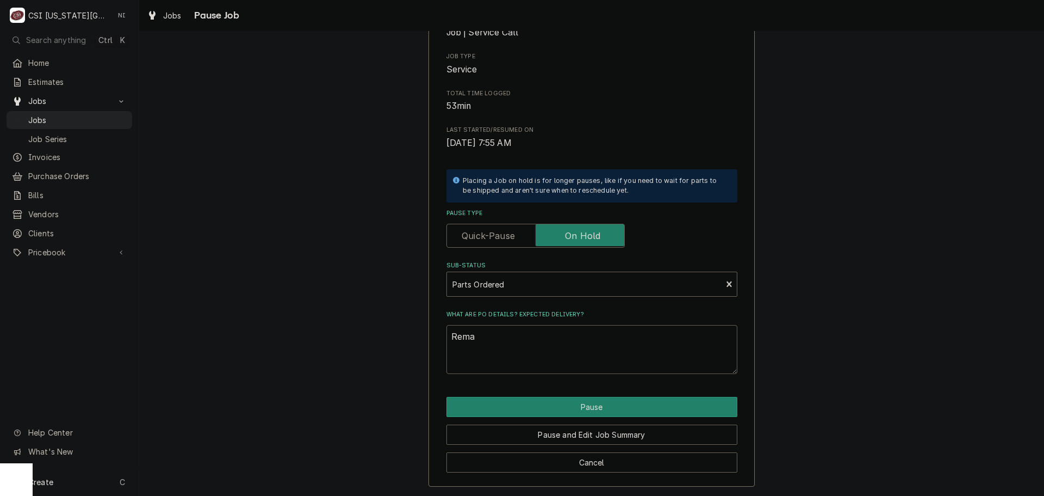
type textarea "Remai"
type textarea "x"
type textarea "Remain"
type textarea "x"
type textarea "Remaing"
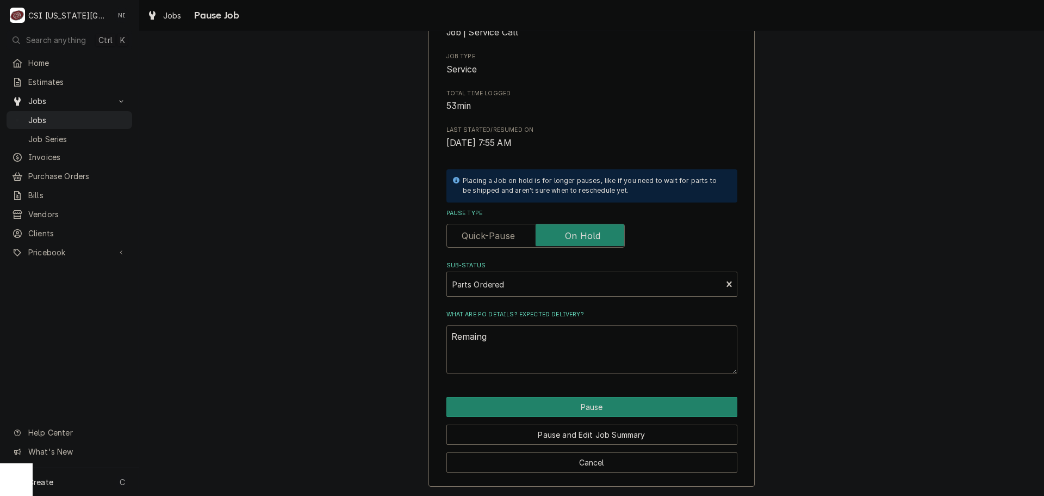
type textarea "x"
type textarea "Remain"
type textarea "x"
type textarea "Remaini"
type textarea "x"
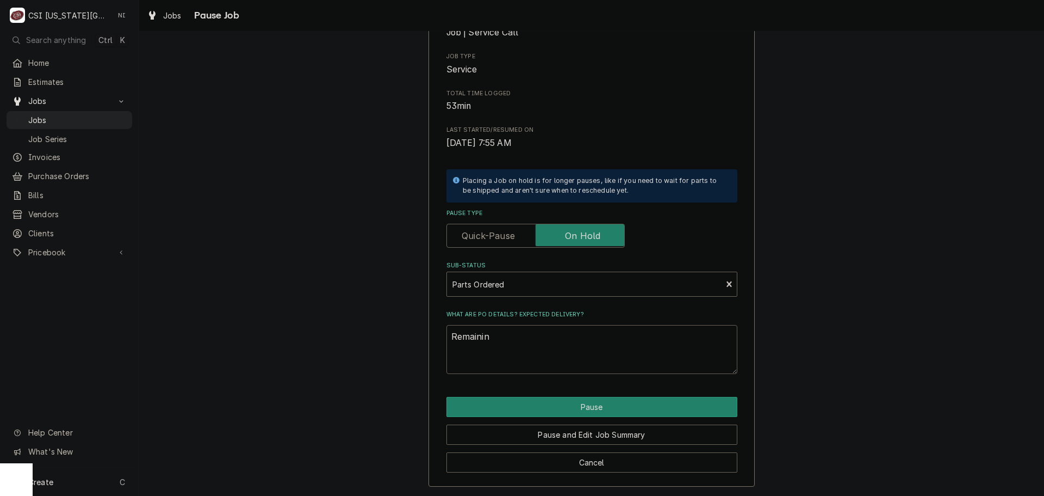
type textarea "Remaining"
type textarea "x"
type textarea "Remaining"
type textarea "x"
type textarea "Remaining p"
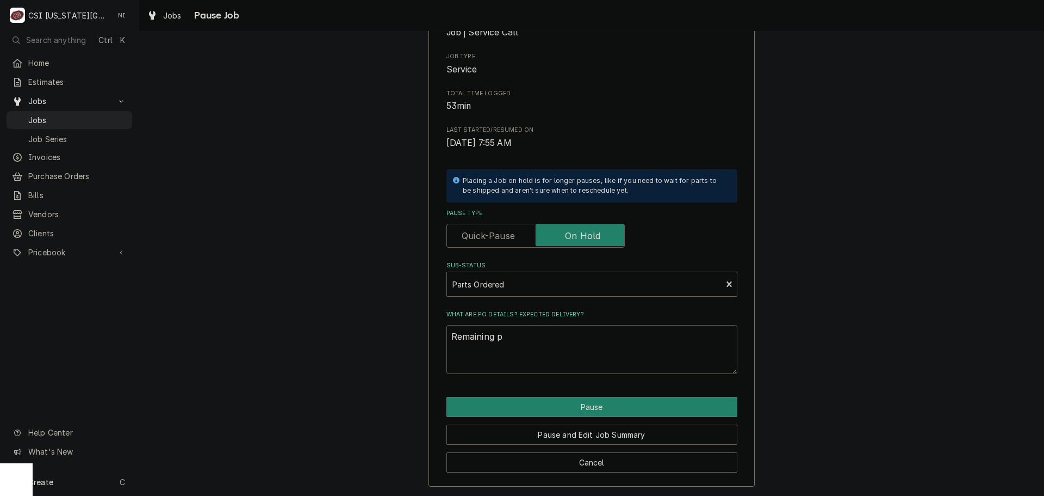
type textarea "x"
type textarea "Remaining pa"
type textarea "x"
type textarea "Remaining par"
type textarea "x"
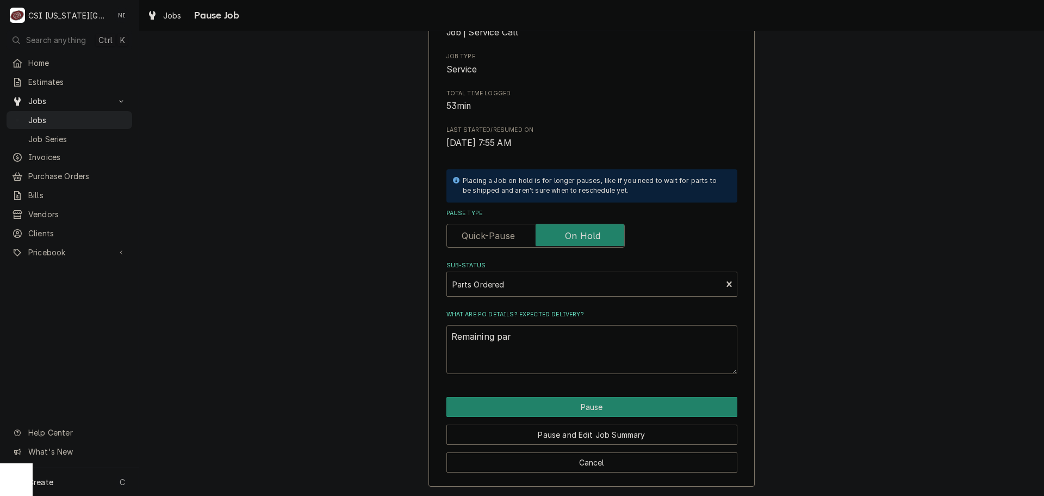
type textarea "Remaining part"
type textarea "x"
type textarea "Remaining parts"
type textarea "x"
type textarea "Remaining parts"
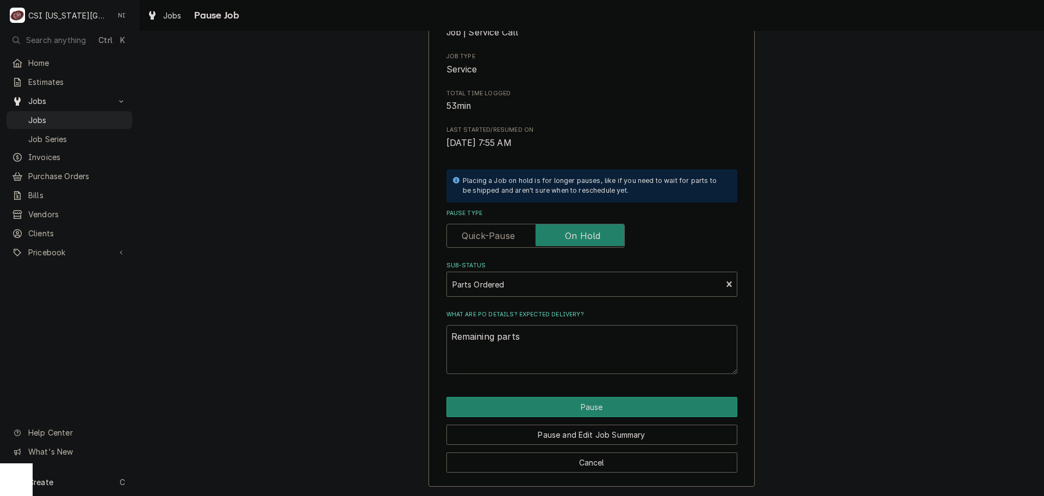
type textarea "x"
type textarea "Remaining parts o"
type textarea "x"
type textarea "Remaining parts or"
type textarea "x"
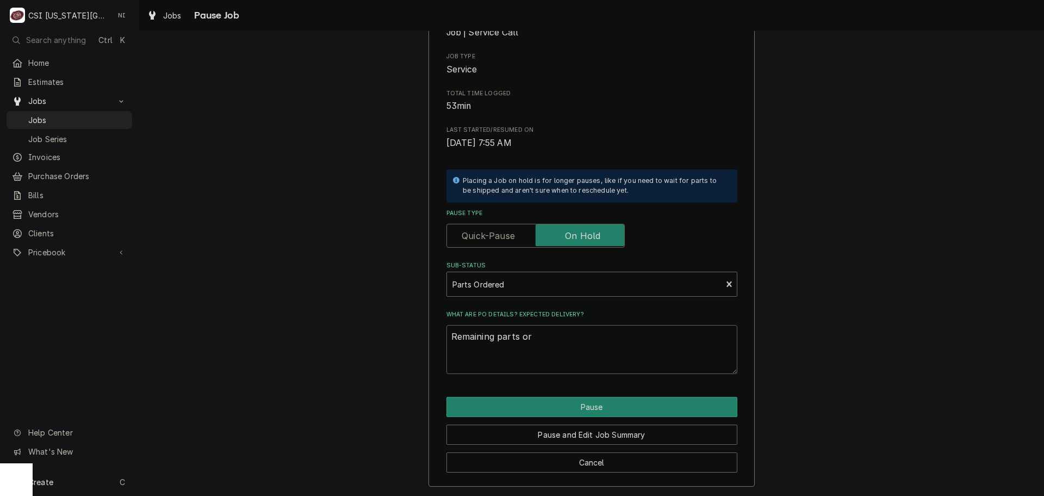
type textarea "Remaining parts ord"
type textarea "x"
type textarea "Remaining parts orde"
type textarea "x"
type textarea "Remaining parts order"
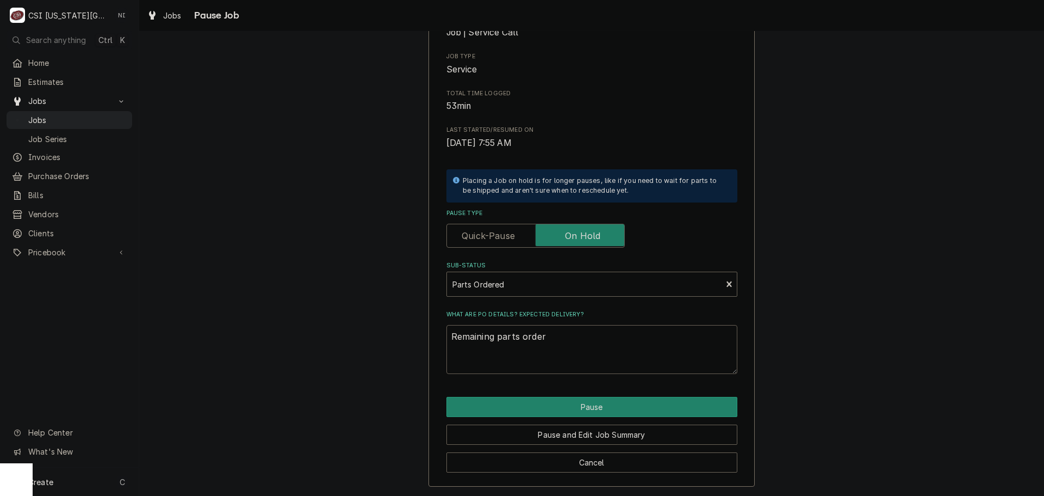
type textarea "x"
type textarea "Remaining parts ordere"
type textarea "x"
type textarea "Remaining parts ordered"
type textarea "x"
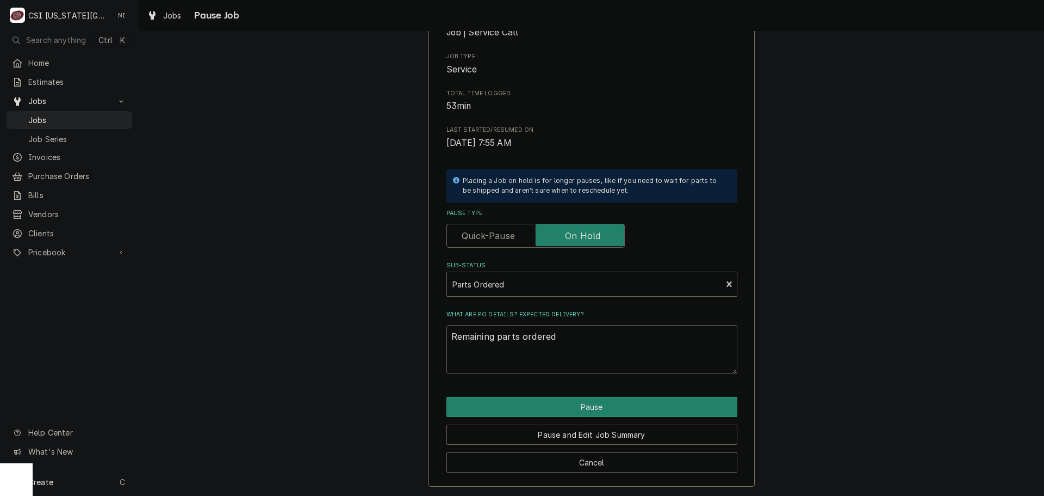
type textarea "Remaining parts ordered"
type textarea "x"
type textarea "Remaining parts ordered o"
type textarea "x"
type textarea "Remaining parts ordered on"
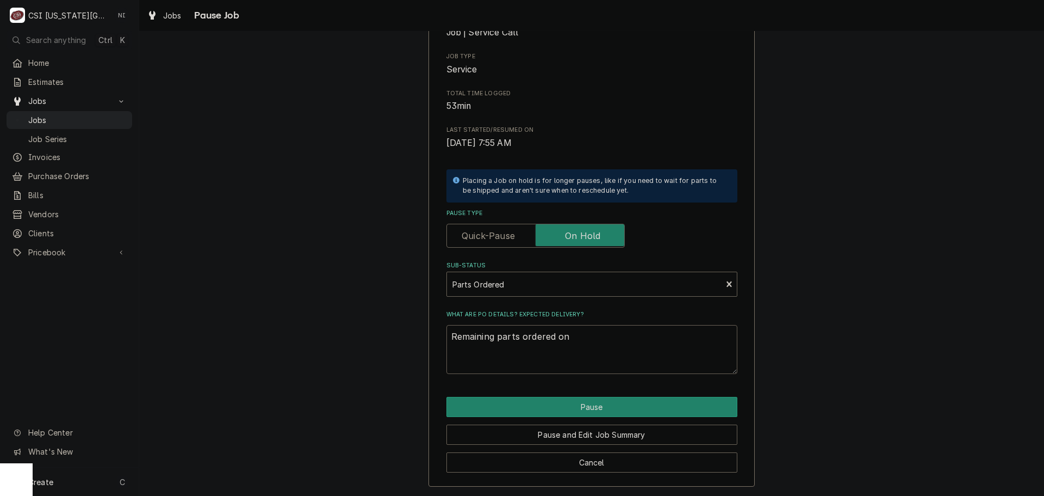
type textarea "x"
type textarea "Remaining parts ordered on"
type textarea "x"
type textarea "Remaining parts ordered on P"
type textarea "x"
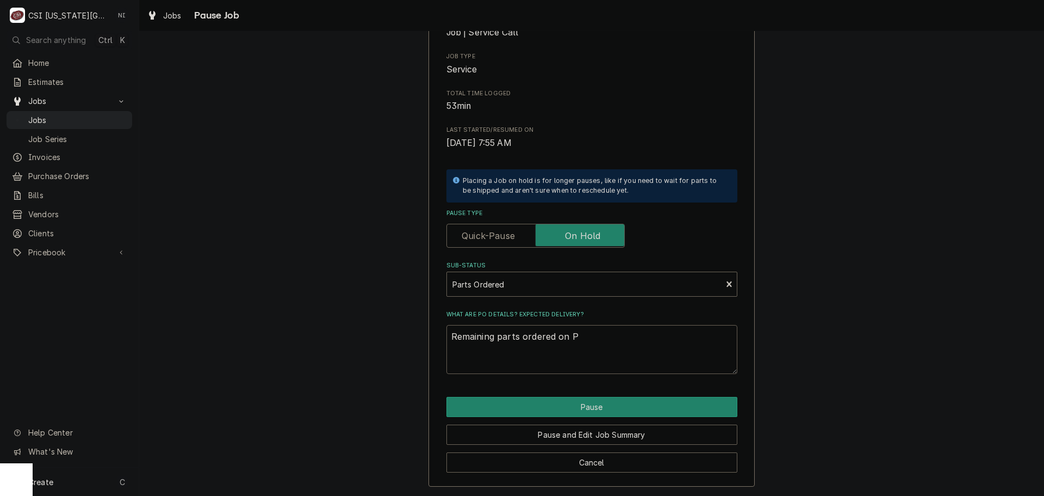
type textarea "Remaining parts ordered on PO"
type textarea "x"
type textarea "Remaining parts ordered on PO"
type textarea "x"
type textarea "Remaining parts ordered on PO 3"
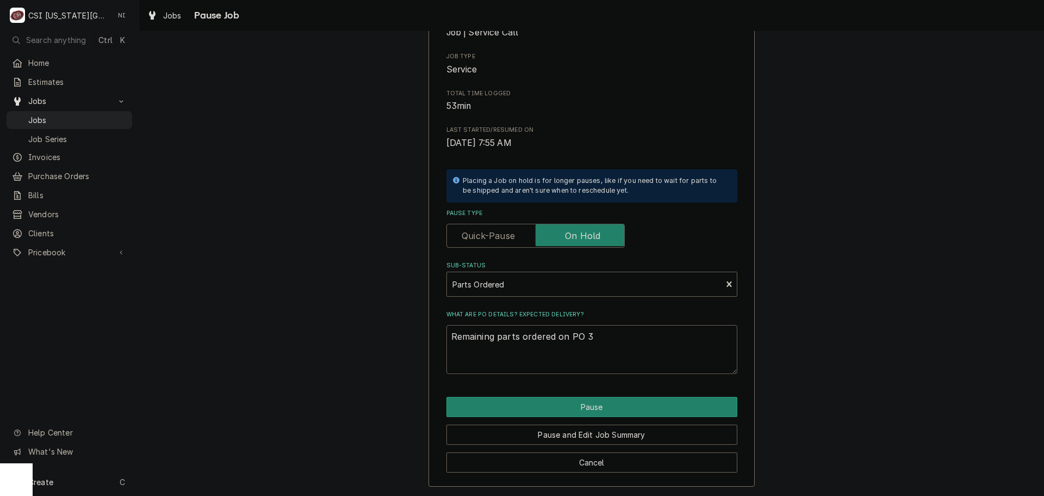
type textarea "x"
type textarea "Remaining parts ordered on PO 30"
type textarea "x"
type textarea "Remaining parts ordered on PO 301"
type textarea "x"
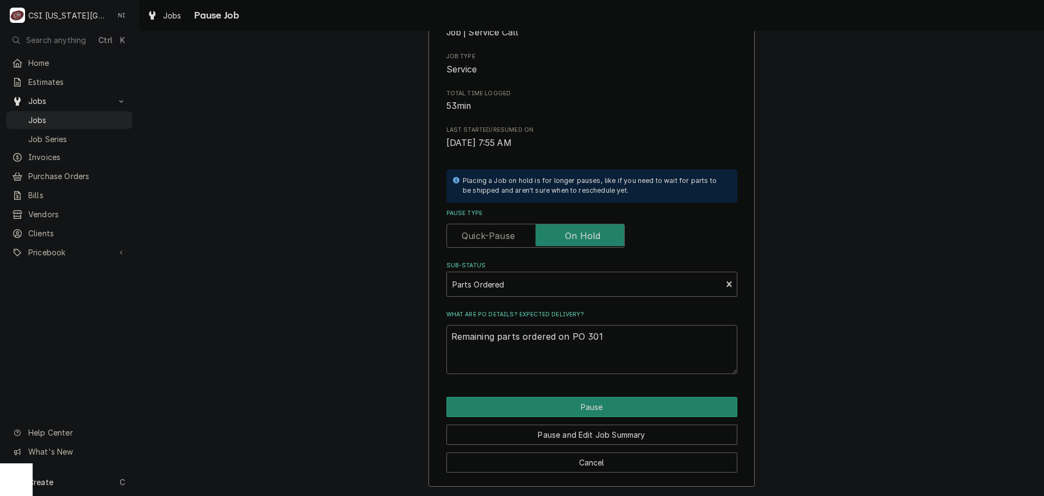
type textarea "Remaining parts ordered on PO 3013"
type textarea "x"
type textarea "Remaining parts ordered on PO 30136"
type textarea "x"
type textarea "Remaining parts ordered on PO 301364"
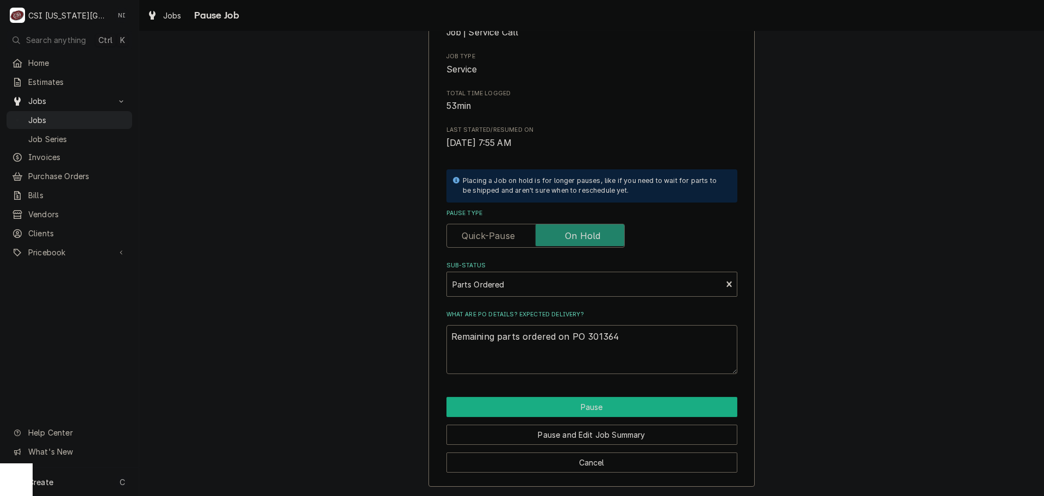
click at [605, 406] on button "Pause" at bounding box center [592, 407] width 291 height 20
type textarea "x"
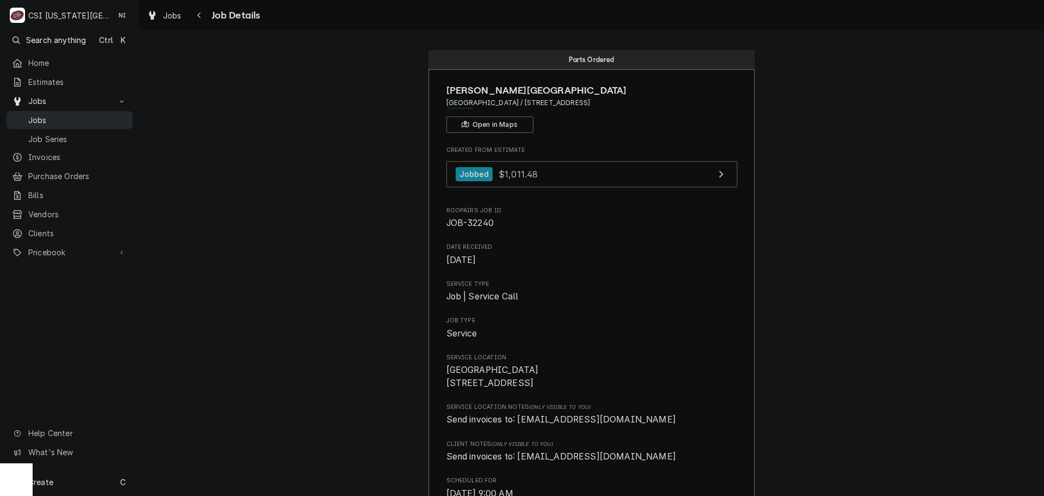
drag, startPoint x: 108, startPoint y: 112, endPoint x: 101, endPoint y: 112, distance: 7.6
click at [108, 114] on span "Jobs" at bounding box center [77, 119] width 99 height 11
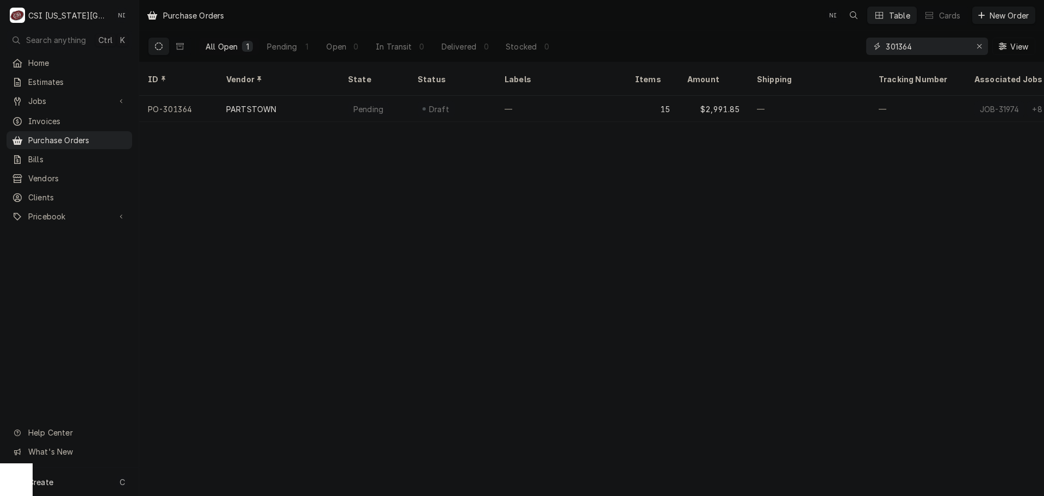
drag, startPoint x: 921, startPoint y: 45, endPoint x: 716, endPoint y: 46, distance: 205.6
click at [716, 46] on div "All Open 1 Pending 1 Open 0 In Transit 0 Delivered 0 Stocked 0 301364 View" at bounding box center [592, 46] width 888 height 30
type input "301345"
click at [102, 476] on div "Create C" at bounding box center [69, 481] width 139 height 28
drag, startPoint x: 213, startPoint y: 406, endPoint x: 225, endPoint y: 406, distance: 12.5
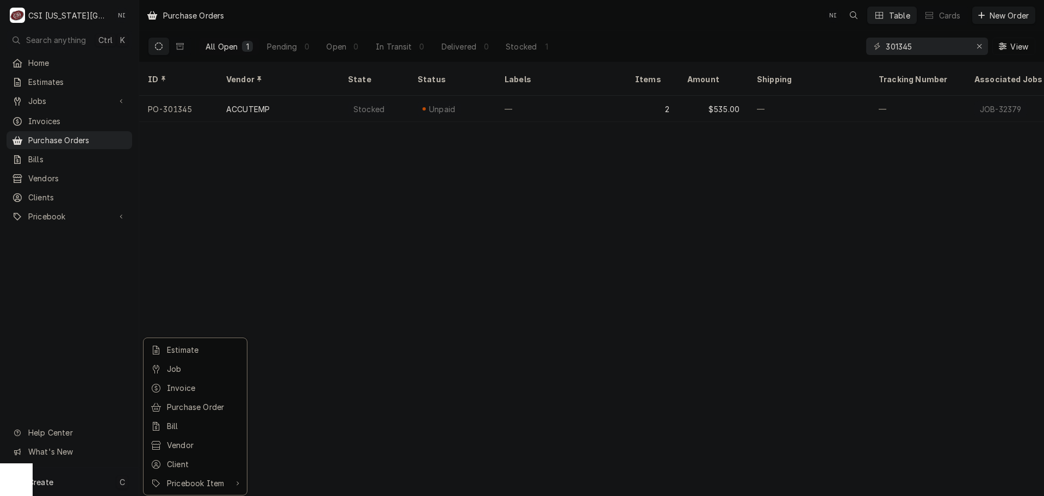
click at [213, 406] on div "Purchase Order" at bounding box center [203, 406] width 73 height 11
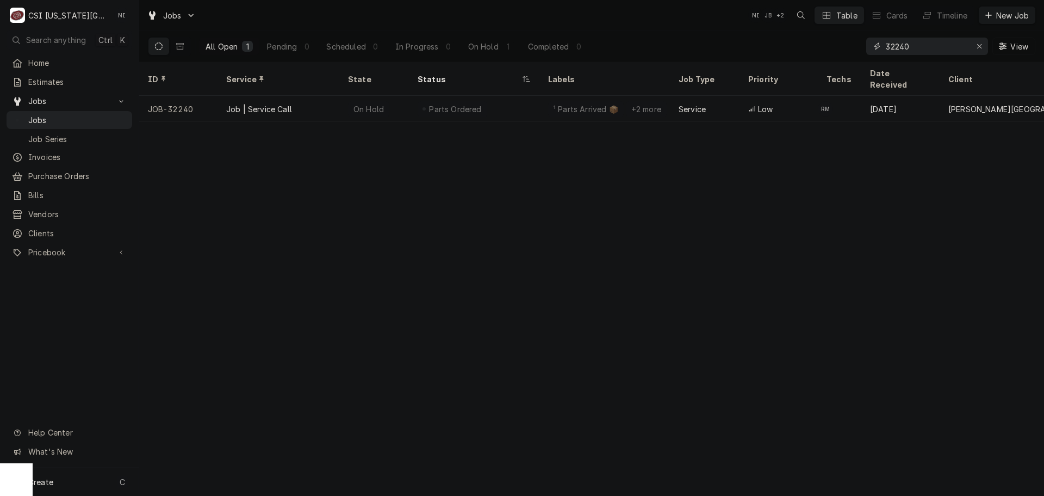
click at [913, 42] on input "32240" at bounding box center [927, 46] width 82 height 17
drag, startPoint x: 881, startPoint y: 47, endPoint x: 731, endPoint y: 47, distance: 149.6
click at [734, 47] on div "All Open 1 Pending 0 Scheduled 0 In Progress 0 On Hold 1 Completed 0 32240 View" at bounding box center [592, 46] width 888 height 30
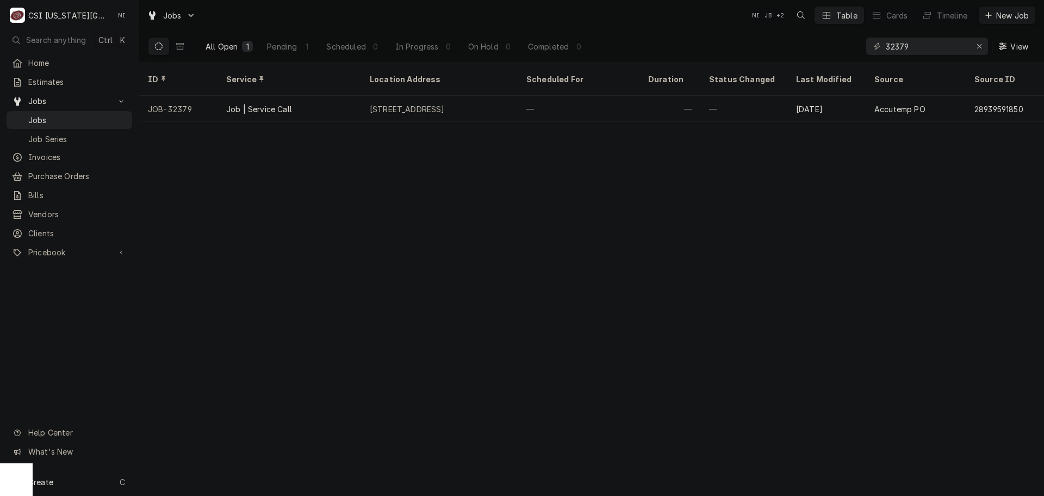
scroll to position [0, 650]
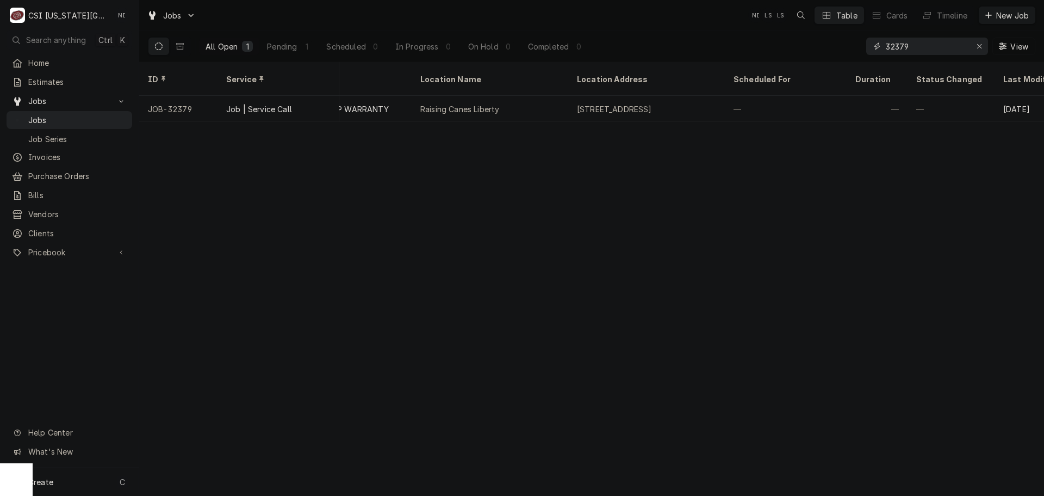
drag, startPoint x: 919, startPoint y: 52, endPoint x: 800, endPoint y: 45, distance: 119.3
click at [819, 45] on div "All Open 1 Pending 1 Scheduled 0 In Progress 0 On Hold 0 Completed 0 32379 View" at bounding box center [592, 46] width 888 height 30
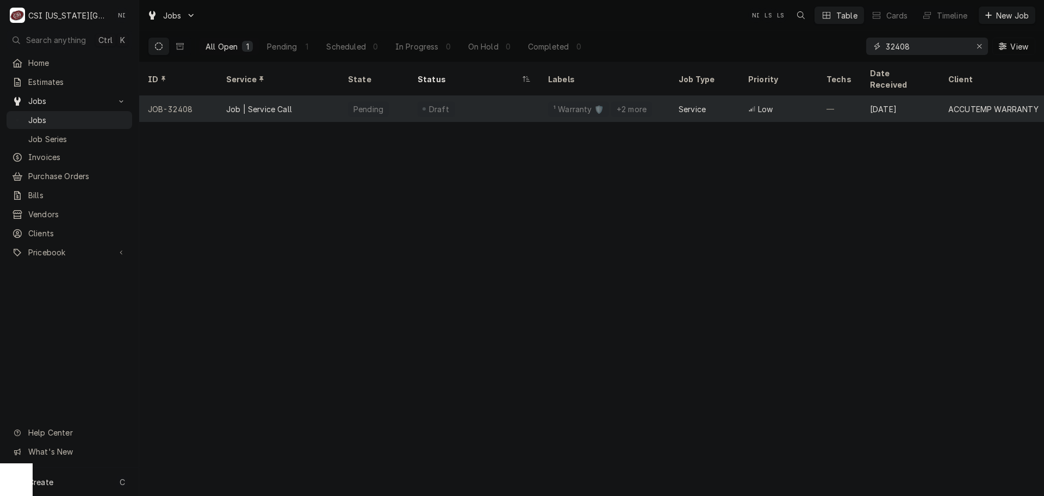
type input "32408"
click at [518, 96] on div "Draft" at bounding box center [474, 109] width 131 height 26
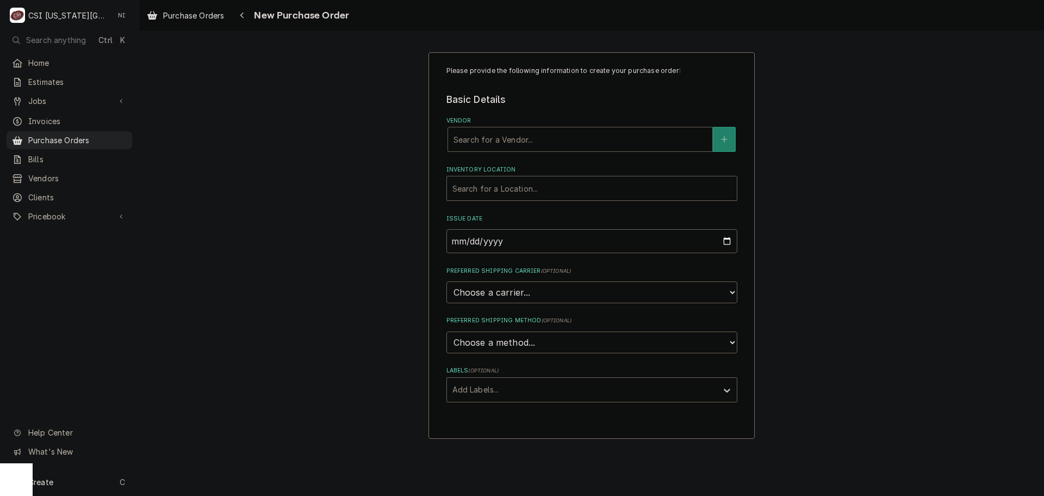
click at [514, 133] on div "Vendor" at bounding box center [580, 139] width 253 height 20
type input "accu"
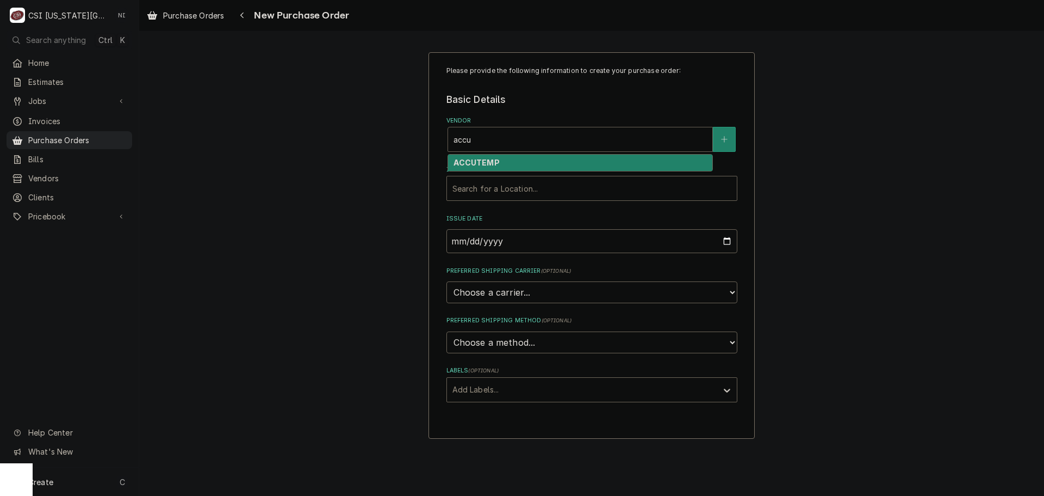
click at [520, 163] on div "ACCUTEMP" at bounding box center [580, 162] width 264 height 17
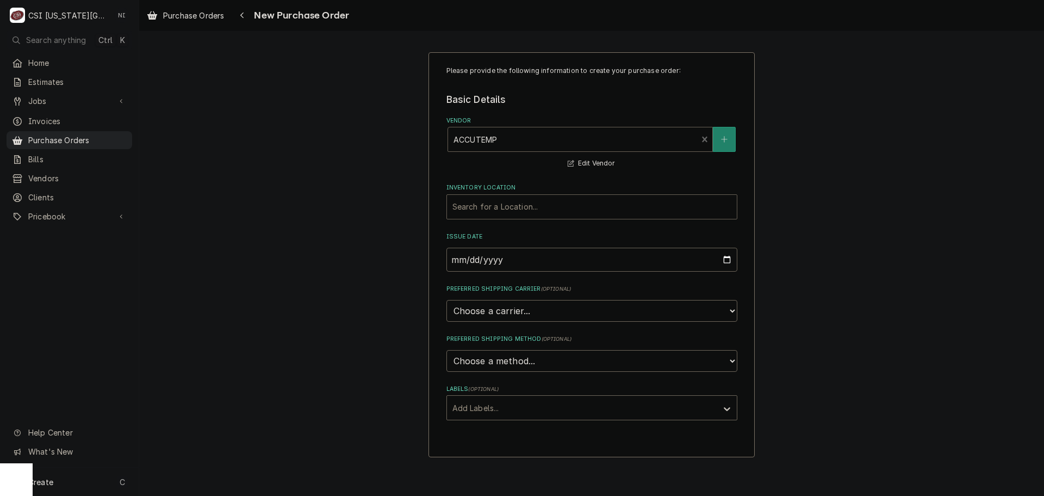
click at [515, 207] on div "Inventory Location" at bounding box center [592, 207] width 279 height 20
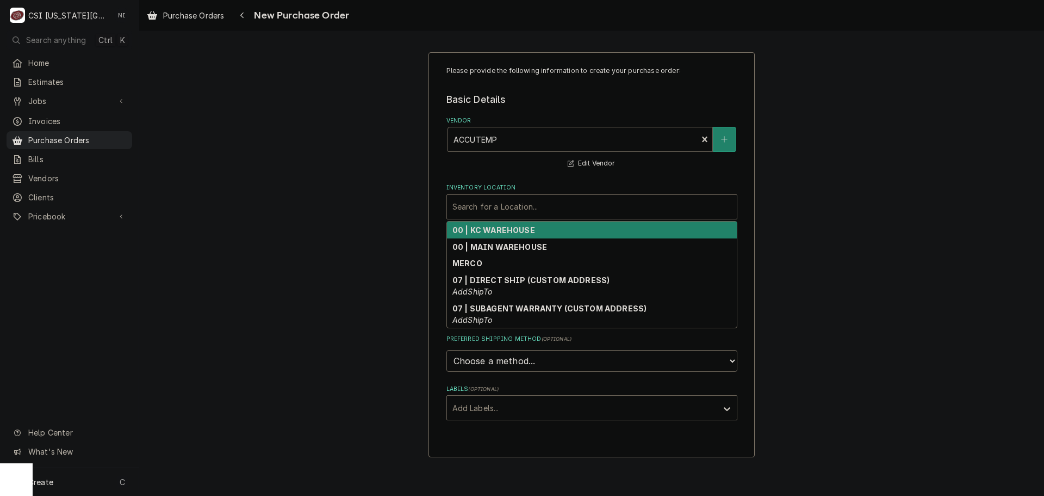
click at [505, 231] on strong "00 | KC WAREHOUSE" at bounding box center [494, 229] width 83 height 9
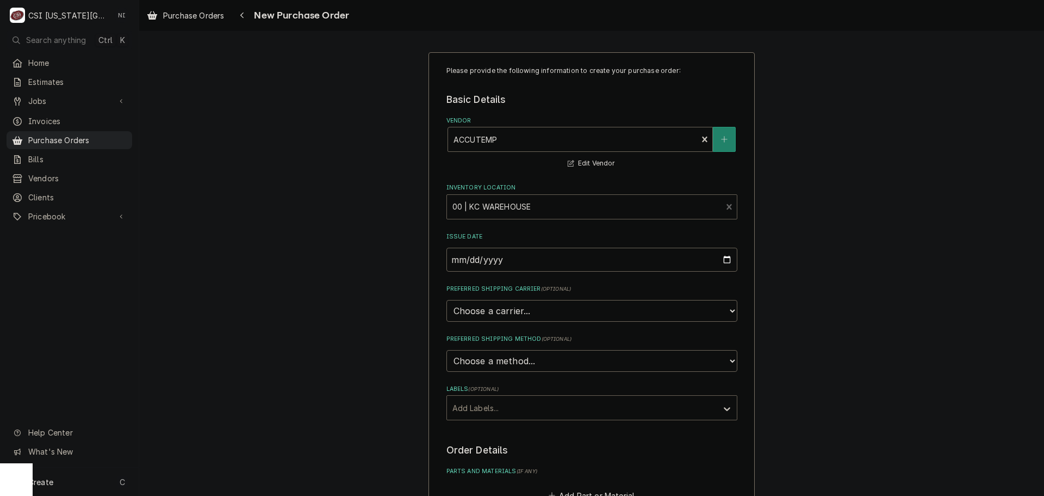
click at [515, 410] on div "Labels" at bounding box center [582, 408] width 259 height 20
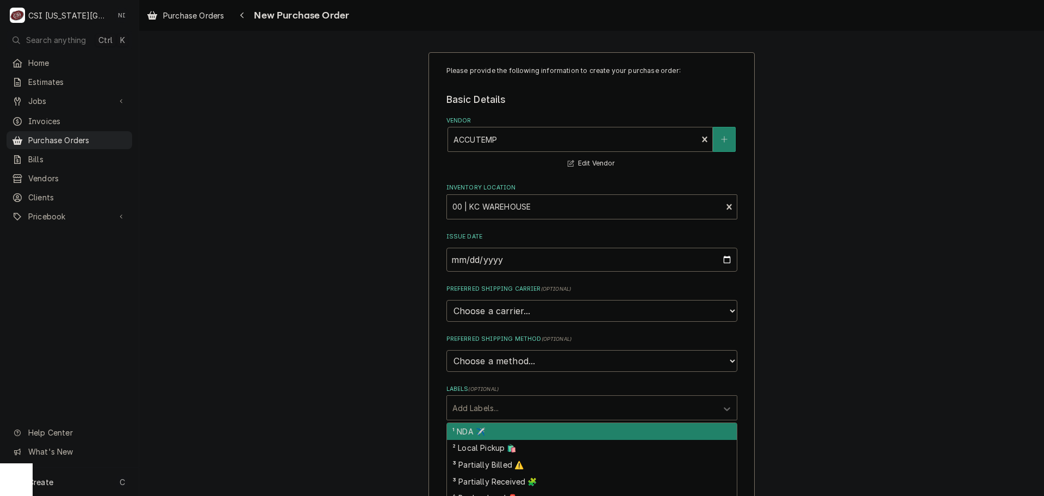
click at [485, 434] on div "¹ NDA ✈️" at bounding box center [592, 431] width 290 height 17
type textarea "x"
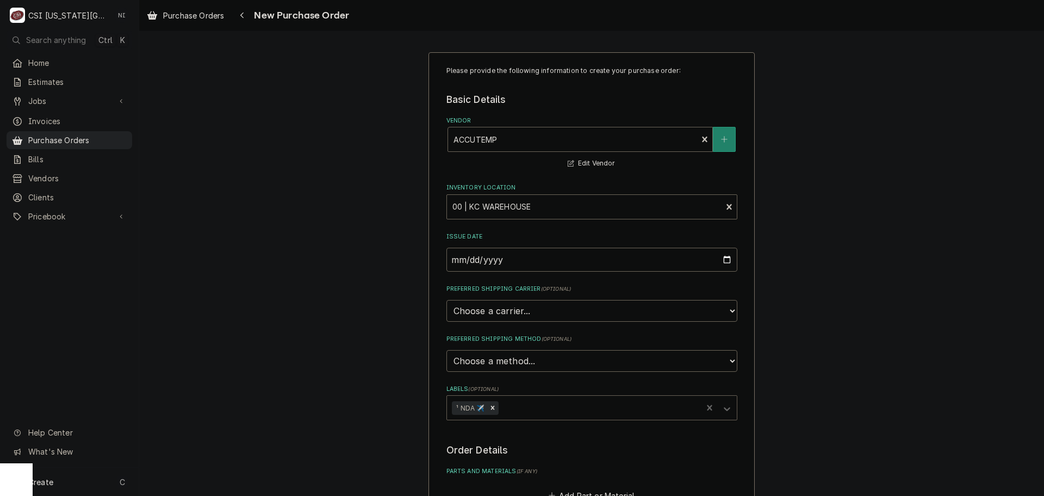
click at [829, 292] on div "Please provide the following information to create your purchase order: Basic D…" at bounding box center [591, 411] width 905 height 739
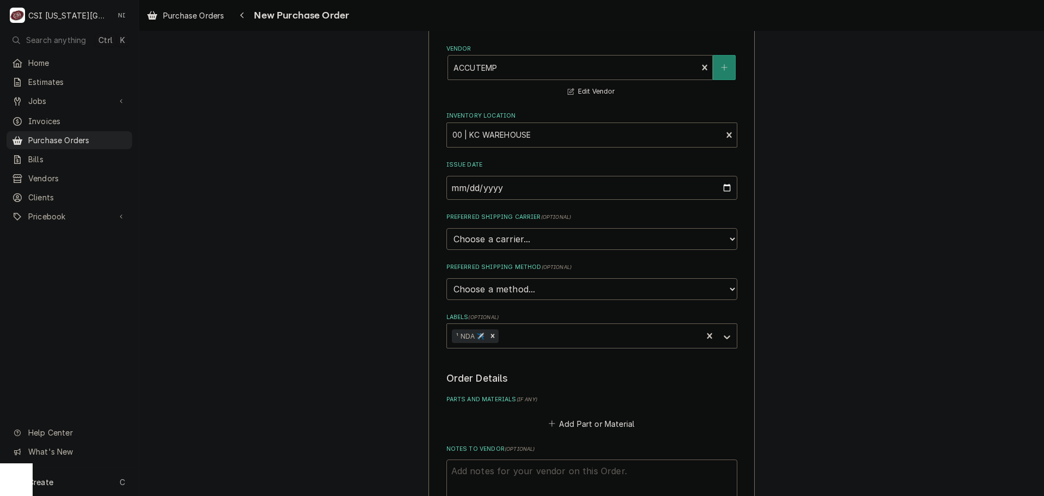
scroll to position [218, 0]
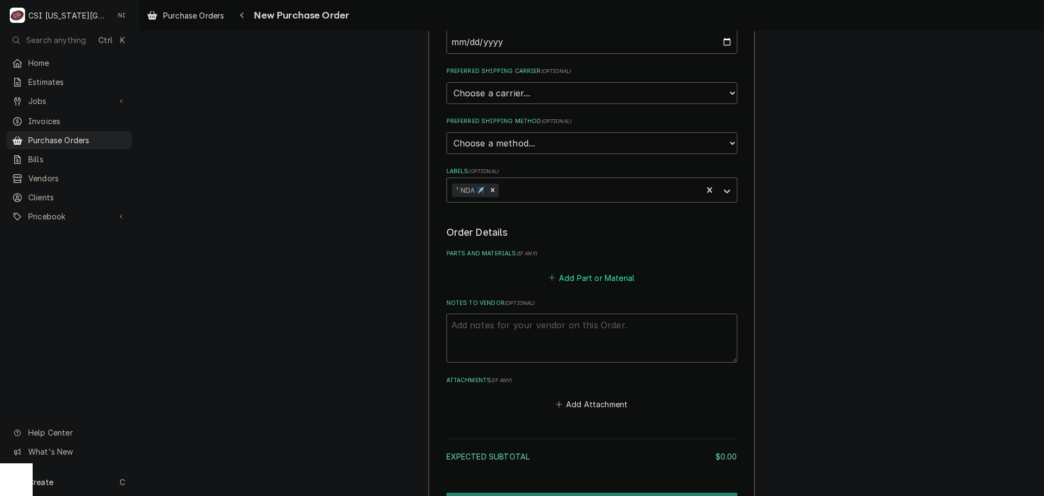
click at [595, 281] on button "Add Part or Material" at bounding box center [592, 277] width 90 height 15
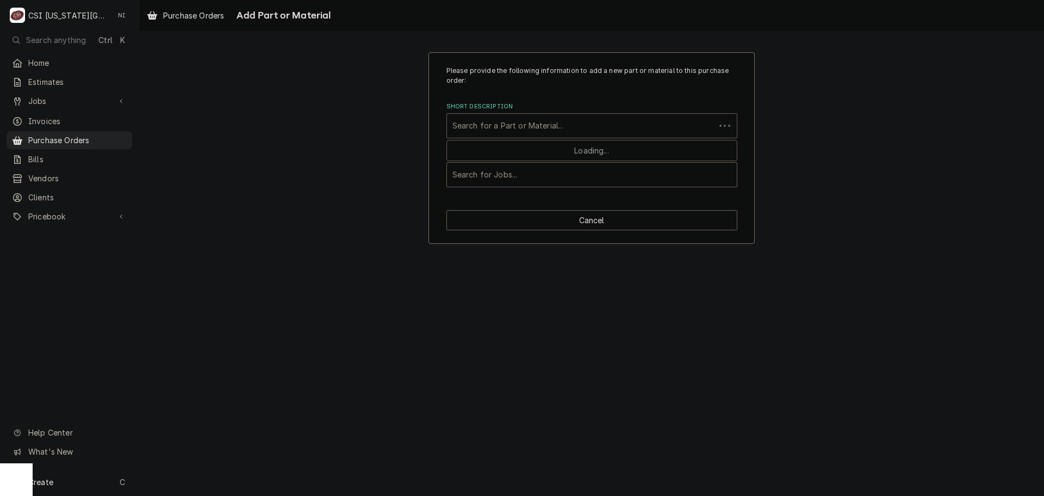
click at [489, 126] on div "Short Description" at bounding box center [581, 126] width 257 height 20
click at [474, 134] on div "Short Description" at bounding box center [592, 126] width 279 height 20
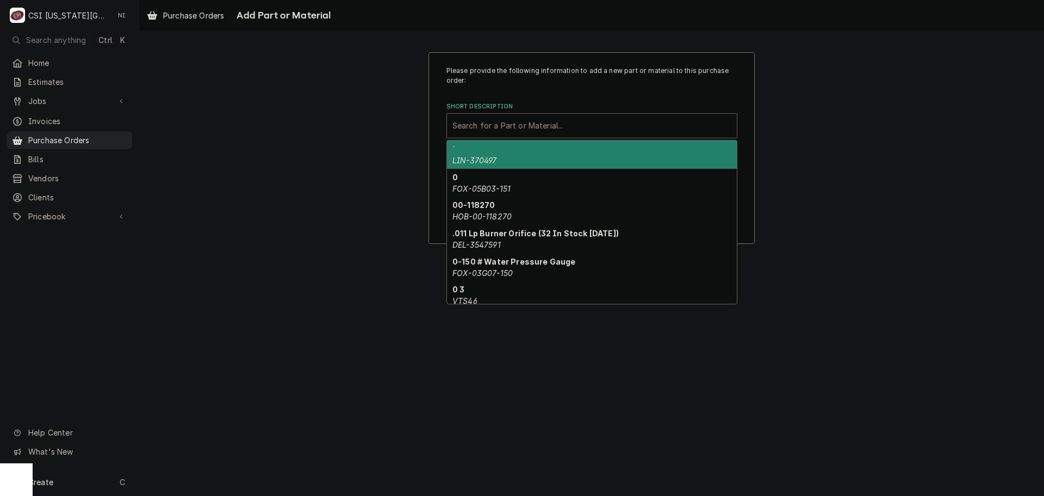
paste input "AT2A-6753-1"
type input "AT2A-6753-1"
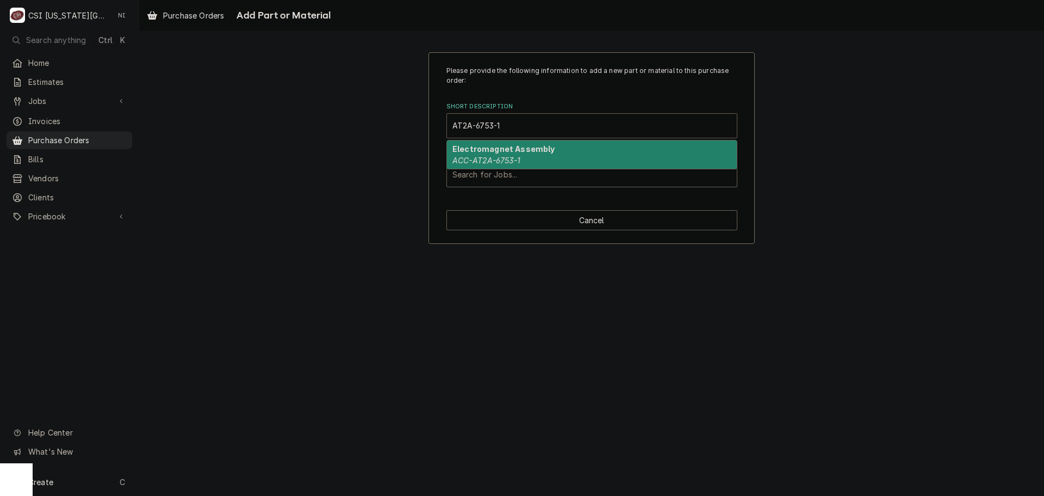
click at [507, 149] on strong "Electromagnet Assembly" at bounding box center [504, 148] width 103 height 9
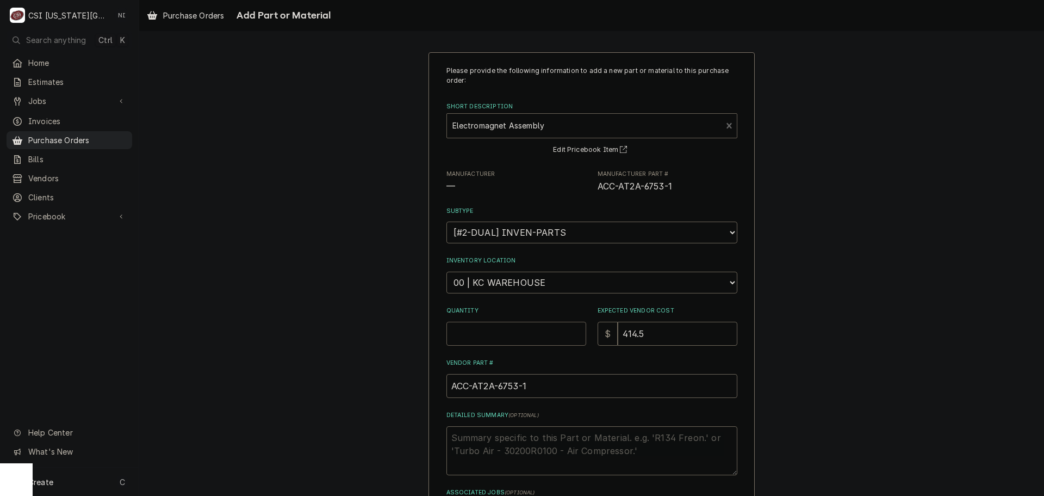
click at [525, 331] on input "Quantity" at bounding box center [517, 333] width 140 height 24
type textarea "x"
type input "1"
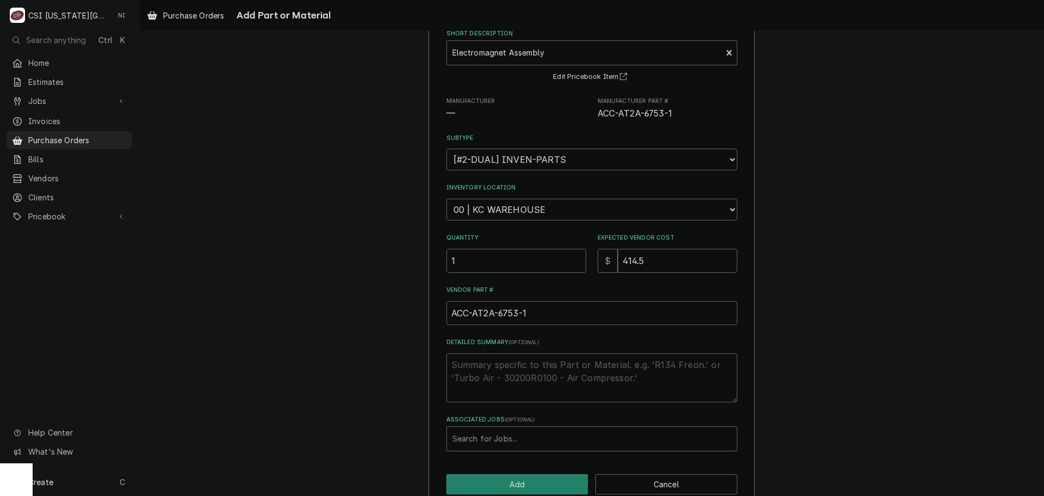
scroll to position [95, 0]
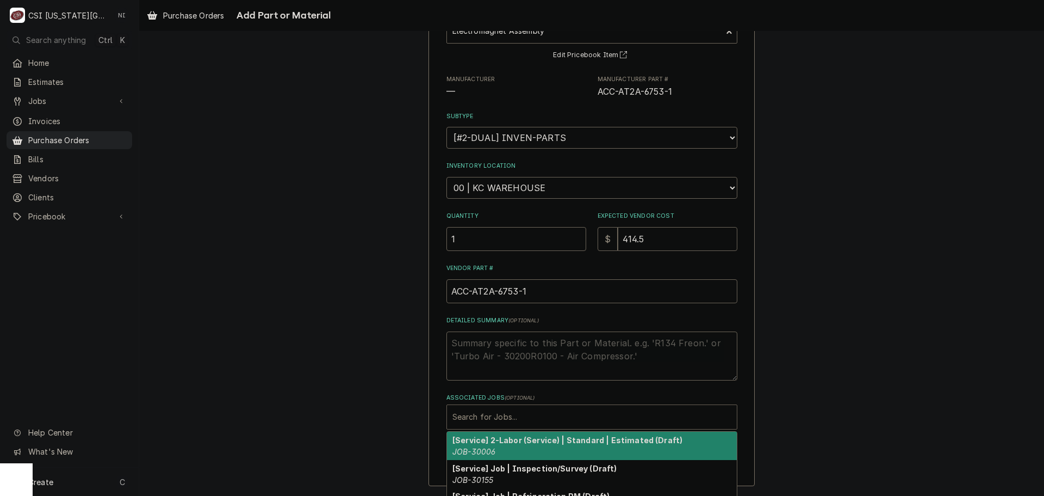
click at [549, 412] on div "Associated Jobs" at bounding box center [592, 417] width 279 height 20
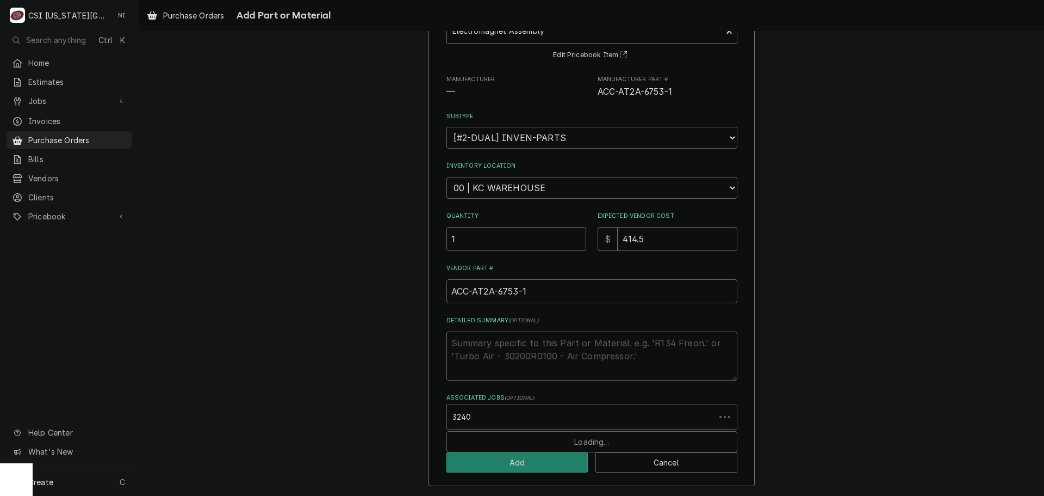
type input "32408"
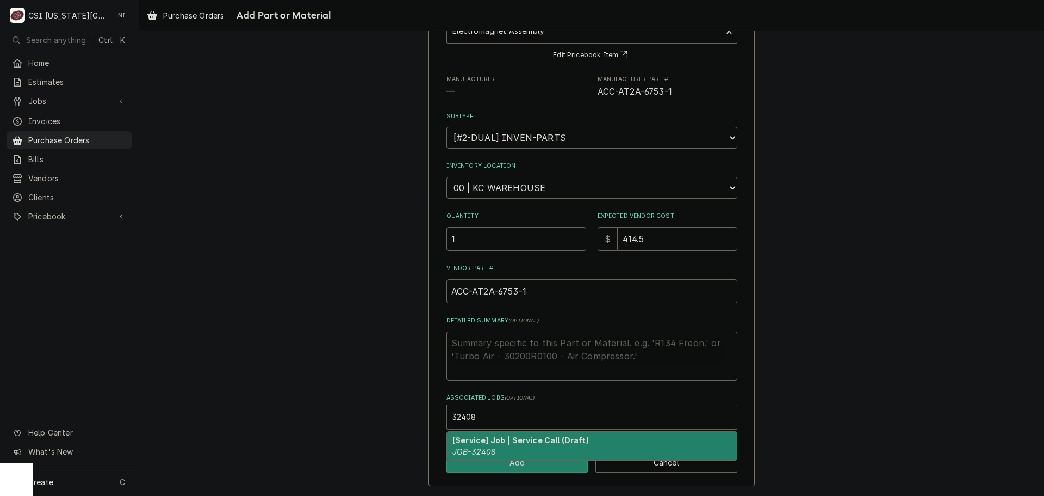
click at [498, 442] on strong "[Service] Job | Service Call (Draft)" at bounding box center [521, 439] width 137 height 9
type textarea "x"
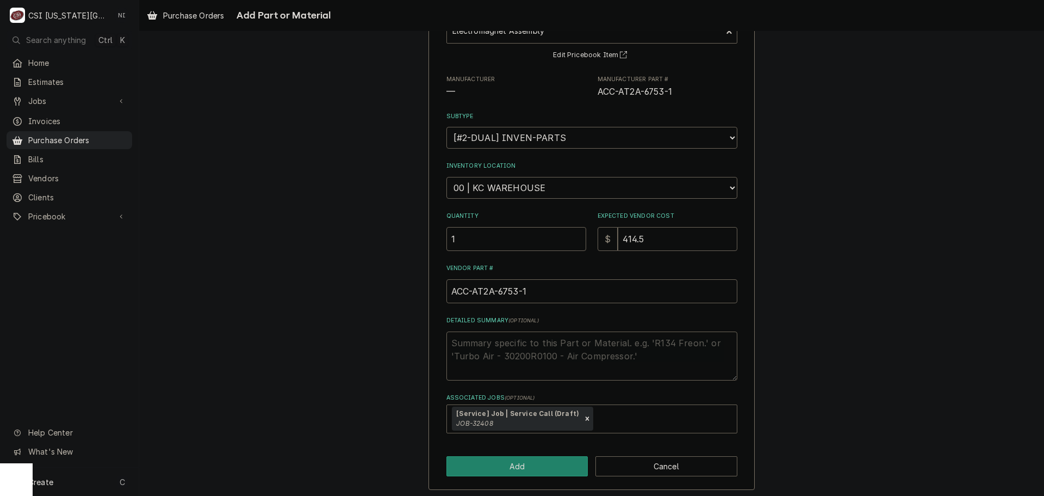
click at [933, 190] on div "Please provide the following information to add a new part or material to this …" at bounding box center [591, 224] width 905 height 552
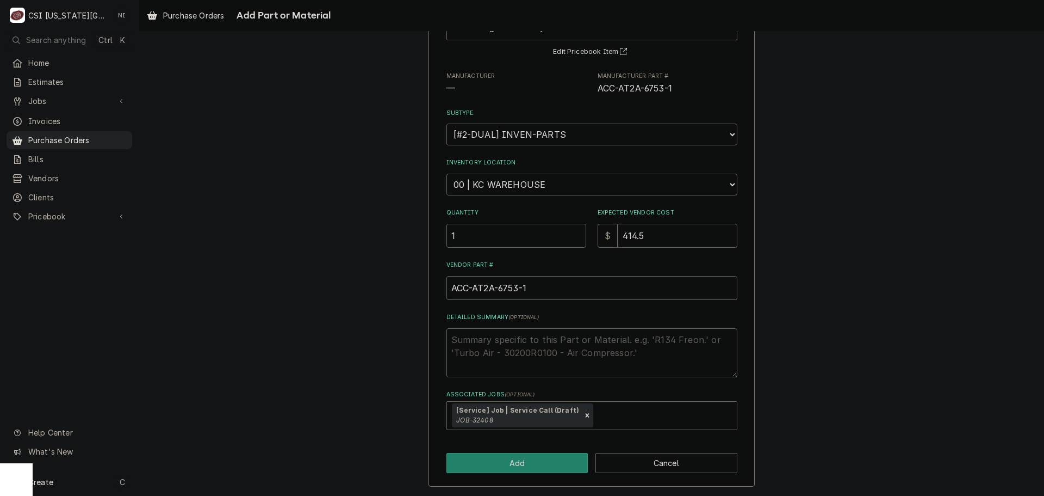
scroll to position [98, 0]
click at [500, 454] on button "Add" at bounding box center [518, 462] width 142 height 20
type textarea "x"
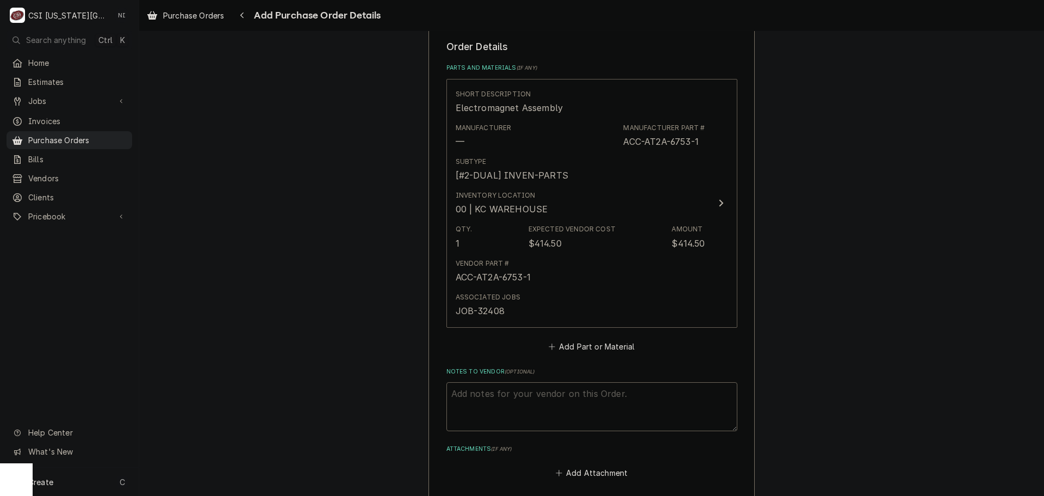
scroll to position [540, 0]
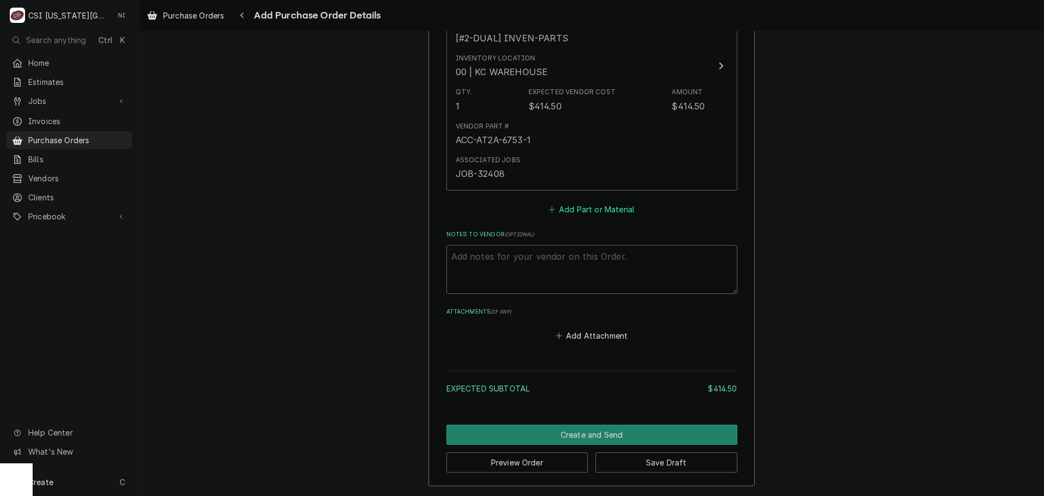
click at [602, 204] on button "Add Part or Material" at bounding box center [592, 208] width 90 height 15
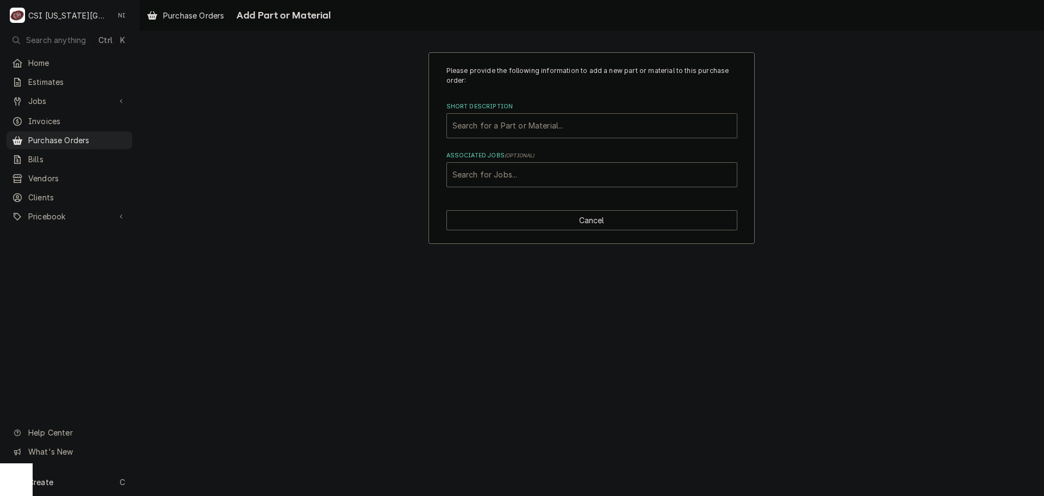
click at [676, 129] on div "Short Description" at bounding box center [592, 126] width 279 height 20
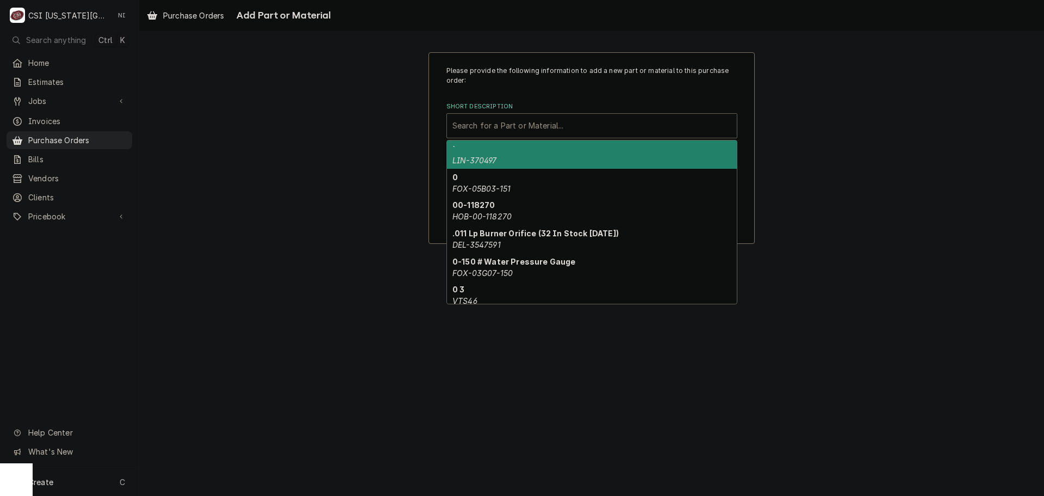
type input "V"
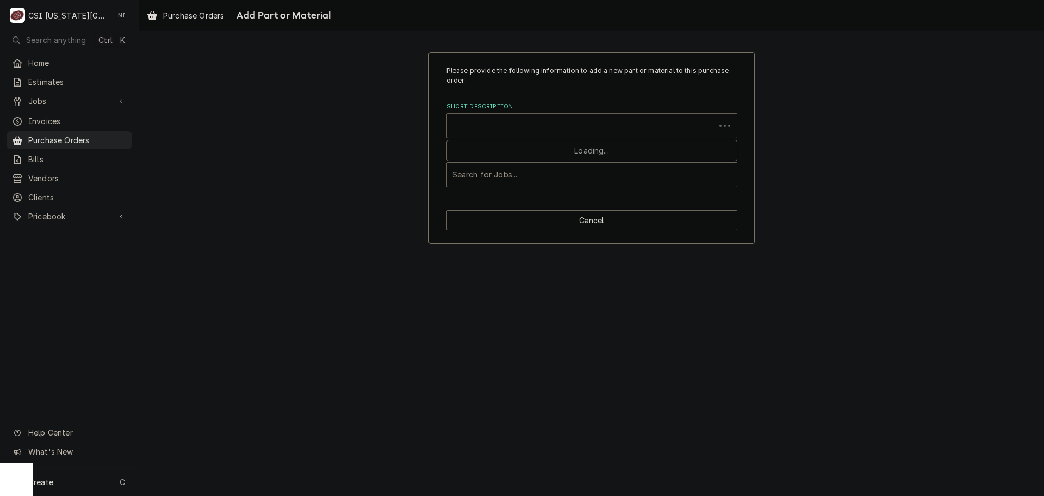
paste input "AT0E-6891-1-R02"
type input "AT0E-6891-1-R02"
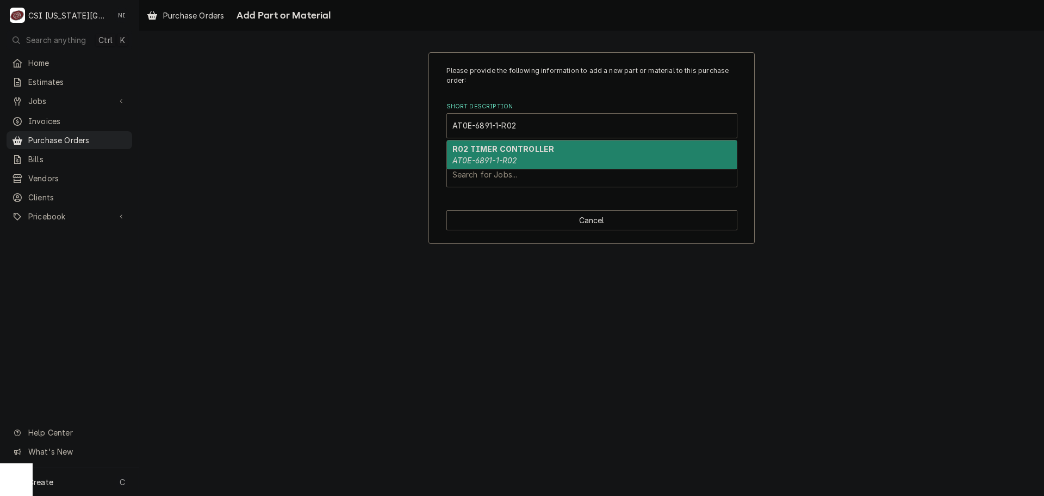
click at [530, 151] on strong "R02 TIMER CONTROLLER" at bounding box center [504, 148] width 102 height 9
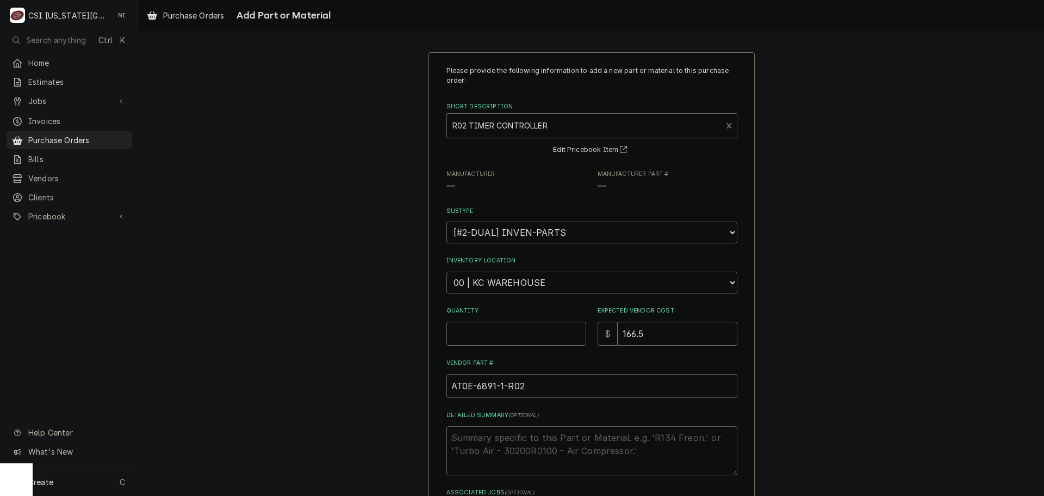
type textarea "x"
click at [506, 327] on input "Quantity" at bounding box center [517, 333] width 140 height 24
type input "41"
type textarea "x"
type input "41"
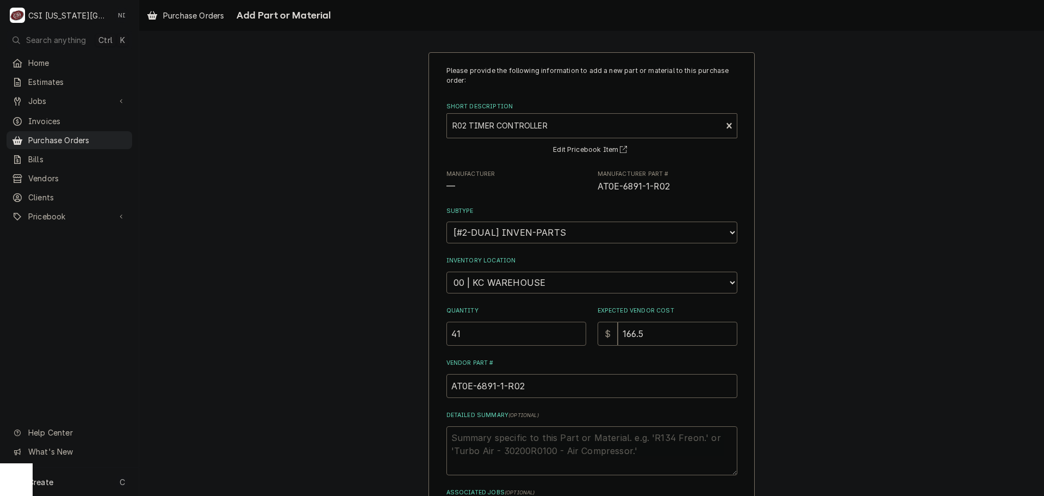
drag, startPoint x: 466, startPoint y: 333, endPoint x: 412, endPoint y: 334, distance: 54.4
click at [414, 334] on div "Please provide the following information to add a new part or material to this …" at bounding box center [591, 316] width 905 height 548
type textarea "x"
type input "1"
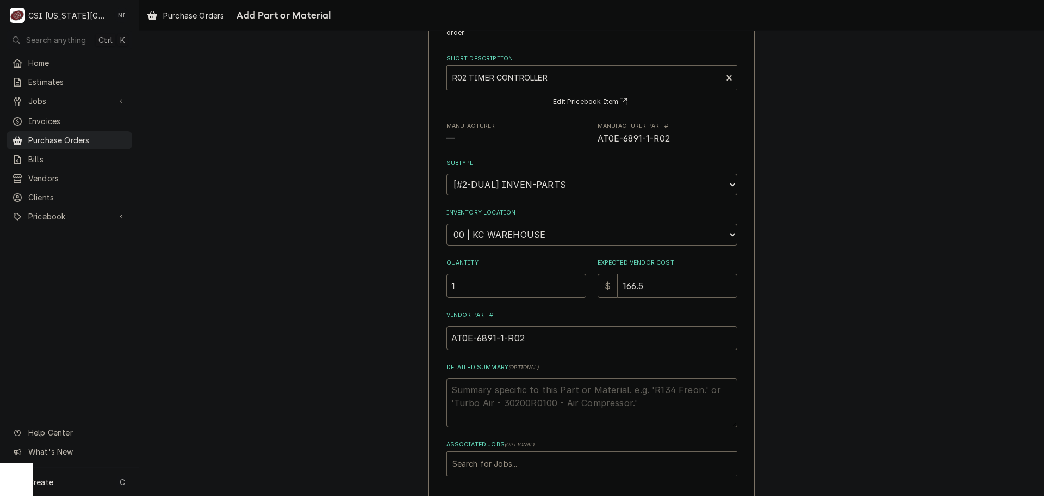
scroll to position [95, 0]
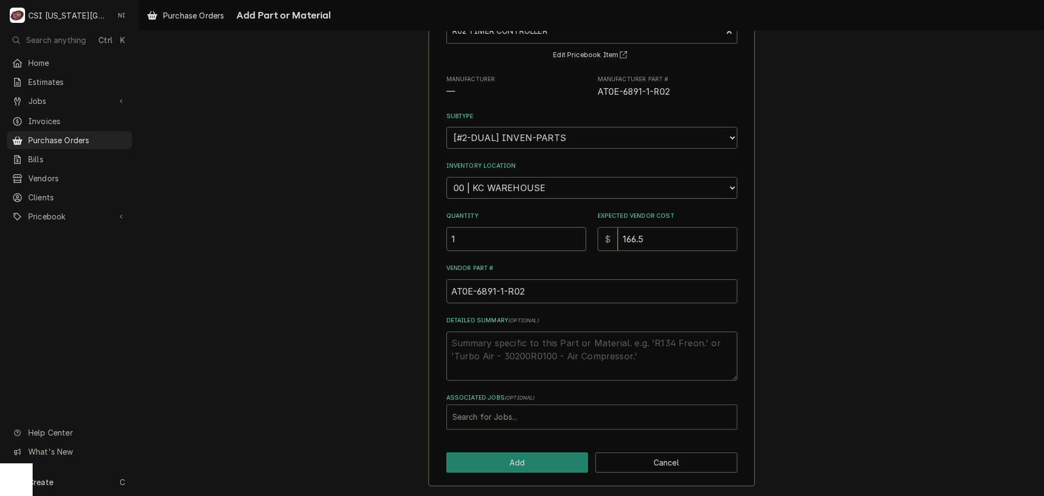
click at [518, 424] on div "Associated Jobs" at bounding box center [592, 417] width 279 height 20
type input "3240"
click at [476, 413] on div "Associated Jobs" at bounding box center [592, 417] width 279 height 20
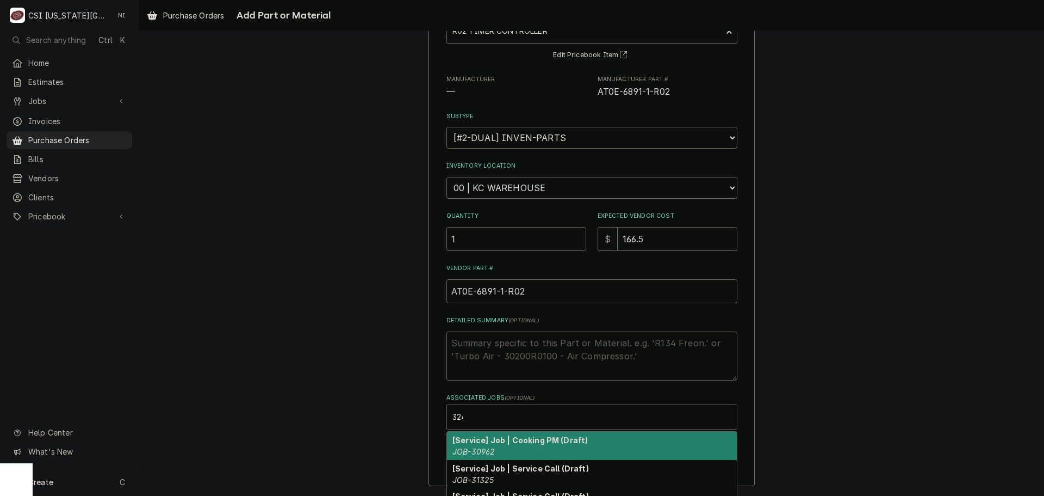
type input "32408"
click at [475, 443] on strong "[Service] Job | Service Call (Draft)" at bounding box center [521, 439] width 137 height 9
type textarea "x"
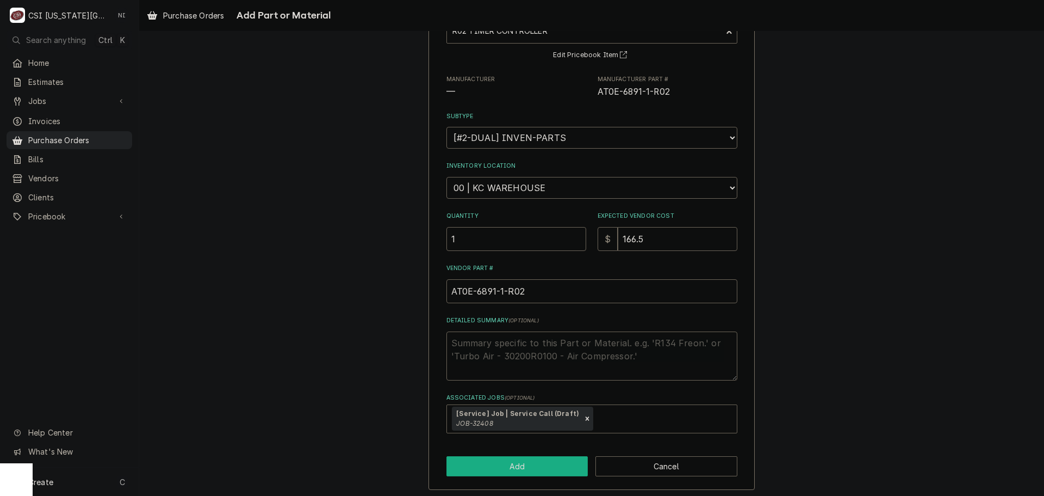
click at [497, 462] on button "Add" at bounding box center [518, 466] width 142 height 20
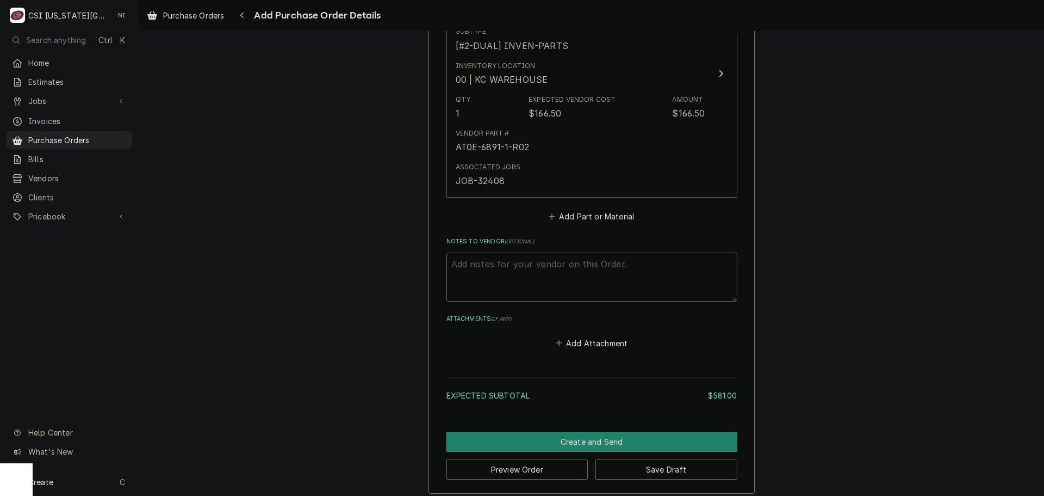
scroll to position [794, 0]
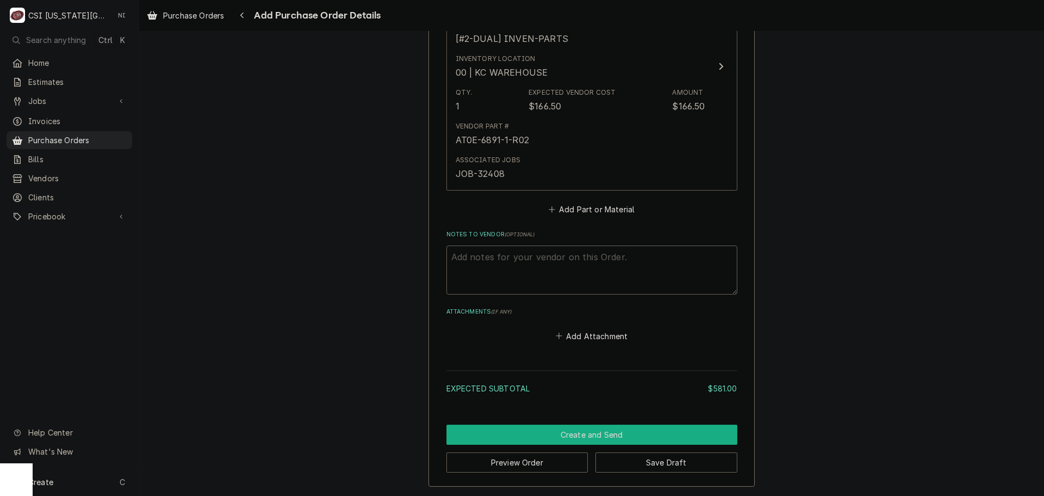
click at [636, 434] on button "Create and Send" at bounding box center [592, 434] width 291 height 20
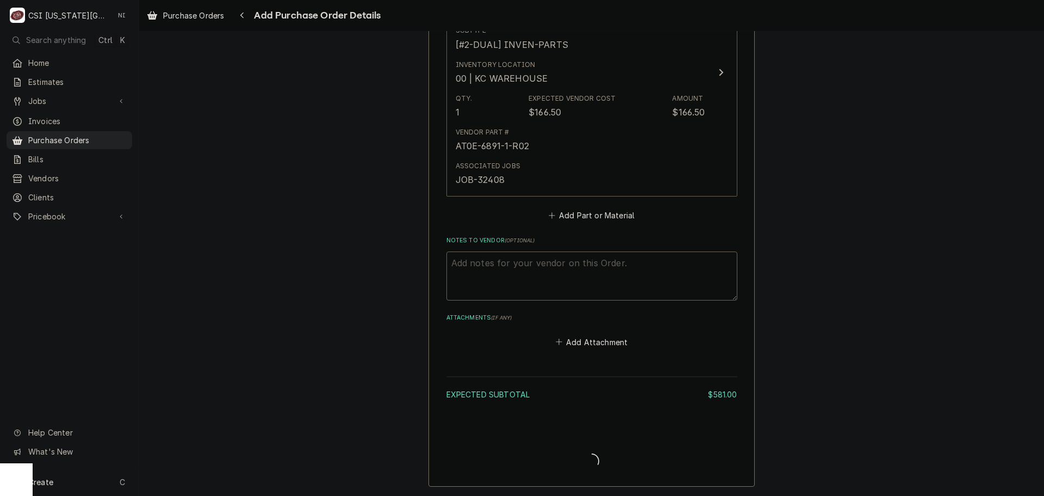
type textarea "x"
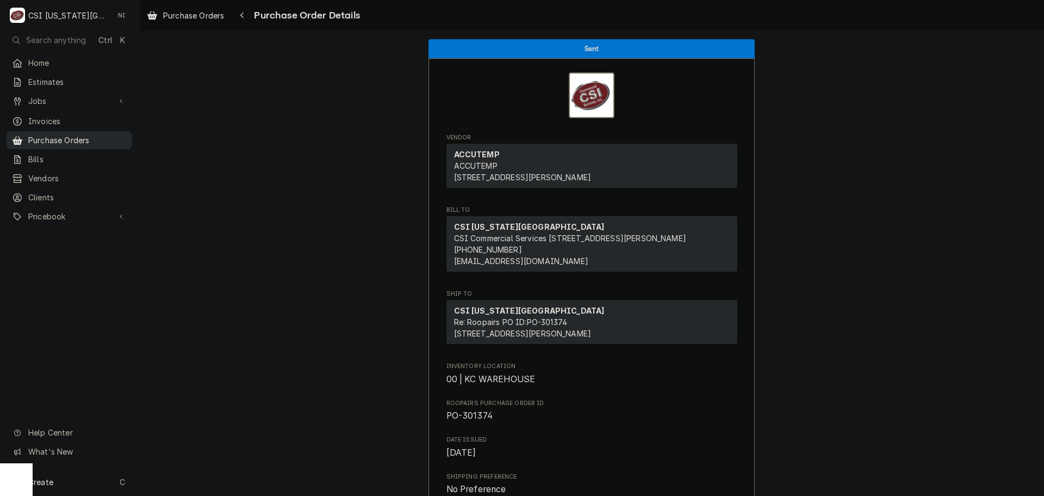
drag, startPoint x: 87, startPoint y: 137, endPoint x: 115, endPoint y: 138, distance: 28.3
click at [87, 137] on span "Purchase Orders" at bounding box center [77, 139] width 98 height 11
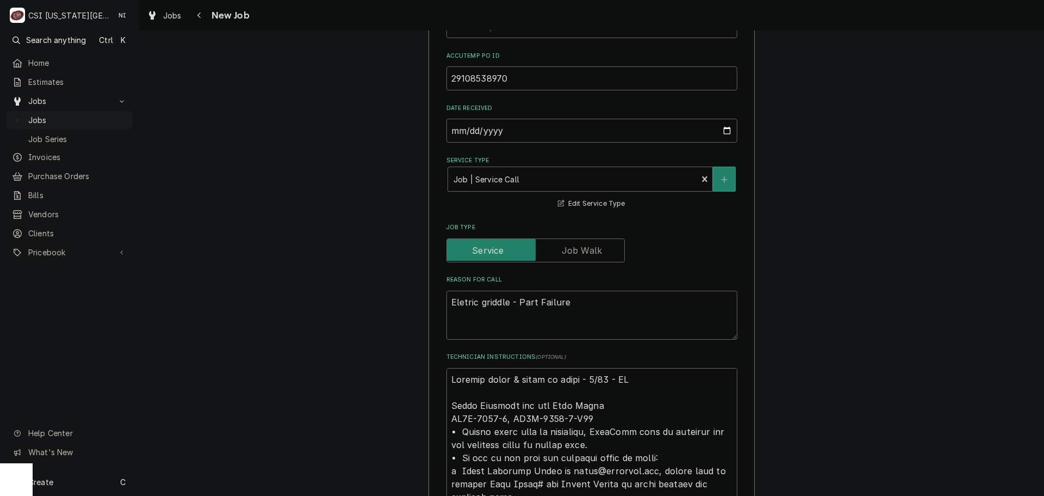
scroll to position [707, 0]
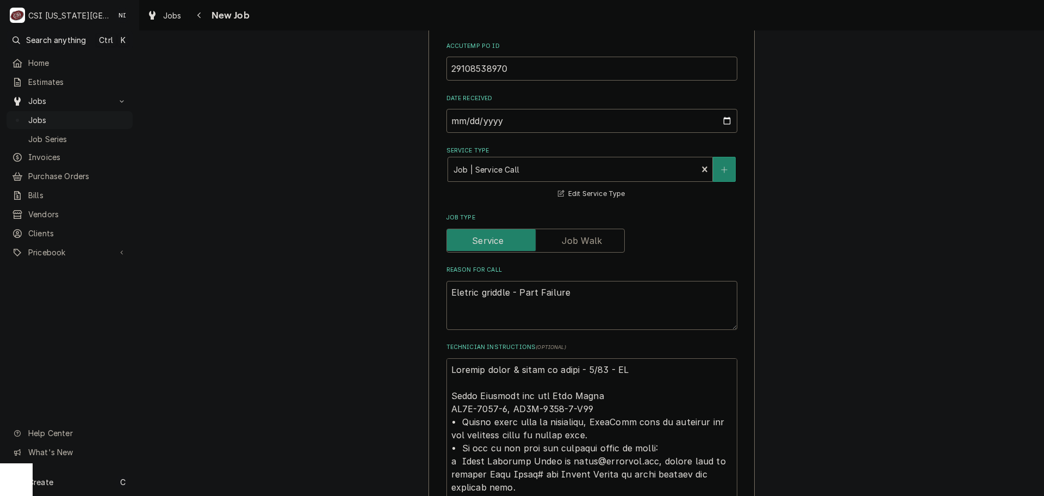
drag, startPoint x: 447, startPoint y: 359, endPoint x: 635, endPoint y: 399, distance: 191.9
type textarea "x"
type textarea "Emailed parts & lindy to order - 8/28 - LS Parts Required for the Work Order AT…"
type textarea "x"
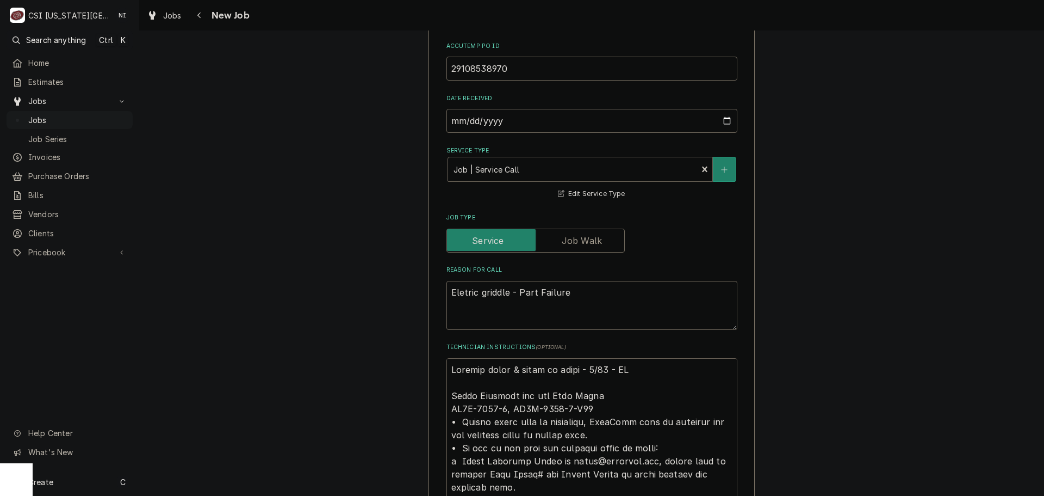
type textarea "Emailed parts & lindy to order - 8/28 - LS Parts Required for the Work Order AT…"
type textarea "x"
type textarea "P Emailed parts & lindy to order - 8/28 - LS Parts Required for the Work Order …"
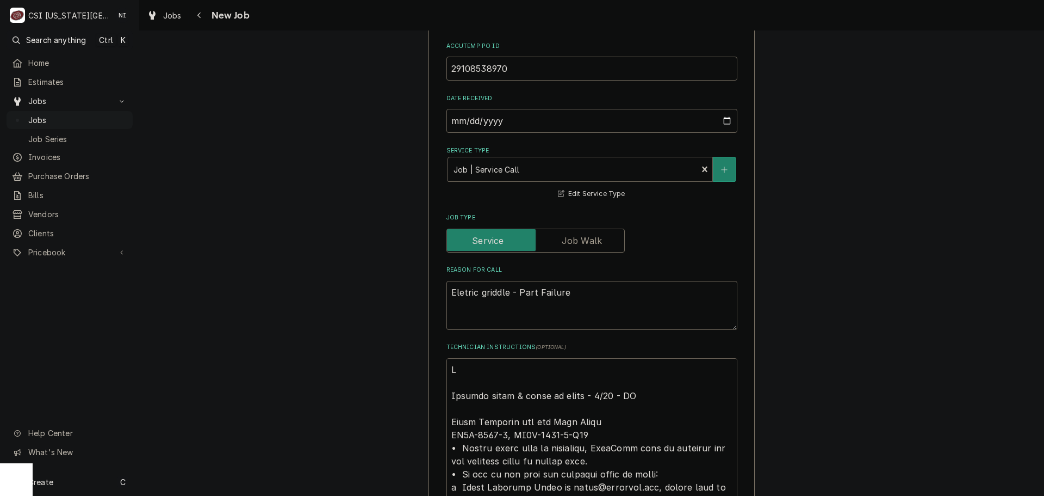
type textarea "x"
type textarea "Ps Emailed parts & lindy to order - 8/28 - LS Parts Required for the Work Order…"
type textarea "x"
type textarea "Psr Emailed parts & lindy to order - 8/28 - LS Parts Required for the Work Orde…"
type textarea "x"
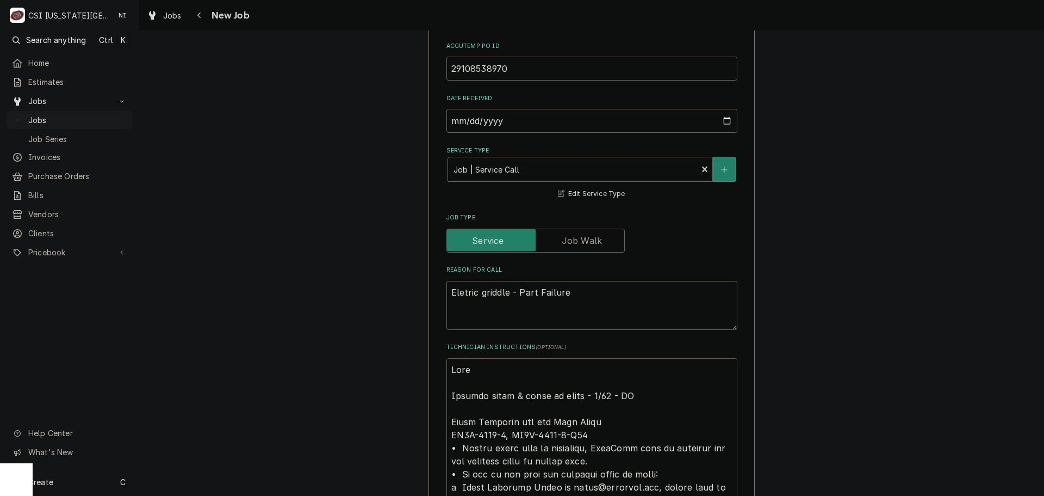
type textarea "Psrat Emailed parts & lindy to order - 8/28 - LS Parts Required for the Work Or…"
type textarea "x"
type textarea "Psrats Emailed parts & lindy to order - 8/28 - LS Parts Required for the Work O…"
type textarea "x"
type textarea "Psrats Emailed parts & lindy to order - 8/28 - LS Parts Required for the Work O…"
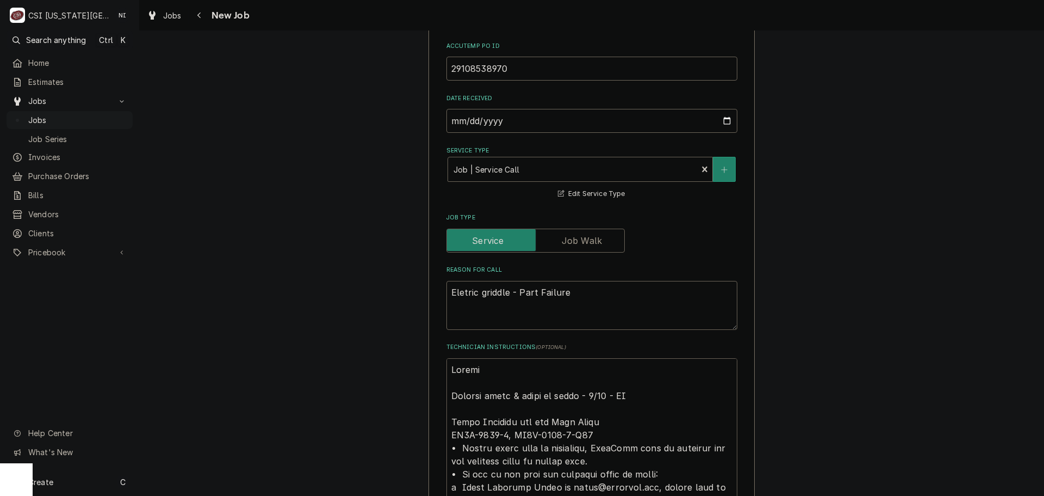
type textarea "x"
type textarea "Psrats Emailed parts & lindy to order - 8/28 - LS Parts Required for the Work O…"
type textarea "x"
type textarea "Psrat Emailed parts & lindy to order - 8/28 - LS Parts Required for the Work Or…"
type textarea "x"
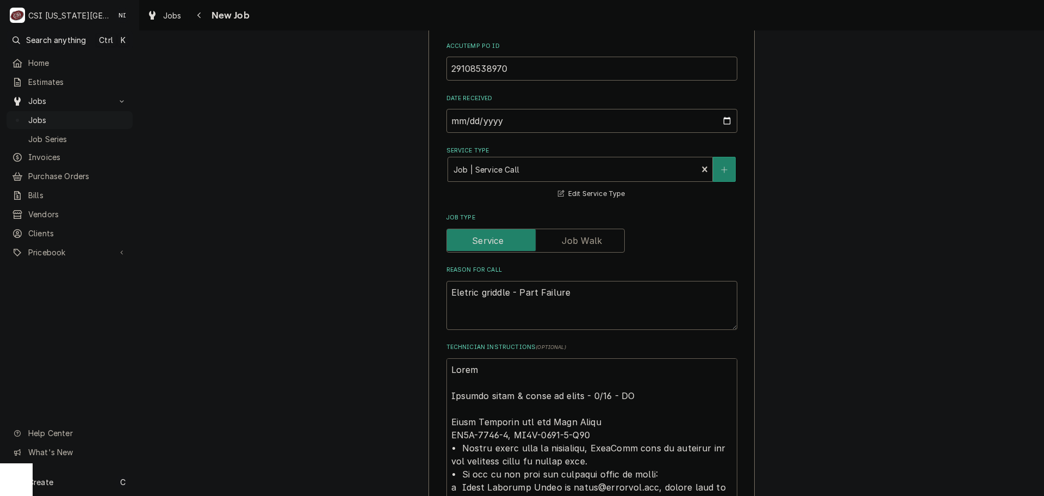
type textarea "Psra Emailed parts & lindy to order - 8/28 - LS Parts Required for the Work Ord…"
type textarea "x"
type textarea "Psr Emailed parts & lindy to order - 8/28 - LS Parts Required for the Work Orde…"
type textarea "x"
type textarea "Ps Emailed parts & lindy to order - 8/28 - LS Parts Required for the Work Order…"
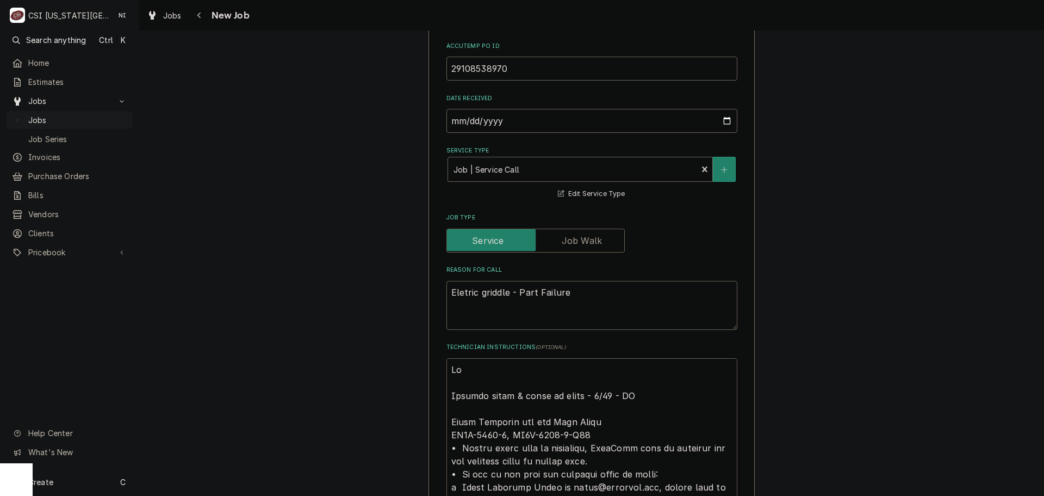
type textarea "x"
type textarea "P Emailed parts & lindy to order - 8/28 - LS Parts Required for the Work Order …"
type textarea "x"
type textarea "Pa Emailed parts & lindy to order - 8/28 - LS Parts Required for the Work Order…"
type textarea "x"
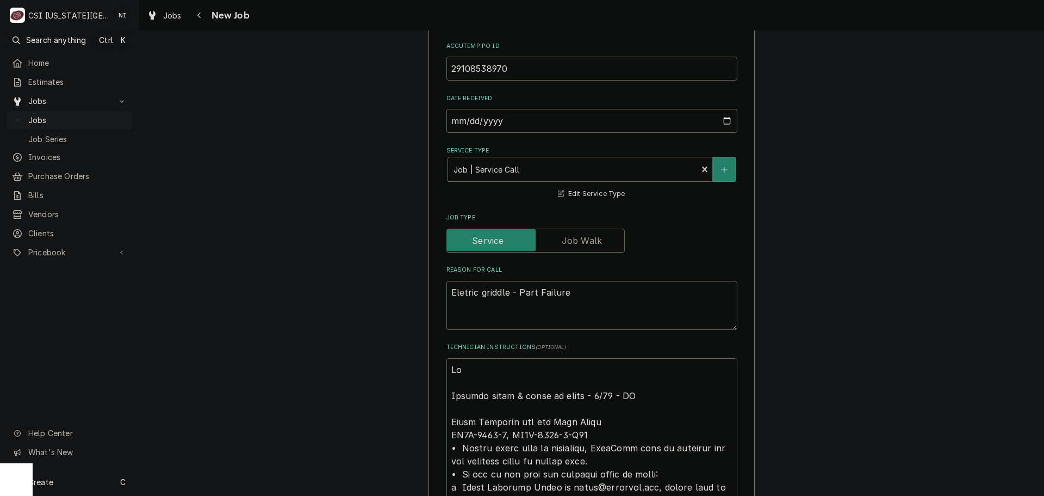
type textarea "Par Emailed parts & lindy to order - 8/28 - LS Parts Required for the Work Orde…"
type textarea "x"
type textarea "Parts Emailed parts & lindy to order - 8/28 - LS Parts Required for the Work Or…"
type textarea "x"
type textarea "Parts Emailed parts & lindy to order - 8/28 - LS Parts Required for the Work Or…"
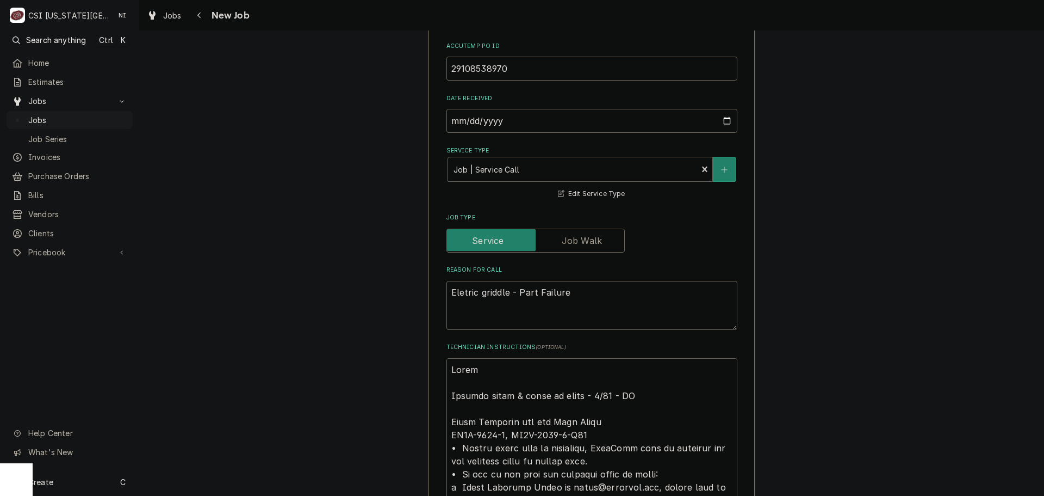
type textarea "x"
type textarea "Parts o Emailed parts & lindy to order - 8/28 - LS Parts Required for the Work …"
type textarea "x"
type textarea "Parts or Emailed parts & lindy to order - 8/28 - LS Parts Required for the Work…"
type textarea "x"
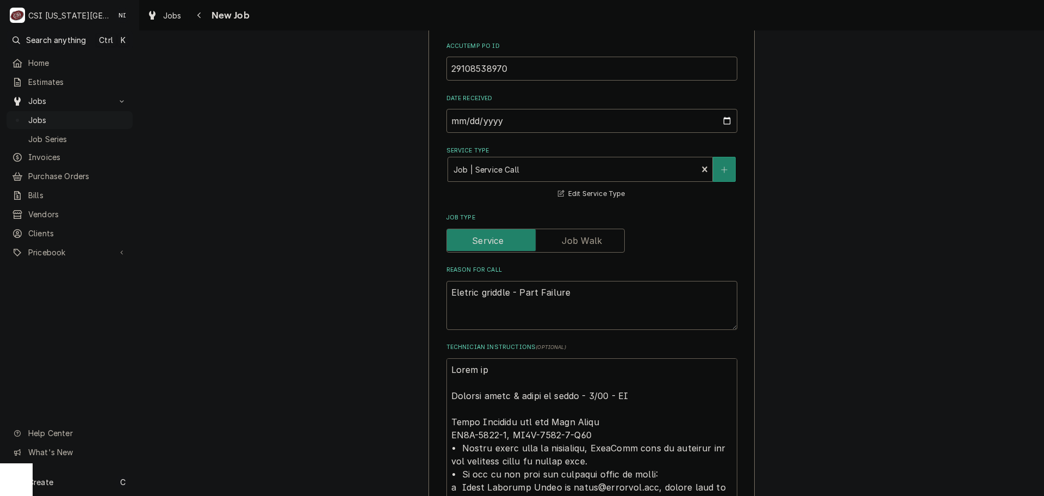
type textarea "Parts ord Emailed parts & lindy to order - 8/28 - LS Parts Required for the Wor…"
type textarea "x"
type textarea "Parts orde Emailed parts & lindy to order - 8/28 - LS Parts Required for the Wo…"
type textarea "x"
type textarea "Parts order Emailed parts & lindy to order - 8/28 - LS Parts Required for the W…"
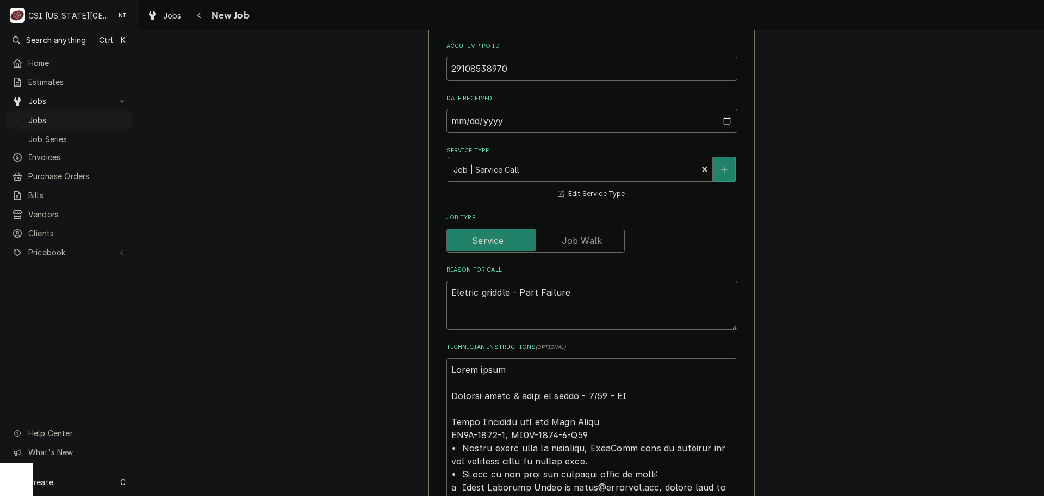
type textarea "x"
type textarea "Parts orderd Emailed parts & lindy to order - 8/28 - LS Parts Required for the …"
type textarea "x"
type textarea "Parts order Emailed parts & lindy to order - 8/28 - LS Parts Required for the W…"
type textarea "x"
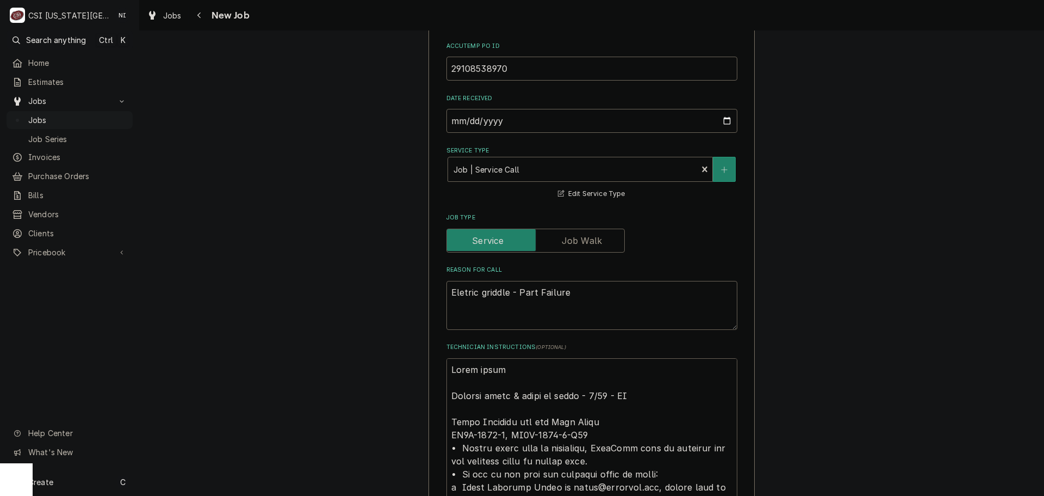
type textarea "Parts ordere Emailed parts & lindy to order - 8/28 - LS Parts Required for the …"
type textarea "x"
type textarea "Parts ordered Emailed parts & lindy to order - 8/28 - LS Parts Required for the…"
type textarea "x"
type textarea "Parts ordered Emailed parts & lindy to order - 8/28 - LS Parts Required for the…"
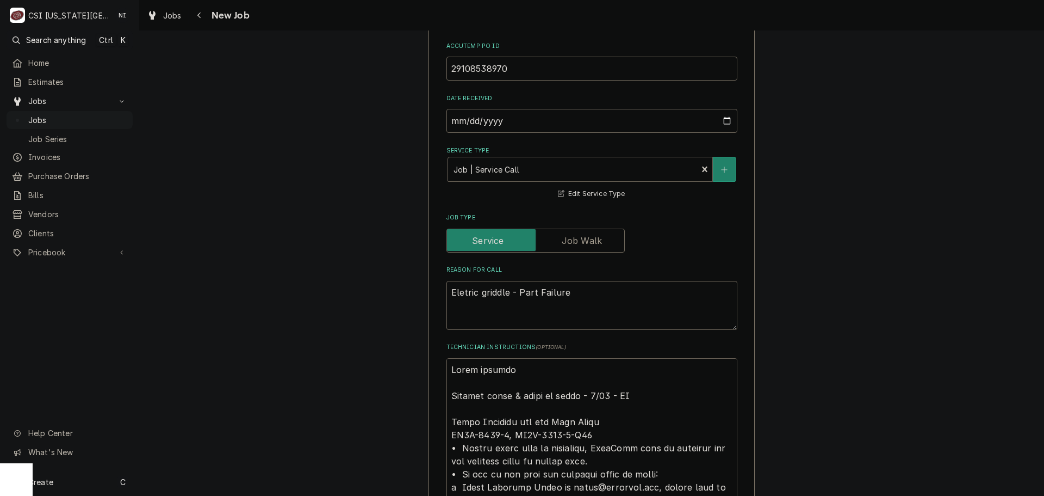
type textarea "x"
type textarea "Parts ordered o Emailed parts & lindy to order - 8/28 - LS Parts Required for t…"
type textarea "x"
type textarea "Parts ordered on Emailed parts & lindy to order - 8/28 - LS Parts Required for …"
type textarea "x"
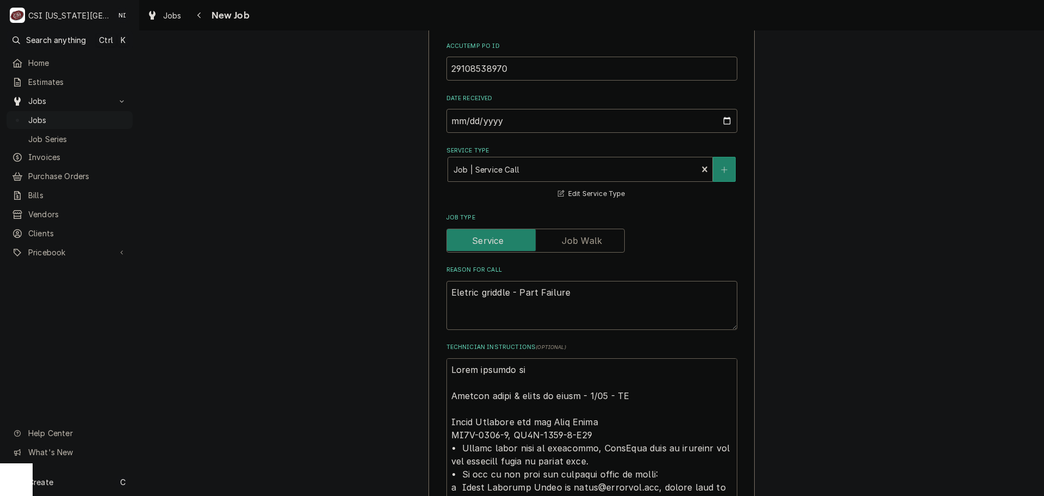
type textarea "Parts ordered on Emailed parts & lindy to order - 8/28 - LS Parts Required for …"
type textarea "x"
type textarea "Parts ordered on P Emailed parts & lindy to order - 8/28 - LS Parts Required fo…"
type textarea "x"
type textarea "Parts ordered on PO Emailed parts & lindy to order - 8/28 - LS Parts Required f…"
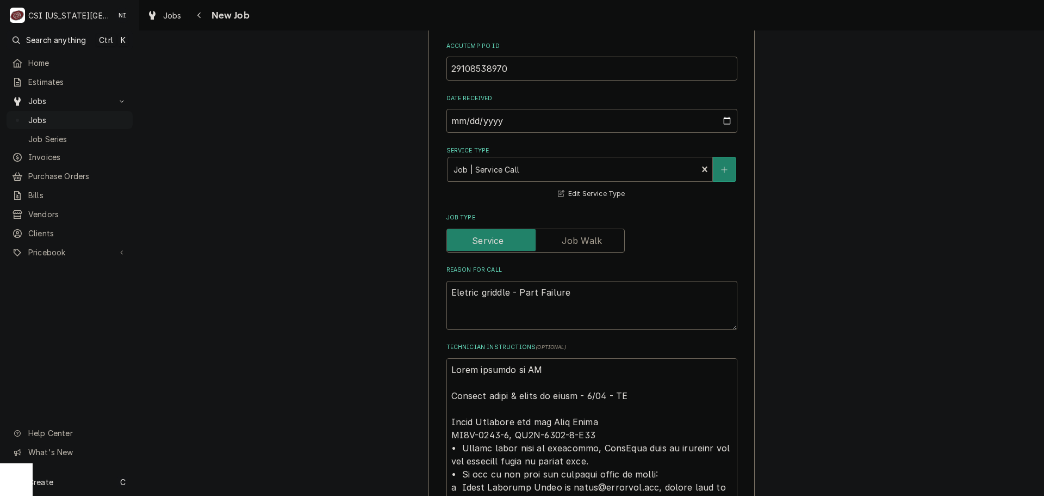
type textarea "x"
type textarea "Parts ordered on PO 3 Emailed parts & lindy to order - 8/28 - LS Parts Required…"
type textarea "x"
type textarea "Parts ordered on PO 301 Emailed parts & lindy to order - 8/28 - LS Parts Requir…"
type textarea "x"
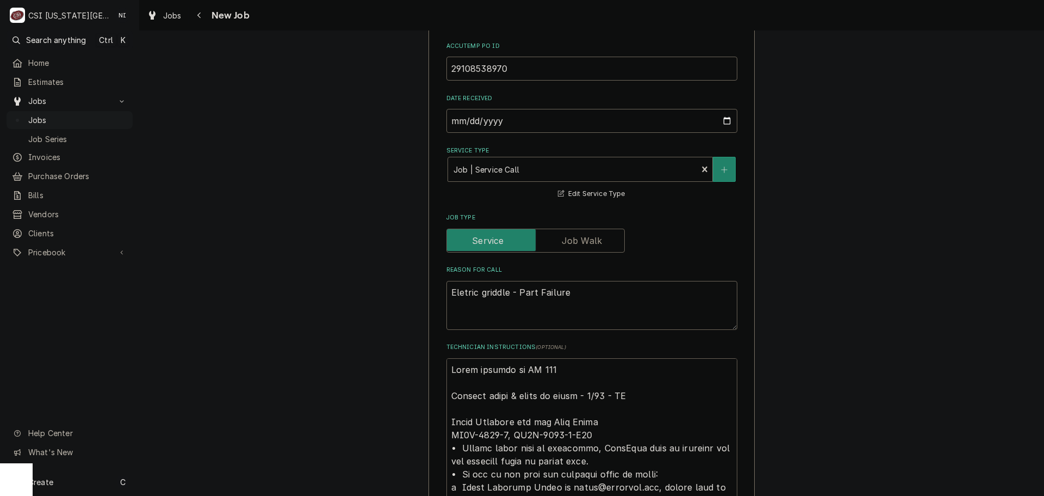
type textarea "Parts ordered on PO 3013 Emailed parts & lindy to order - 8/28 - LS Parts Requi…"
type textarea "x"
type textarea "Parts ordered on PO 30137 Emailed parts & lindy to order - 8/28 - LS Parts Requ…"
type textarea "x"
type textarea "Parts ordered on PO 301374 Emailed parts & lindy to order - 8/28 - LS Parts Req…"
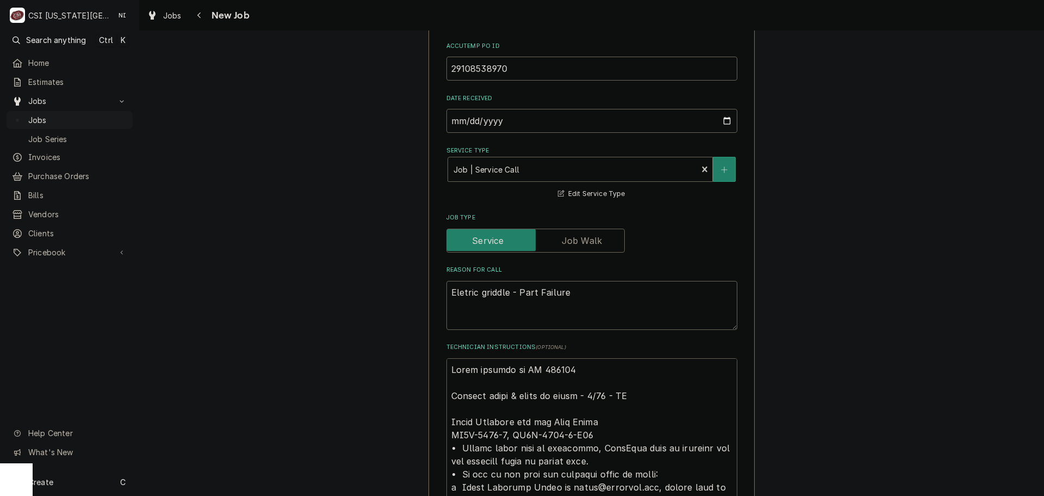
type textarea "x"
type textarea "Parts ordered on PO 301374 Emailed parts & lindy to order - 8/28 - LS Parts Req…"
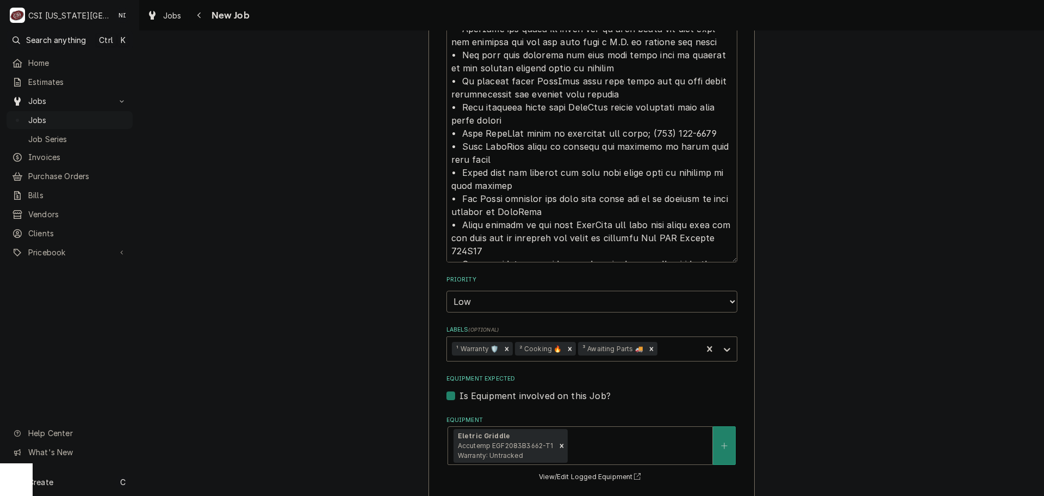
scroll to position [2215, 0]
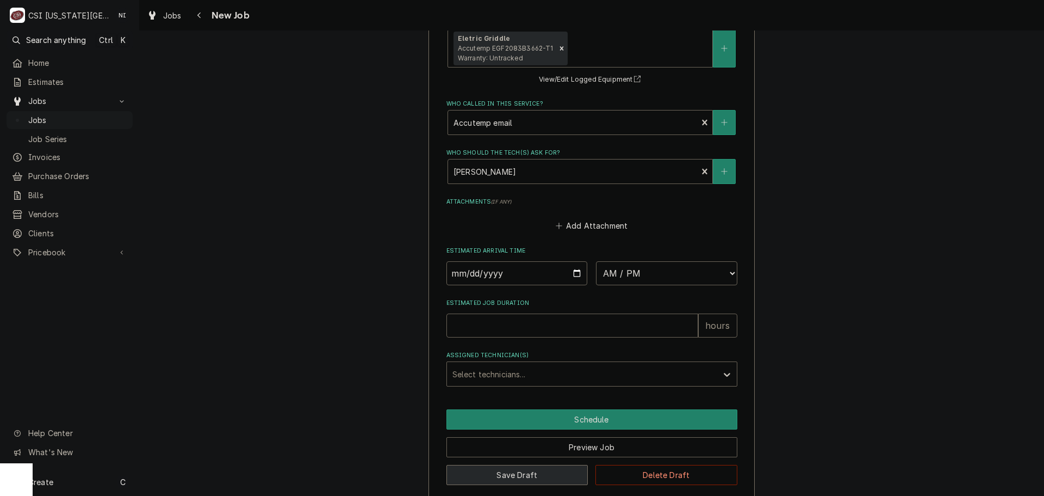
click at [527, 465] on button "Save Draft" at bounding box center [518, 475] width 142 height 20
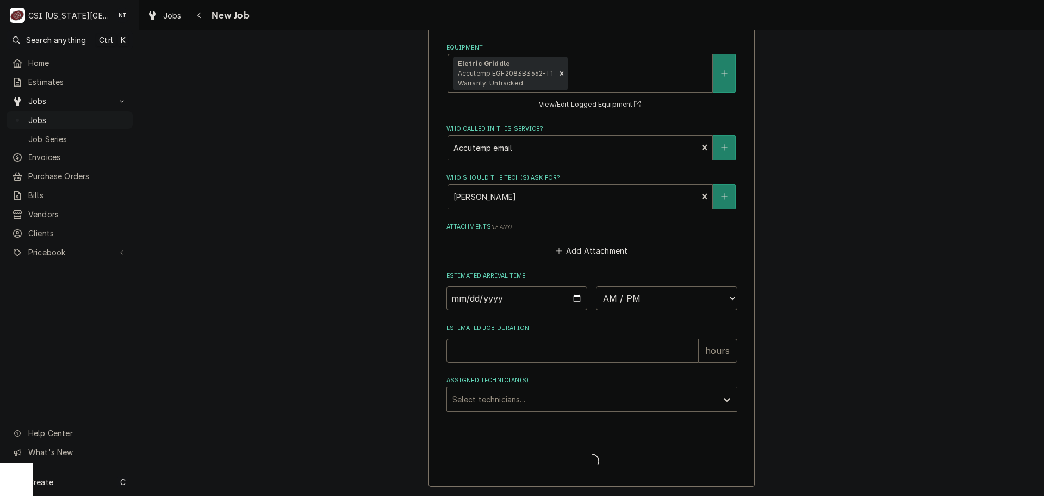
scroll to position [2177, 0]
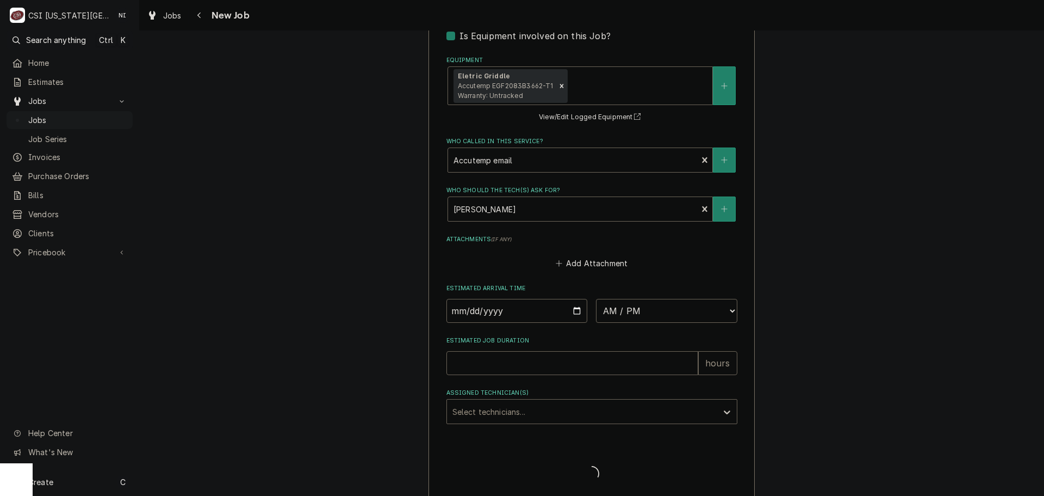
type textarea "x"
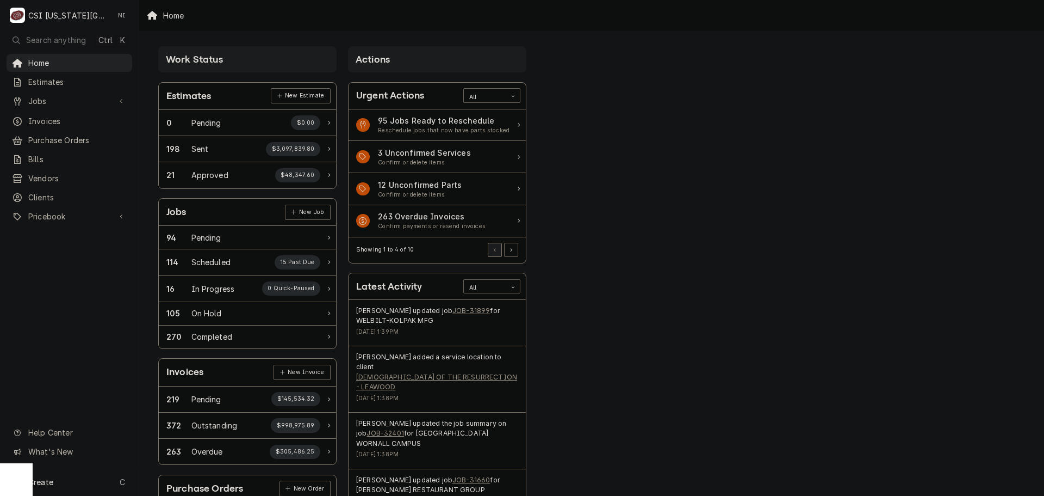
click at [516, 285] on div "Card Data Filter Control" at bounding box center [513, 287] width 14 height 14
click at [489, 350] on div "Purchase Orders" at bounding box center [492, 355] width 56 height 21
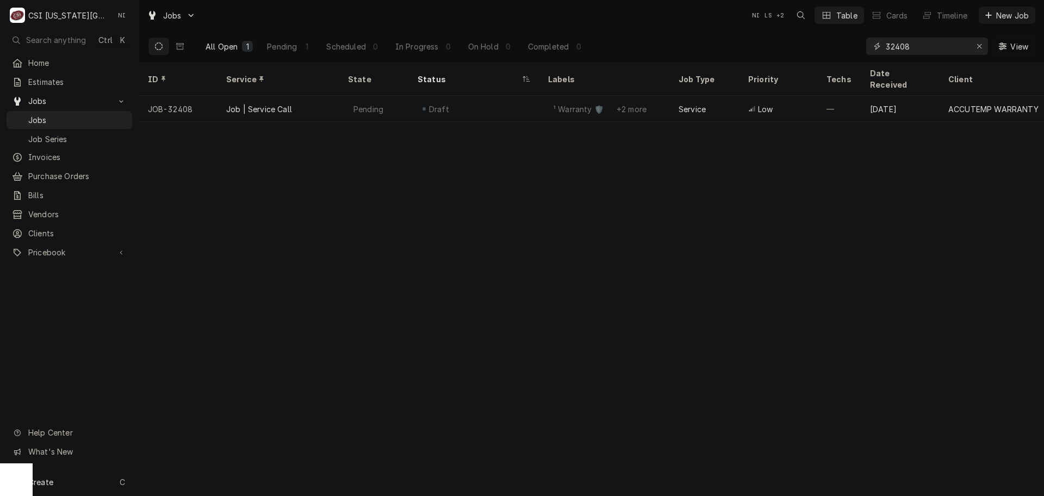
drag, startPoint x: 859, startPoint y: 46, endPoint x: 765, endPoint y: 37, distance: 95.1
click at [783, 39] on div "All Open 1 Pending 1 Scheduled 0 In Progress 0 On Hold 0 Completed 0 32408 View" at bounding box center [592, 46] width 888 height 30
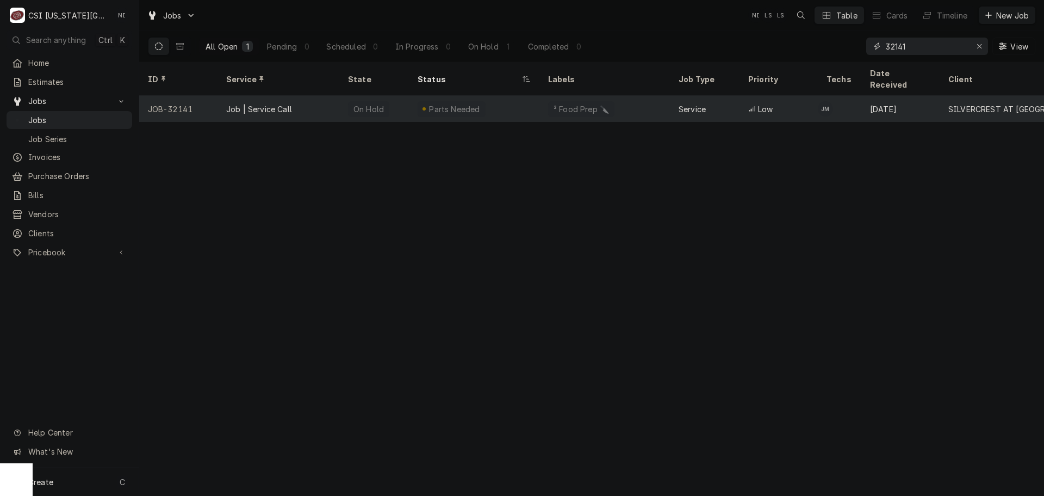
type input "32141"
click at [462, 103] on div "Parts Needed" at bounding box center [474, 109] width 131 height 26
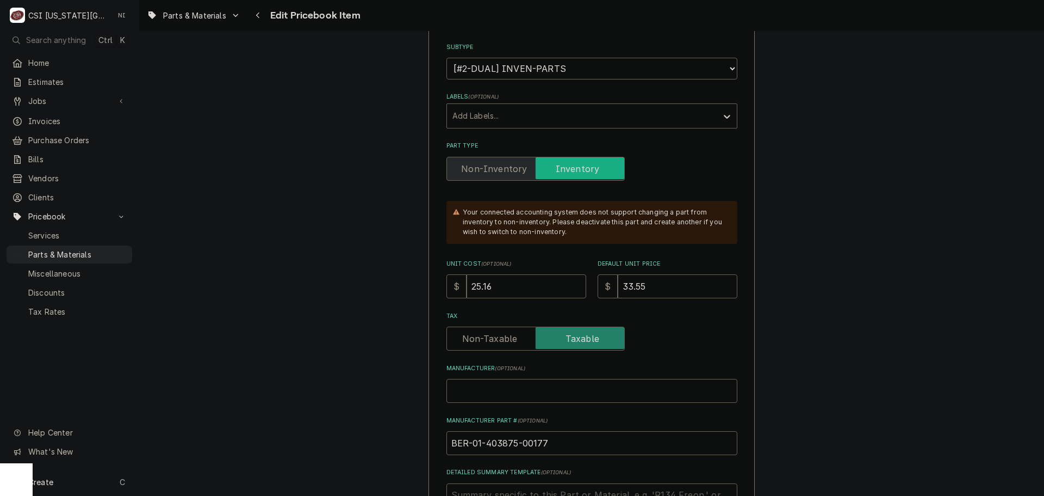
scroll to position [218, 0]
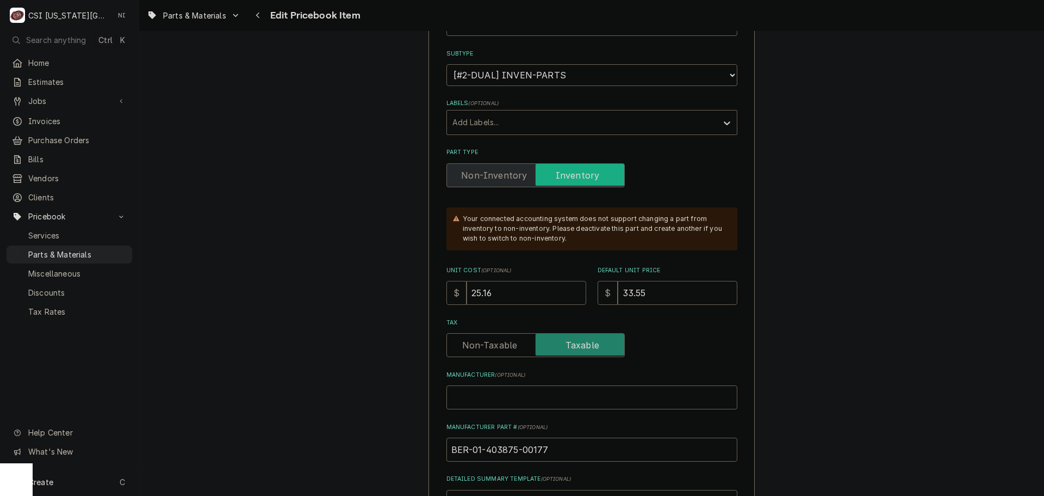
drag, startPoint x: 516, startPoint y: 299, endPoint x: 359, endPoint y: 297, distance: 157.2
type textarea "x"
type input "1"
type textarea "x"
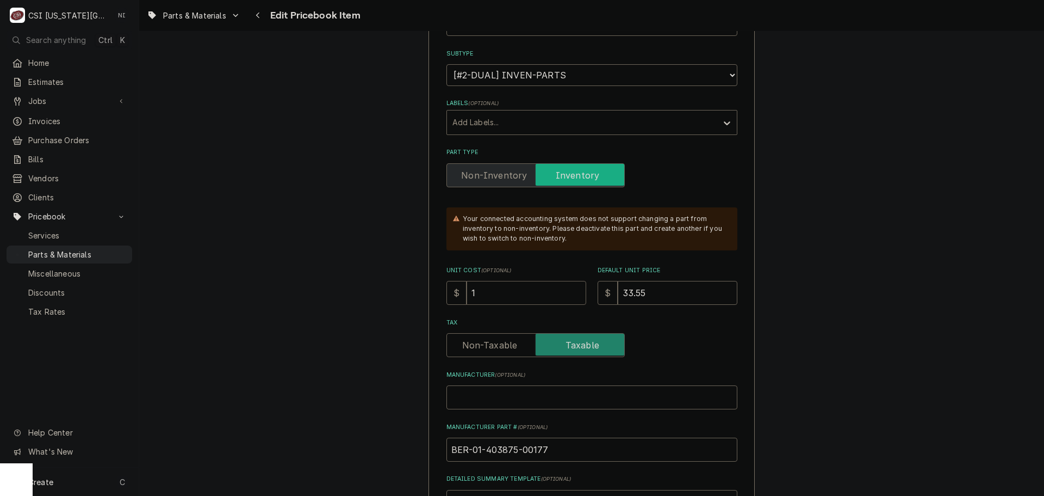
type input "11"
type textarea "x"
type input "116"
type textarea "x"
type input "116.8"
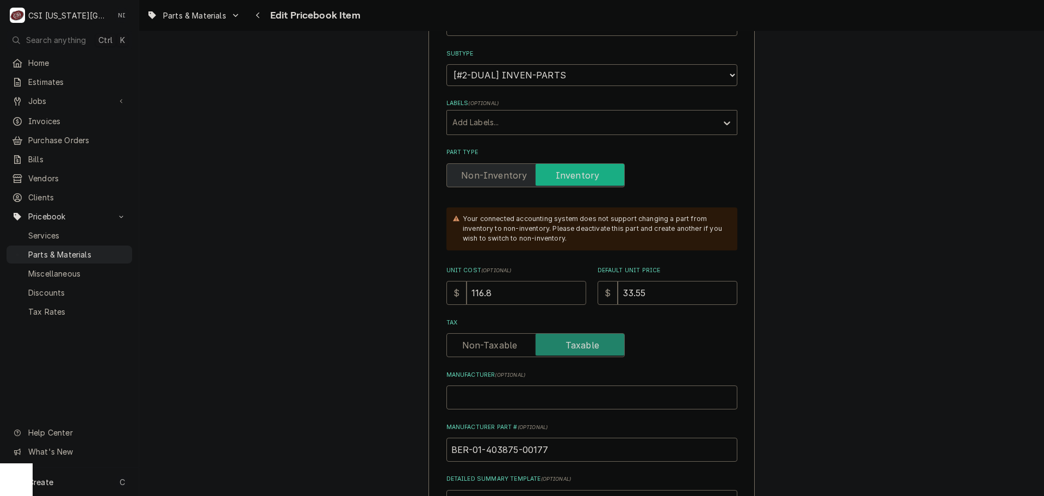
type textarea "x"
type input "116.88"
drag, startPoint x: 650, startPoint y: 296, endPoint x: 556, endPoint y: 290, distance: 93.7
click at [559, 291] on div "Unit Cost ( optional ) $ 116.88 Default Unit Price $ 33.55" at bounding box center [592, 285] width 291 height 39
type textarea "x"
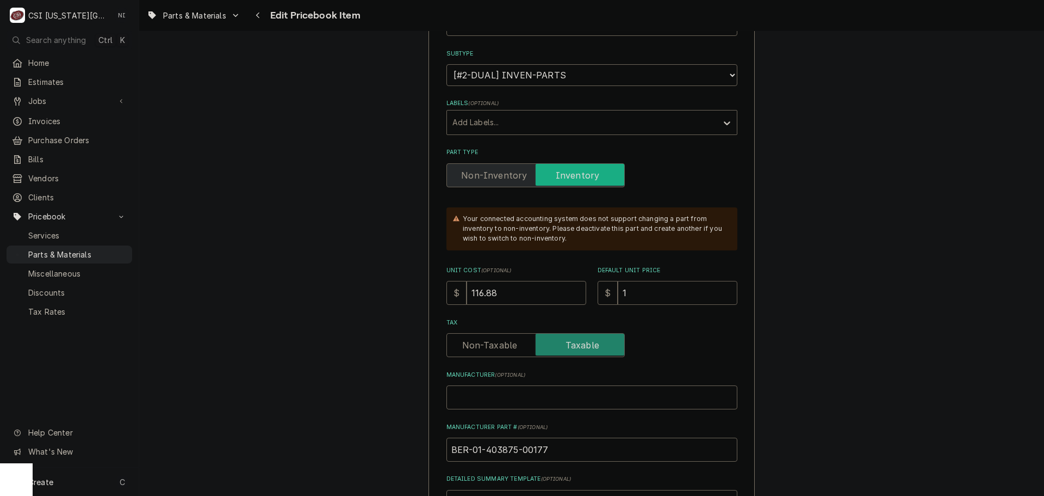
type input "15"
type textarea "x"
type input "155"
type textarea "x"
type input "155.8"
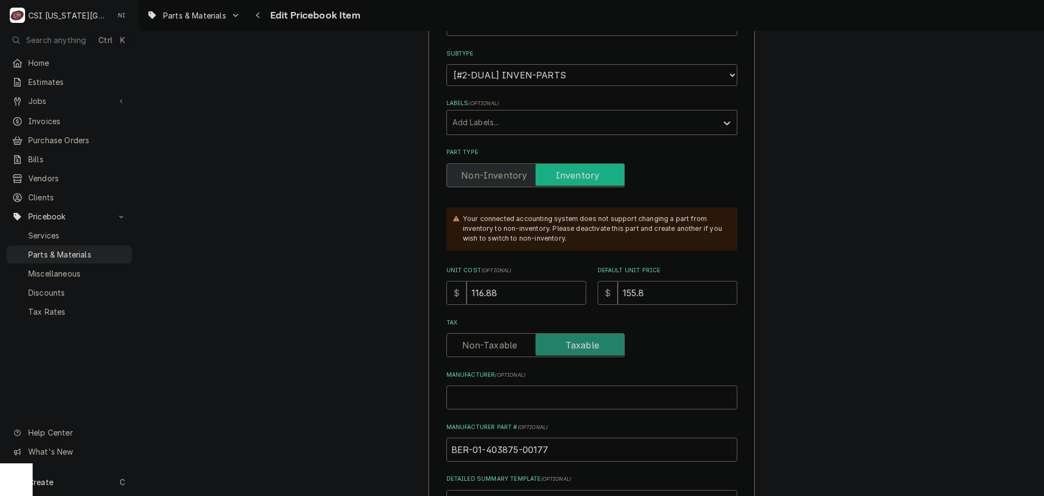
type textarea "x"
type input "155.84"
drag, startPoint x: 972, startPoint y: 103, endPoint x: 982, endPoint y: 135, distance: 33.2
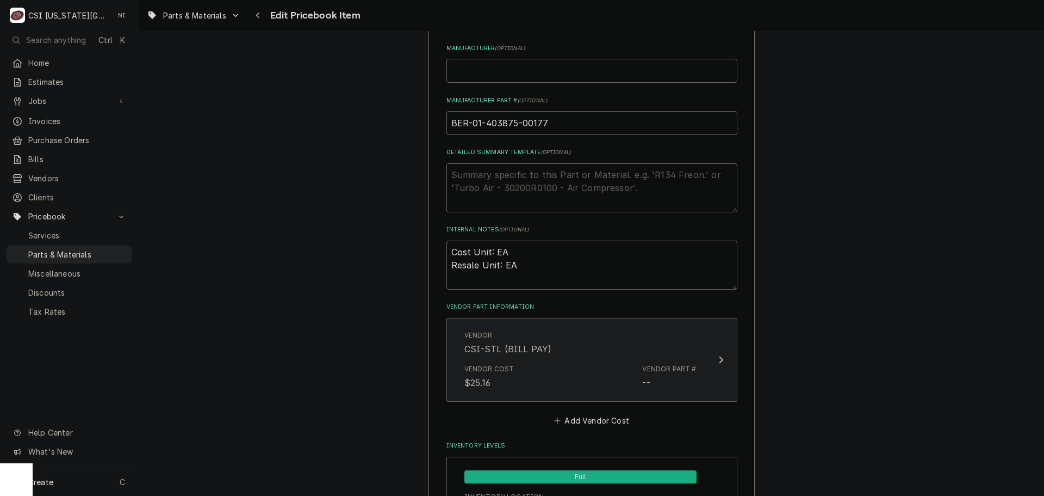
click at [670, 376] on div "Vendor Part # --" at bounding box center [669, 376] width 54 height 25
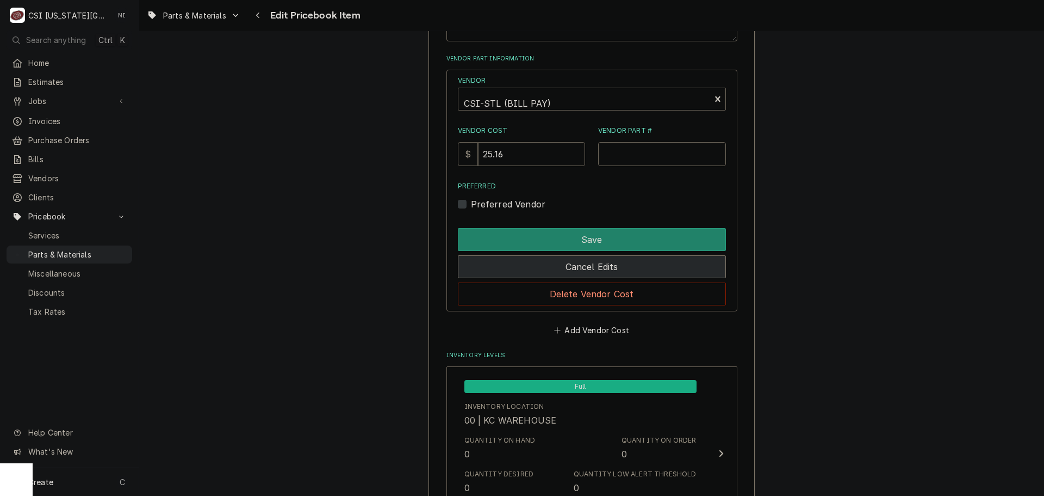
scroll to position [870, 0]
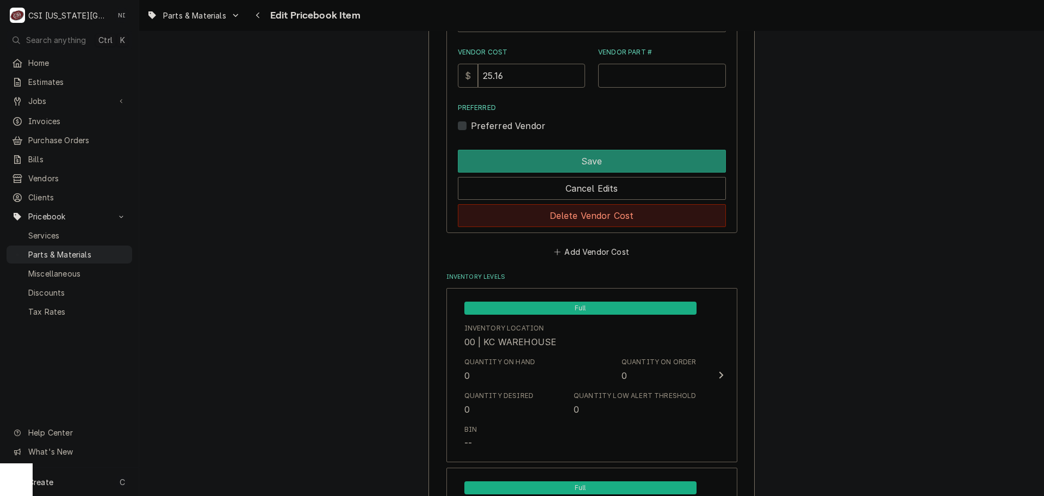
click at [635, 214] on button "Delete Vendor Cost" at bounding box center [592, 215] width 268 height 23
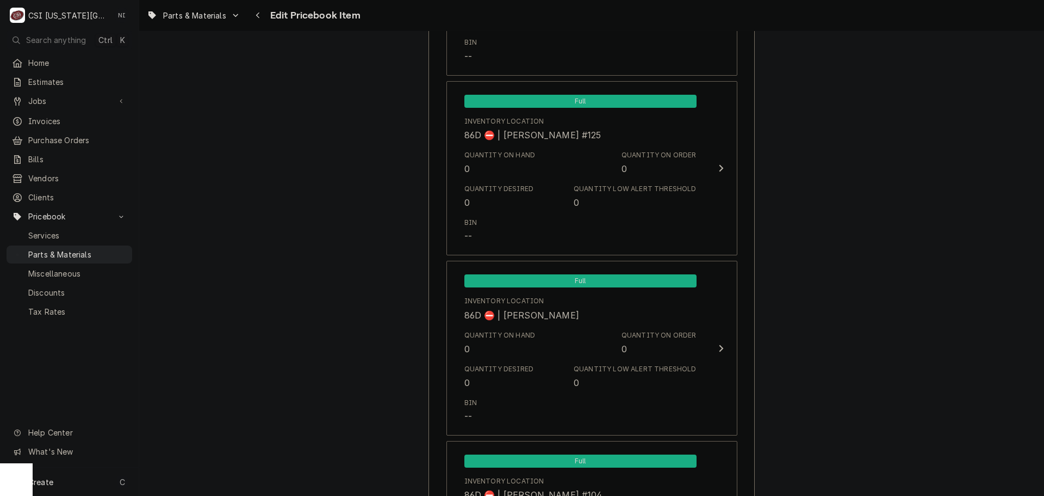
scroll to position [10543, 0]
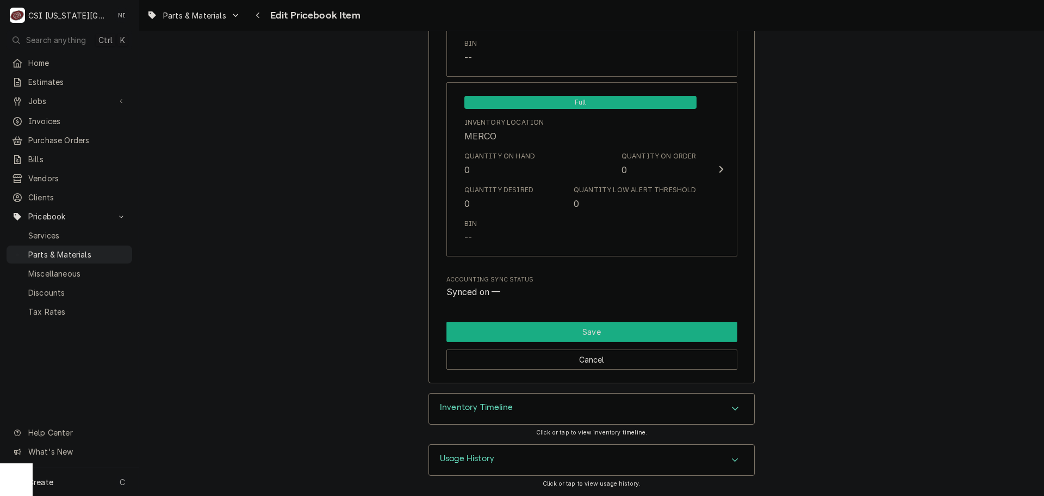
click at [603, 338] on button "Save" at bounding box center [592, 331] width 291 height 20
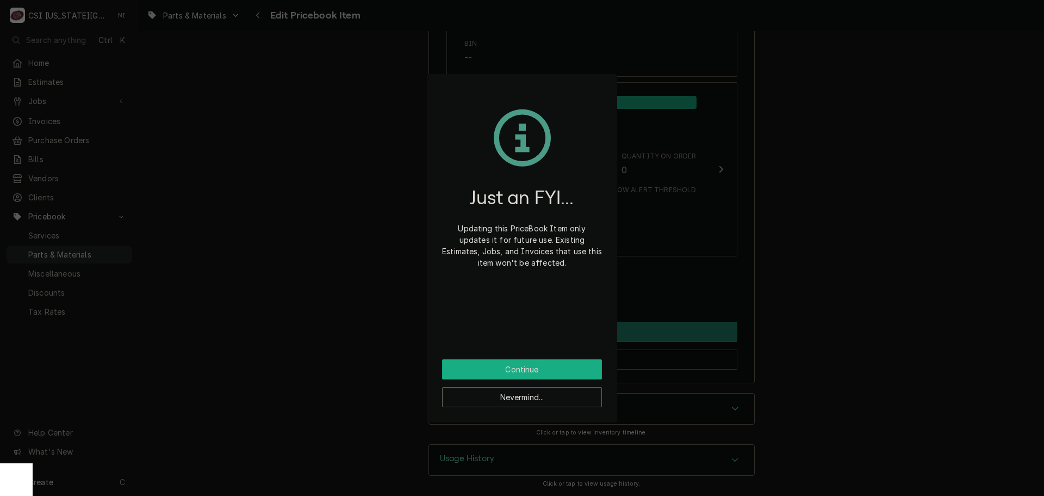
drag, startPoint x: 480, startPoint y: 366, endPoint x: 450, endPoint y: 243, distance: 127.0
click at [480, 366] on button "Continue" at bounding box center [522, 369] width 160 height 20
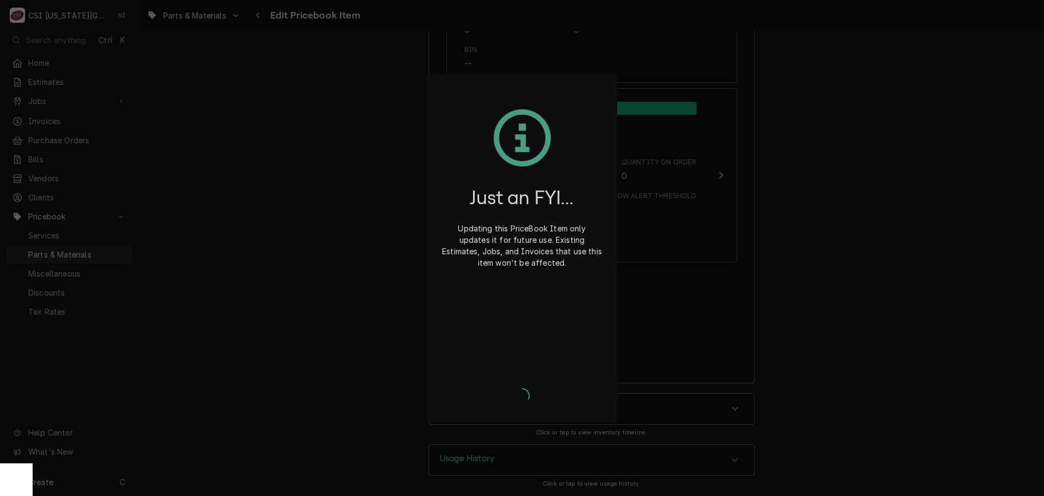
scroll to position [10537, 0]
type textarea "x"
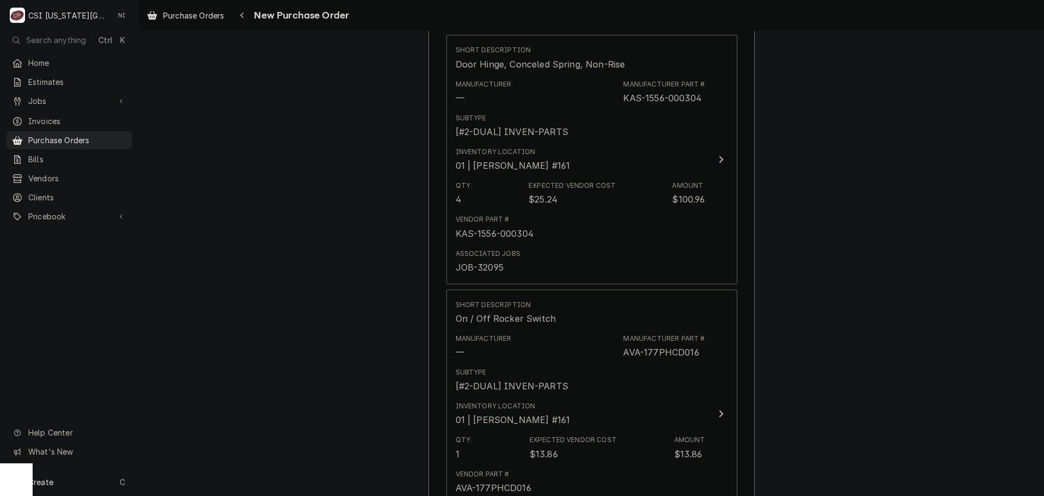
scroll to position [4178, 0]
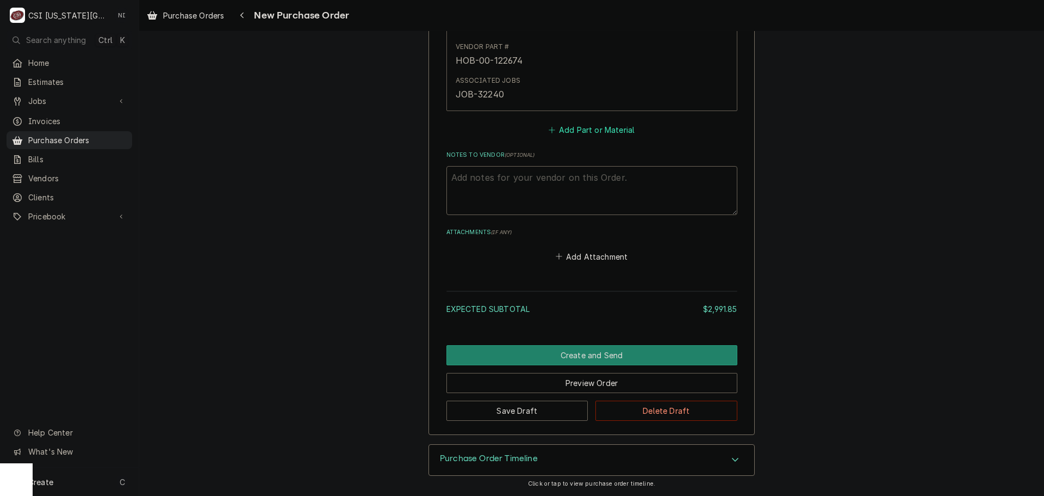
click at [589, 130] on button "Add Part or Material" at bounding box center [592, 129] width 90 height 15
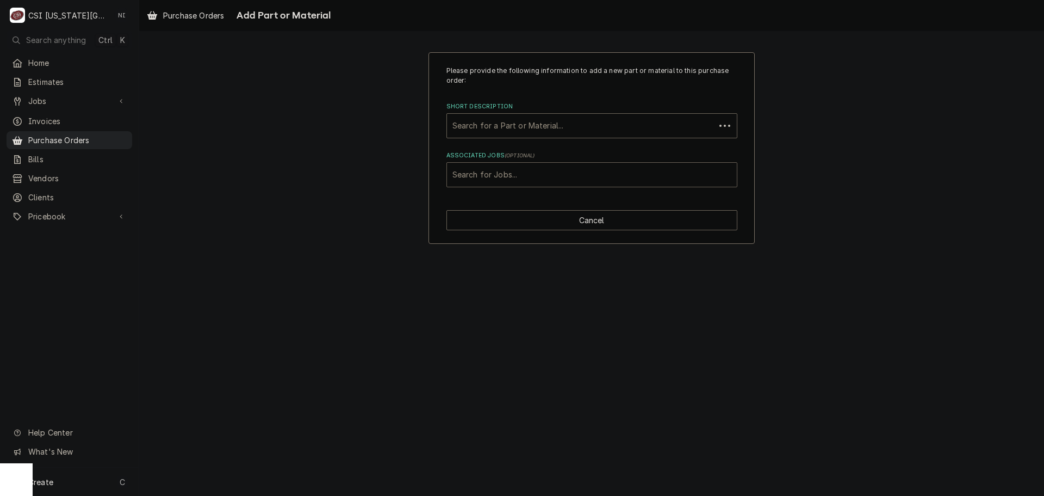
click at [525, 178] on div "Associated Jobs" at bounding box center [592, 175] width 279 height 20
type input "32141"
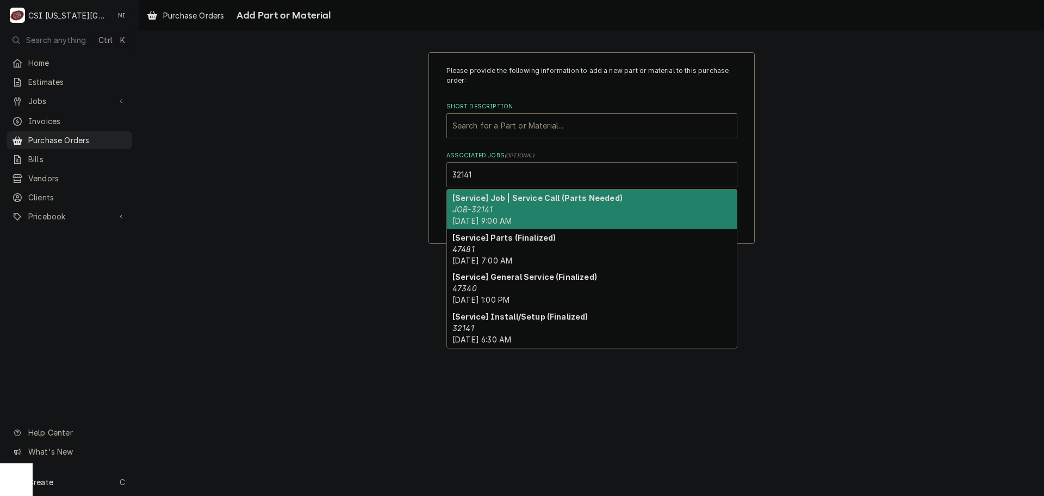
click at [508, 202] on strong "[Service] Job | Service Call (Parts Needed)" at bounding box center [538, 197] width 170 height 9
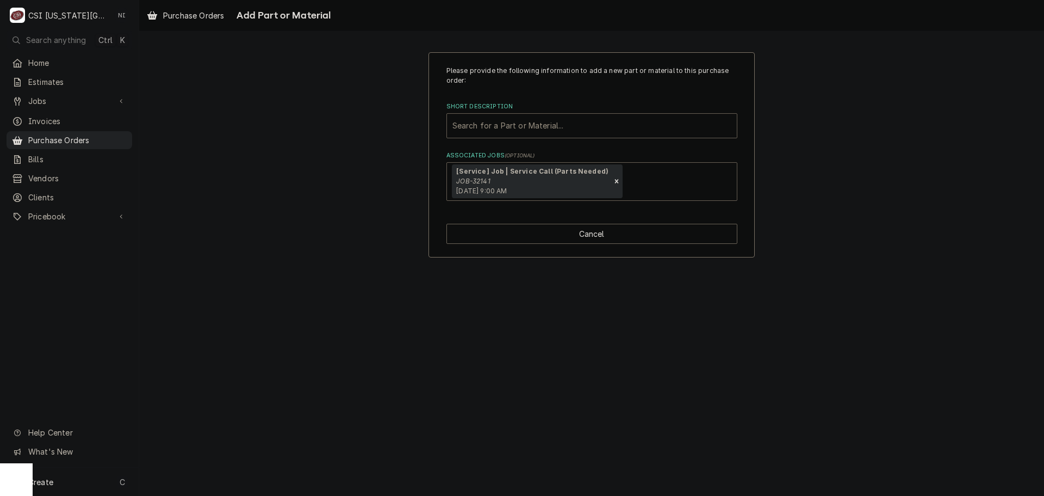
click at [521, 125] on div "Short Description" at bounding box center [592, 126] width 279 height 20
paste input "01-403875-00177"
type input "01-403875-00177"
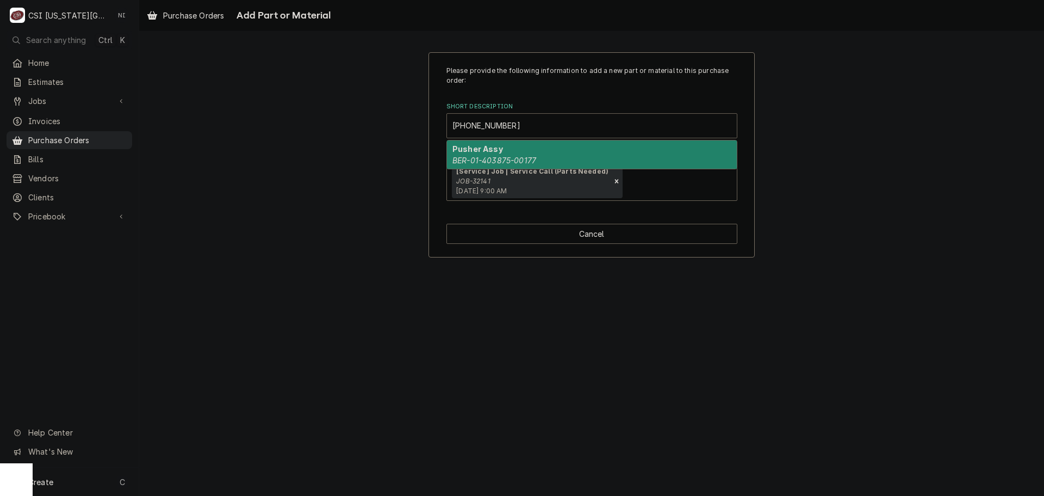
click at [493, 155] on div "Pusher Assy BER-01-403875-00177" at bounding box center [592, 154] width 290 height 28
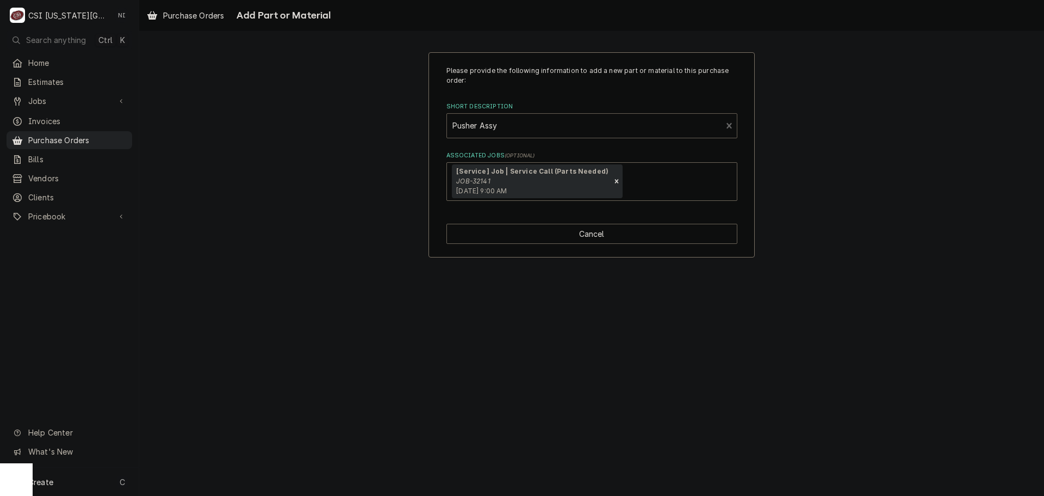
type textarea "x"
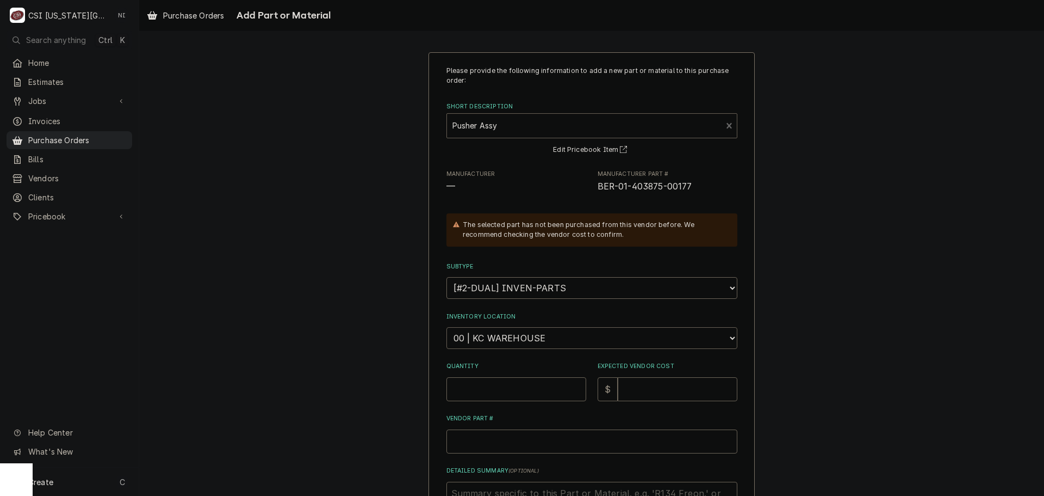
drag, startPoint x: 541, startPoint y: 339, endPoint x: 543, endPoint y: 327, distance: 11.5
click at [542, 338] on select "Choose a location... 00 | KC WAREHOUSE 00 | MAIN WAREHOUSE 01 | BRIAN BREAZIER …" at bounding box center [592, 338] width 291 height 22
select select "2772"
click at [447, 327] on select "Choose a location... 00 | KC WAREHOUSE 00 | MAIN WAREHOUSE 01 | BRIAN BREAZIER …" at bounding box center [592, 338] width 291 height 22
click at [499, 386] on input "Quantity" at bounding box center [517, 389] width 140 height 24
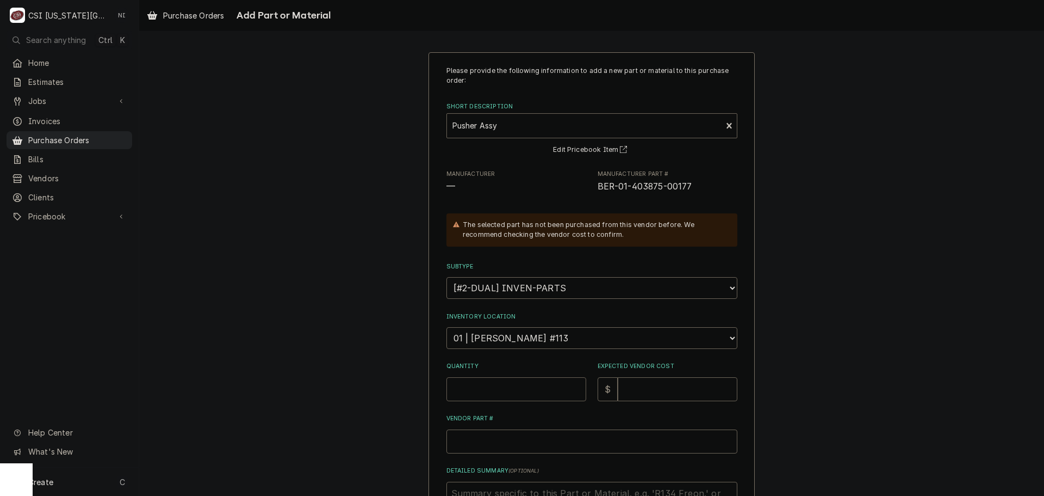
type textarea "x"
type input "1"
type textarea "x"
type input "1"
type textarea "x"
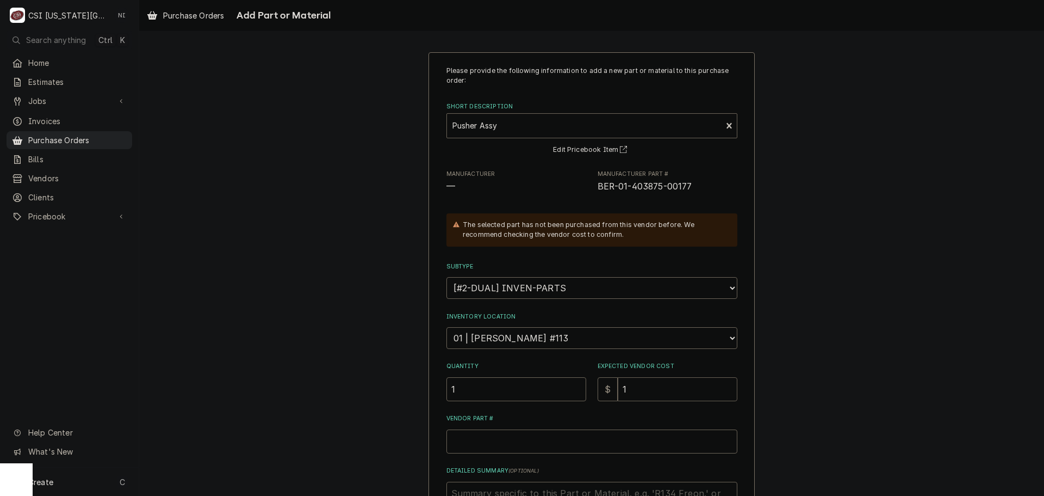
type input "11"
type textarea "x"
type input "116"
type textarea "x"
type input "116.8"
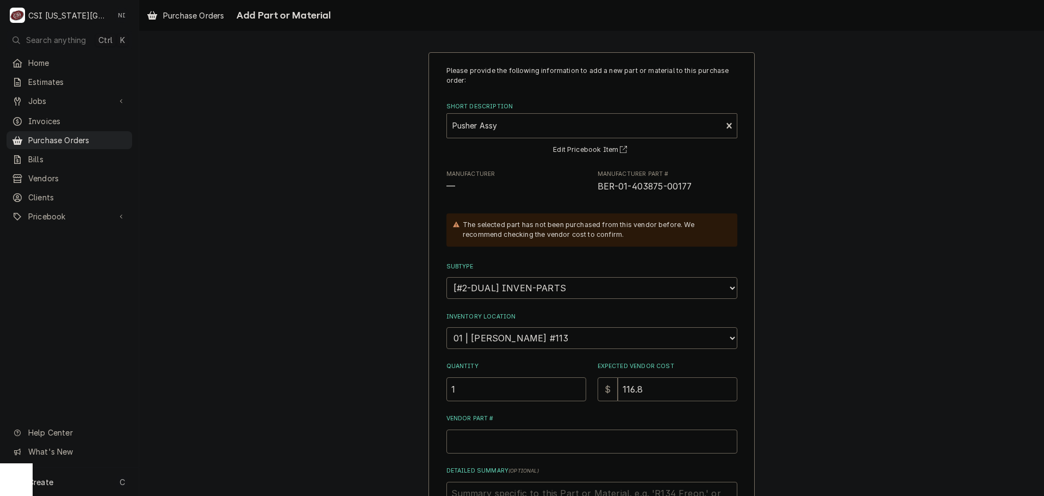
type textarea "x"
type input "116.88"
drag, startPoint x: 678, startPoint y: 190, endPoint x: 593, endPoint y: 189, distance: 84.3
click at [598, 189] on span "BER-01-403875-00177" at bounding box center [668, 186] width 140 height 13
copy span "BER-01-403875-00177"
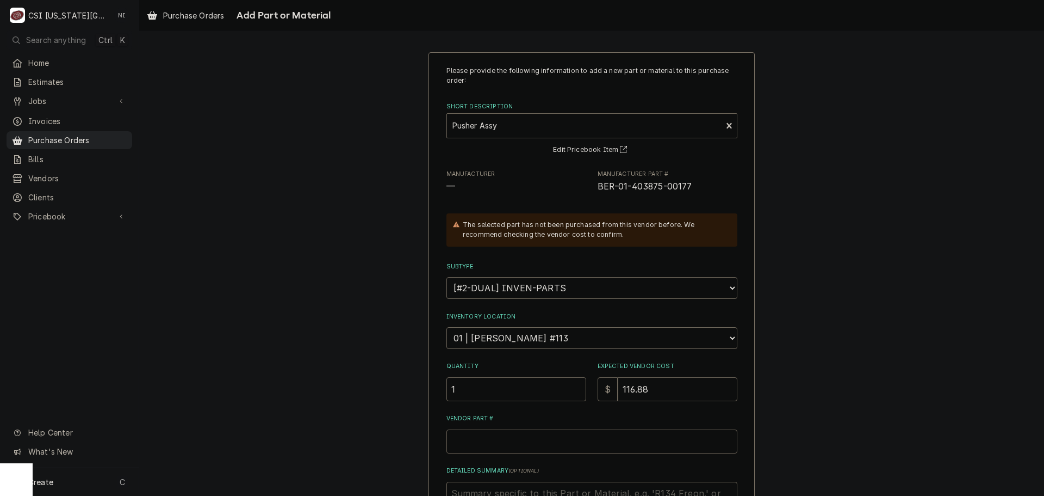
click at [584, 434] on input "Vendor Part #" at bounding box center [592, 441] width 291 height 24
paste input "BER-01-403875-00177"
type textarea "x"
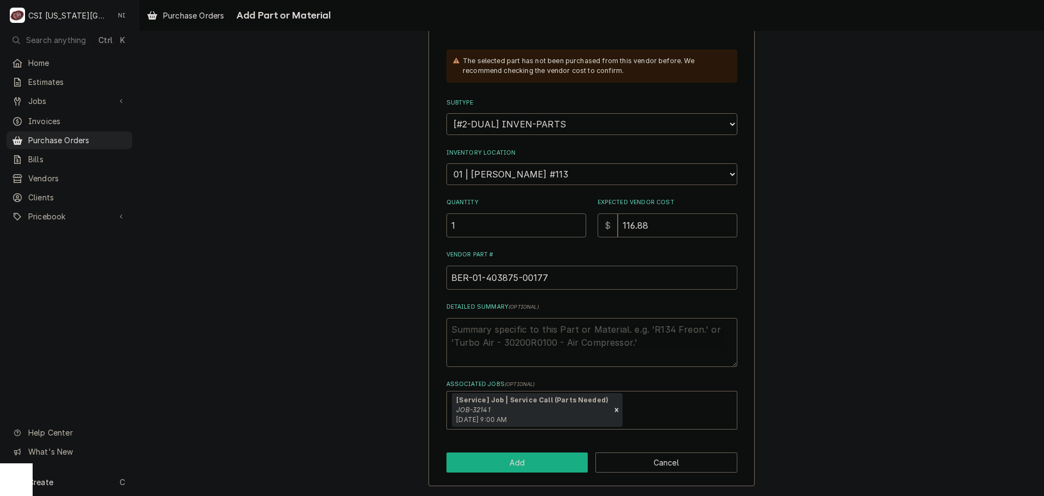
type input "BER-01-403875-00177"
click at [545, 464] on button "Add" at bounding box center [518, 462] width 142 height 20
type textarea "x"
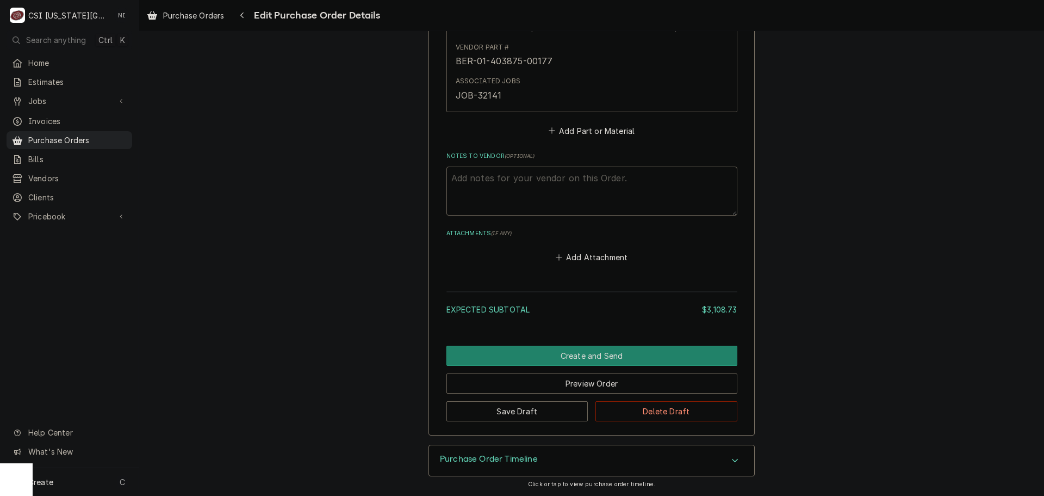
scroll to position [4432, 0]
click at [581, 127] on button "Add Part or Material" at bounding box center [592, 129] width 90 height 15
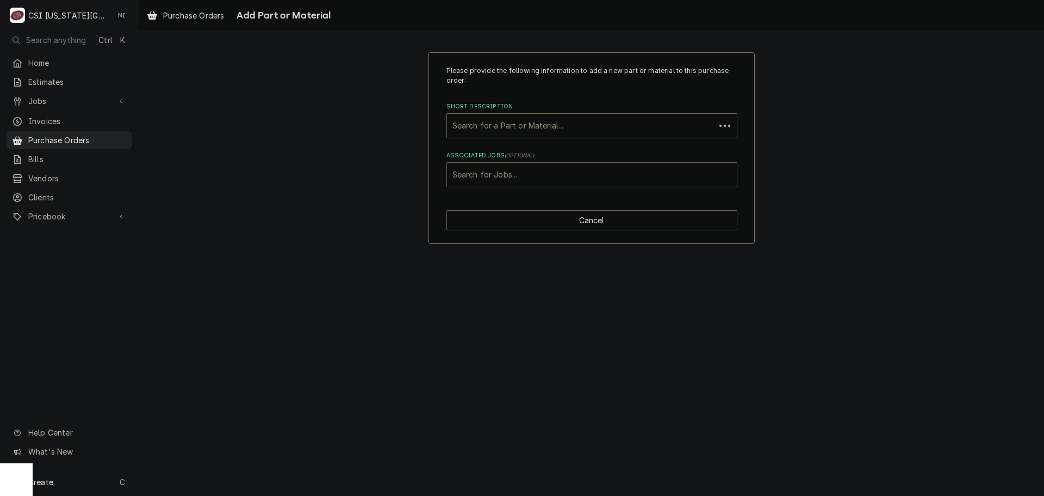
click at [509, 178] on div "Associated Jobs" at bounding box center [592, 175] width 279 height 20
type input "32141"
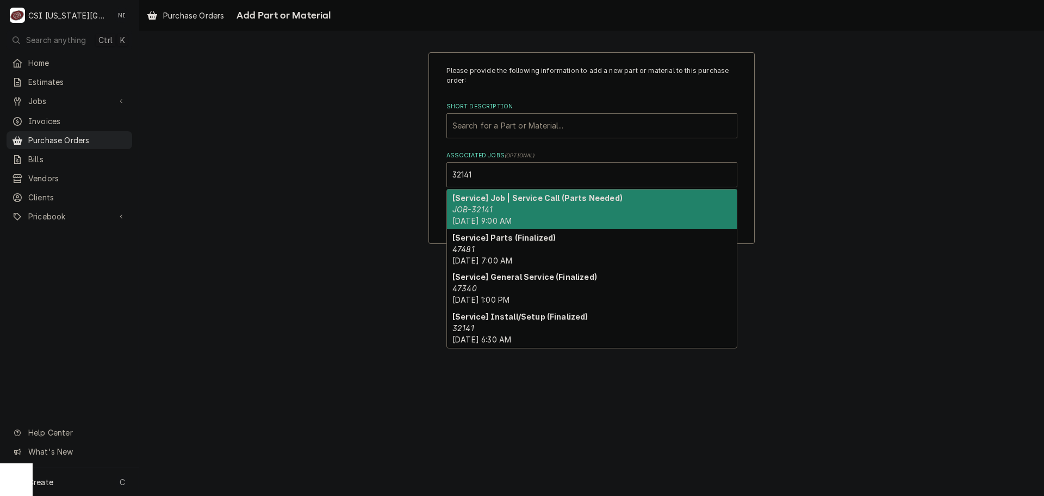
click at [484, 201] on strong "[Service] Job | Service Call (Parts Needed)" at bounding box center [538, 197] width 170 height 9
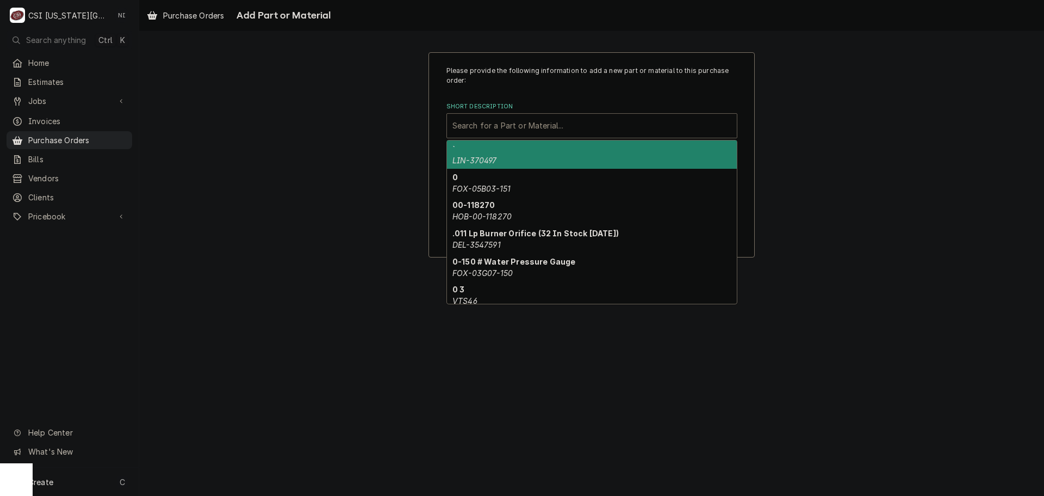
click at [553, 122] on div "Short Description" at bounding box center [592, 126] width 279 height 20
paste input "Pusher Handle, Product Table, X13"
type input "Pusher Handle, Product Table, X13"
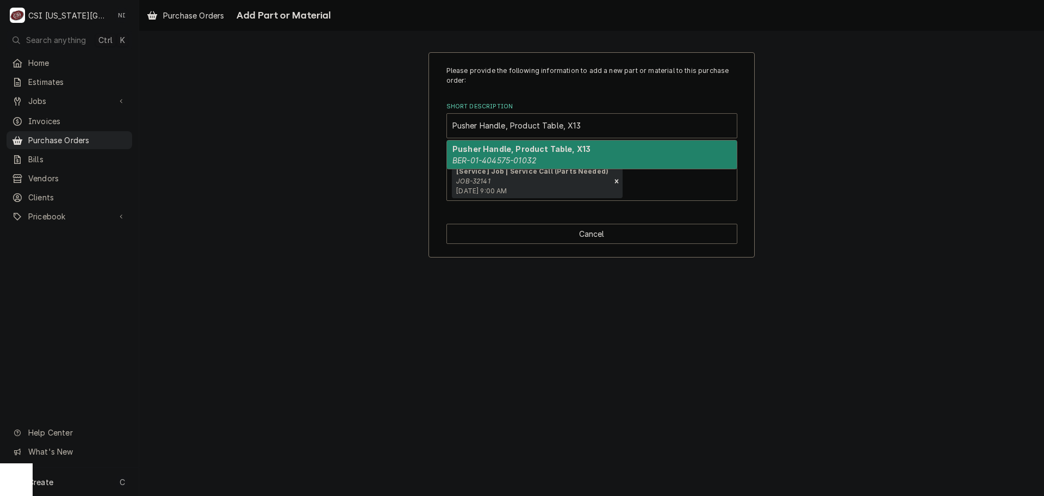
click at [502, 156] on em "BER-01-404575-01032" at bounding box center [495, 160] width 84 height 9
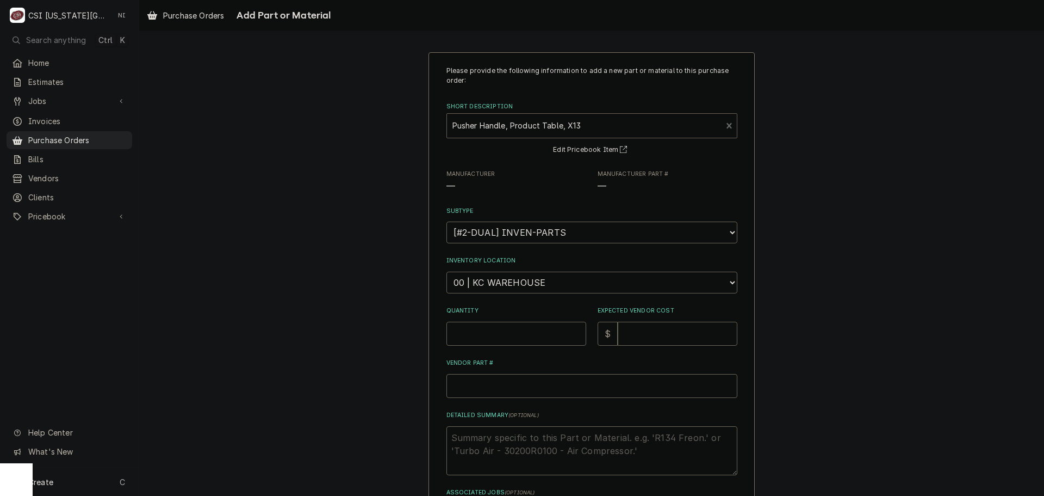
type textarea "x"
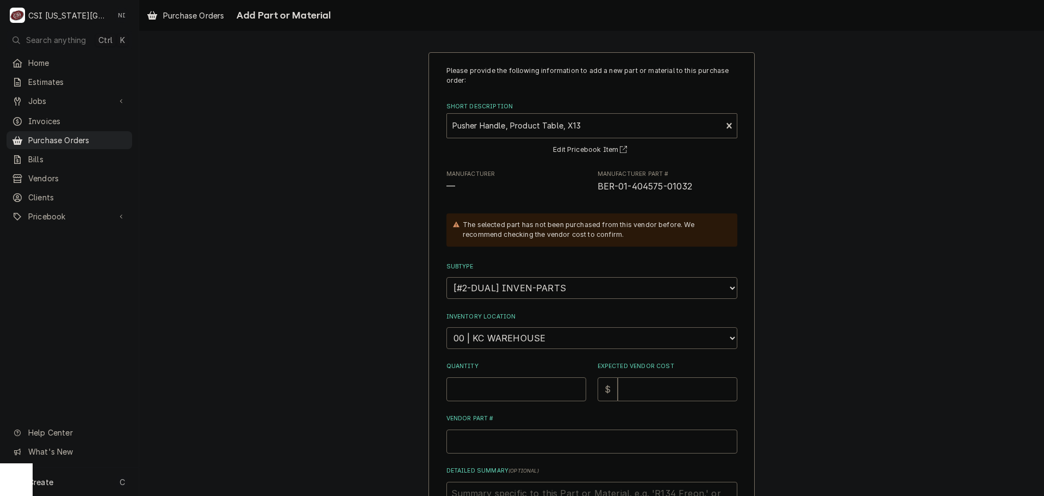
click at [511, 339] on select "Choose a location... 00 | KC WAREHOUSE 00 | MAIN WAREHOUSE 01 | BRIAN BREAZIER …" at bounding box center [592, 338] width 291 height 22
select select "2772"
click at [447, 327] on select "Choose a location... 00 | KC WAREHOUSE 00 | MAIN WAREHOUSE 01 | BRIAN BREAZIER …" at bounding box center [592, 338] width 291 height 22
drag, startPoint x: 499, startPoint y: 389, endPoint x: 505, endPoint y: 390, distance: 6.1
click at [501, 390] on input "Quantity" at bounding box center [517, 389] width 140 height 24
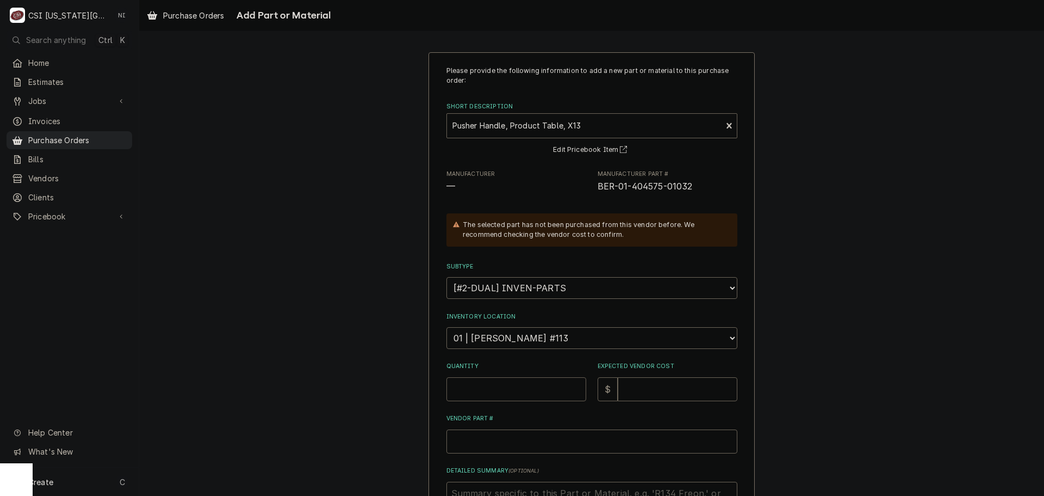
type textarea "x"
type input "1"
type textarea "x"
type input "1"
type textarea "x"
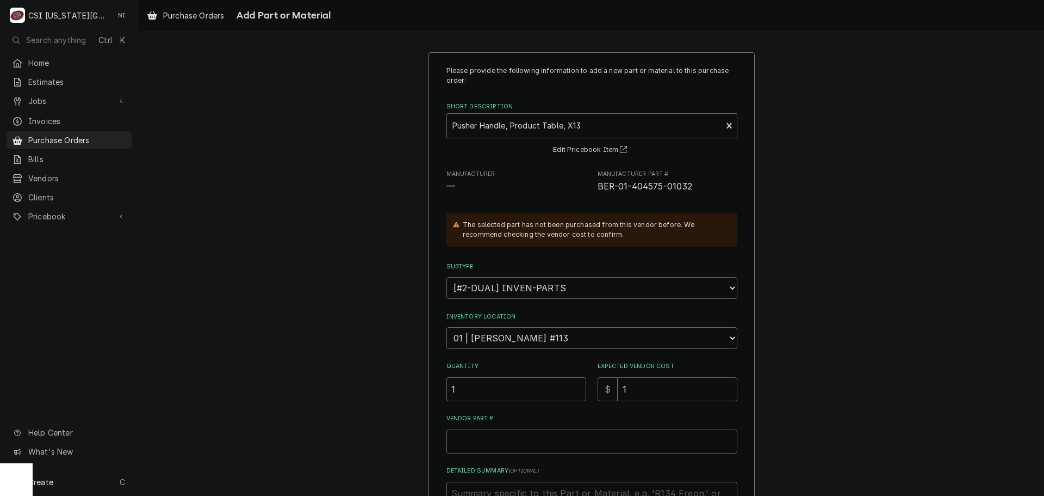
type input "17"
type textarea "x"
type input "176"
type textarea "x"
type input "176.1"
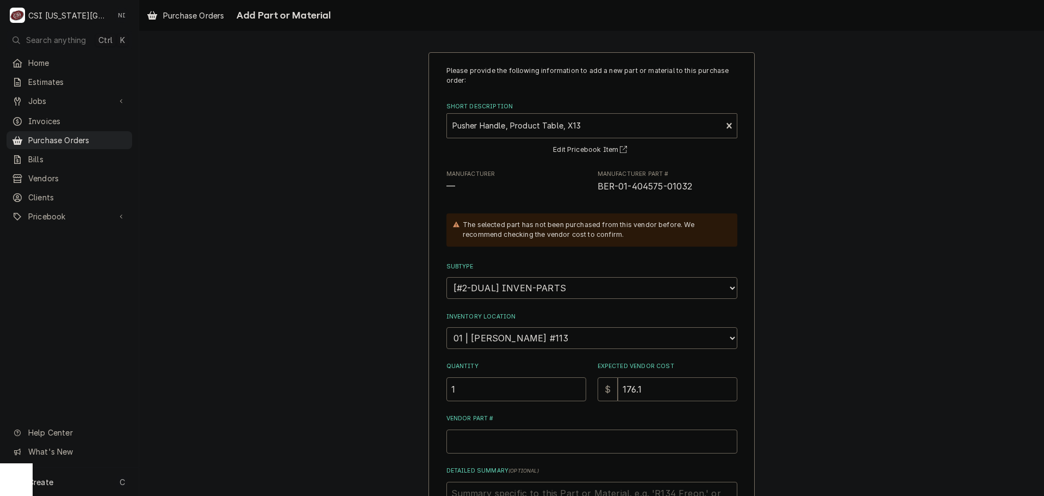
type textarea "x"
type input "176.16"
drag, startPoint x: 664, startPoint y: 187, endPoint x: 595, endPoint y: 193, distance: 69.8
click at [598, 193] on span "BER-01-404575-01032" at bounding box center [668, 186] width 140 height 13
copy span "BER-01-404575-01032"
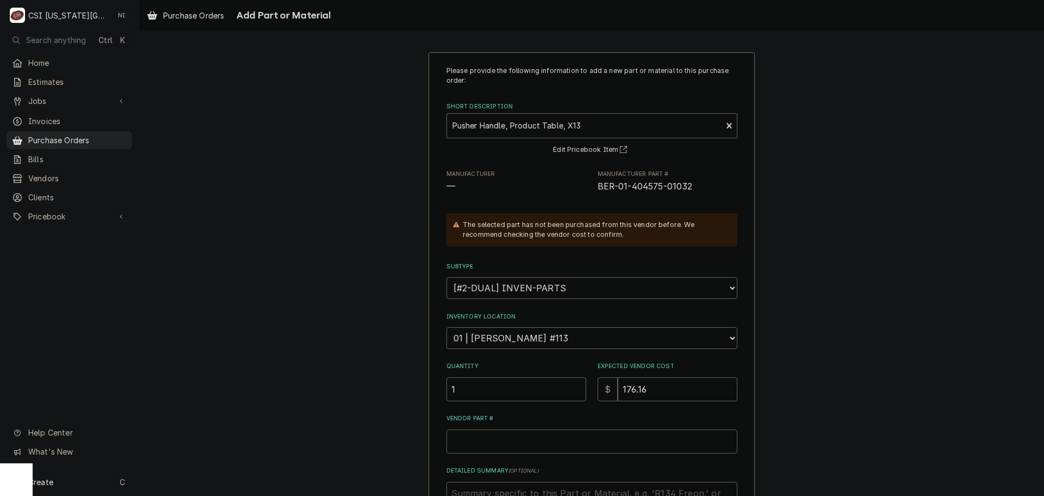
click at [557, 446] on input "Vendor Part #" at bounding box center [592, 441] width 291 height 24
paste input "BER-01-404575-01032"
type textarea "x"
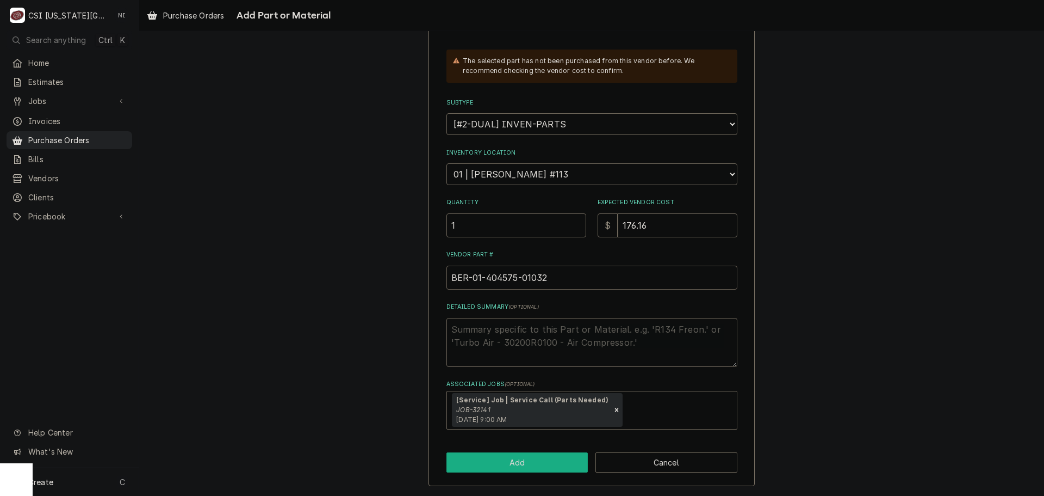
type input "BER-01-404575-01032"
click at [523, 455] on button "Add" at bounding box center [518, 462] width 142 height 20
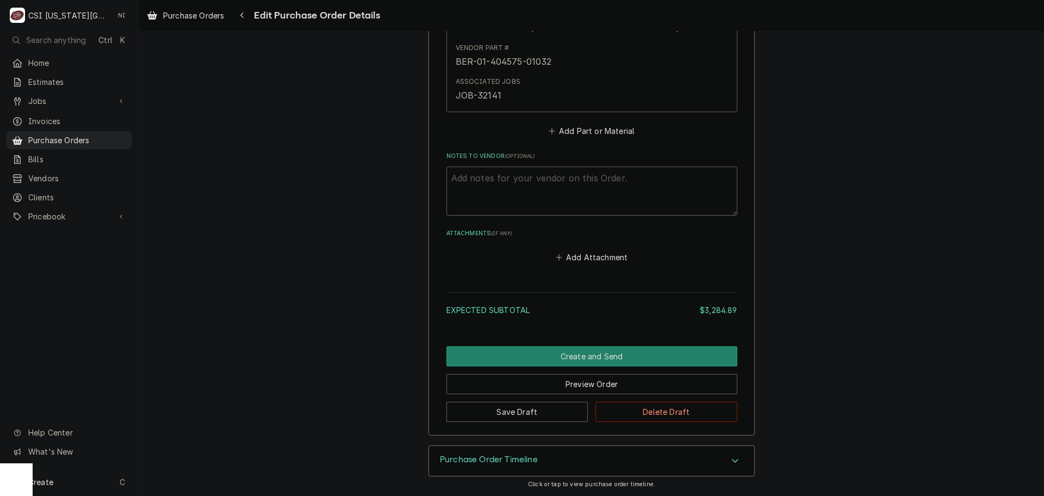
scroll to position [4686, 0]
drag, startPoint x: 528, startPoint y: 417, endPoint x: 454, endPoint y: 290, distance: 147.5
click at [527, 414] on button "Save Draft" at bounding box center [518, 411] width 142 height 20
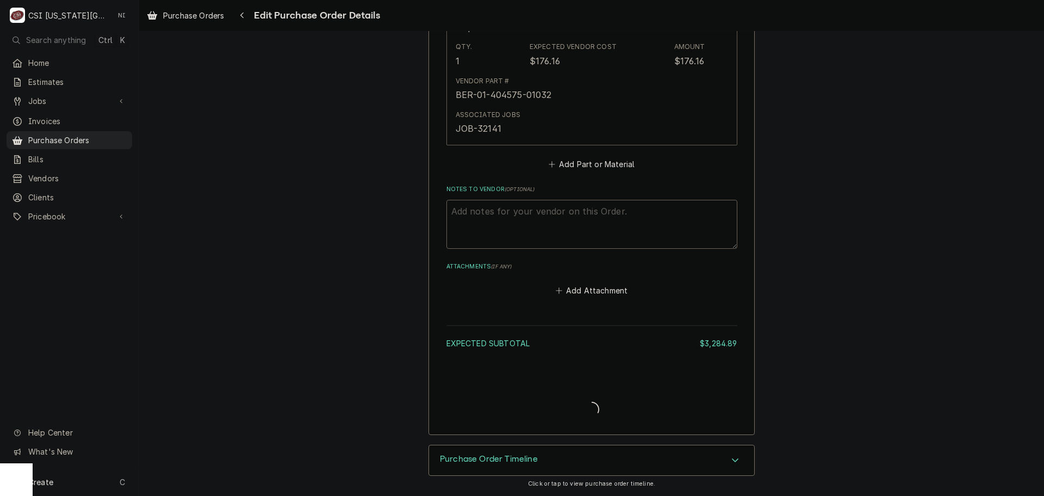
type textarea "x"
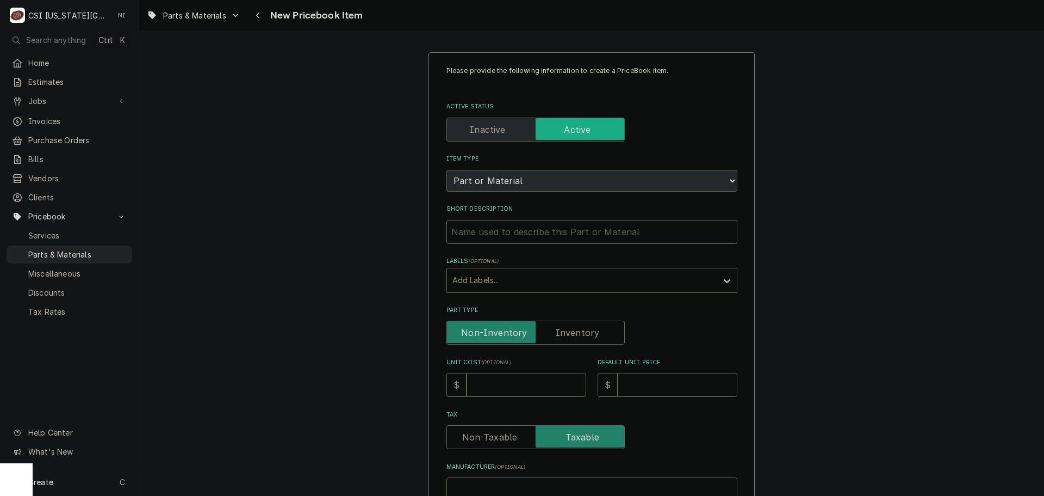
type textarea "x"
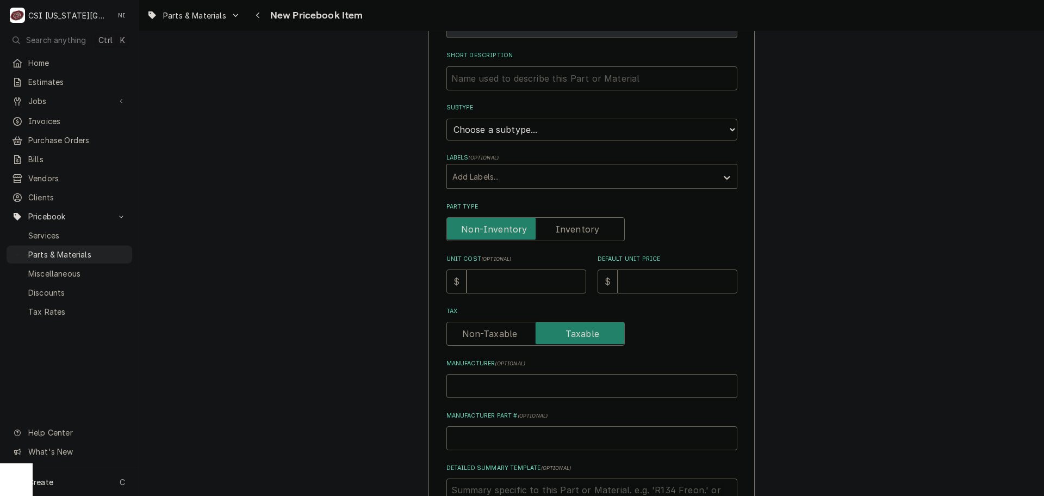
scroll to position [163, 0]
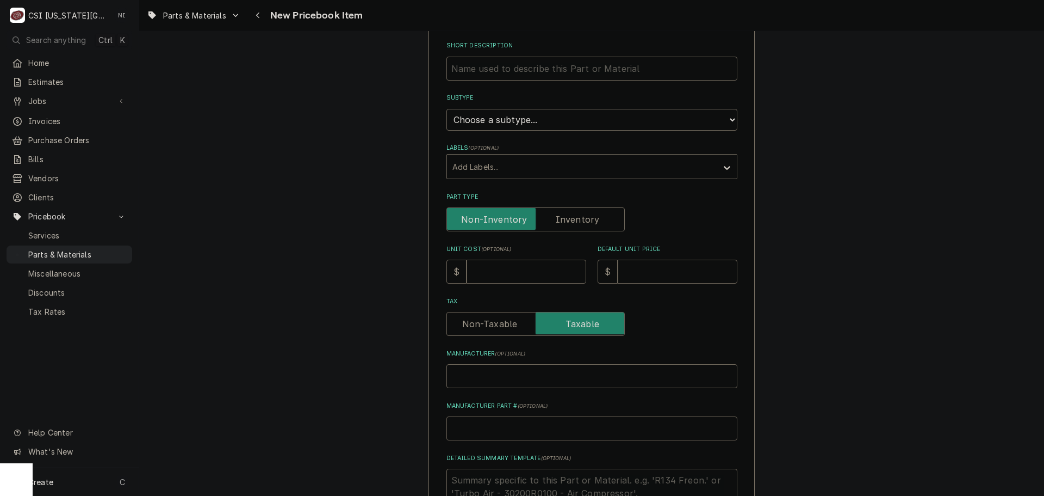
click at [523, 423] on input "Manufacturer Part # ( optional )" at bounding box center [592, 428] width 291 height 24
type input "b"
type textarea "x"
type input "be"
type textarea "x"
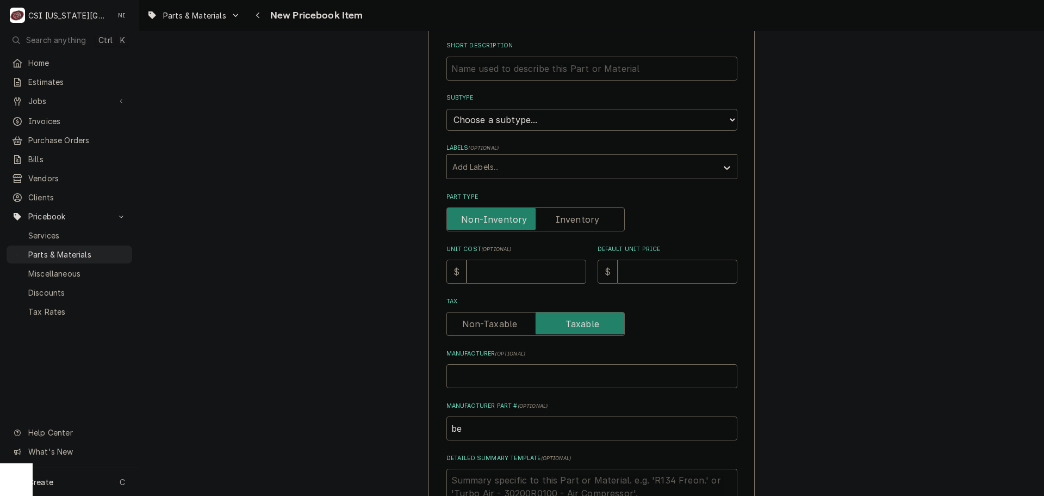
type input "ber"
type textarea "x"
type input "be"
type textarea "x"
type input "b"
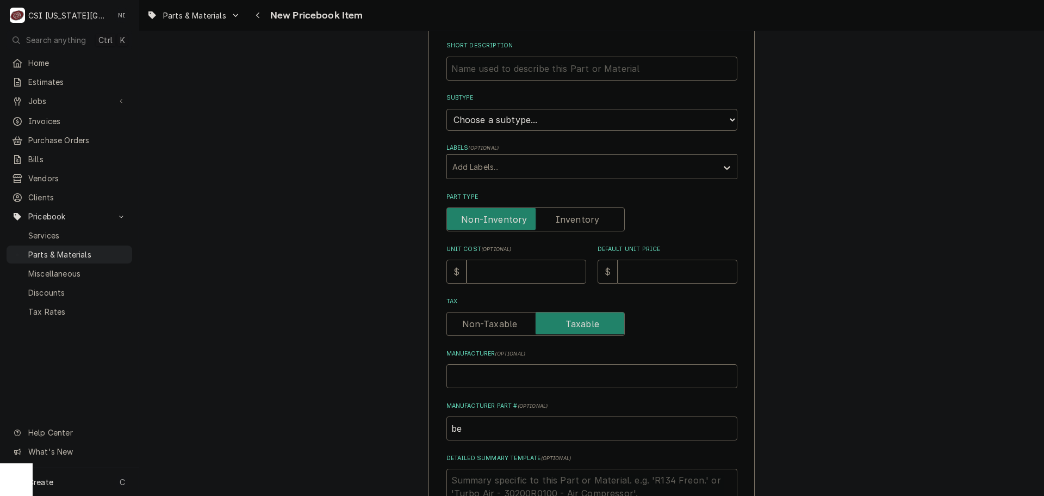
type textarea "x"
type input "B"
type textarea "x"
type input "BE"
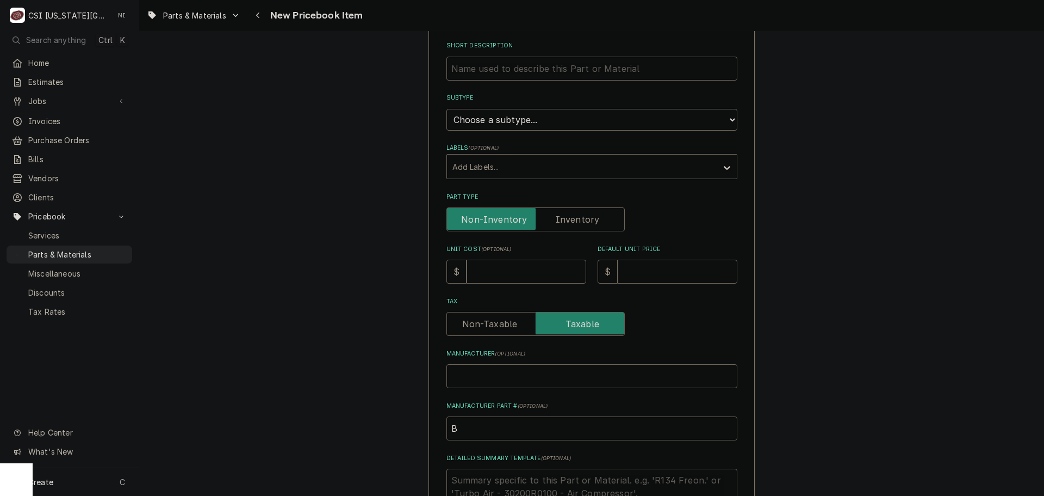
type textarea "x"
type input "BER"
type textarea "x"
type input "BER-"
type textarea "x"
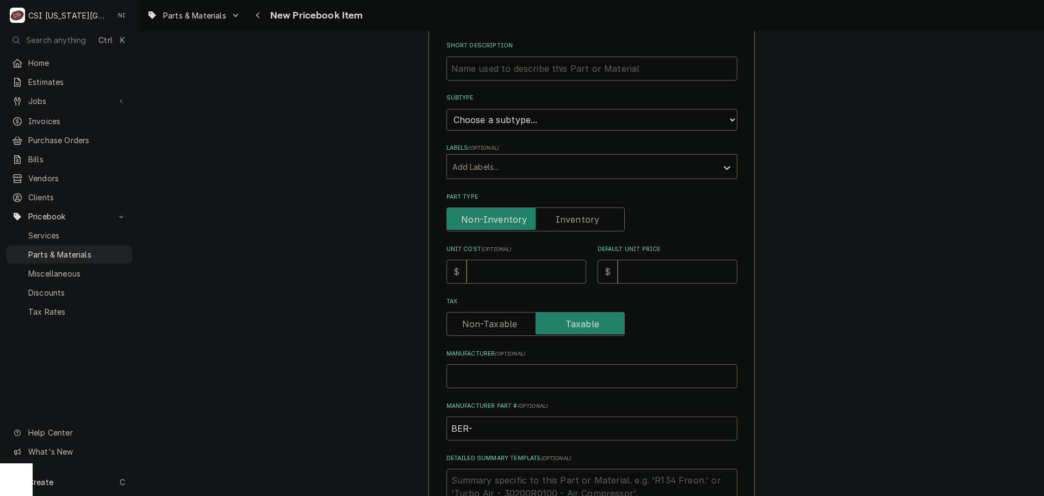
paste input "01-404575-01032"
type input "BER-01-404575-01032"
type textarea "x"
type input "BER-01-404575-01032"
click at [553, 274] on input "Unit Cost ( optional )" at bounding box center [527, 271] width 120 height 24
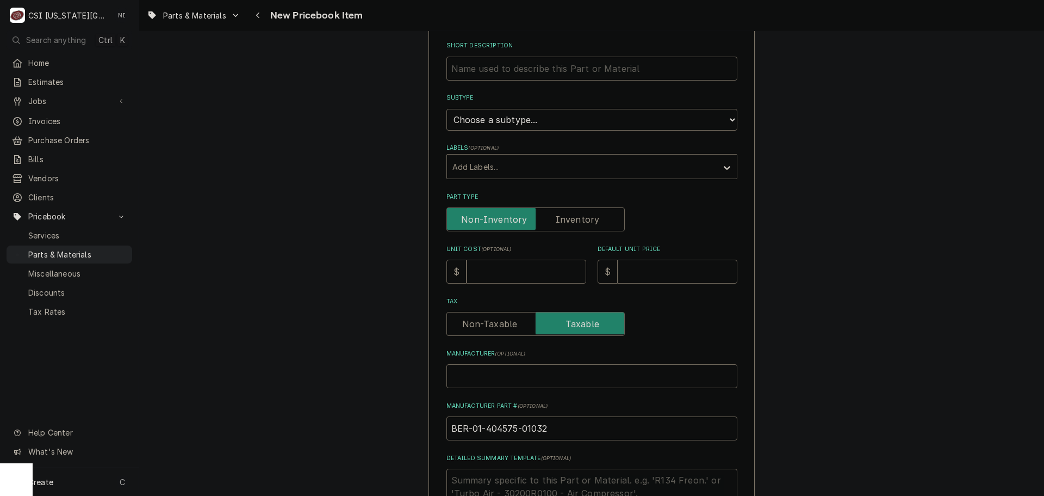
type input "1"
type textarea "x"
type input "17"
type textarea "x"
type input "1796"
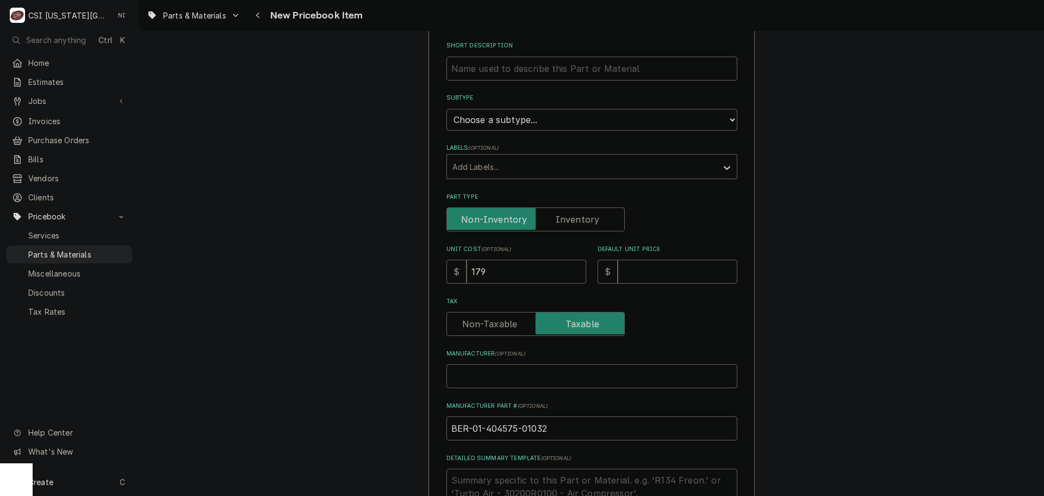
type textarea "x"
type input "179"
type textarea "x"
type input "17"
type textarea "x"
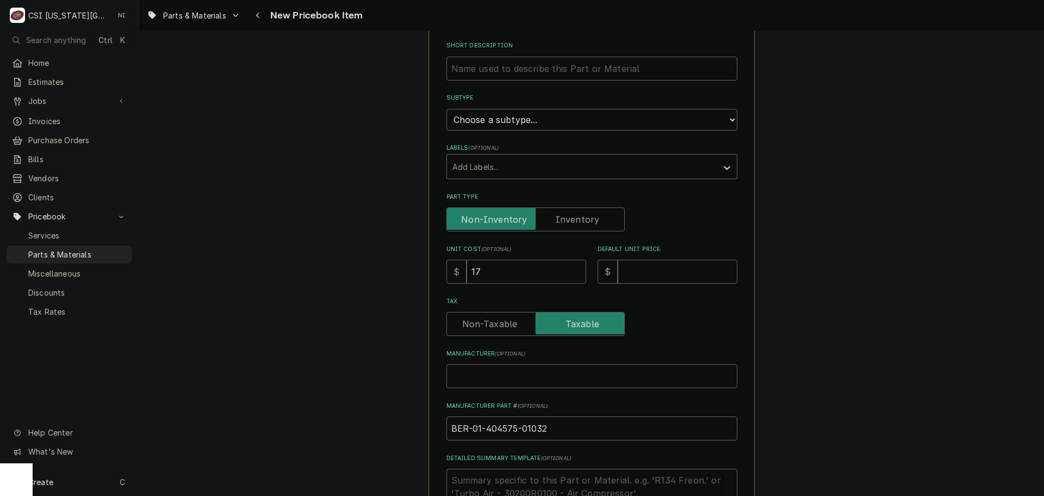
type input "176"
type textarea "x"
type input "176.1"
type textarea "x"
type input "176.16"
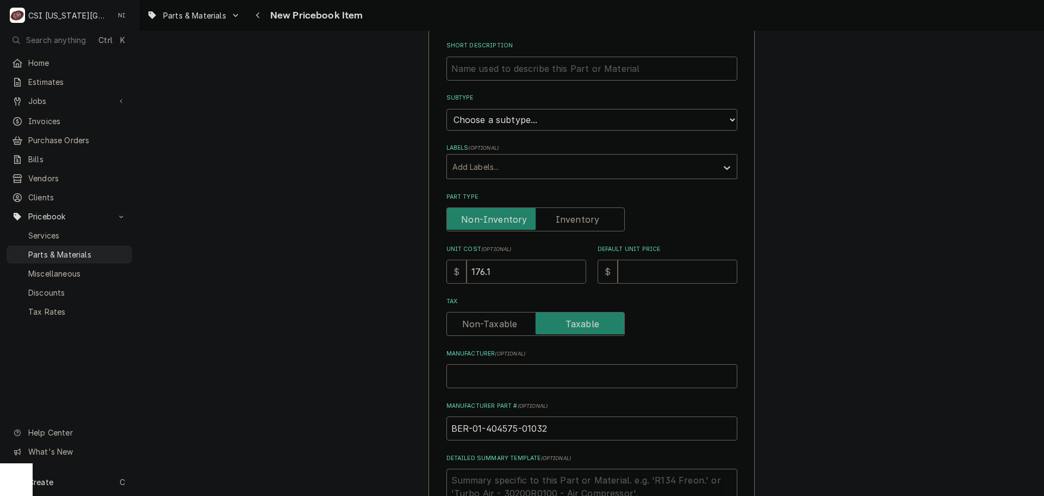
type textarea "x"
type input "176.16"
click at [631, 268] on input "Default Unit Price" at bounding box center [678, 271] width 120 height 24
type input "2"
type textarea "x"
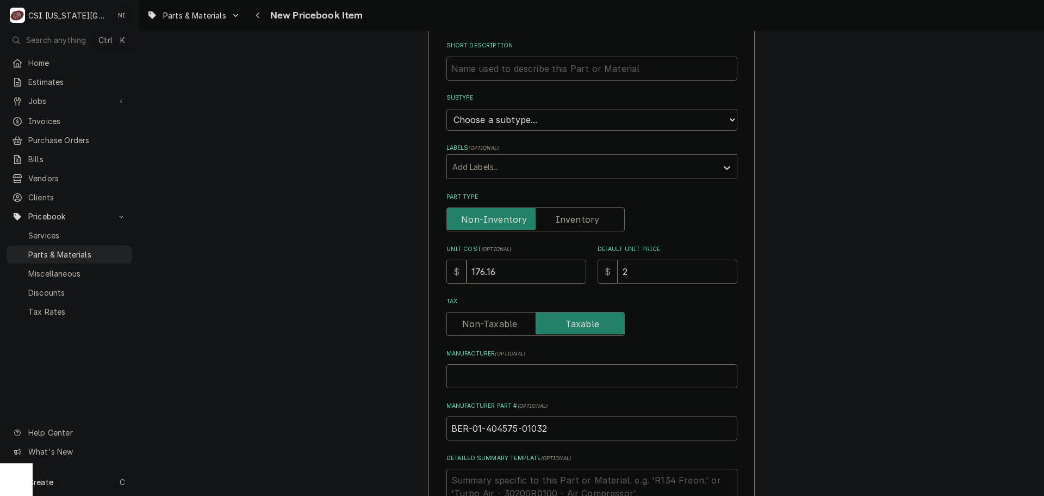
type input "23"
type textarea "x"
type input "2"
type textarea "x"
type input "23"
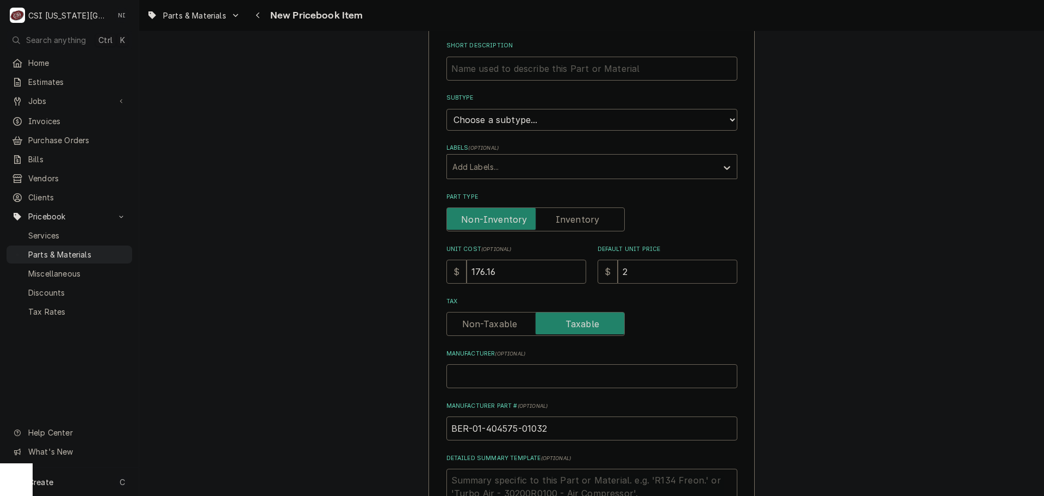
type textarea "x"
type input "234"
type textarea "x"
type input "234.8"
type textarea "x"
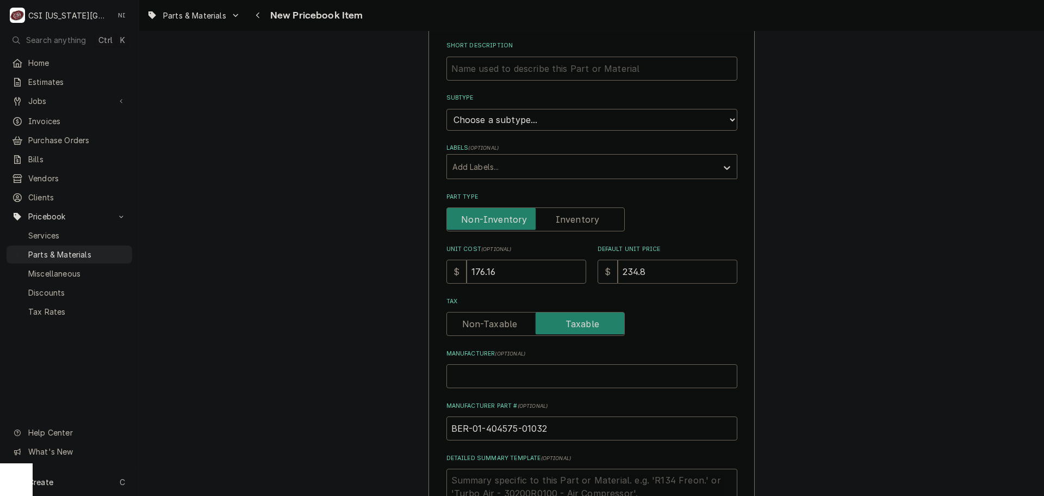
type input "234.88"
type textarea "x"
type input "234.88"
click at [596, 214] on input "Part Type" at bounding box center [535, 219] width 169 height 24
checkbox input "true"
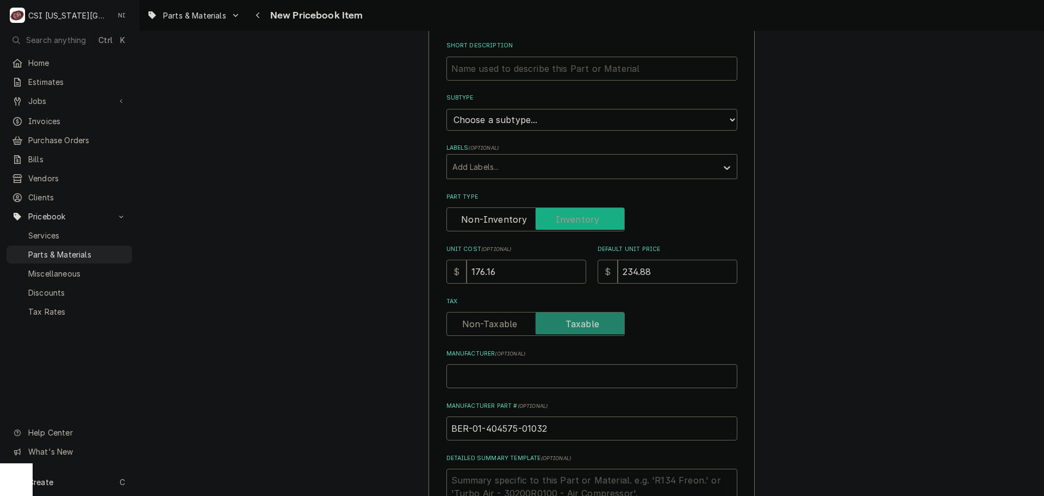
type textarea "x"
click at [566, 118] on select "Choose a subtype... [#2-DUAL] AFTERHRS-WH-CHG-2 [#2-DUAL] BEV-EQUIP [#2-DUAL] B…" at bounding box center [592, 120] width 291 height 22
select select "45"
click at [447, 109] on select "Choose a subtype... [#2-DUAL] AFTERHRS-WH-CHG-2 [#2-DUAL] BEV-EQUIP [#2-DUAL] B…" at bounding box center [592, 120] width 291 height 22
type textarea "x"
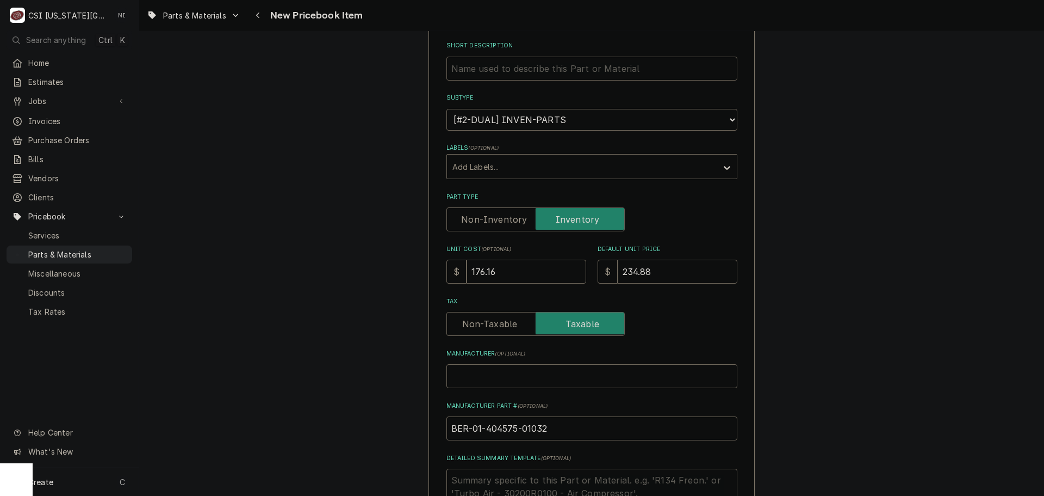
click at [544, 75] on input "Short Description" at bounding box center [592, 69] width 291 height 24
paste input "Pusher Handle, Product Table, X13"
type input "Pusher Handle, Product Table, X13"
type textarea "x"
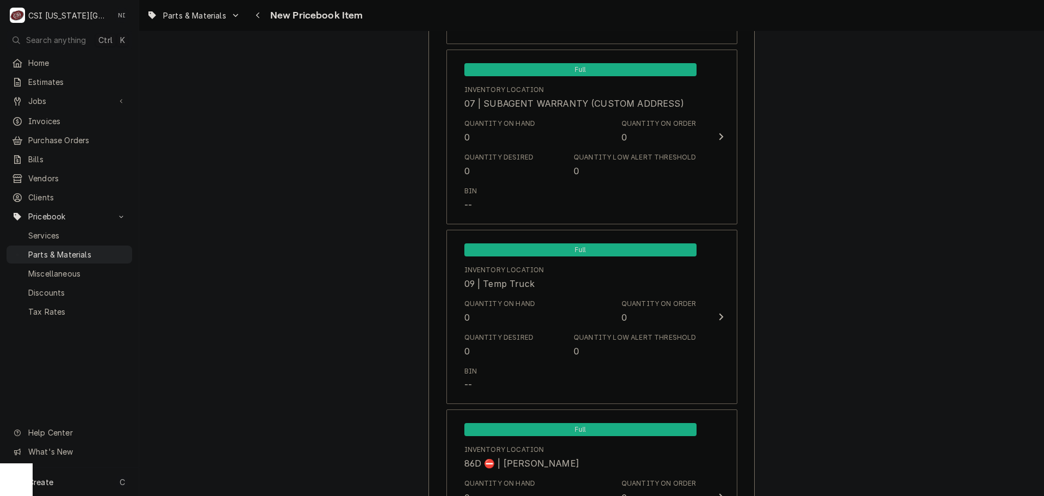
scroll to position [10301, 0]
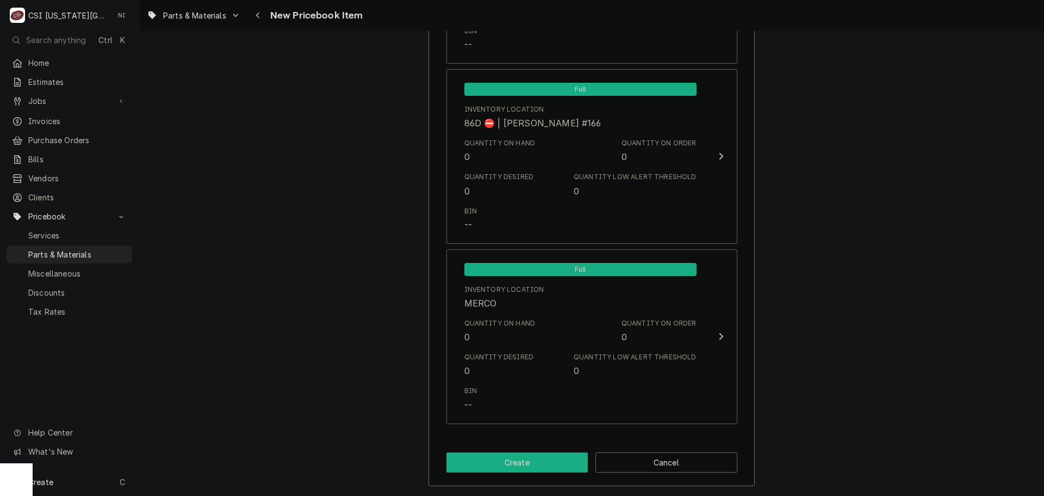
type input "Pusher Handle, Product Table, X13"
click at [550, 463] on button "Create" at bounding box center [518, 462] width 142 height 20
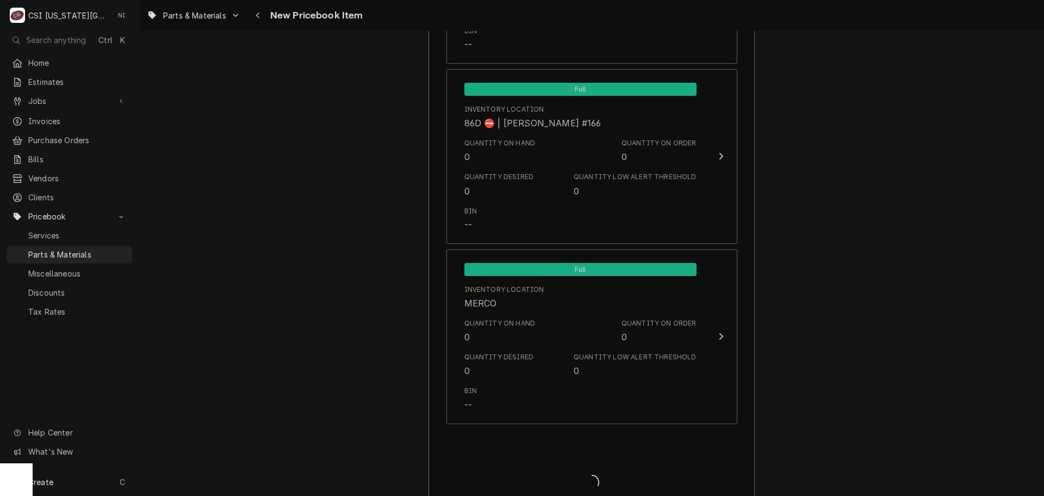
type textarea "x"
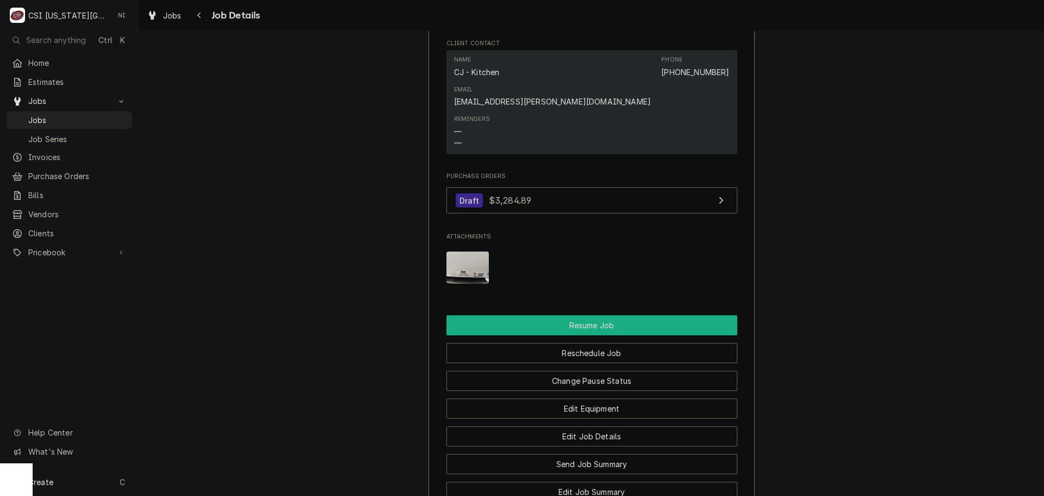
scroll to position [1088, 0]
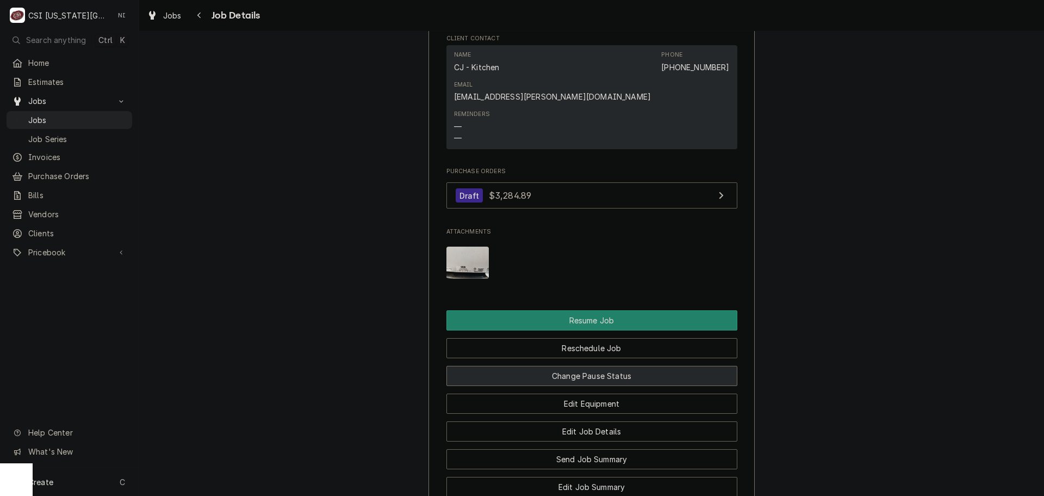
click at [615, 366] on button "Change Pause Status" at bounding box center [592, 376] width 291 height 20
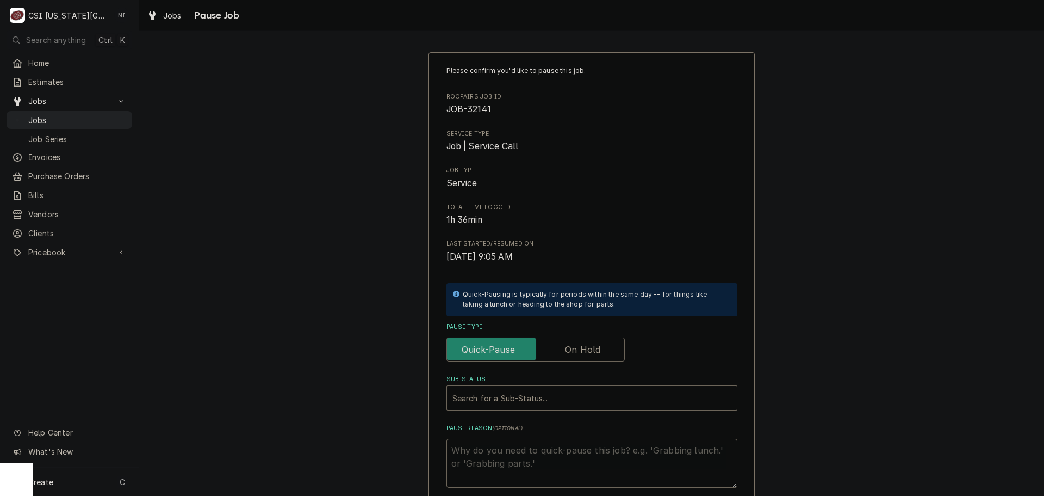
drag, startPoint x: 587, startPoint y: 343, endPoint x: 575, endPoint y: 378, distance: 37.0
click at [587, 344] on label "Pause Type" at bounding box center [536, 349] width 178 height 24
click at [587, 344] on input "Pause Type" at bounding box center [535, 349] width 169 height 24
checkbox input "true"
click at [565, 395] on div "Sub-Status" at bounding box center [581, 398] width 257 height 20
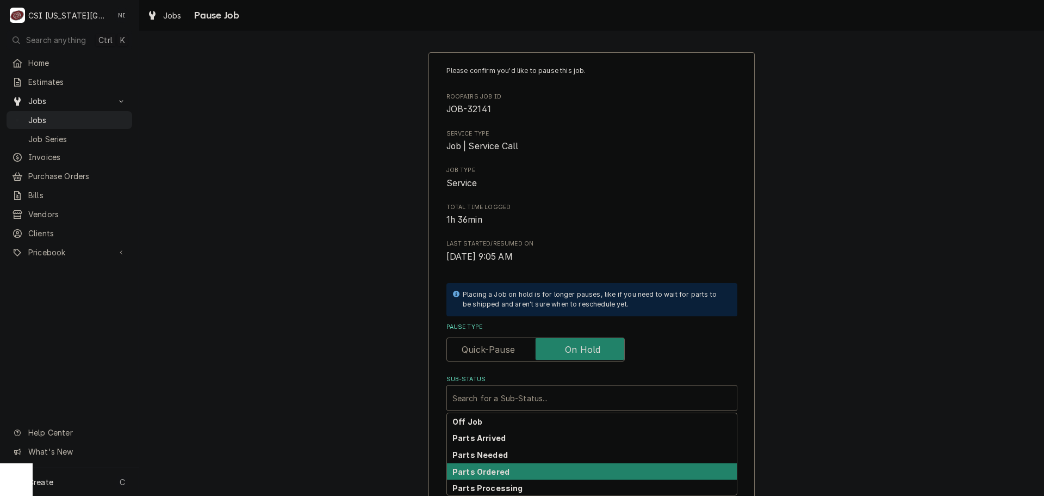
click at [495, 469] on strong "Parts Ordered" at bounding box center [481, 471] width 57 height 9
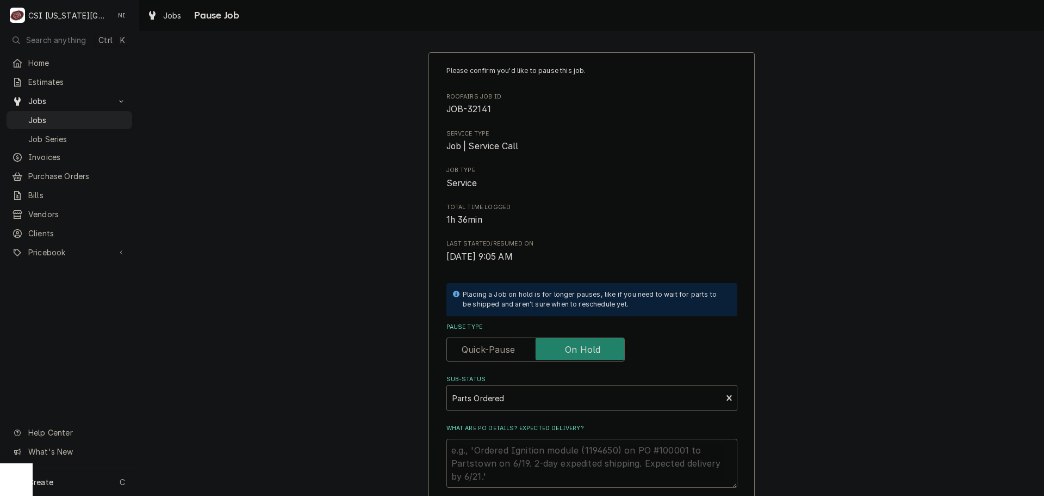
click at [497, 448] on textarea "What are PO details? Expected delivery?" at bounding box center [592, 462] width 291 height 49
type textarea "x"
type textarea "p"
type textarea "x"
type textarea "pA"
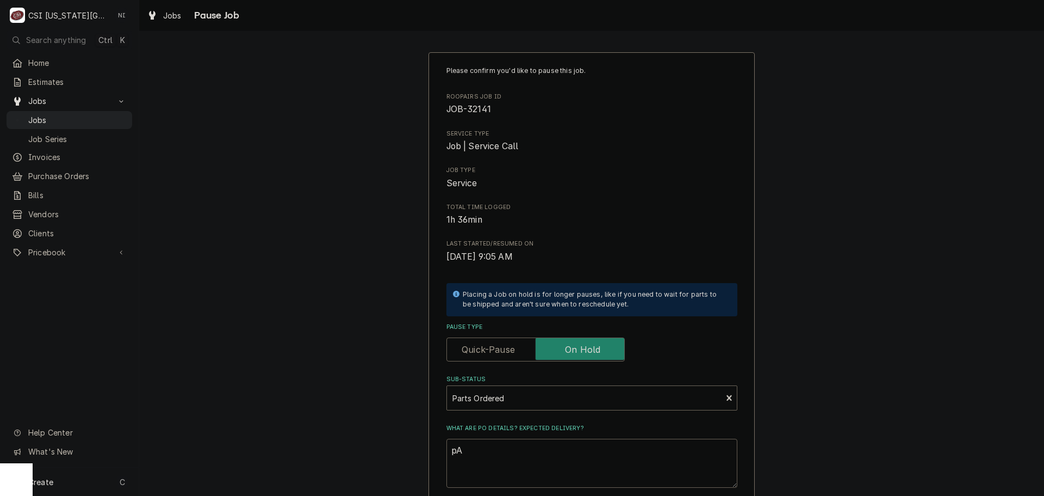
type textarea "x"
type textarea "pAR"
type textarea "x"
type textarea "pA"
type textarea "x"
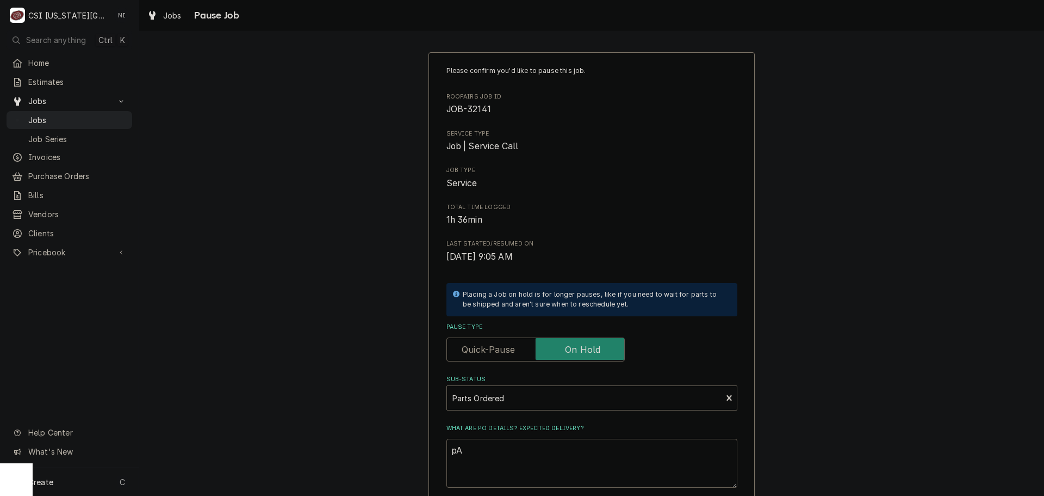
type textarea "p"
type textarea "x"
type textarea "p"
type textarea "x"
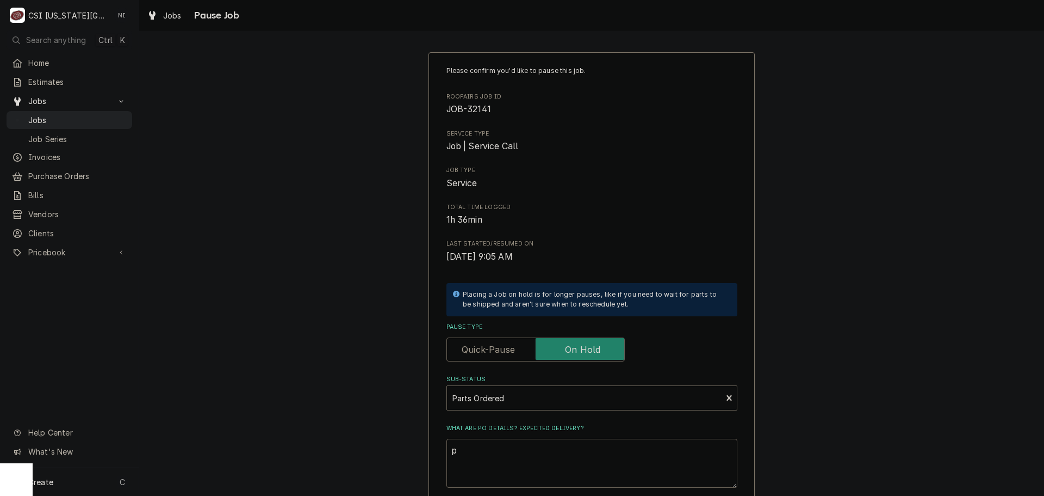
type textarea "pA"
type textarea "x"
type textarea "pAR"
type textarea "x"
type textarea "pART"
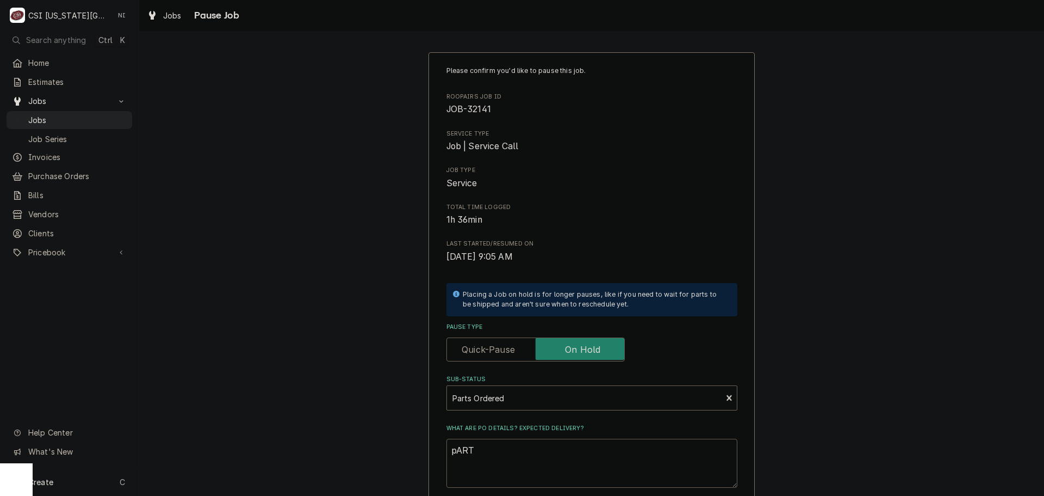
type textarea "x"
type textarea "pARTS"
type textarea "x"
type textarea "pART"
type textarea "x"
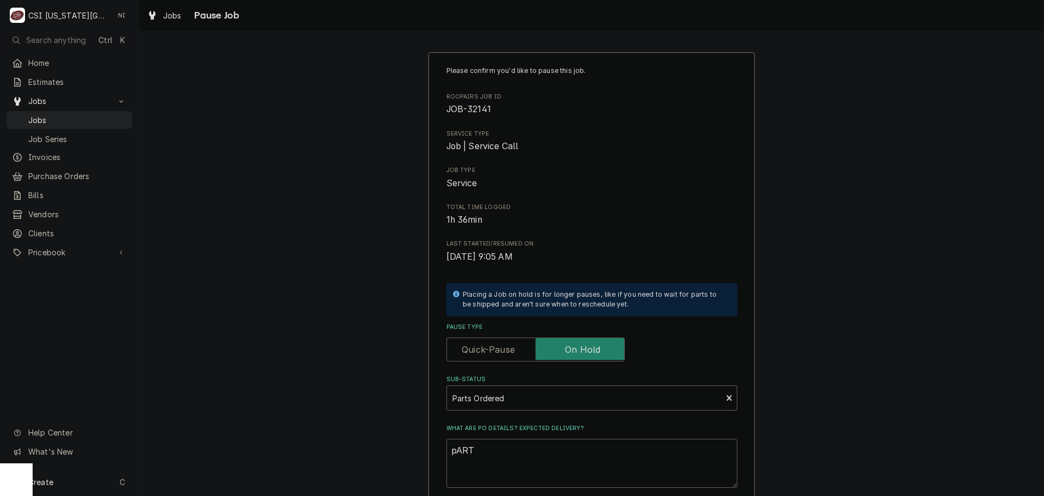
type textarea "pAR"
type textarea "x"
type textarea "pA"
type textarea "x"
type textarea "p"
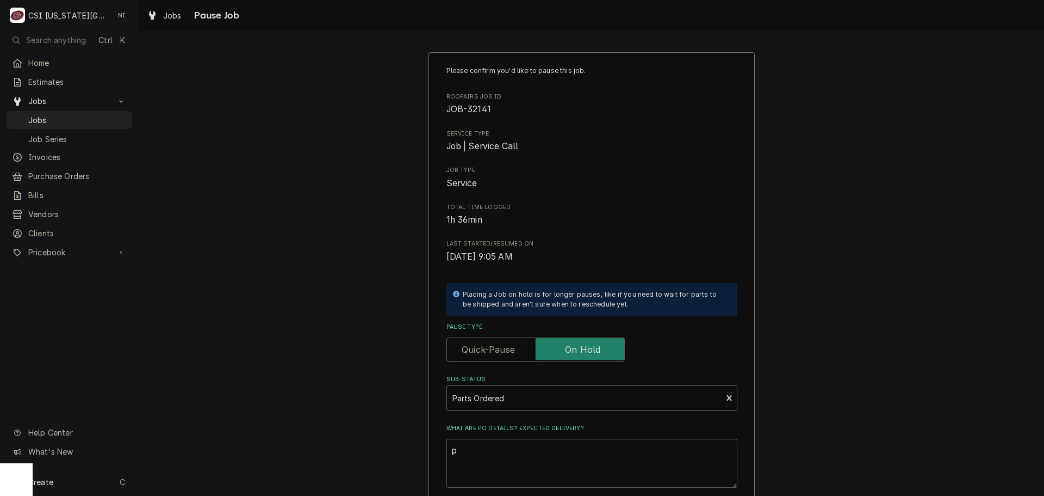
type textarea "x"
type textarea "P"
type textarea "x"
type textarea "Pa"
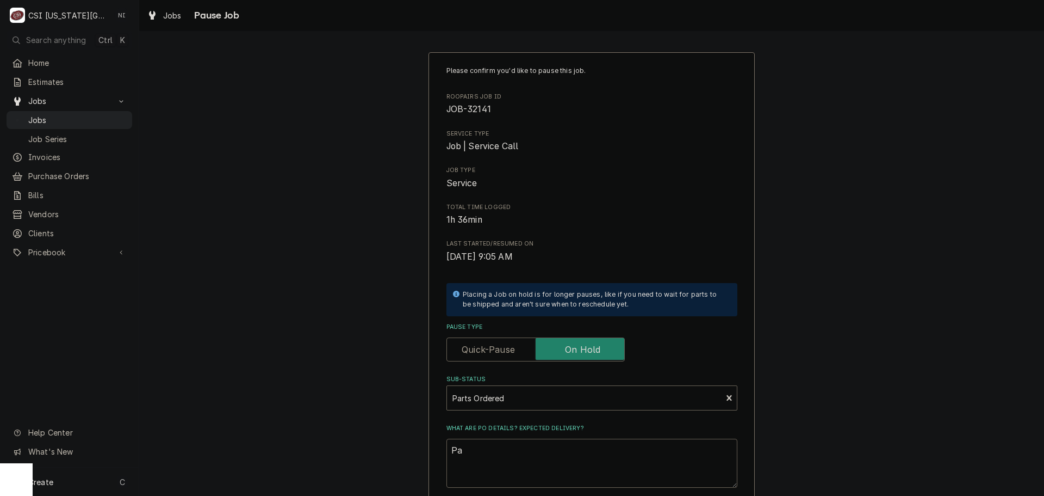
type textarea "x"
type textarea "Par"
type textarea "x"
type textarea "Part"
type textarea "x"
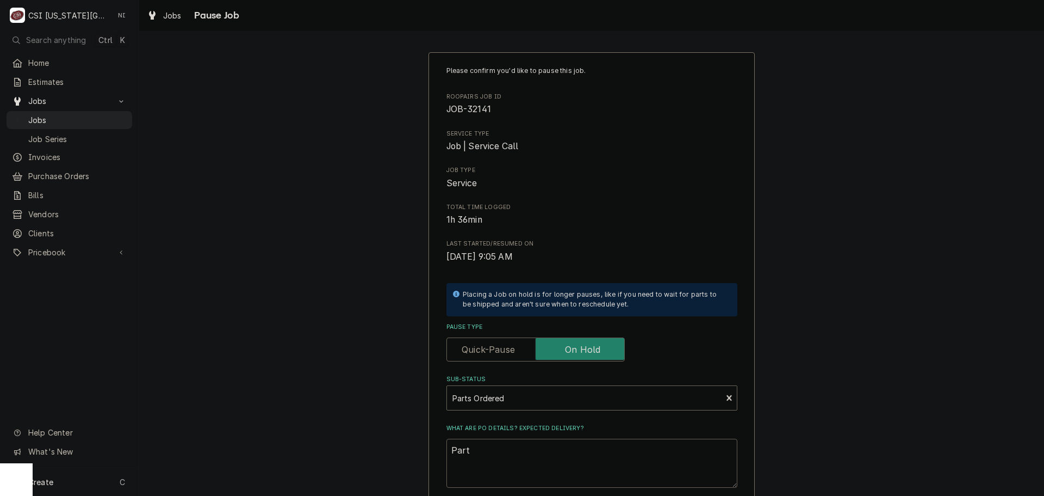
type textarea "Parts"
type textarea "x"
type textarea "Parts"
type textarea "x"
type textarea "Parts o"
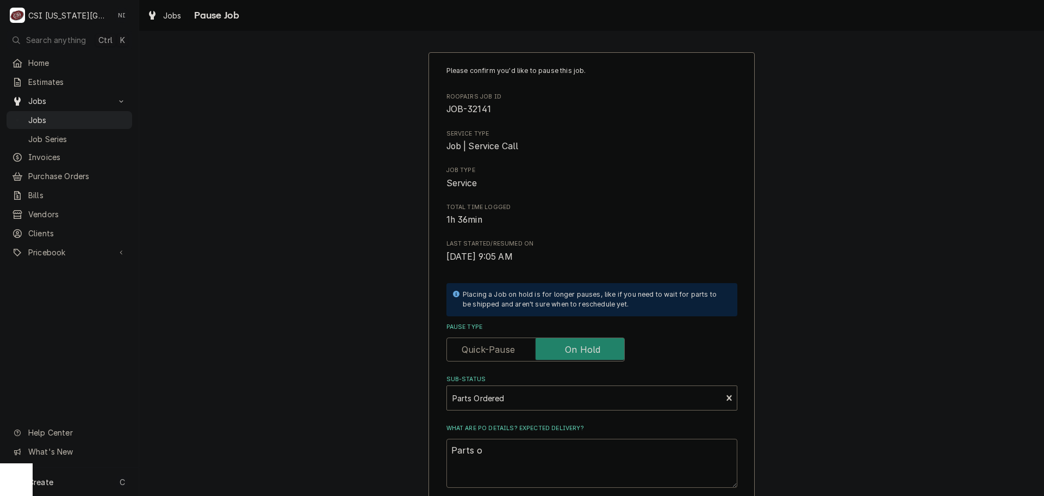
type textarea "x"
type textarea "Parts or"
type textarea "x"
type textarea "Parts ord"
type textarea "x"
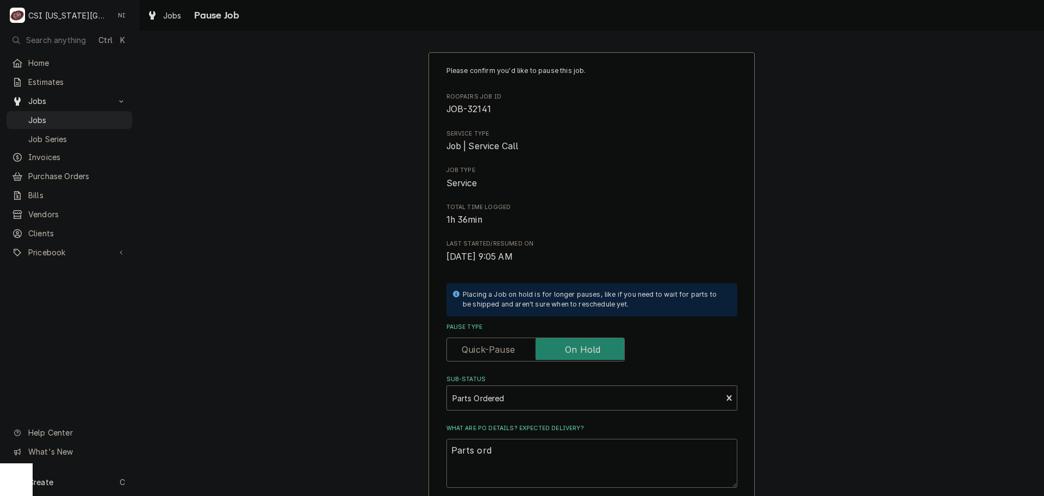
type textarea "Parts orde"
type textarea "x"
type textarea "Parts order"
type textarea "x"
type textarea "Parts ordere"
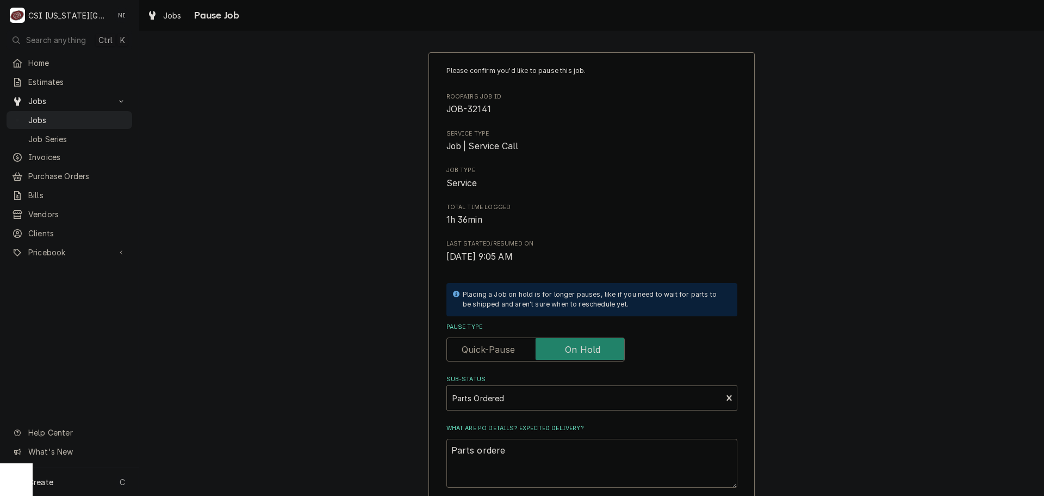
type textarea "x"
type textarea "Parts ordered"
type textarea "x"
type textarea "Parts ordered"
type textarea "x"
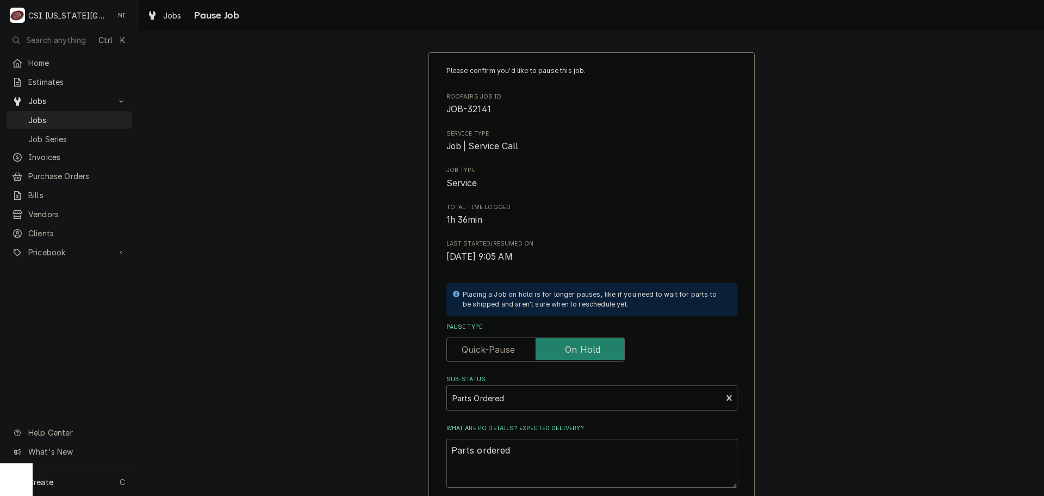
type textarea "Parts ordered o"
type textarea "x"
type textarea "Parts ordered on"
type textarea "x"
type textarea "Parts ordered on"
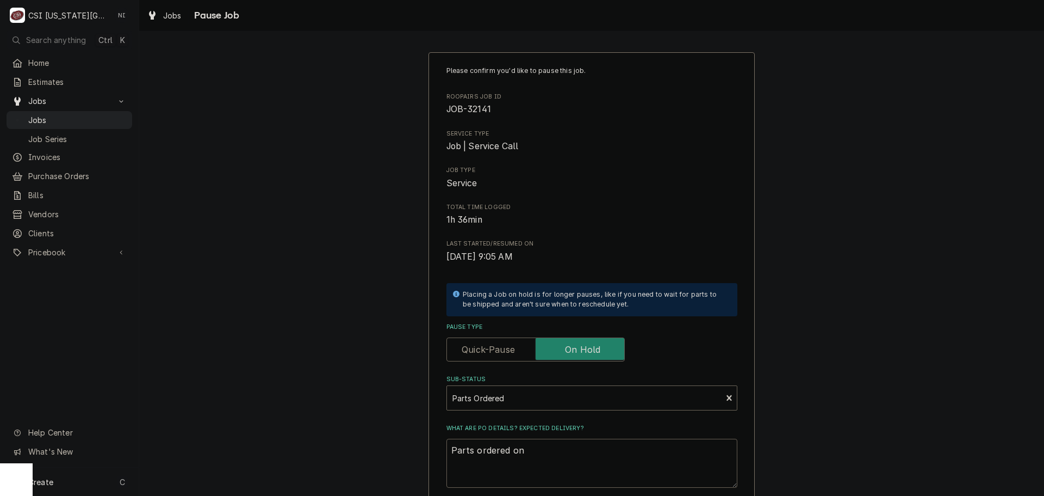
type textarea "x"
type textarea "Parts ordered on P"
type textarea "x"
type textarea "Parts ordered on PO"
type textarea "x"
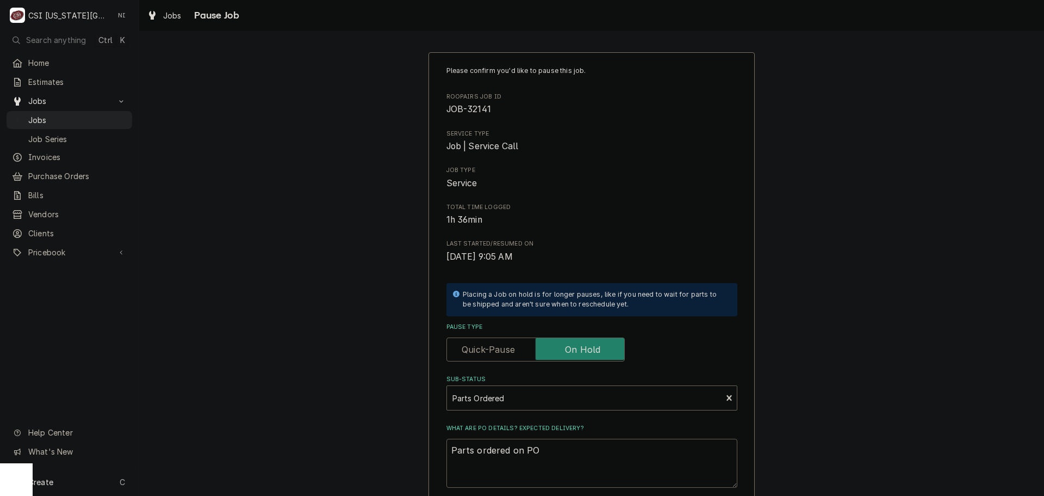
type textarea "Parts ordered on PO"
type textarea "x"
type textarea "Parts ordered on PO 3"
type textarea "x"
type textarea "Parts ordered on PO 30"
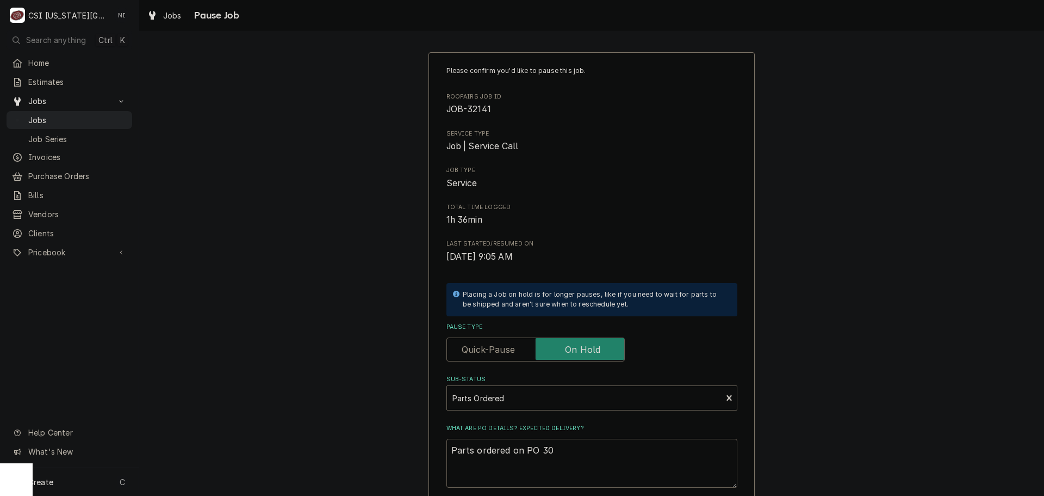
type textarea "x"
type textarea "Parts ordered on PO 301"
type textarea "x"
type textarea "Parts ordered on PO 3013"
type textarea "x"
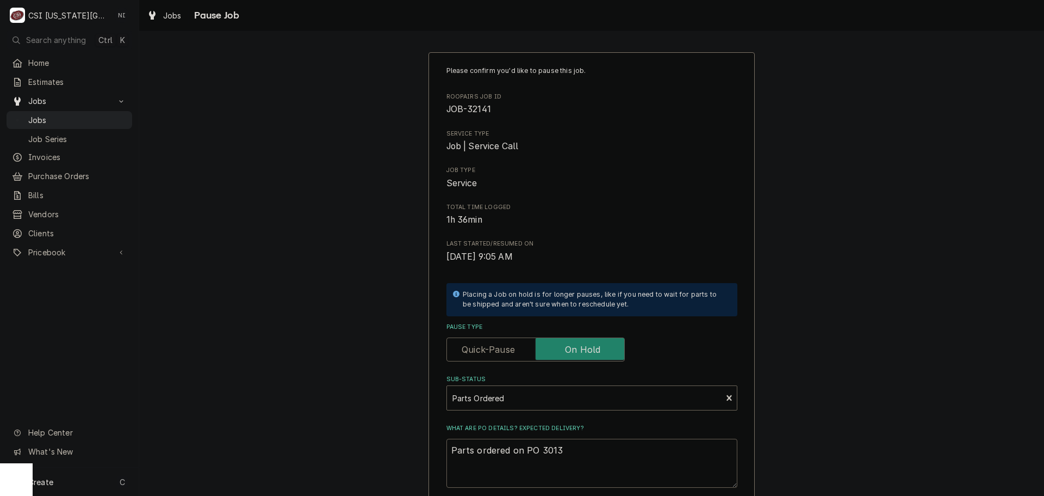
type textarea "Parts ordered on PO 30136"
type textarea "x"
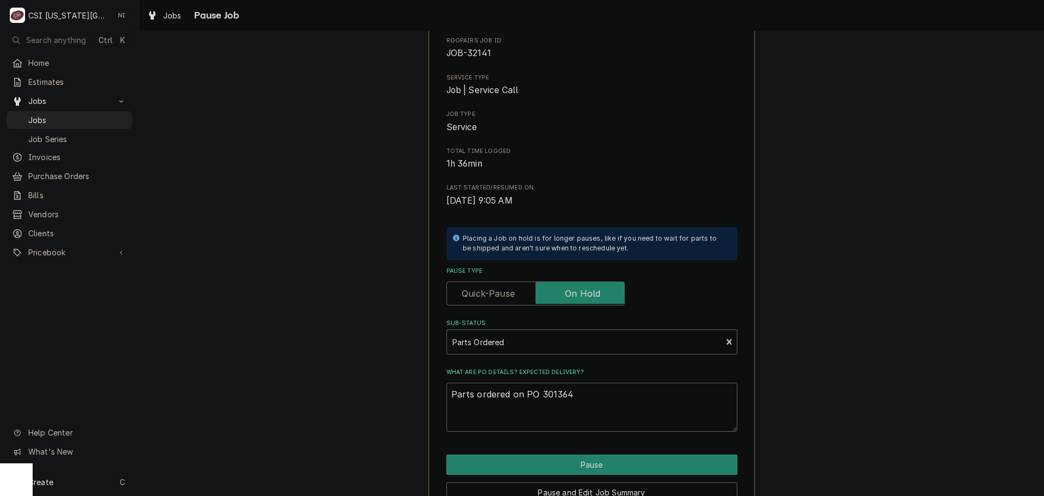
scroll to position [114, 0]
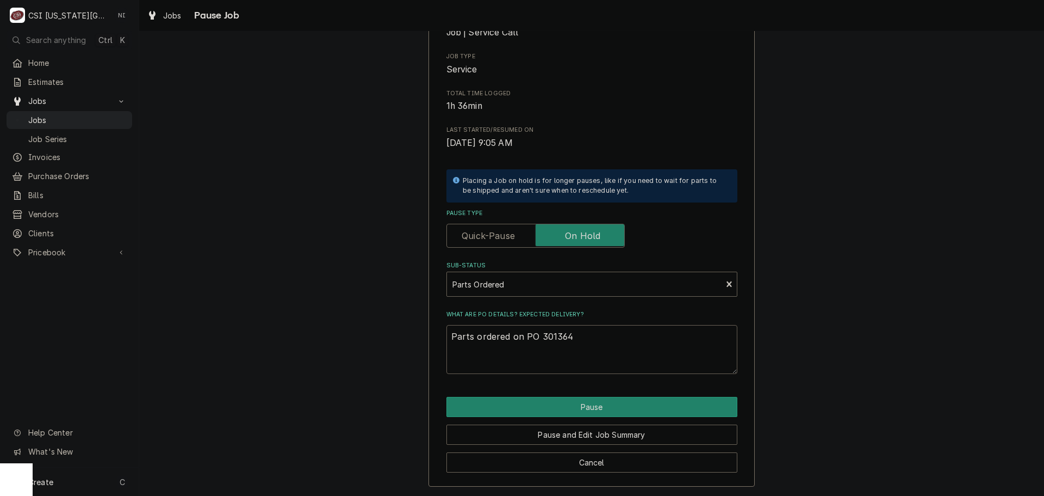
type textarea "Parts ordered on PO 301364"
click at [601, 392] on div "Please confirm you'd like to pause this job. Roopairs Job ID JOB-32141 Service …" at bounding box center [592, 213] width 326 height 548
drag, startPoint x: 602, startPoint y: 400, endPoint x: 610, endPoint y: 397, distance: 8.8
click at [603, 400] on button "Pause" at bounding box center [592, 407] width 291 height 20
type textarea "x"
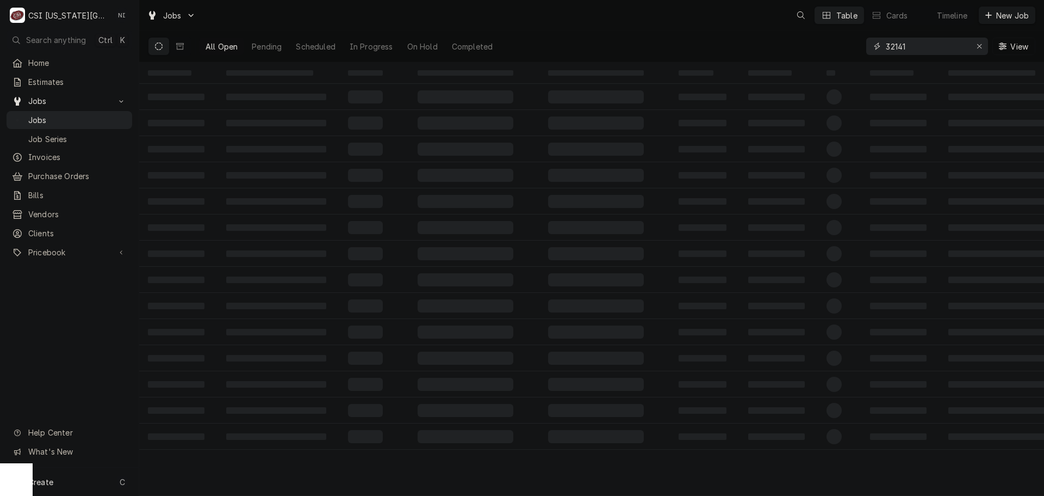
click at [836, 46] on div "All Open Pending Scheduled In Progress On Hold Completed 32141 View" at bounding box center [592, 46] width 888 height 30
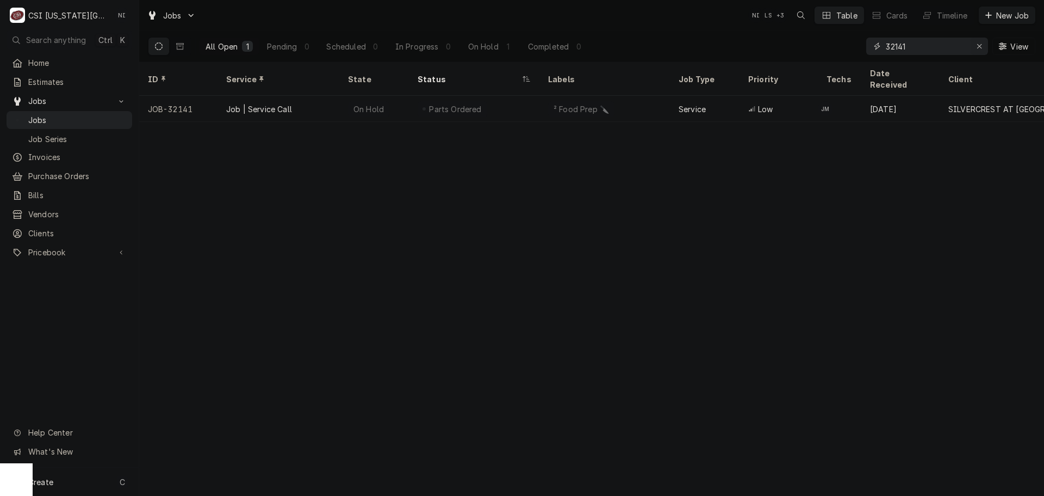
click at [979, 48] on icon "Erase input" at bounding box center [980, 46] width 6 height 8
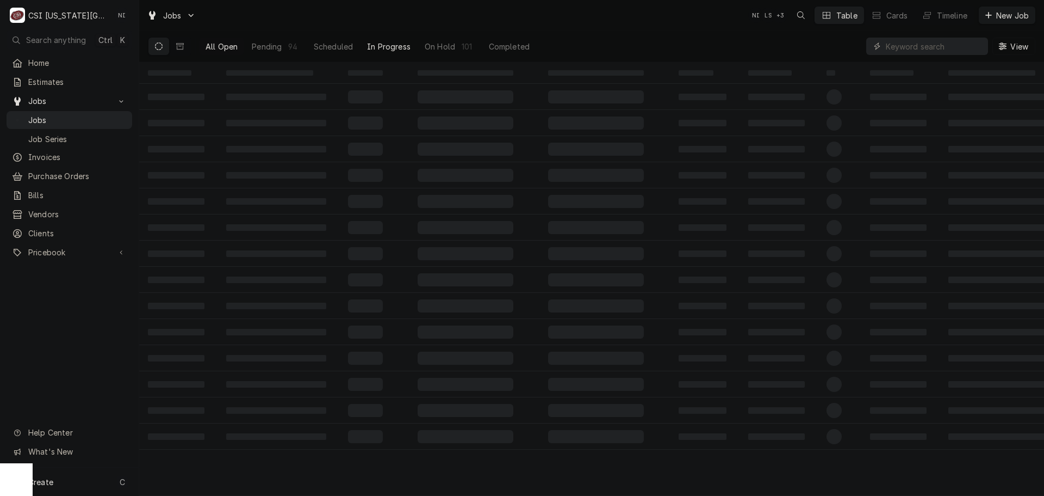
click at [411, 46] on div "In Progress" at bounding box center [389, 46] width 44 height 11
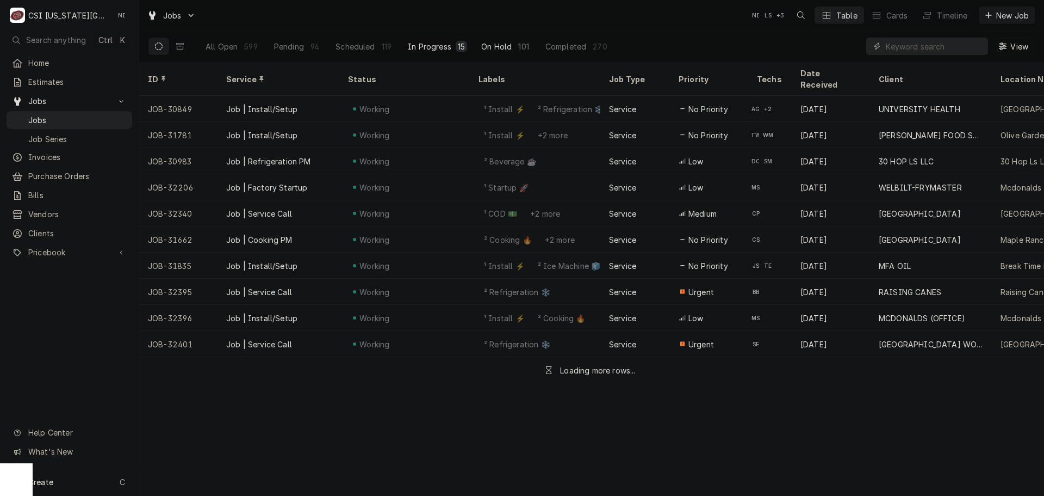
click at [487, 50] on div "On Hold" at bounding box center [496, 46] width 30 height 11
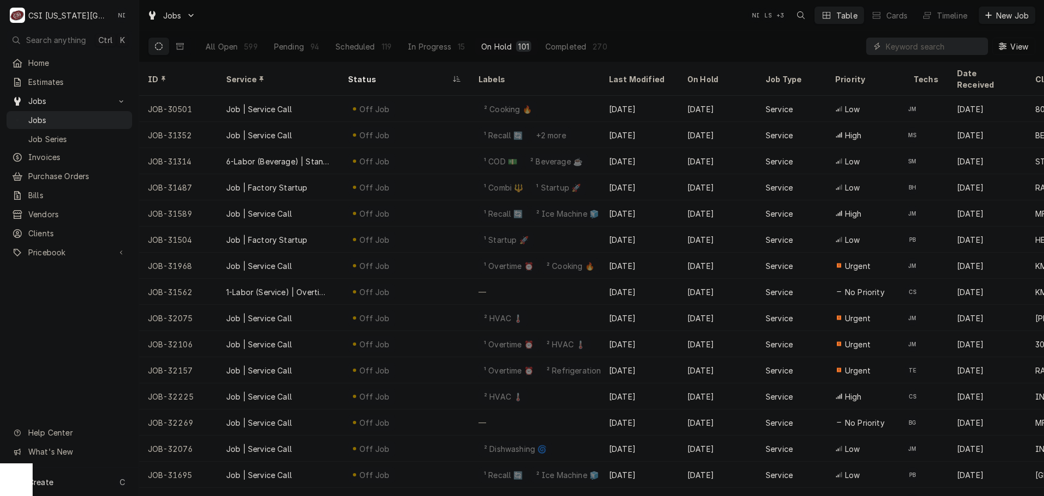
click at [373, 66] on div "Status" at bounding box center [405, 78] width 126 height 29
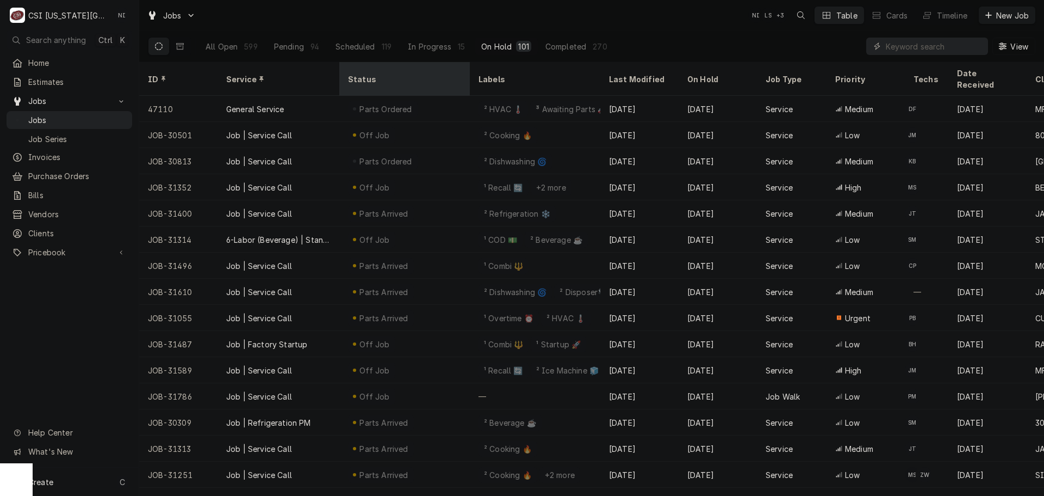
click at [351, 65] on div "Status" at bounding box center [405, 78] width 126 height 29
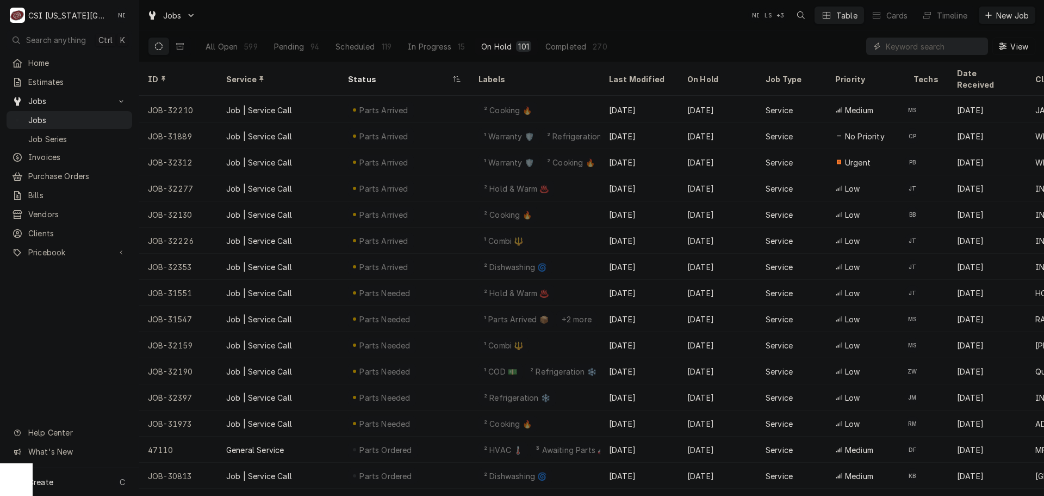
scroll to position [1630, 0]
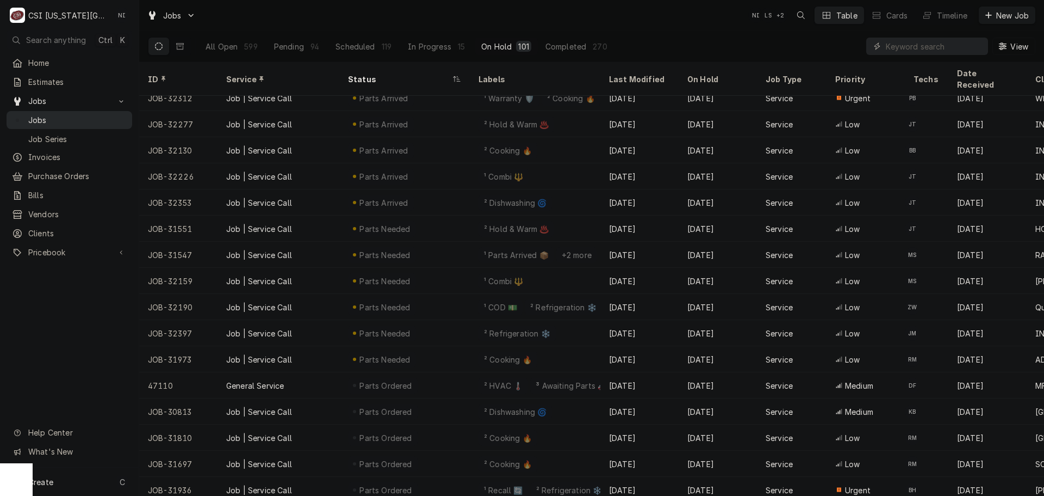
drag, startPoint x: 59, startPoint y: 113, endPoint x: 66, endPoint y: 109, distance: 8.3
click at [59, 114] on span "Jobs" at bounding box center [77, 119] width 98 height 11
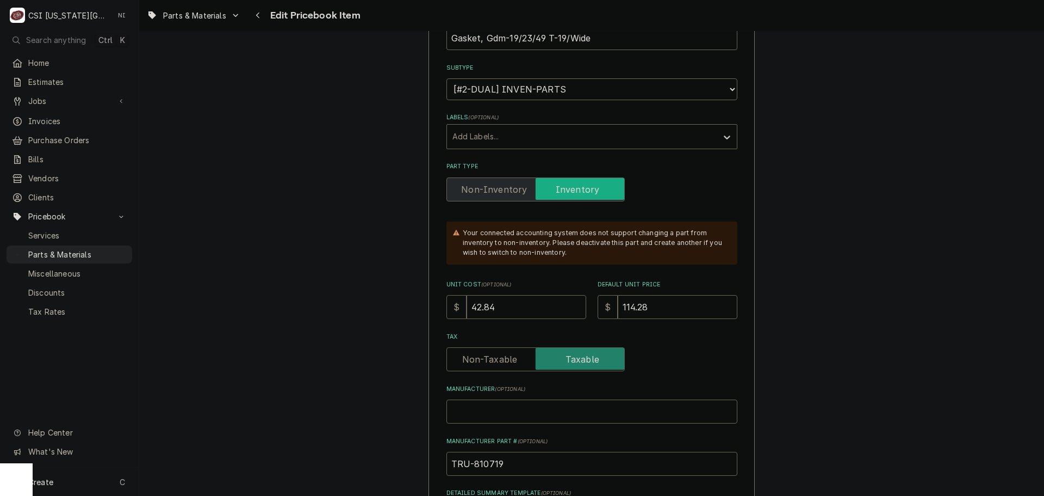
scroll to position [218, 0]
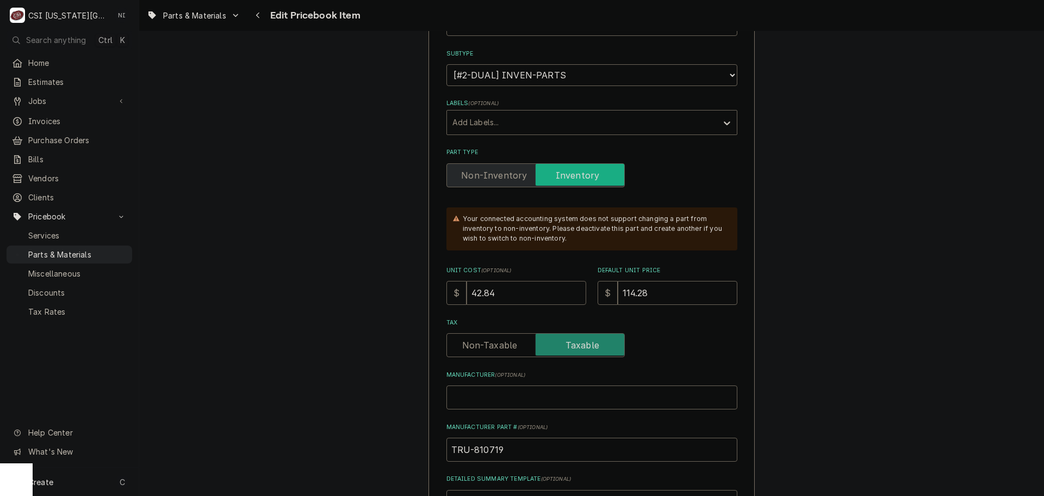
drag, startPoint x: 450, startPoint y: 300, endPoint x: 423, endPoint y: 307, distance: 28.1
type textarea "x"
type input "4"
type textarea "x"
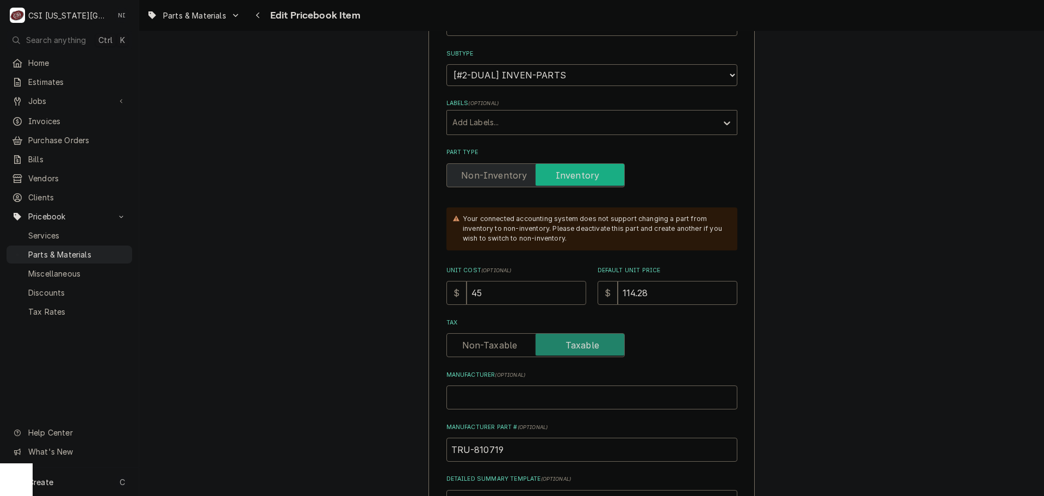
type input "45"
type textarea "x"
type input "1"
type textarea "x"
type input "120"
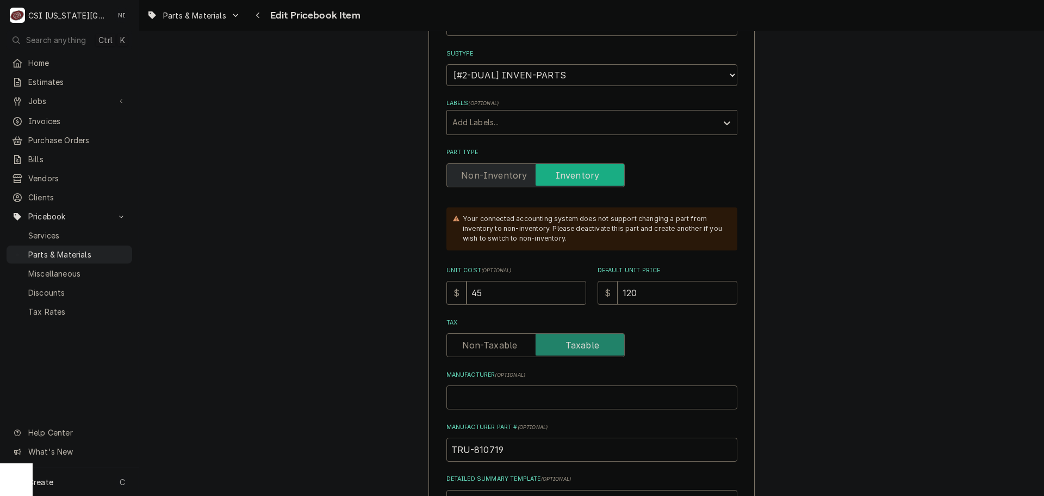
type textarea "x"
type input "1203"
type textarea "x"
type input "1203.0"
type textarea "x"
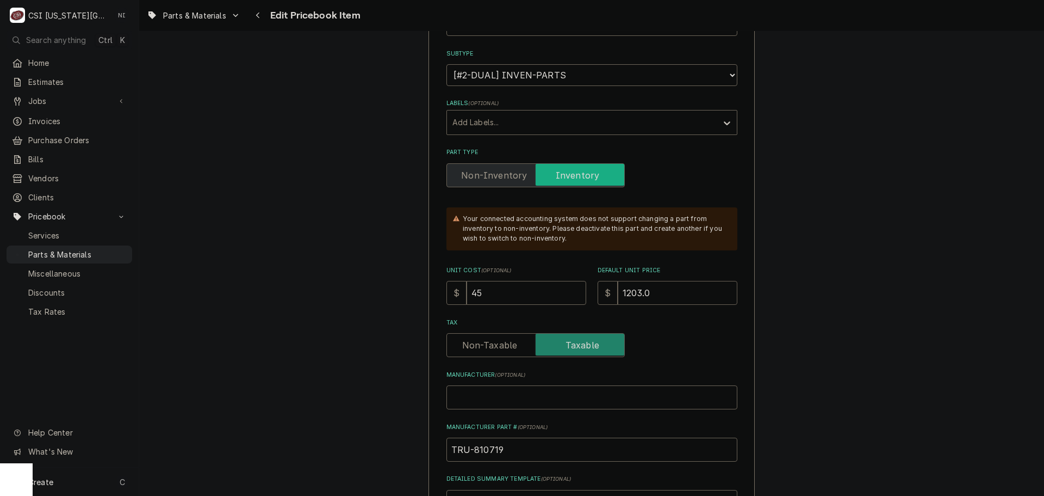
type input "1203.02"
type textarea "x"
type input "1203.0"
type textarea "x"
type input "1203"
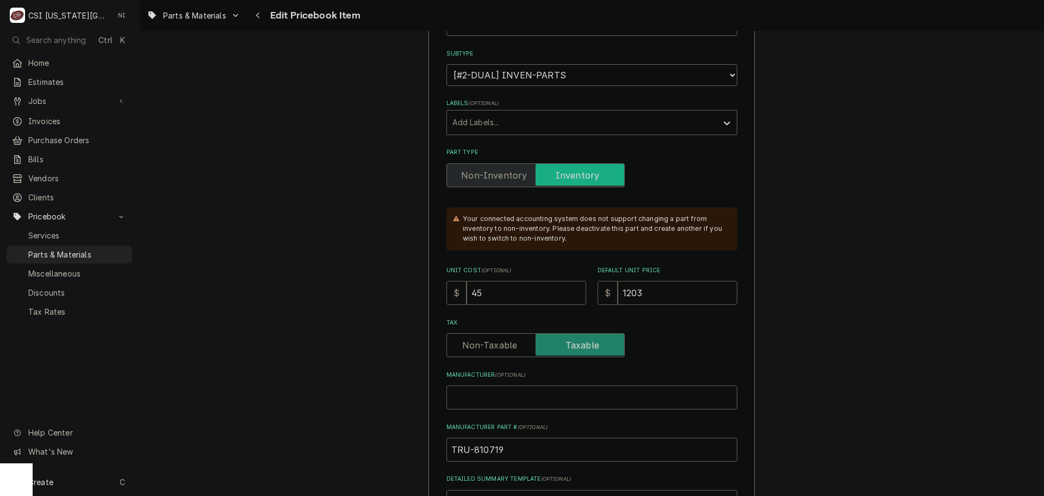
type textarea "x"
type input "120"
type textarea "x"
type input "120.0"
type textarea "x"
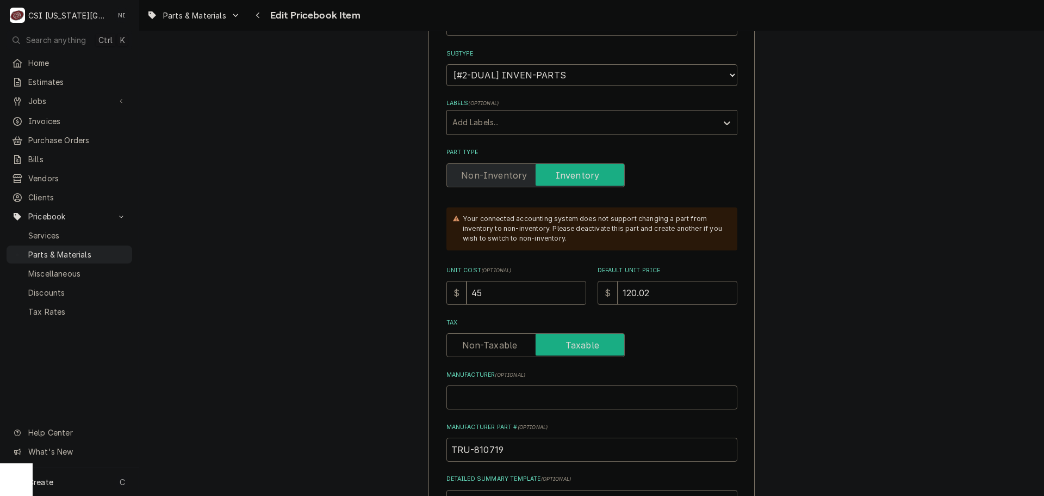
type input "120.02"
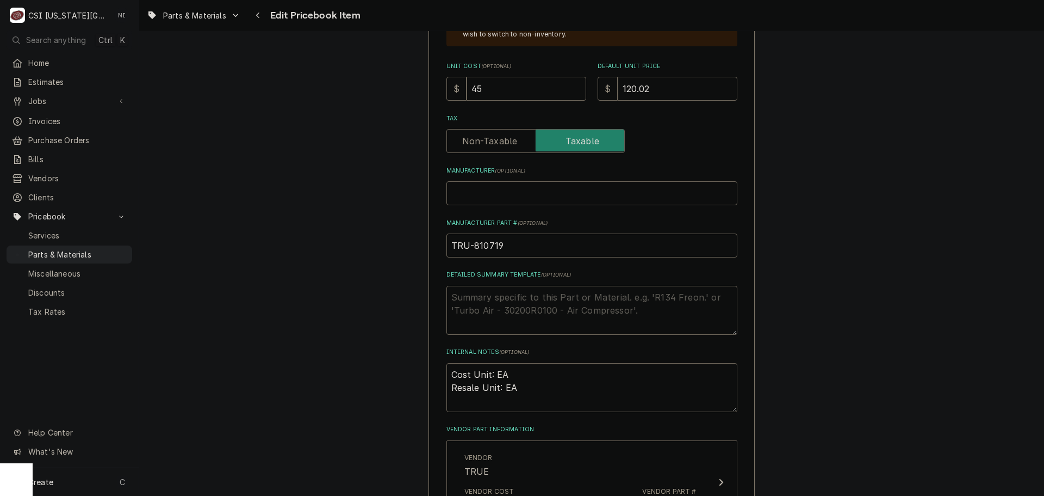
scroll to position [544, 0]
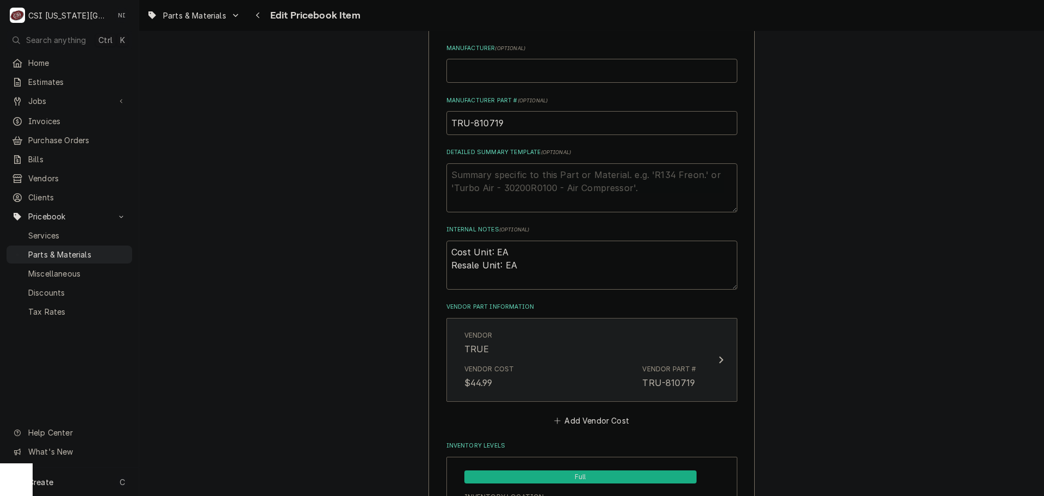
click at [572, 351] on div "Vendor TRUE" at bounding box center [581, 343] width 232 height 34
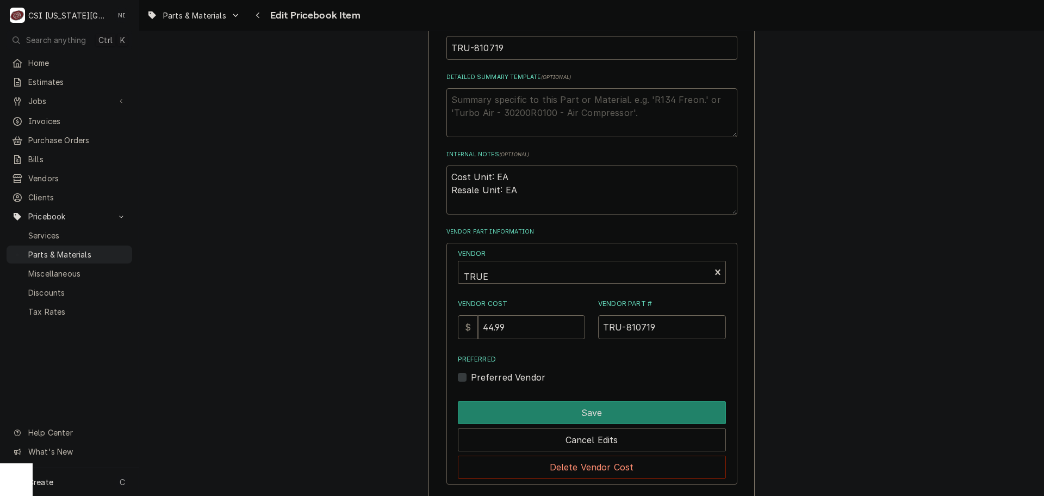
scroll to position [653, 0]
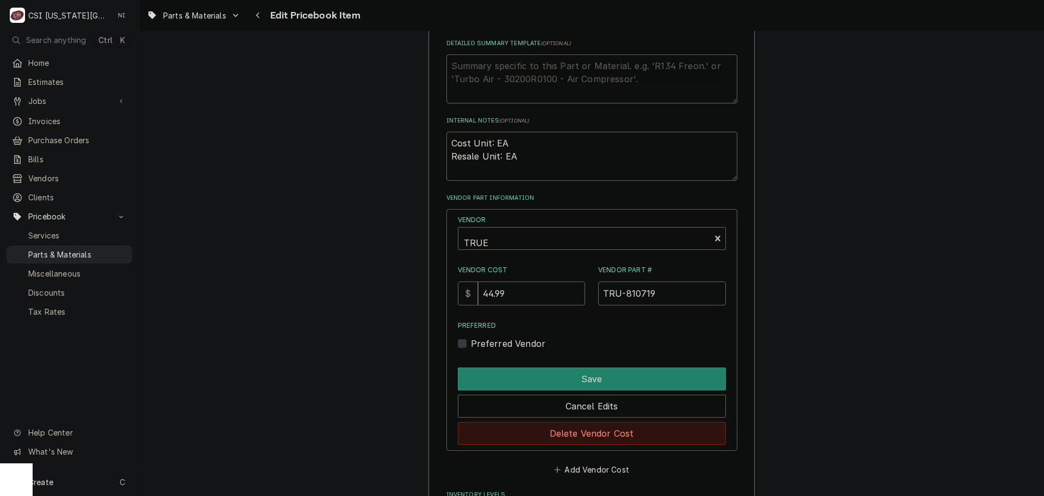
click at [596, 432] on button "Delete Vendor Cost" at bounding box center [592, 433] width 268 height 23
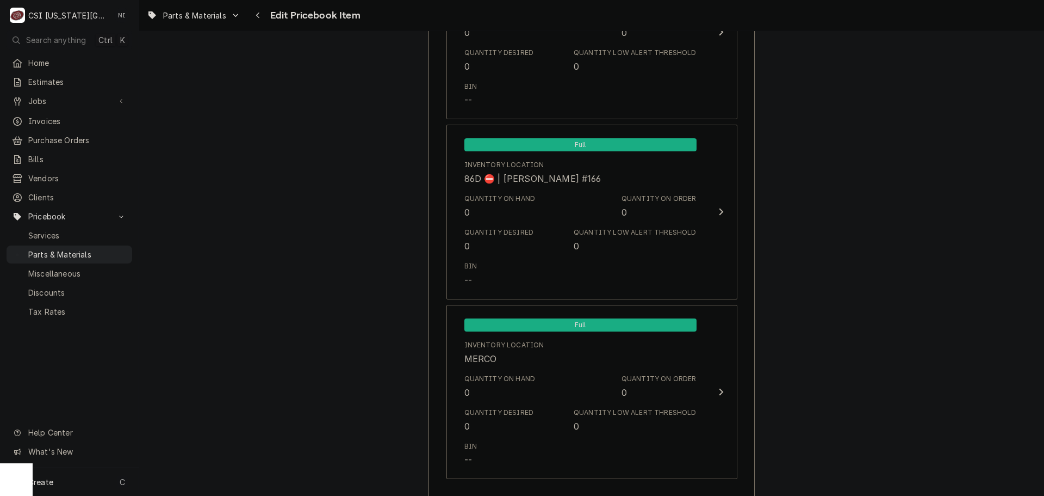
scroll to position [10543, 0]
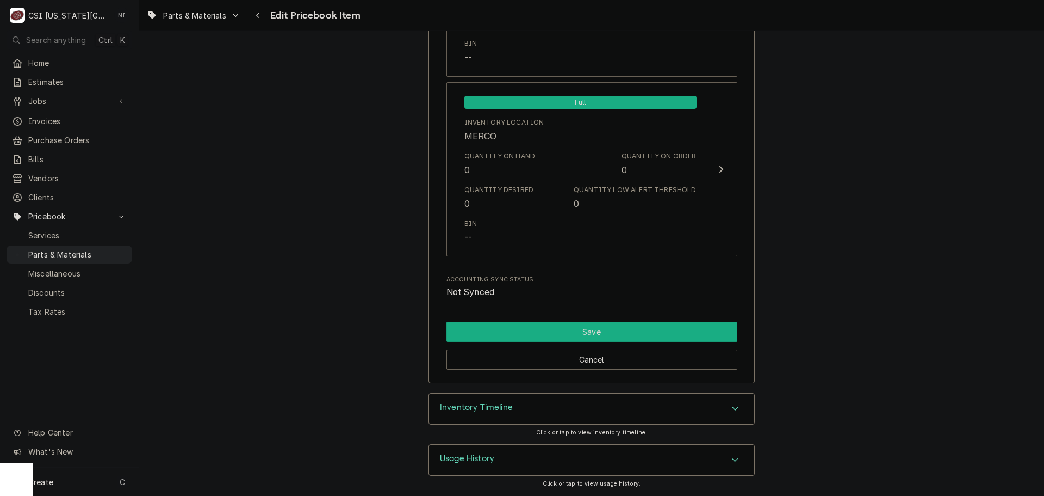
click at [632, 331] on button "Save" at bounding box center [592, 331] width 291 height 20
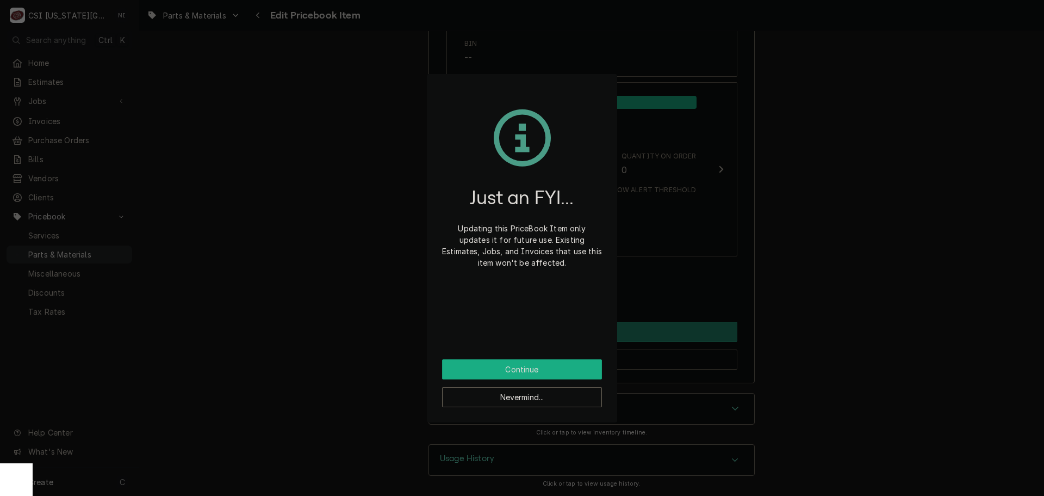
click at [540, 370] on button "Continue" at bounding box center [522, 369] width 160 height 20
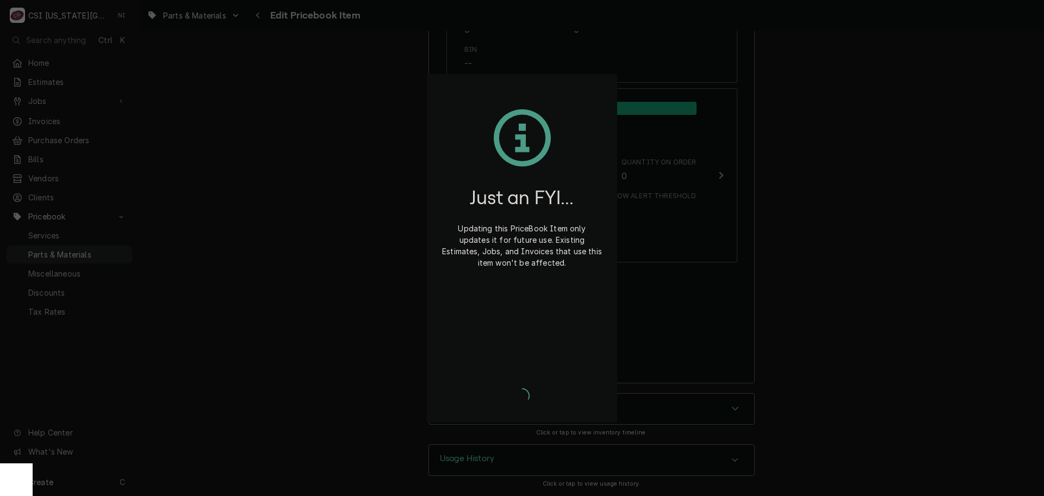
type textarea "x"
